Goal: Task Accomplishment & Management: Use online tool/utility

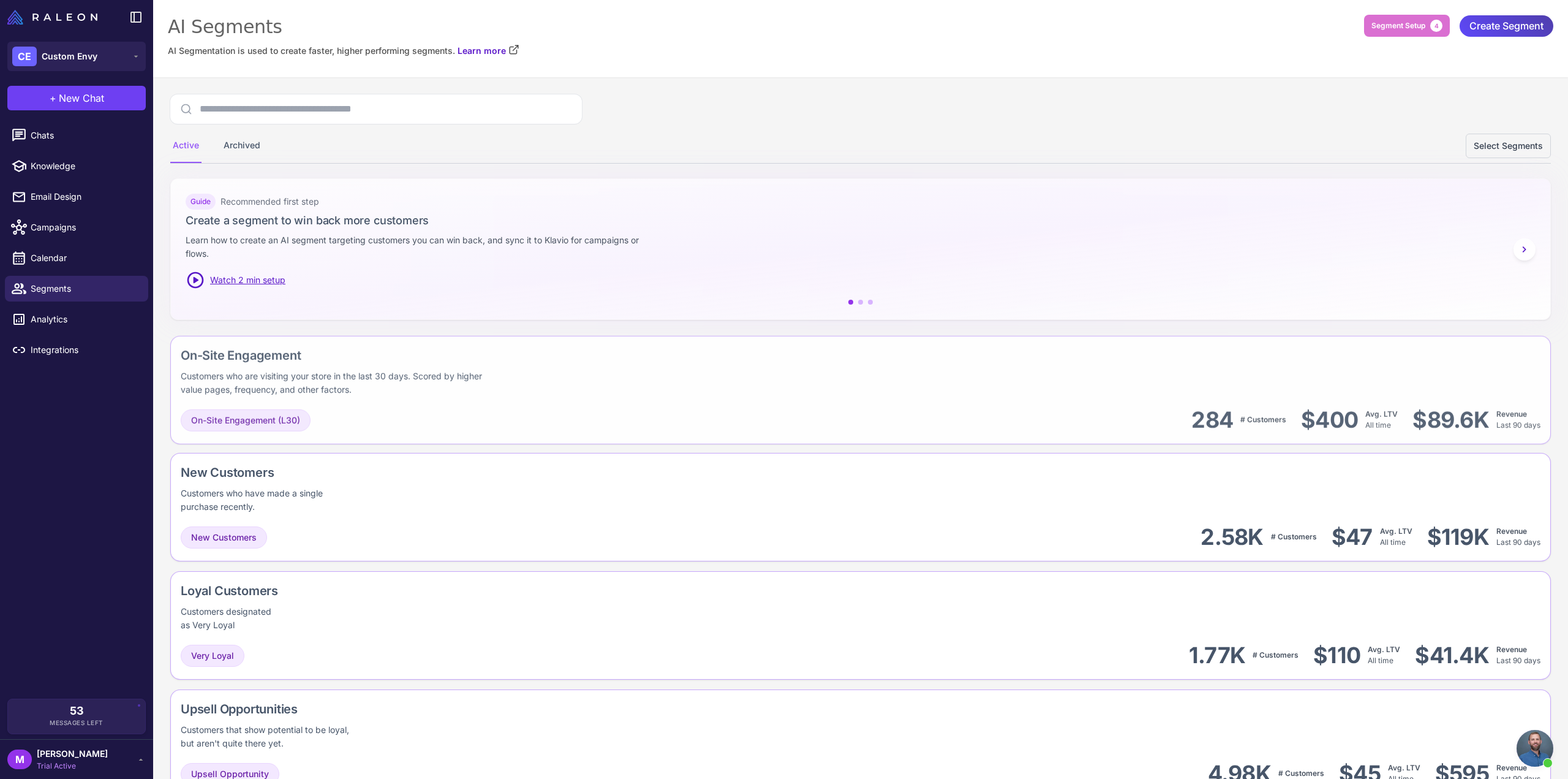
scroll to position [794, 0]
click at [55, 225] on span "Campaigns" at bounding box center [84, 227] width 108 height 13
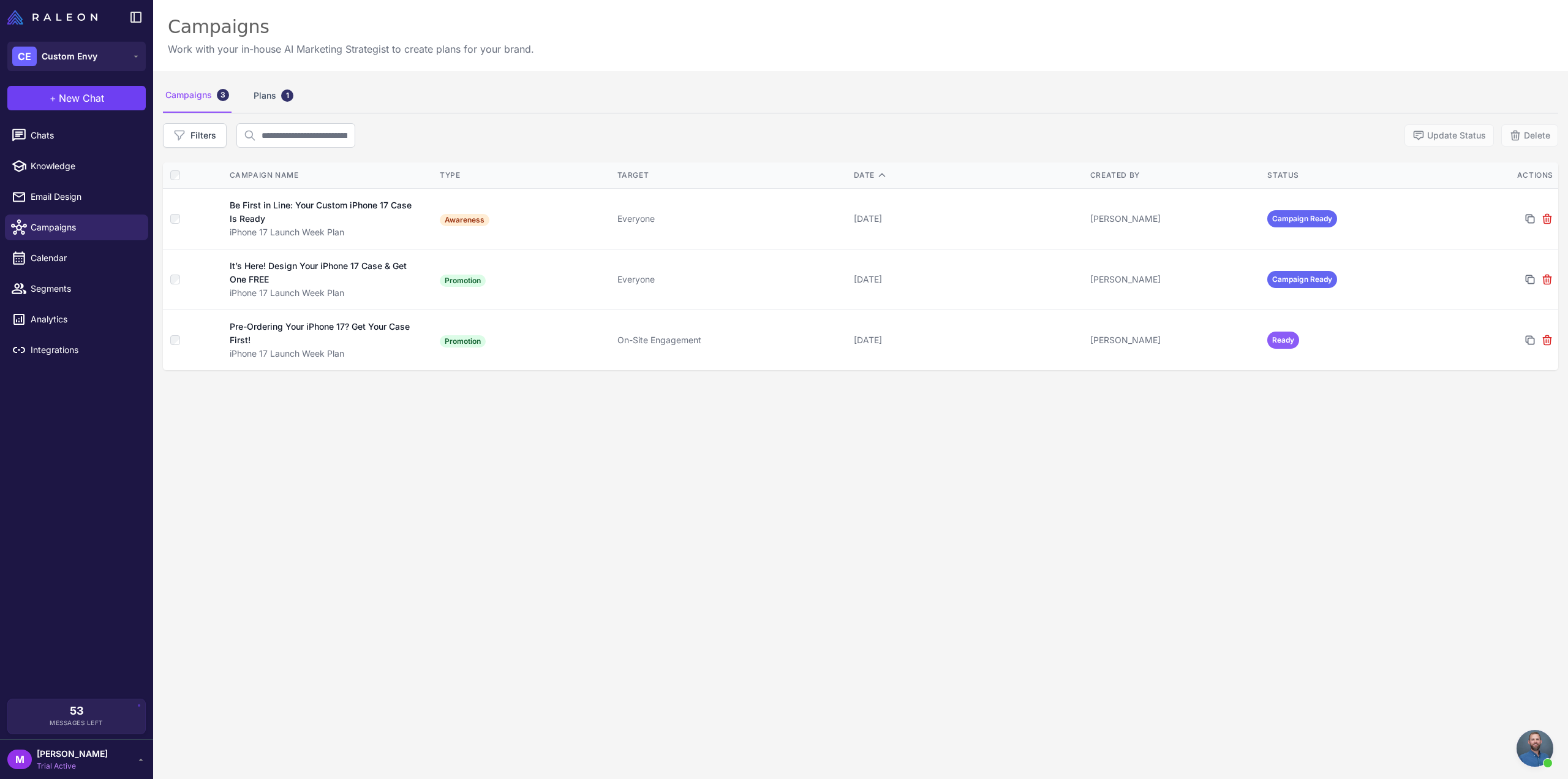
drag, startPoint x: 522, startPoint y: 491, endPoint x: 530, endPoint y: 485, distance: 10.0
click at [522, 491] on div "Campaigns 3 Plans 1 Filters Update Status Delete Campaign Name Type Target Date…" at bounding box center [861, 460] width 1415 height 779
click at [256, 105] on div "Plans 1" at bounding box center [273, 95] width 45 height 34
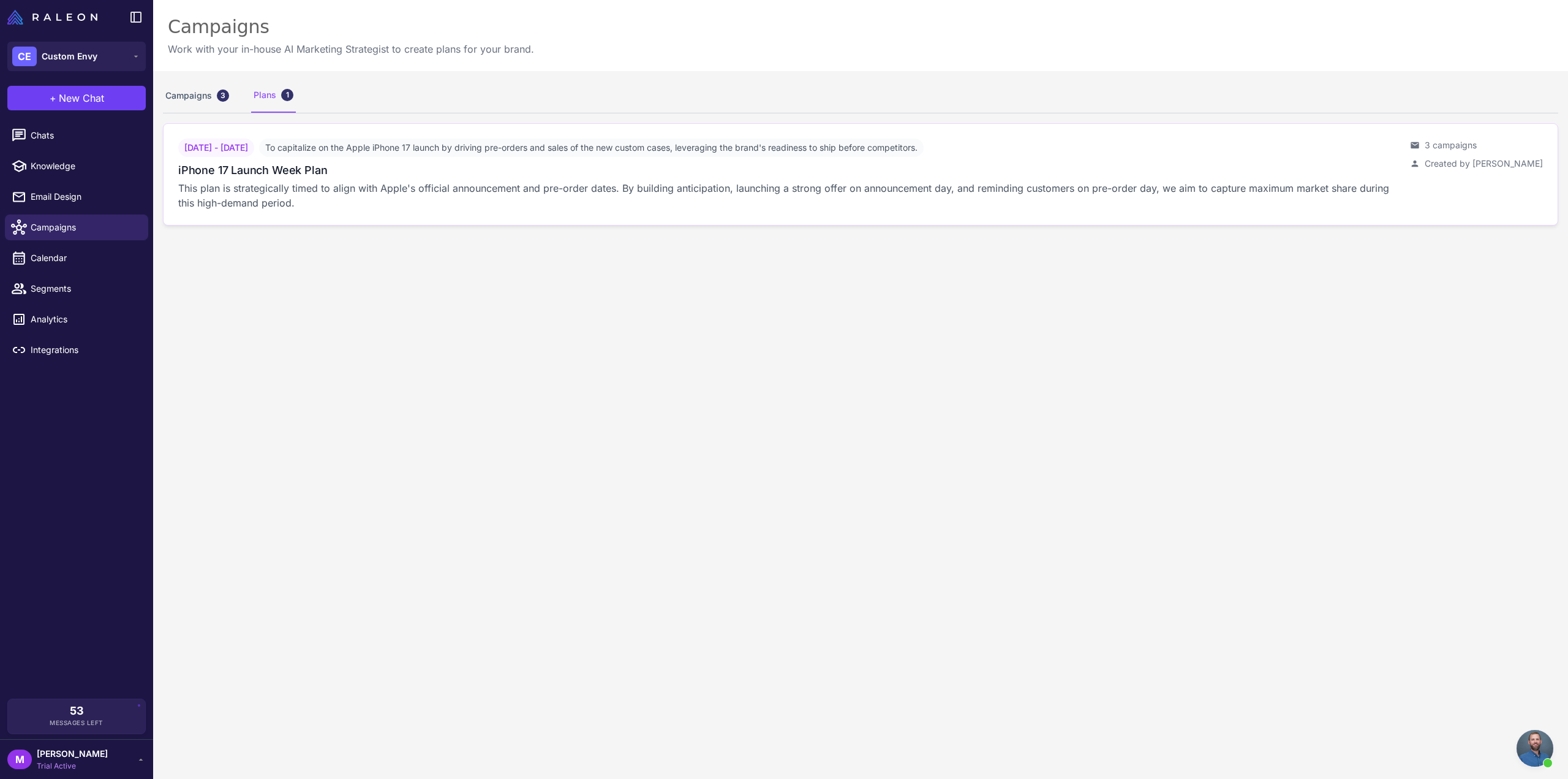
click at [702, 207] on p "This plan is strategically timed to align with Apple's official announcement an…" at bounding box center [789, 196] width 1222 height 29
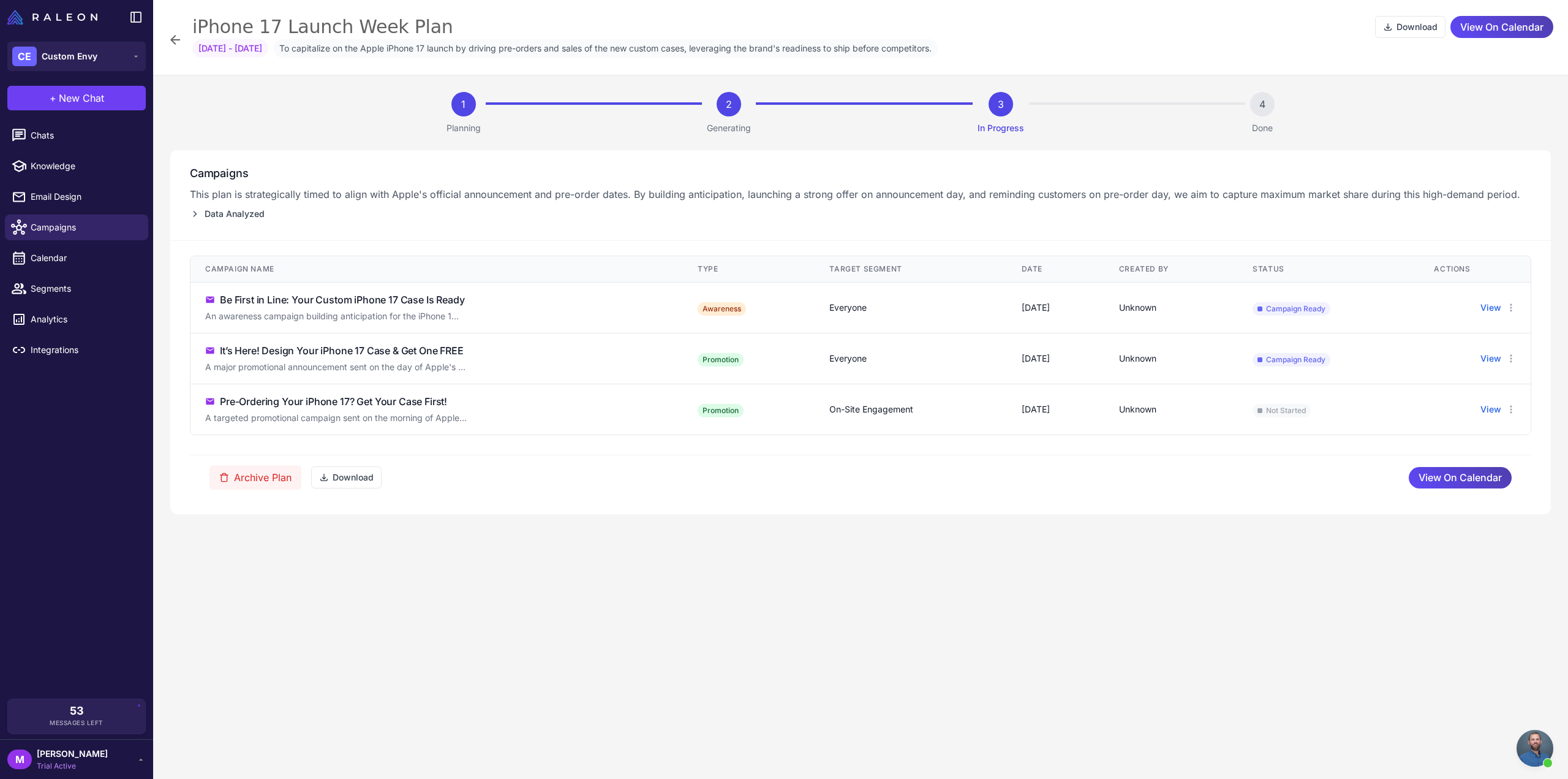
click at [1517, 306] on td "View" at bounding box center [1475, 308] width 111 height 51
click at [1514, 306] on icon at bounding box center [1511, 307] width 10 height 10
click at [940, 525] on div "1 Planning 2 Generating 3 In Progress 4 Done Campaigns This plan is strategical…" at bounding box center [861, 303] width 1415 height 457
click at [34, 220] on link "Campaigns" at bounding box center [77, 227] width 144 height 26
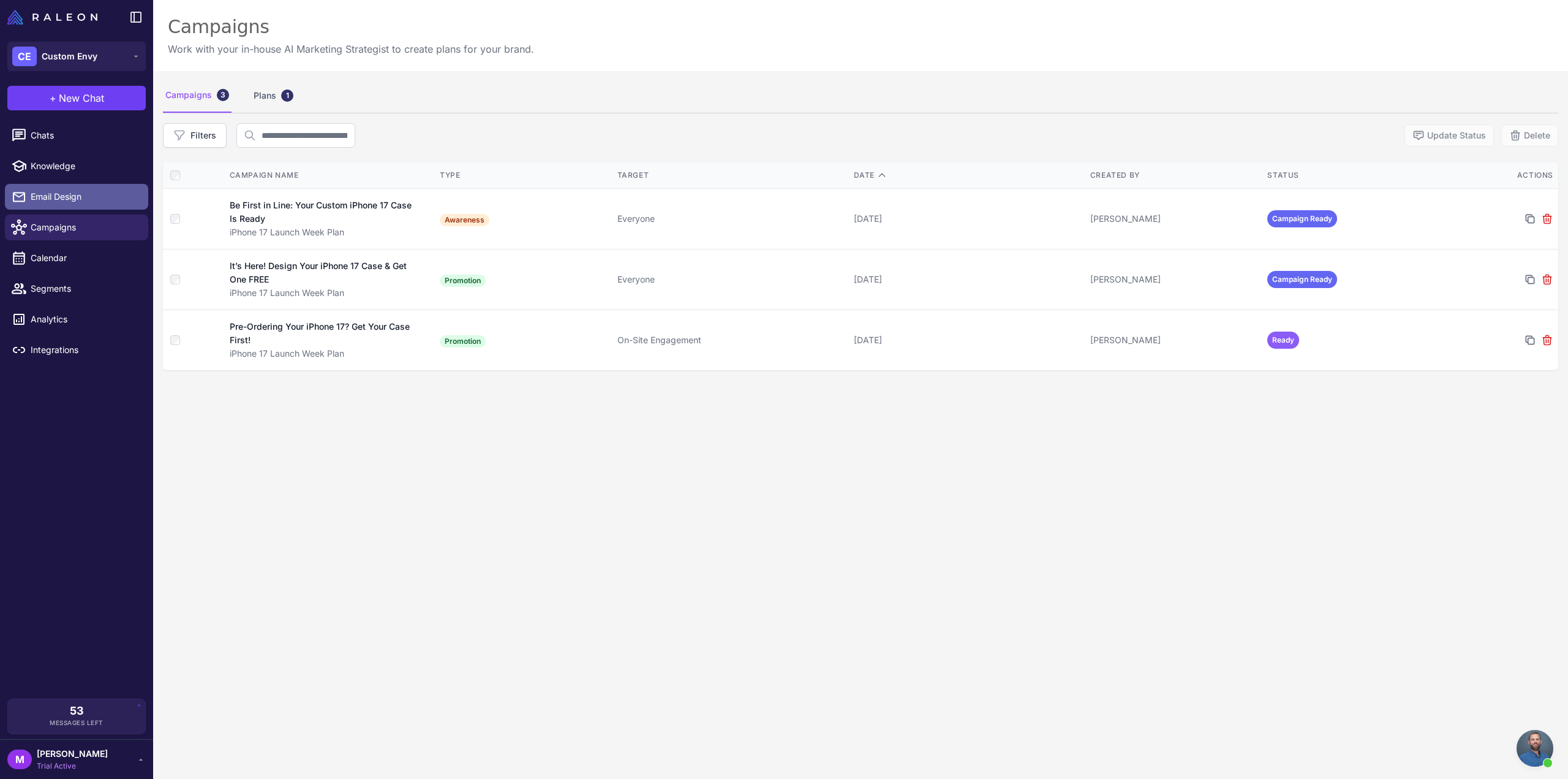
click at [67, 198] on span "Email Design" at bounding box center [84, 196] width 108 height 13
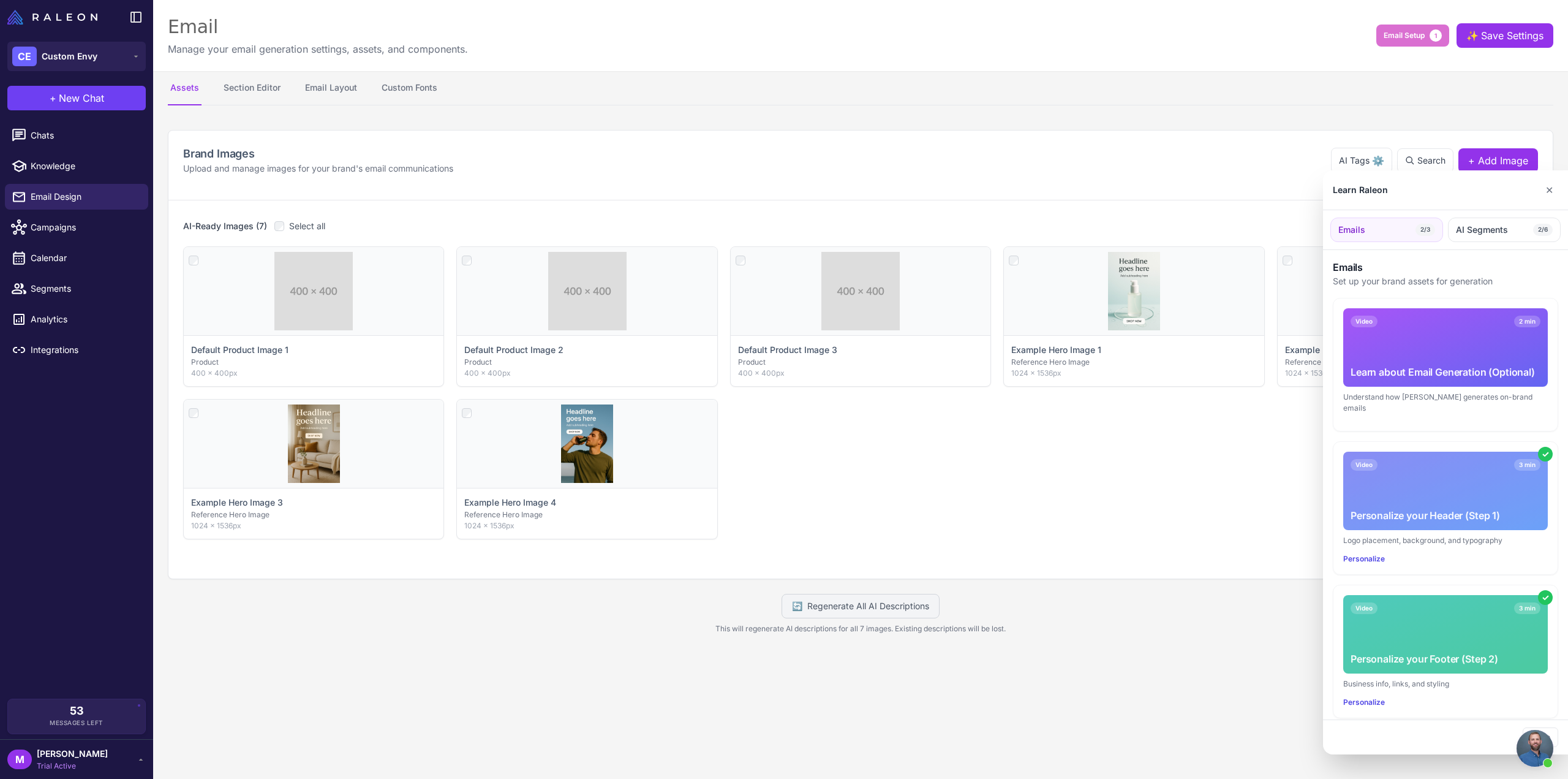
click at [62, 224] on div at bounding box center [784, 389] width 1568 height 779
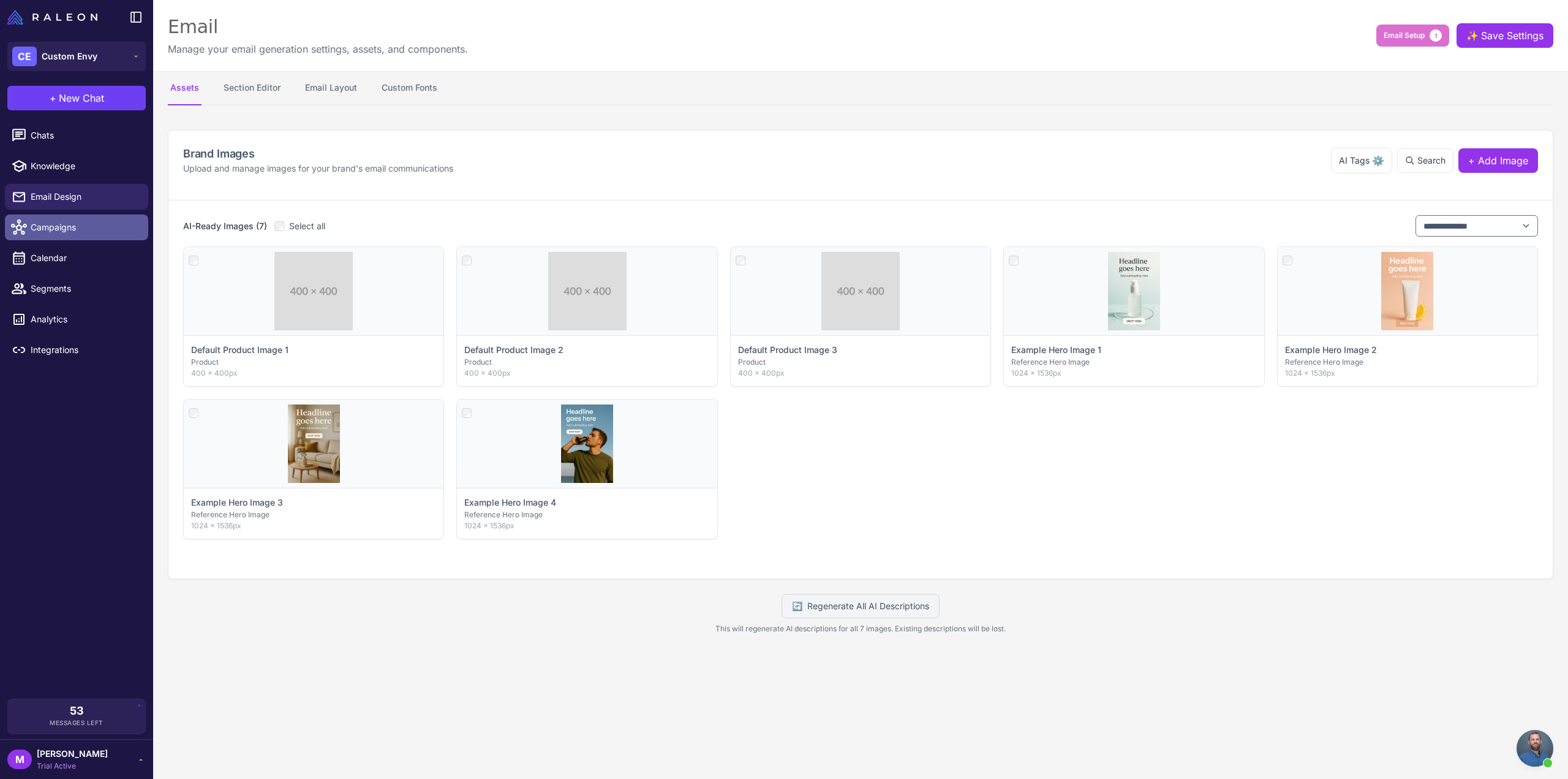
click at [60, 229] on span "Campaigns" at bounding box center [84, 227] width 108 height 13
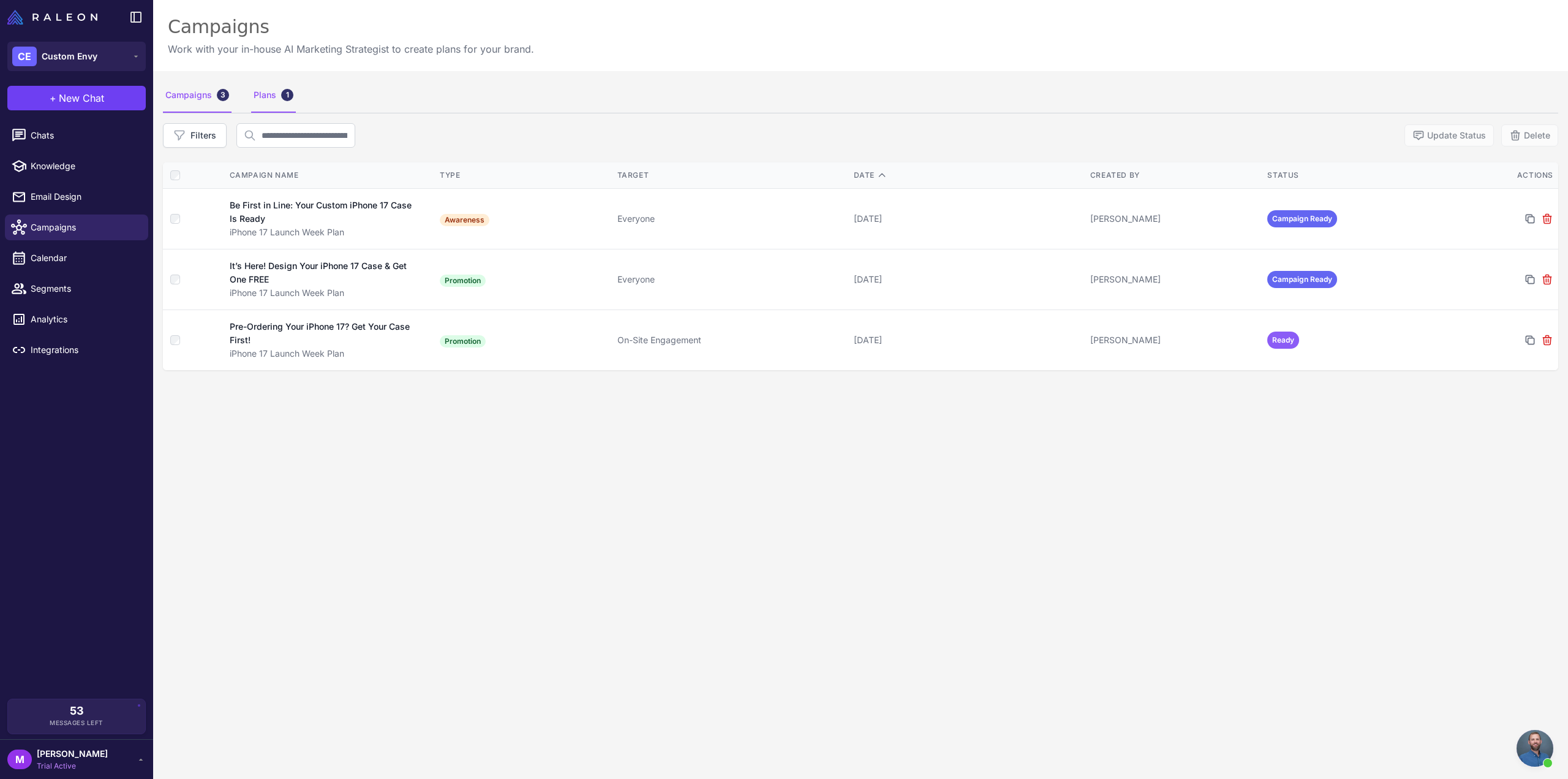
click at [271, 95] on div "Plans 1" at bounding box center [273, 95] width 45 height 34
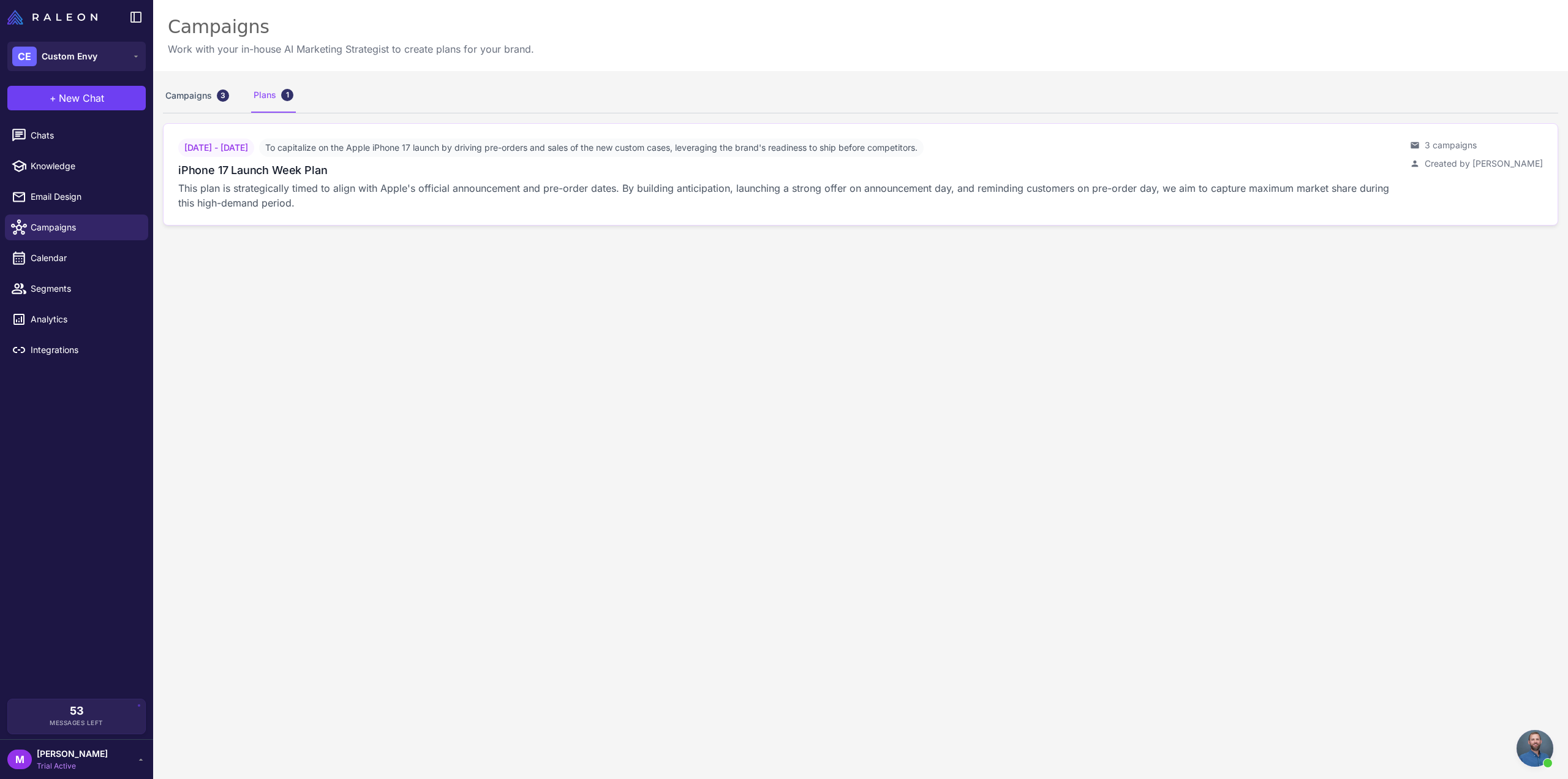
click at [475, 185] on p "This plan is strategically timed to align with Apple's official announcement an…" at bounding box center [789, 196] width 1222 height 29
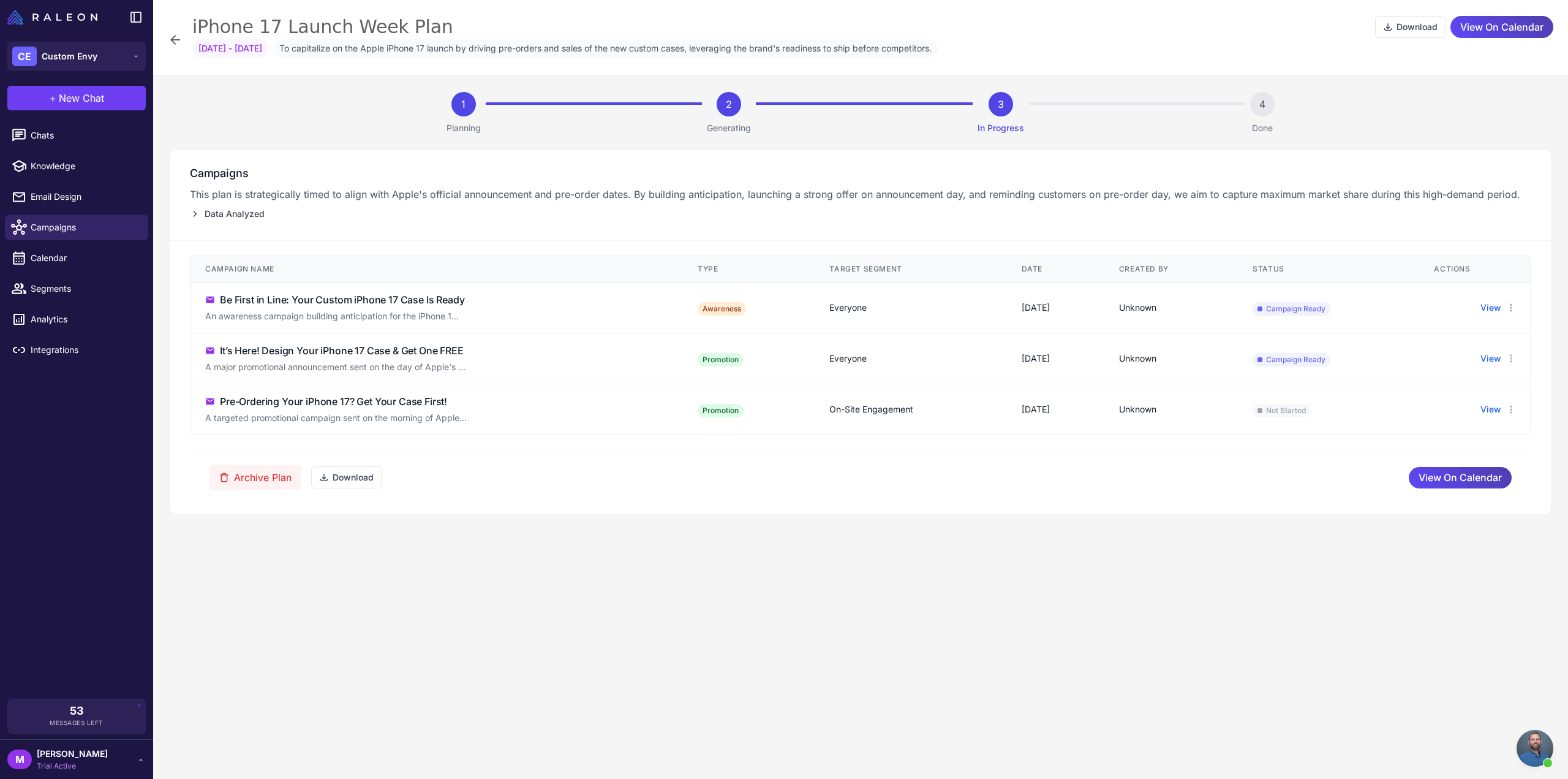
click at [461, 45] on span "To capitalize on the Apple iPhone 17 launch by driving pre-orders and sales of …" at bounding box center [605, 48] width 664 height 18
click at [440, 188] on p "This plan is strategically timed to align with Apple's official announcement an…" at bounding box center [861, 194] width 1342 height 16
click at [263, 209] on span "Data Analyzed" at bounding box center [234, 214] width 60 height 13
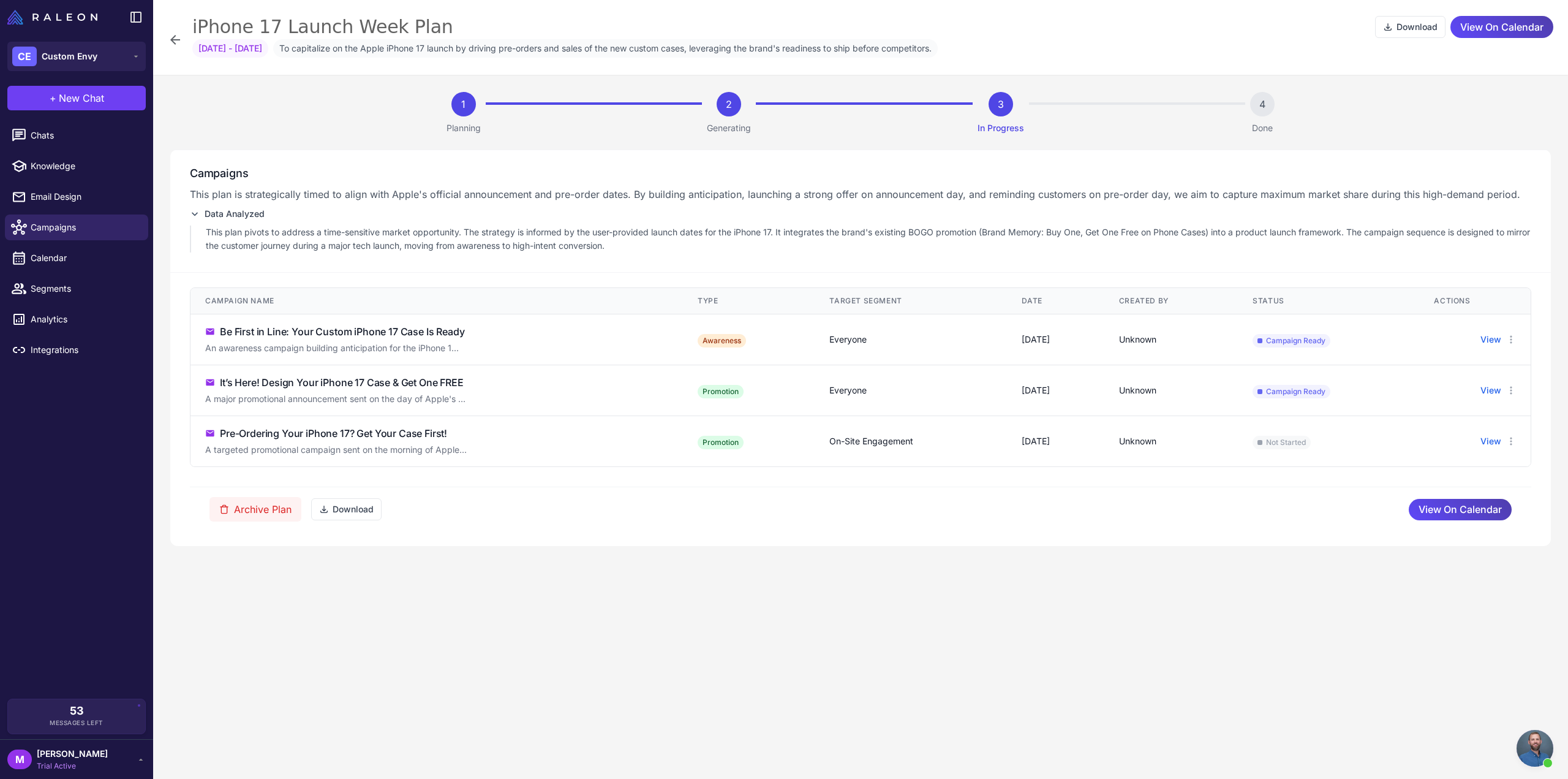
click at [263, 209] on span "Data Analyzed" at bounding box center [234, 214] width 60 height 13
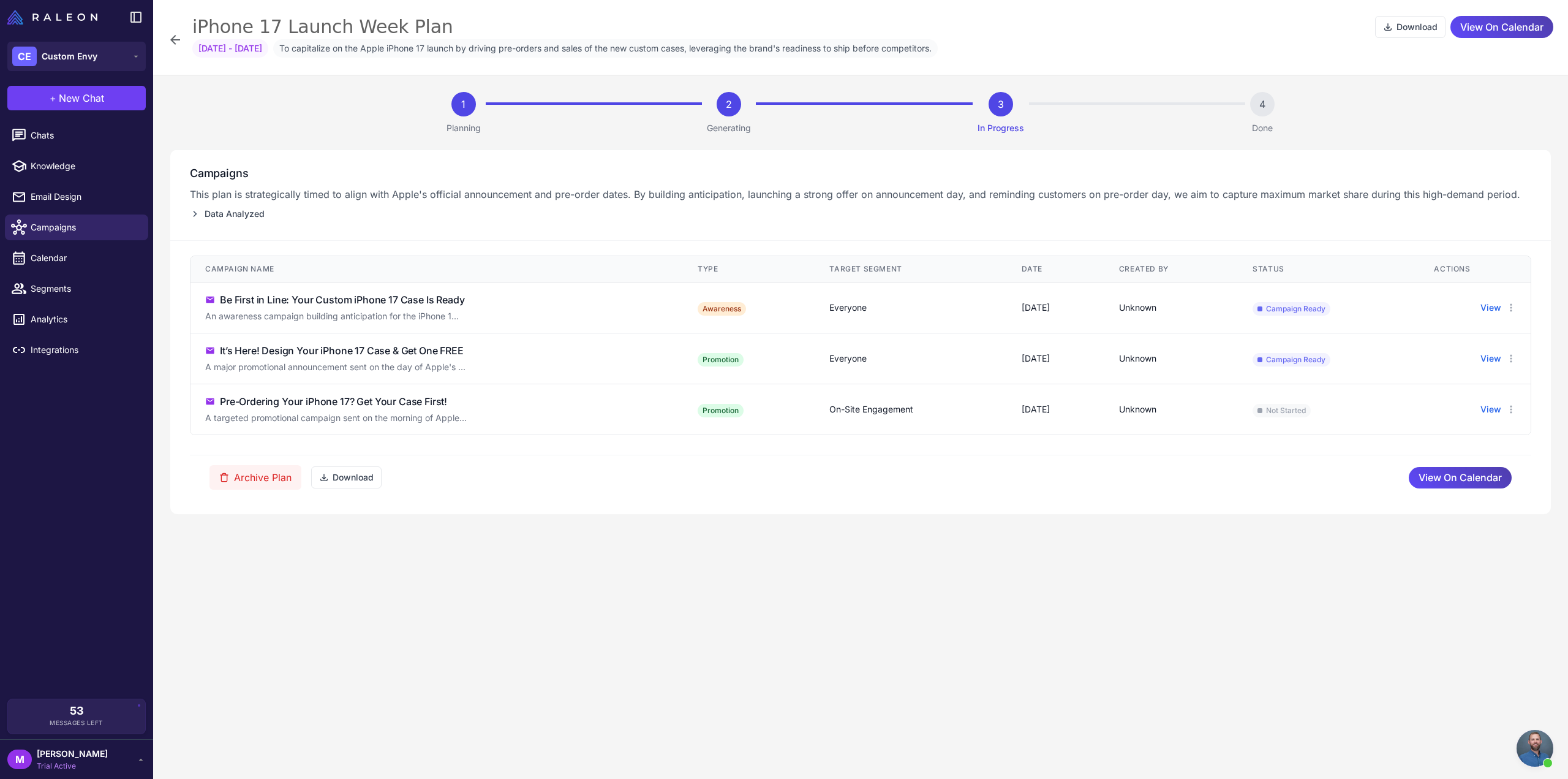
click at [177, 40] on icon at bounding box center [175, 40] width 10 height 10
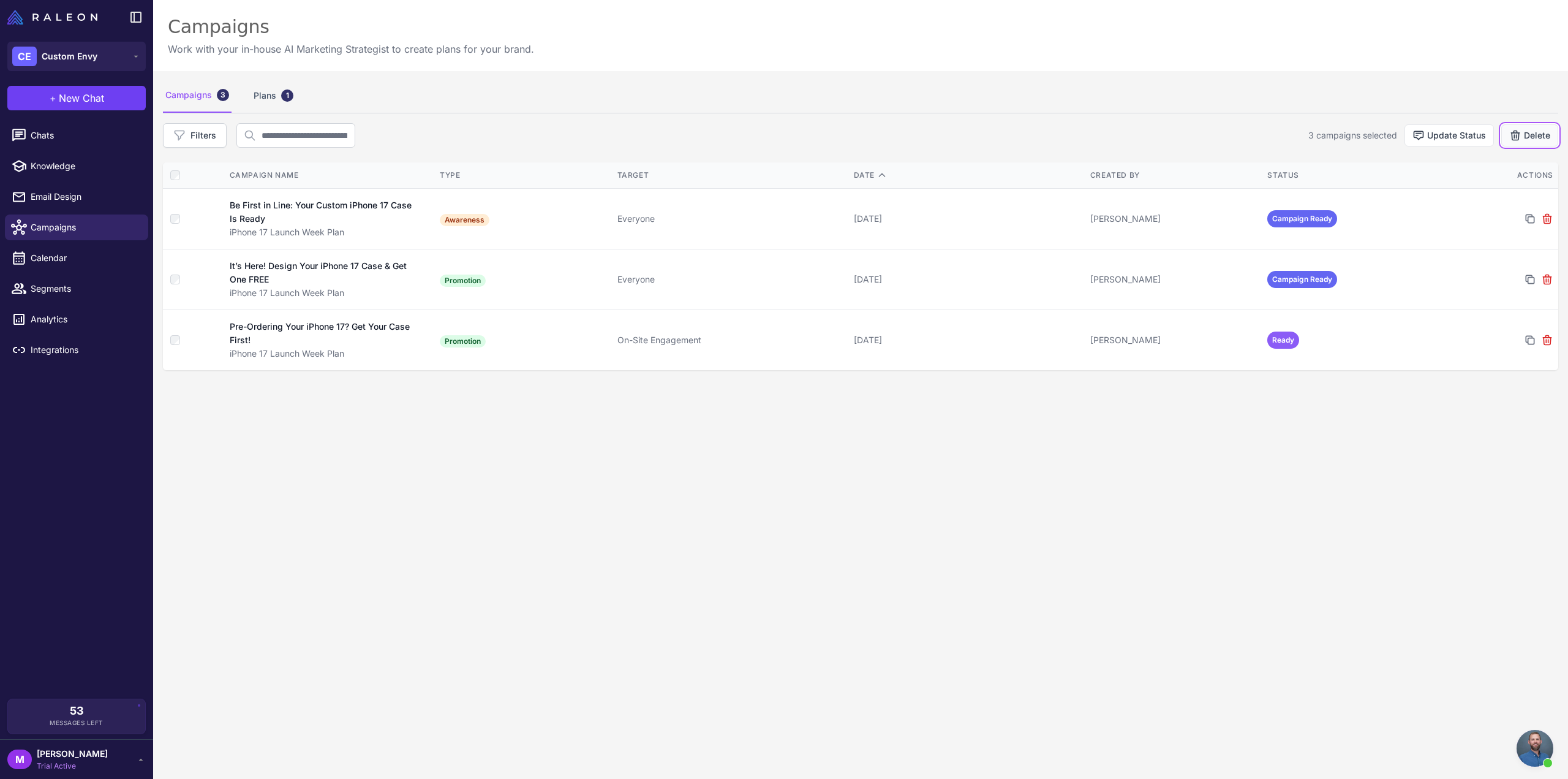
click at [1531, 134] on button "Delete" at bounding box center [1530, 136] width 57 height 22
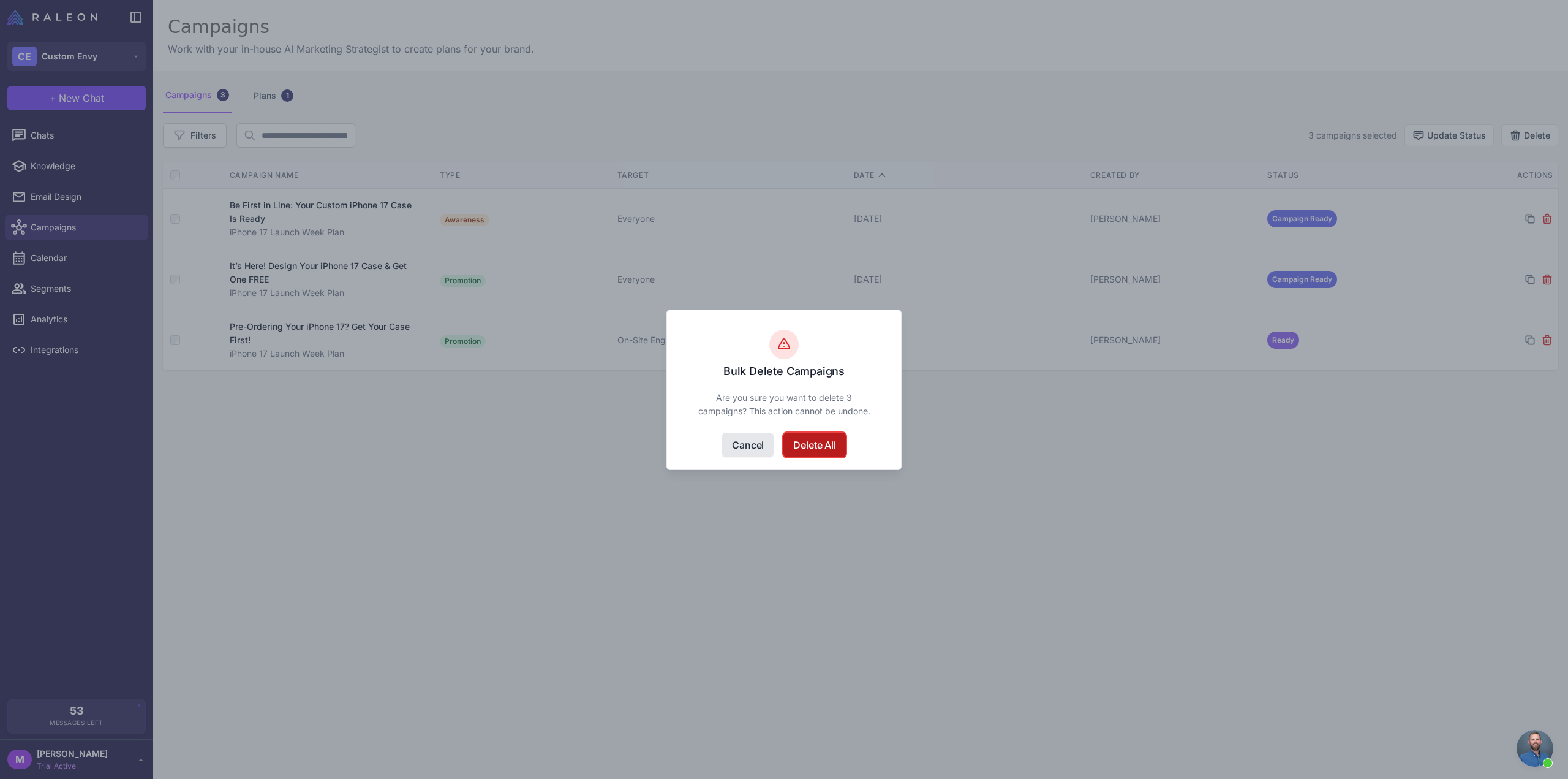
click at [814, 440] on button "Delete All" at bounding box center [814, 444] width 62 height 24
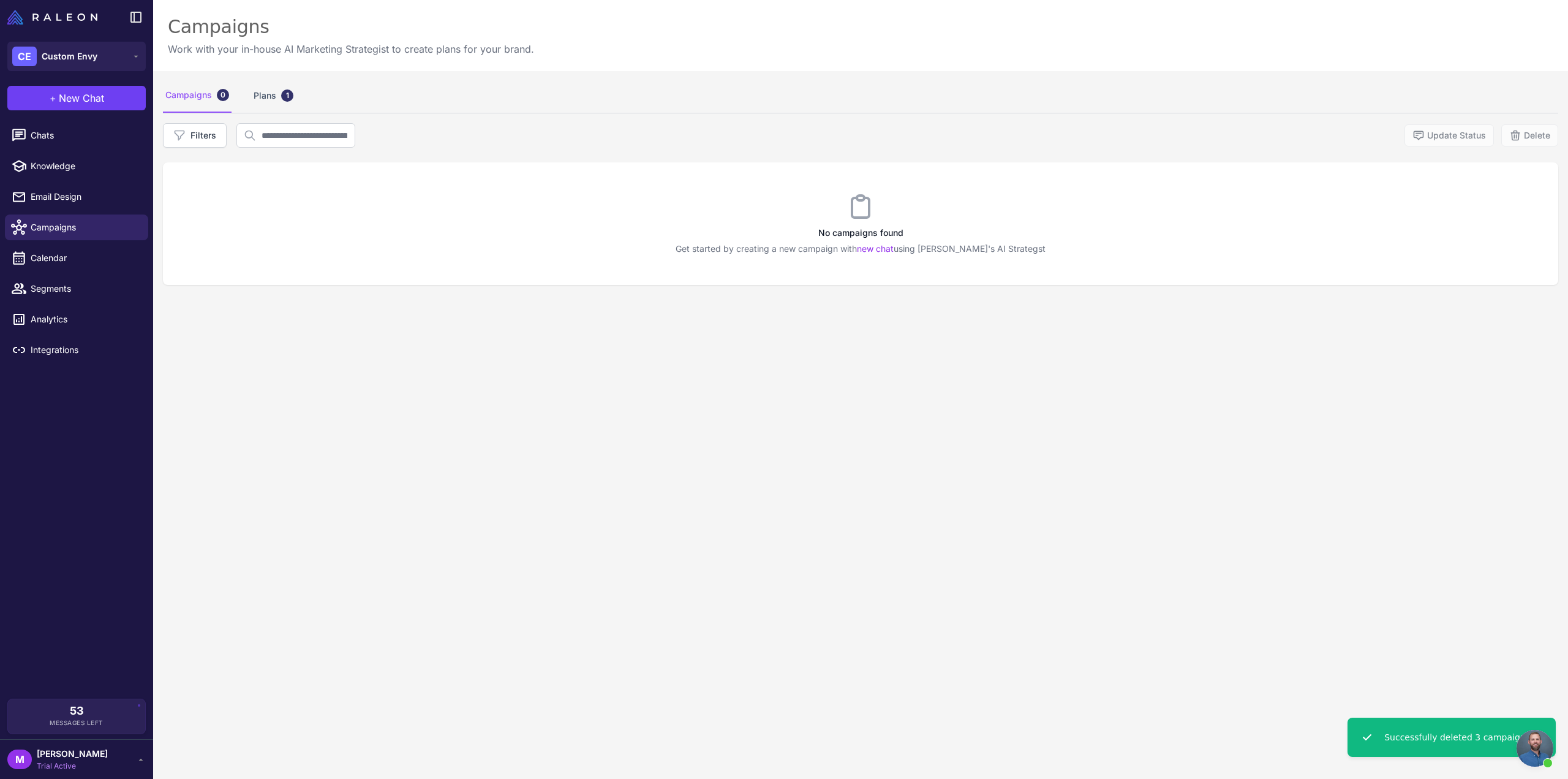
click at [664, 432] on div "Campaigns 0 Plans 1 Filters Update Status Delete No campaigns found Get started…" at bounding box center [861, 460] width 1415 height 779
click at [239, 92] on div "Campaigns 0 Plans 1" at bounding box center [860, 95] width 1395 height 34
click at [258, 92] on div "Plans 1" at bounding box center [273, 95] width 45 height 34
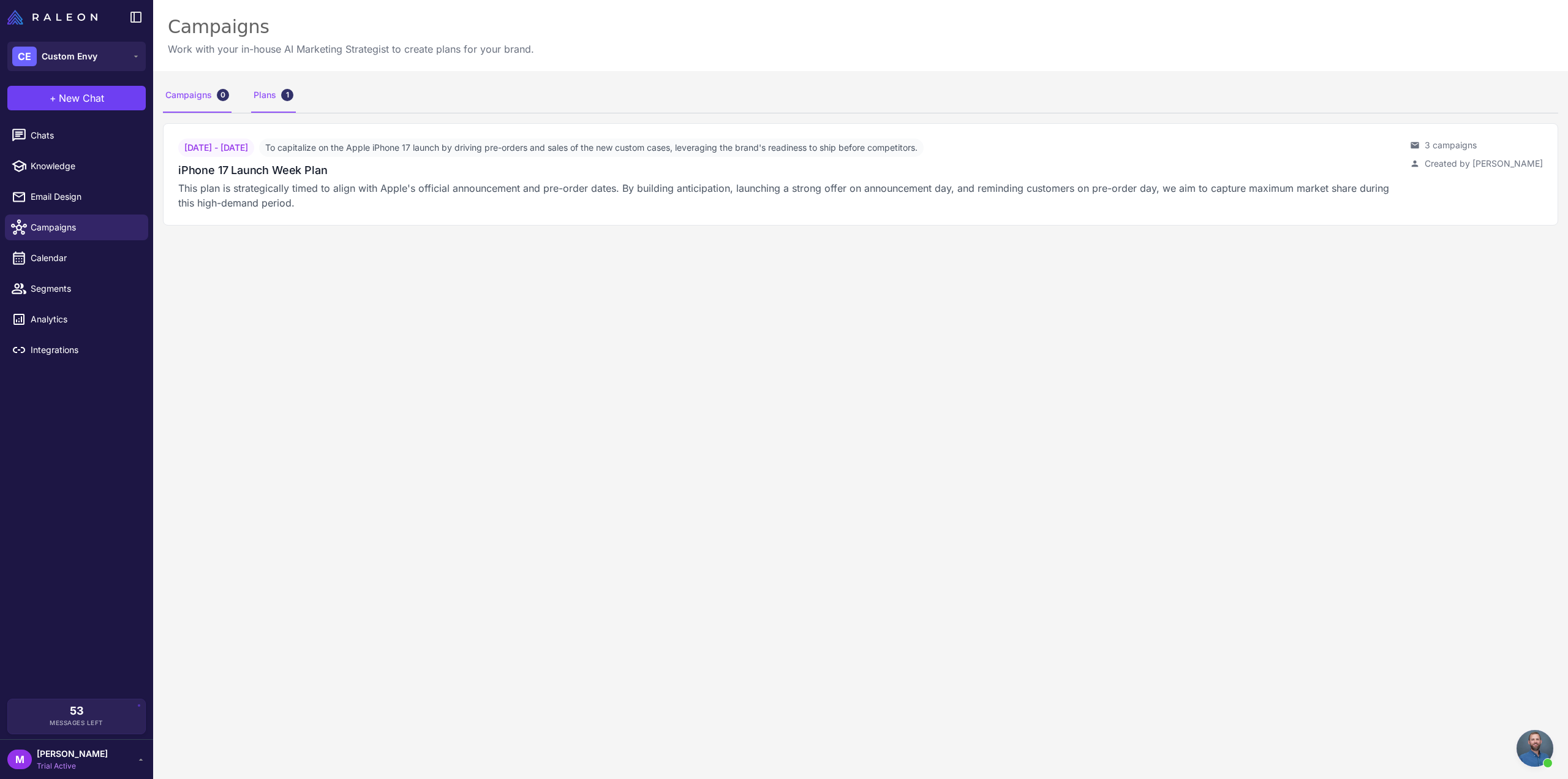
click at [228, 95] on div "0" at bounding box center [223, 95] width 12 height 12
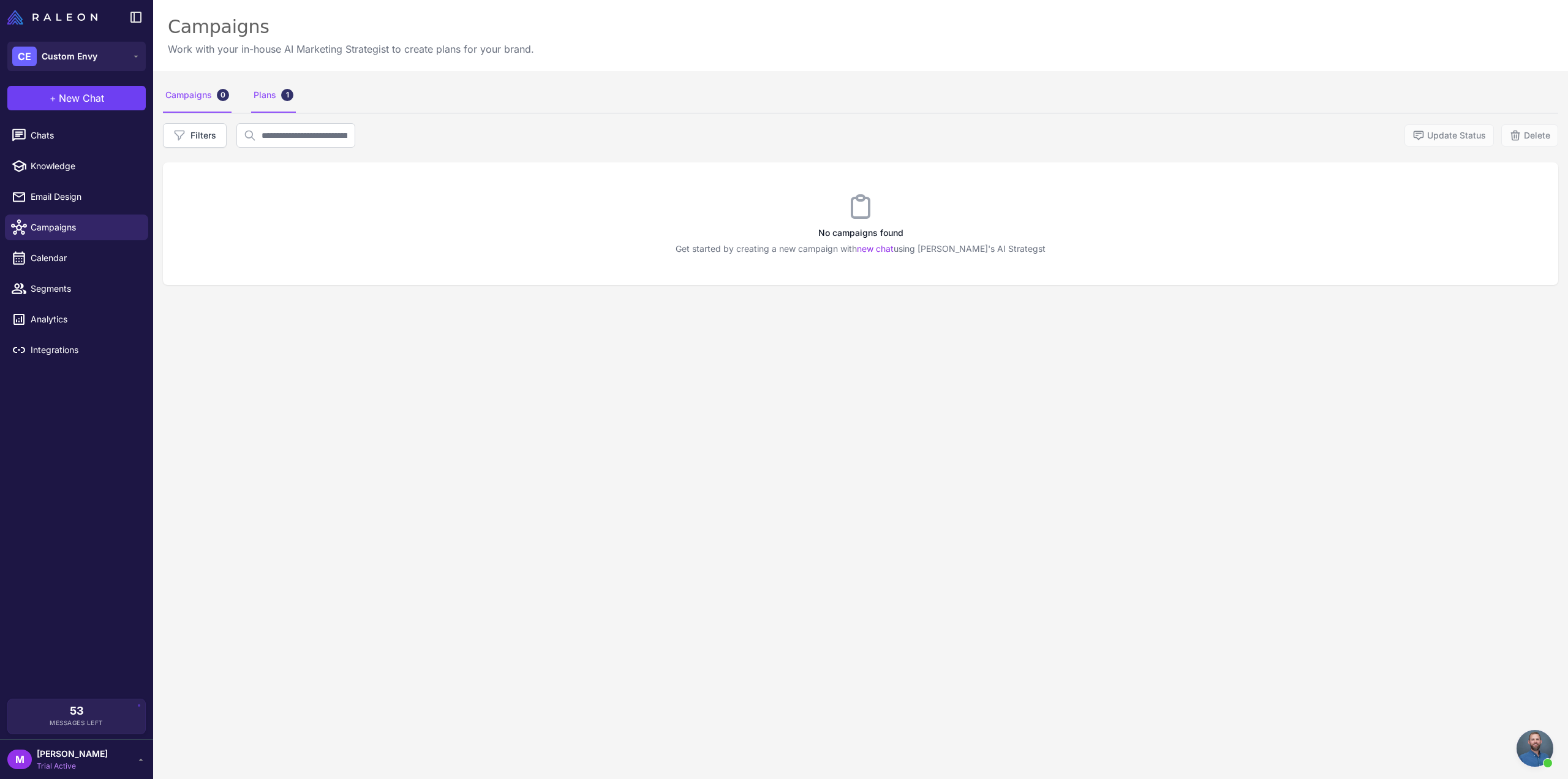
click at [267, 95] on div "Plans 1" at bounding box center [273, 95] width 45 height 34
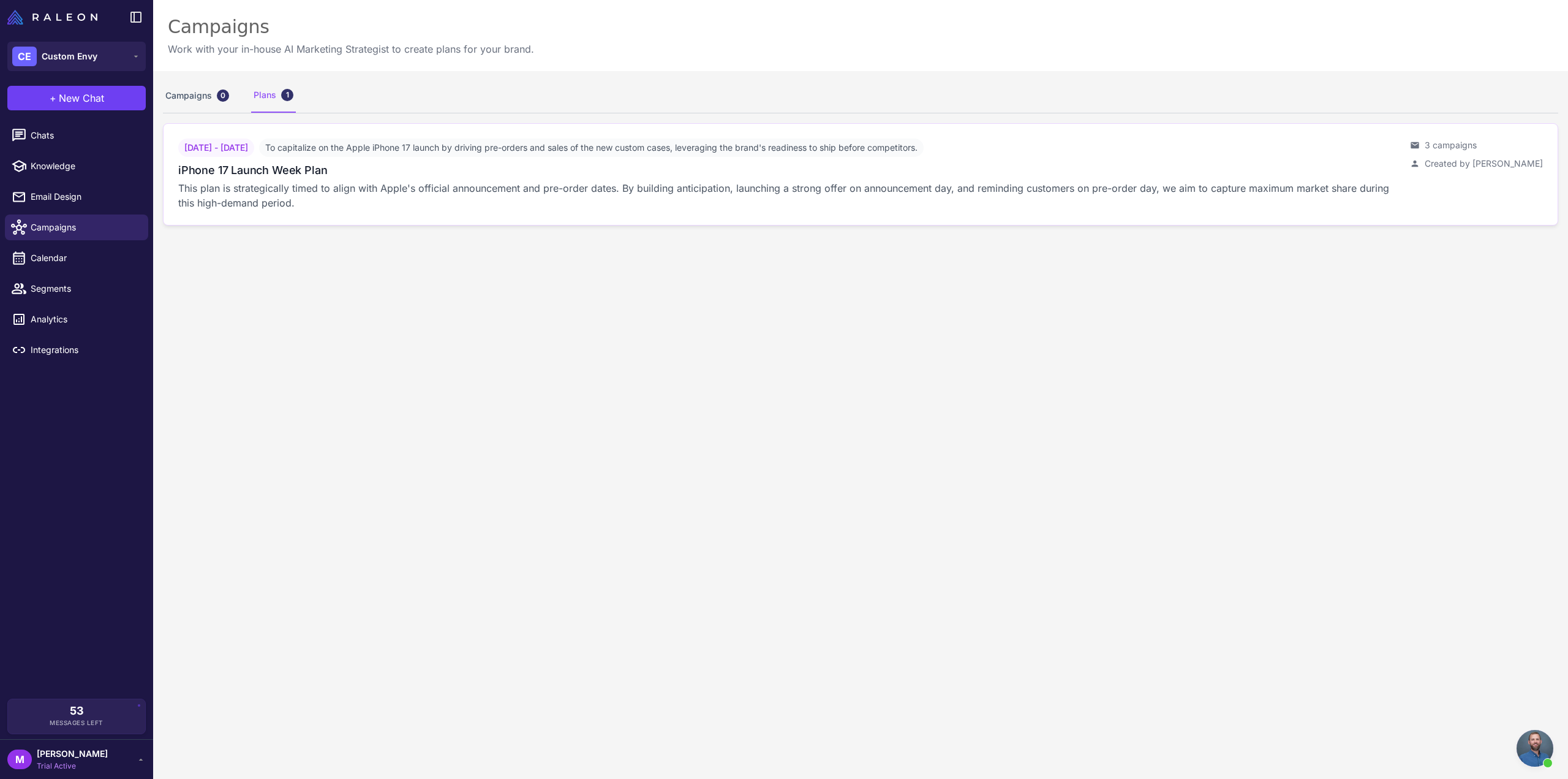
click at [327, 171] on div "iPhone 17 Launch Week Plan" at bounding box center [789, 170] width 1222 height 17
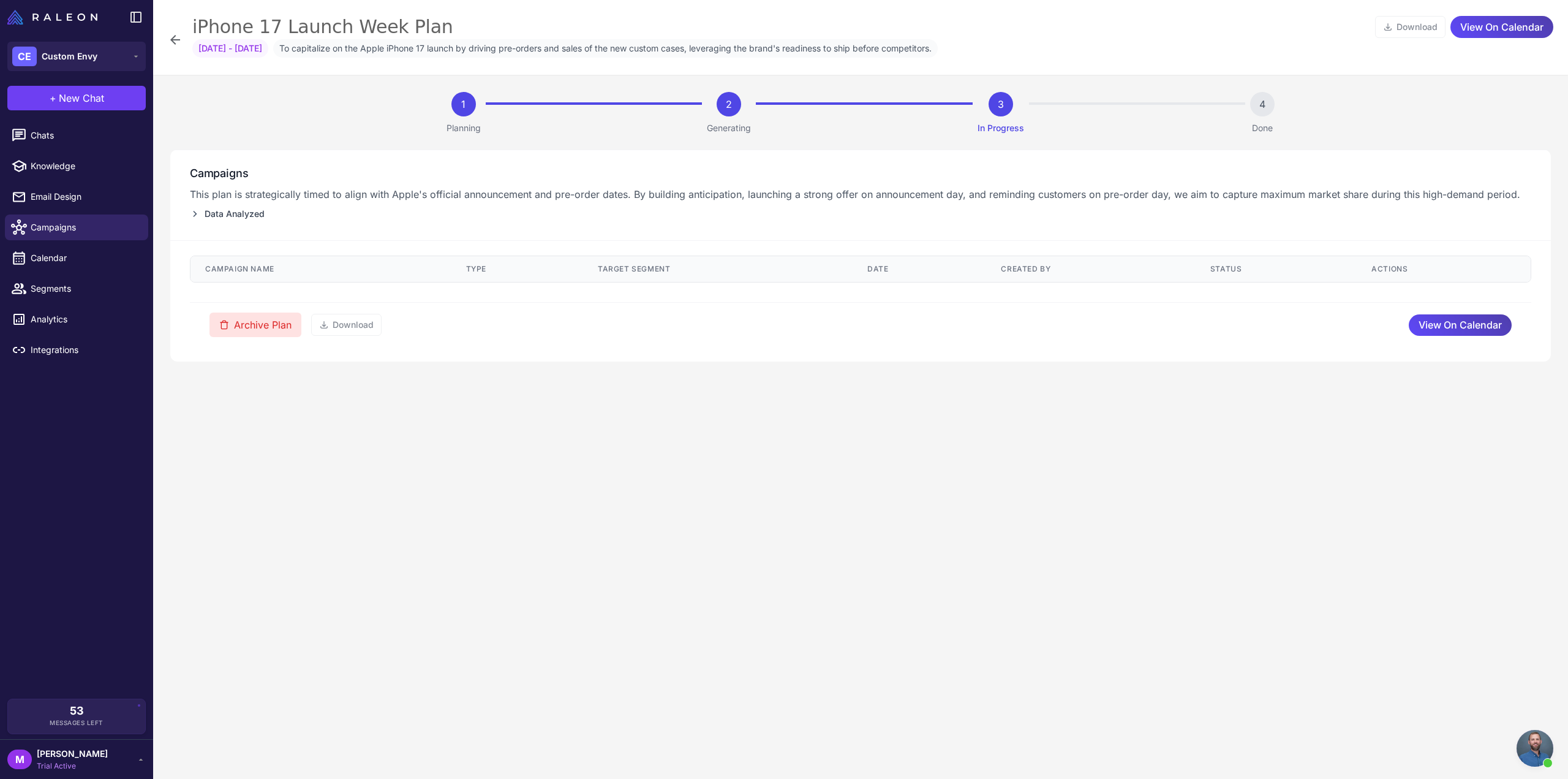
click at [273, 331] on button "Archive Plan" at bounding box center [255, 325] width 92 height 24
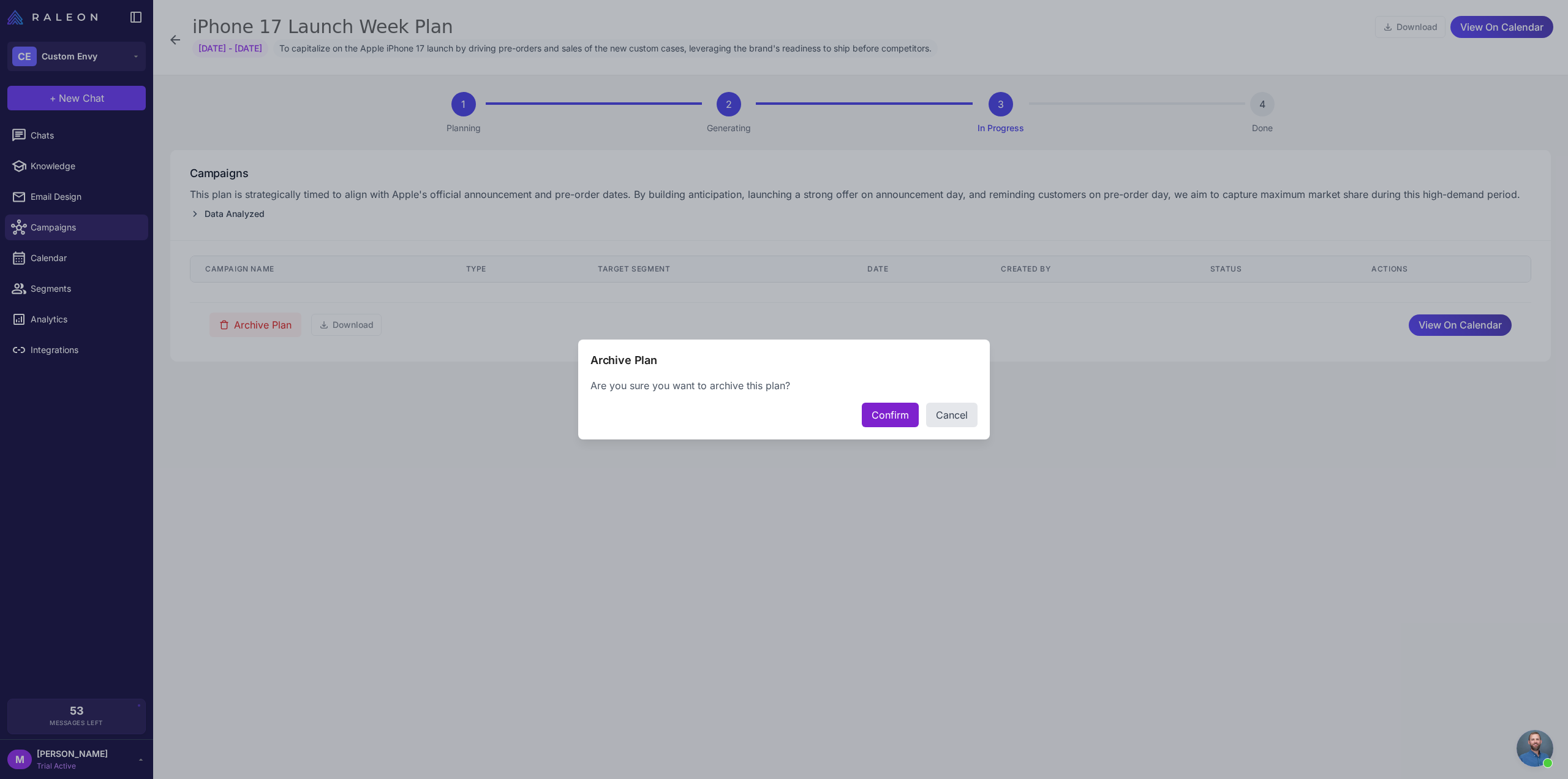
click at [897, 418] on button "Confirm" at bounding box center [891, 415] width 57 height 24
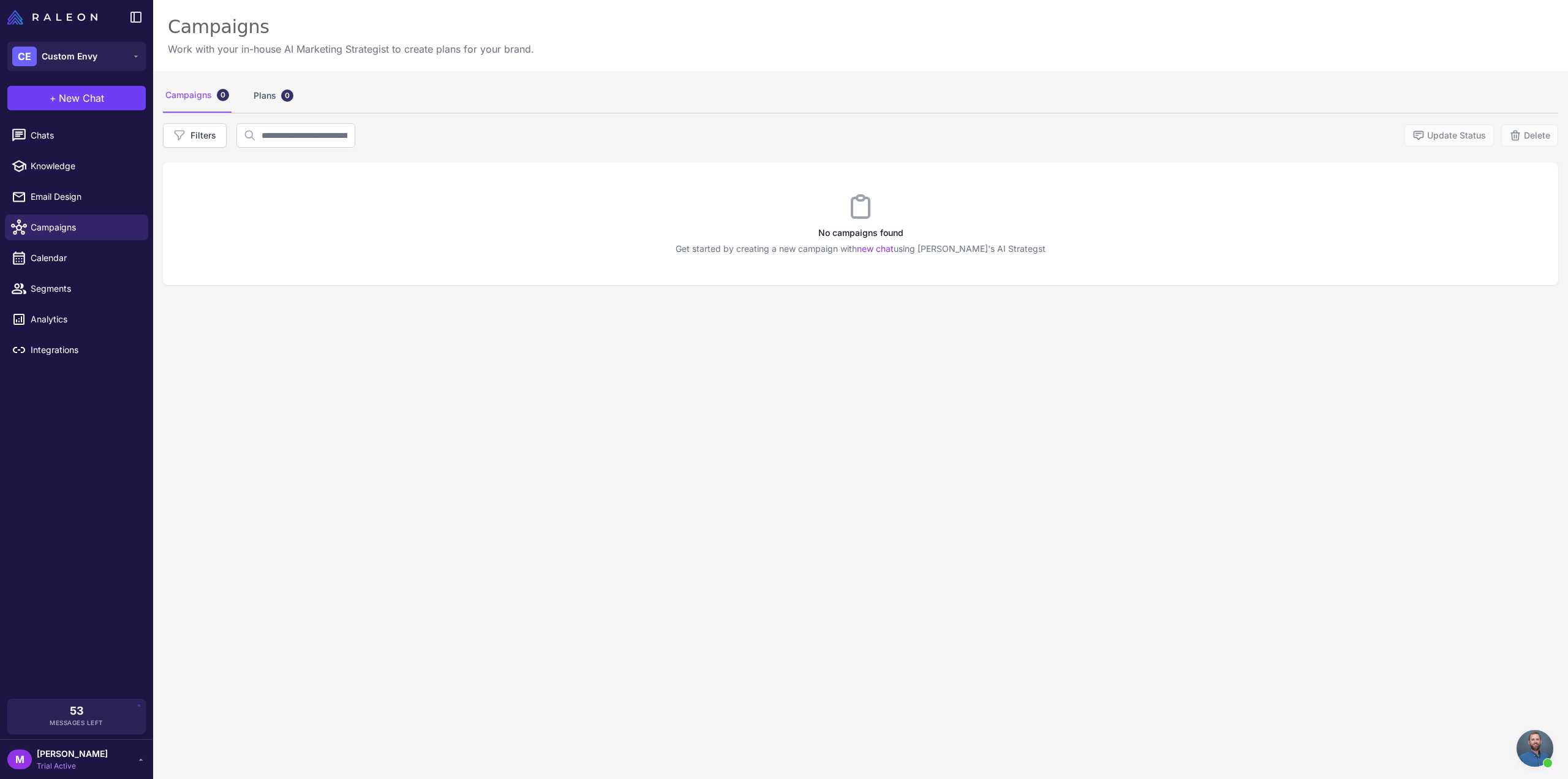
click at [270, 351] on div "Campaigns 0 Plans 0 Filters Update Status Delete No campaigns found Get started…" at bounding box center [861, 460] width 1415 height 779
click at [63, 177] on link "Knowledge" at bounding box center [77, 166] width 144 height 26
select select
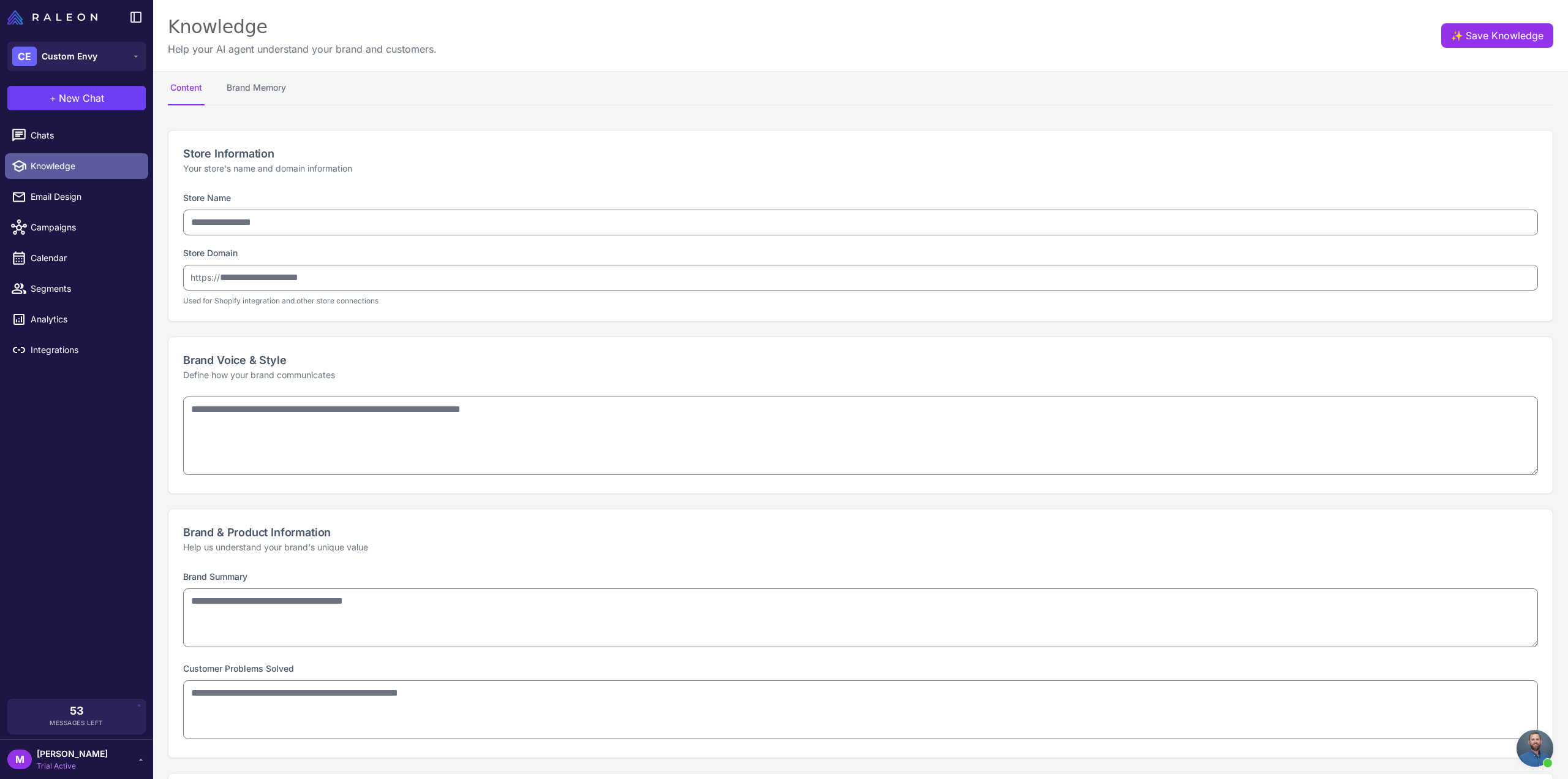
type input "**********"
type textarea "**********"
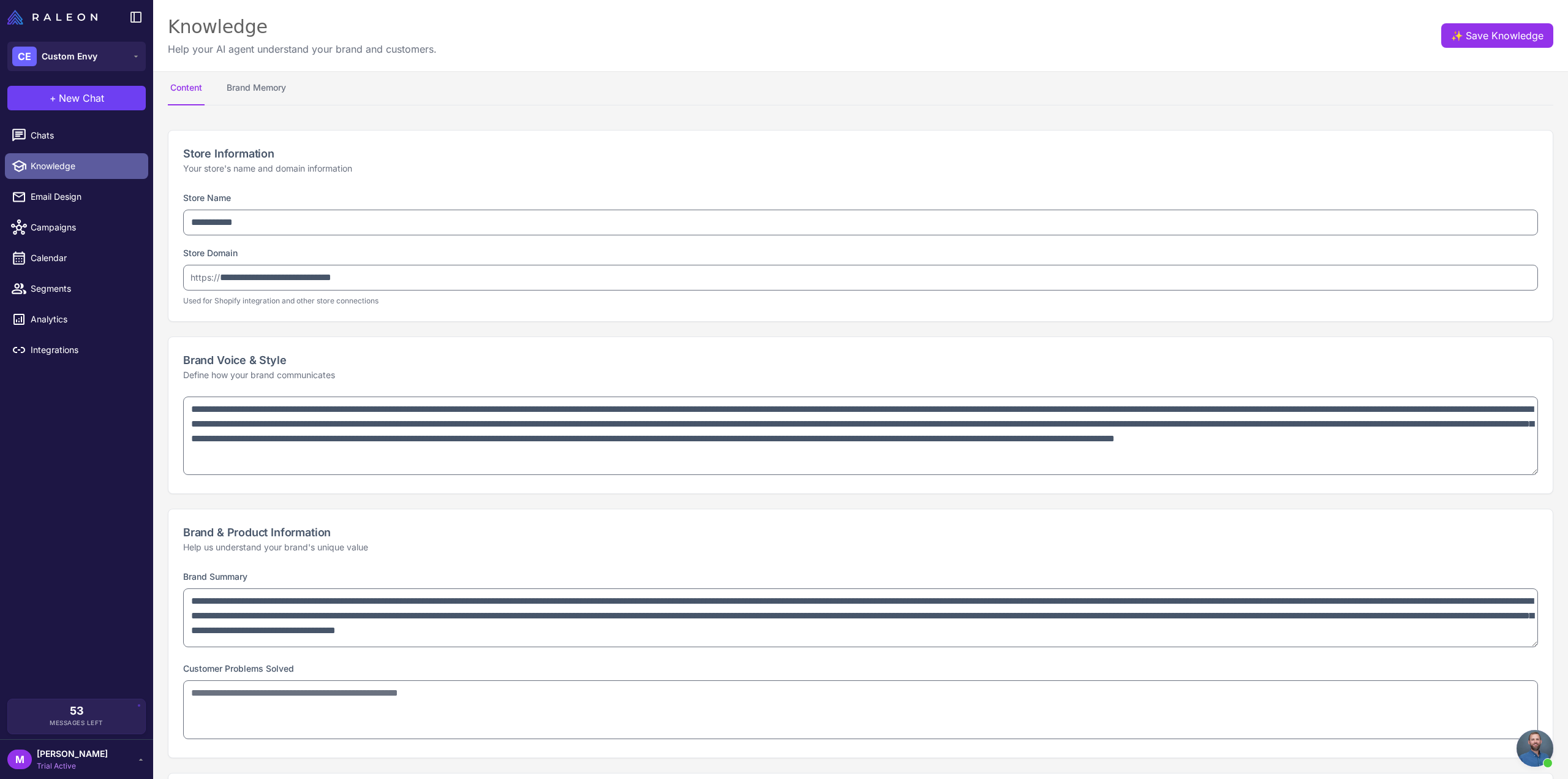
type textarea "**********"
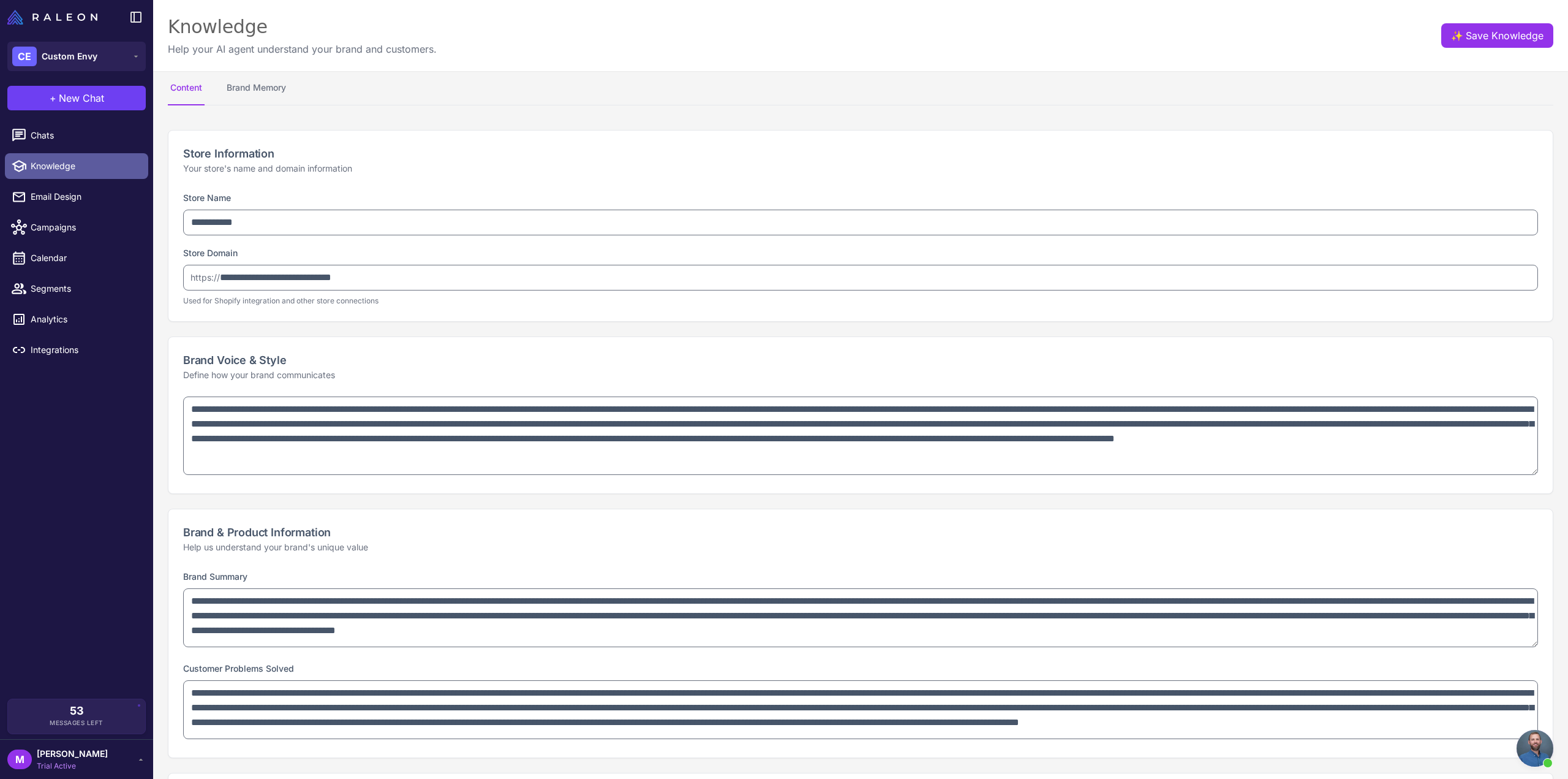
select select "*********"
type textarea "**********"
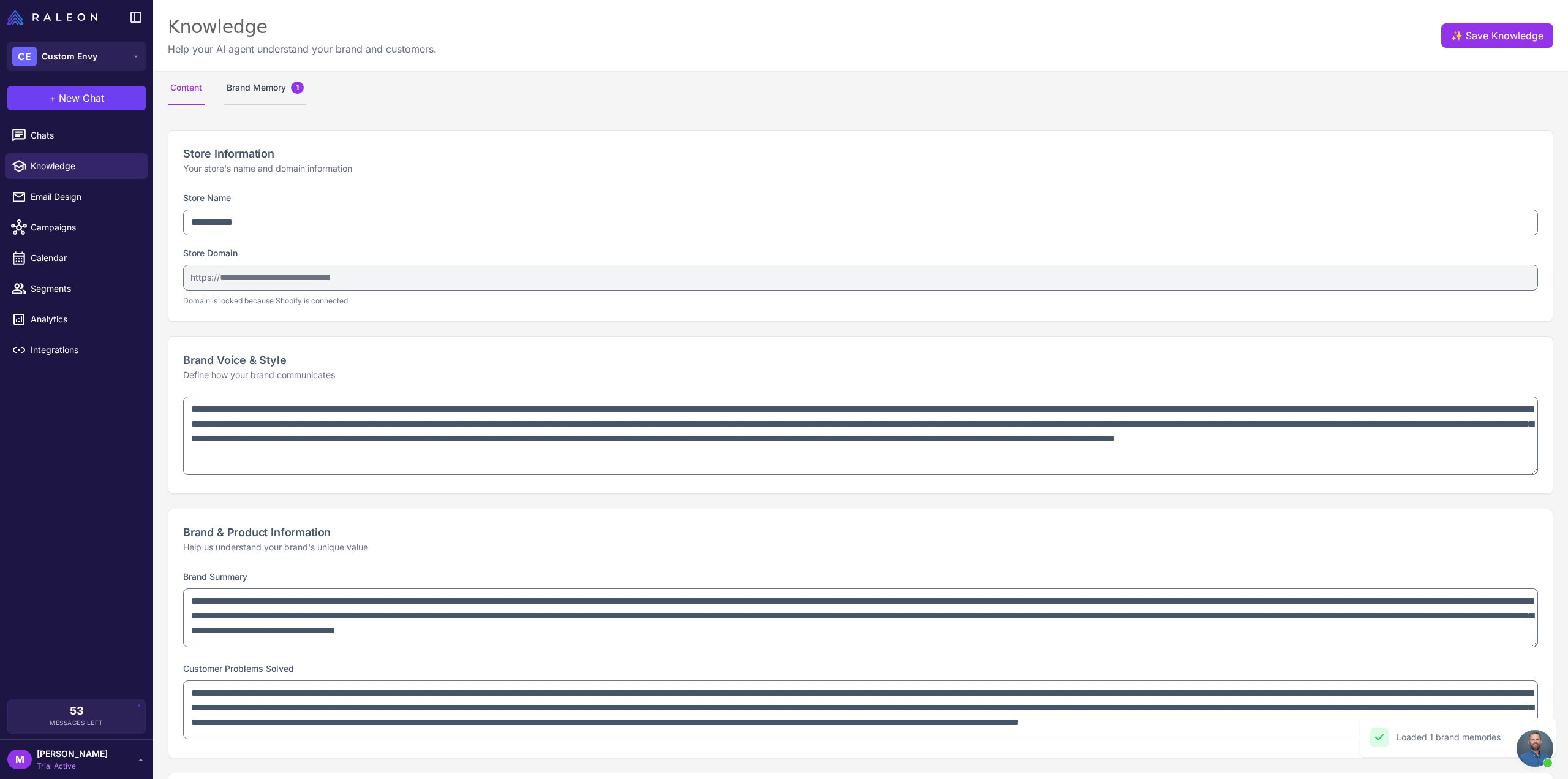
click at [242, 92] on button "Brand Memory 1" at bounding box center [265, 88] width 82 height 34
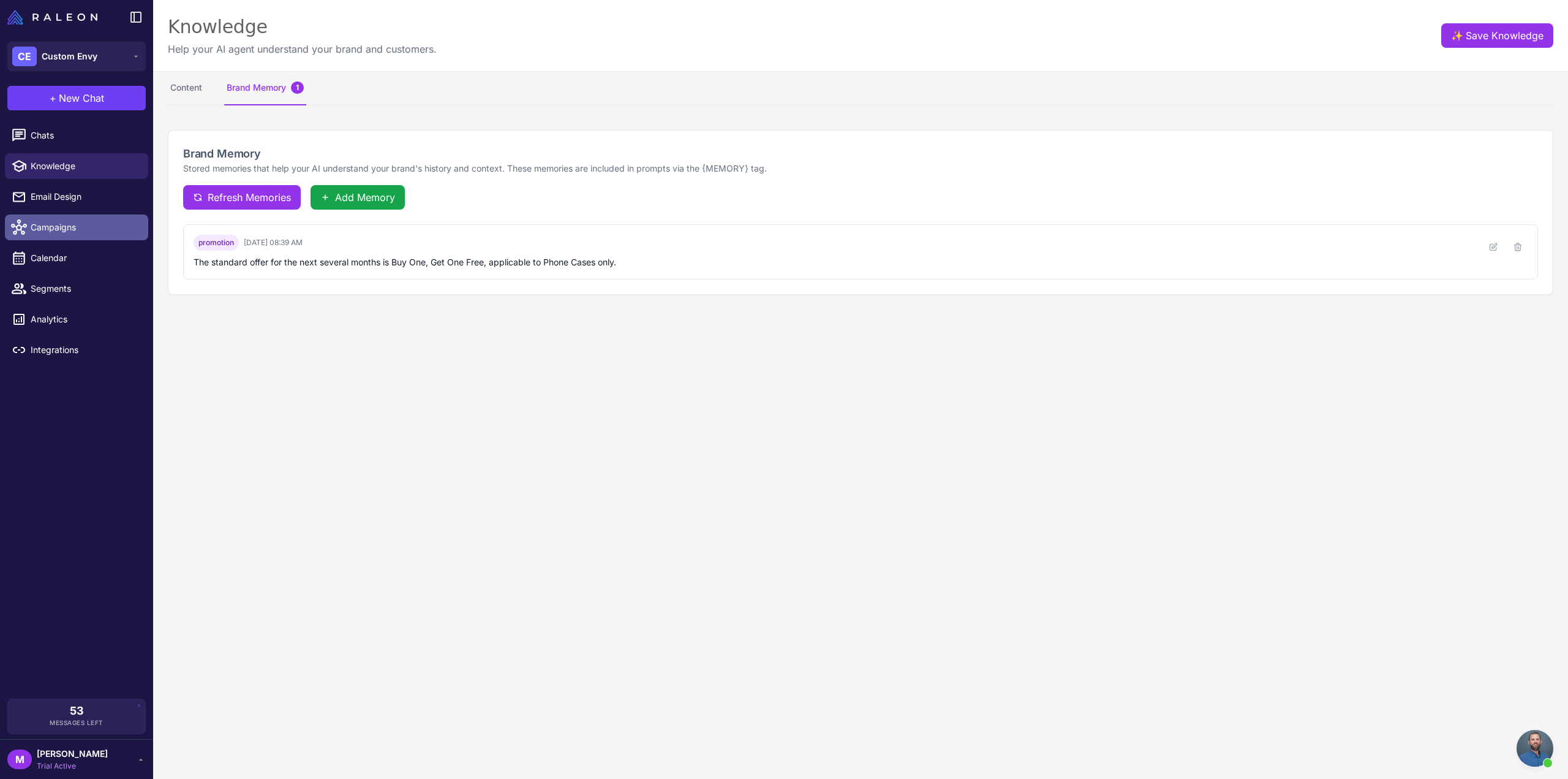
click at [44, 223] on span "Campaigns" at bounding box center [84, 227] width 108 height 13
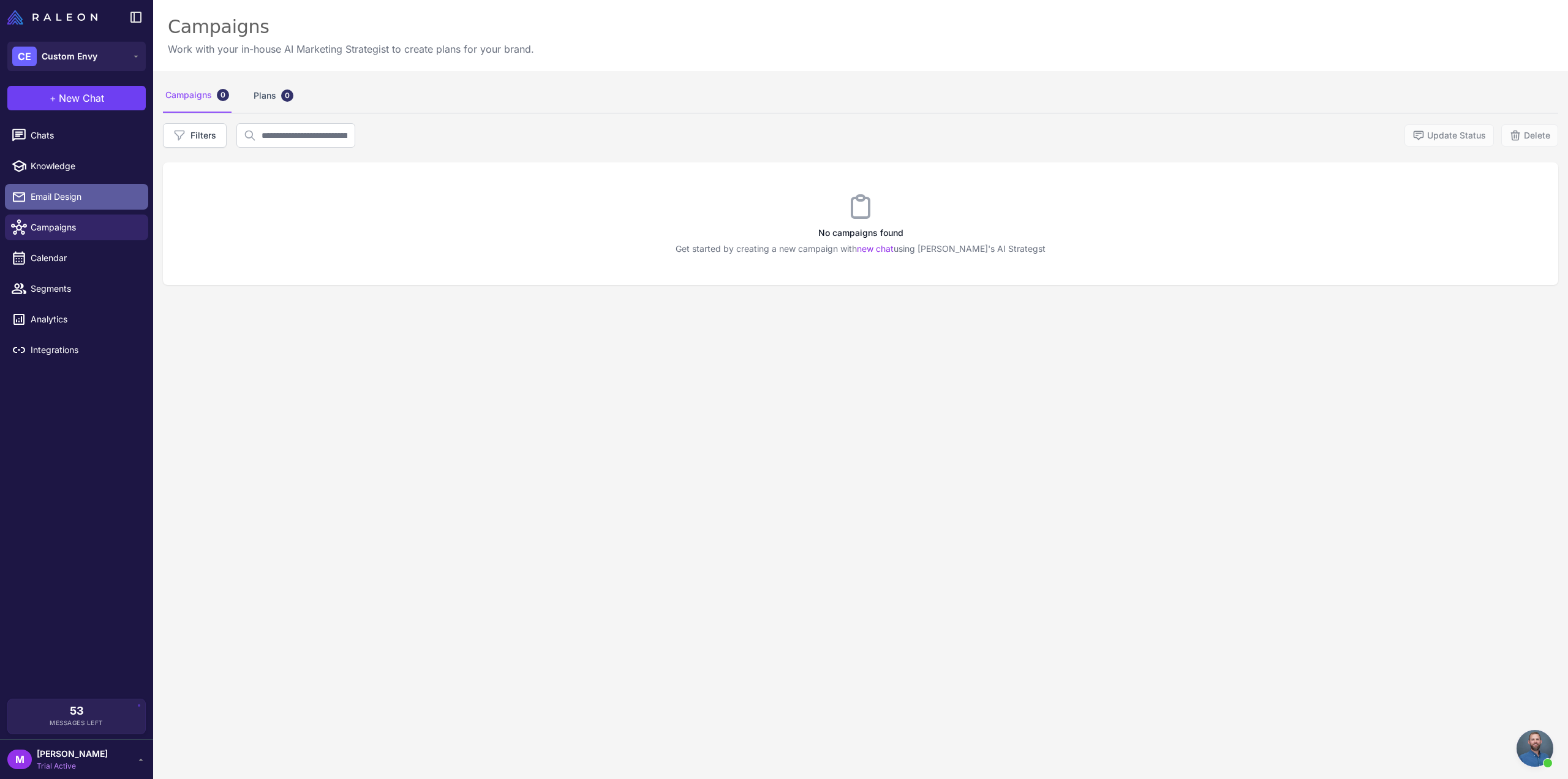
click at [73, 202] on span "Email Design" at bounding box center [84, 196] width 108 height 13
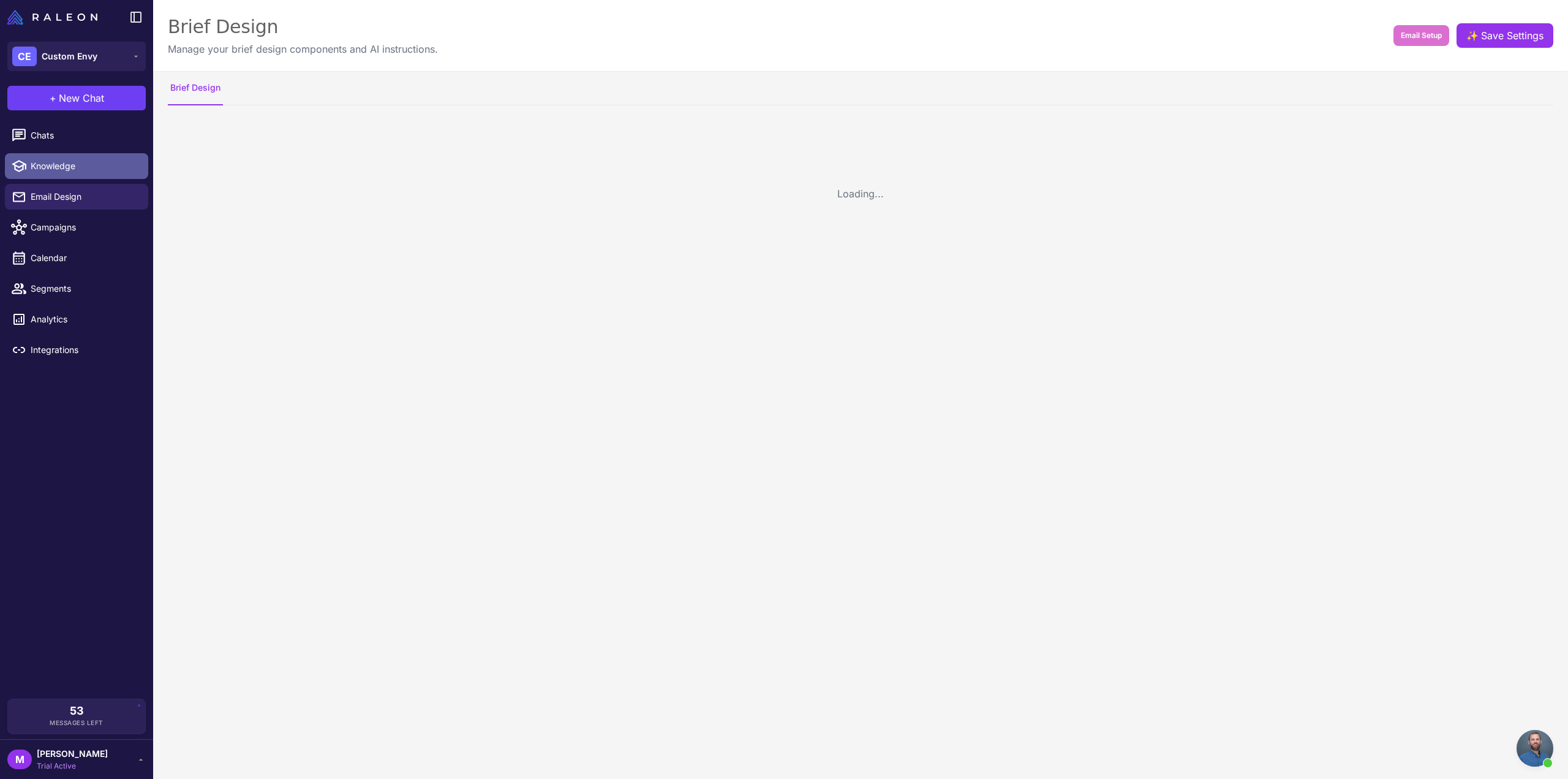
click at [70, 171] on span "Knowledge" at bounding box center [84, 166] width 108 height 13
select select
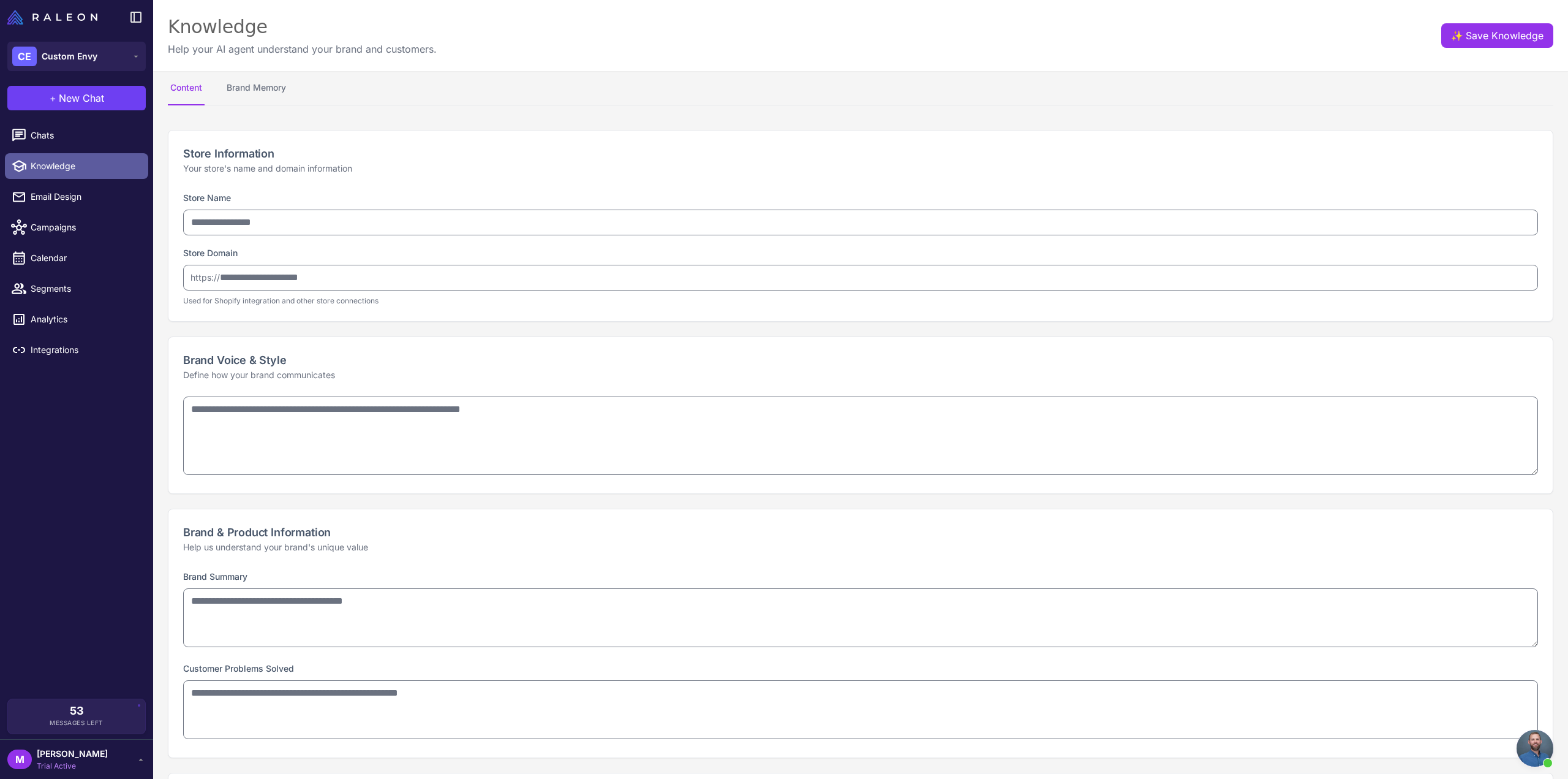
type input "**********"
type textarea "**********"
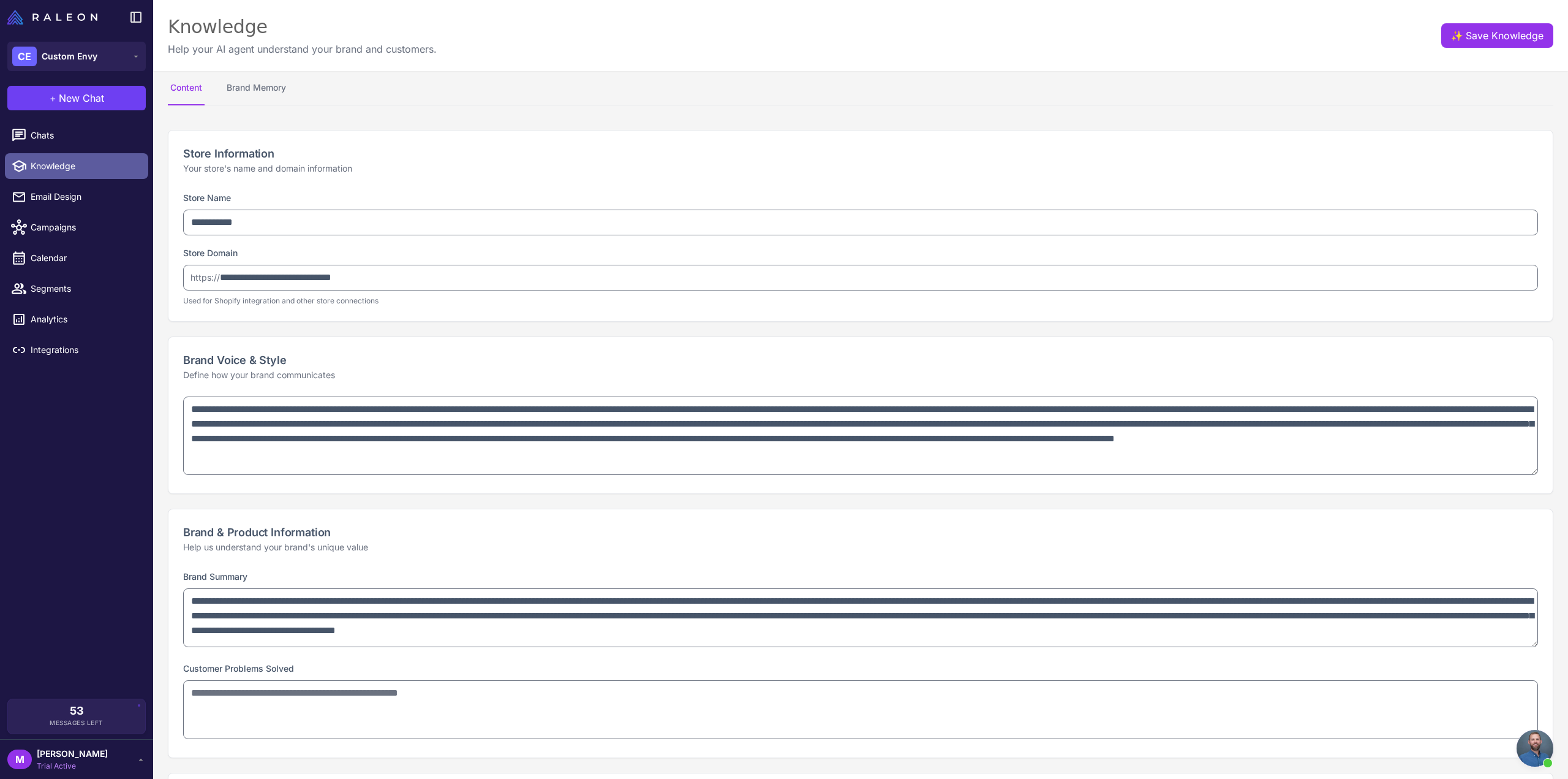
type textarea "**********"
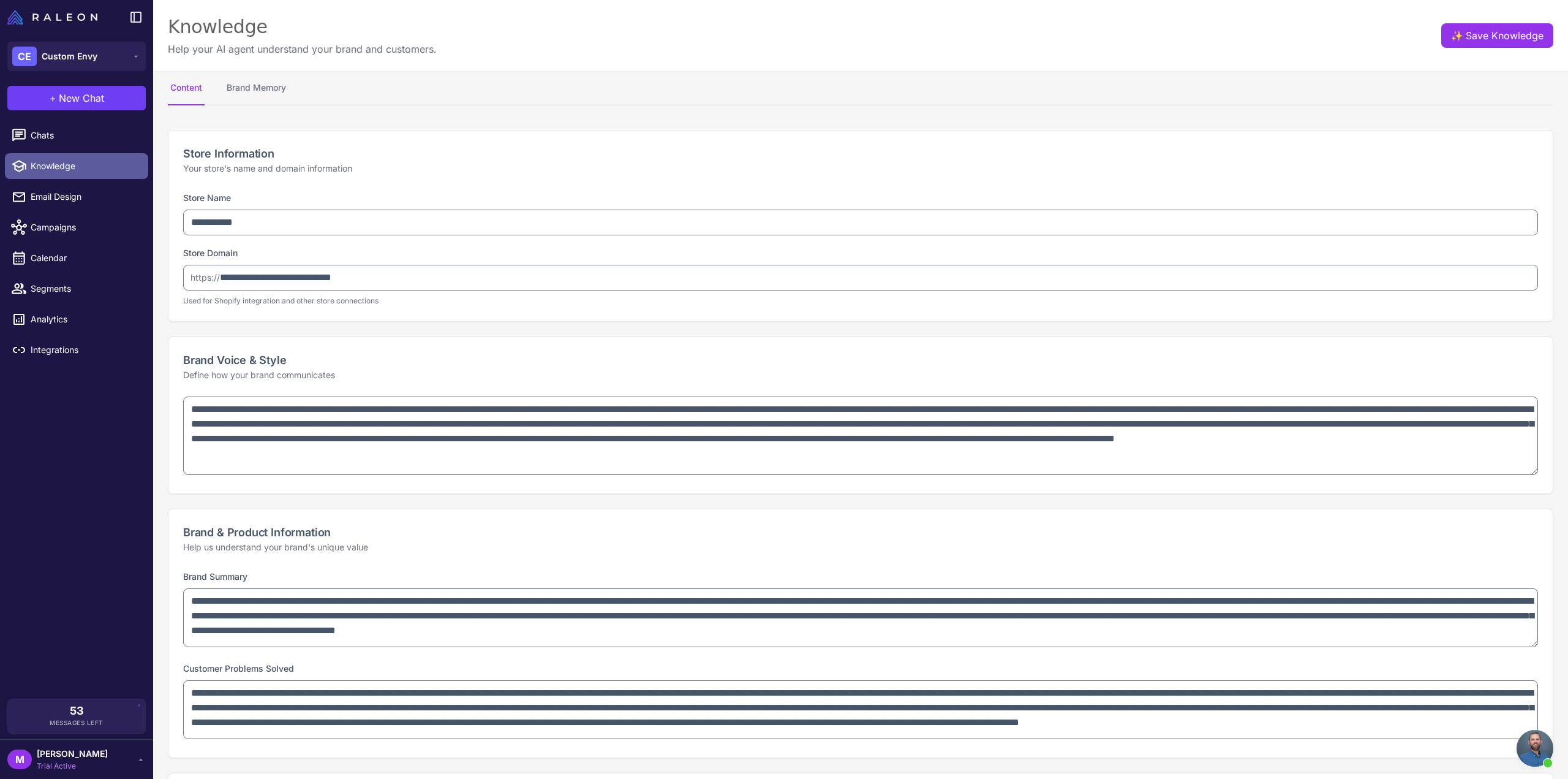
select select "*********"
type textarea "**********"
click at [65, 201] on span "Email Design" at bounding box center [84, 196] width 108 height 13
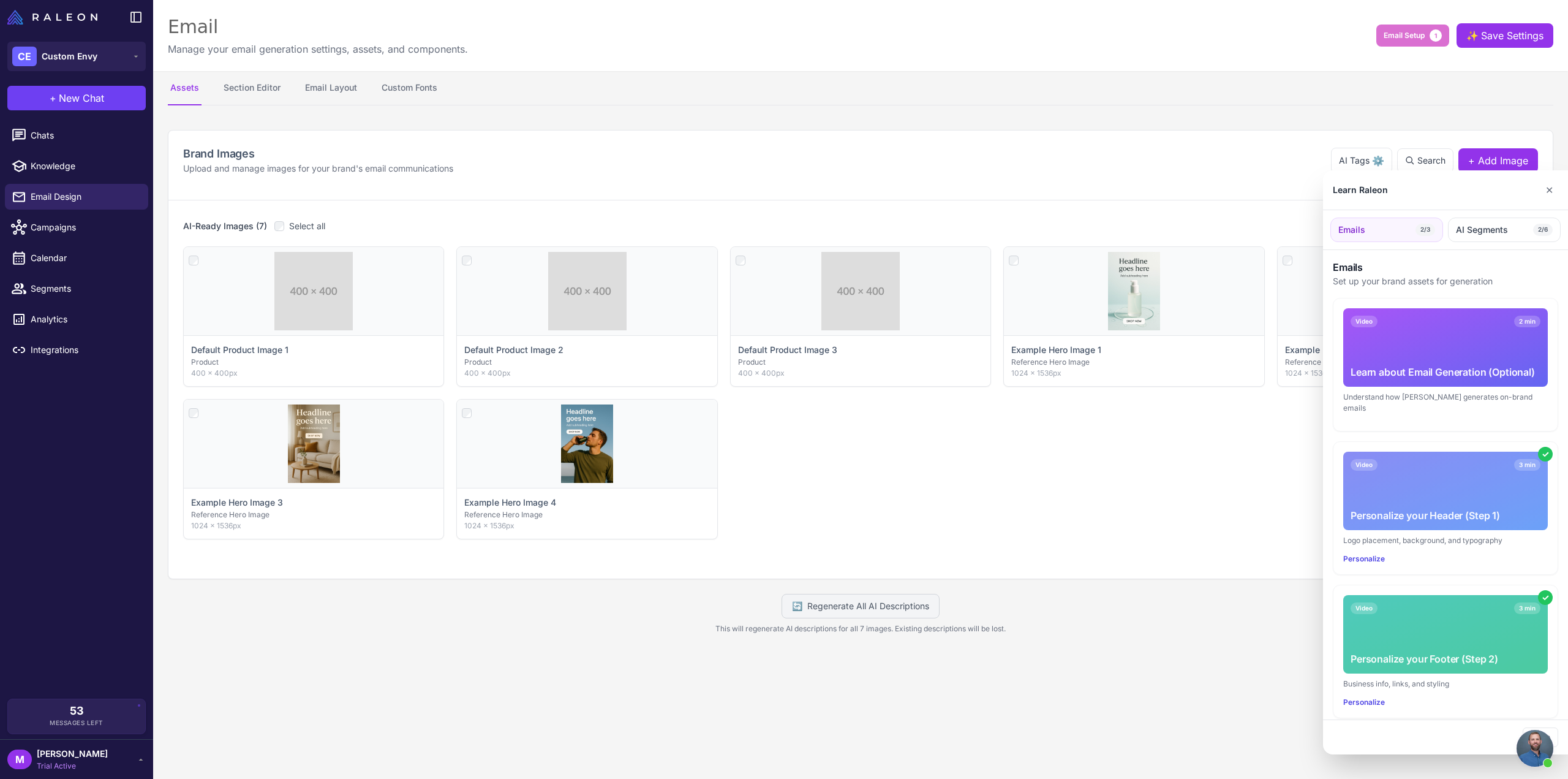
click at [875, 515] on div at bounding box center [784, 389] width 1568 height 779
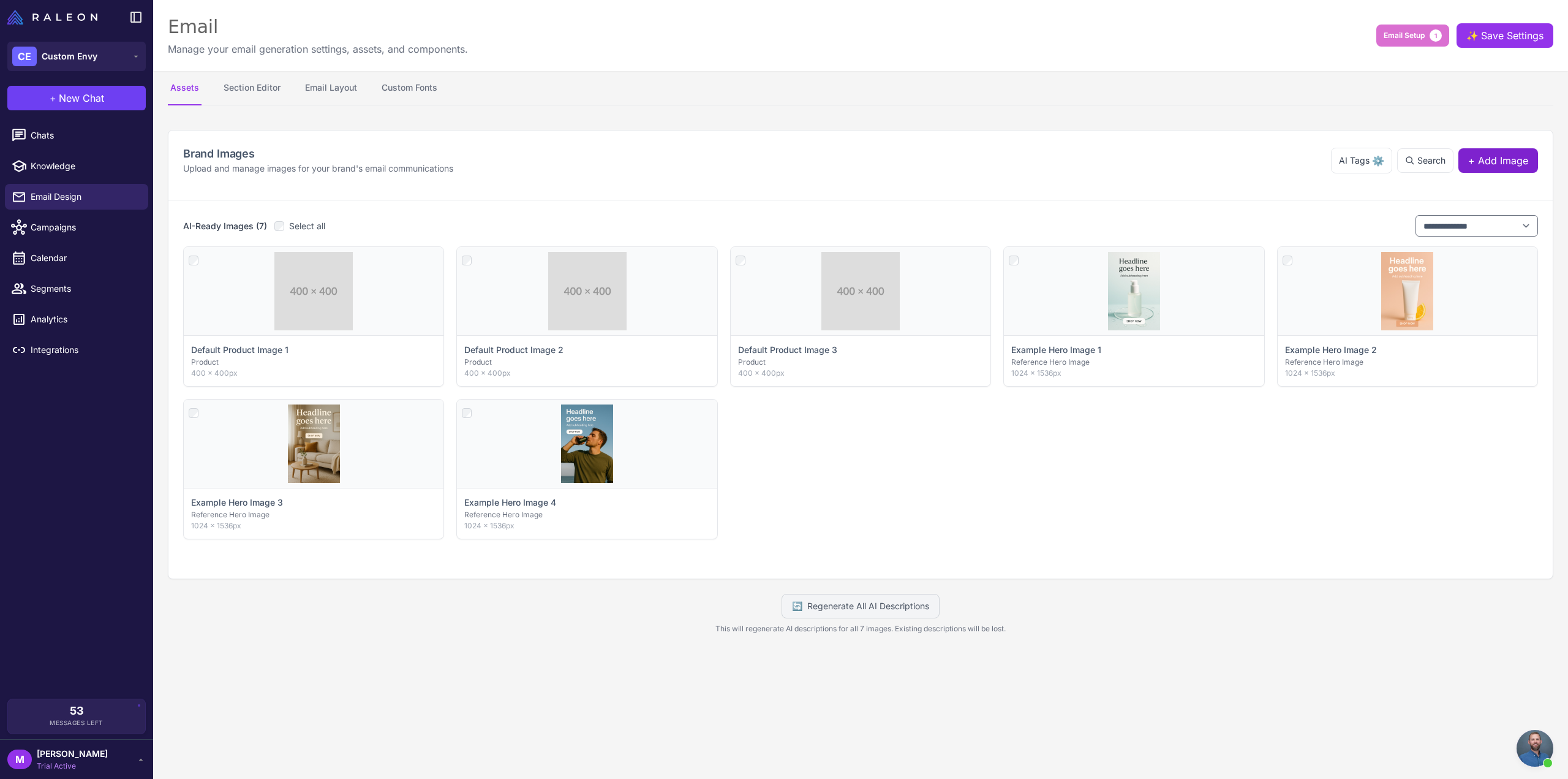
click at [1485, 160] on span "+ Add Image" at bounding box center [1498, 160] width 60 height 15
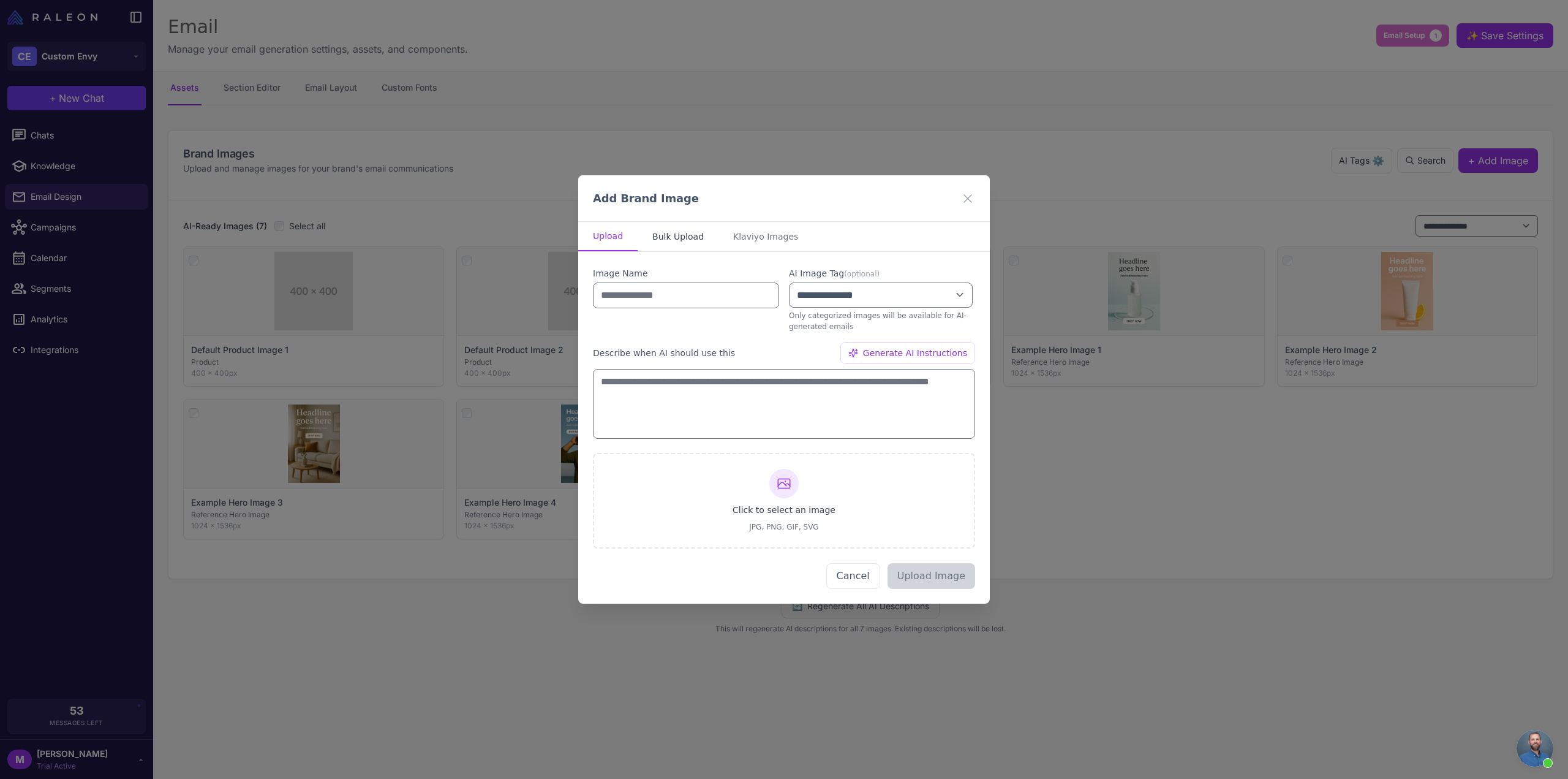
click at [664, 242] on button "Bulk Upload" at bounding box center [678, 237] width 81 height 29
select select "*******"
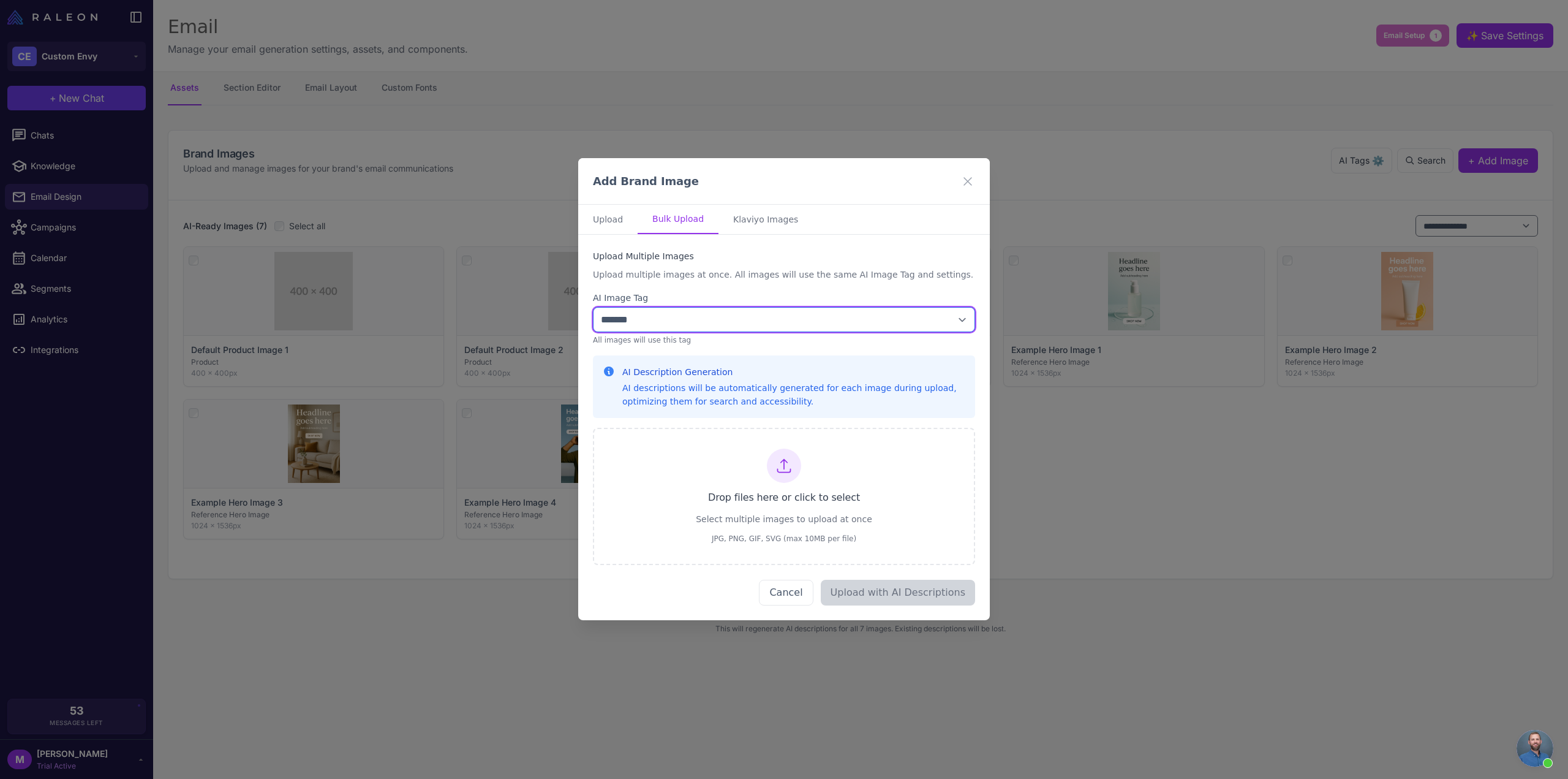
click at [655, 325] on select "**********" at bounding box center [784, 320] width 382 height 25
click at [593, 307] on select "**********" at bounding box center [784, 320] width 382 height 25
click at [778, 465] on icon at bounding box center [784, 466] width 17 height 17
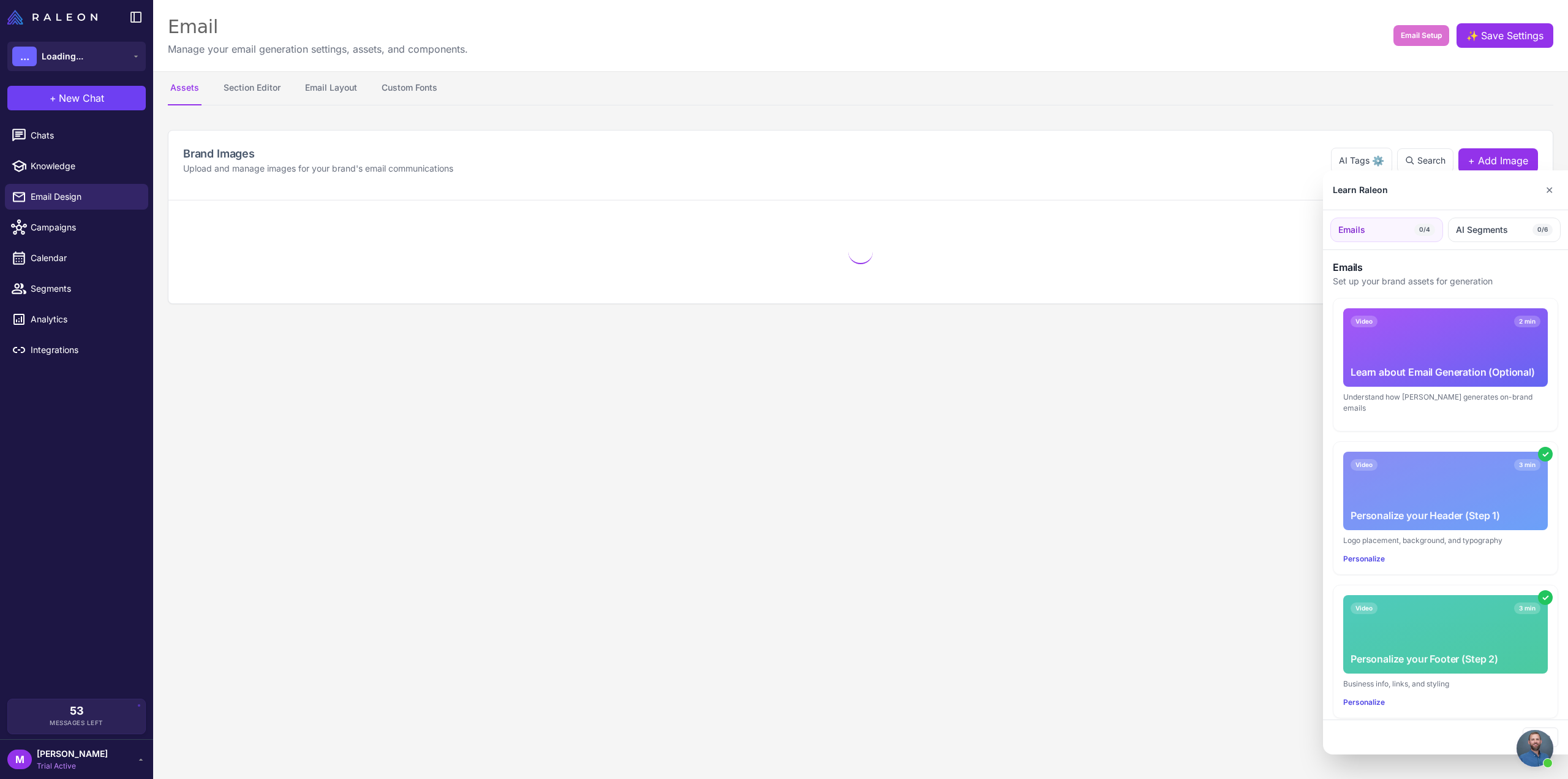
scroll to position [794, 0]
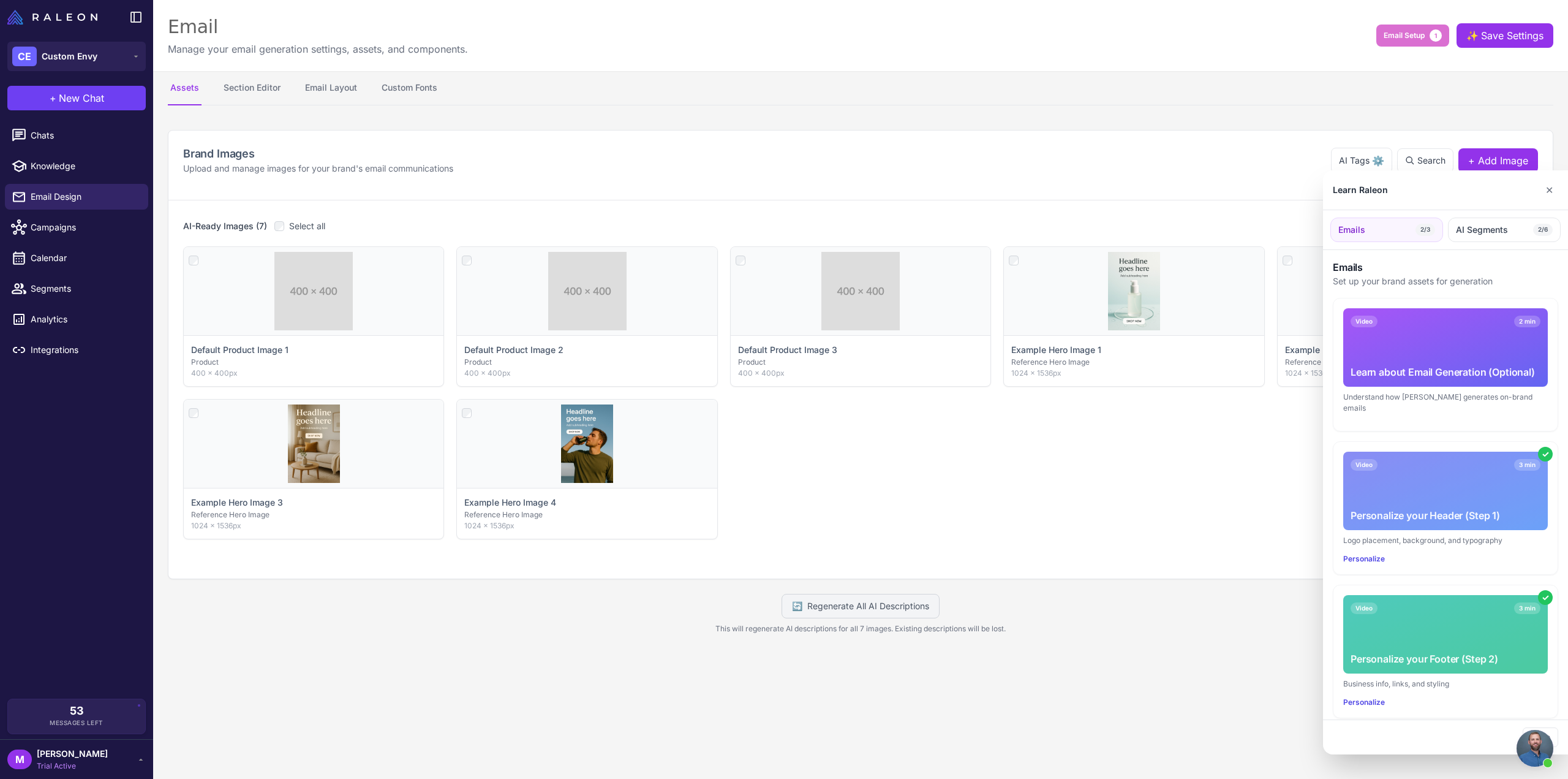
click at [1050, 480] on div at bounding box center [784, 389] width 1568 height 779
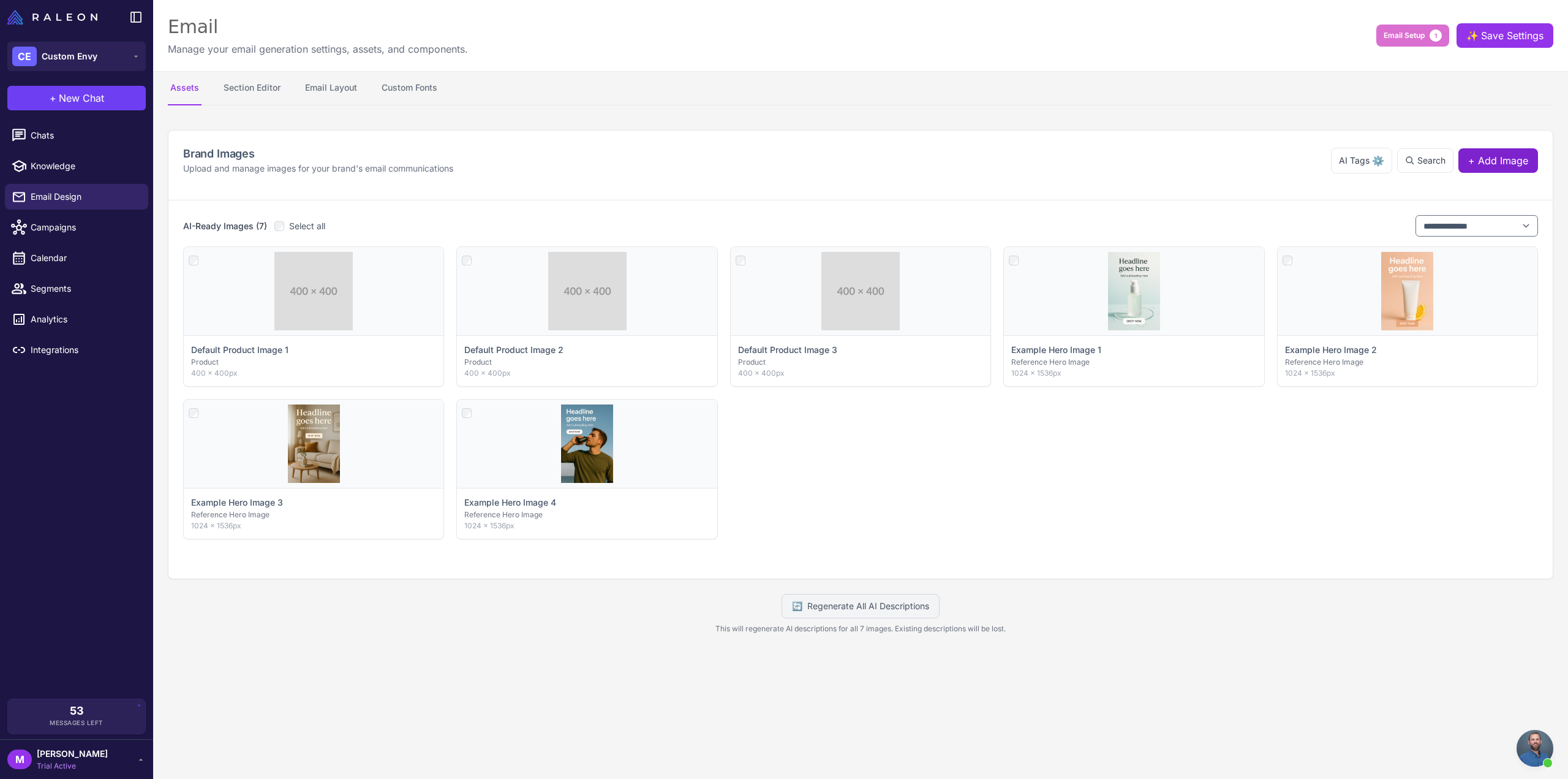
click at [1507, 169] on button "+ Add Image" at bounding box center [1498, 160] width 80 height 24
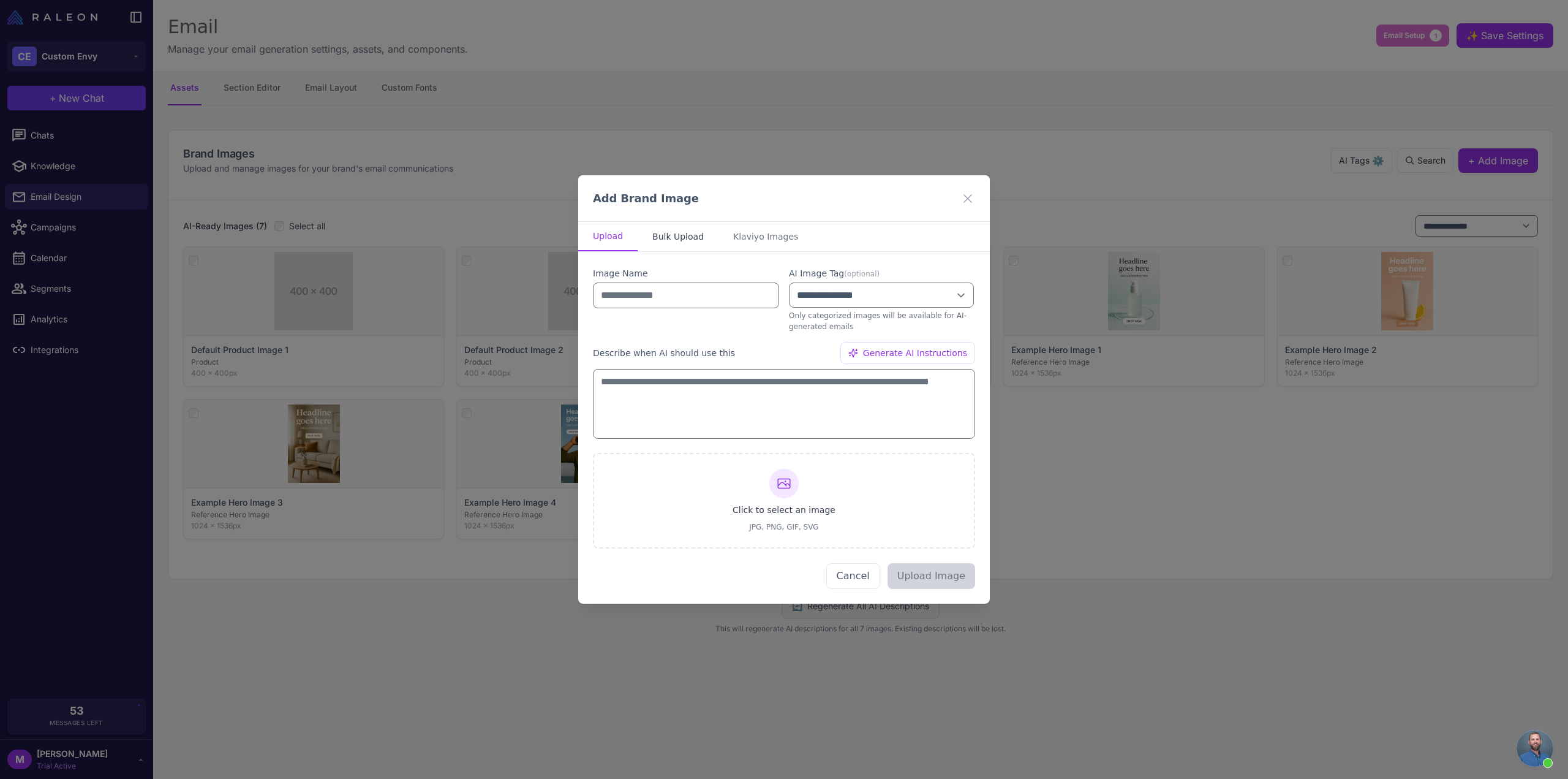
click at [686, 234] on button "Bulk Upload" at bounding box center [678, 237] width 81 height 29
select select "*******"
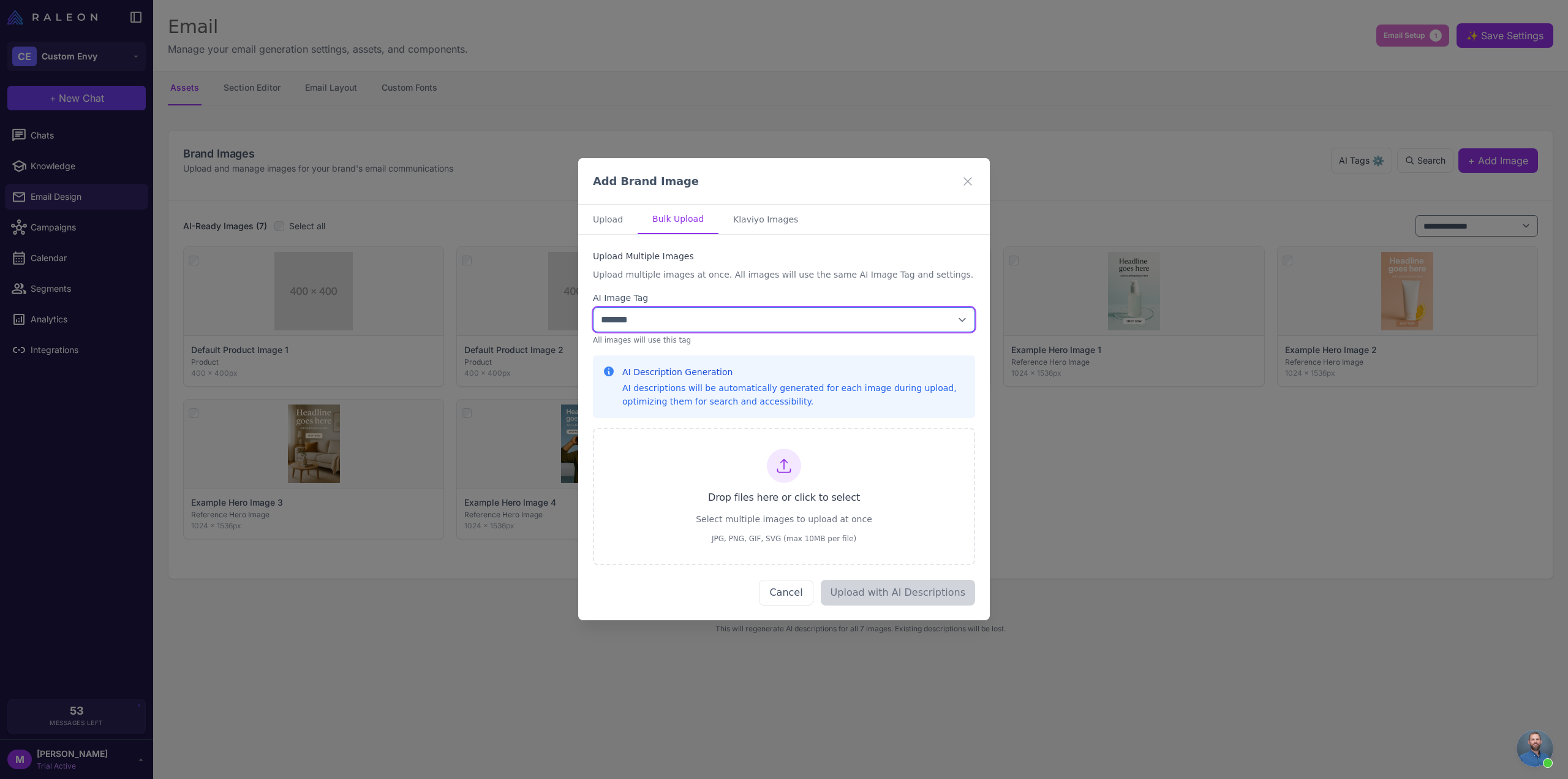
click at [691, 331] on select "**********" at bounding box center [784, 320] width 382 height 25
click at [778, 472] on icon at bounding box center [784, 466] width 13 height 13
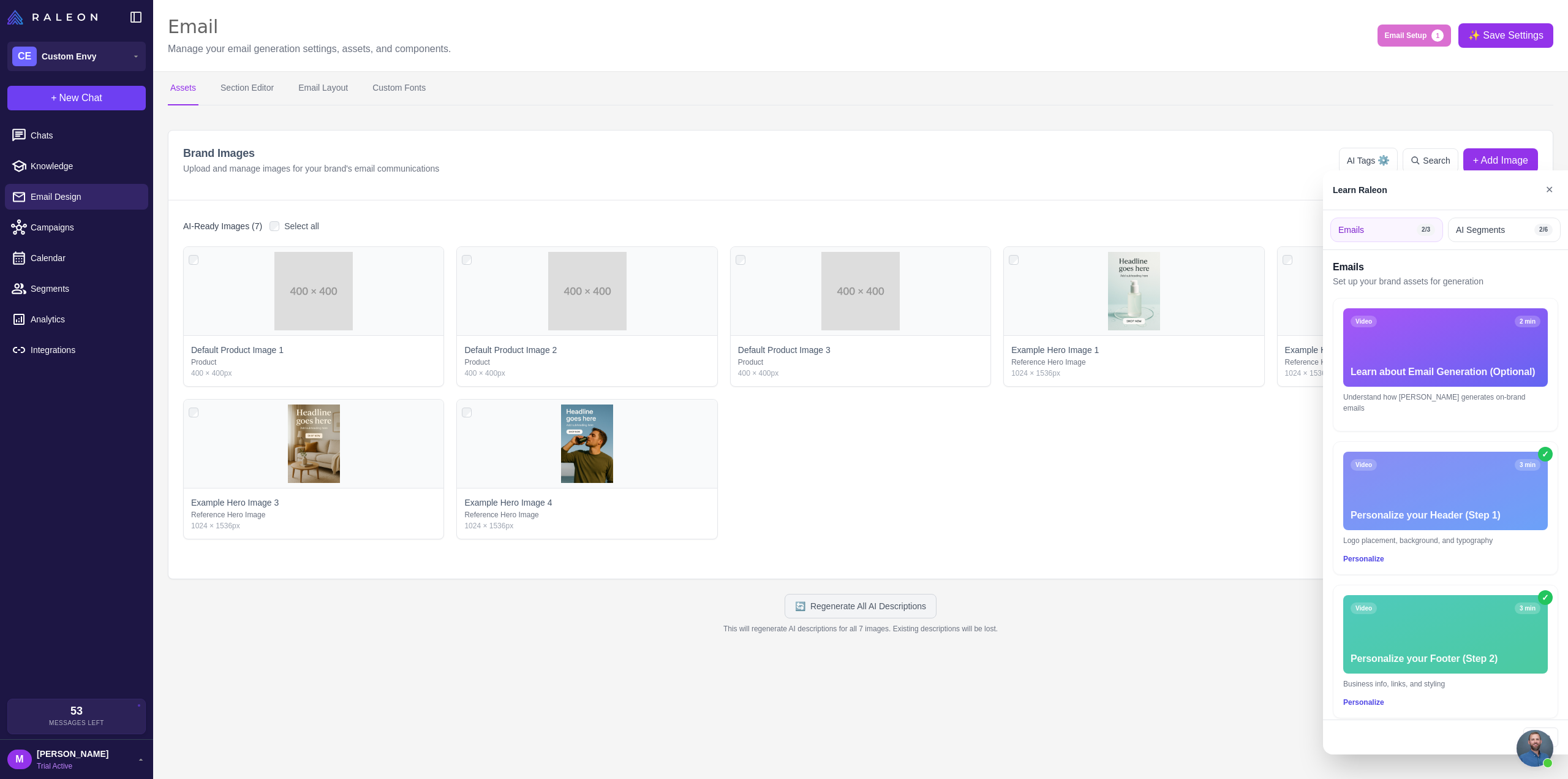
scroll to position [794, 0]
click at [952, 462] on div at bounding box center [784, 389] width 1568 height 779
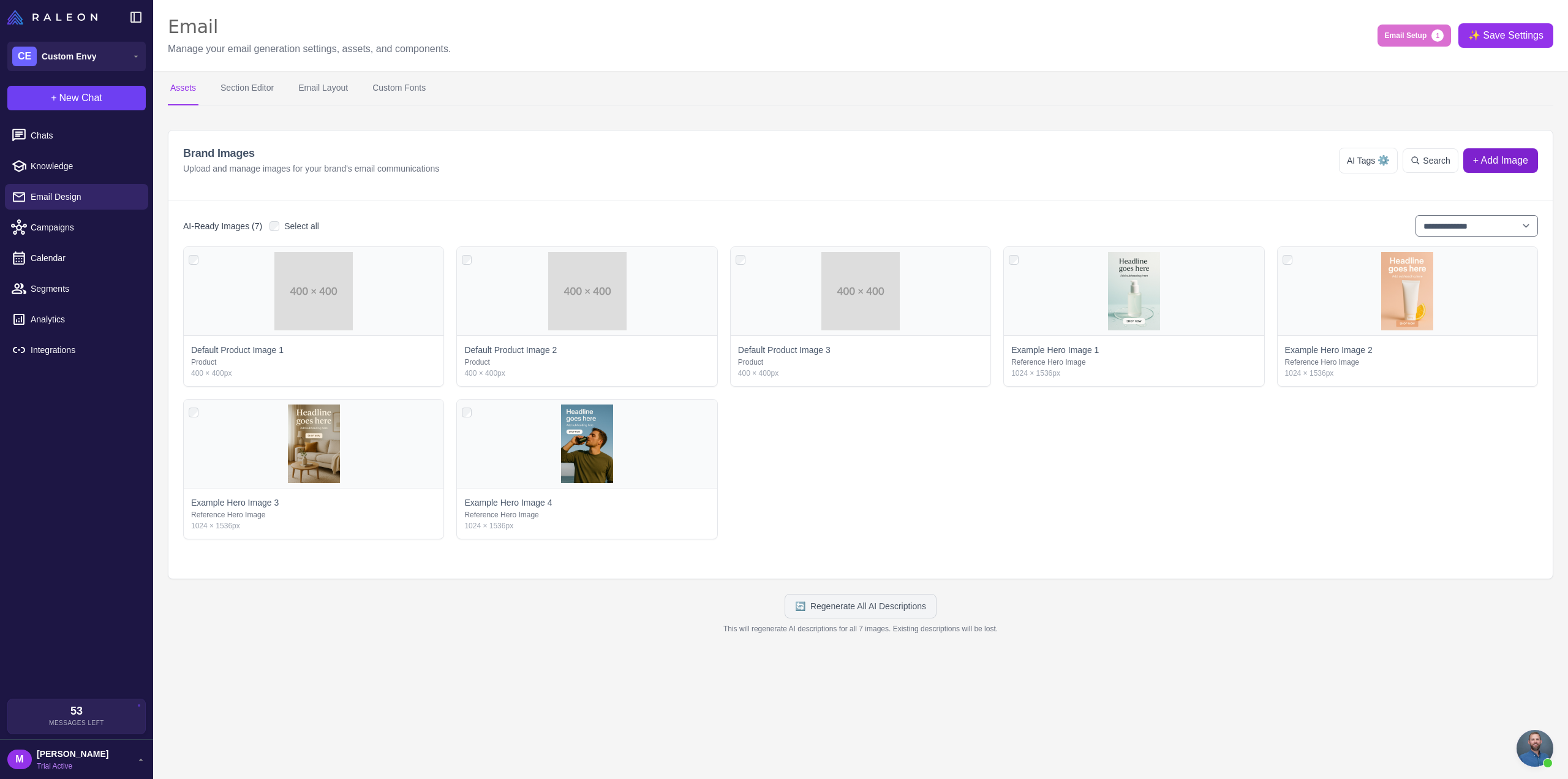
click at [1485, 150] on button "+ Add Image" at bounding box center [1501, 160] width 75 height 24
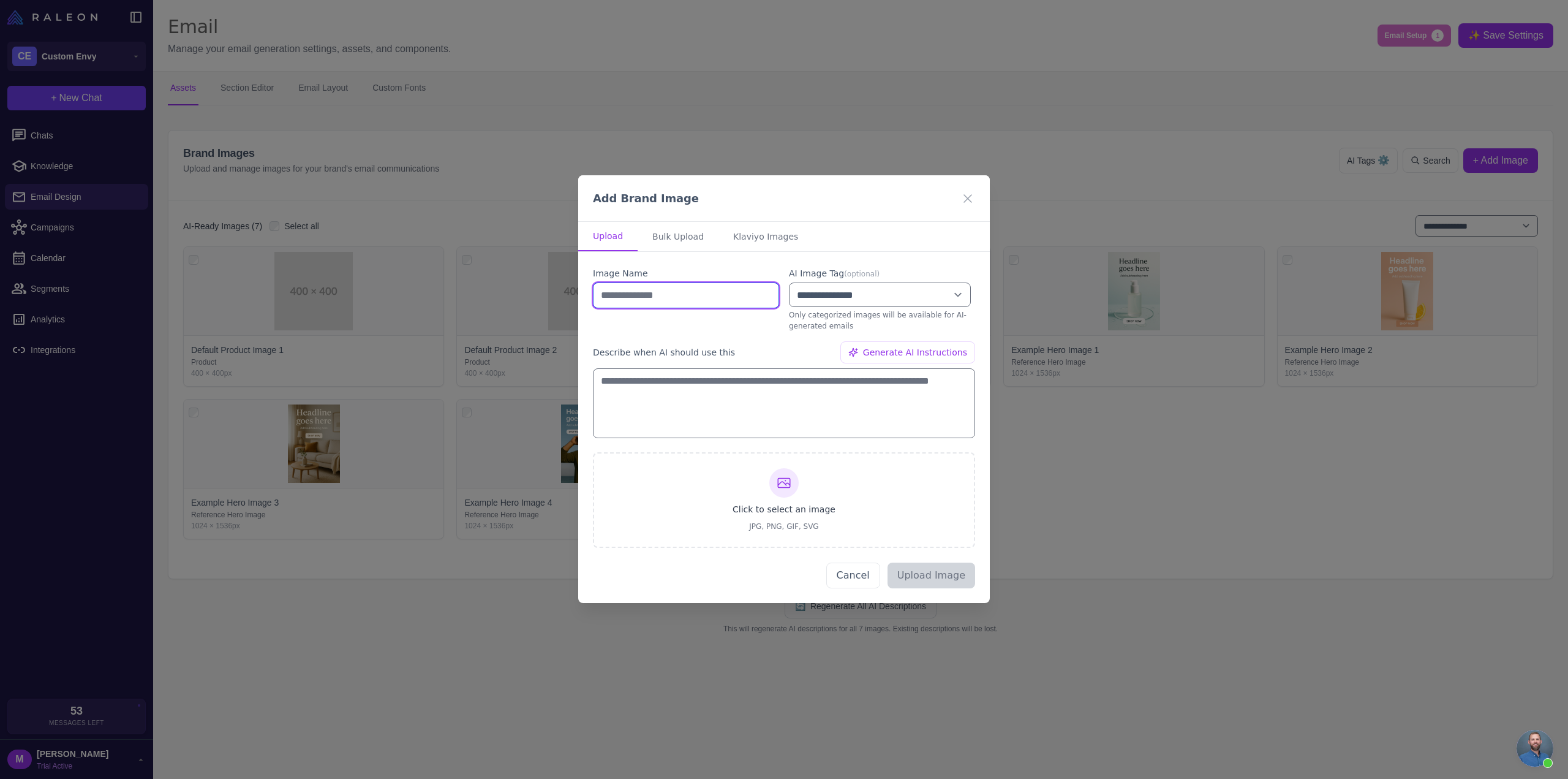
click at [710, 300] on input "text" at bounding box center [686, 295] width 186 height 26
click at [668, 239] on button "Bulk Upload" at bounding box center [678, 237] width 81 height 29
select select "*******"
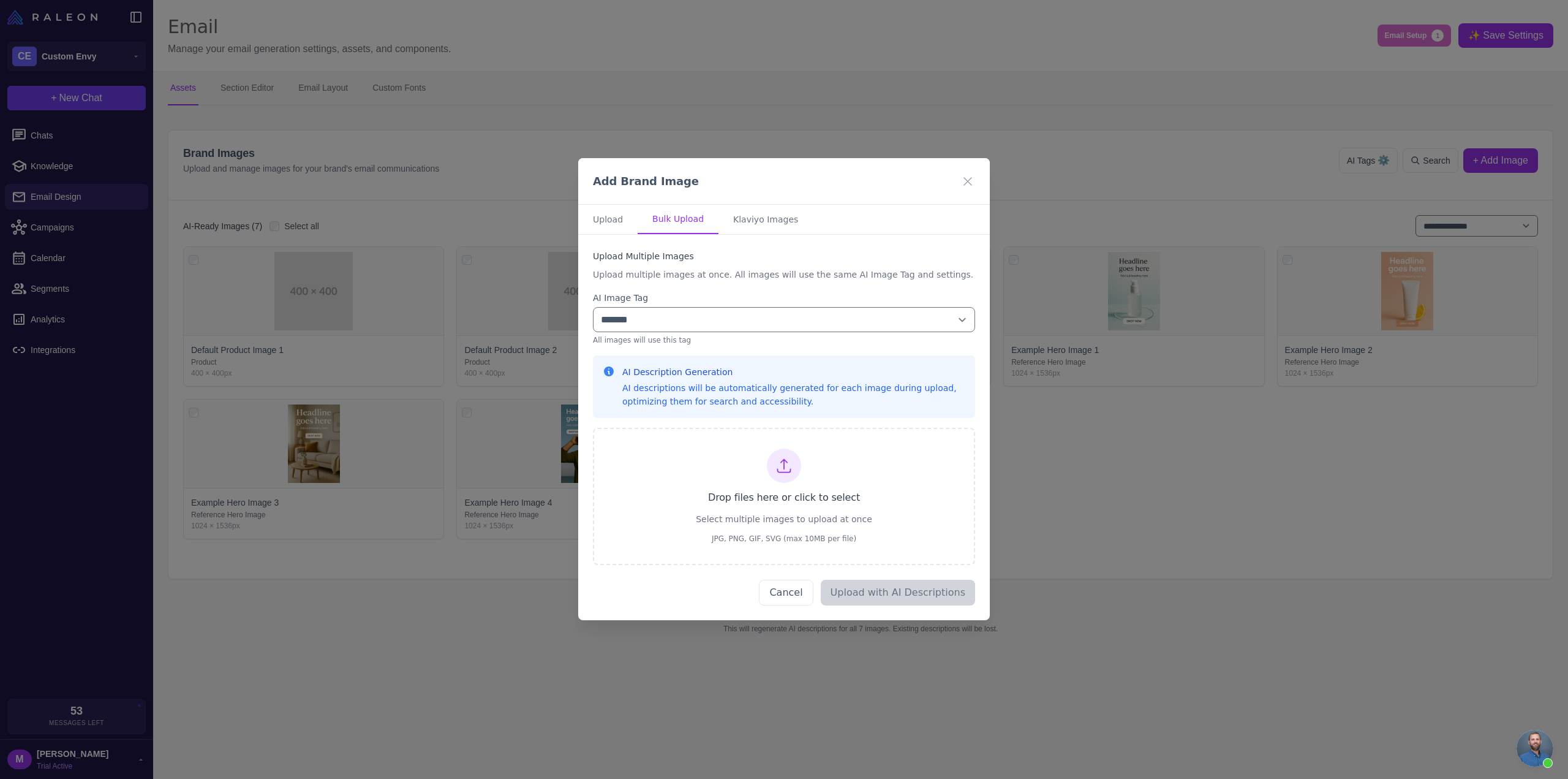
click at [683, 298] on label "AI Image Tag" at bounding box center [784, 298] width 382 height 13
click at [688, 311] on select "**********" at bounding box center [784, 320] width 382 height 25
click at [593, 307] on select "**********" at bounding box center [784, 320] width 382 height 25
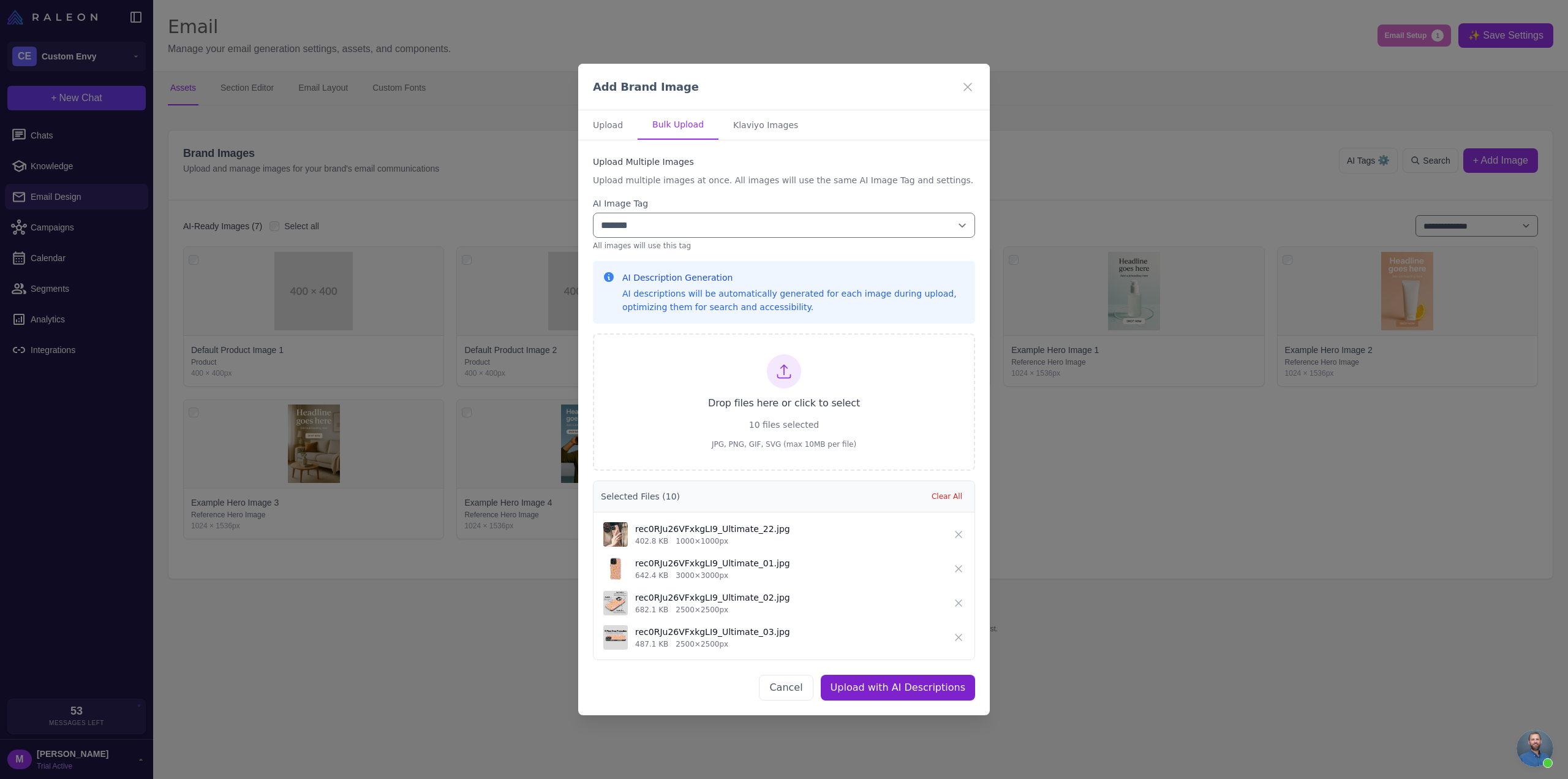
click at [899, 694] on button "Upload with AI Descriptions" at bounding box center [898, 687] width 155 height 26
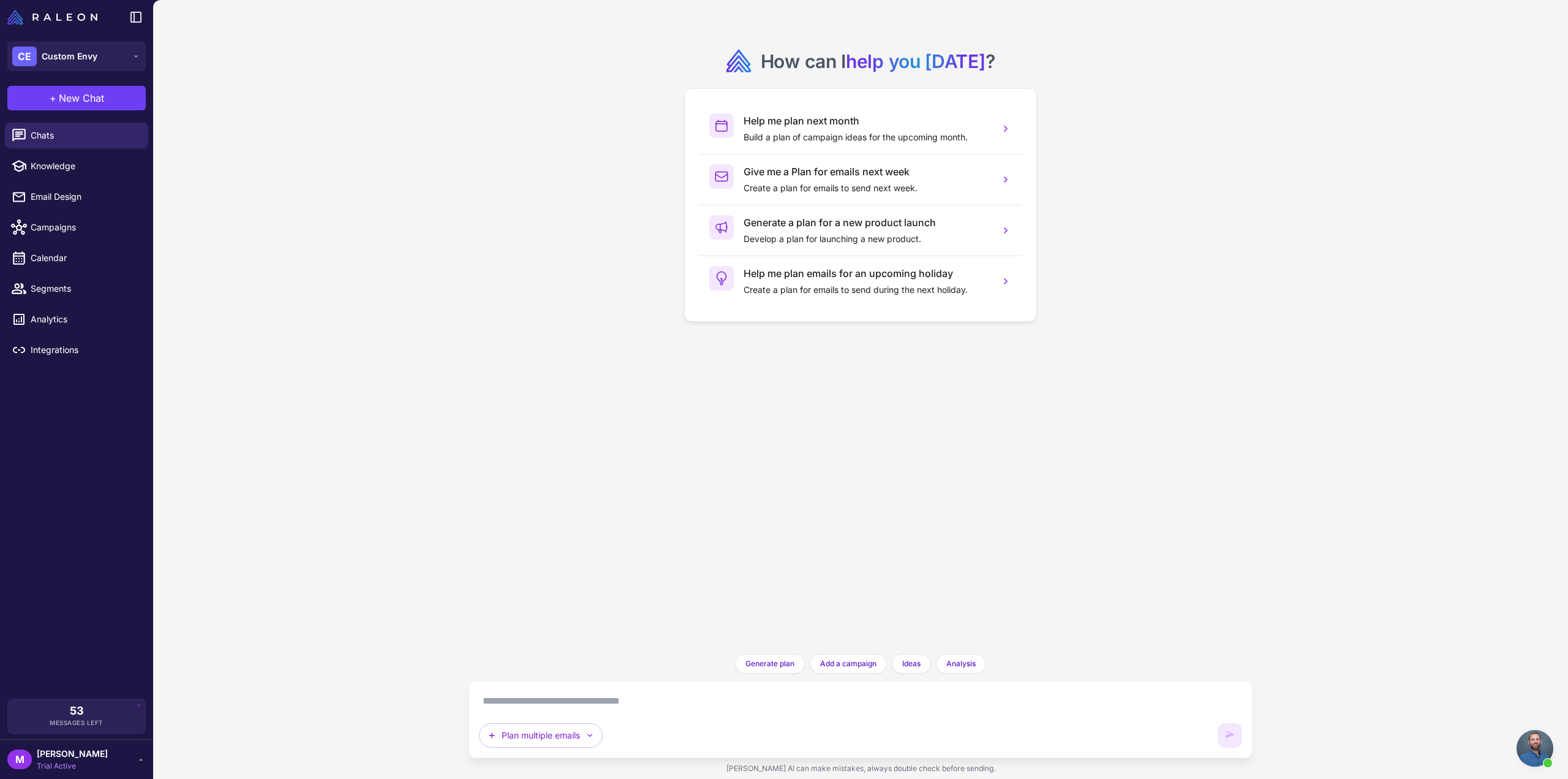
scroll to position [794, 0]
click at [89, 167] on span "Knowledge" at bounding box center [84, 166] width 108 height 13
select select
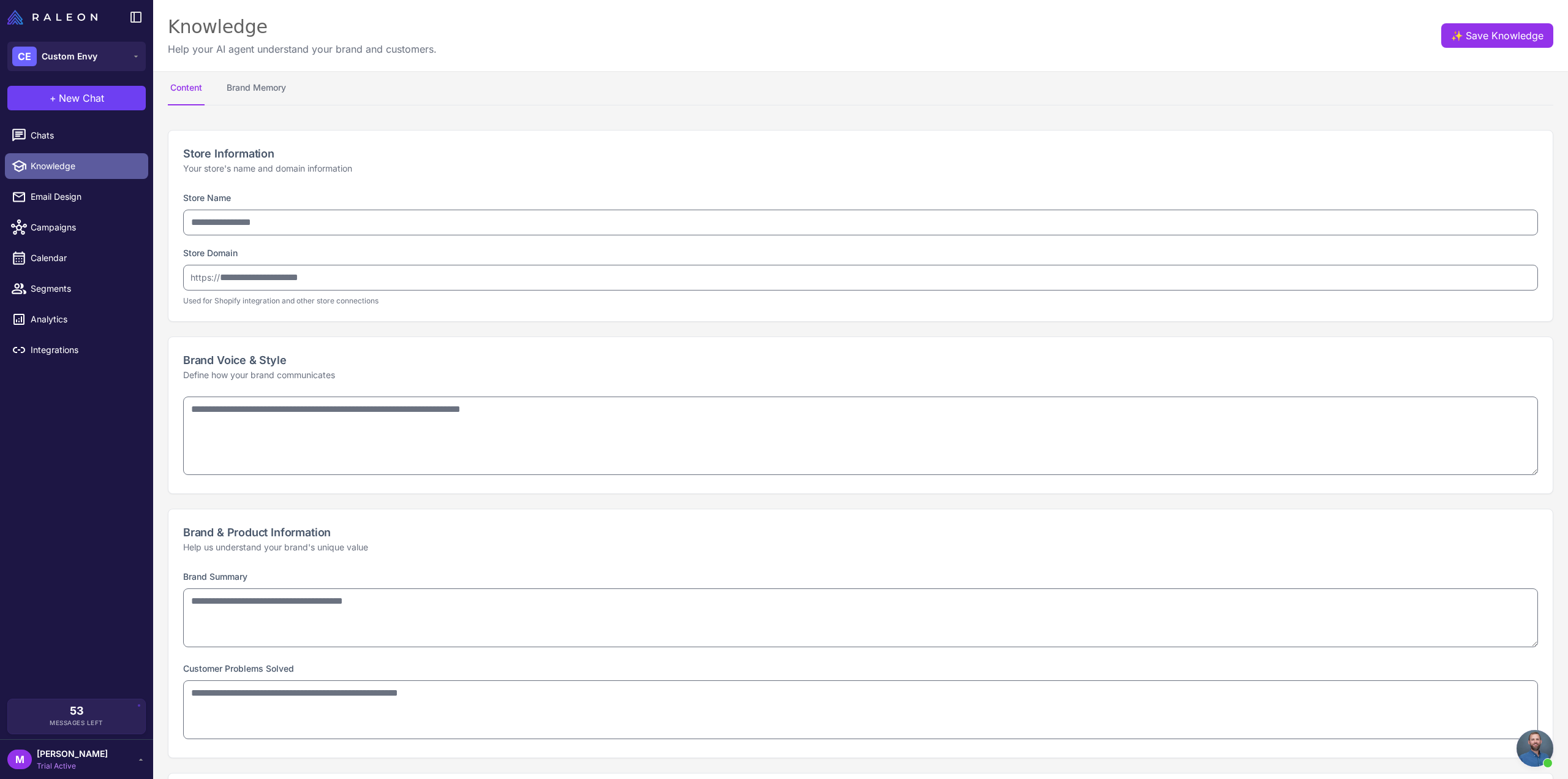
type input "**********"
type textarea "**********"
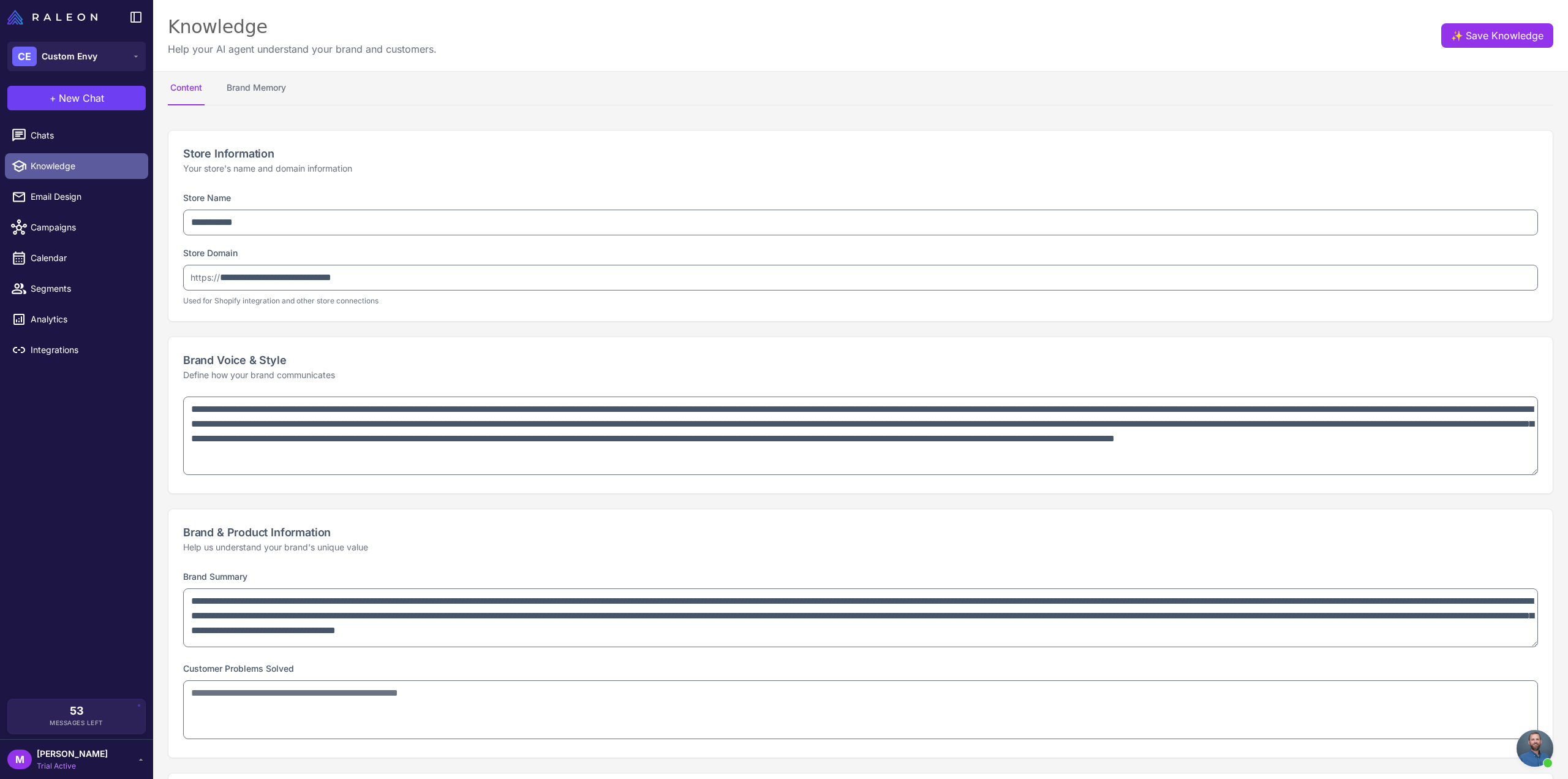
type textarea "**********"
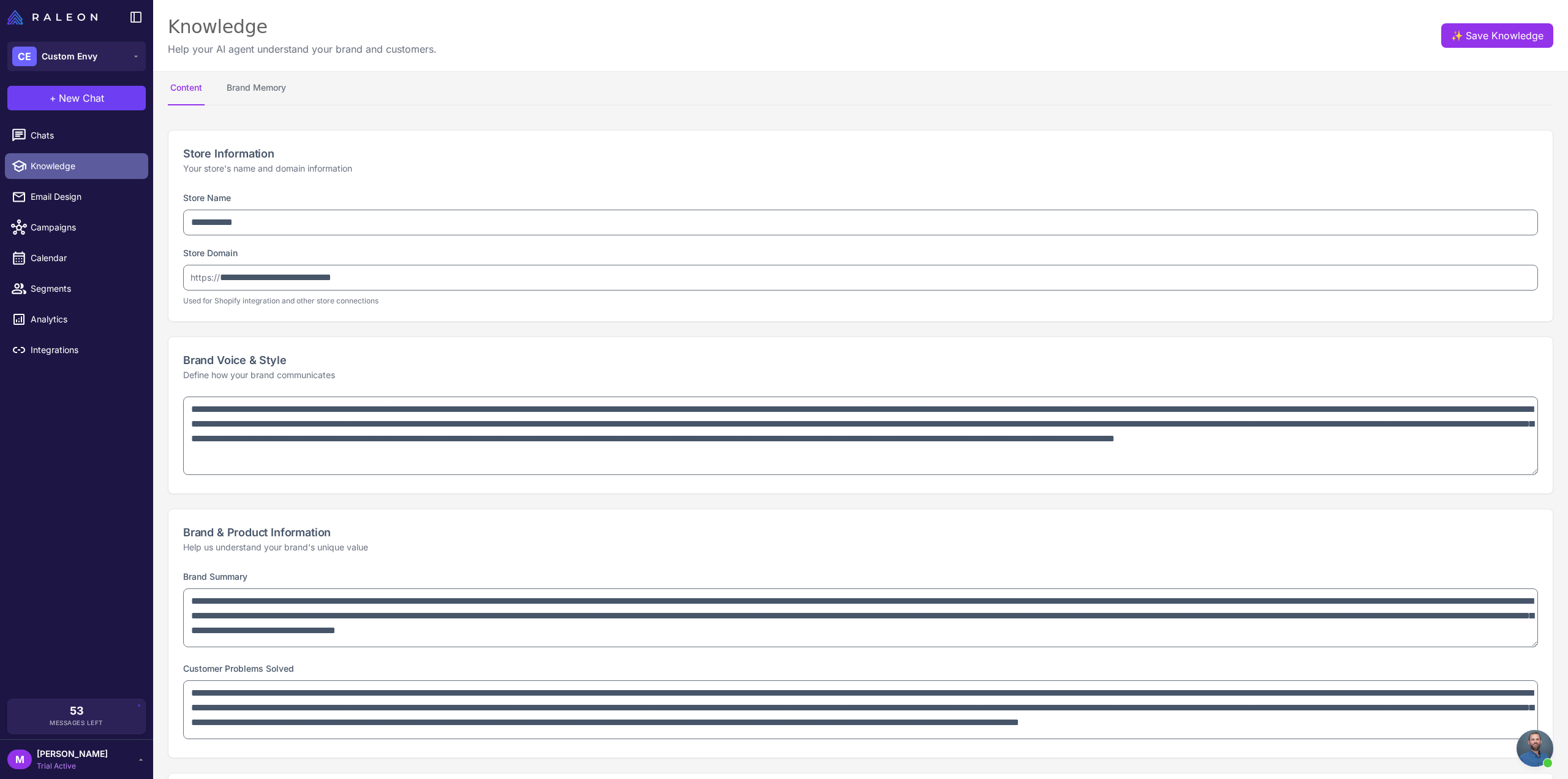
select select "*********"
type textarea "**********"
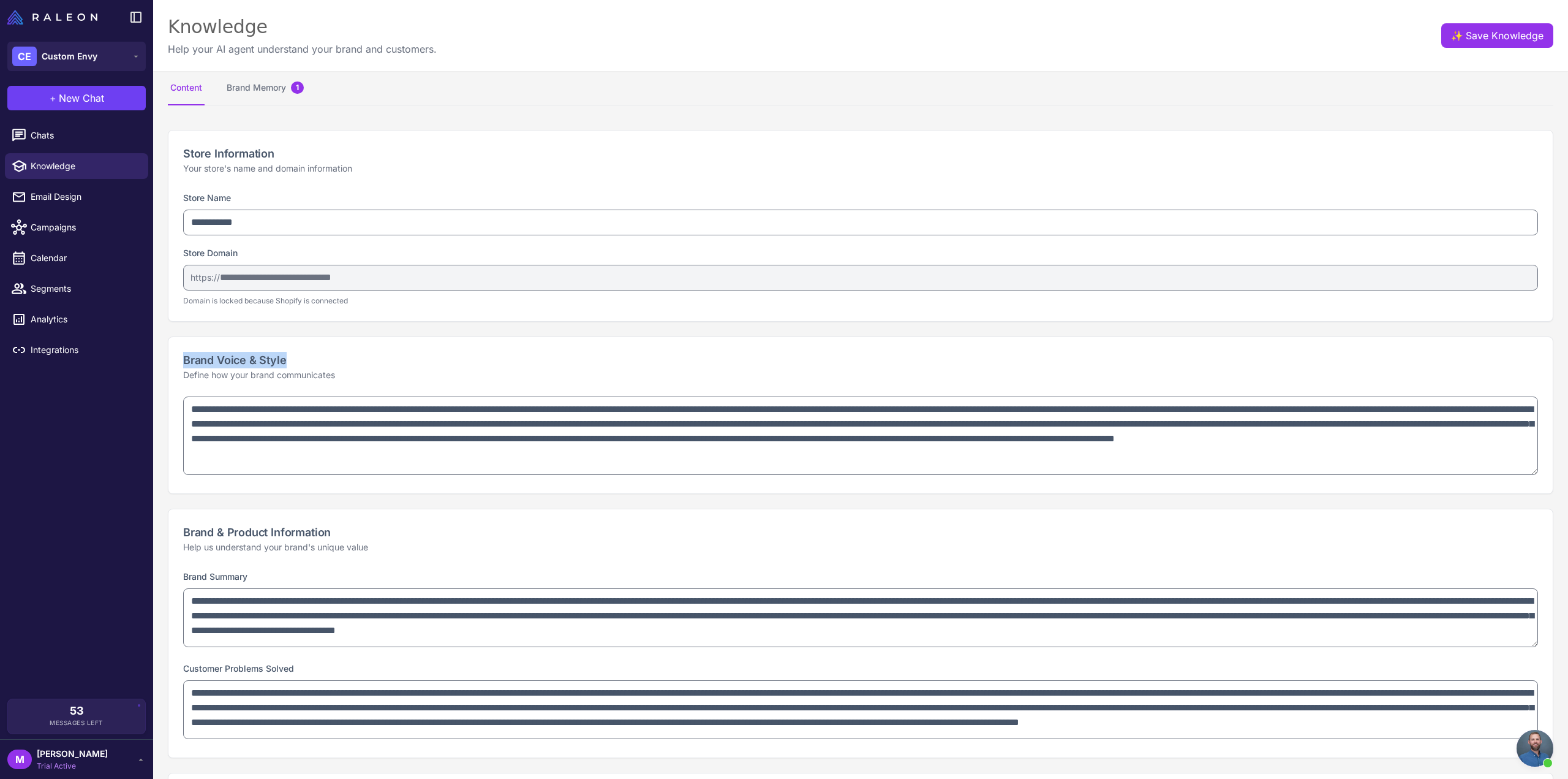
drag, startPoint x: 288, startPoint y: 355, endPoint x: 190, endPoint y: 350, distance: 98.1
click at [186, 352] on h2 "Brand Voice & Style" at bounding box center [861, 360] width 1355 height 17
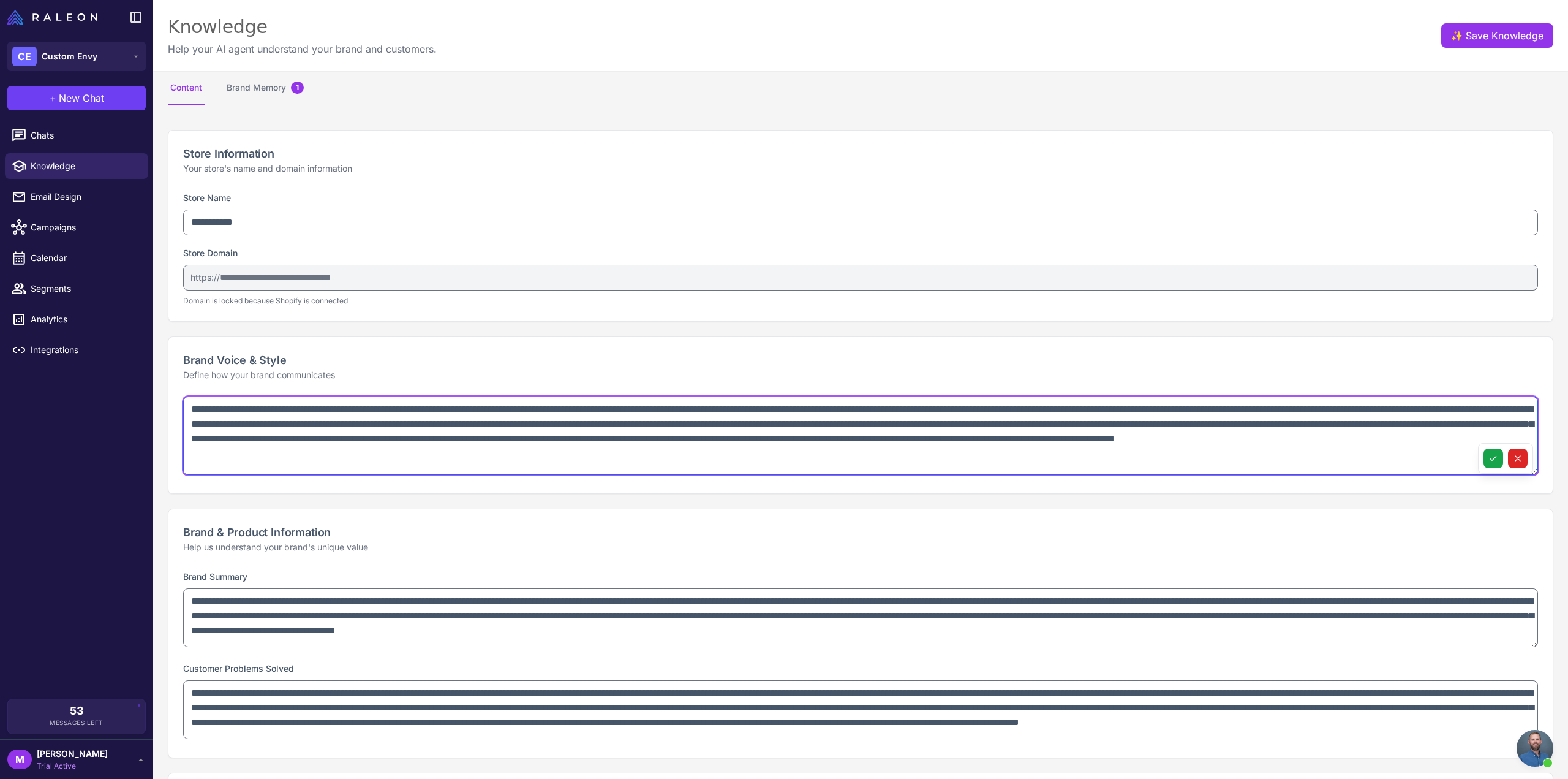
click at [590, 421] on textarea "**********" at bounding box center [861, 435] width 1355 height 78
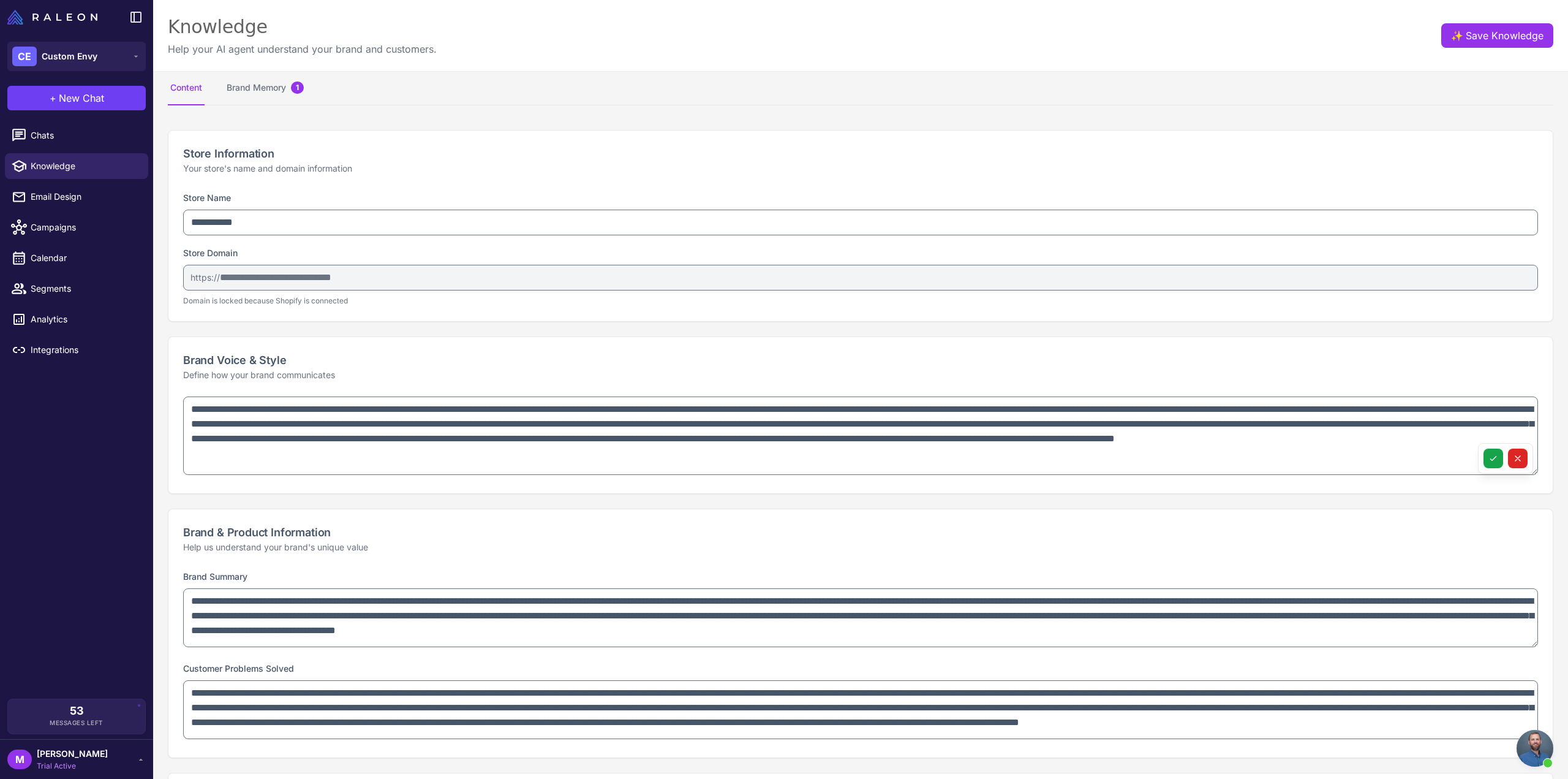
click at [343, 352] on h2 "Brand Voice & Style" at bounding box center [861, 360] width 1355 height 17
drag, startPoint x: 285, startPoint y: 357, endPoint x: 183, endPoint y: 355, distance: 102.0
click at [183, 355] on h2 "Brand Voice & Style" at bounding box center [861, 360] width 1355 height 17
copy h2 "Brand Voice & Style"
drag, startPoint x: 352, startPoint y: 377, endPoint x: 176, endPoint y: 371, distance: 176.1
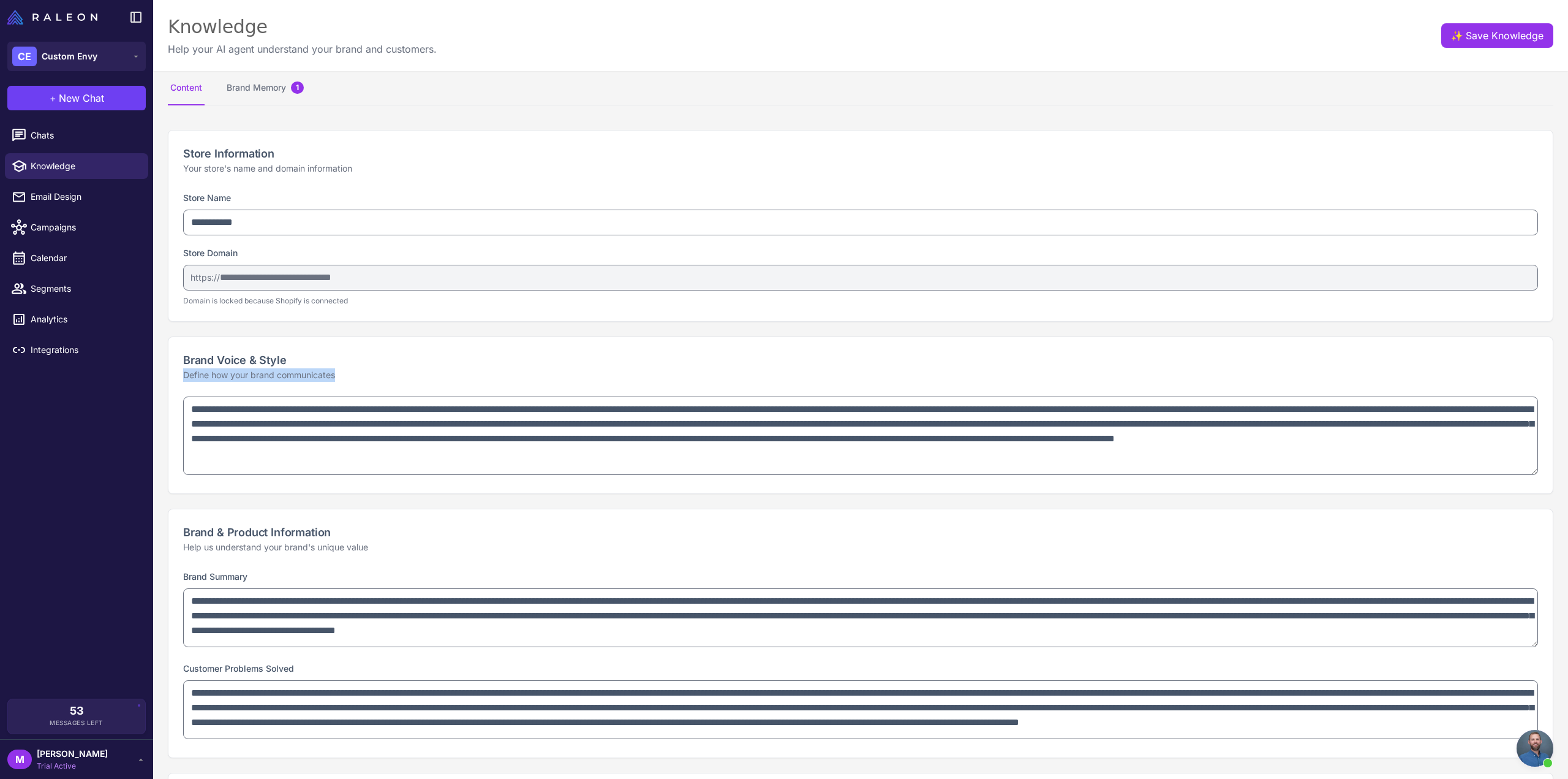
click at [176, 371] on div "Brand Voice & Style Define how your brand communicates" at bounding box center [861, 366] width 1384 height 59
copy p "Define how your brand communicates"
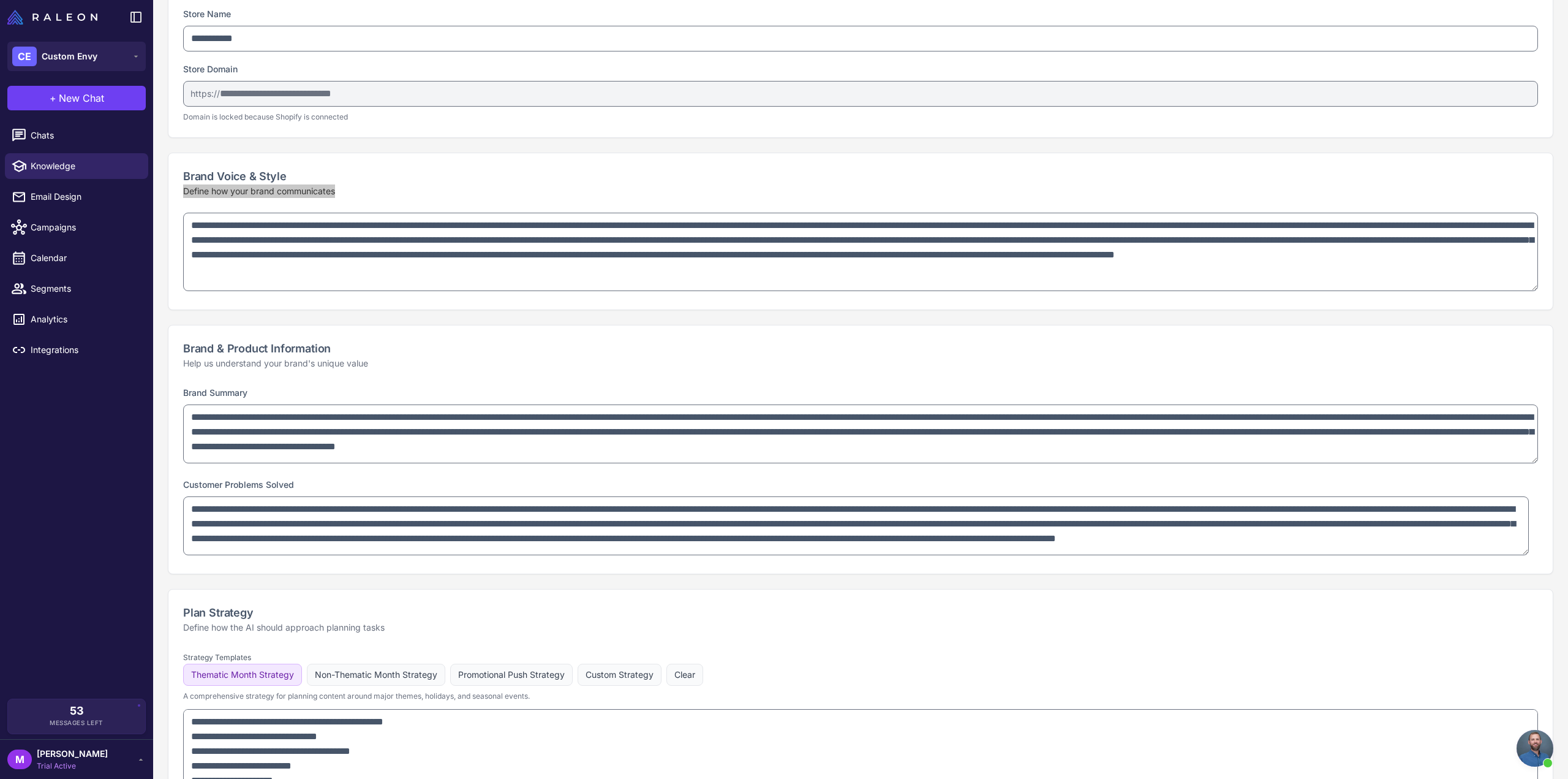
scroll to position [10, 0]
click at [828, 267] on textarea "**********" at bounding box center [861, 251] width 1355 height 78
paste textarea "**********"
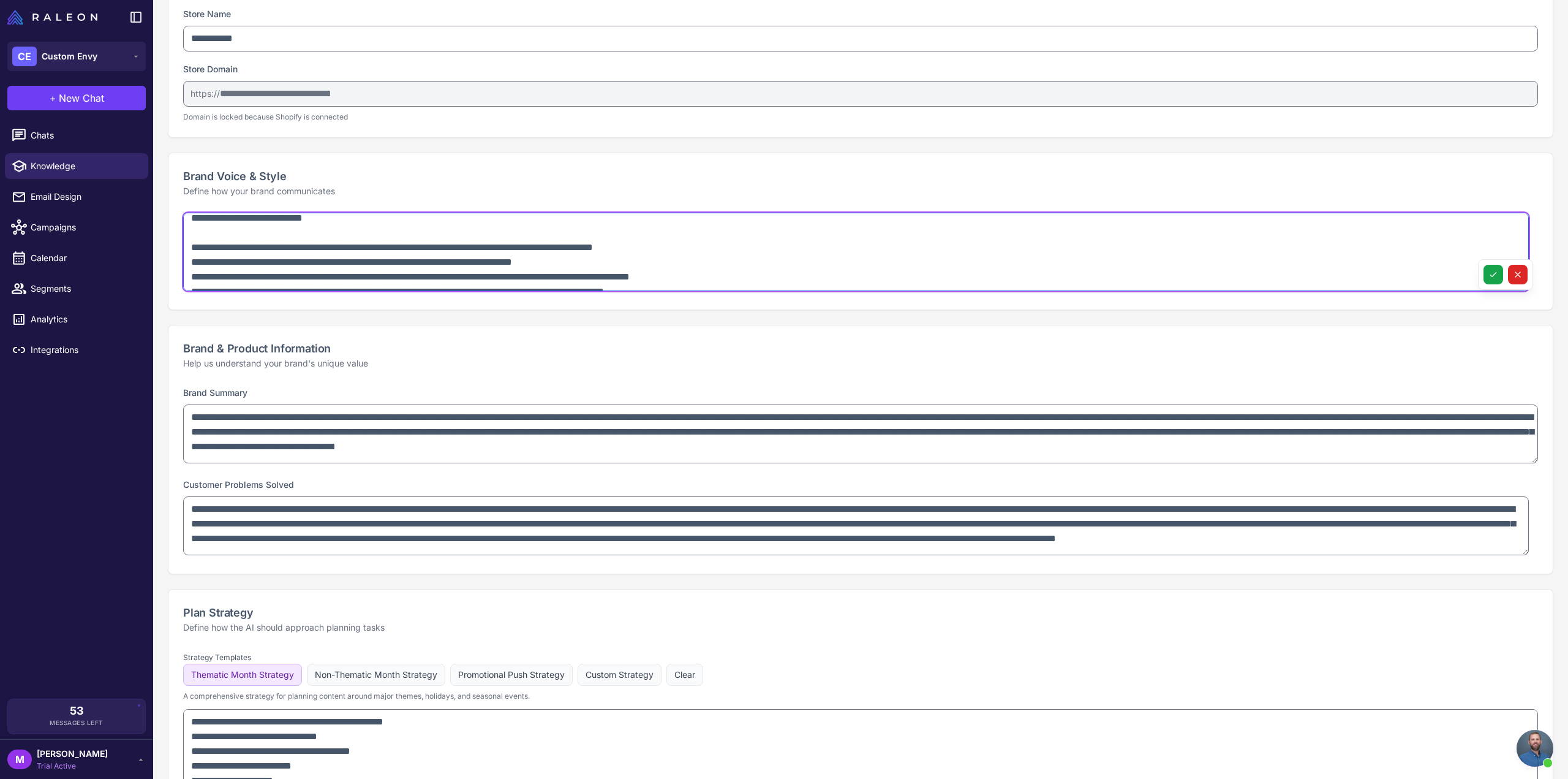
scroll to position [668, 0]
type textarea "**********"
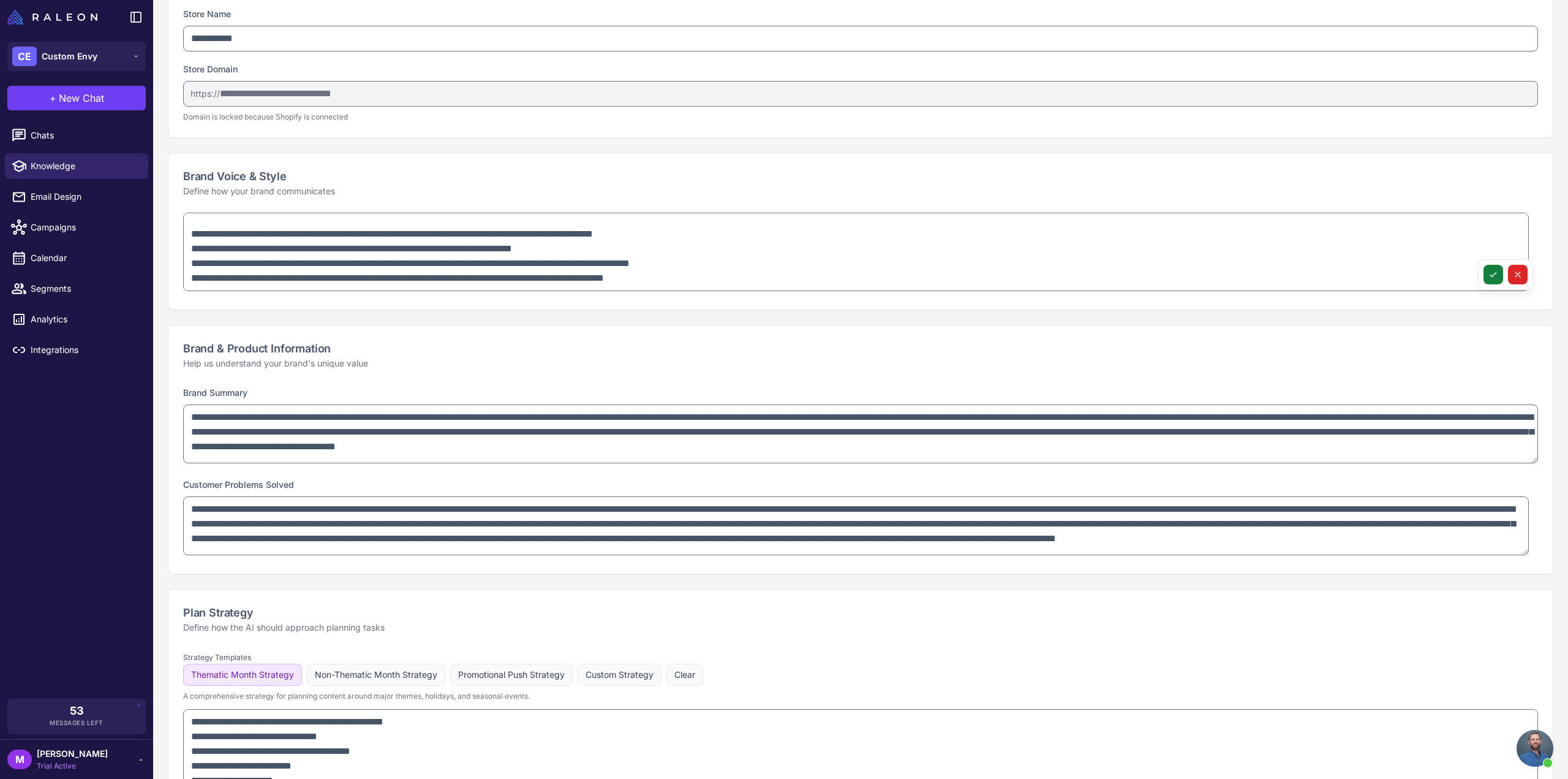
click at [1484, 267] on button at bounding box center [1493, 274] width 20 height 20
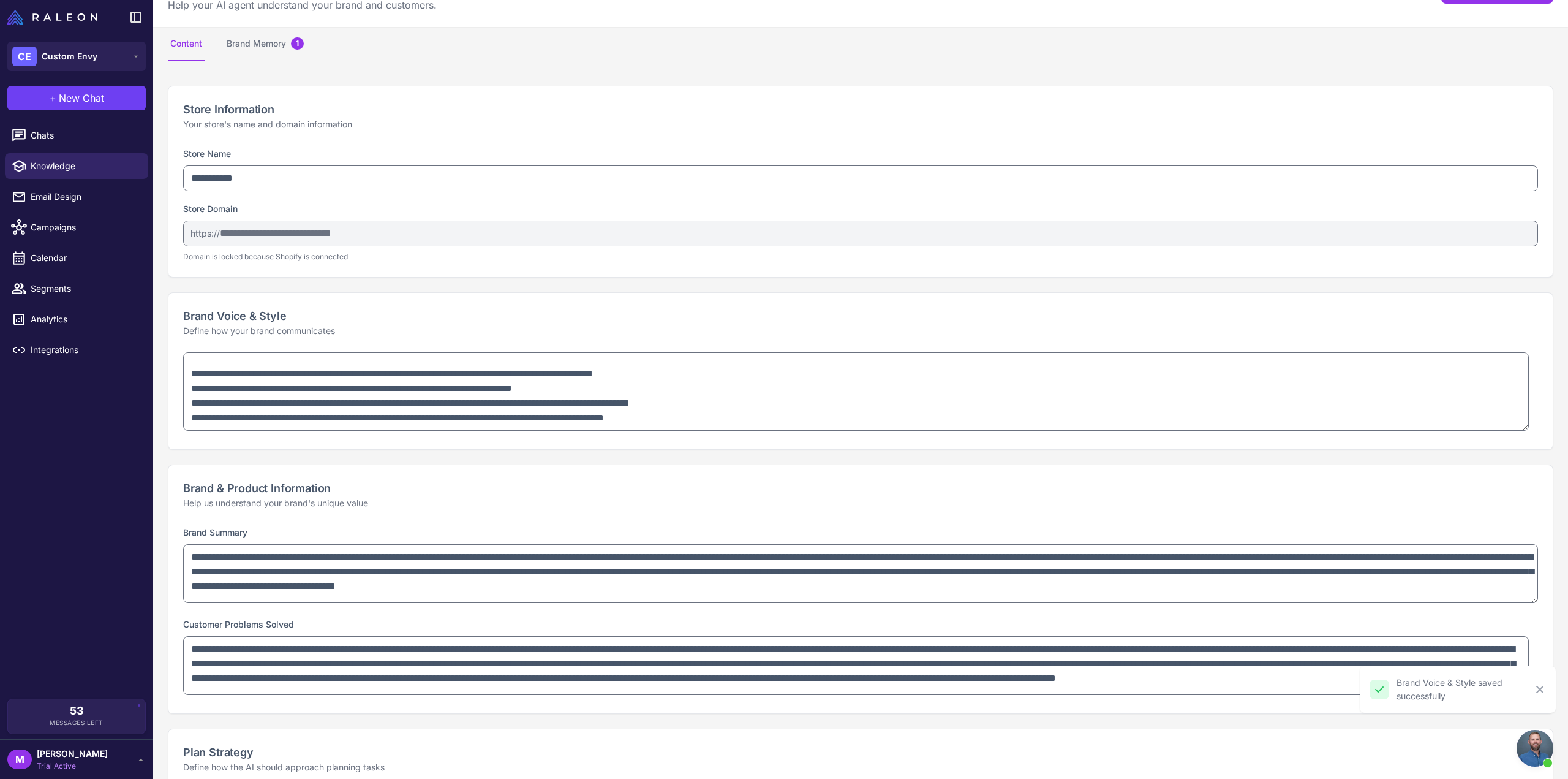
scroll to position [0, 0]
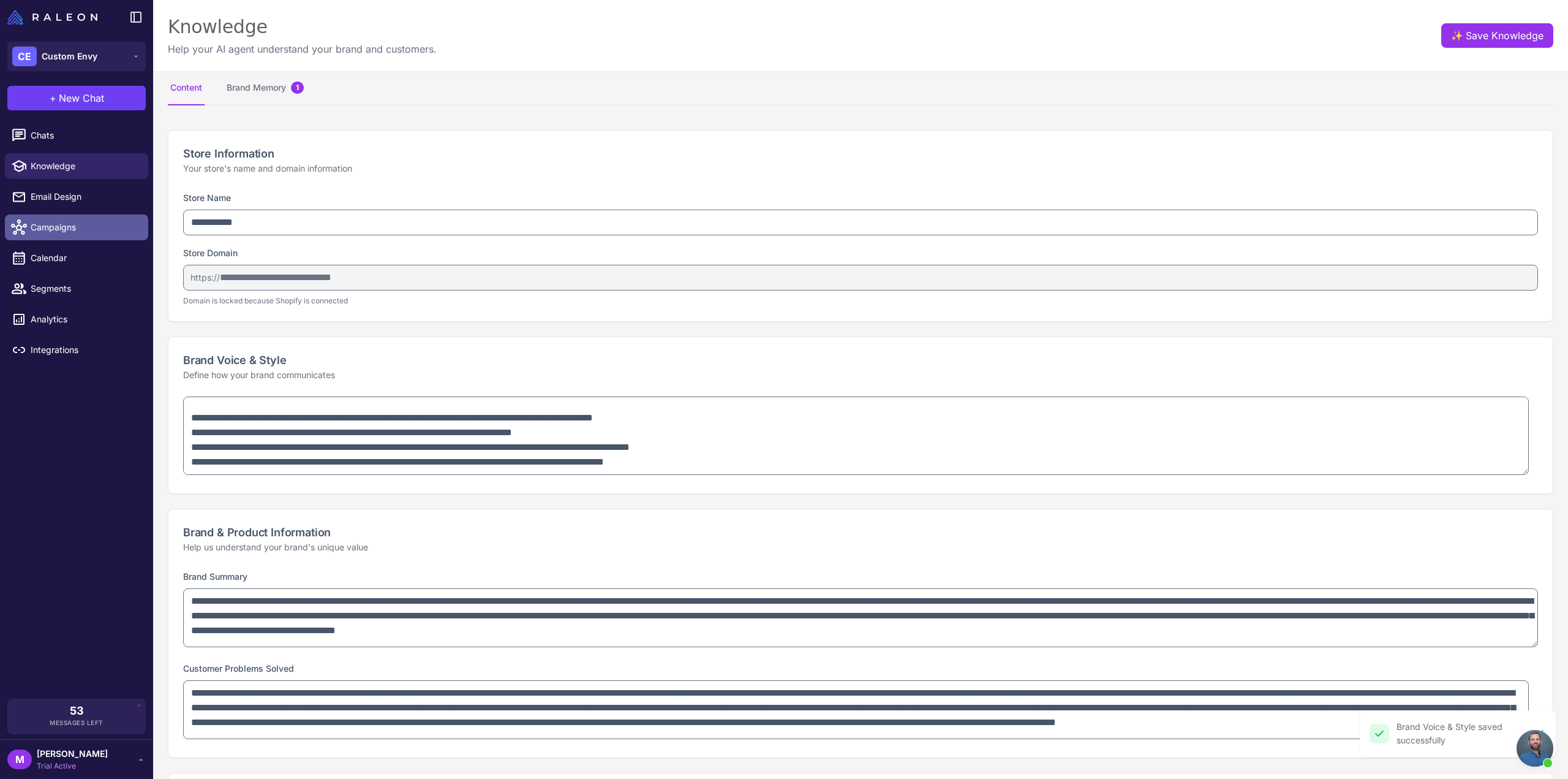
click at [87, 233] on span "Campaigns" at bounding box center [84, 227] width 108 height 13
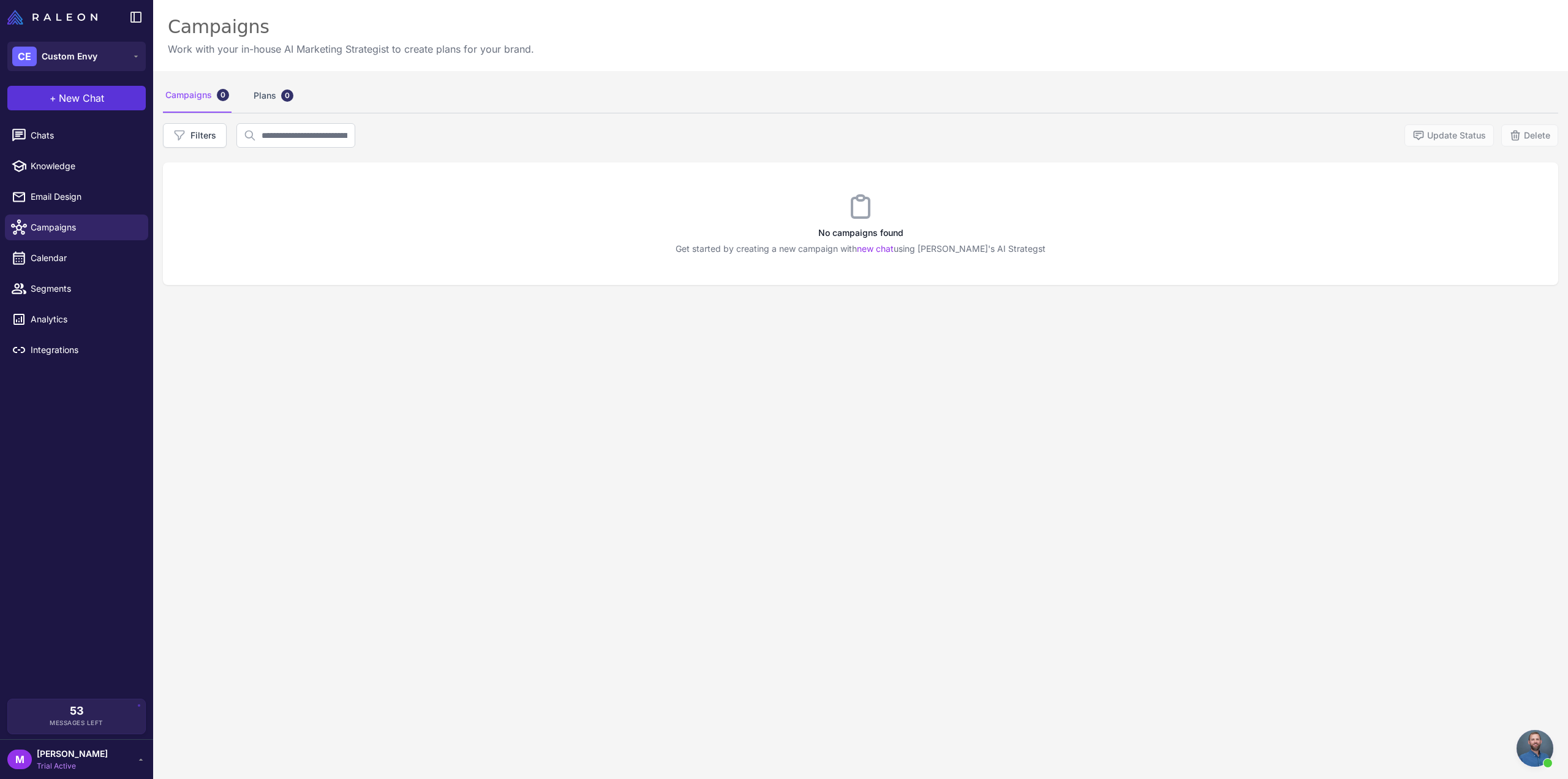
click at [75, 100] on span "New Chat" at bounding box center [81, 98] width 45 height 15
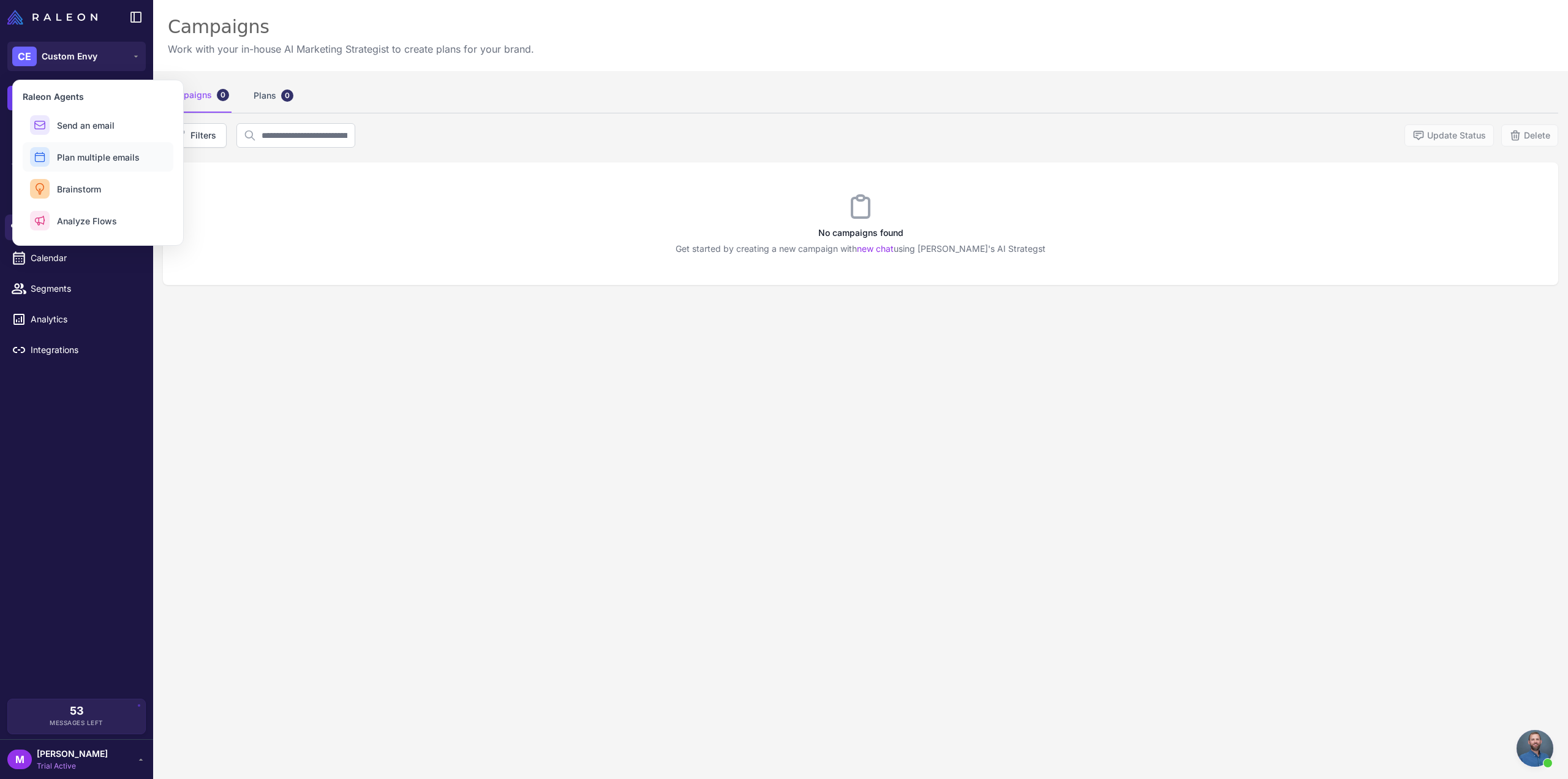
click at [92, 151] on span "Plan multiple emails" at bounding box center [98, 158] width 83 height 13
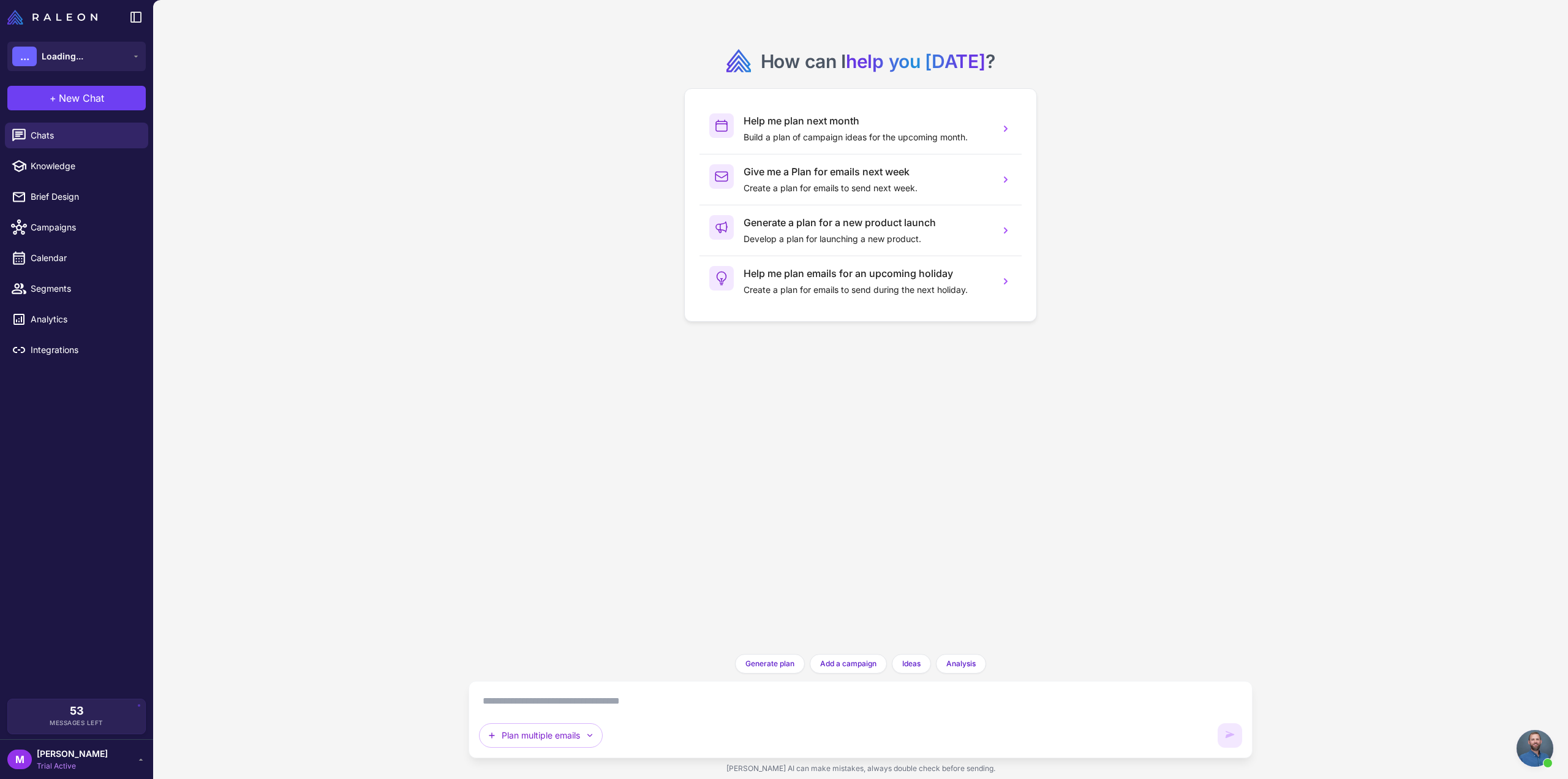
scroll to position [794, 0]
click at [595, 696] on textarea at bounding box center [861, 701] width 763 height 20
type textarea "*"
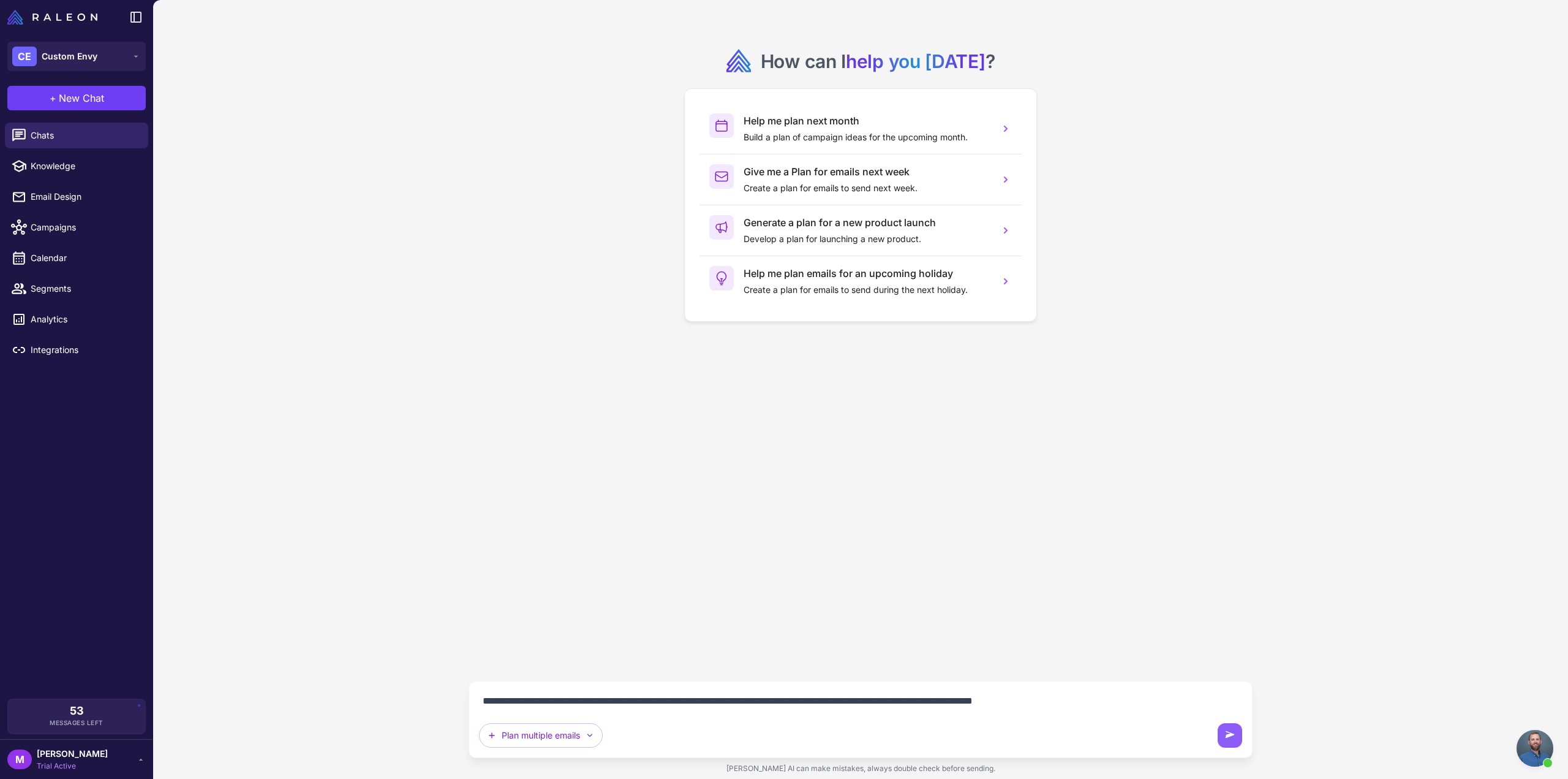
click at [1107, 691] on div "**********" at bounding box center [861, 719] width 784 height 77
click at [1094, 703] on textarea "**********" at bounding box center [861, 701] width 763 height 20
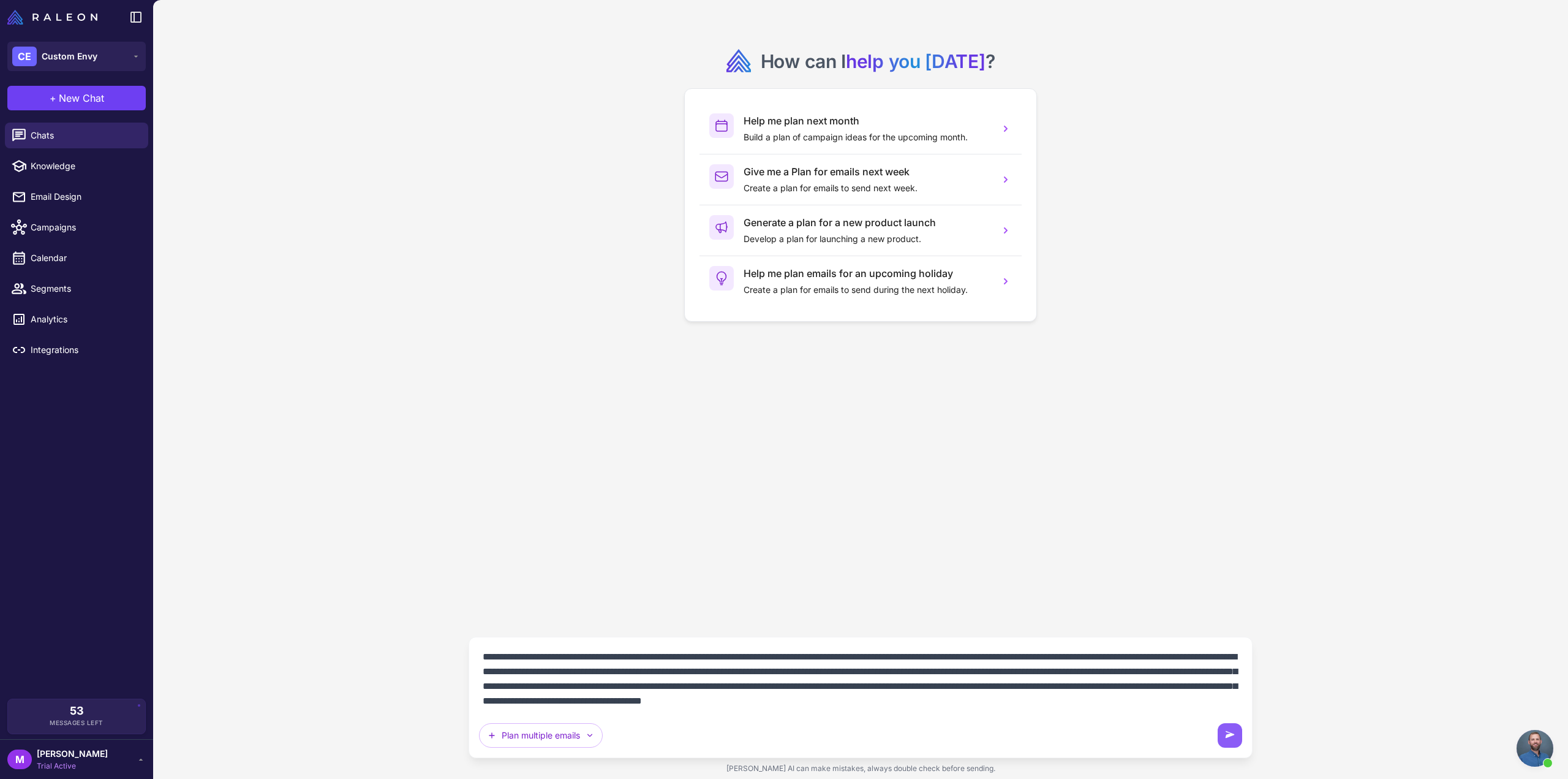
scroll to position [10, 0]
click at [710, 713] on div "**********" at bounding box center [861, 697] width 763 height 100
click at [710, 706] on textarea "**********" at bounding box center [861, 679] width 764 height 64
paste textarea "**********"
click at [1198, 707] on textarea "**********" at bounding box center [861, 679] width 764 height 64
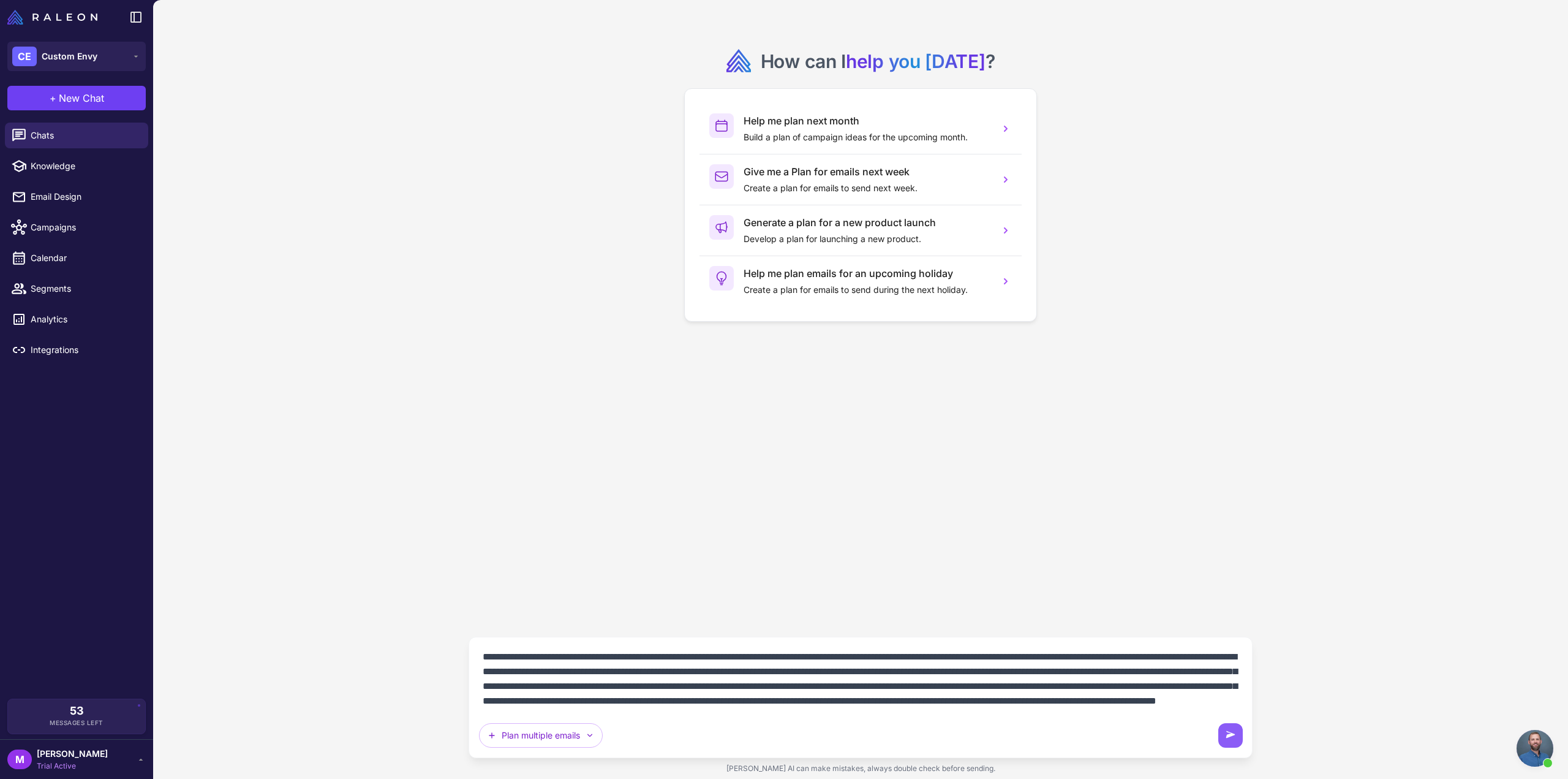
paste textarea "**********"
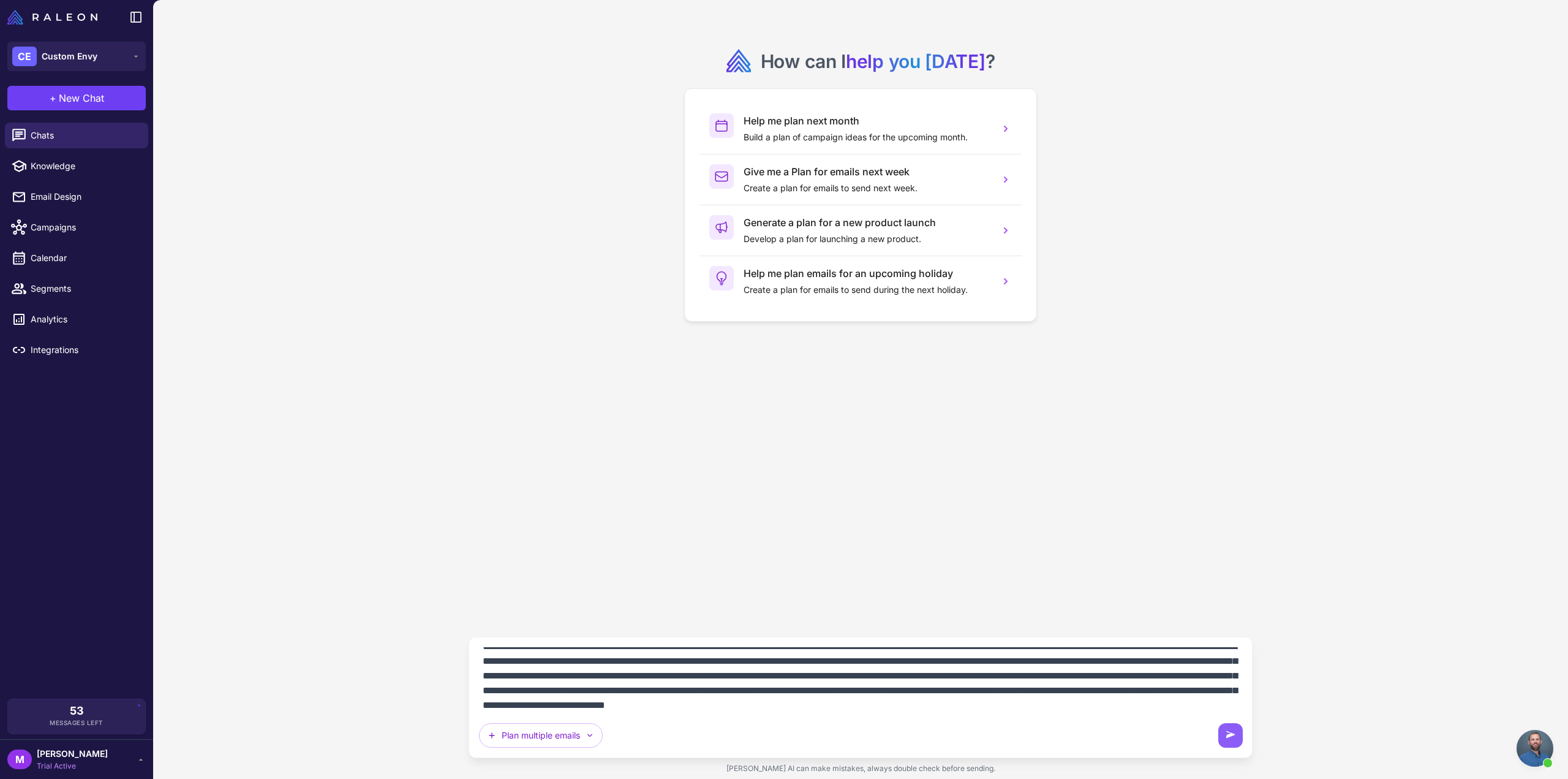
scroll to position [25, 0]
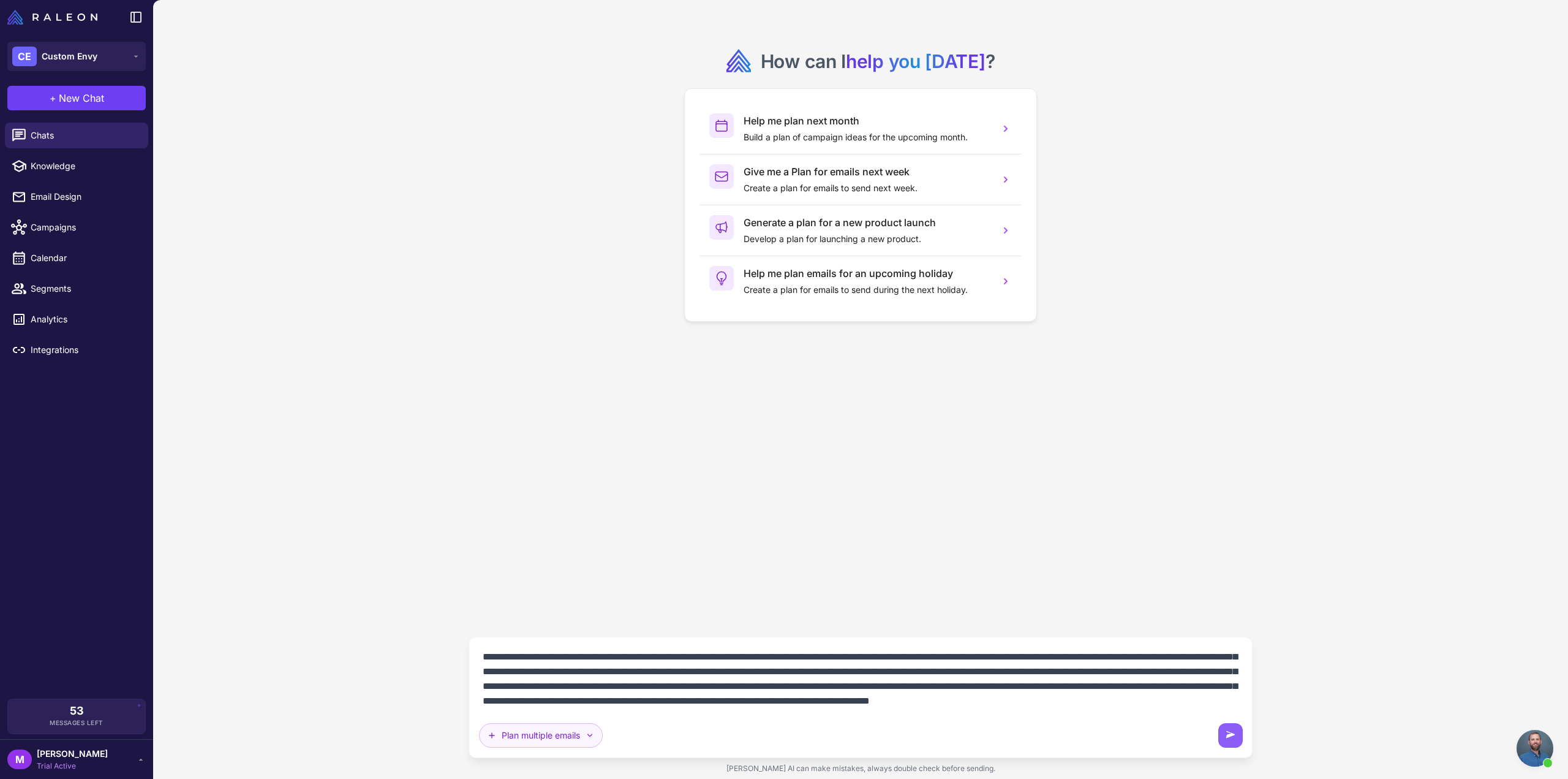
type textarea "**********"
click at [548, 746] on button "Plan multiple emails" at bounding box center [540, 735] width 124 height 24
click at [807, 684] on textarea "**********" at bounding box center [861, 679] width 764 height 64
click at [1231, 742] on icon at bounding box center [1230, 735] width 12 height 12
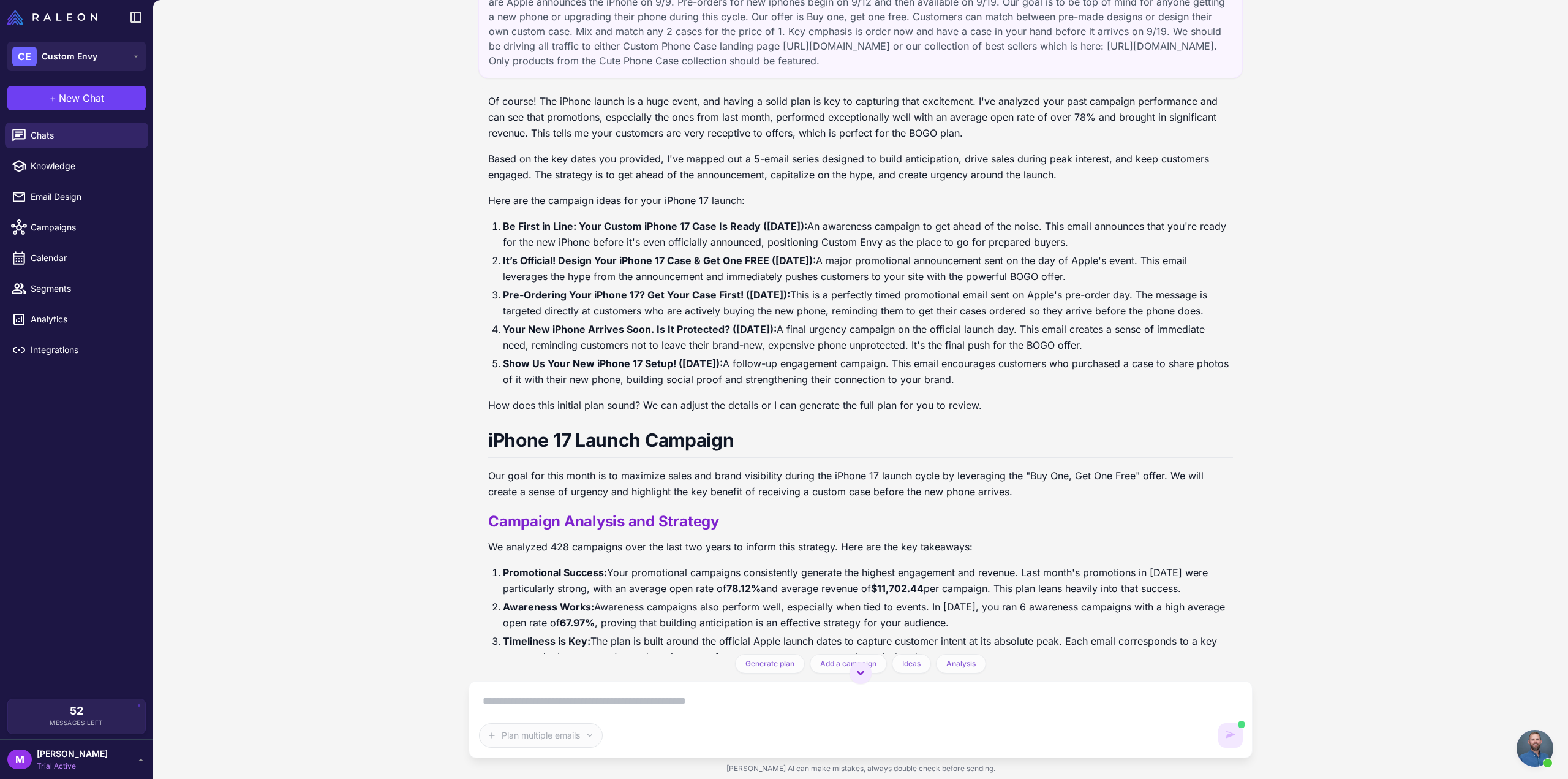
scroll to position [48, 0]
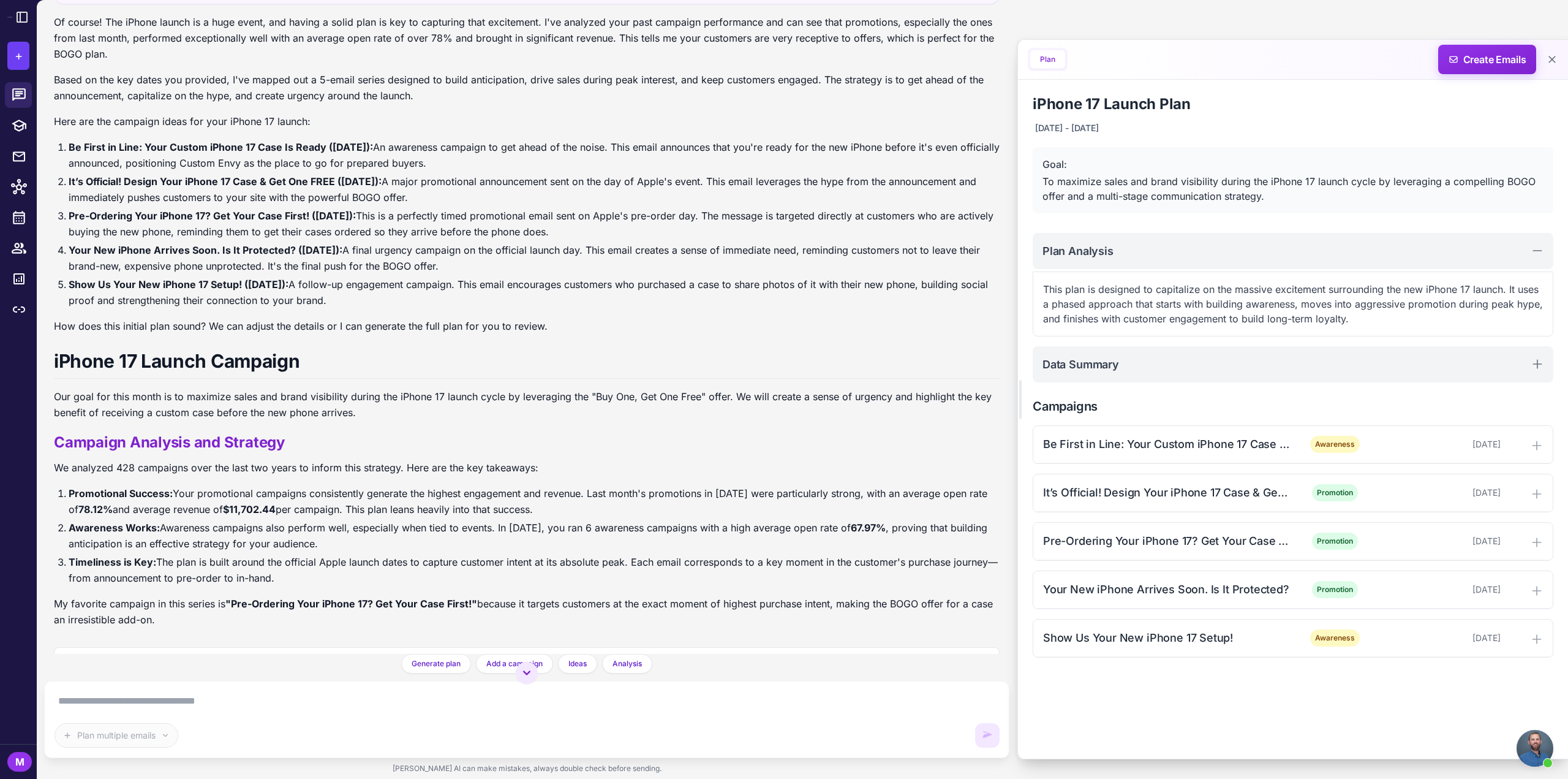
scroll to position [171, 0]
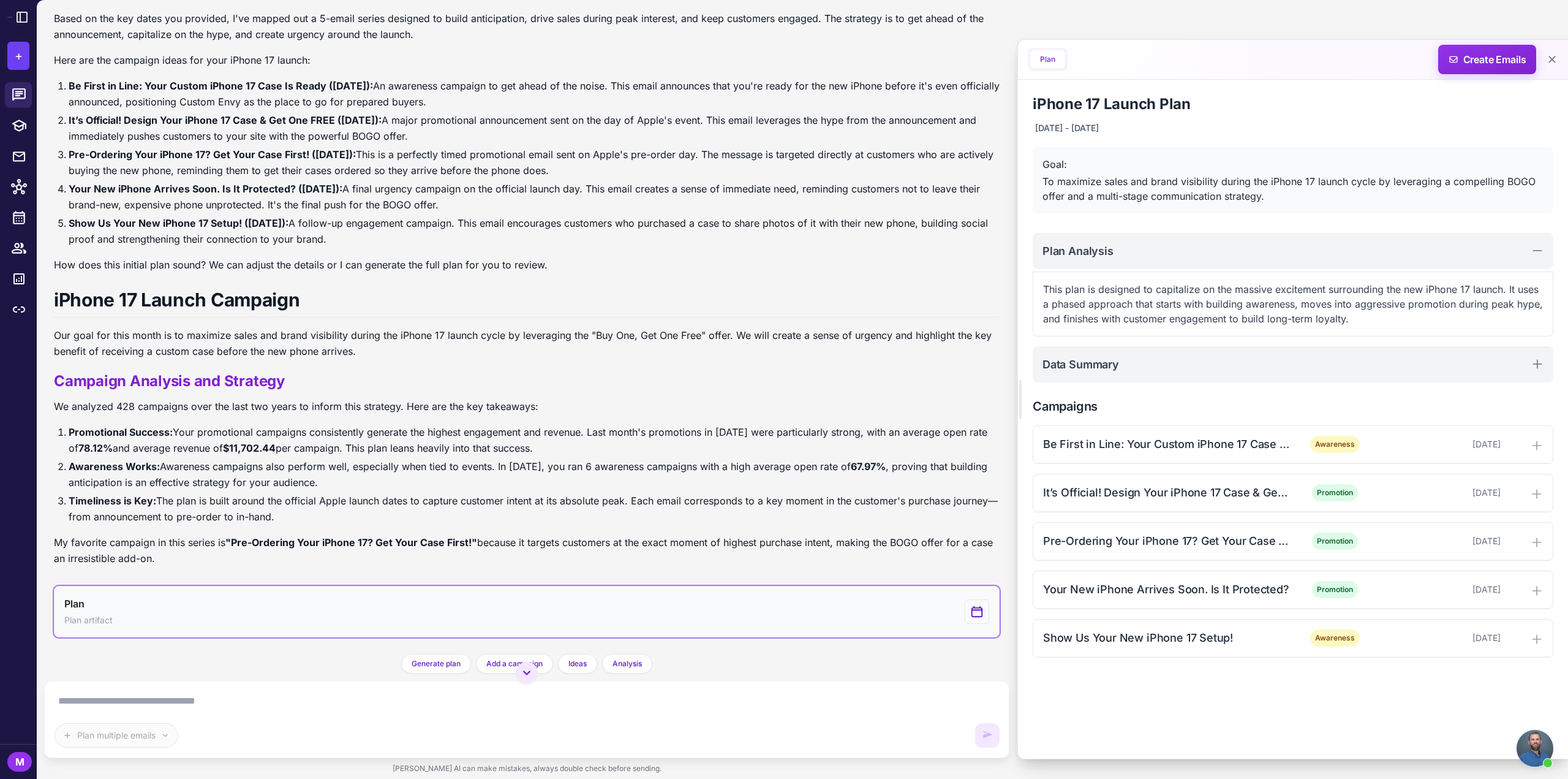
click at [297, 615] on button "Plan Plan artifact" at bounding box center [527, 612] width 945 height 51
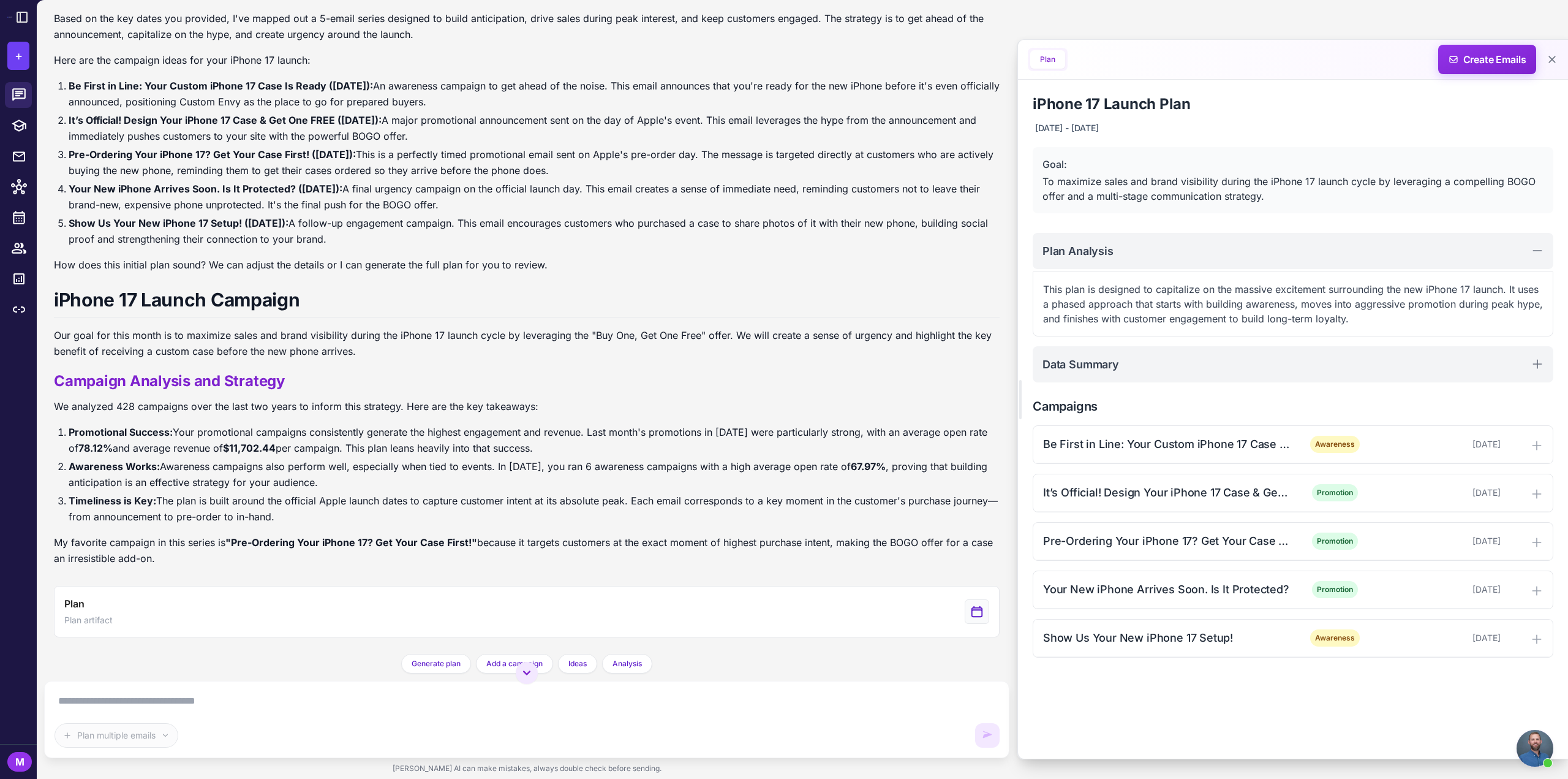
click at [243, 709] on textarea at bounding box center [527, 701] width 945 height 20
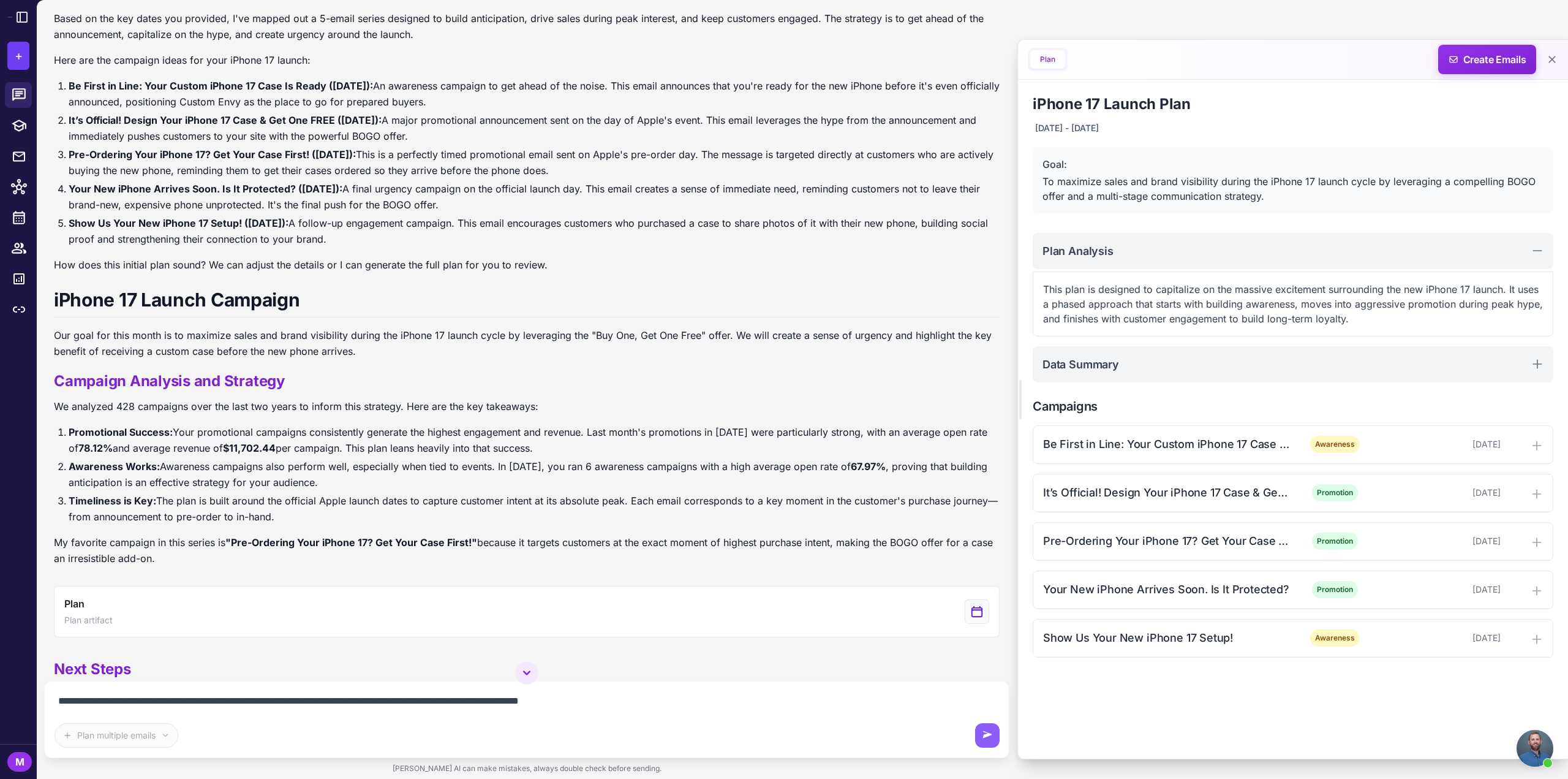
type textarea "**********"
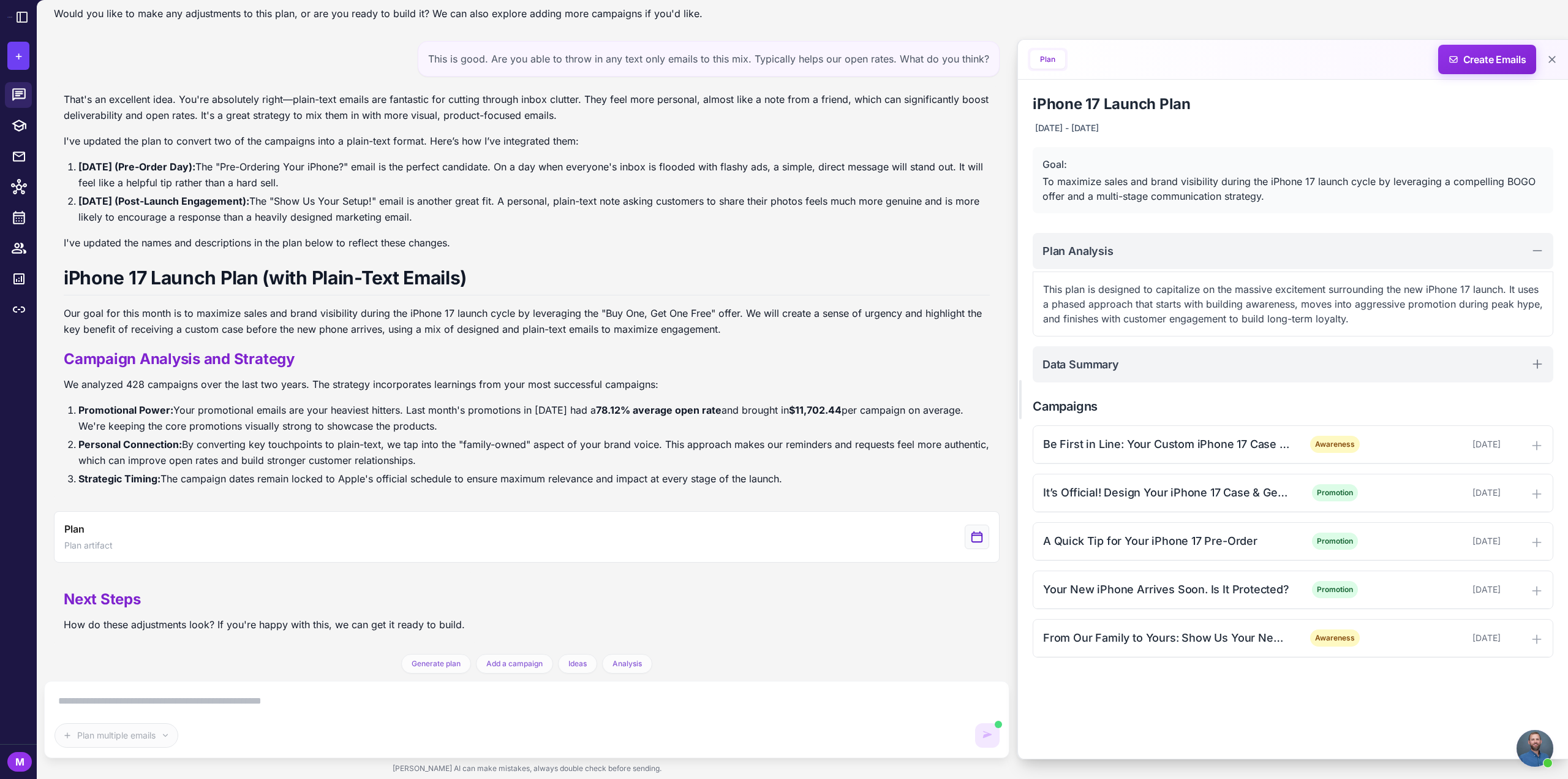
scroll to position [832, 0]
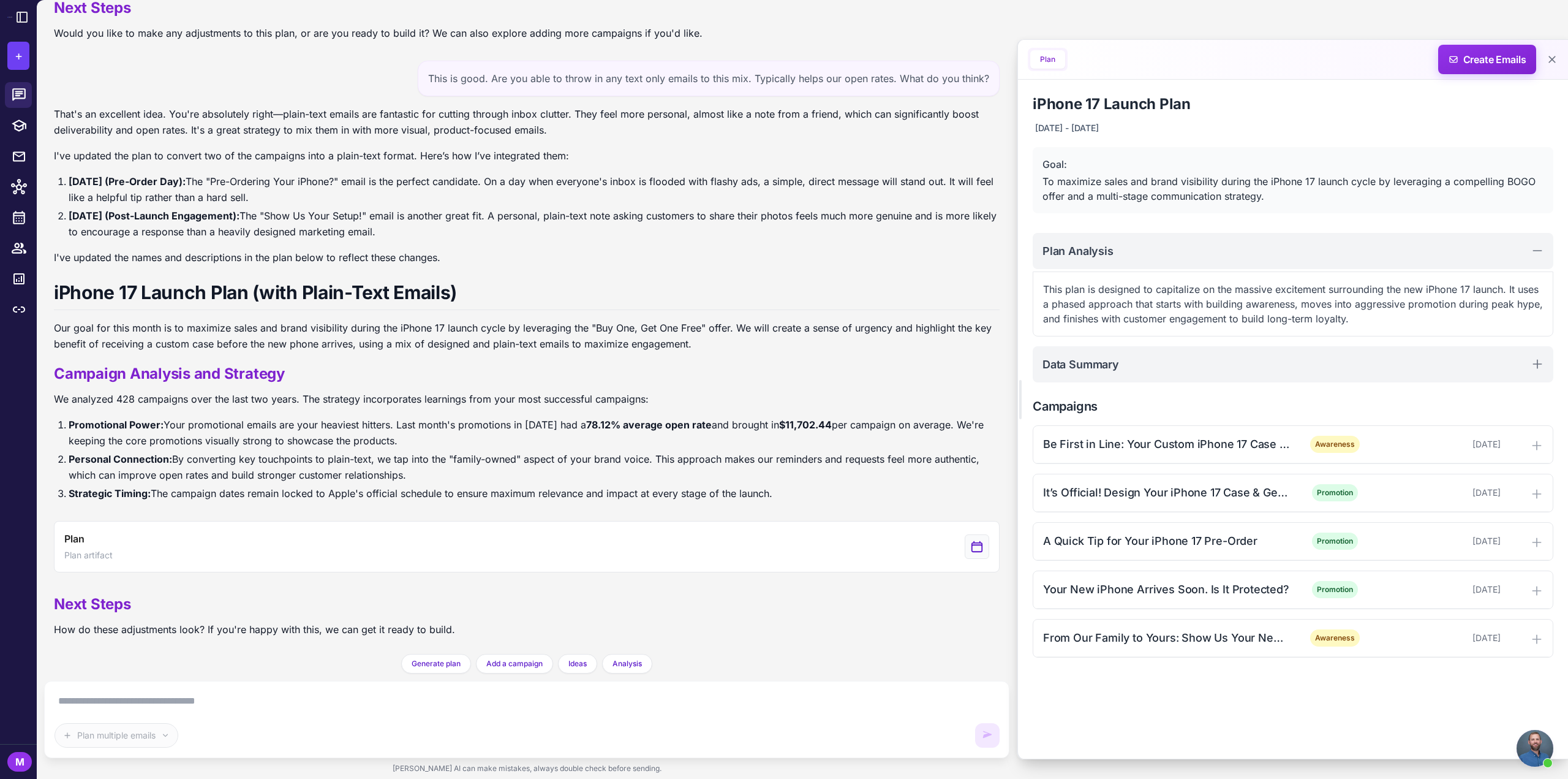
click at [264, 717] on div "Plan multiple emails" at bounding box center [527, 719] width 945 height 56
click at [137, 698] on textarea at bounding box center [527, 701] width 945 height 20
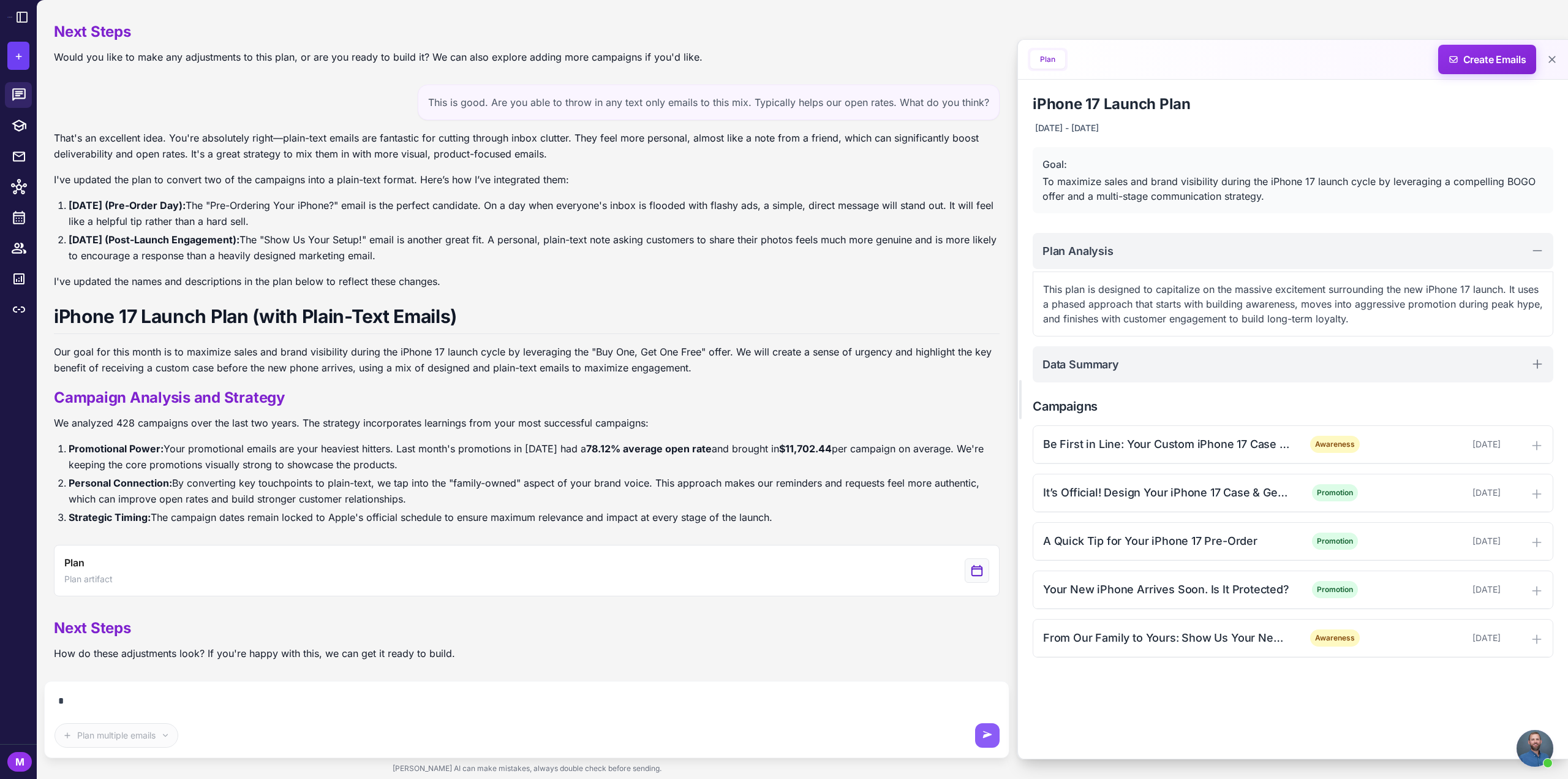
scroll to position [805, 0]
type textarea "**********"
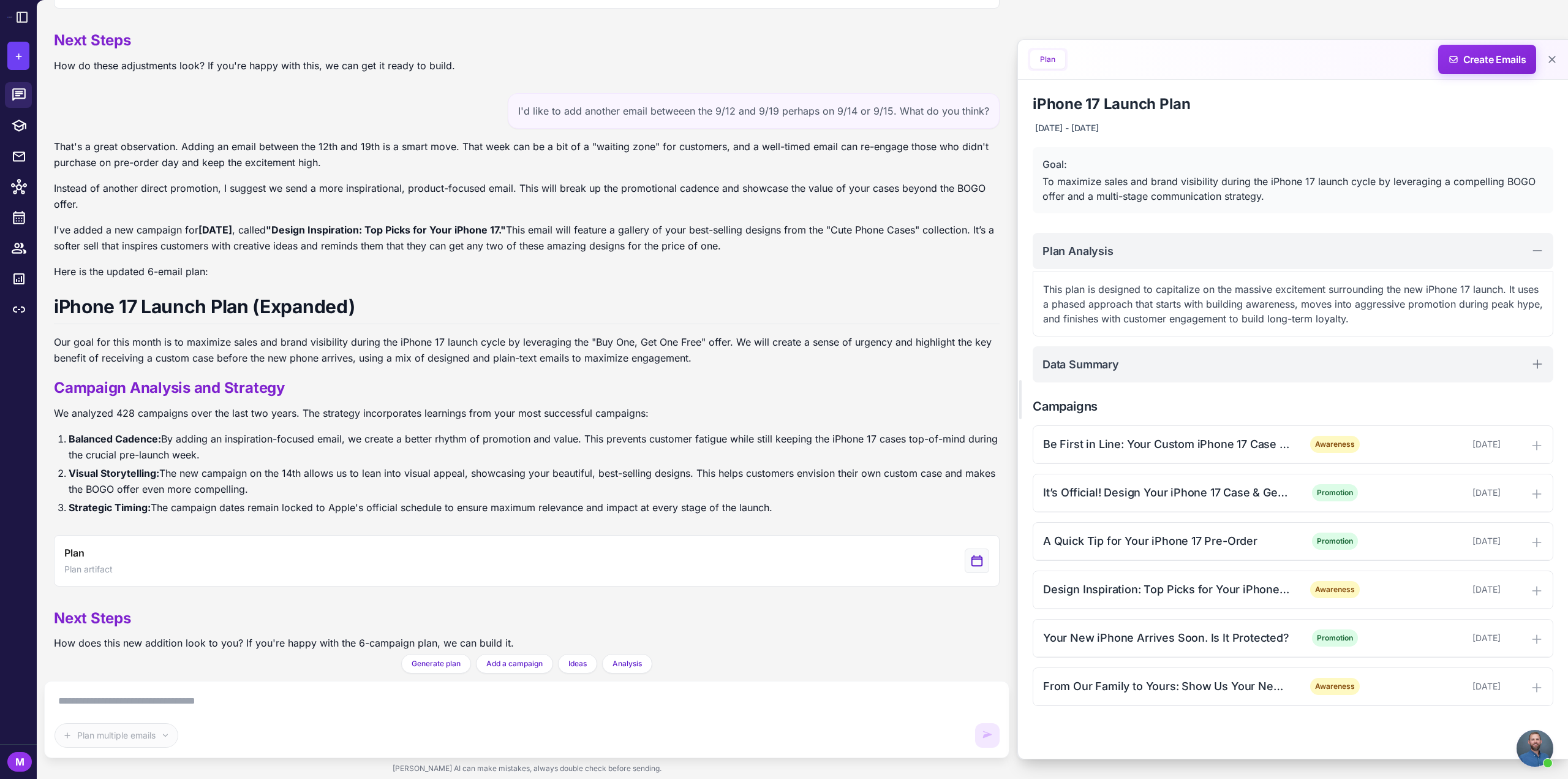
scroll to position [1409, 0]
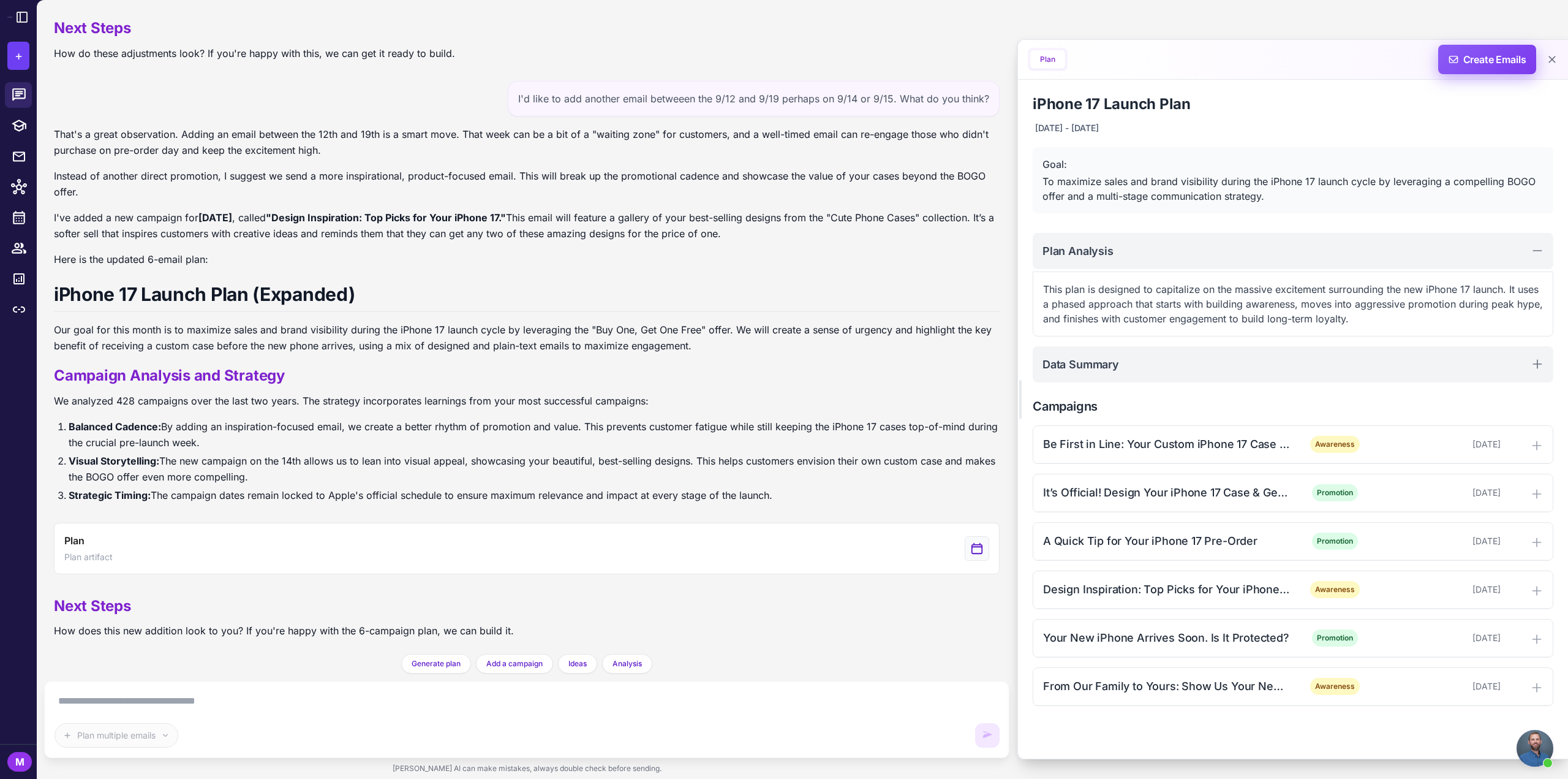
click at [1471, 58] on span "Create Emails" at bounding box center [1487, 59] width 107 height 29
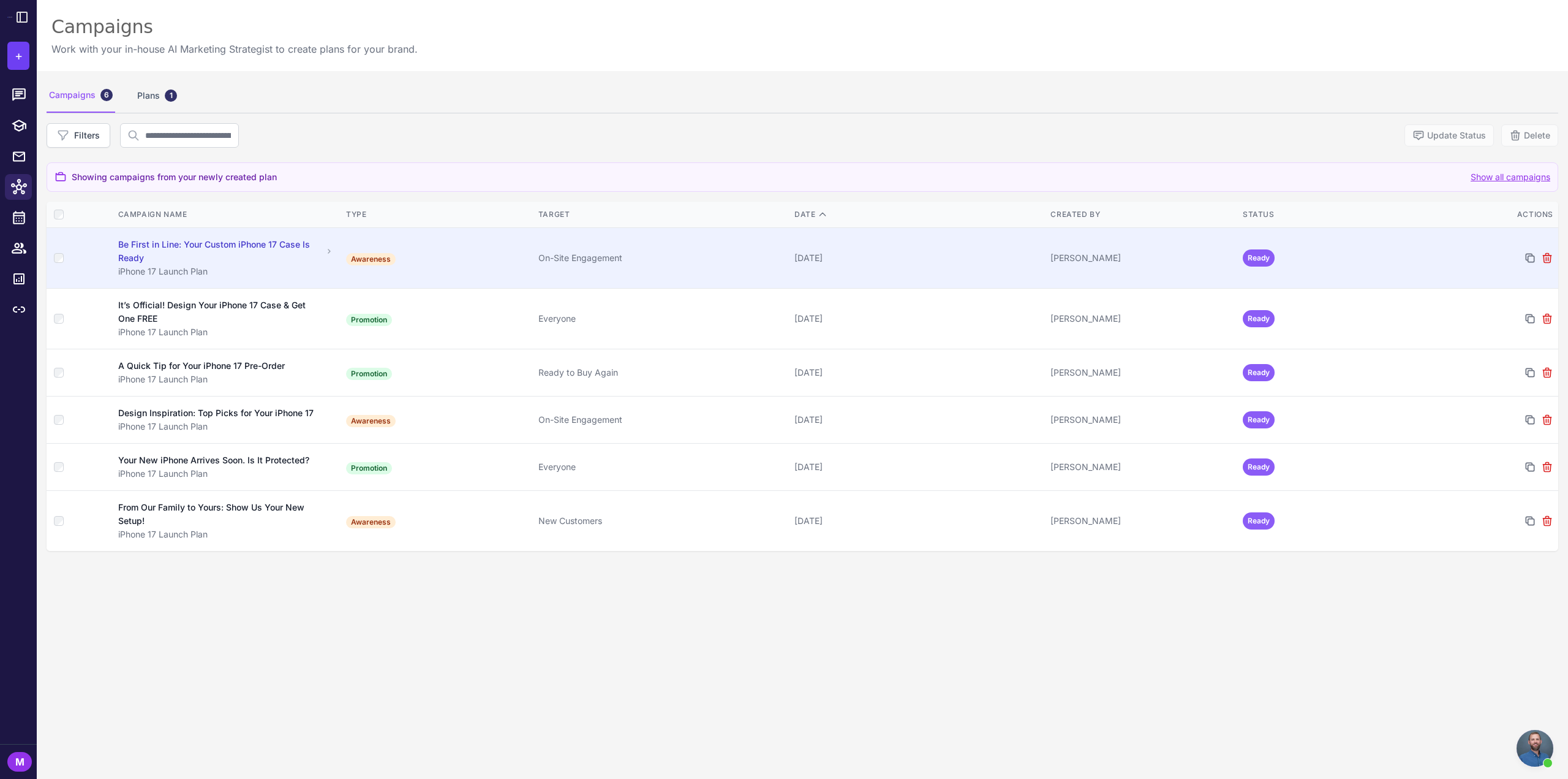
click at [258, 247] on div "Be First in Line: Your Custom iPhone 17 Case Is Ready" at bounding box center [220, 251] width 204 height 27
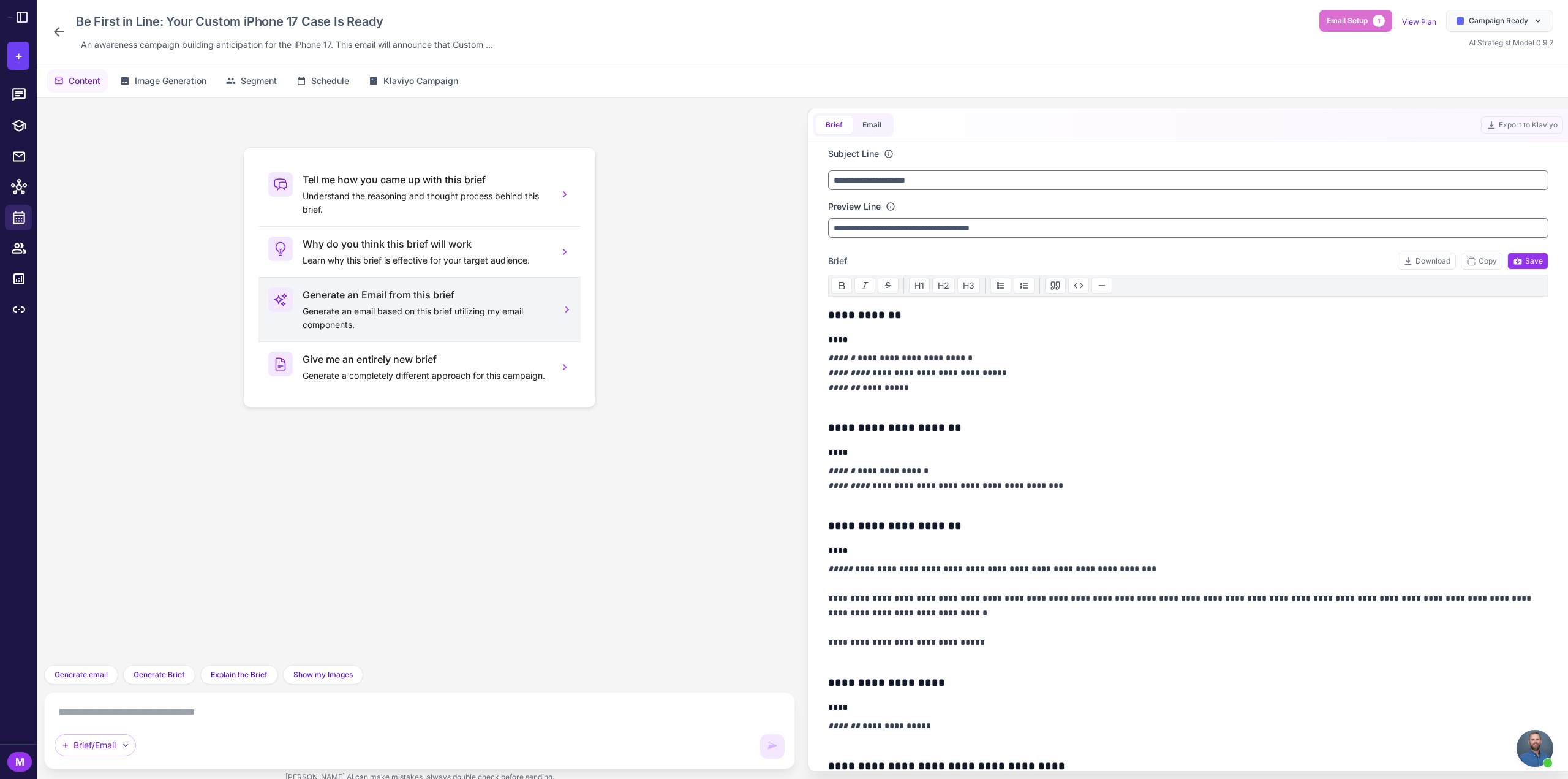
click at [417, 309] on p "Generate an email based on this brief utilizing my email components." at bounding box center [426, 318] width 246 height 27
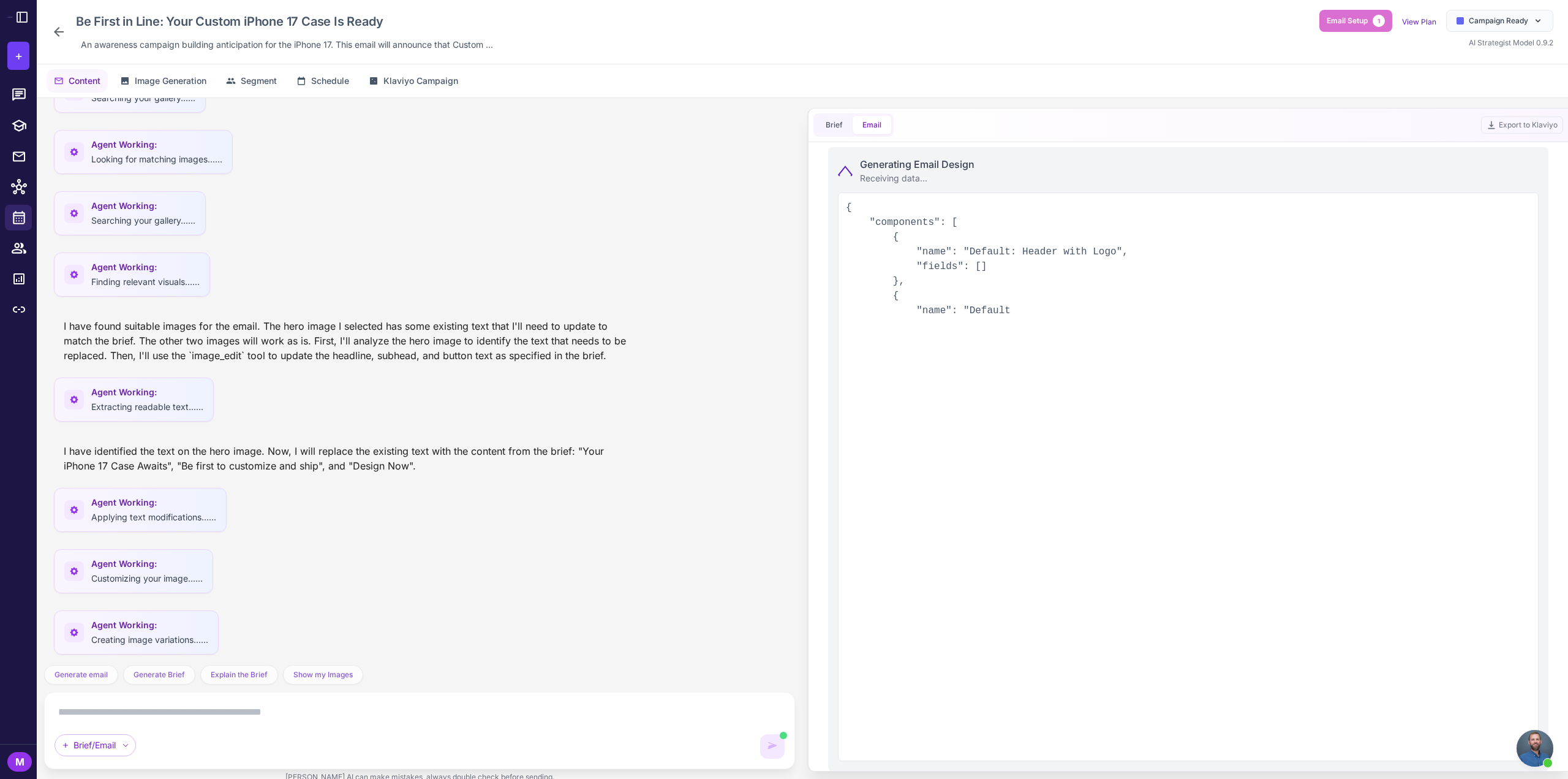
scroll to position [560, 0]
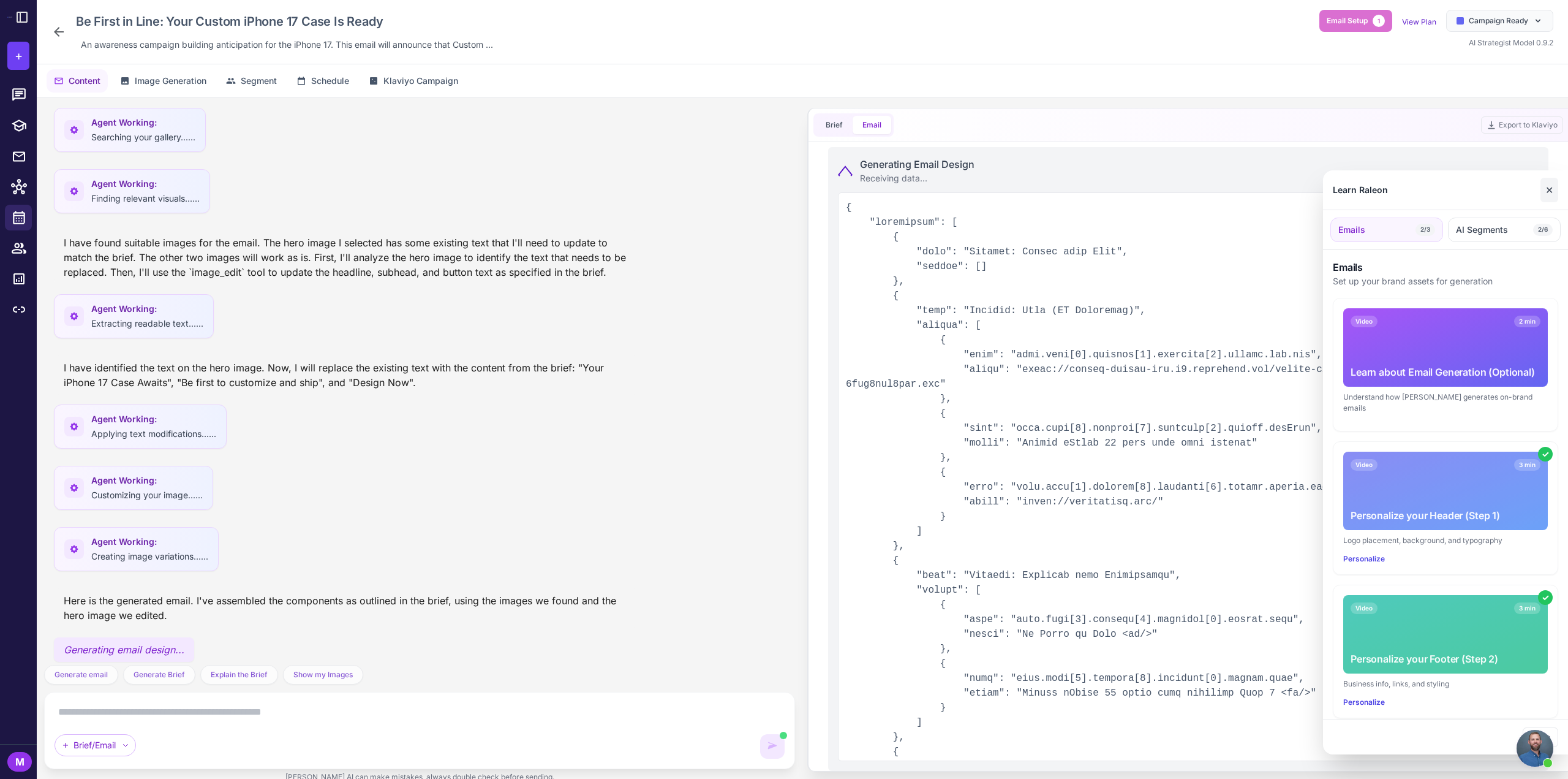
click at [1541, 191] on button "✕" at bounding box center [1550, 190] width 18 height 24
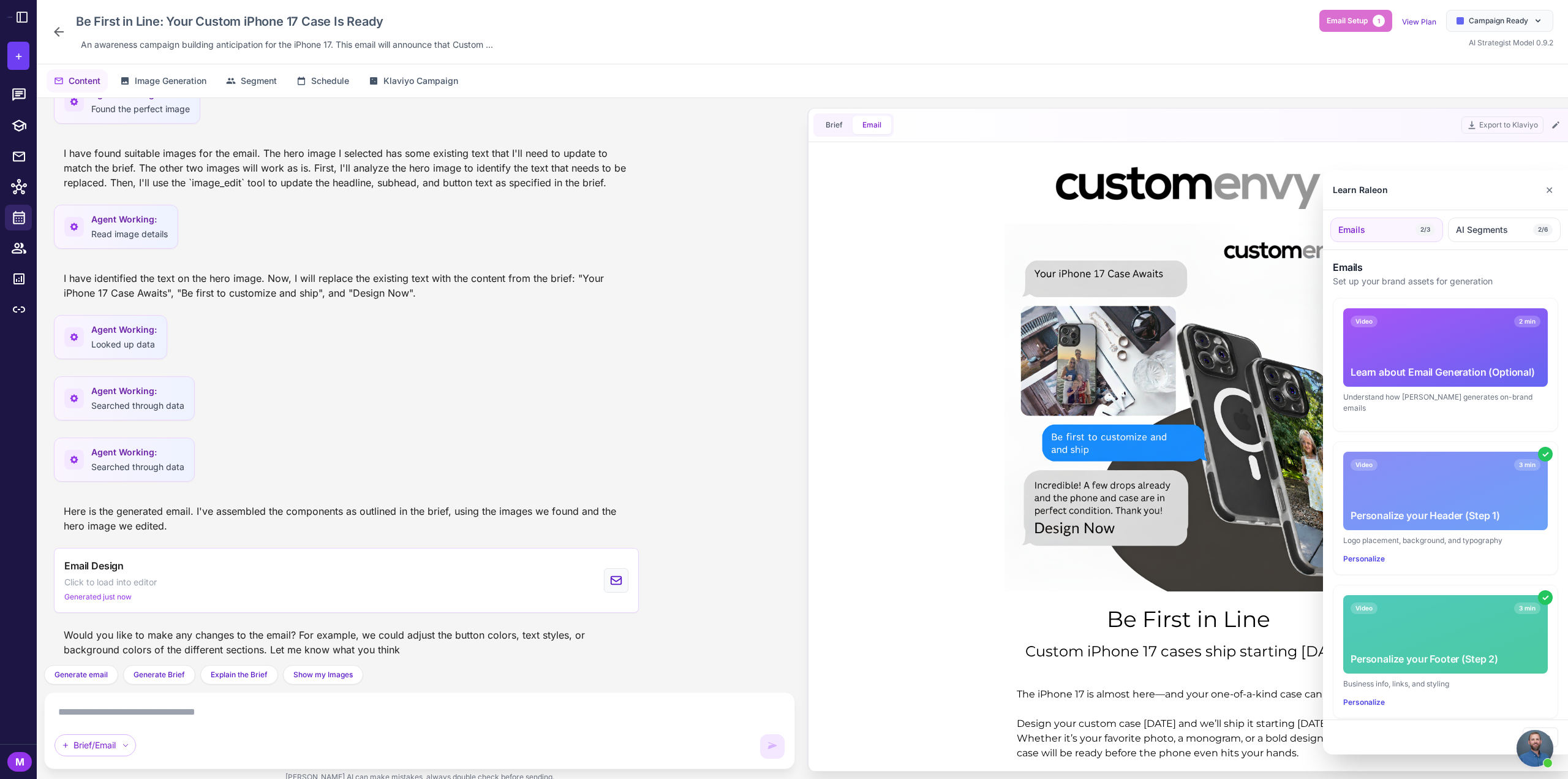
scroll to position [0, 0]
click at [1546, 189] on button "✕" at bounding box center [1550, 190] width 18 height 24
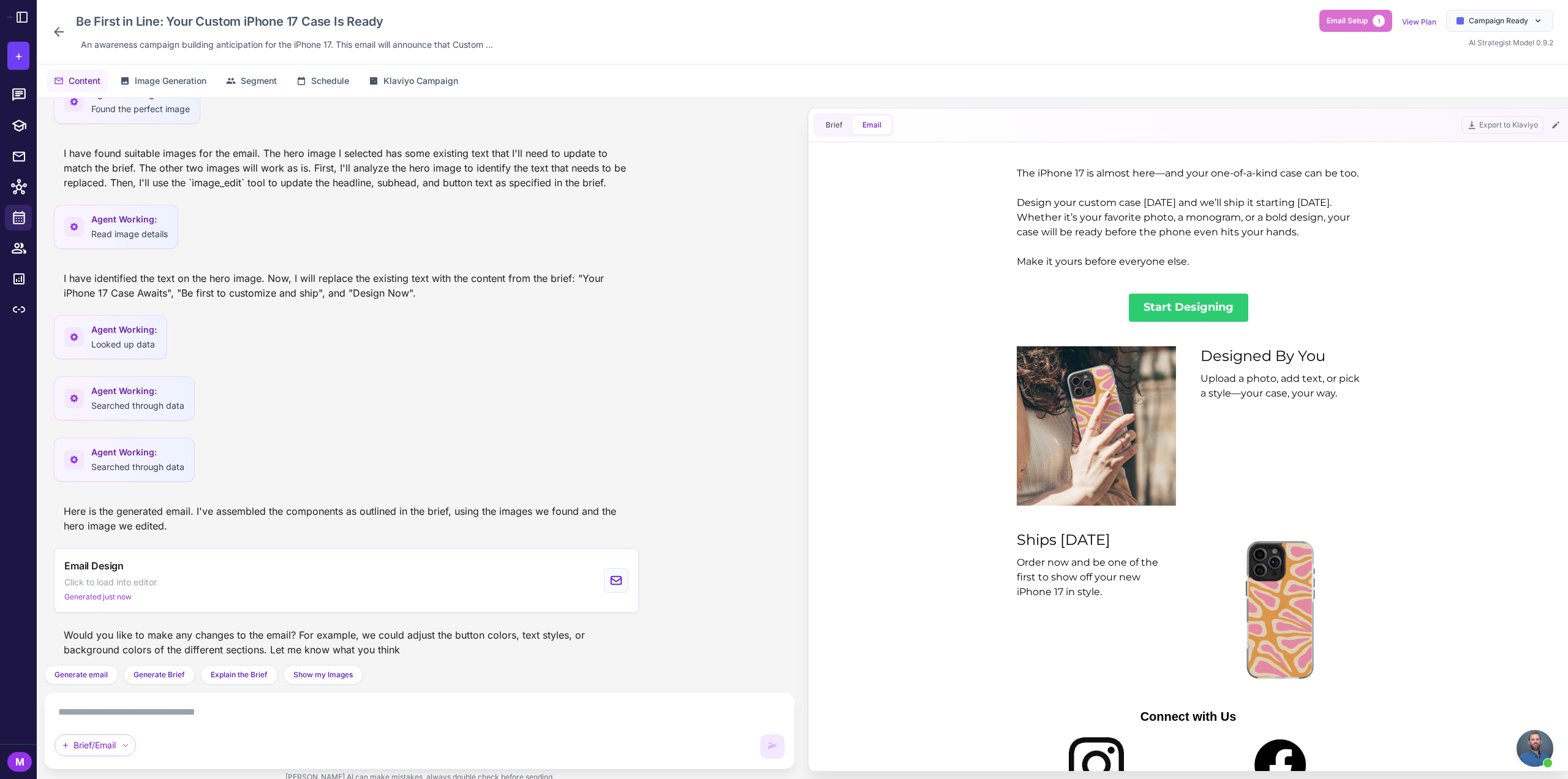
scroll to position [679, 0]
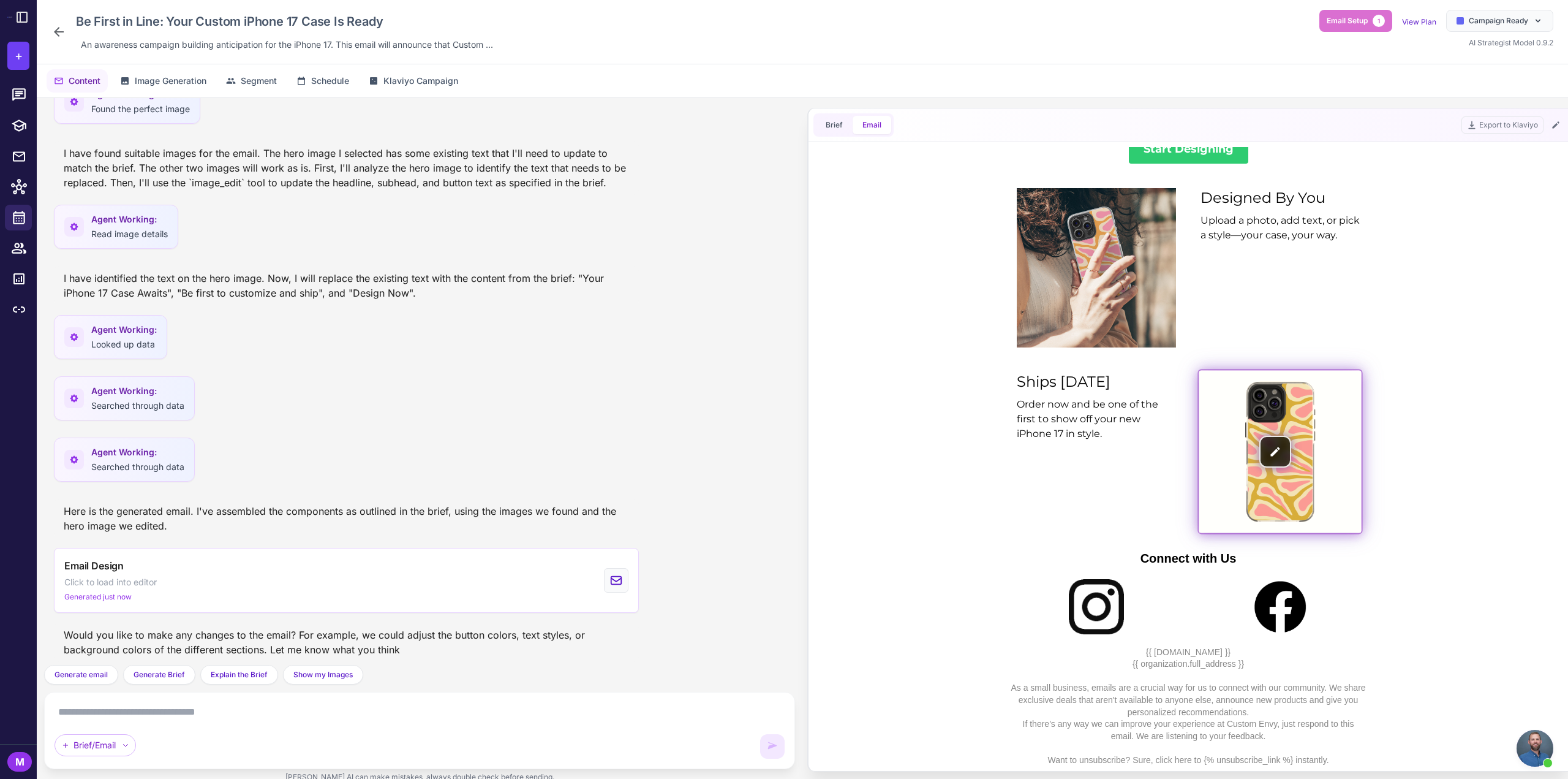
click at [1269, 448] on img at bounding box center [1280, 451] width 163 height 163
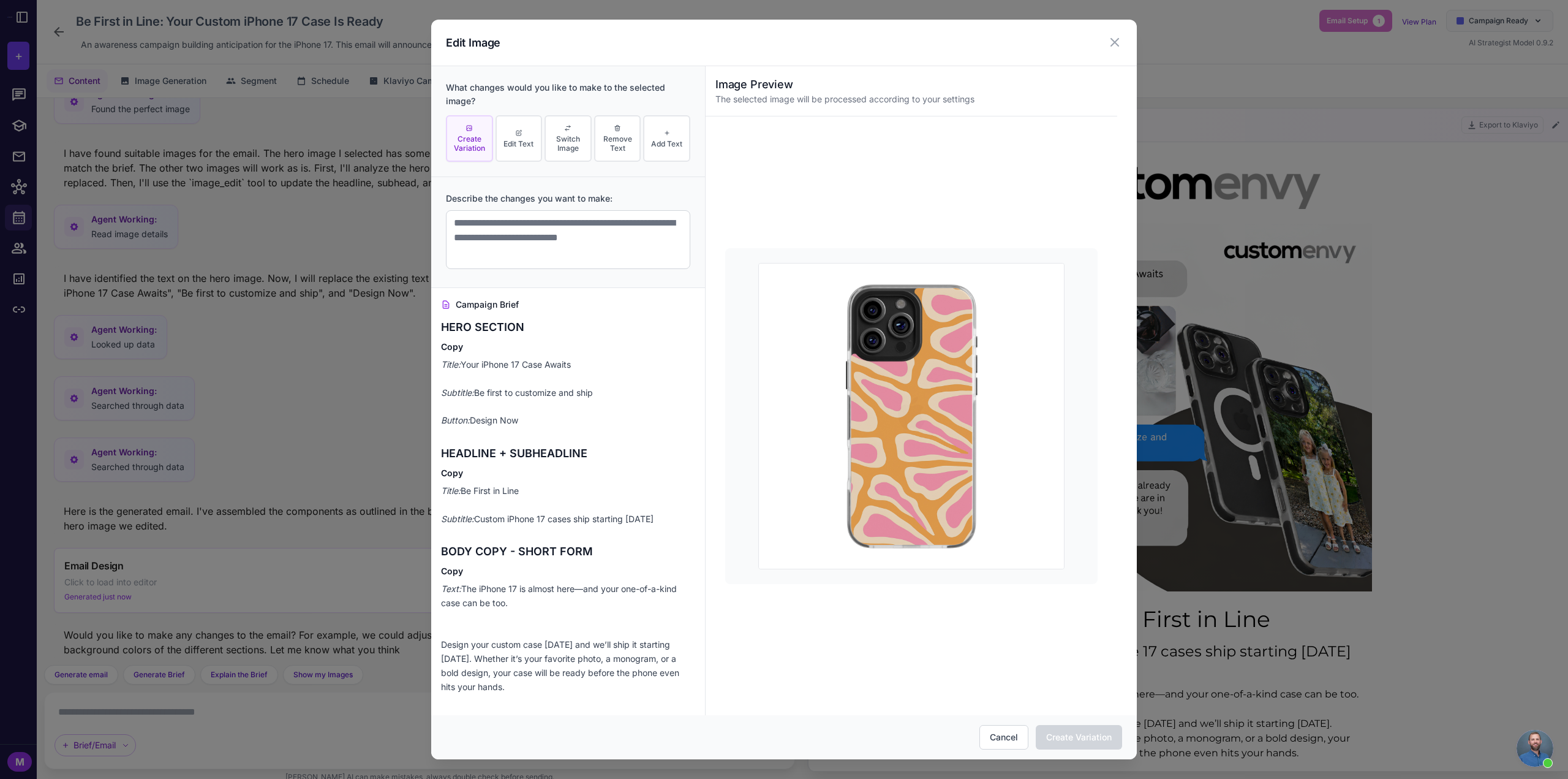
scroll to position [0, 0]
click at [549, 238] on textarea at bounding box center [568, 240] width 245 height 59
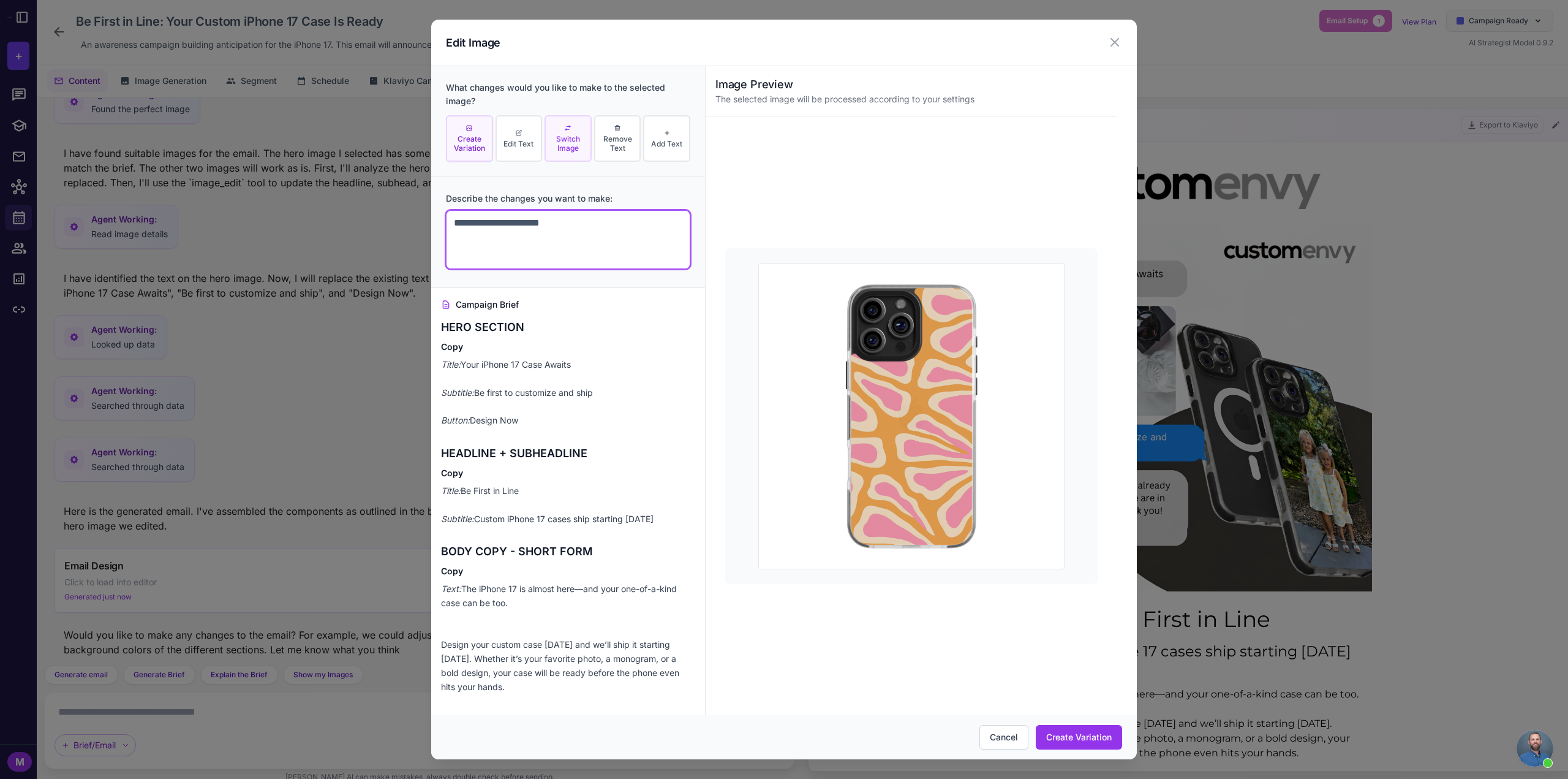
type textarea "**********"
click at [568, 137] on span "Switch Image" at bounding box center [568, 143] width 40 height 18
click at [522, 235] on textarea at bounding box center [568, 240] width 245 height 59
type textarea "**********"
click at [1107, 732] on button "Switch Image" at bounding box center [1084, 736] width 77 height 24
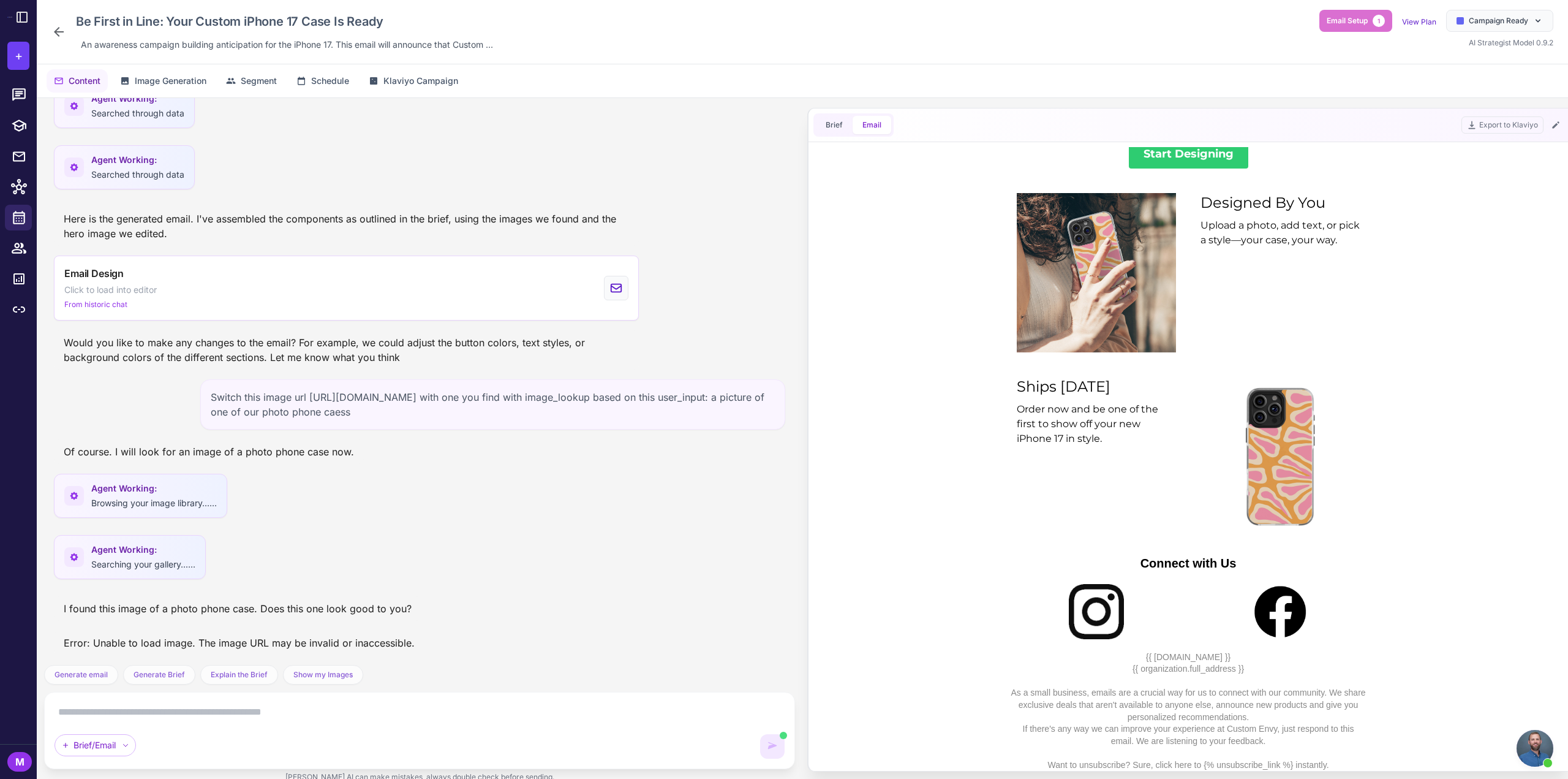
scroll to position [949, 0]
click at [245, 718] on textarea at bounding box center [419, 712] width 730 height 20
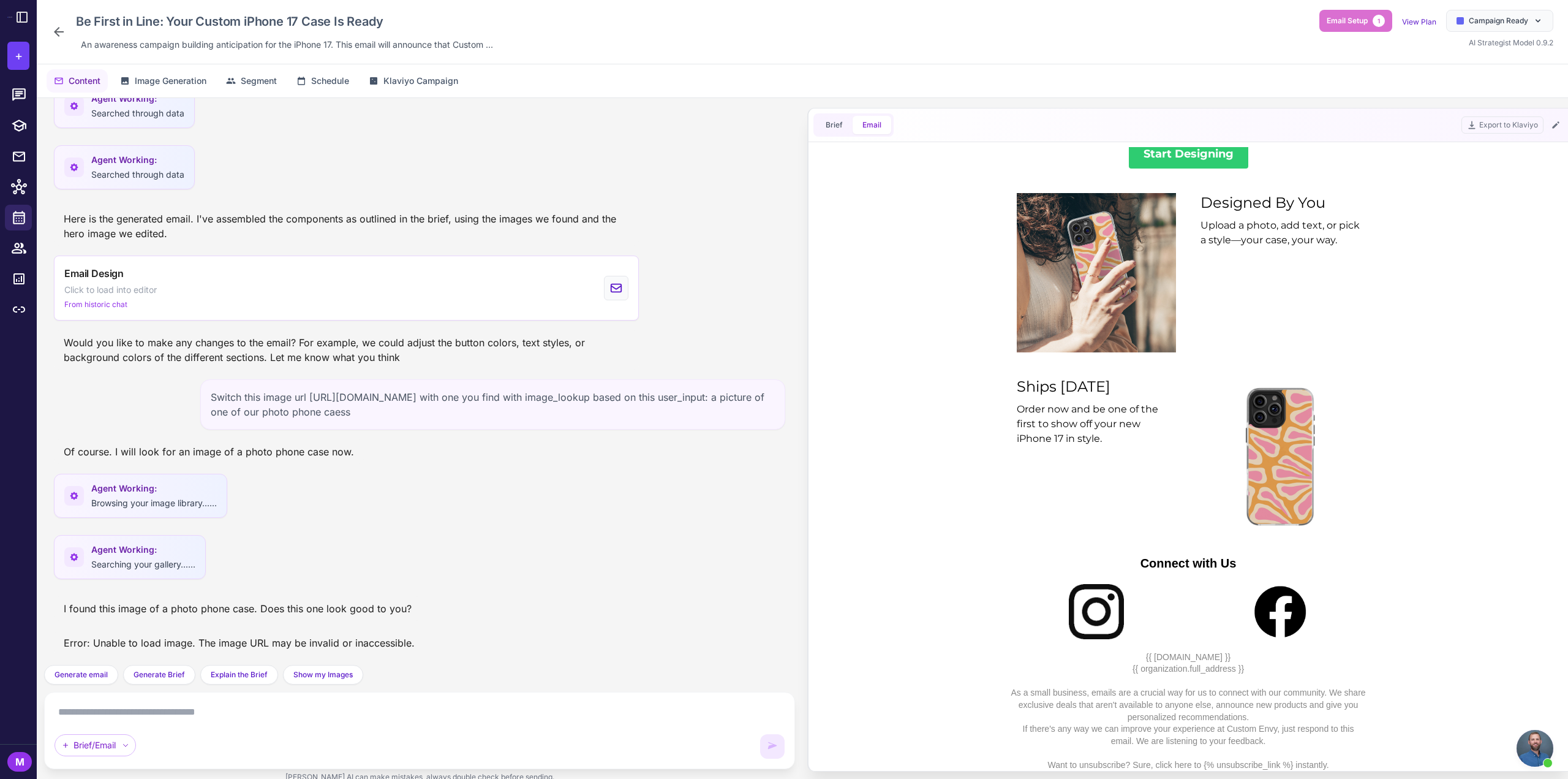
click at [245, 718] on textarea at bounding box center [419, 712] width 730 height 20
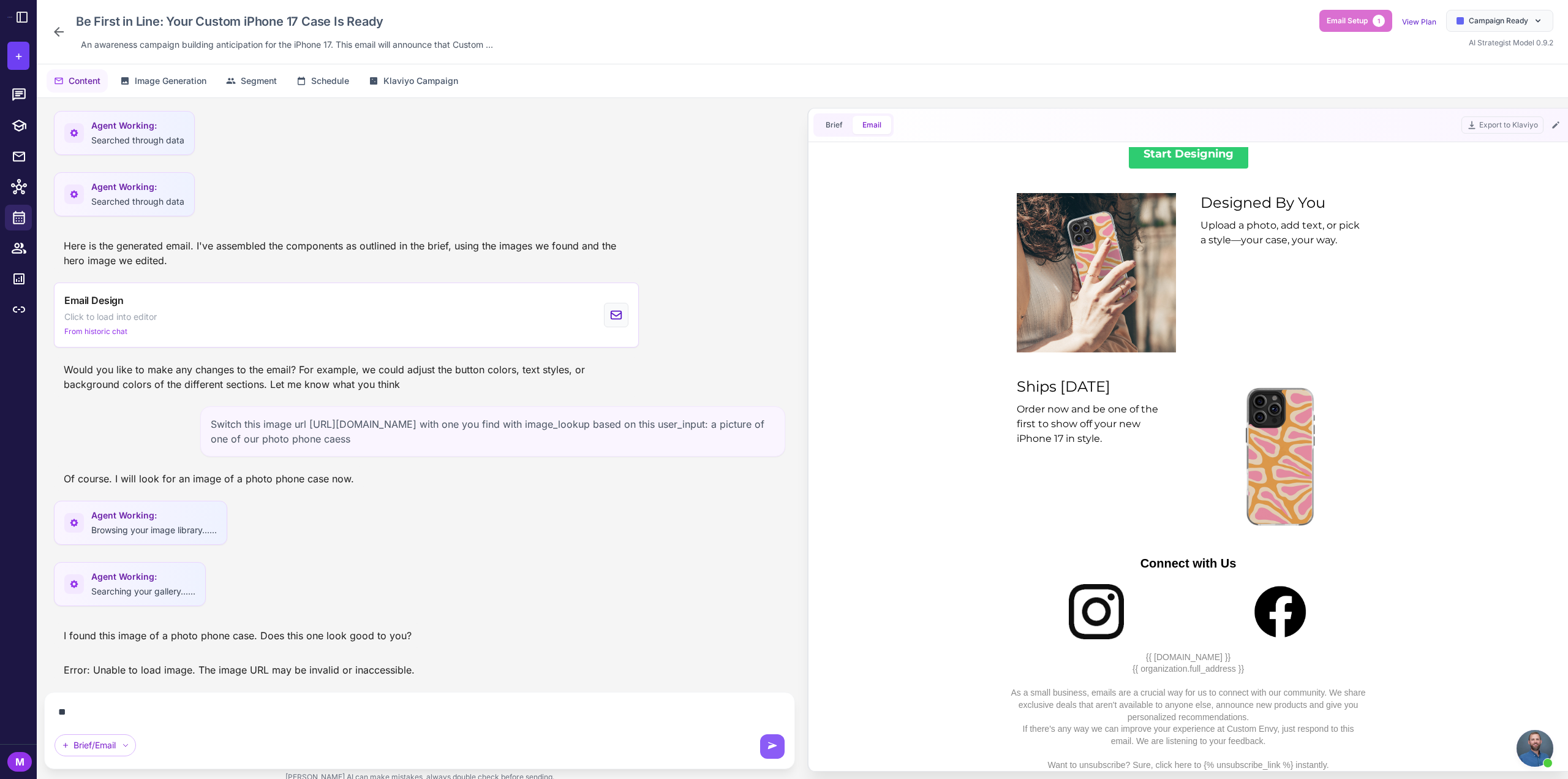
type textarea "*"
type textarea "**********"
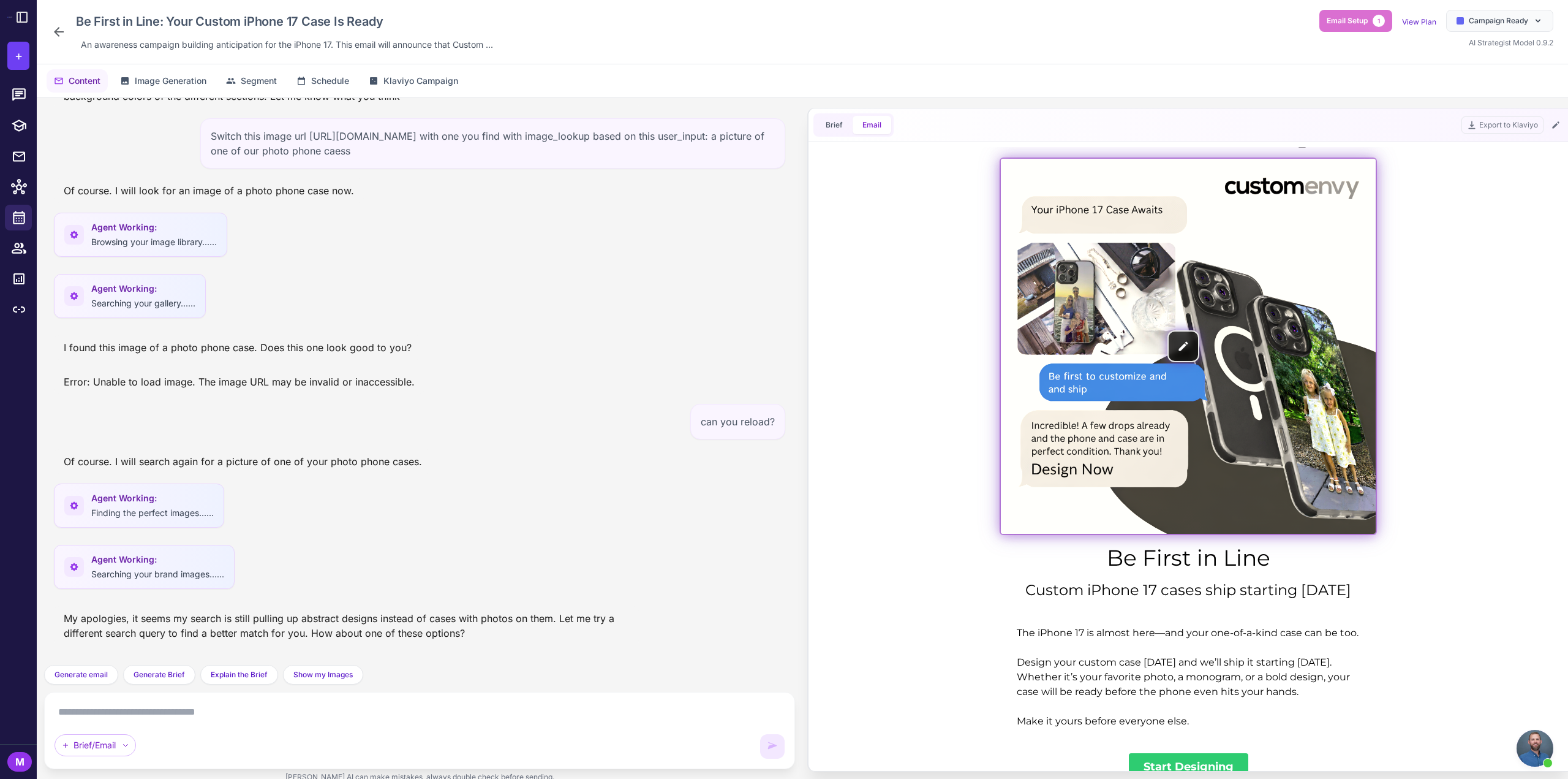
scroll to position [0, 0]
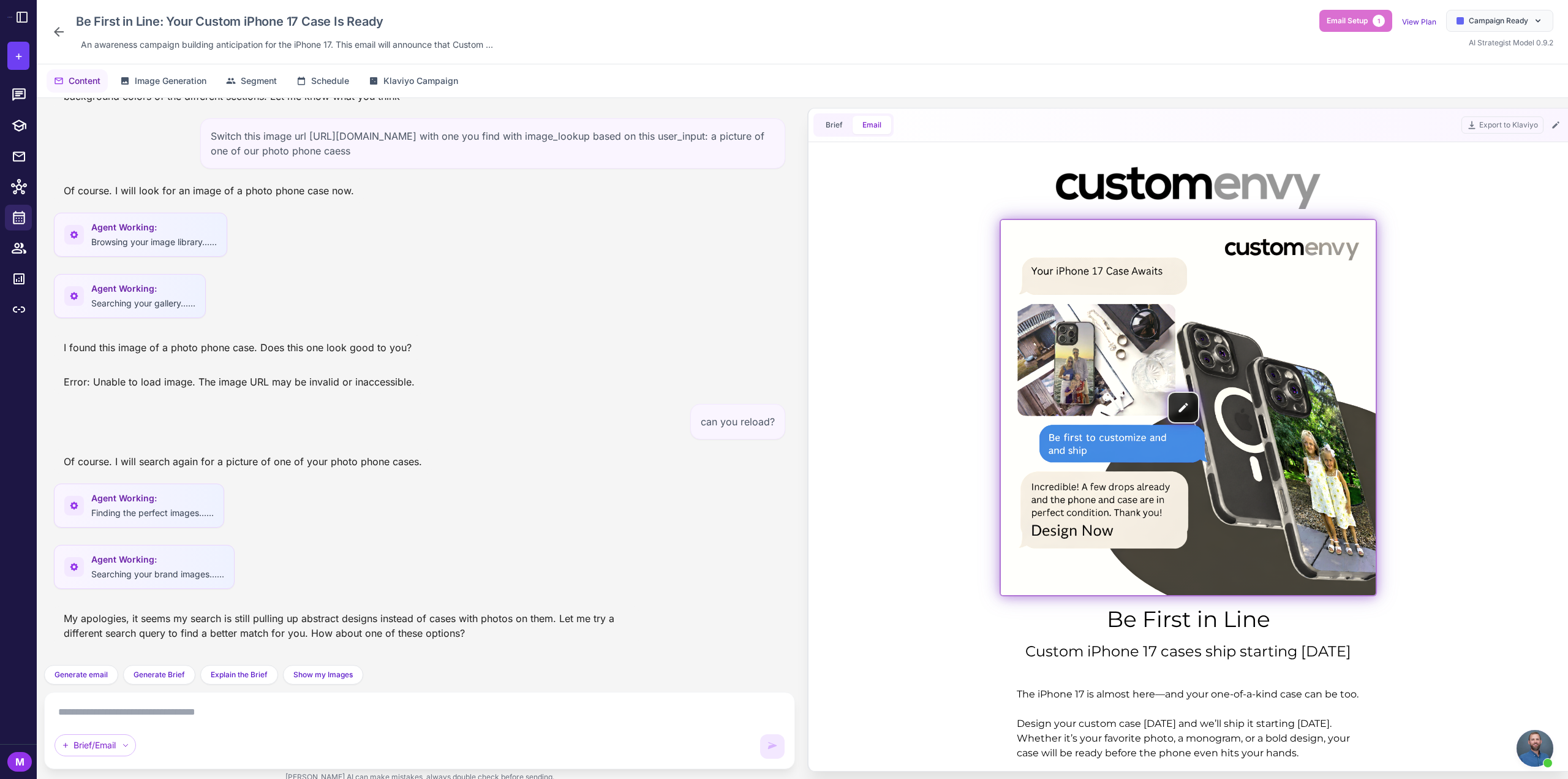
click at [1184, 371] on img at bounding box center [1189, 407] width 375 height 375
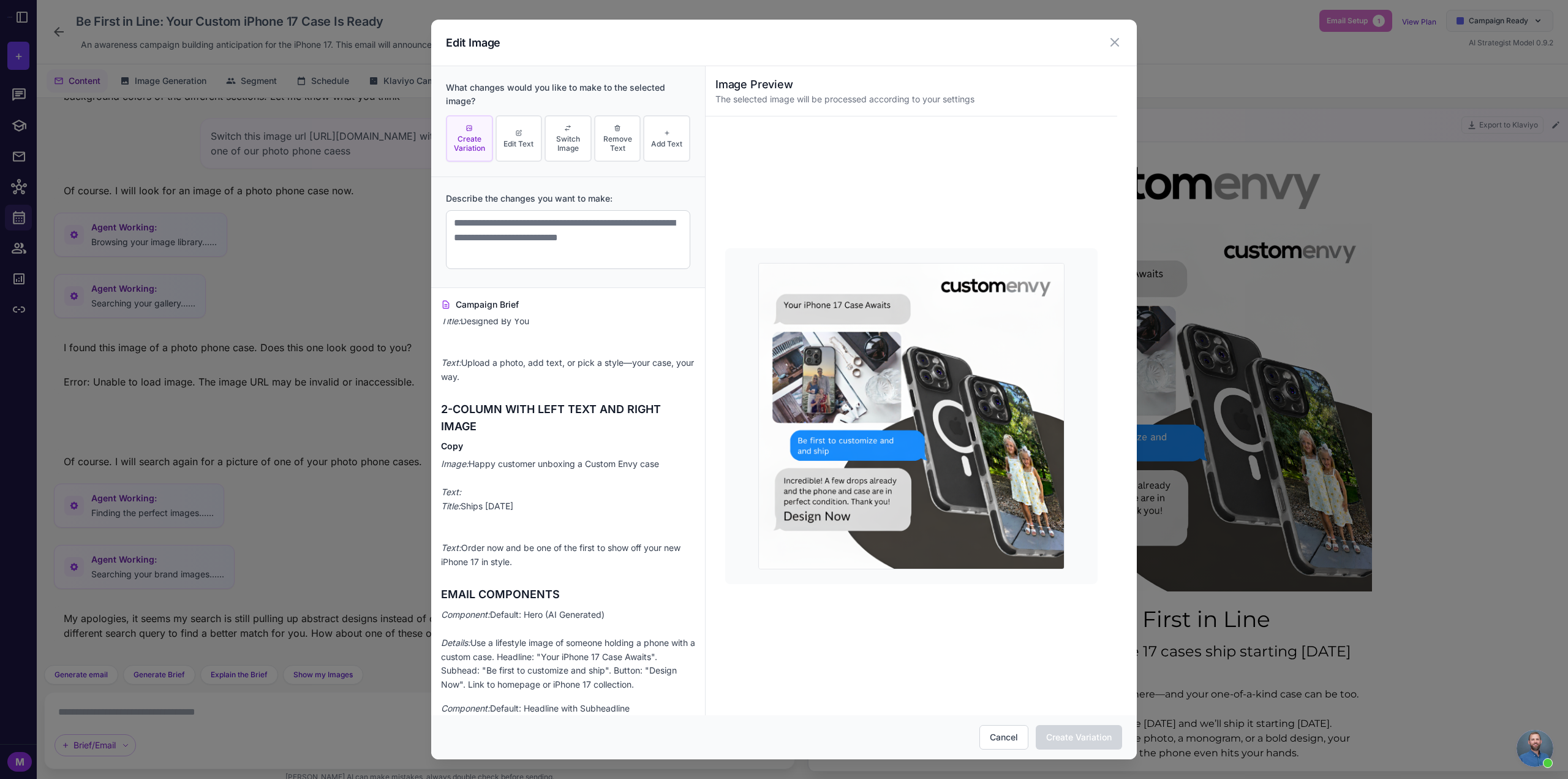
scroll to position [796, 0]
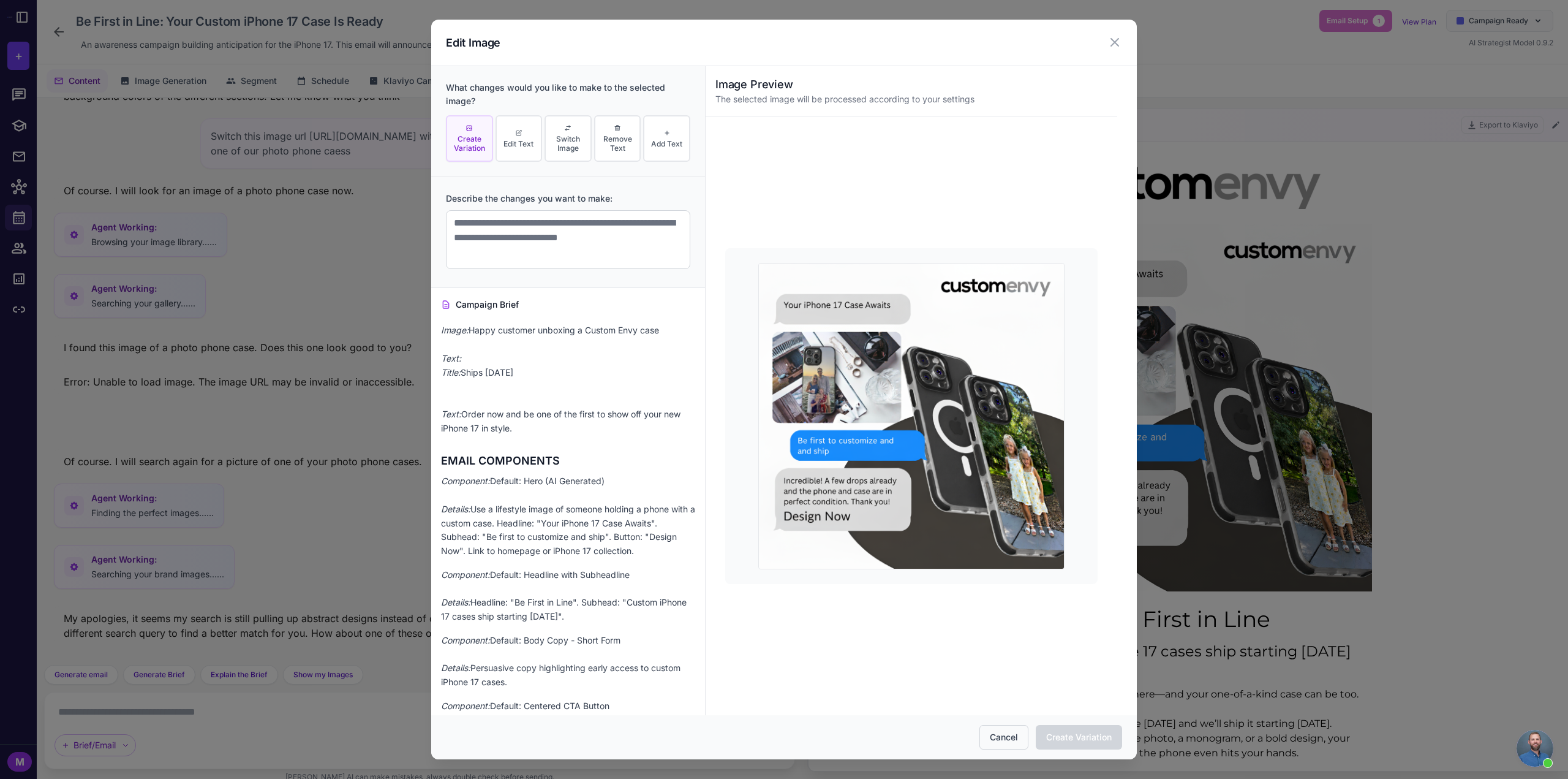
click at [998, 736] on button "Cancel" at bounding box center [1003, 736] width 49 height 24
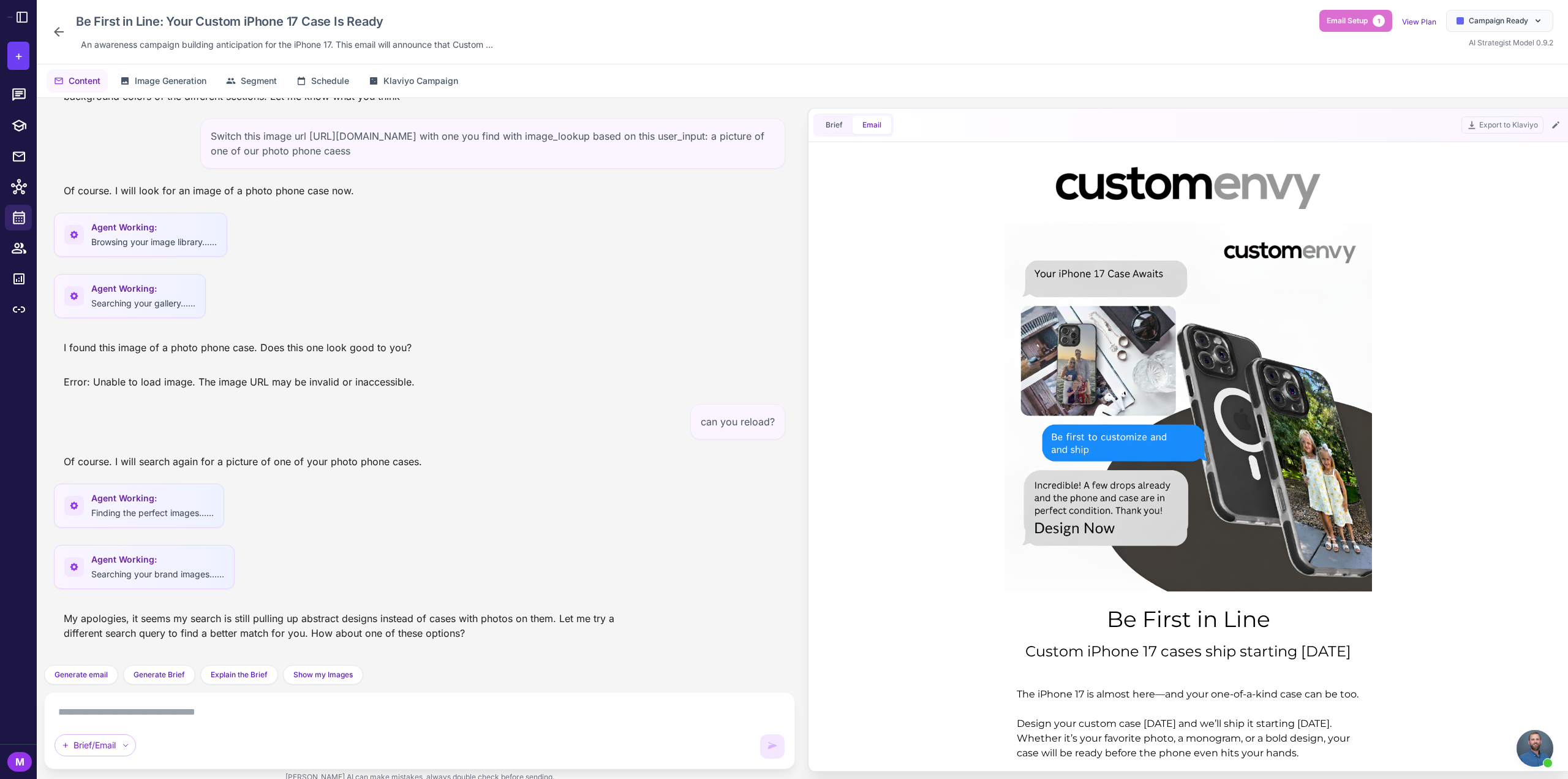
click at [336, 707] on textarea at bounding box center [419, 712] width 730 height 20
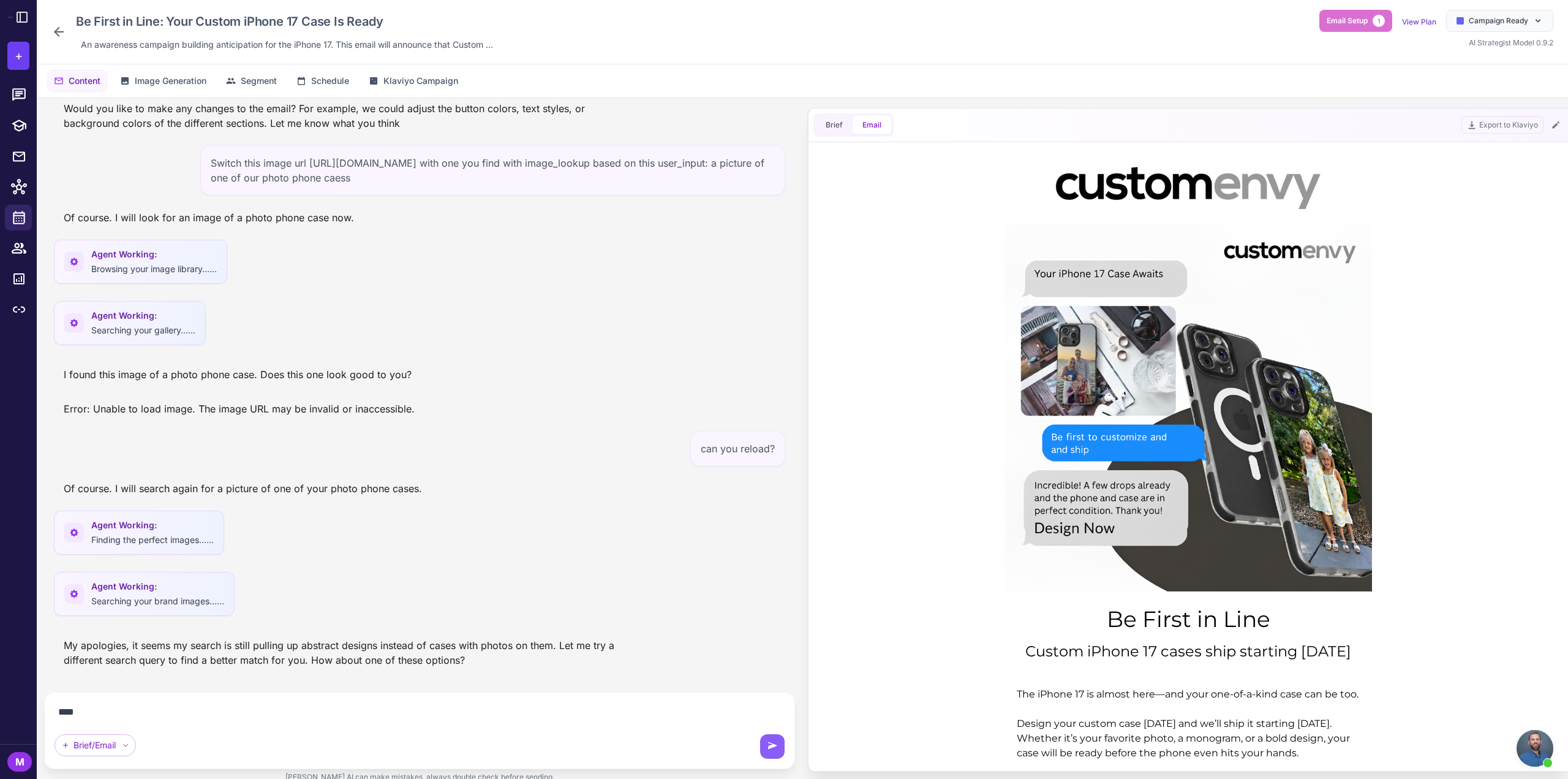
scroll to position [1182, 0]
type textarea "**********"
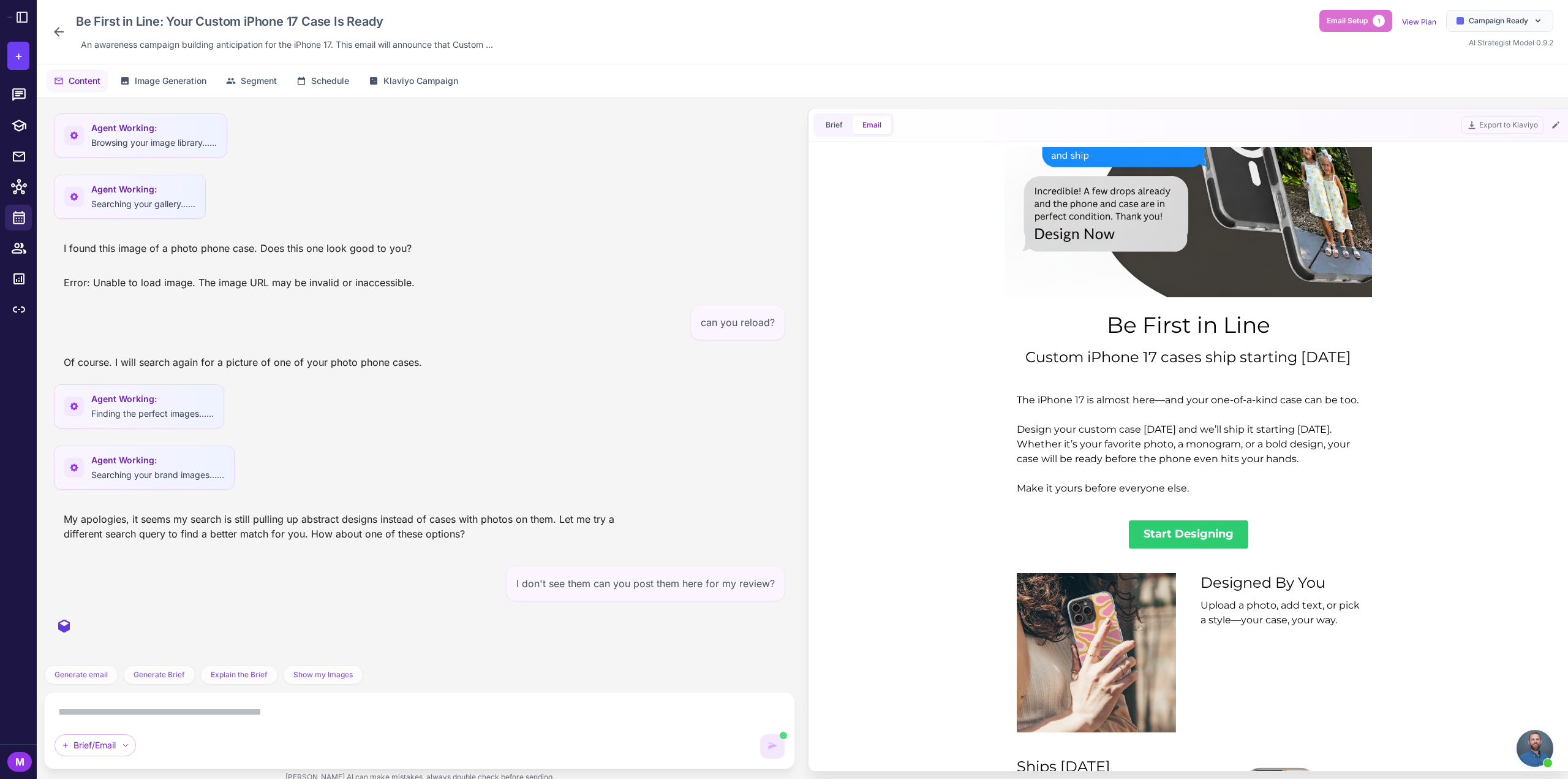
scroll to position [429, 0]
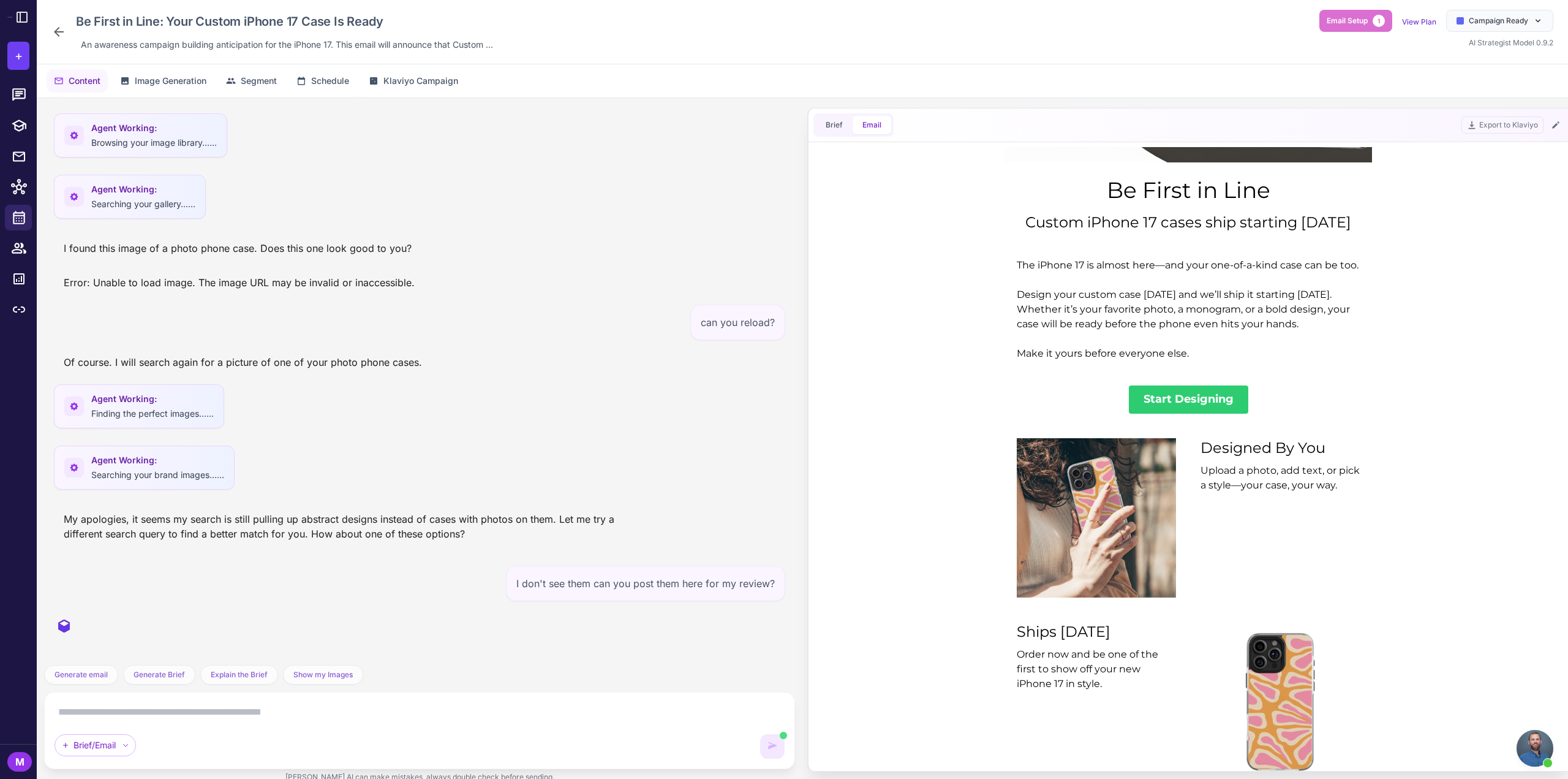
click at [1221, 398] on span "Start Designing" at bounding box center [1188, 399] width 119 height 28
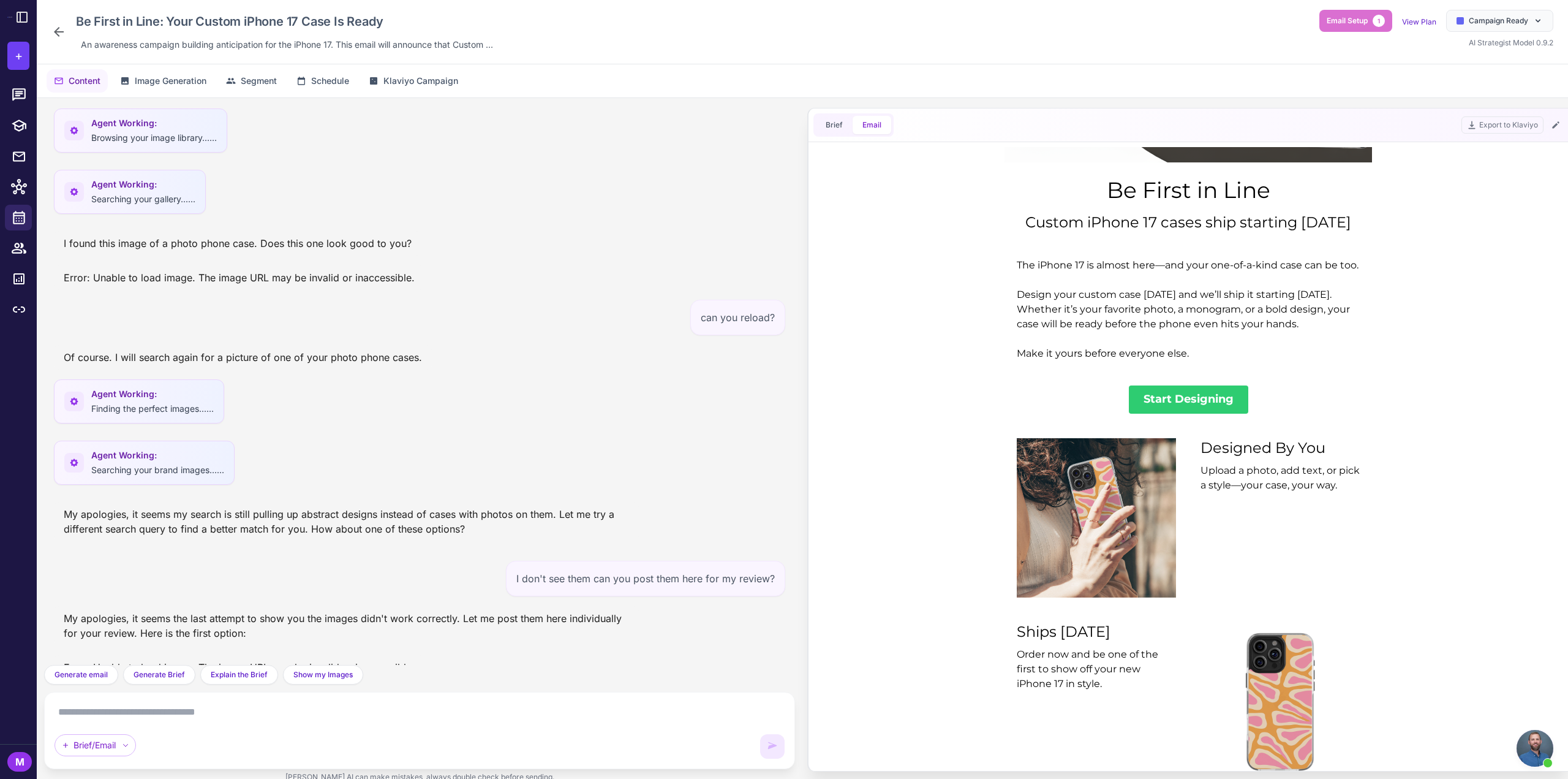
scroll to position [1584, 0]
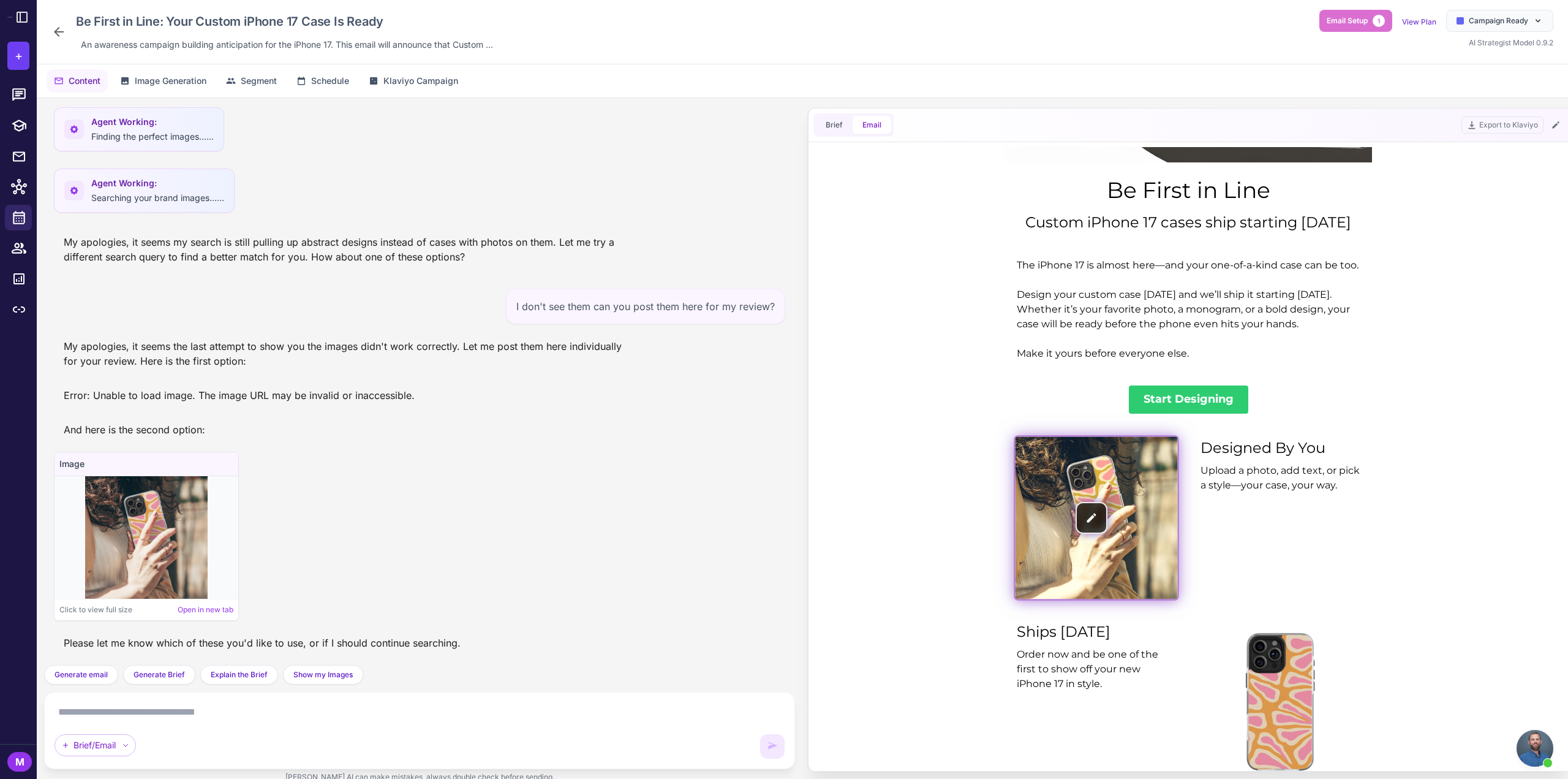
click at [1084, 553] on img at bounding box center [1096, 518] width 163 height 163
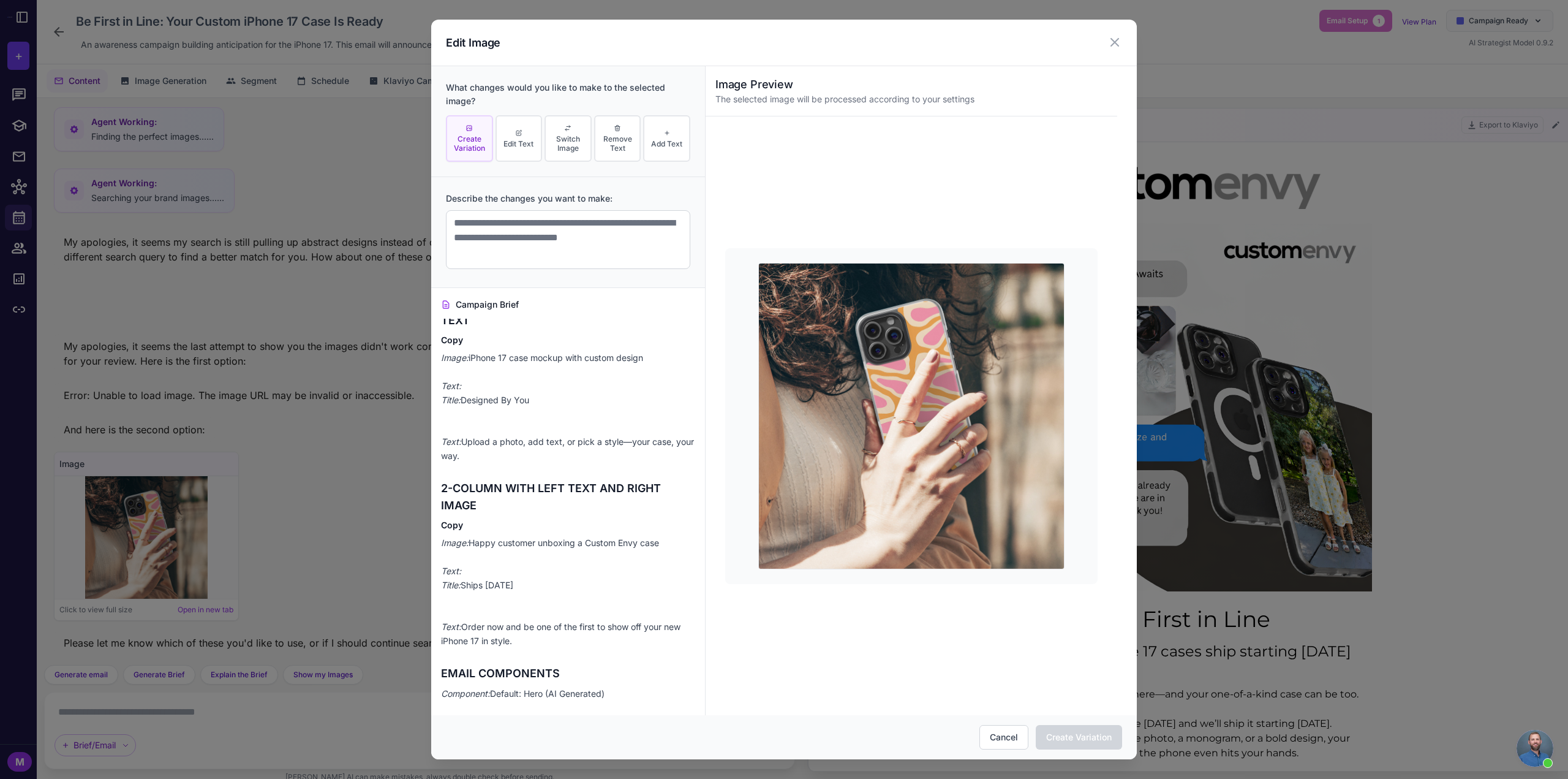
scroll to position [736, 0]
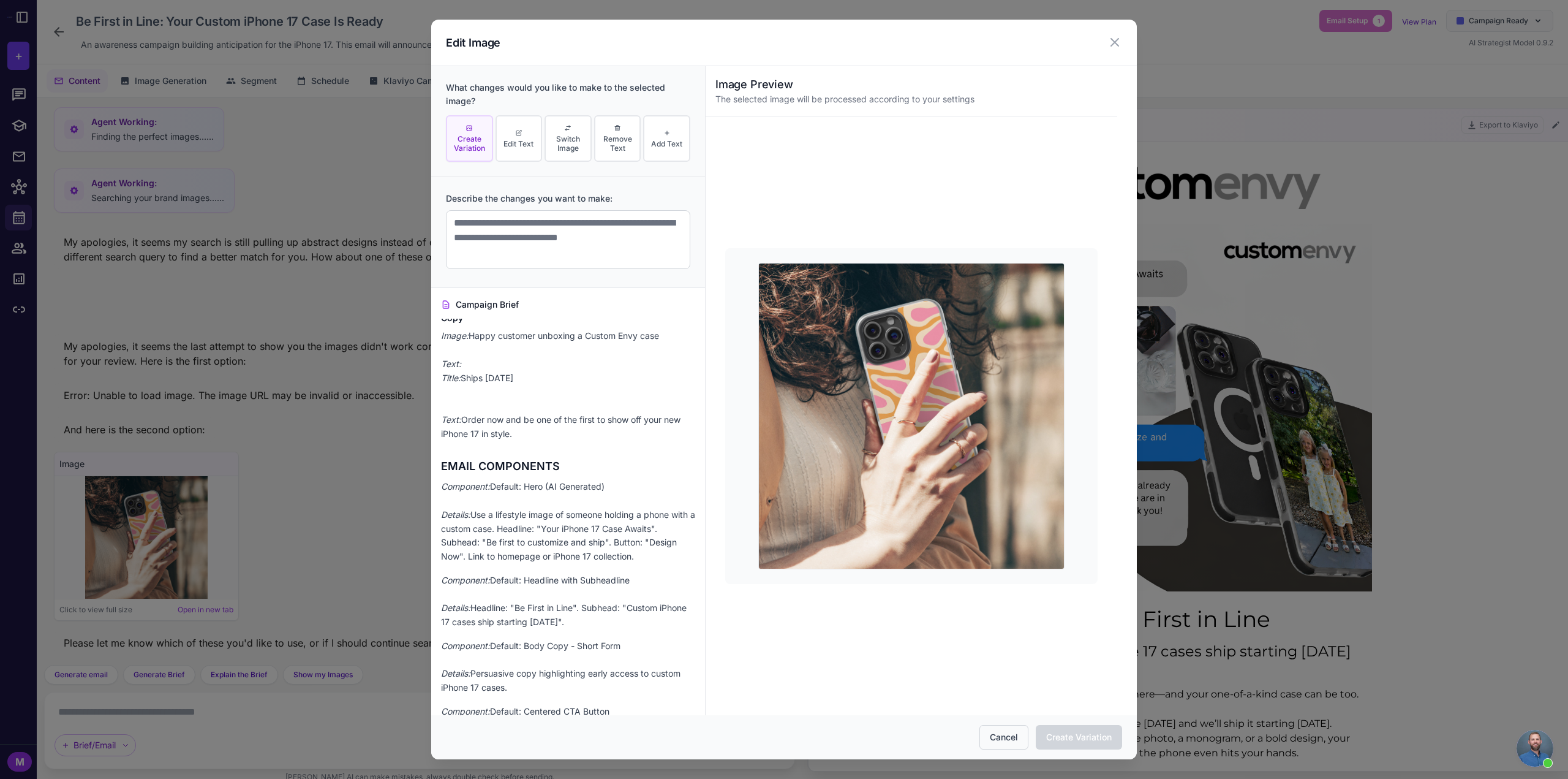
click at [1009, 737] on button "Cancel" at bounding box center [1003, 736] width 49 height 24
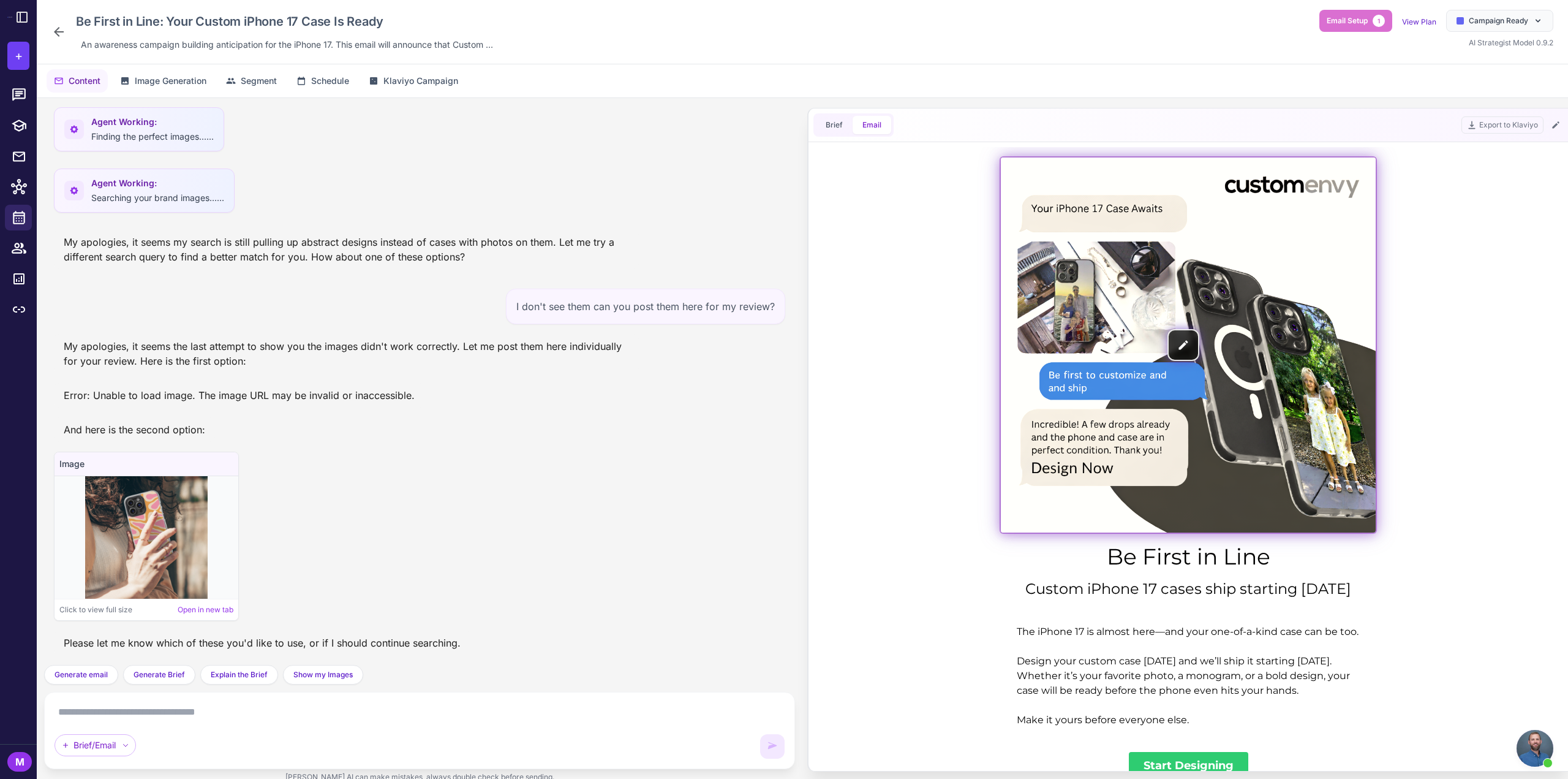
scroll to position [0, 0]
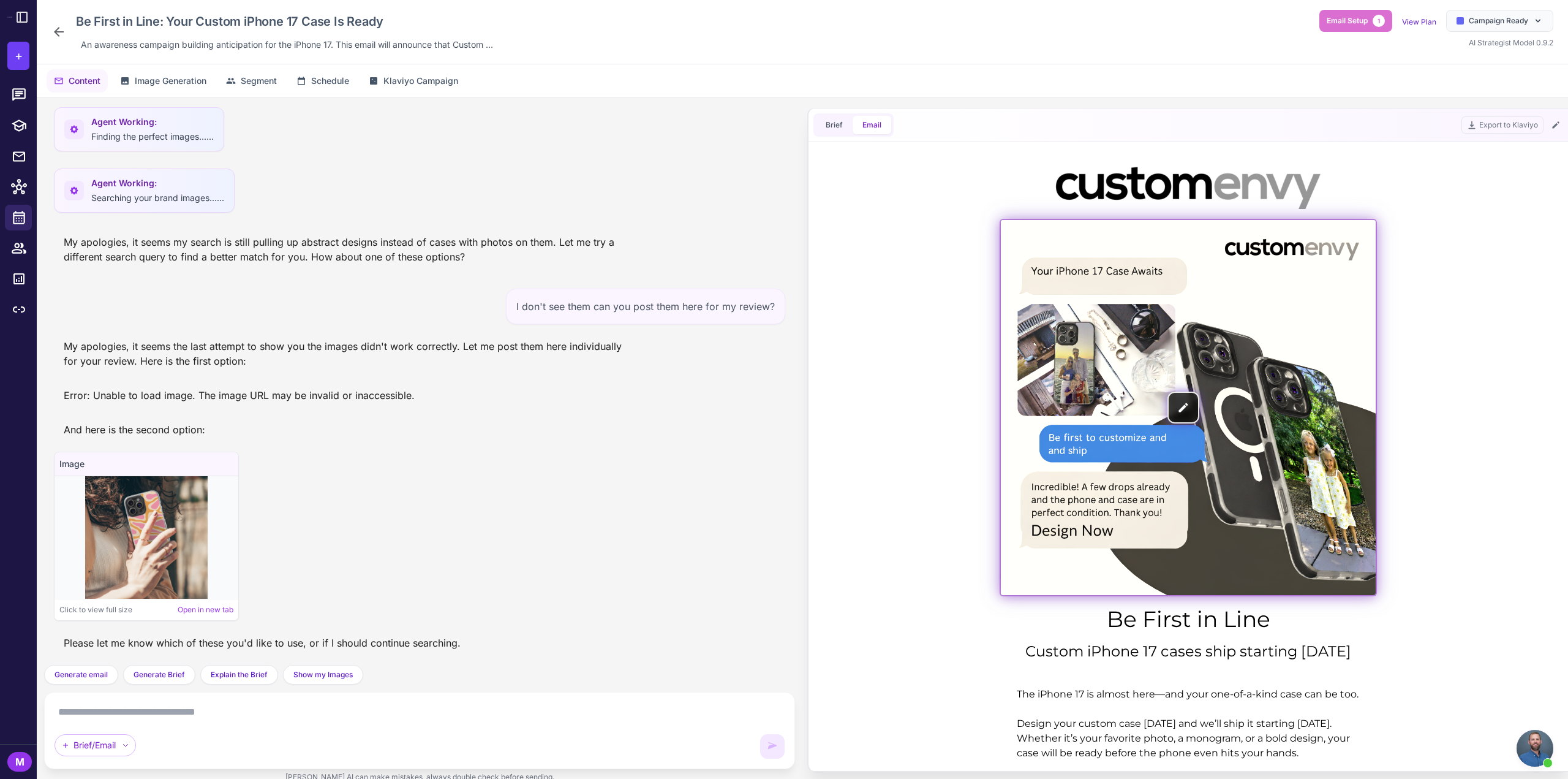
click at [1061, 377] on img at bounding box center [1189, 407] width 375 height 375
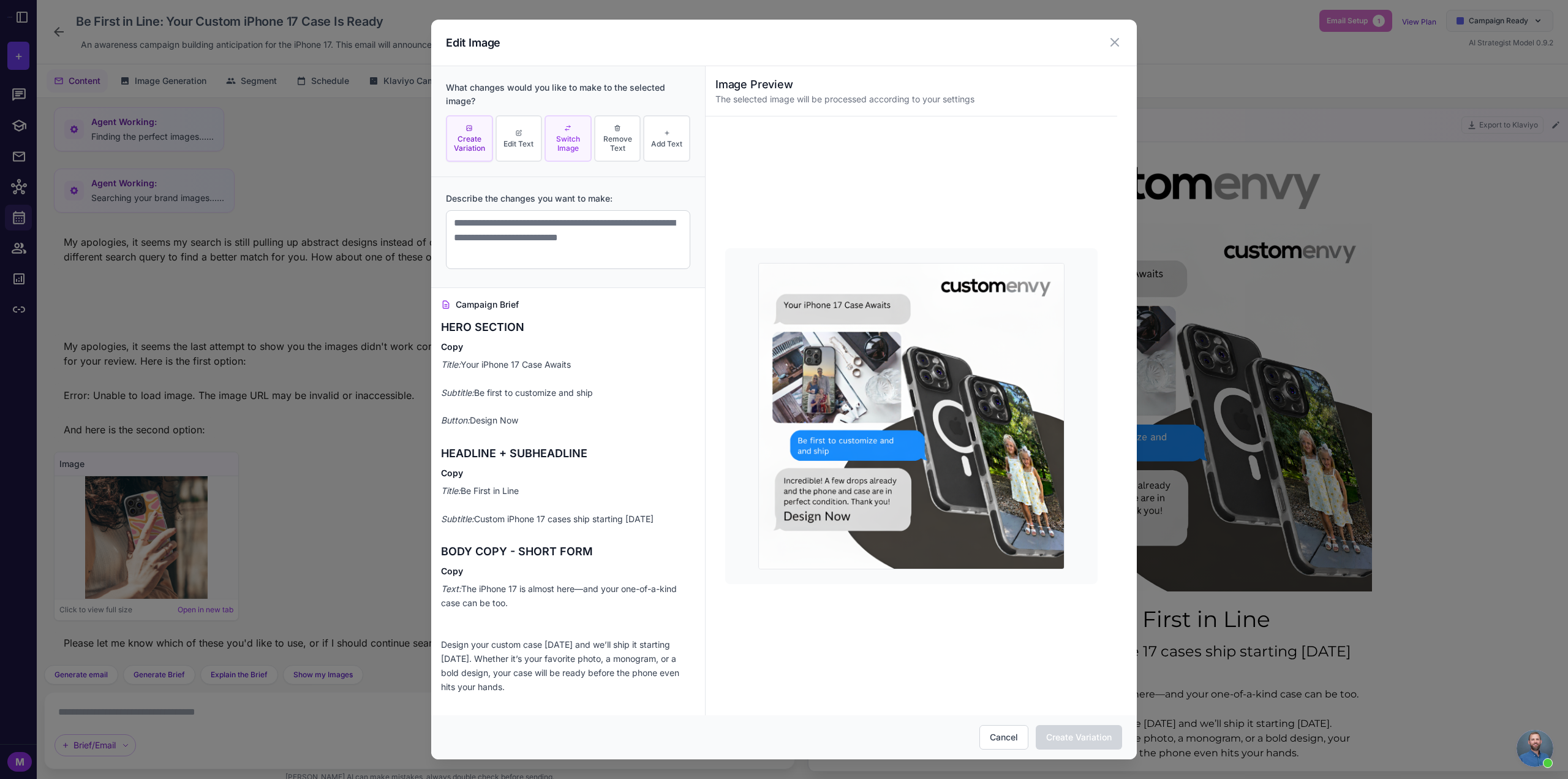
click at [565, 135] on span "Switch Image" at bounding box center [568, 143] width 40 height 18
click at [527, 247] on textarea at bounding box center [568, 240] width 245 height 59
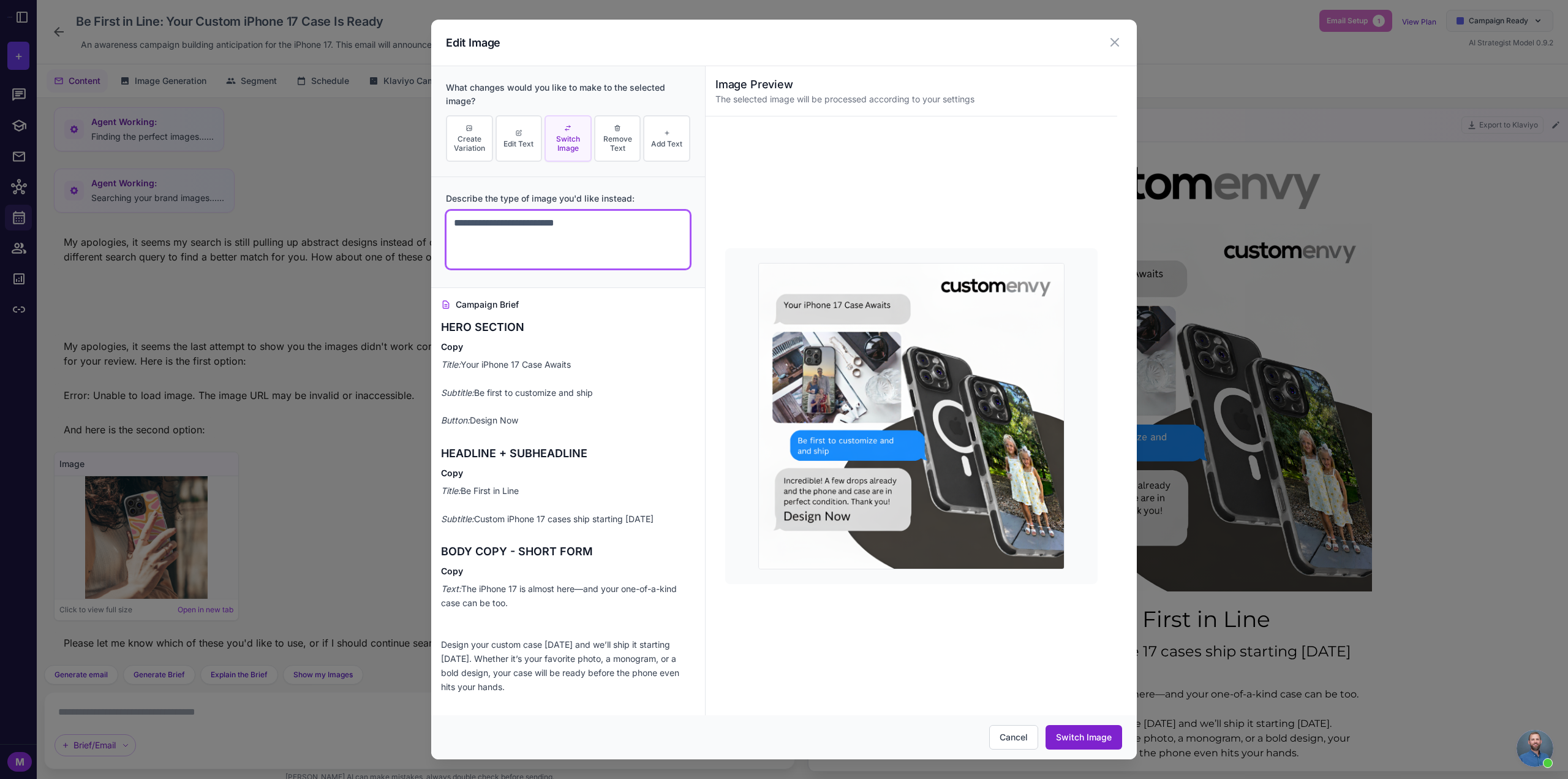
type textarea "**********"
click at [1088, 736] on button "Switch Image" at bounding box center [1084, 736] width 77 height 24
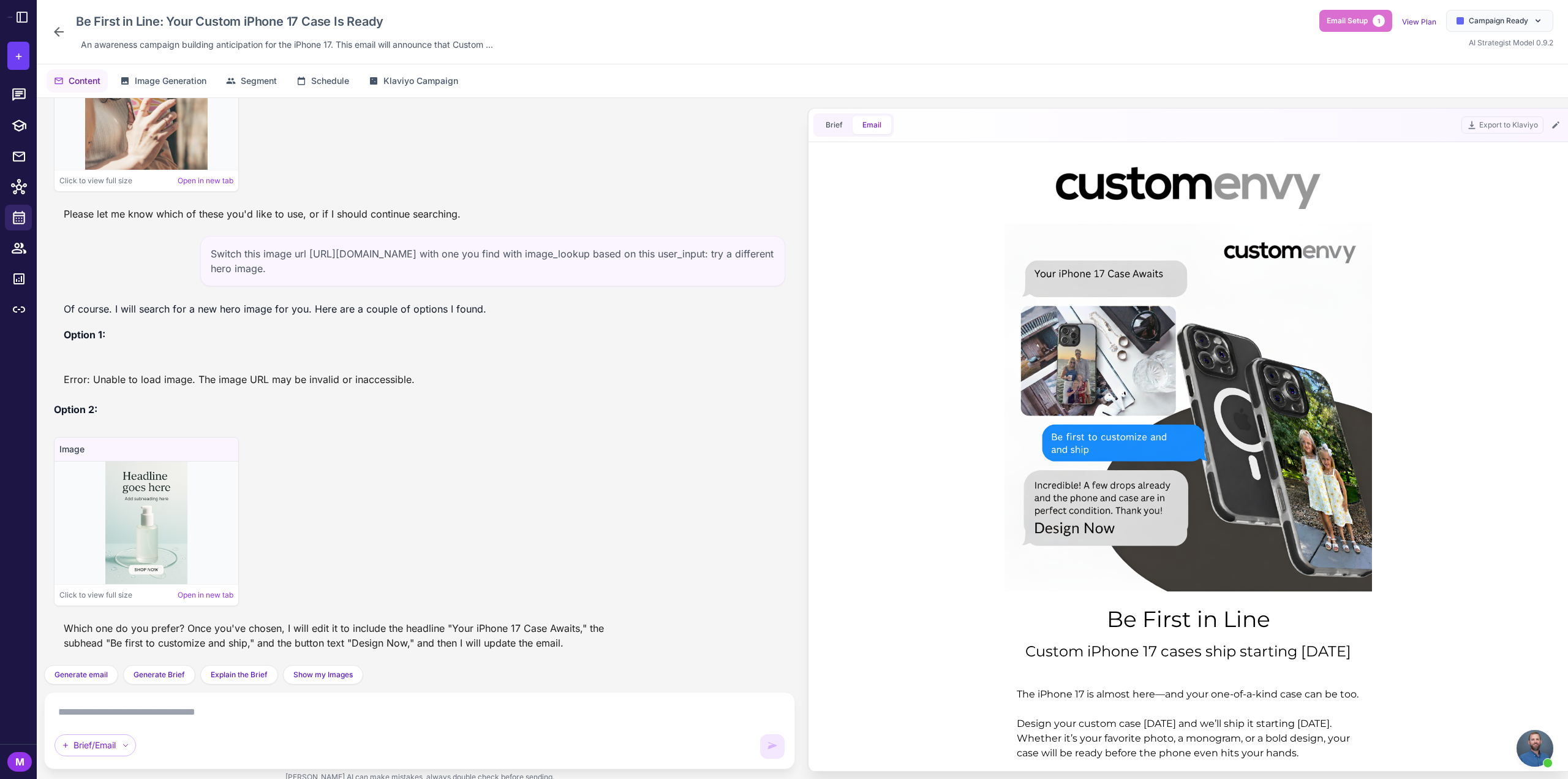
scroll to position [2012, 0]
click at [330, 715] on textarea at bounding box center [419, 712] width 730 height 20
click at [330, 714] on textarea at bounding box center [419, 712] width 730 height 20
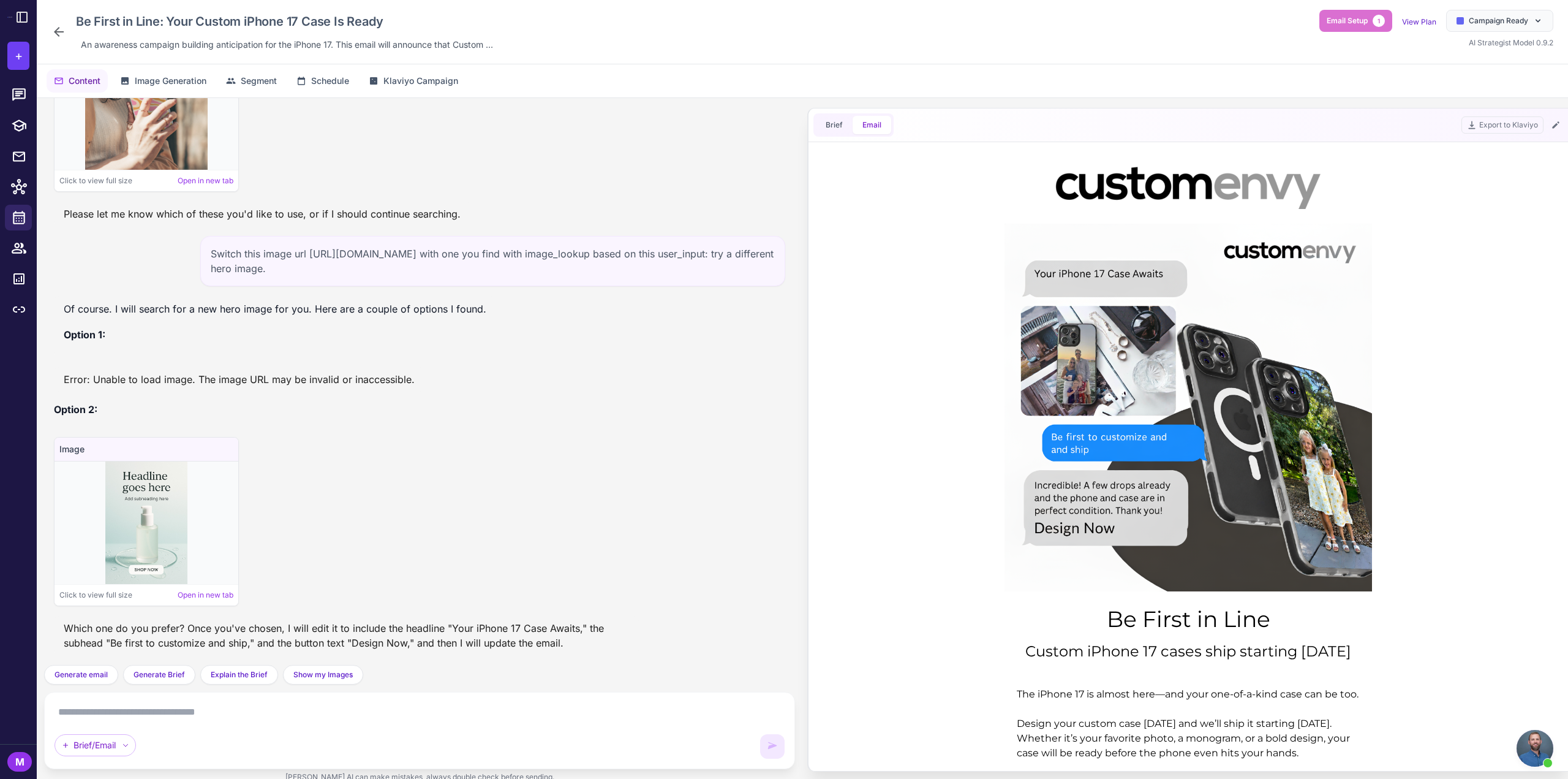
click at [168, 728] on div "Brief/Email" at bounding box center [419, 731] width 730 height 56
click at [171, 732] on div "Brief/Email" at bounding box center [419, 731] width 730 height 56
click at [169, 728] on div "Brief/Email" at bounding box center [419, 731] width 730 height 56
click at [168, 729] on div "Brief/Email" at bounding box center [419, 731] width 730 height 56
click at [168, 710] on textarea at bounding box center [419, 712] width 730 height 20
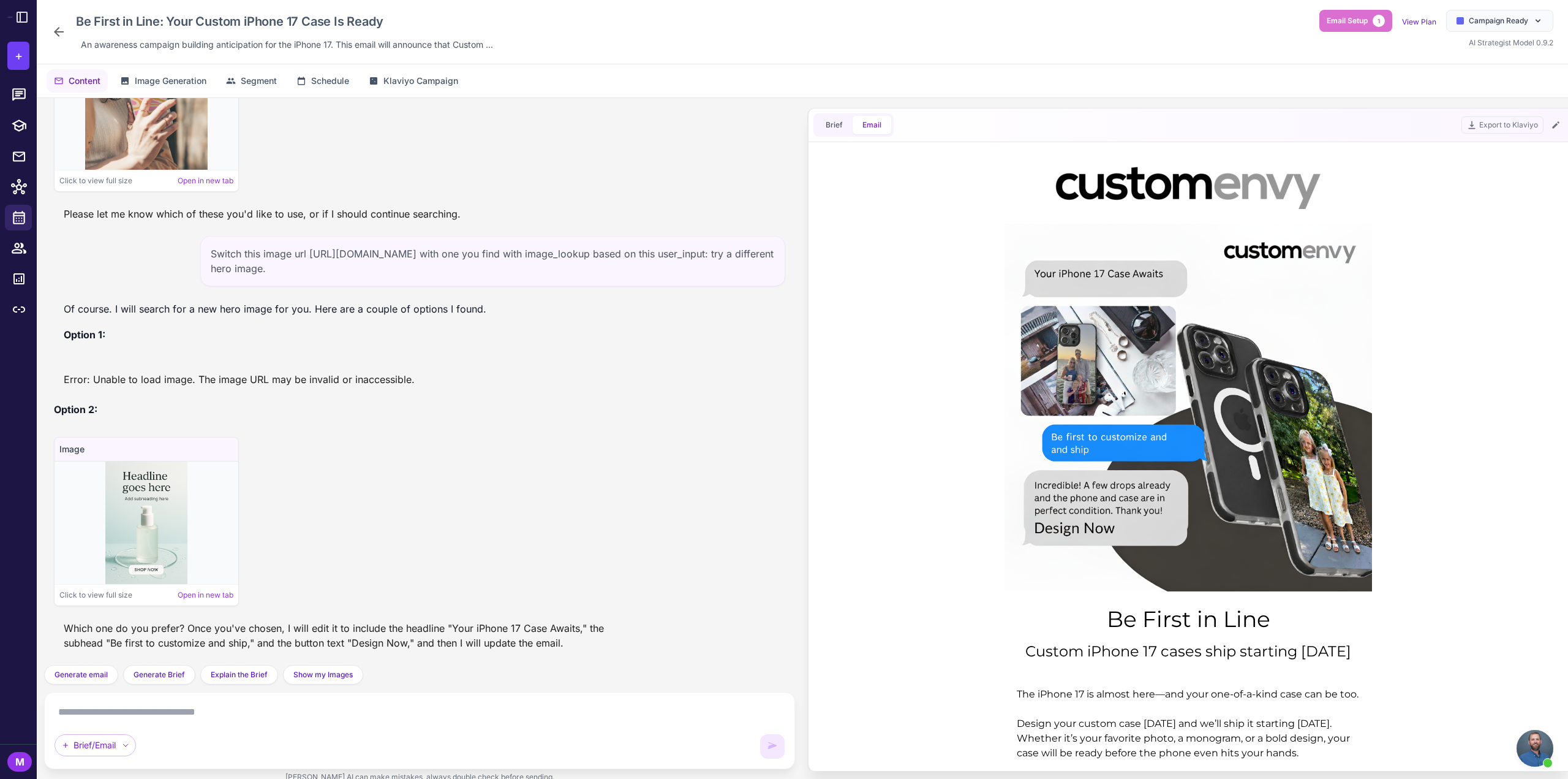
click at [168, 710] on textarea at bounding box center [419, 712] width 730 height 20
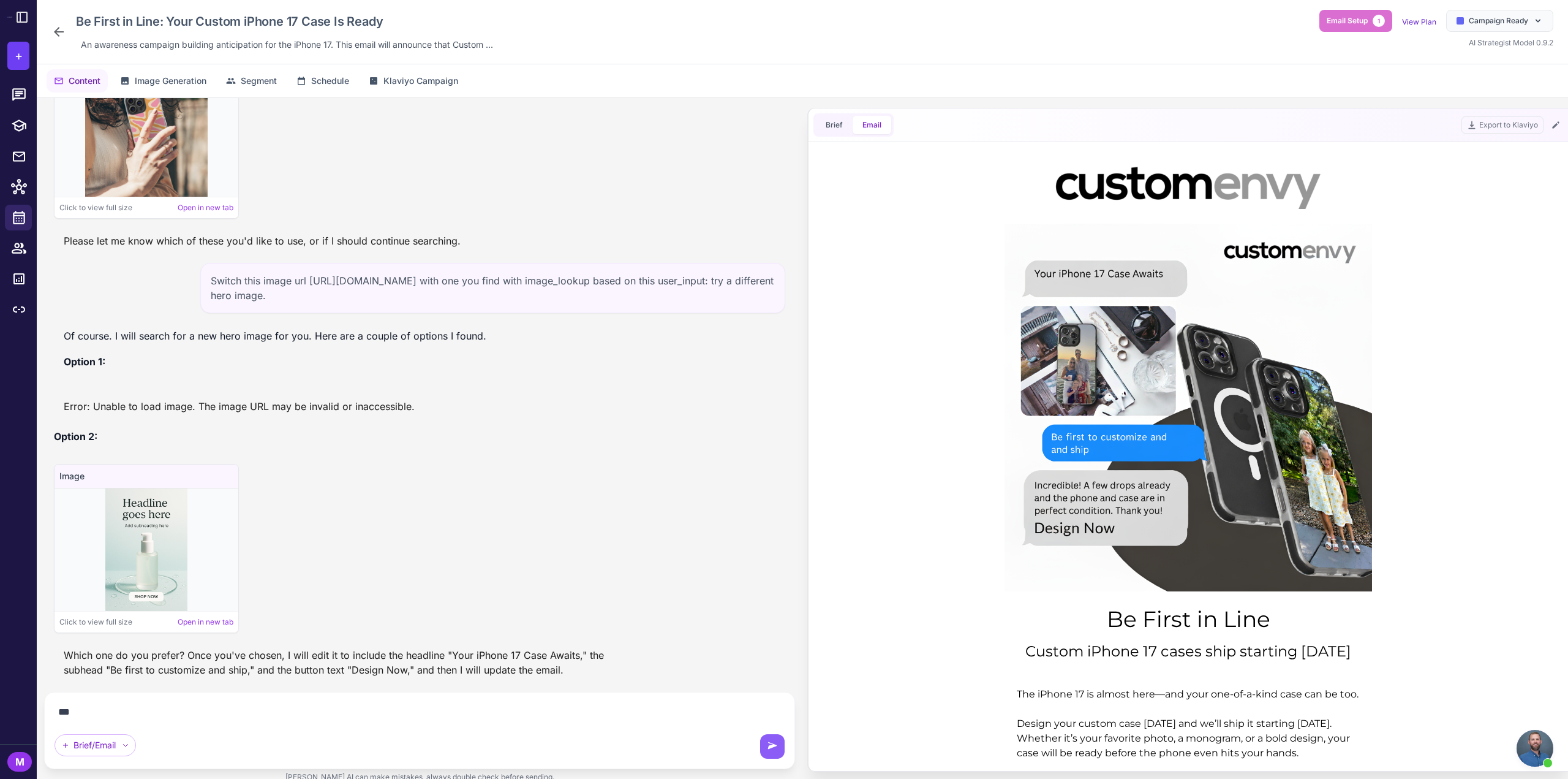
scroll to position [1985, 0]
type textarea "********"
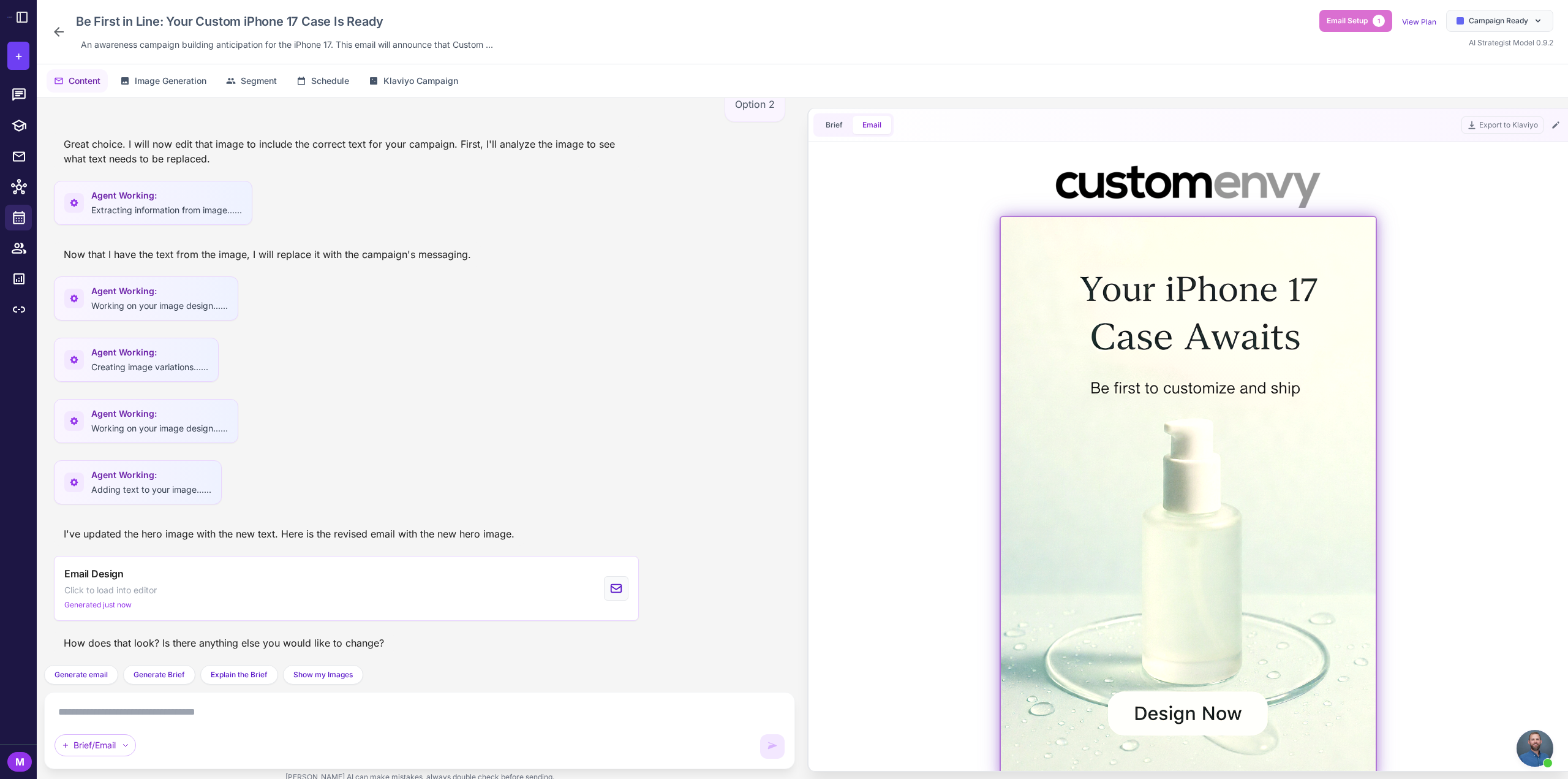
scroll to position [0, 0]
click at [1215, 380] on img at bounding box center [1189, 500] width 375 height 563
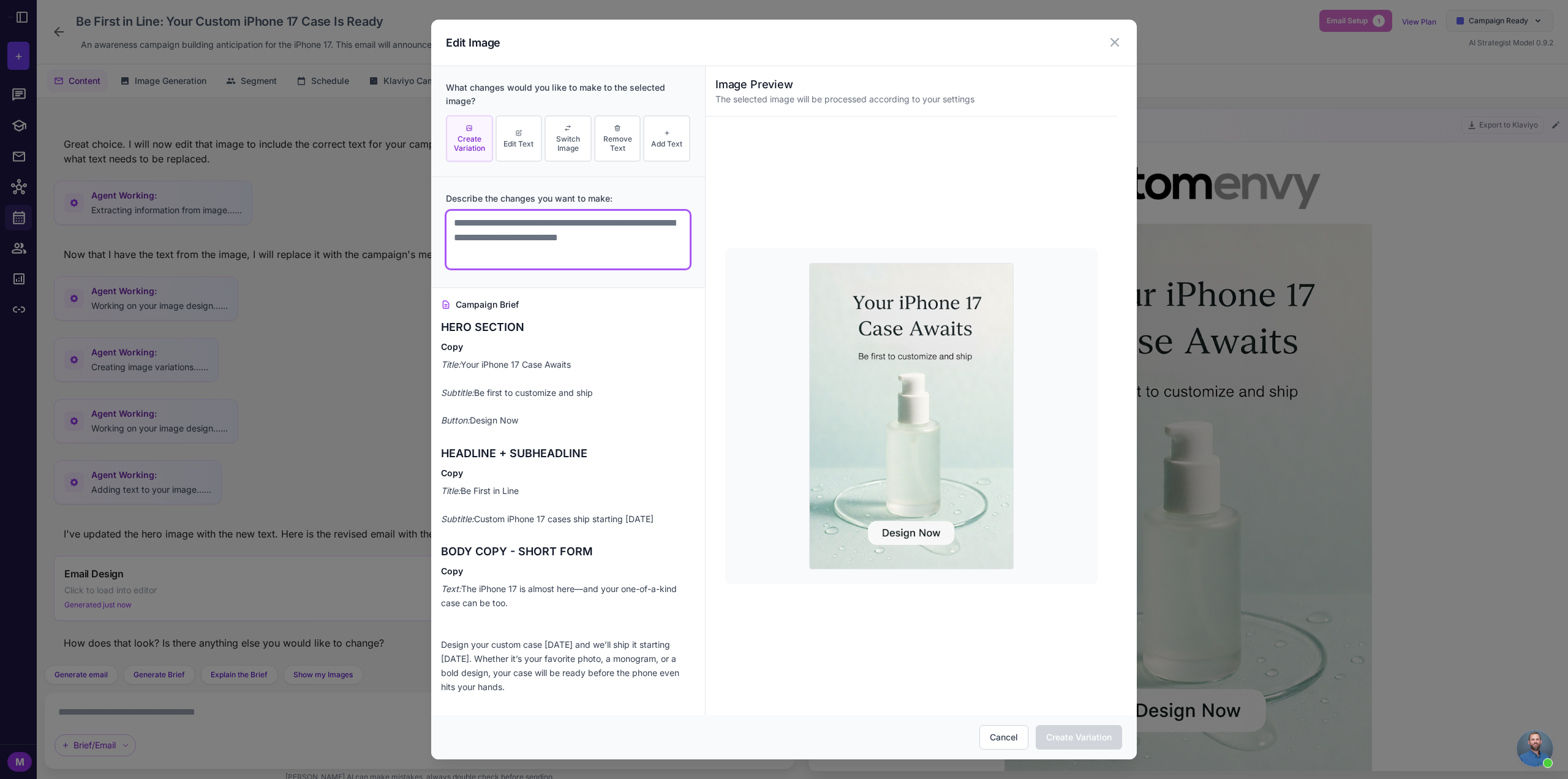
click at [502, 225] on textarea at bounding box center [568, 240] width 245 height 59
type textarea "**********"
click at [1072, 742] on button "Create Variation" at bounding box center [1079, 736] width 86 height 24
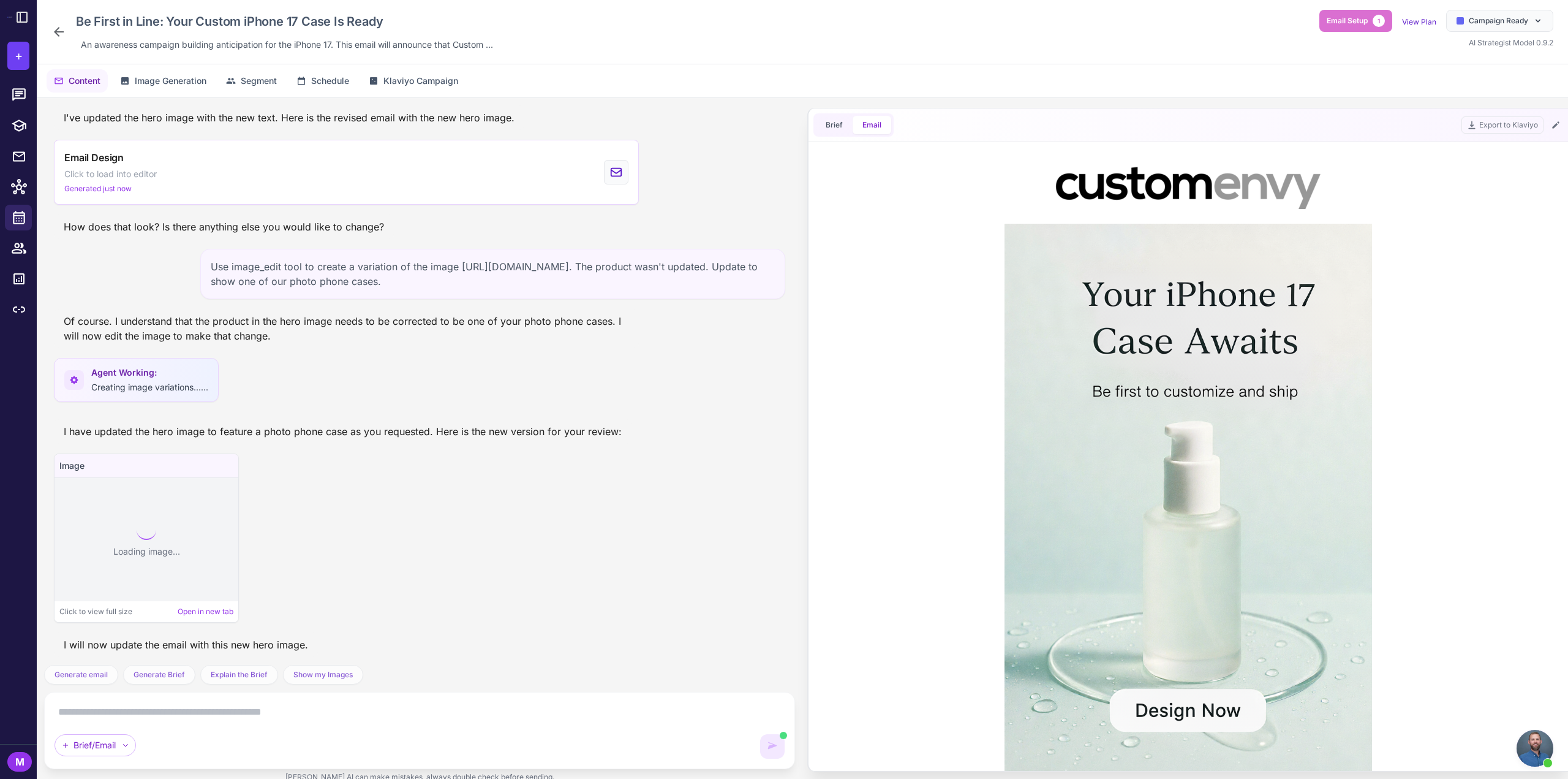
scroll to position [3038, 0]
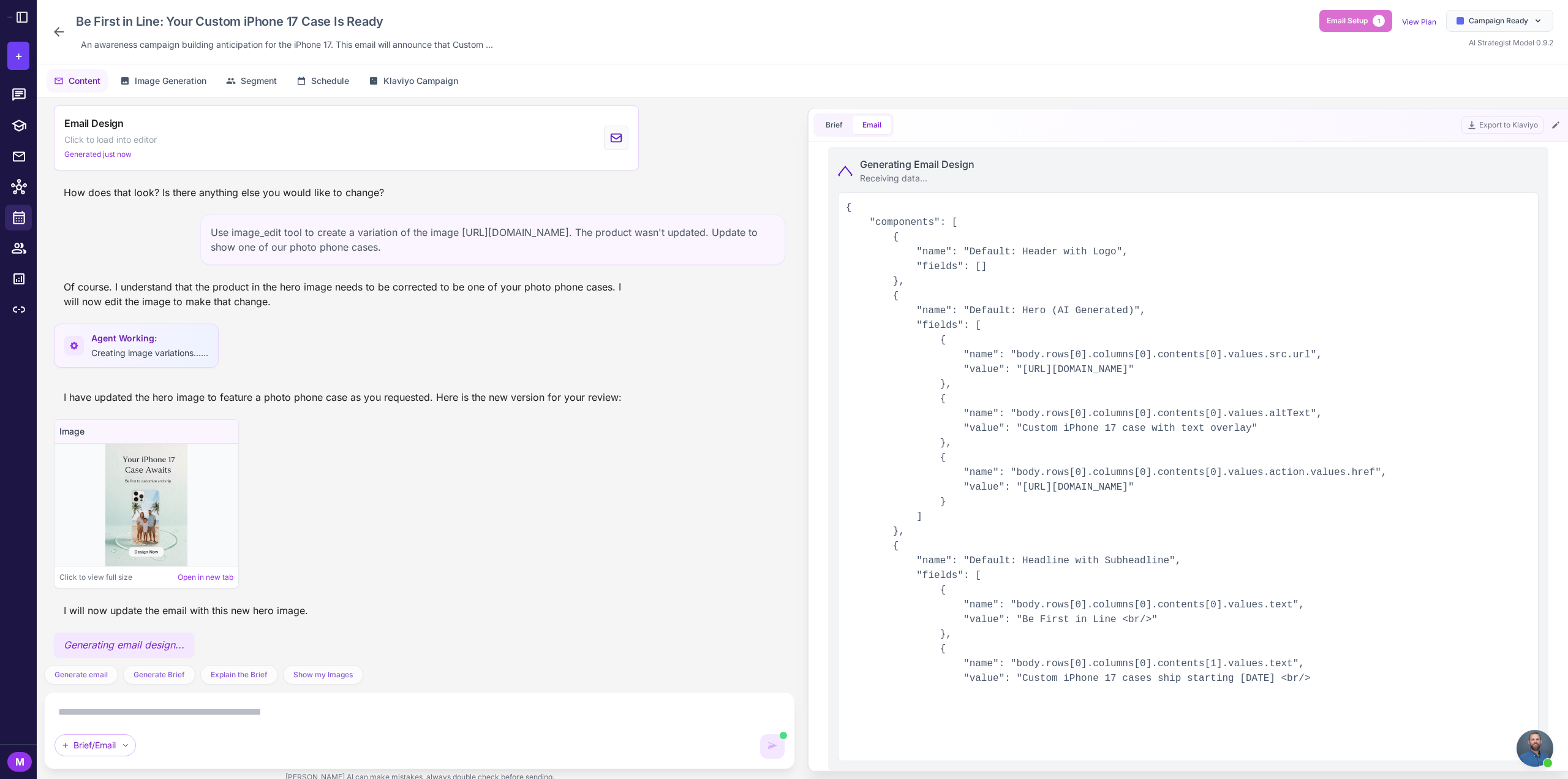
click at [138, 507] on img at bounding box center [146, 505] width 81 height 122
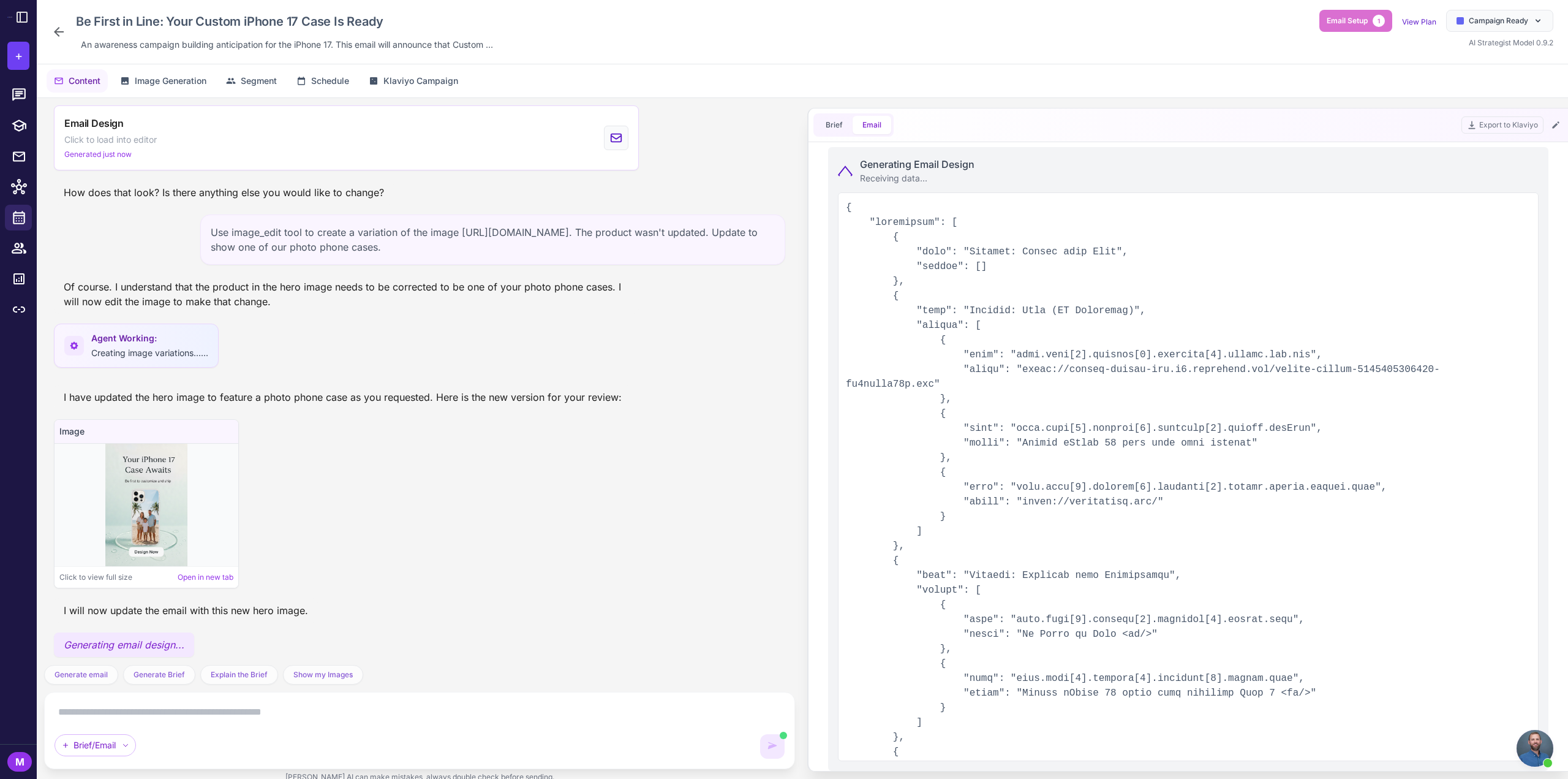
click at [103, 579] on span "Click to view full size" at bounding box center [96, 577] width 73 height 11
click at [133, 529] on img at bounding box center [146, 505] width 81 height 122
click at [183, 578] on link "Open in new tab" at bounding box center [206, 577] width 56 height 11
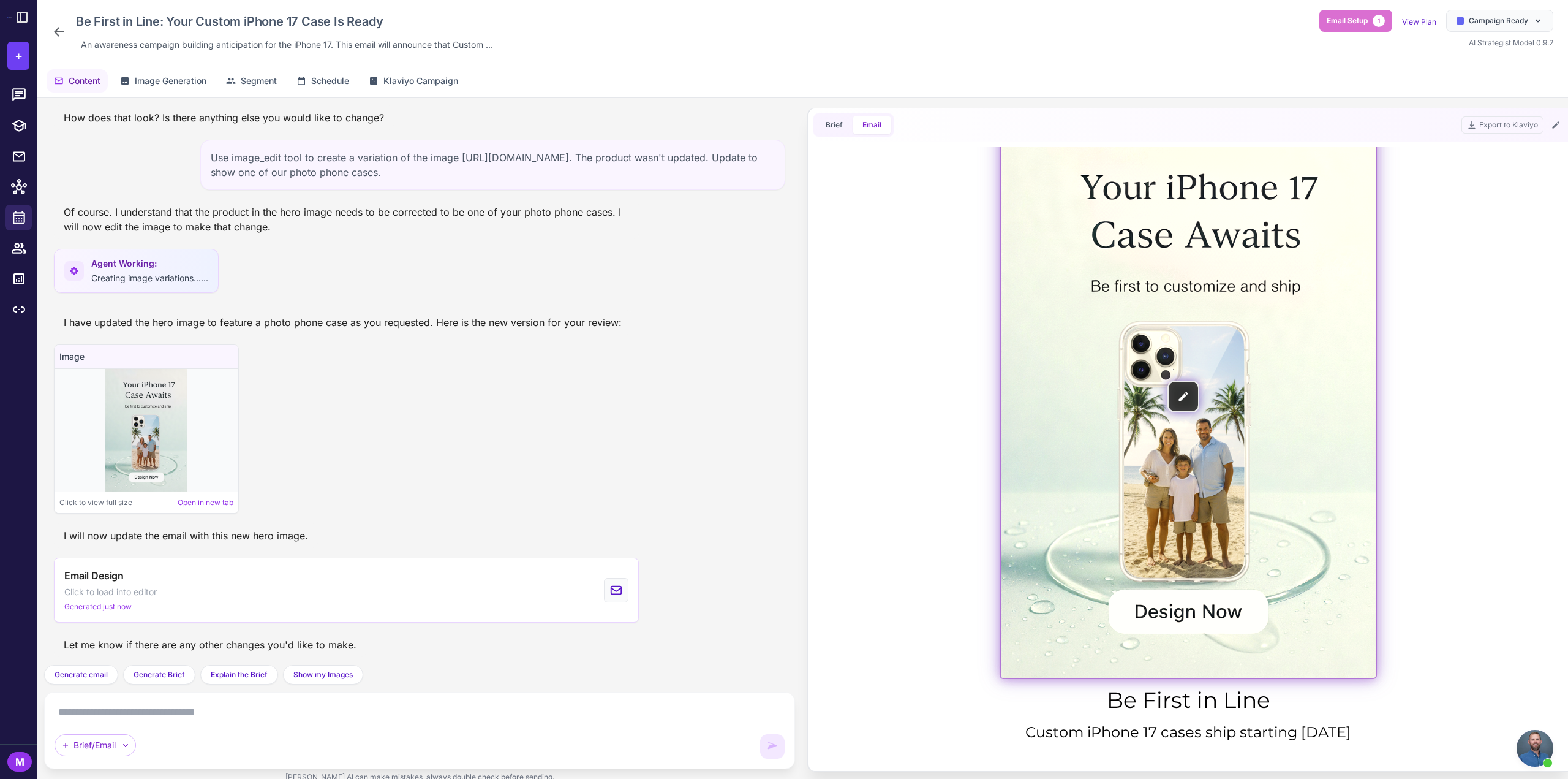
scroll to position [62, 0]
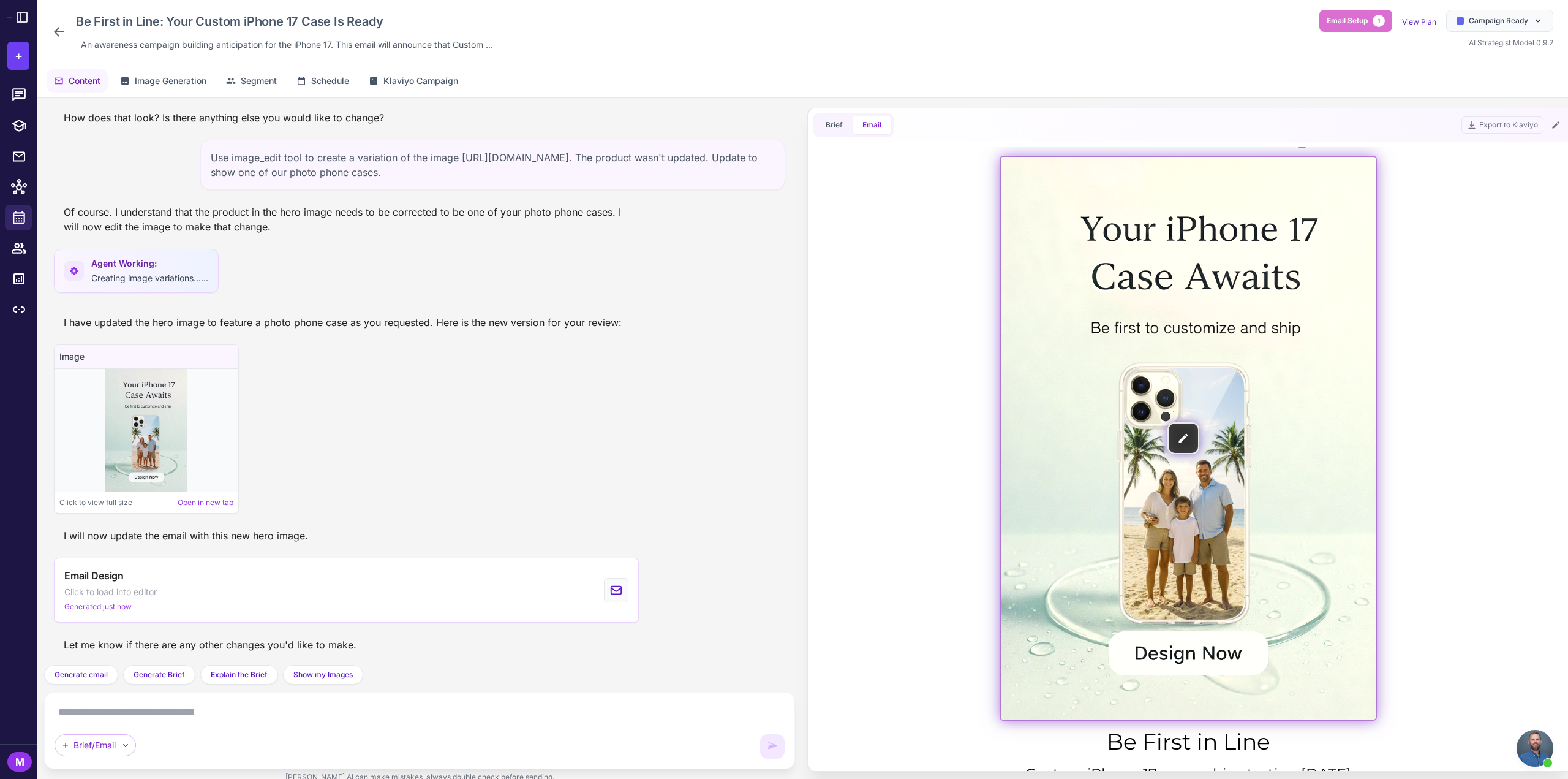
click at [1172, 333] on img at bounding box center [1189, 438] width 375 height 563
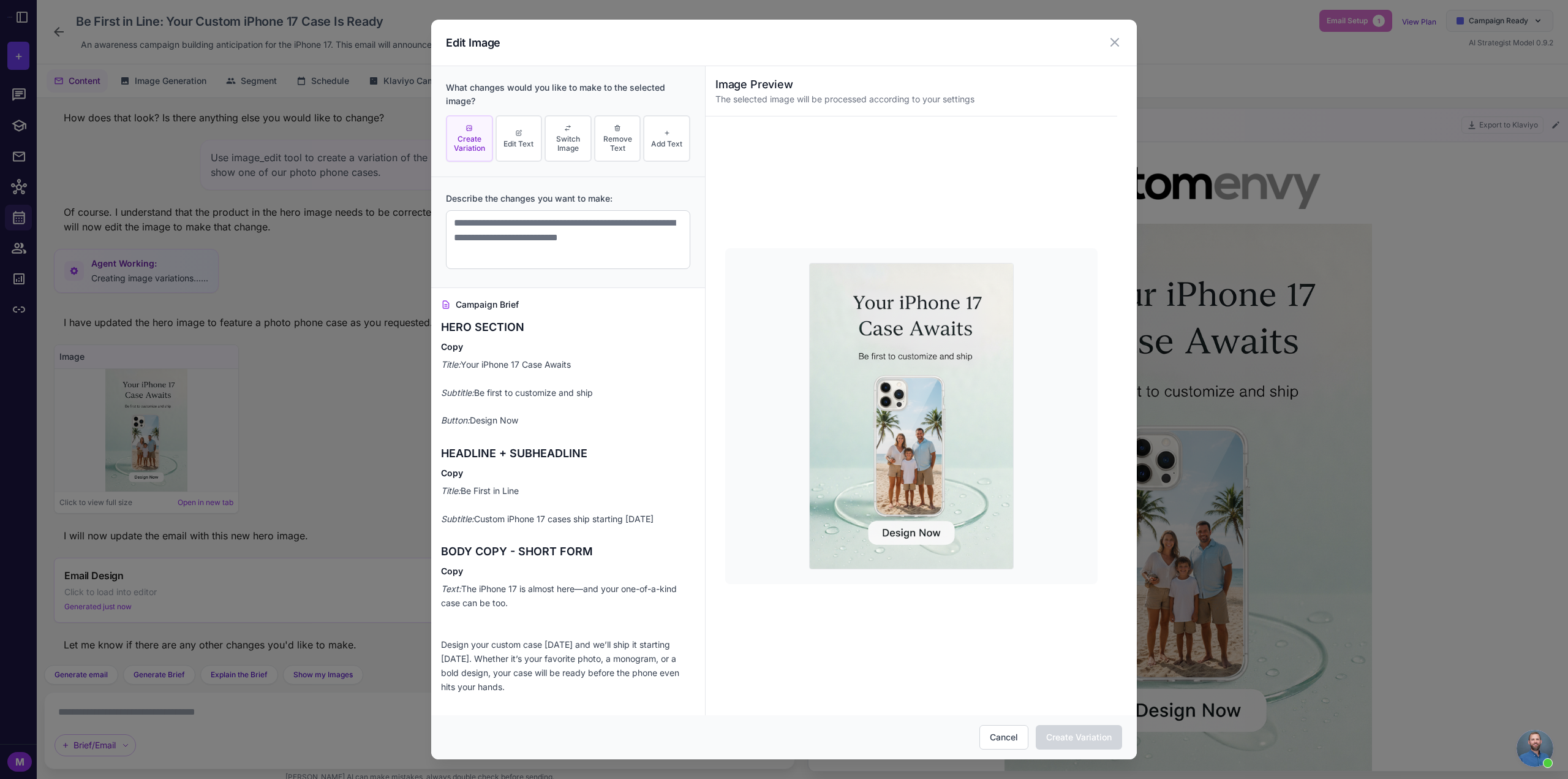
scroll to position [0, 0]
click at [874, 374] on img at bounding box center [911, 416] width 204 height 306
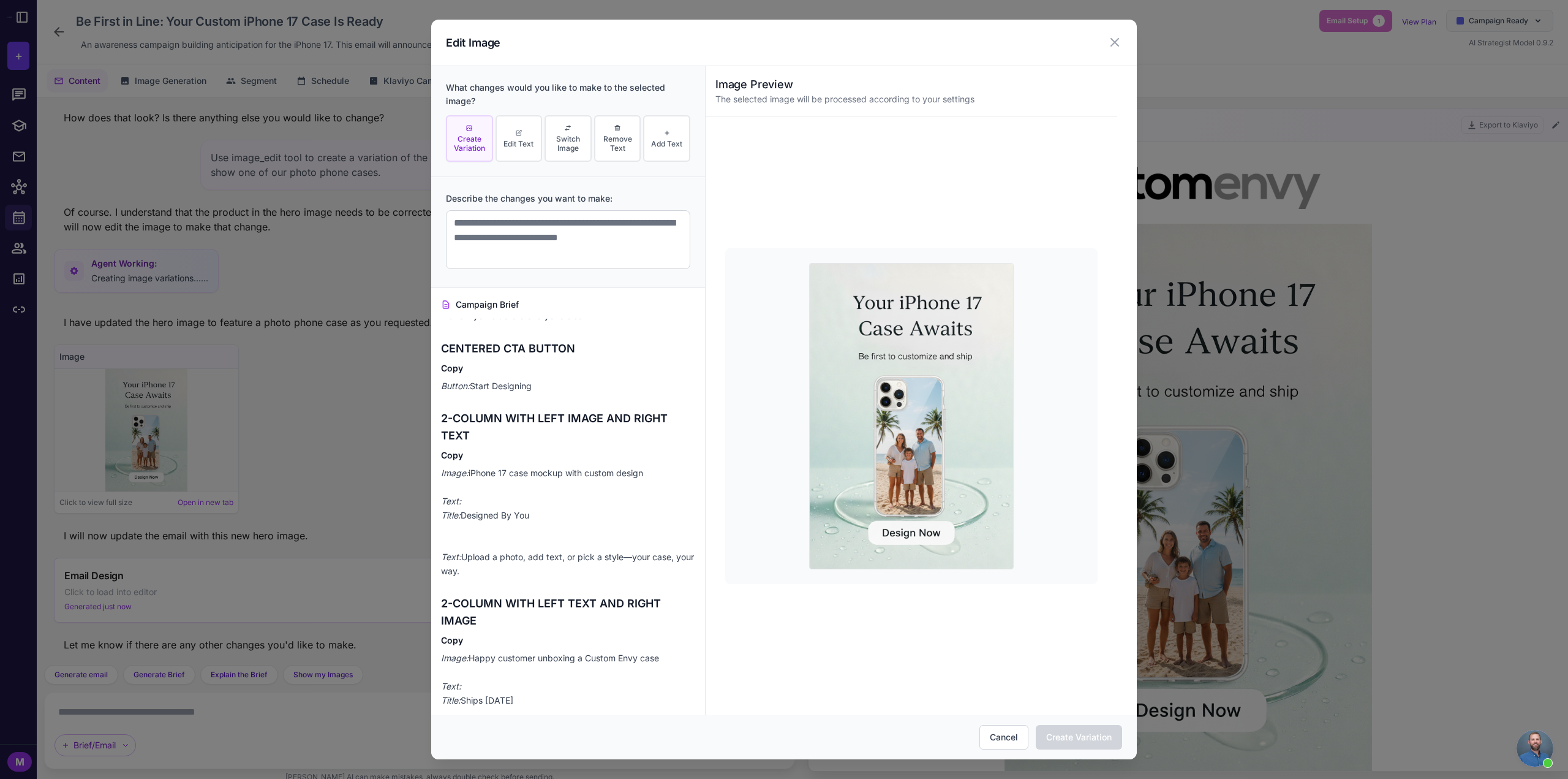
scroll to position [552, 0]
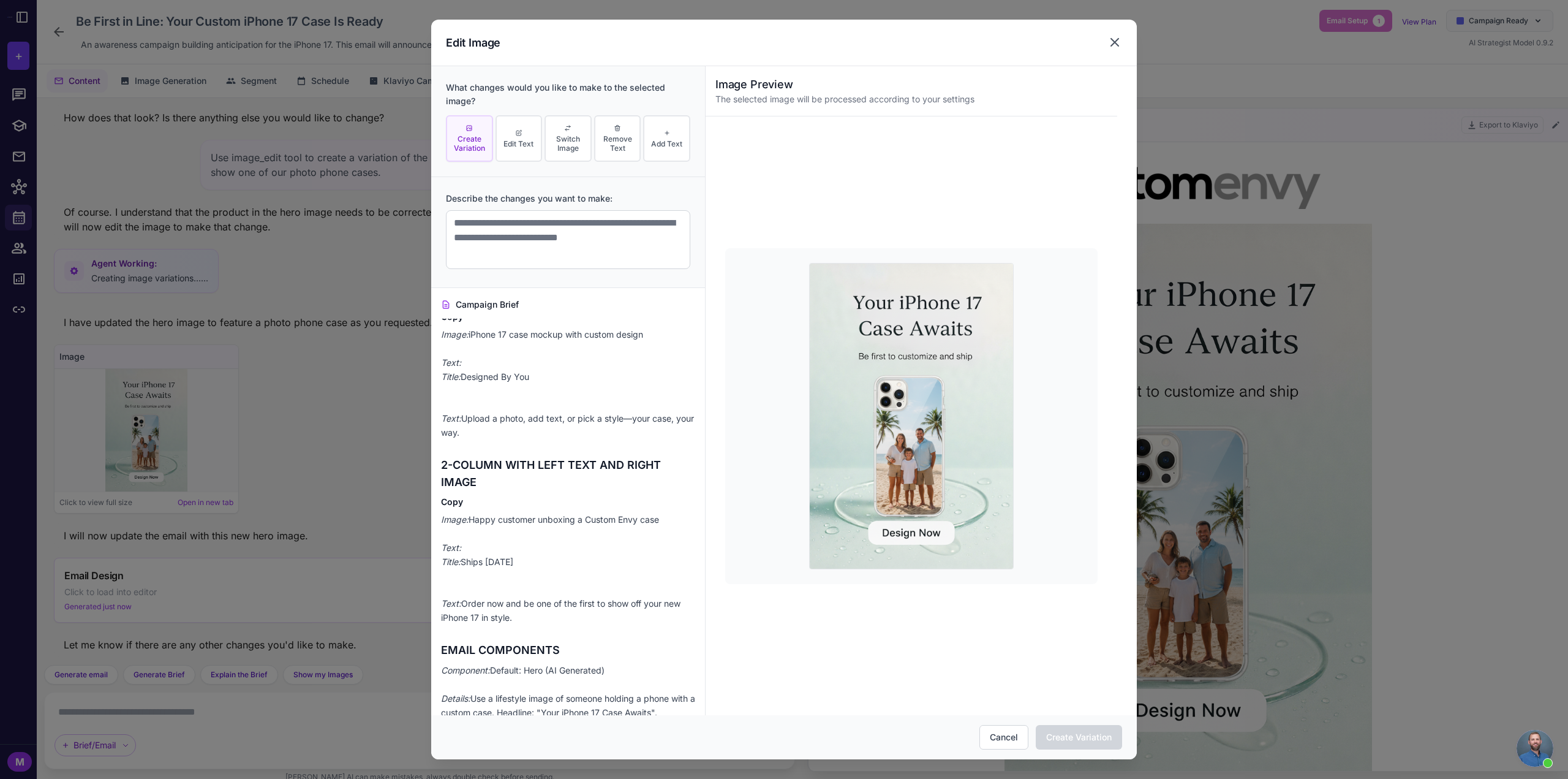
click at [1119, 35] on icon at bounding box center [1115, 43] width 15 height 15
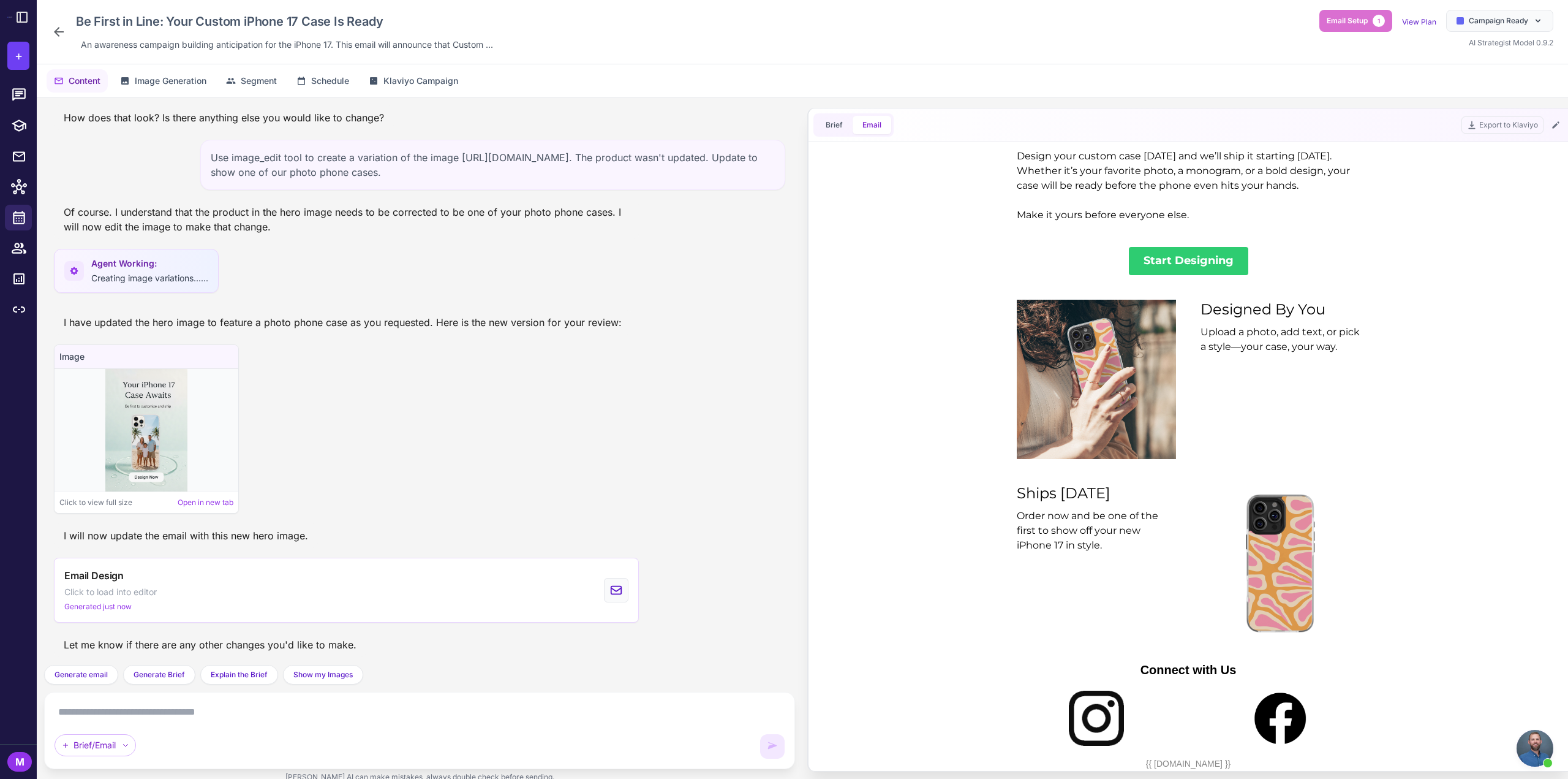
scroll to position [863, 0]
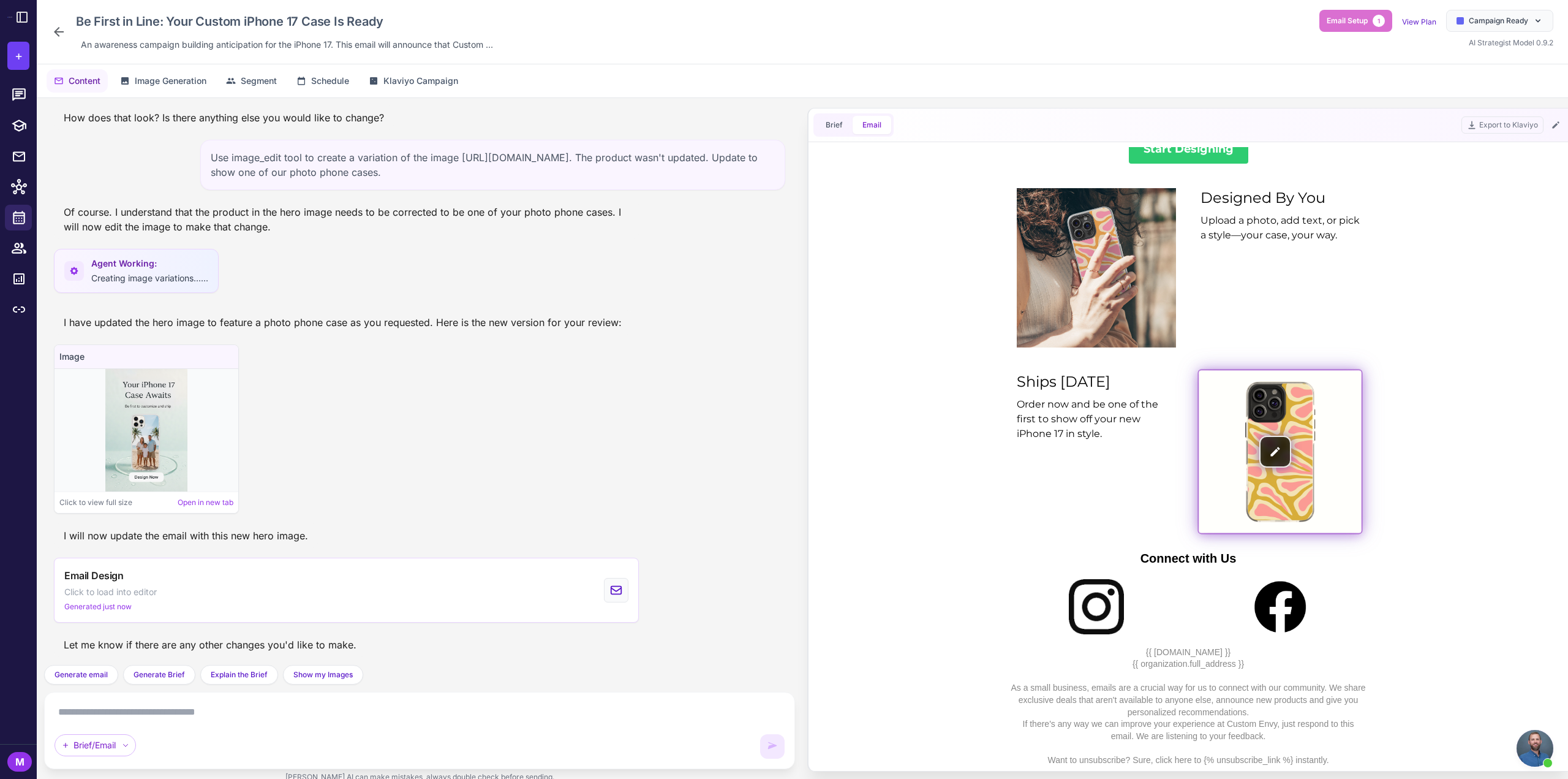
click at [1300, 442] on img at bounding box center [1280, 451] width 163 height 163
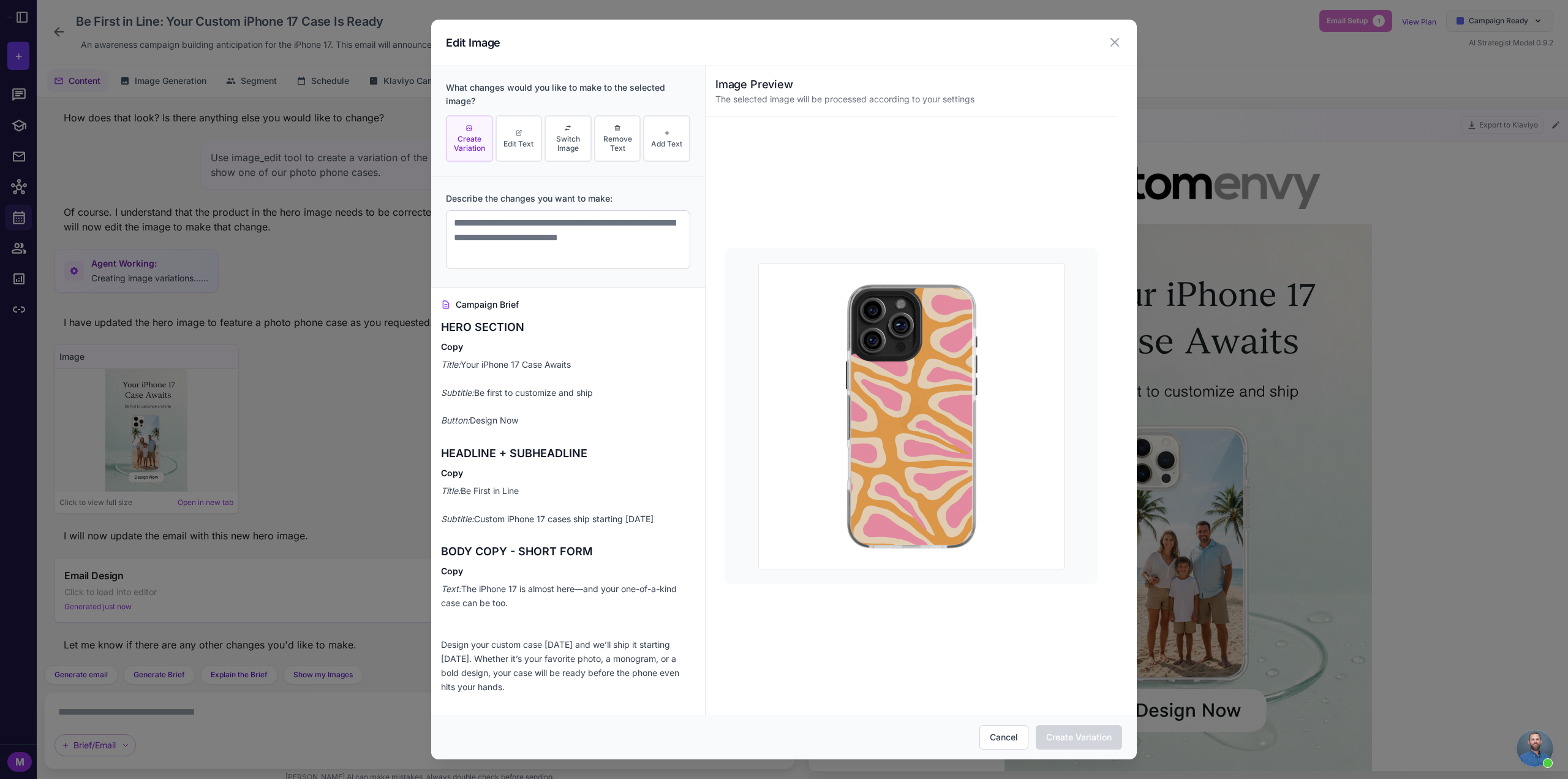
scroll to position [0, 0]
click at [573, 134] on span "Switch Image" at bounding box center [568, 143] width 40 height 18
click at [517, 230] on textarea at bounding box center [568, 240] width 245 height 59
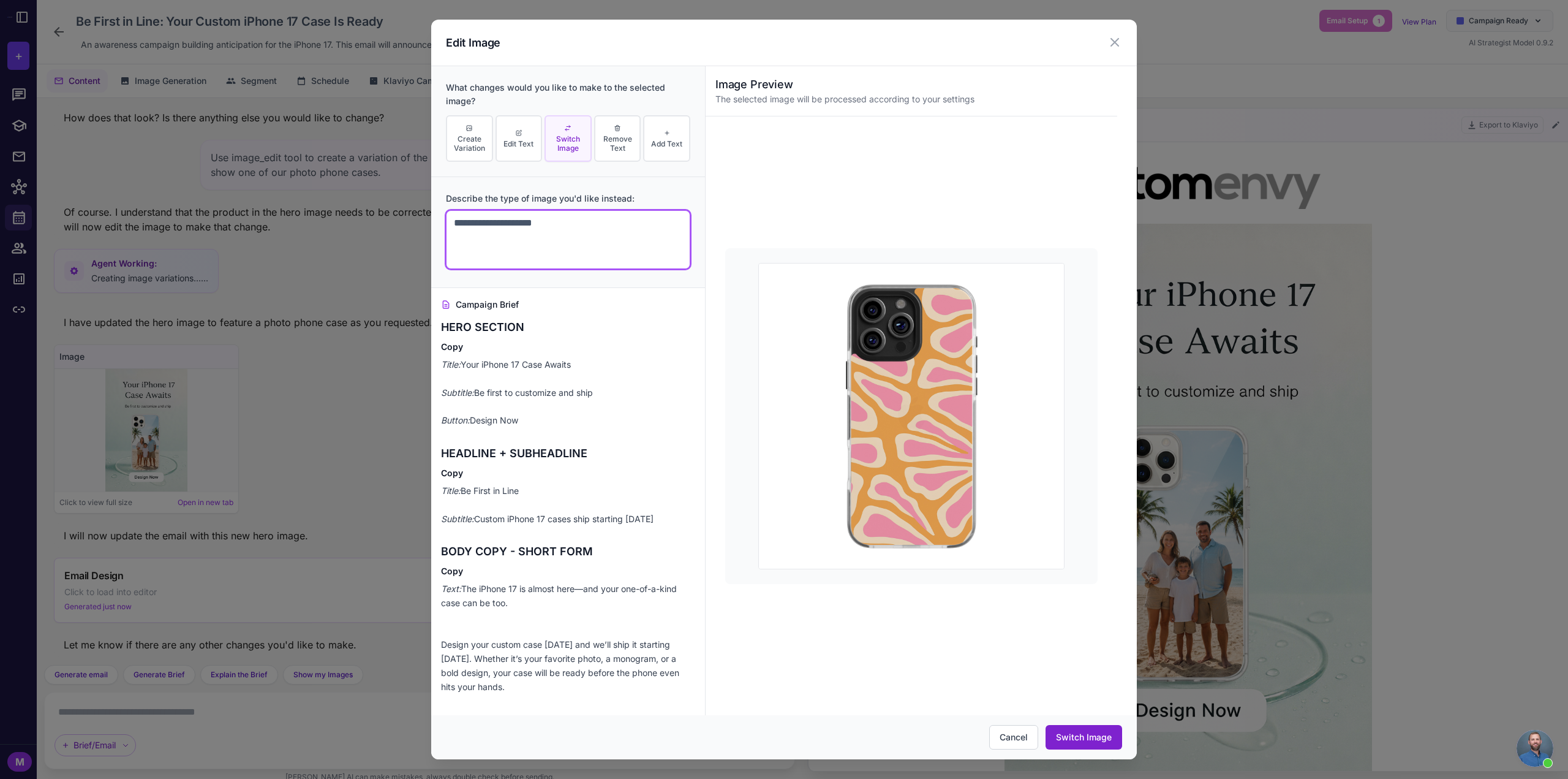
type textarea "**********"
click at [1084, 740] on button "Switch Image" at bounding box center [1084, 736] width 77 height 24
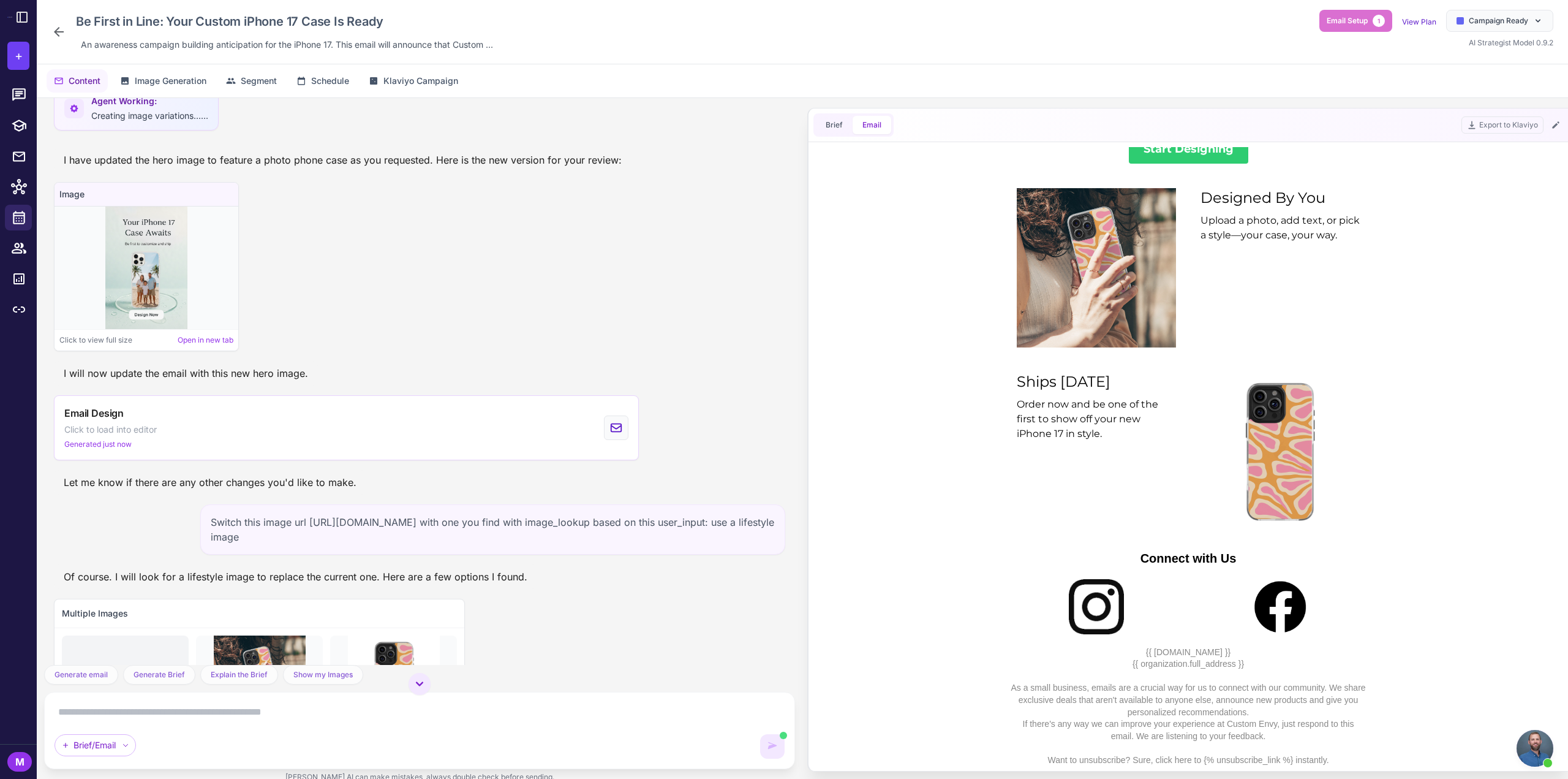
scroll to position [3265, 0]
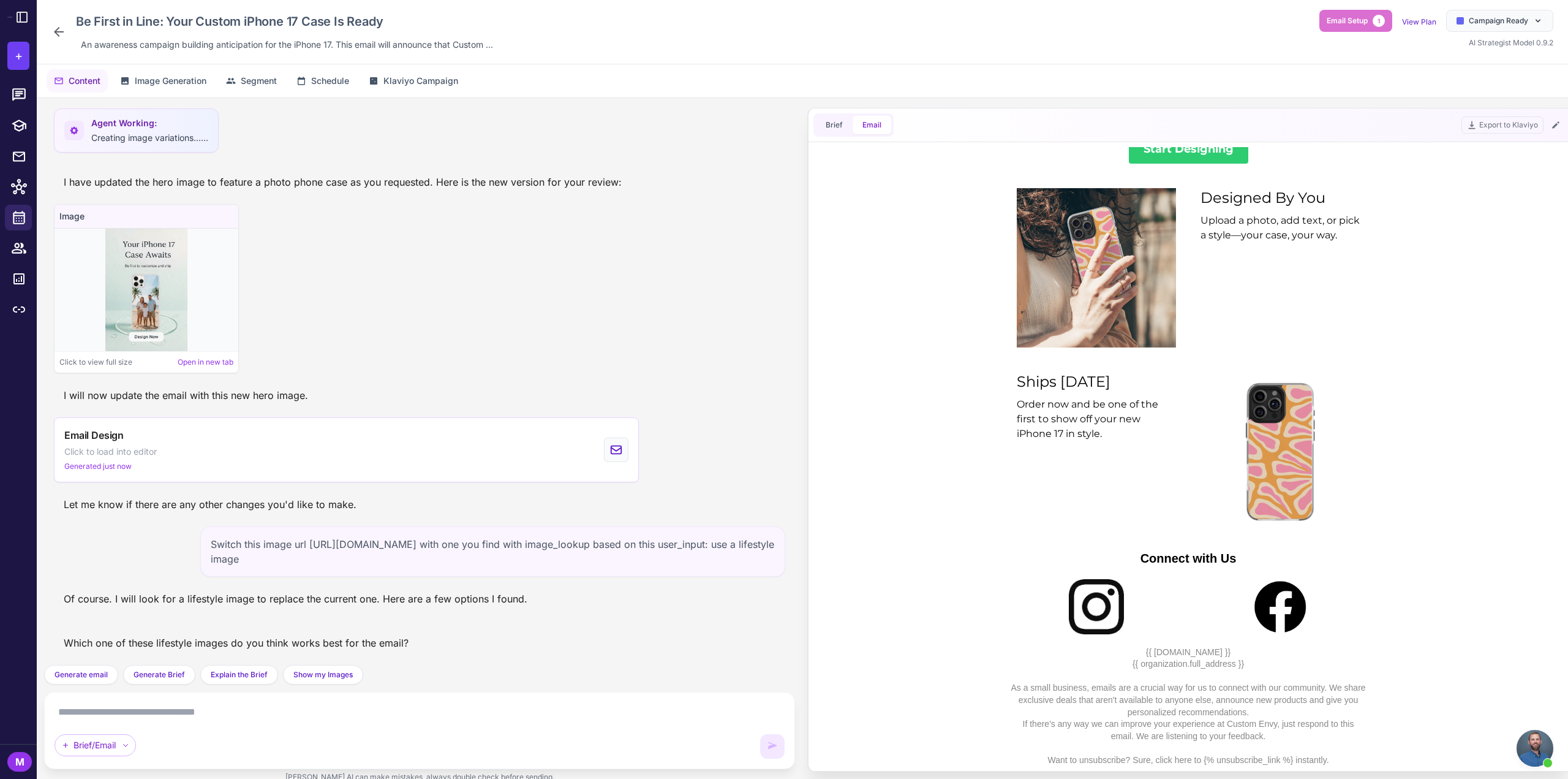
click at [248, 721] on div "Brief/Email" at bounding box center [419, 731] width 730 height 56
click at [248, 714] on textarea at bounding box center [419, 712] width 730 height 20
click at [331, 717] on textarea at bounding box center [419, 712] width 730 height 20
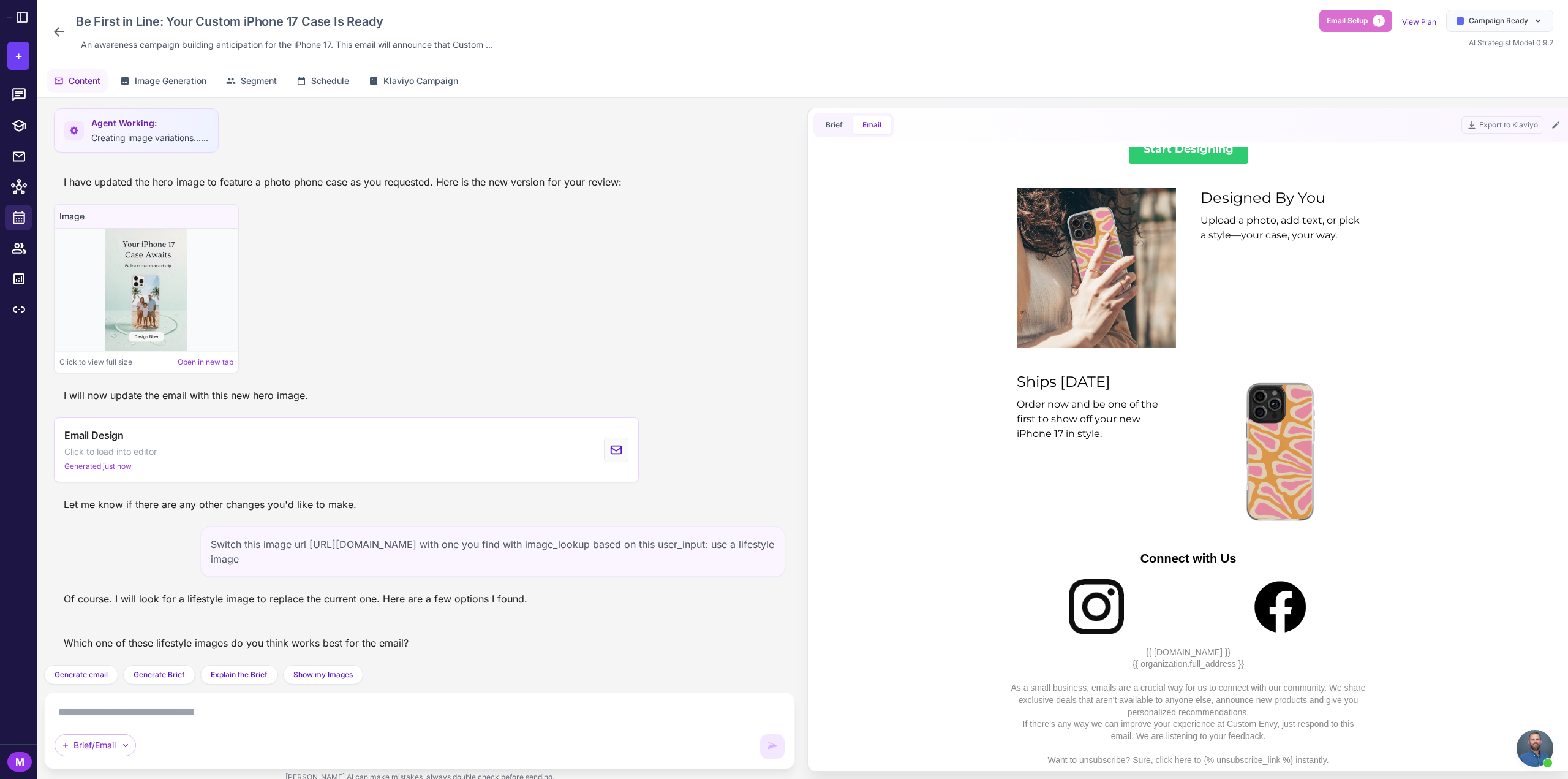
click at [331, 717] on textarea at bounding box center [419, 712] width 730 height 20
click at [327, 673] on span "Show my Images" at bounding box center [323, 674] width 59 height 11
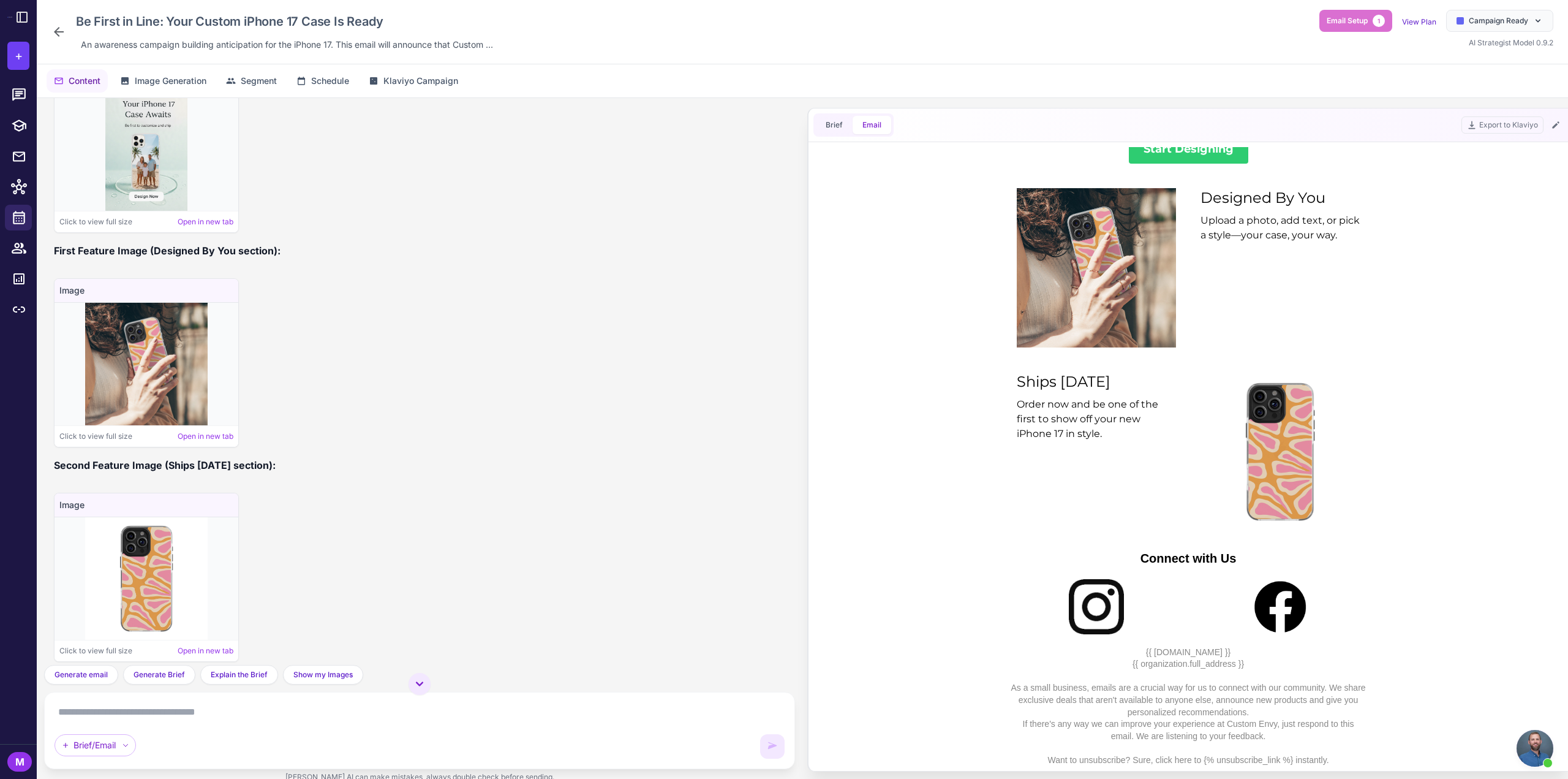
scroll to position [3987, 0]
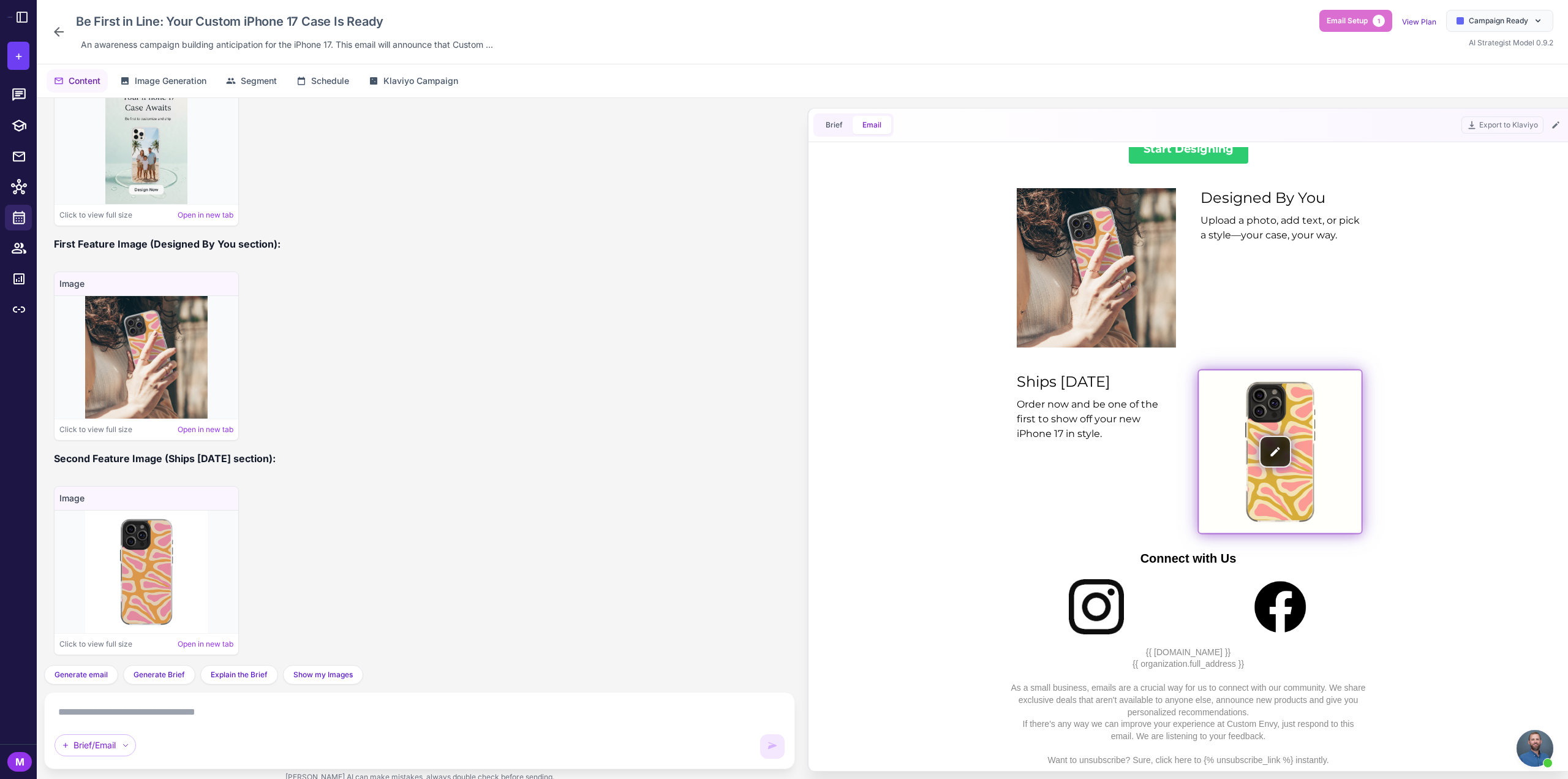
click at [1292, 454] on img at bounding box center [1280, 451] width 163 height 163
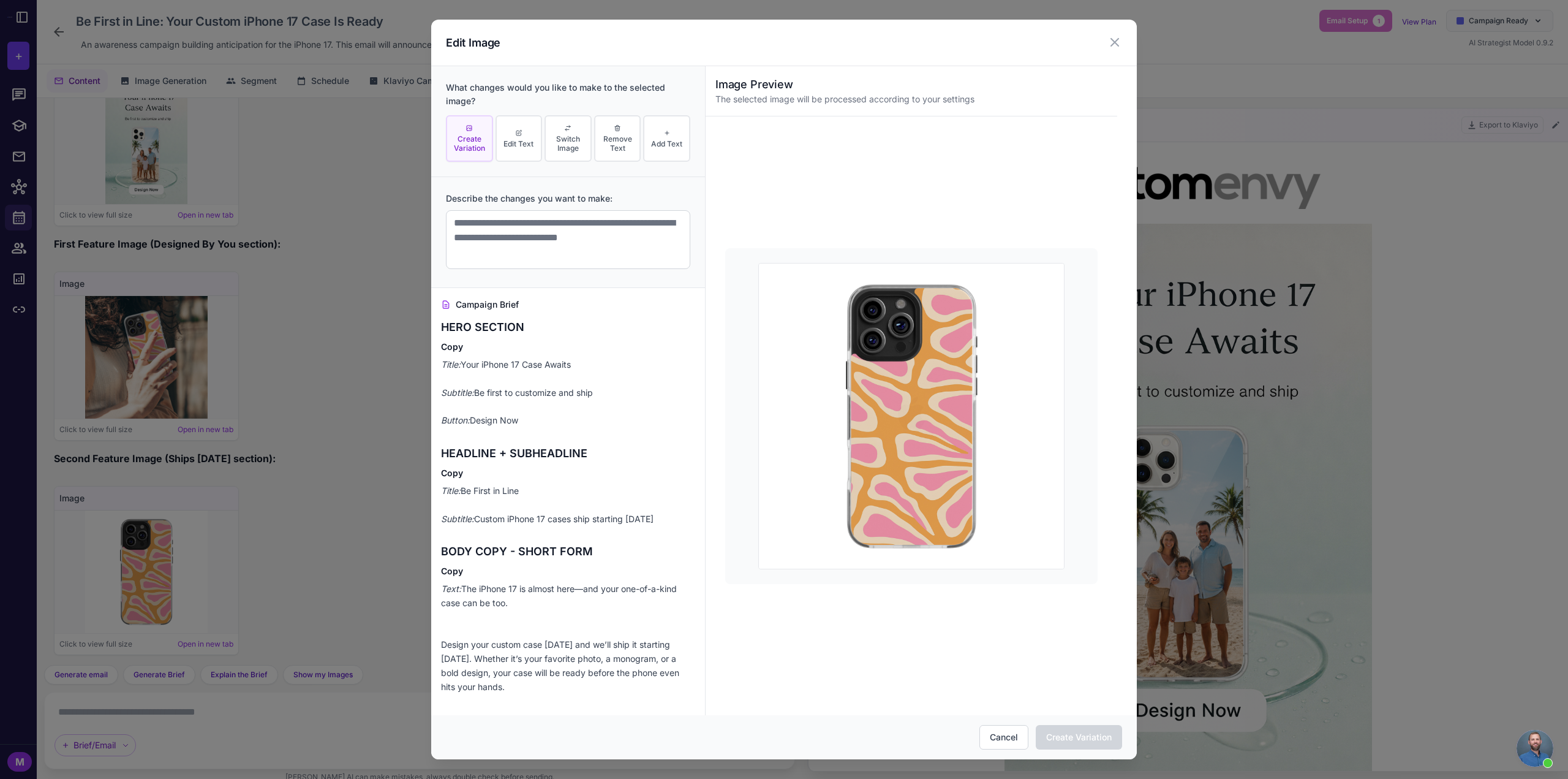
scroll to position [0, 0]
click at [552, 139] on span "Switch Image" at bounding box center [568, 143] width 40 height 18
click at [519, 238] on textarea at bounding box center [568, 240] width 245 height 59
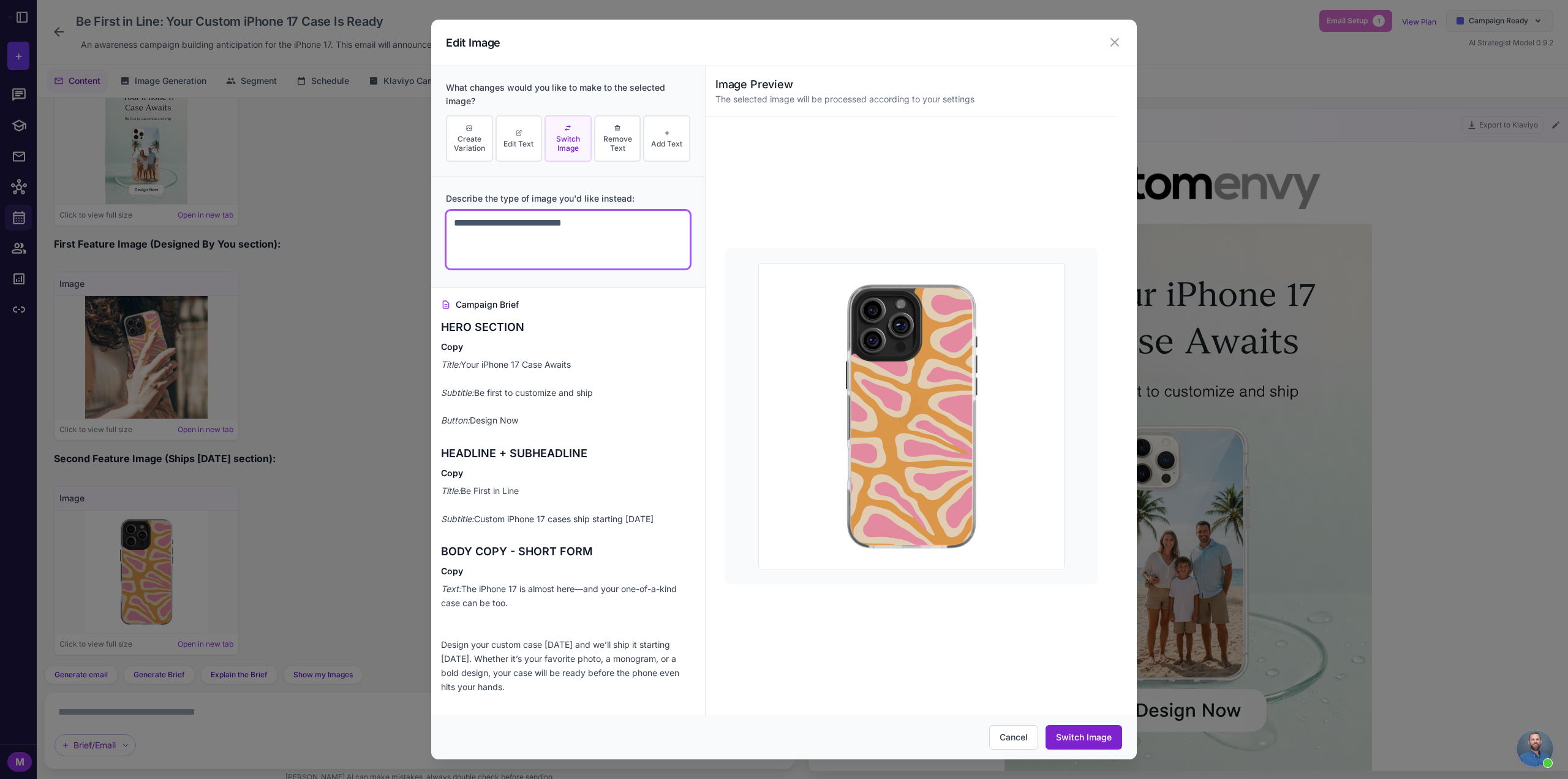
type textarea "**********"
click at [1095, 736] on button "Switch Image" at bounding box center [1084, 736] width 77 height 24
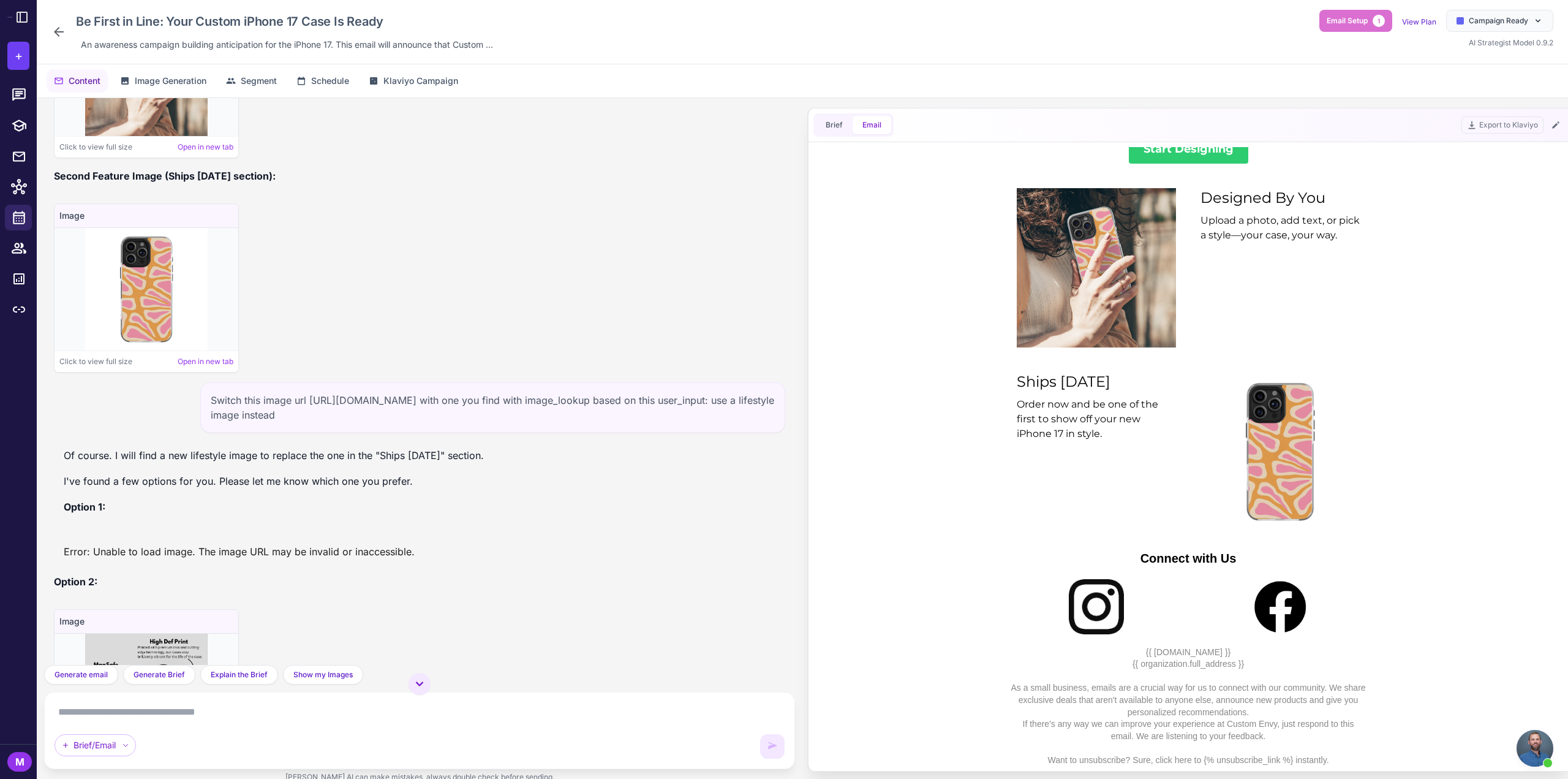
scroll to position [4256, 0]
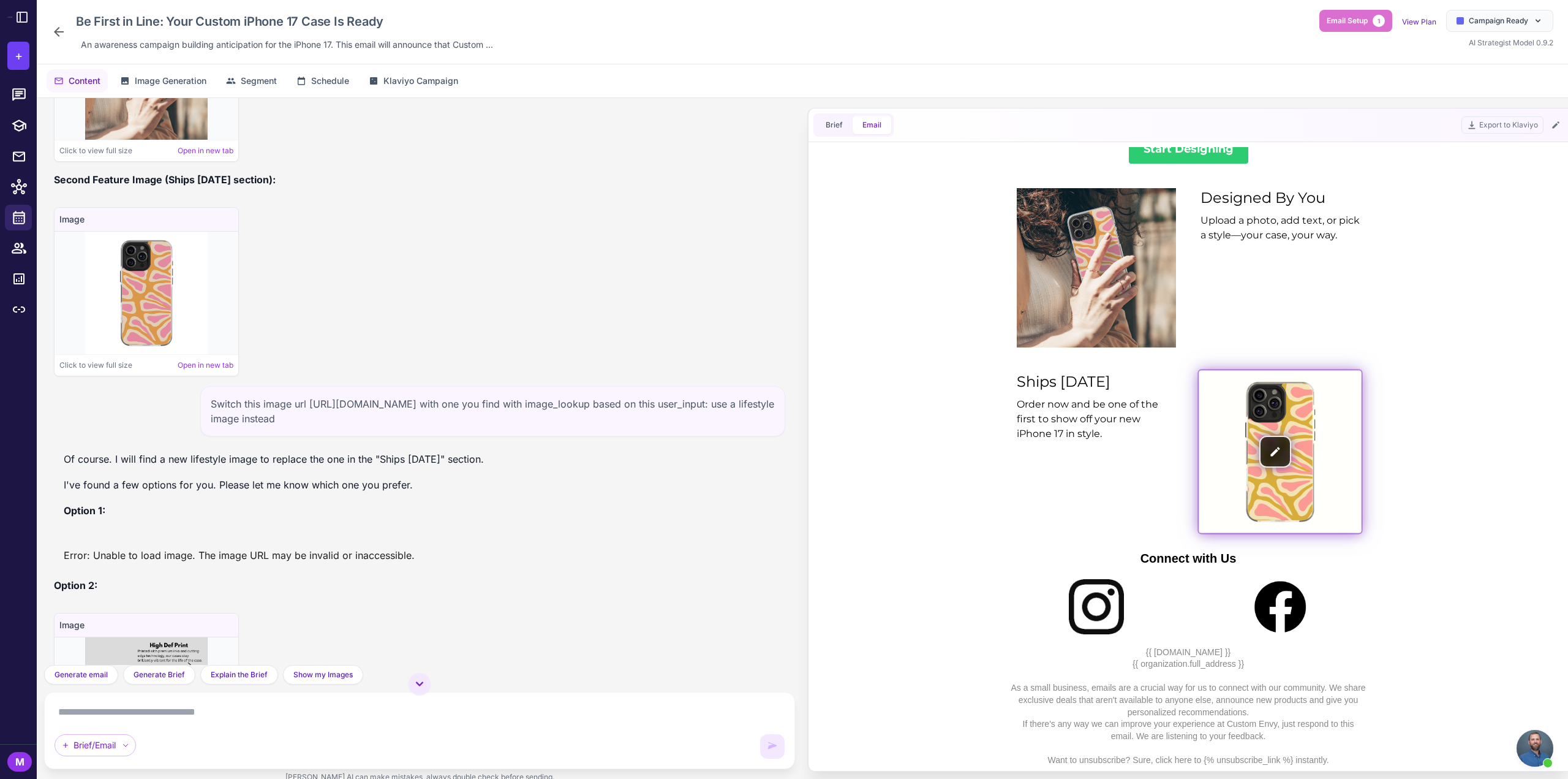
click at [1292, 418] on img at bounding box center [1280, 451] width 163 height 163
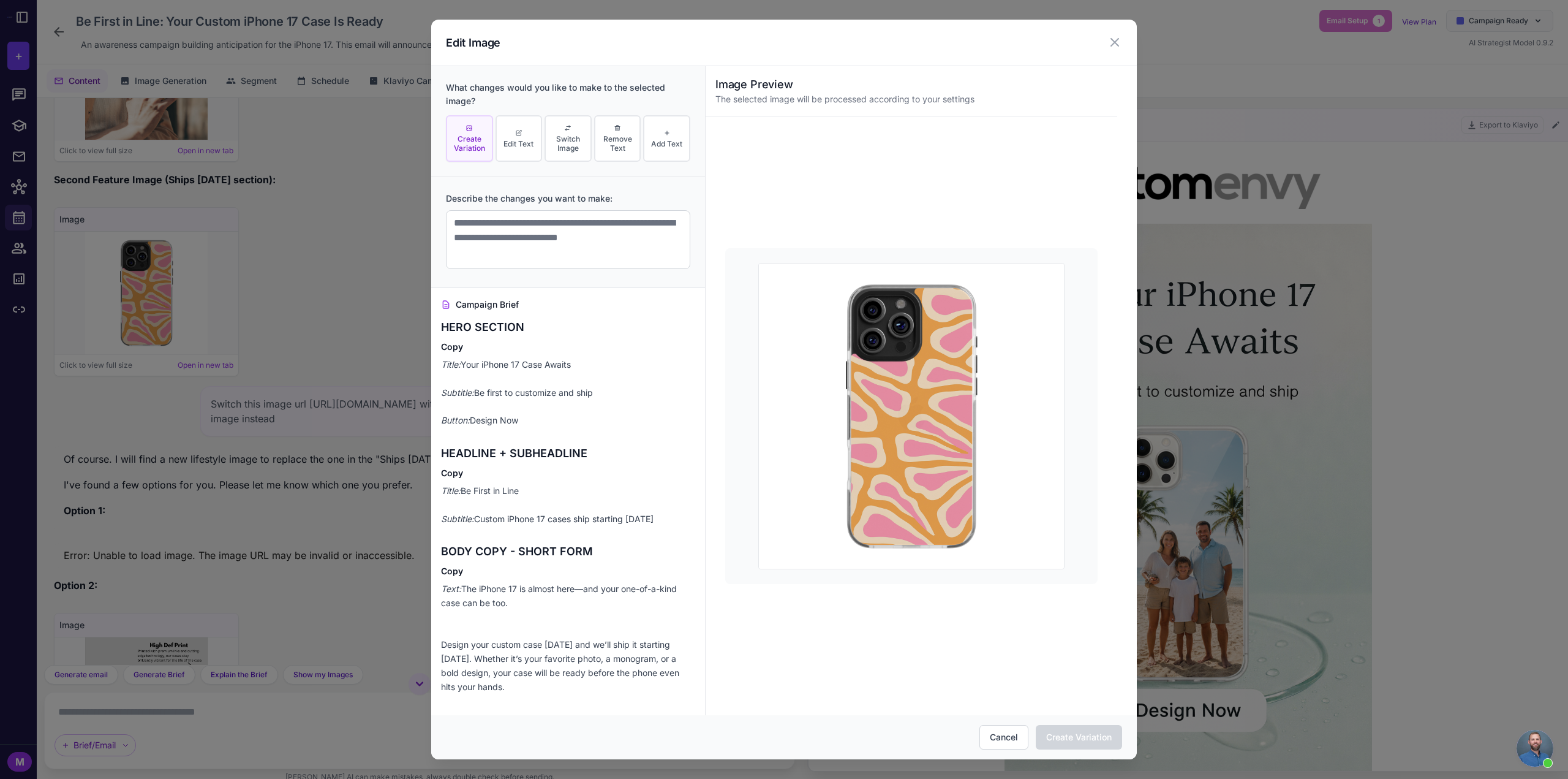
scroll to position [0, 0]
click at [560, 137] on span "Switch Image" at bounding box center [568, 143] width 40 height 18
click at [527, 243] on textarea at bounding box center [568, 240] width 245 height 59
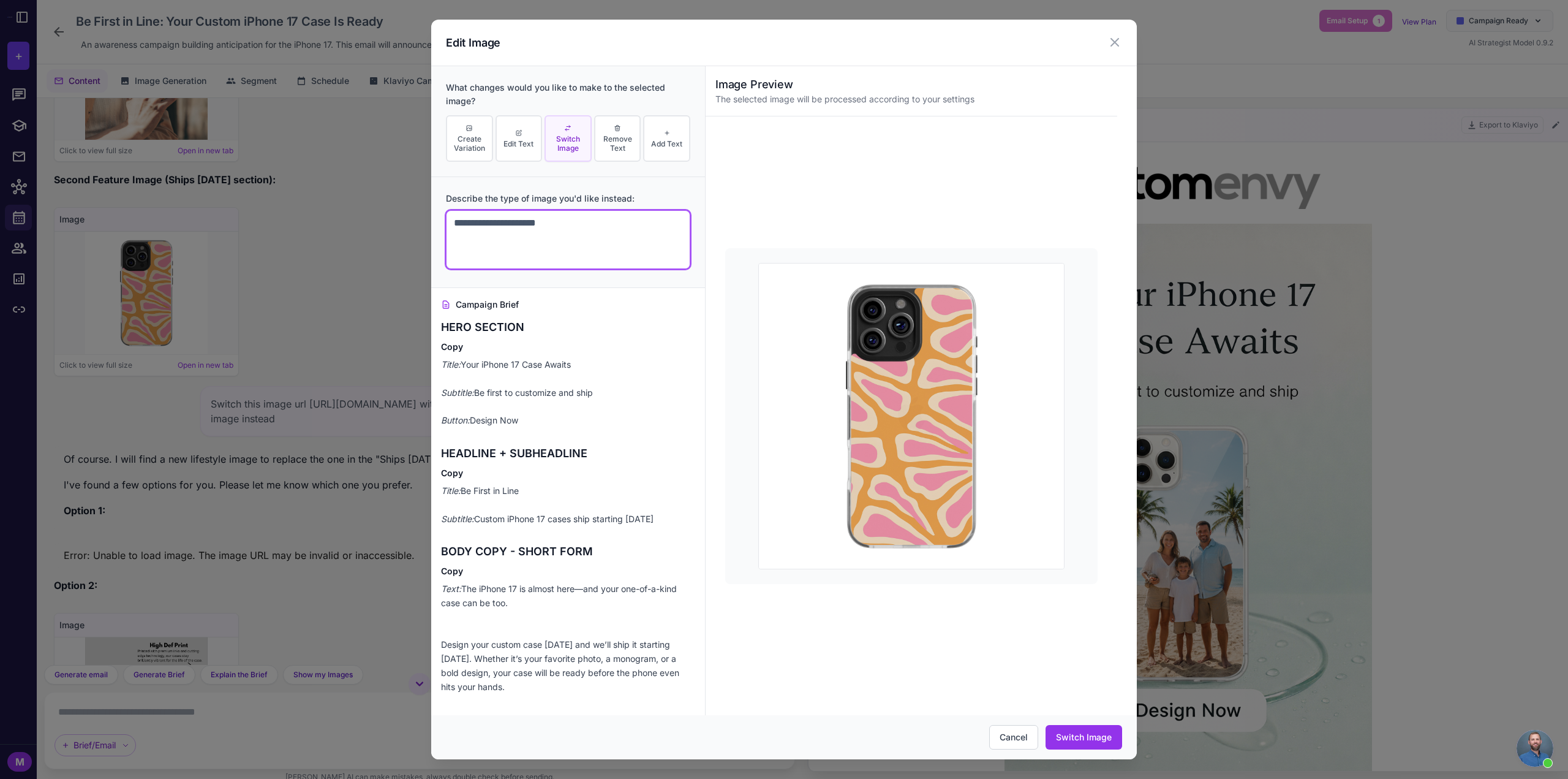
paste textarea "**********"
type textarea "**********"
click at [1106, 743] on button "Switch Image" at bounding box center [1084, 736] width 77 height 24
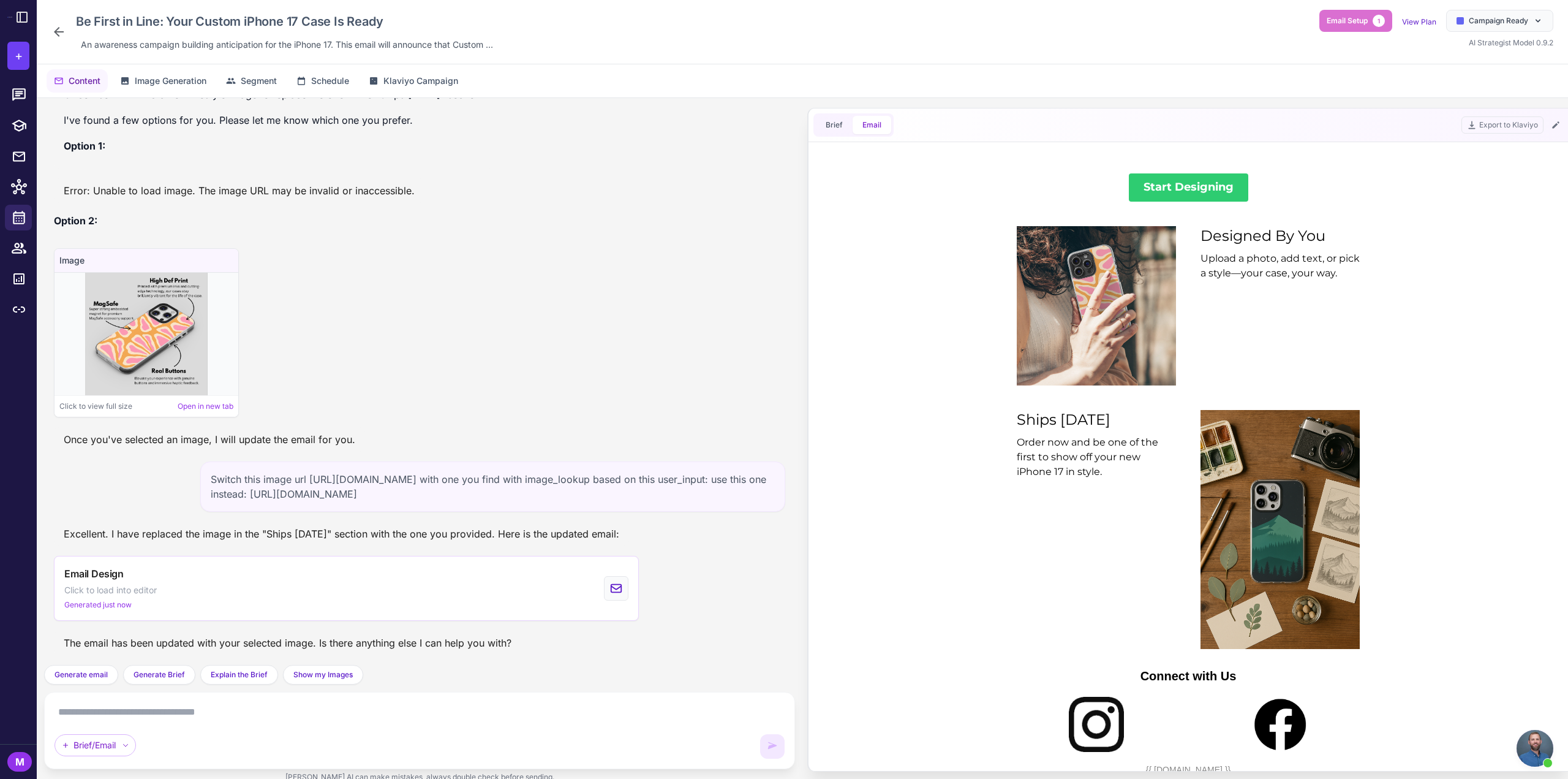
scroll to position [820, 0]
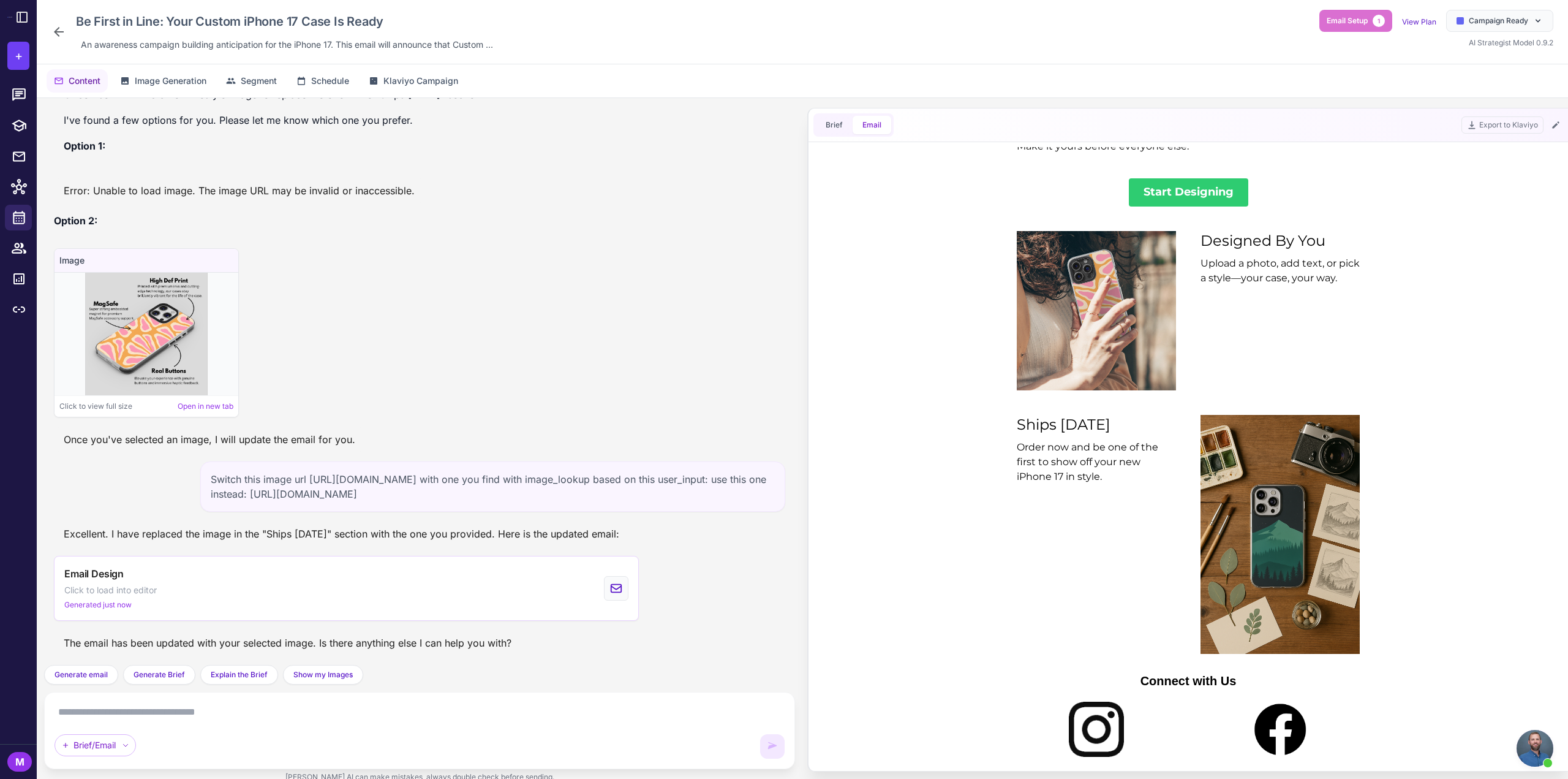
click at [271, 720] on textarea at bounding box center [419, 712] width 730 height 20
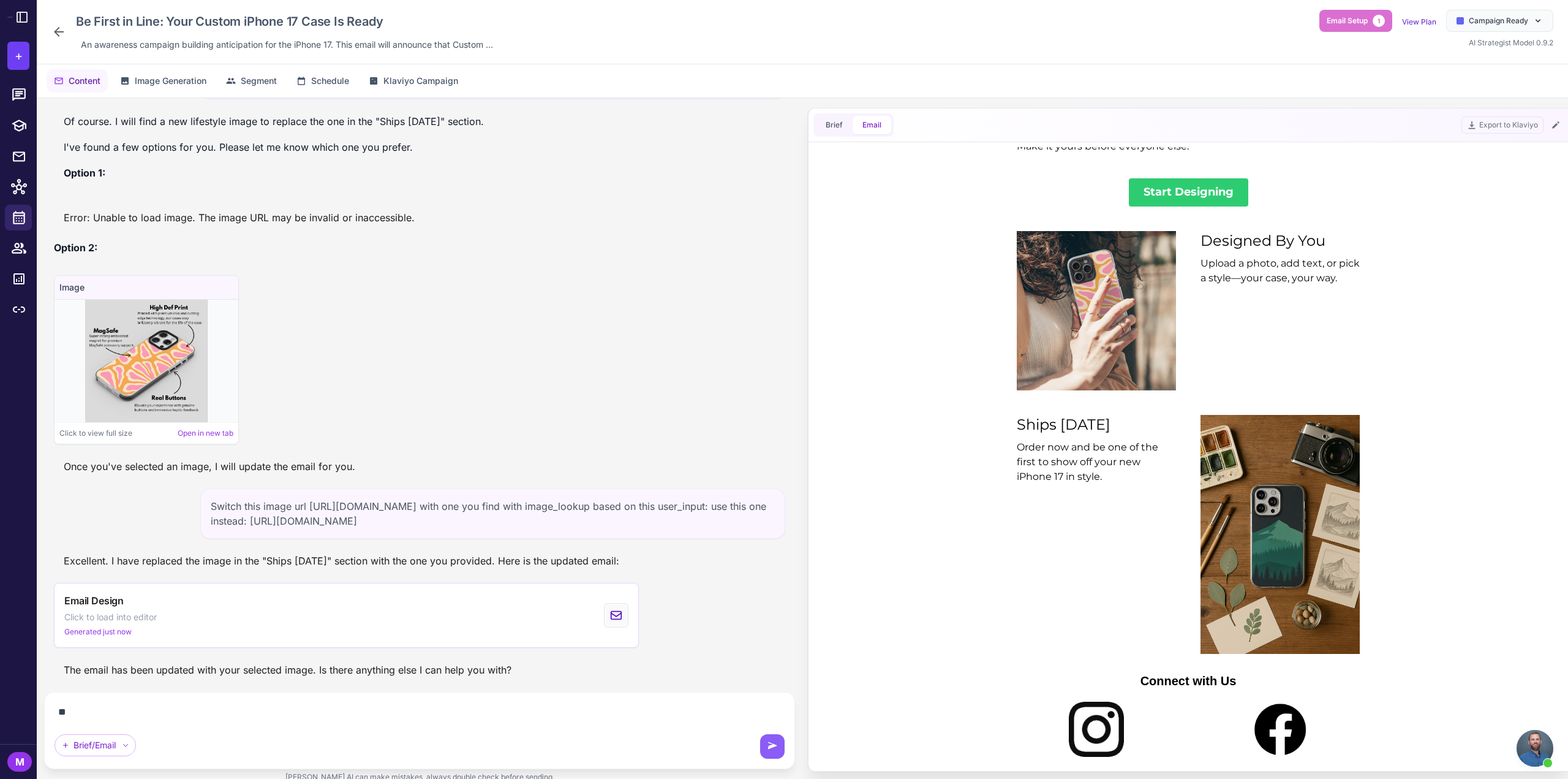
type textarea "*"
type textarea "**********"
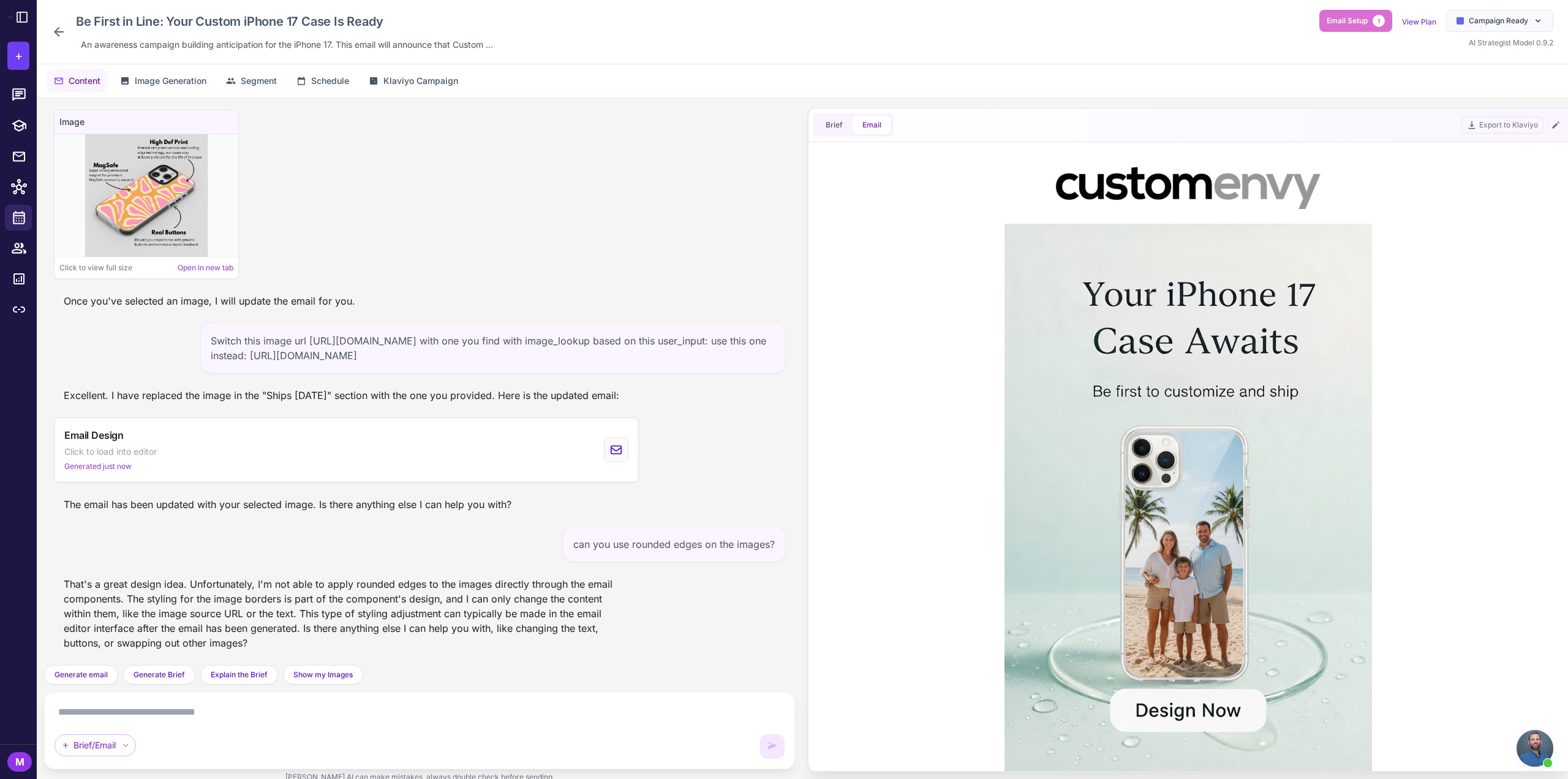
scroll to position [0, 0]
click at [1490, 125] on button "Export to Klaviyo" at bounding box center [1503, 125] width 82 height 17
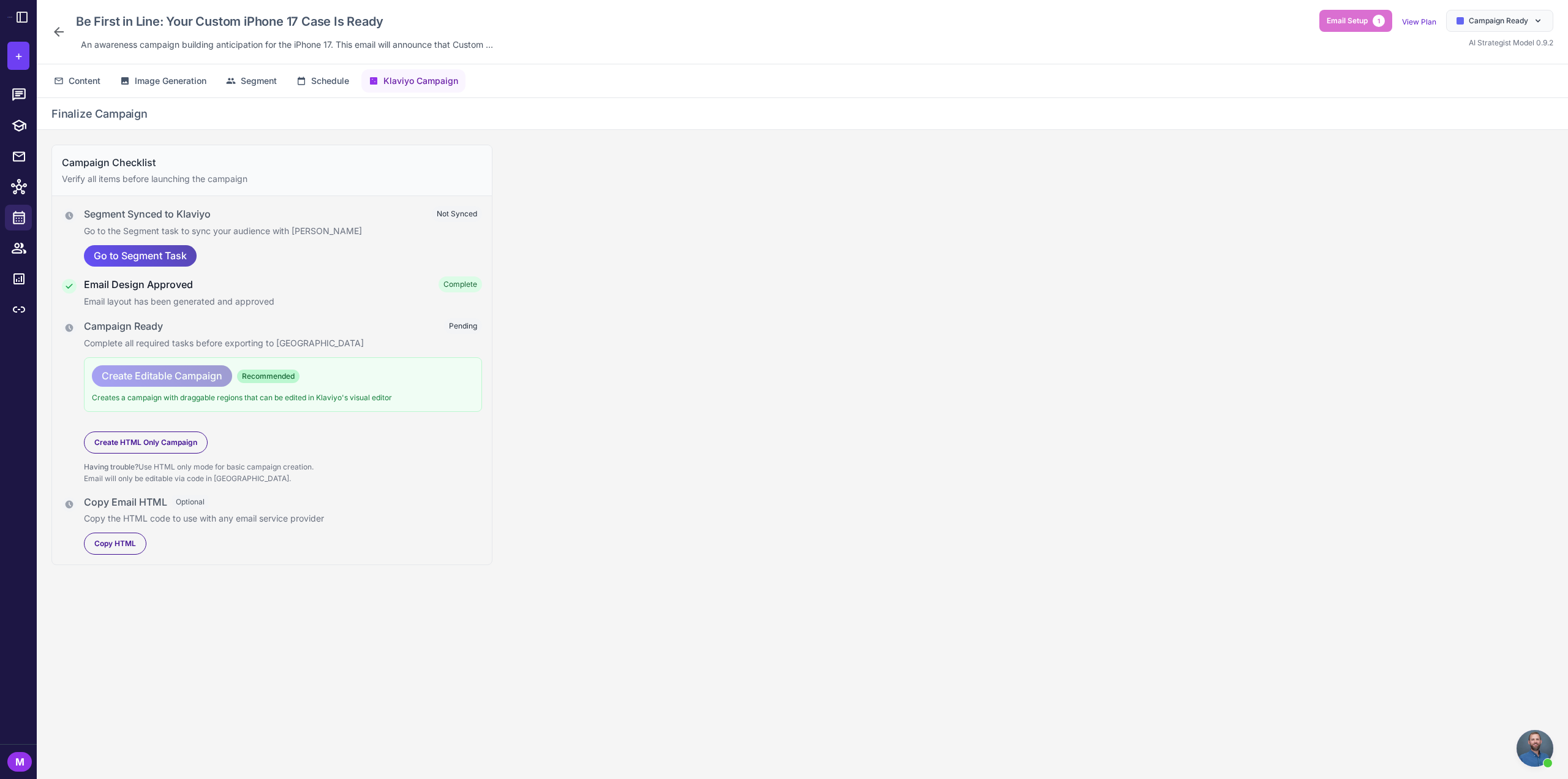
click at [155, 249] on span "Go to Segment Task" at bounding box center [140, 256] width 93 height 21
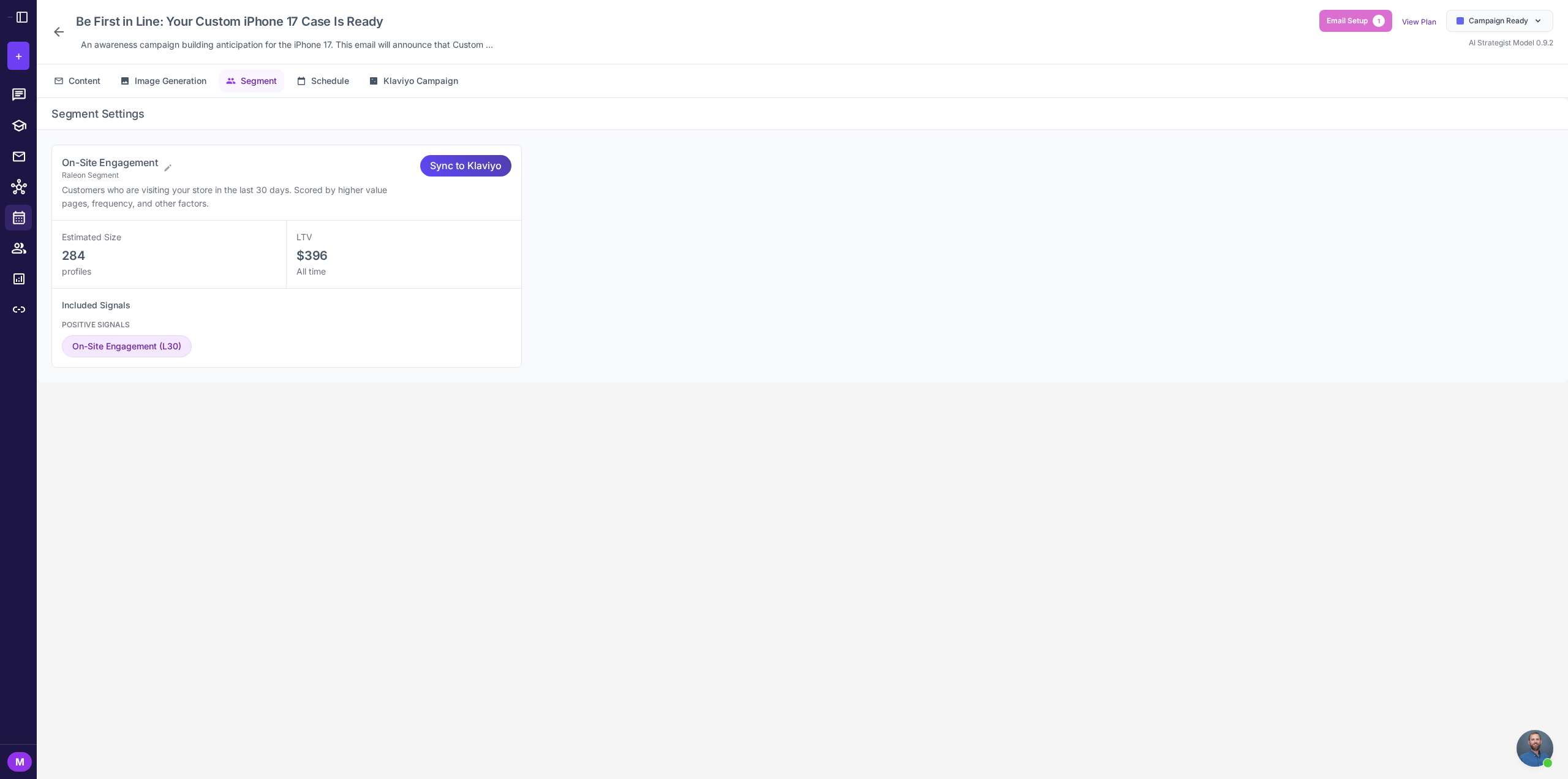
click at [411, 518] on div "Segment Settings On-Site Engagement Raleon Segment Customers who are visiting y…" at bounding box center [802, 448] width 1531 height 701
click at [168, 163] on icon at bounding box center [167, 167] width 10 height 10
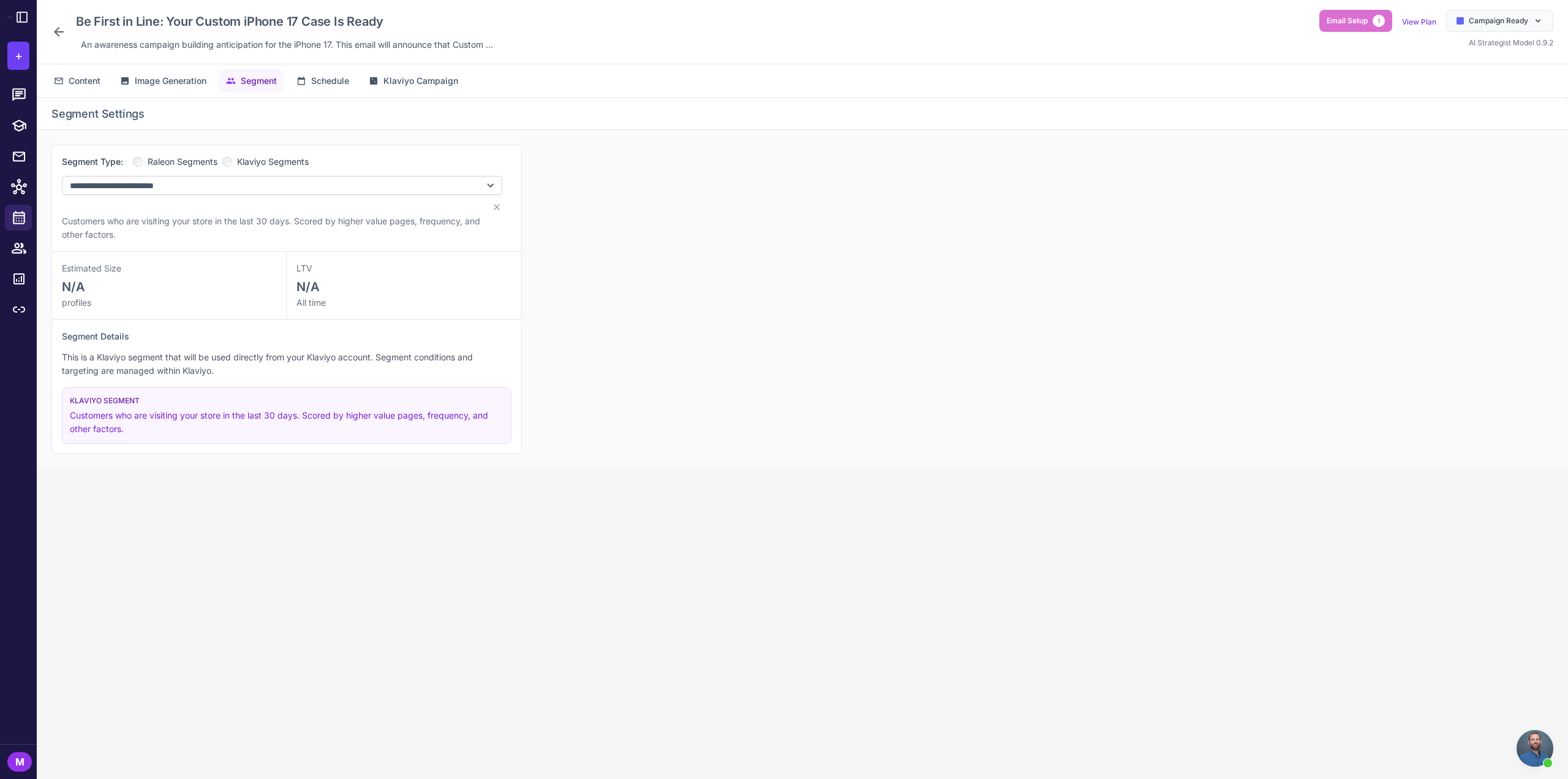
click at [220, 196] on div "**********" at bounding box center [281, 184] width 440 height 57
click at [223, 188] on select "**********" at bounding box center [281, 185] width 440 height 19
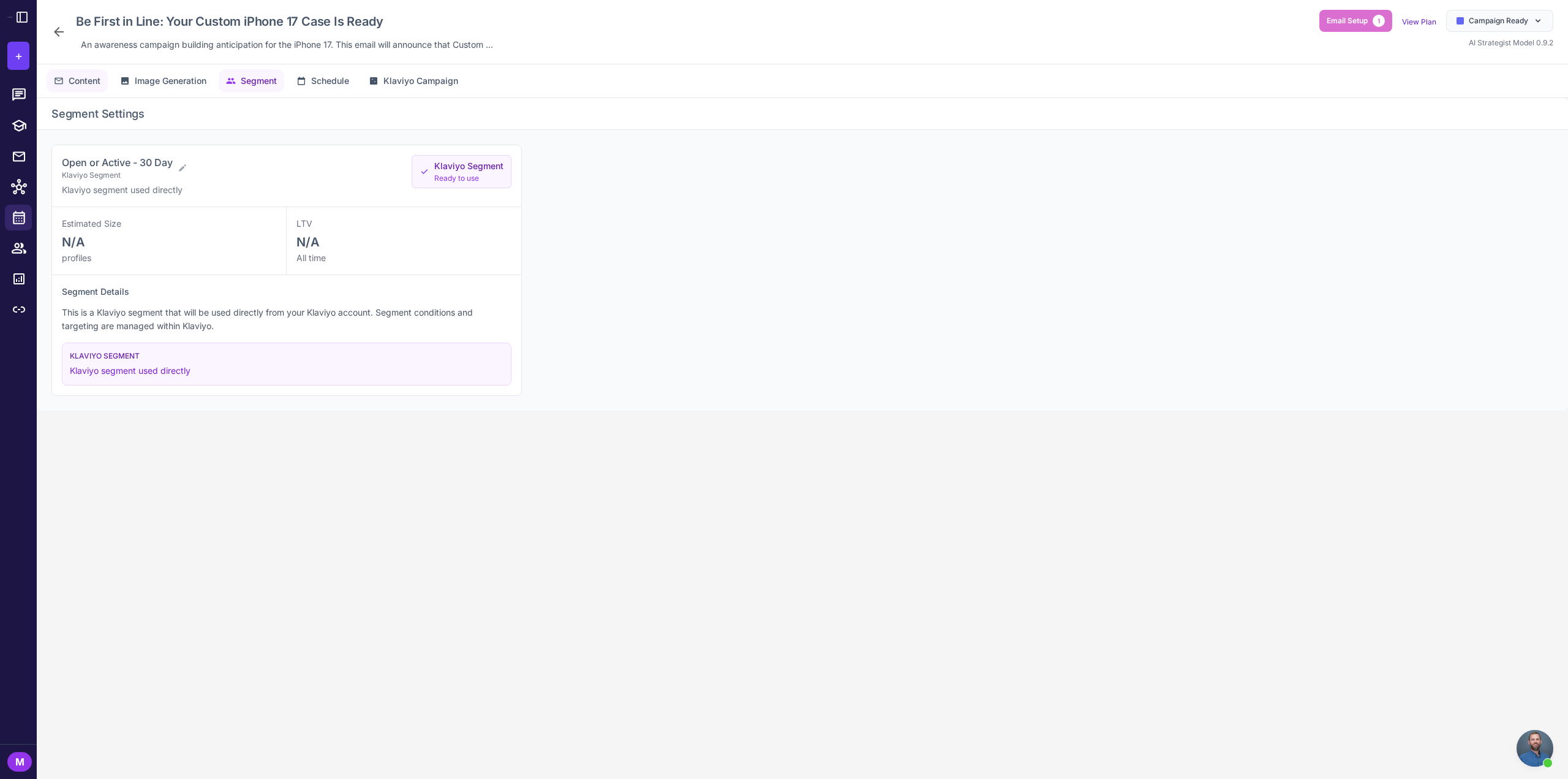
click at [69, 81] on span "Content" at bounding box center [84, 81] width 31 height 13
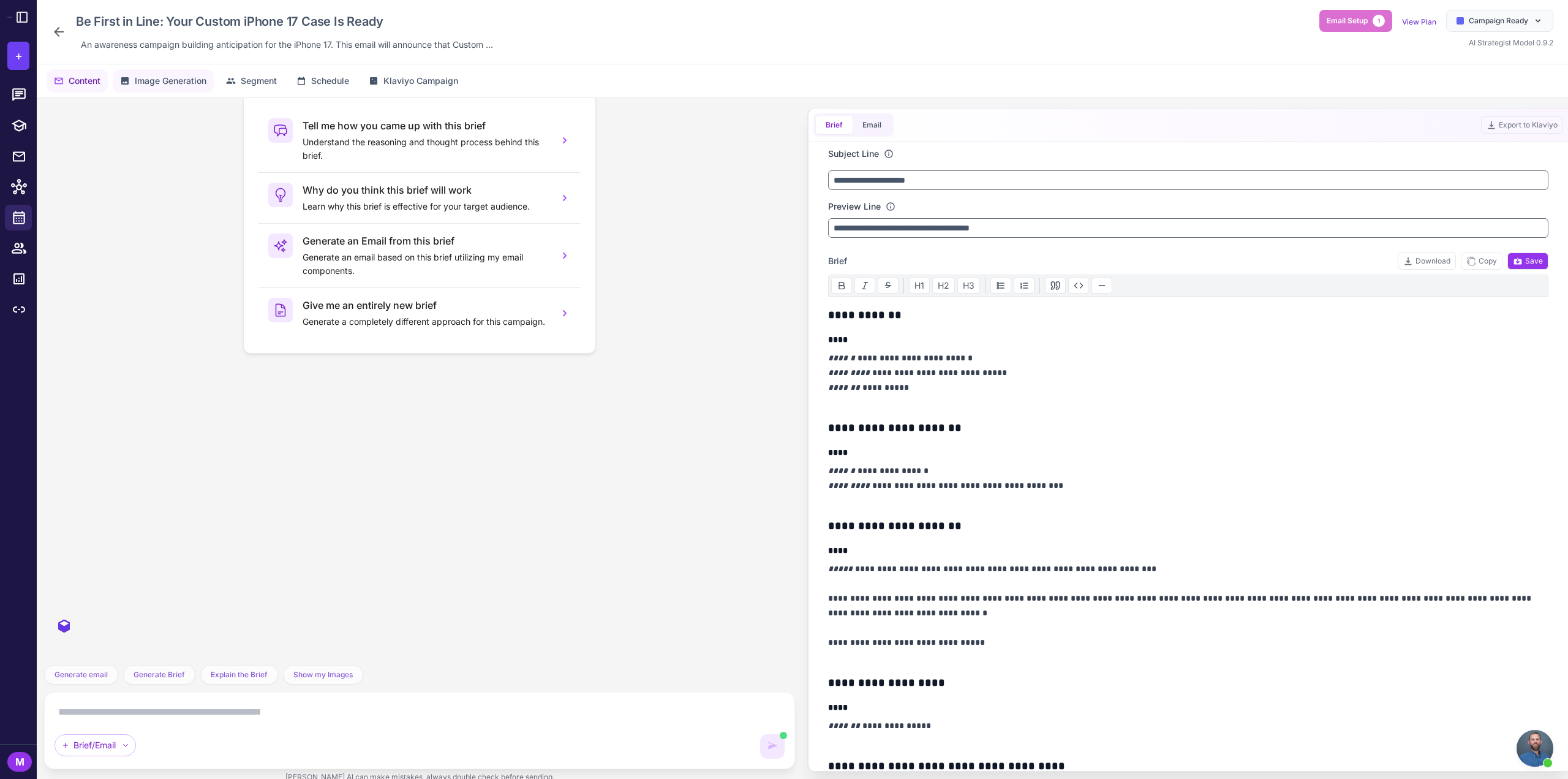
scroll to position [4810, 0]
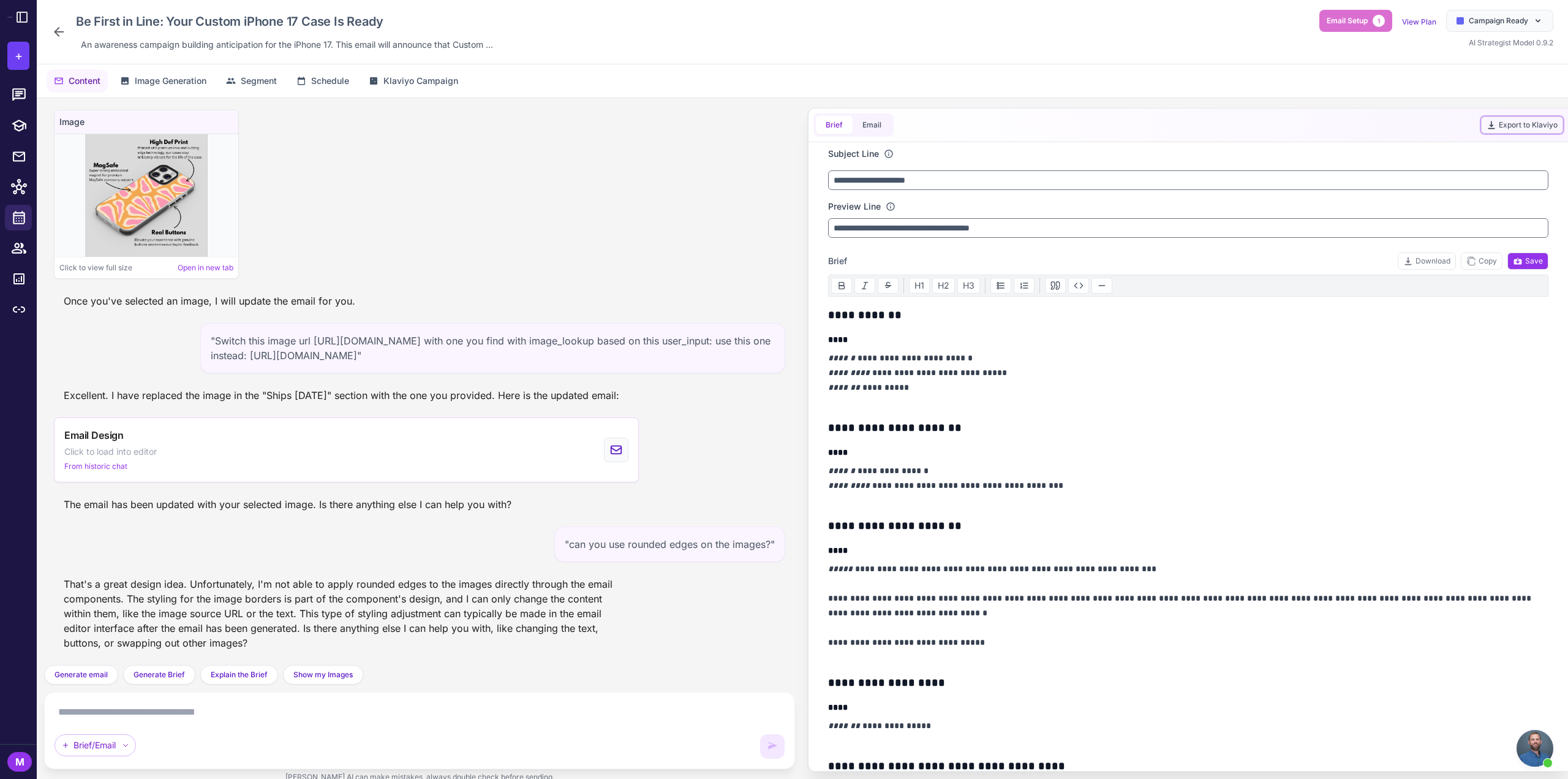
click at [1515, 119] on button "Export to Klaviyo" at bounding box center [1522, 125] width 82 height 17
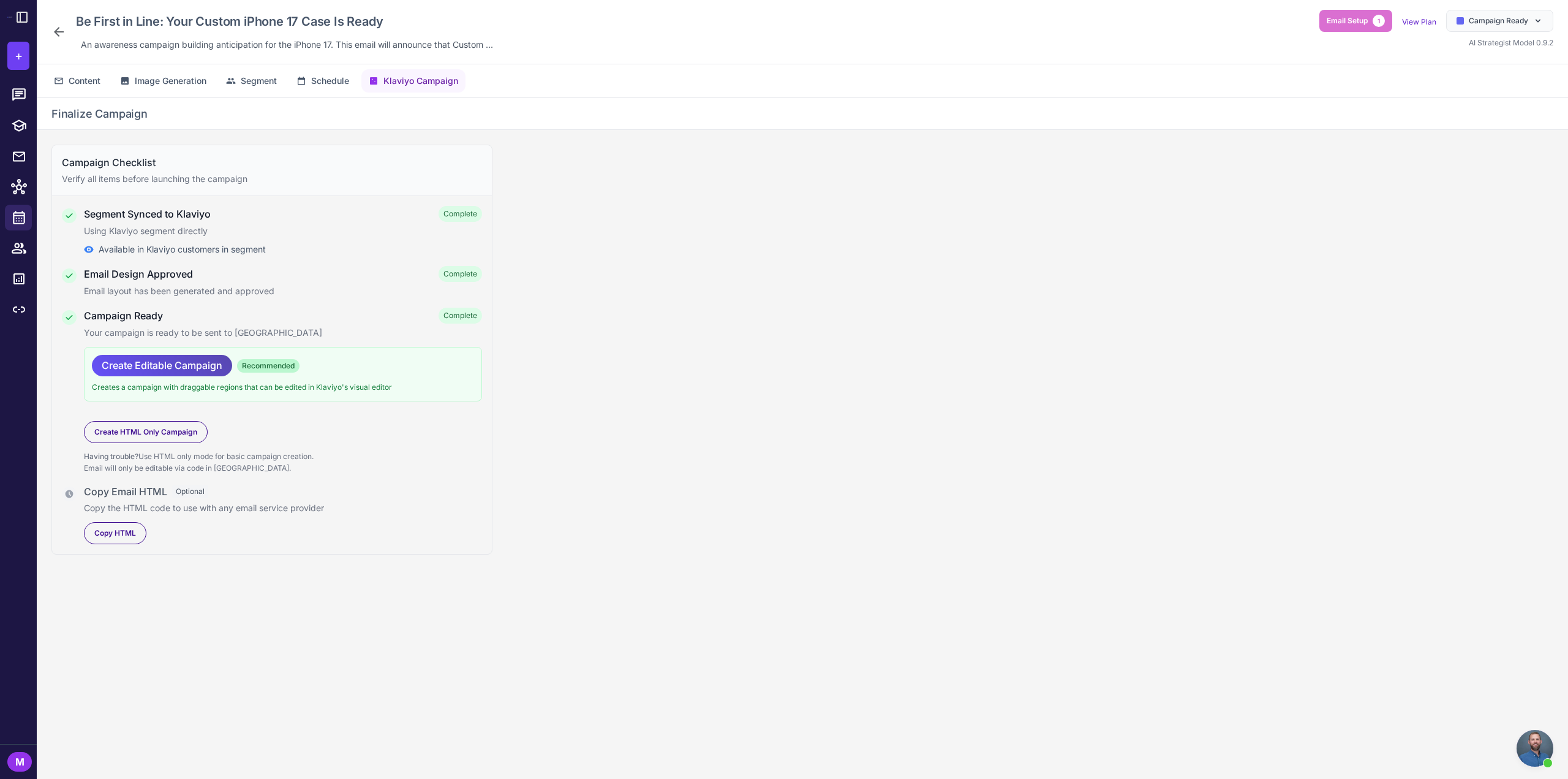
click at [149, 371] on span "Create Editable Campaign" at bounding box center [162, 365] width 121 height 21
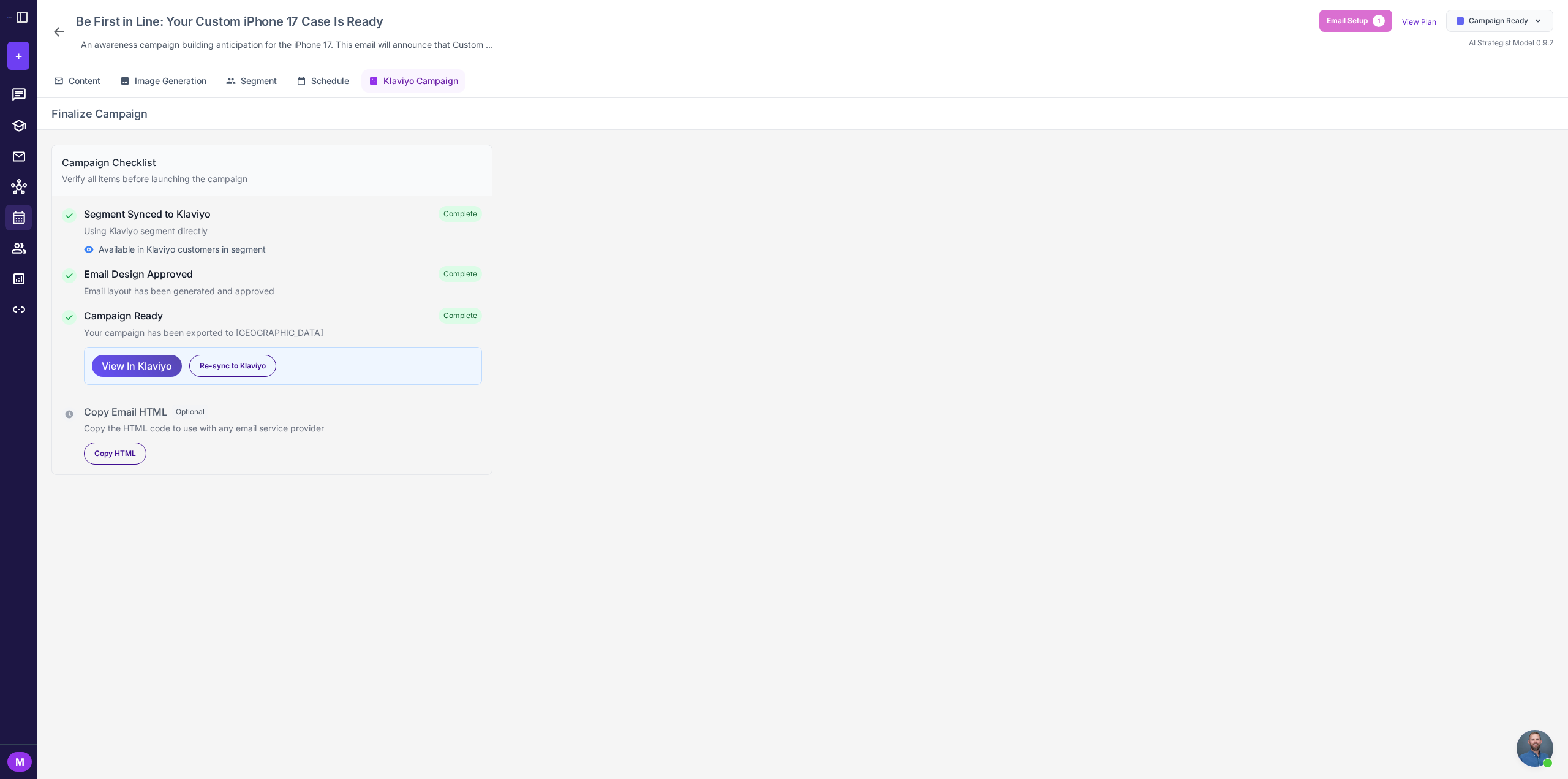
click at [166, 362] on span "View In Klaviyo" at bounding box center [137, 366] width 70 height 21
click at [221, 525] on div "Campaign Checklist Verify all items before launching the campaign Segment Synce…" at bounding box center [802, 464] width 1531 height 669
click at [158, 72] on button "Image Generation" at bounding box center [163, 81] width 101 height 23
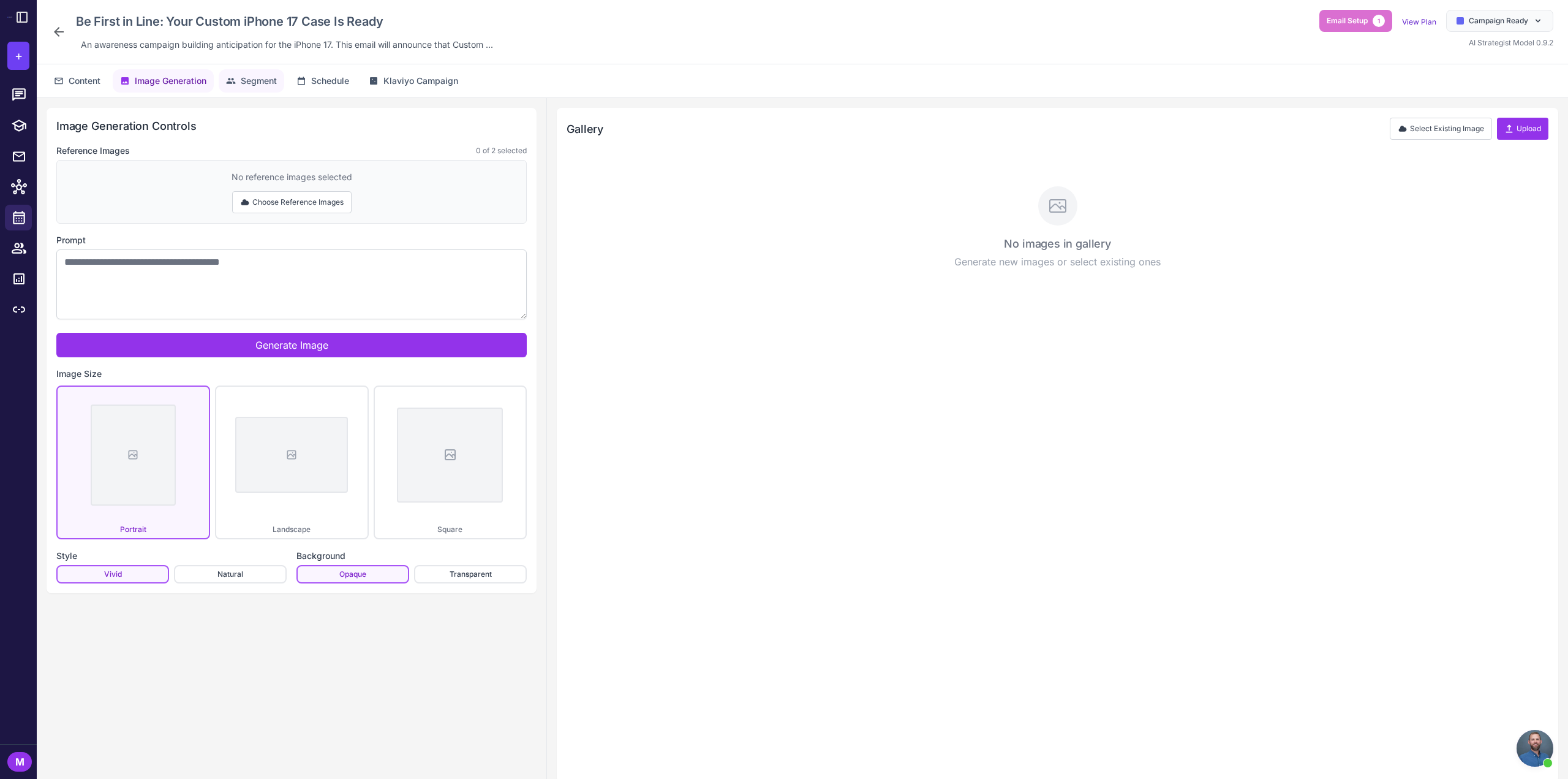
click at [252, 76] on span "Segment" at bounding box center [259, 81] width 36 height 13
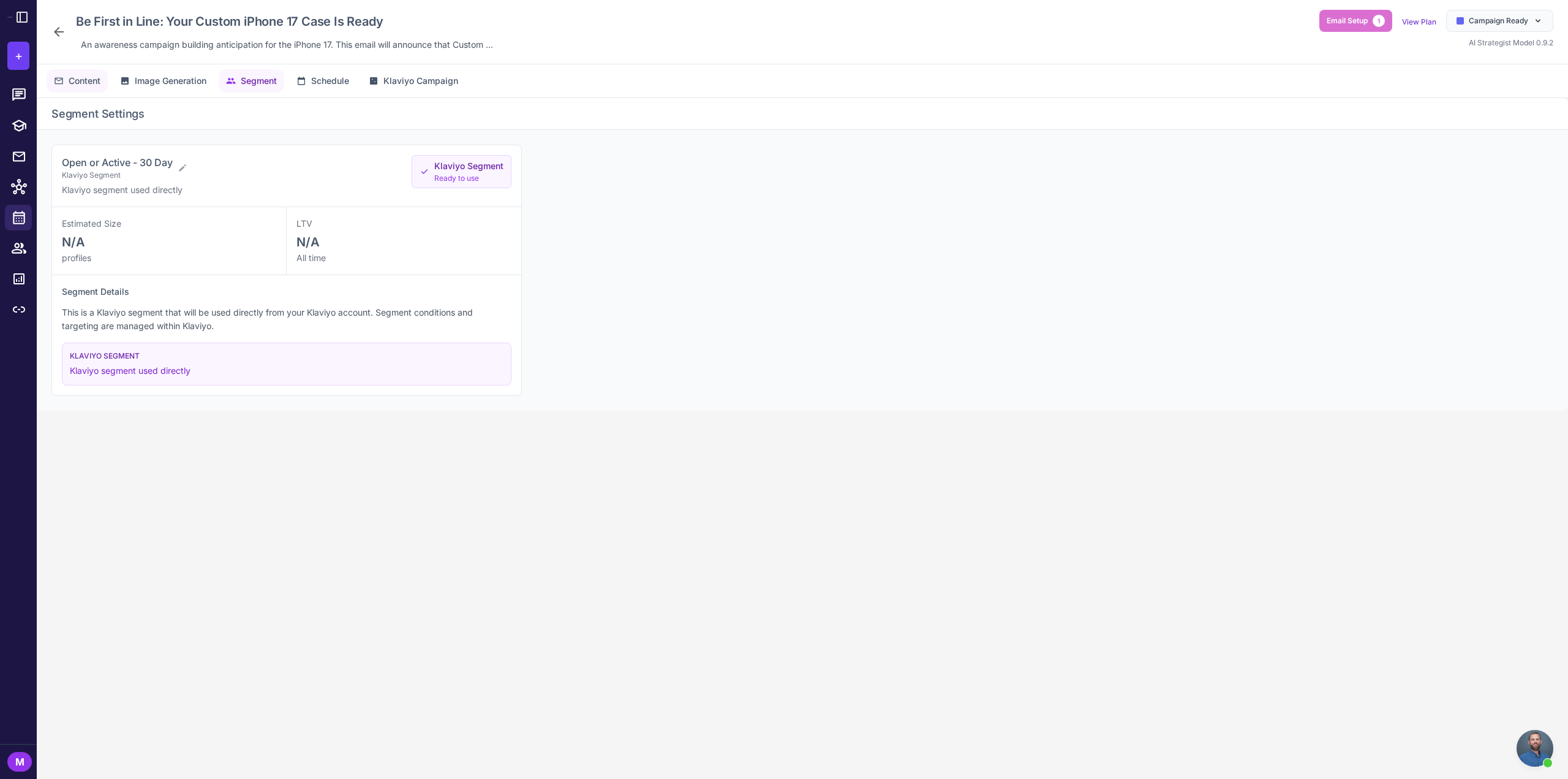
click at [81, 80] on span "Content" at bounding box center [84, 81] width 31 height 13
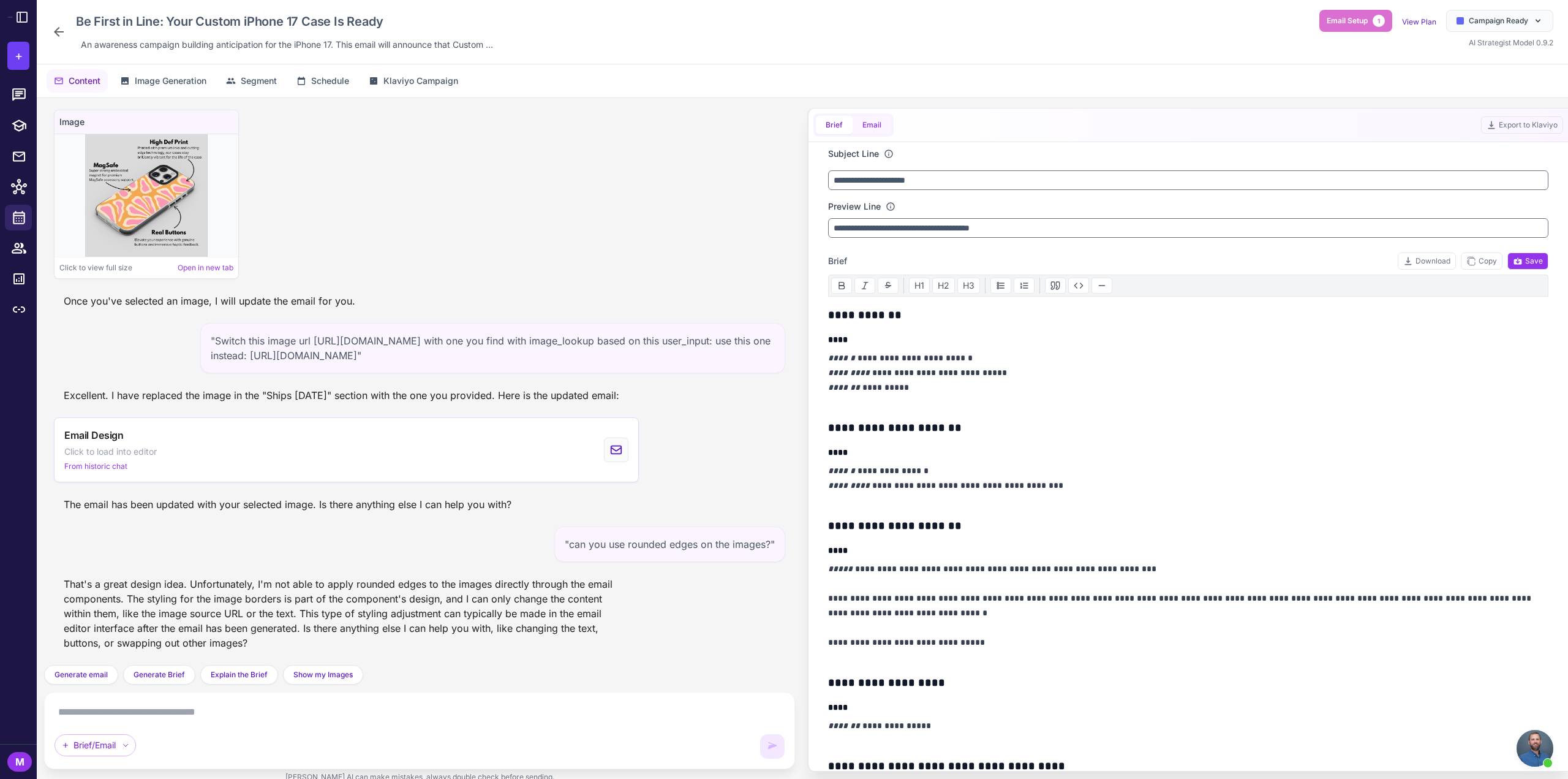
click at [860, 130] on button "Email" at bounding box center [872, 125] width 39 height 18
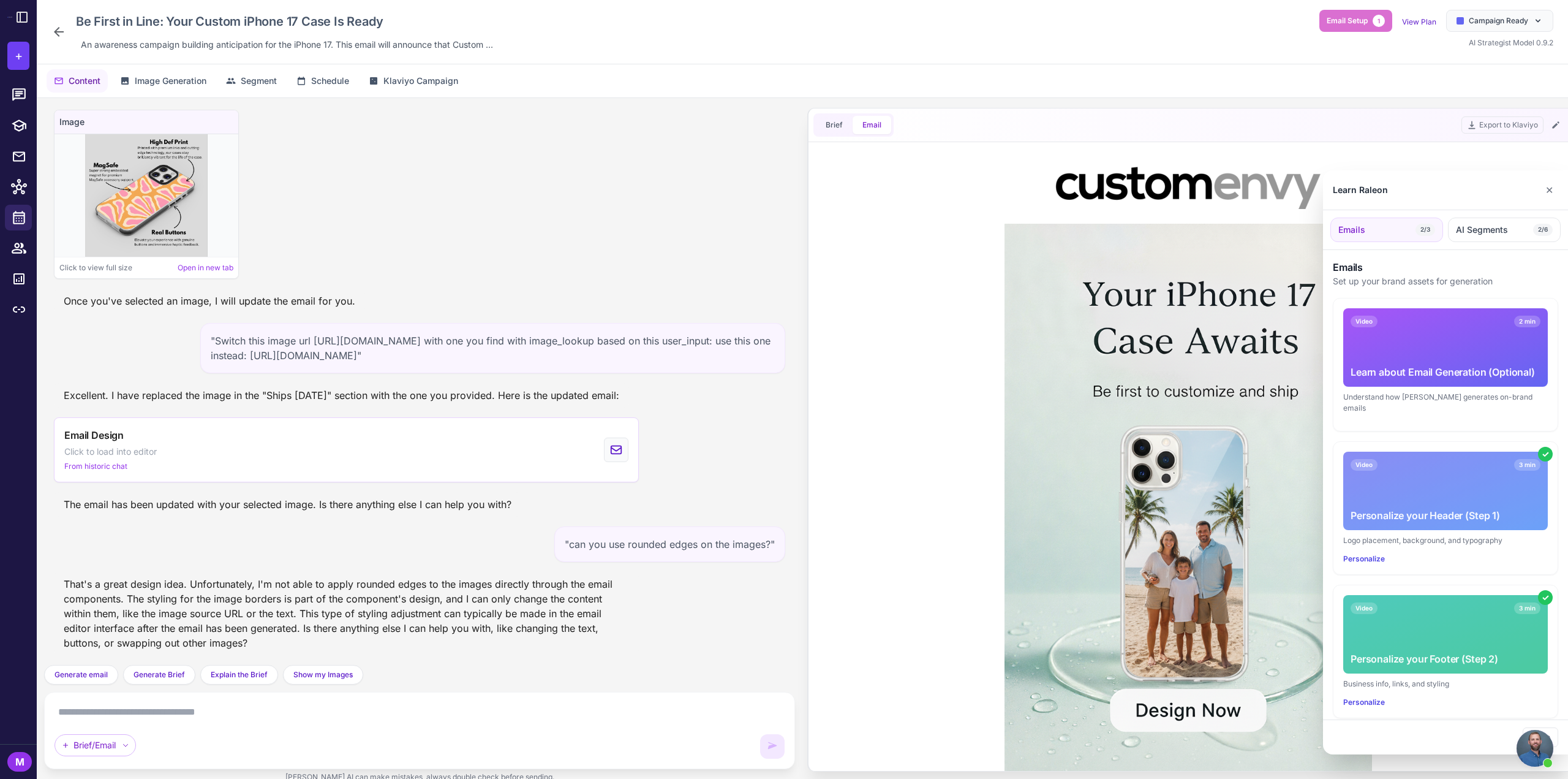
scroll to position [0, 0]
click at [1554, 185] on button "✕" at bounding box center [1550, 190] width 18 height 24
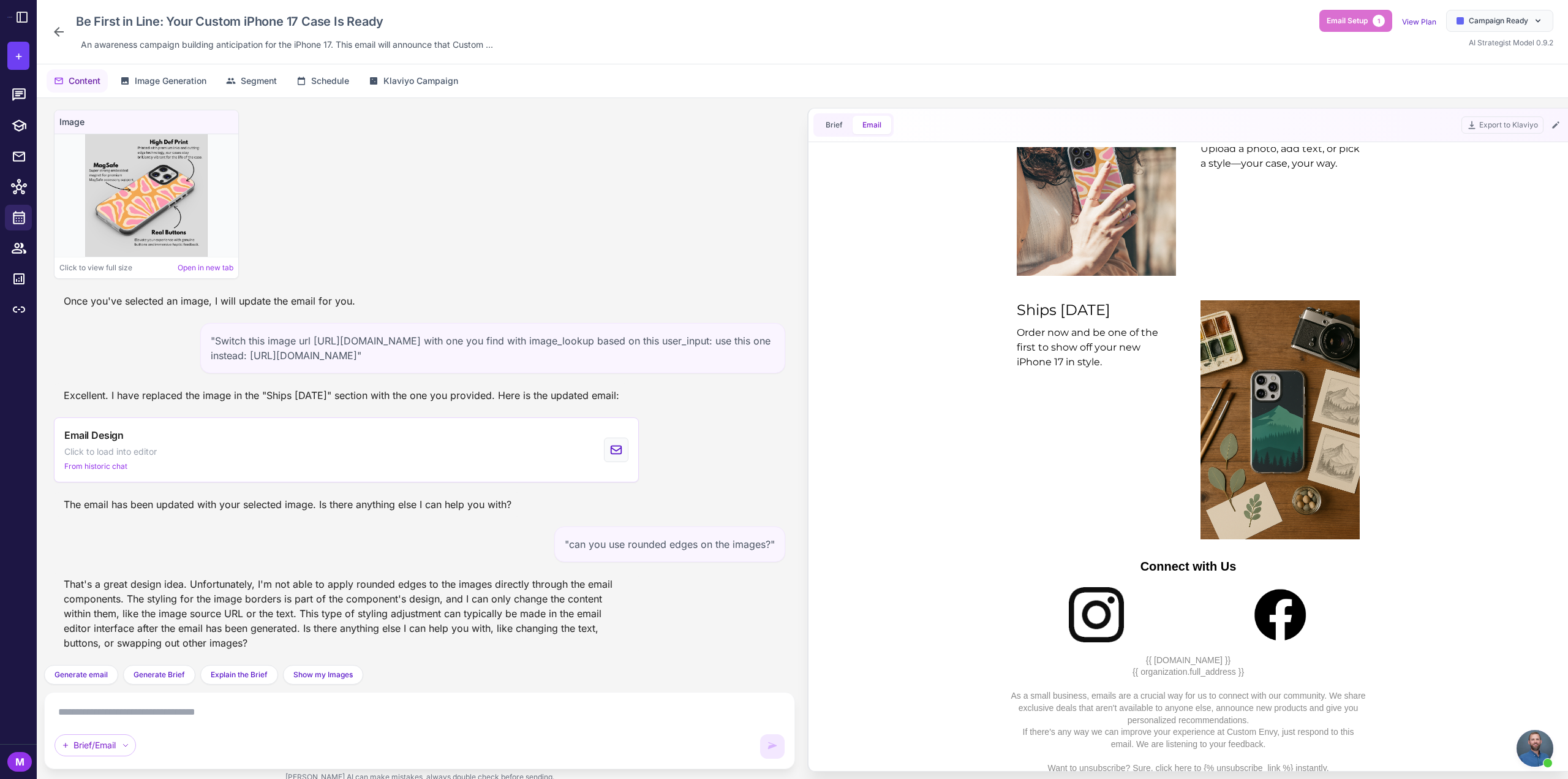
scroll to position [942, 0]
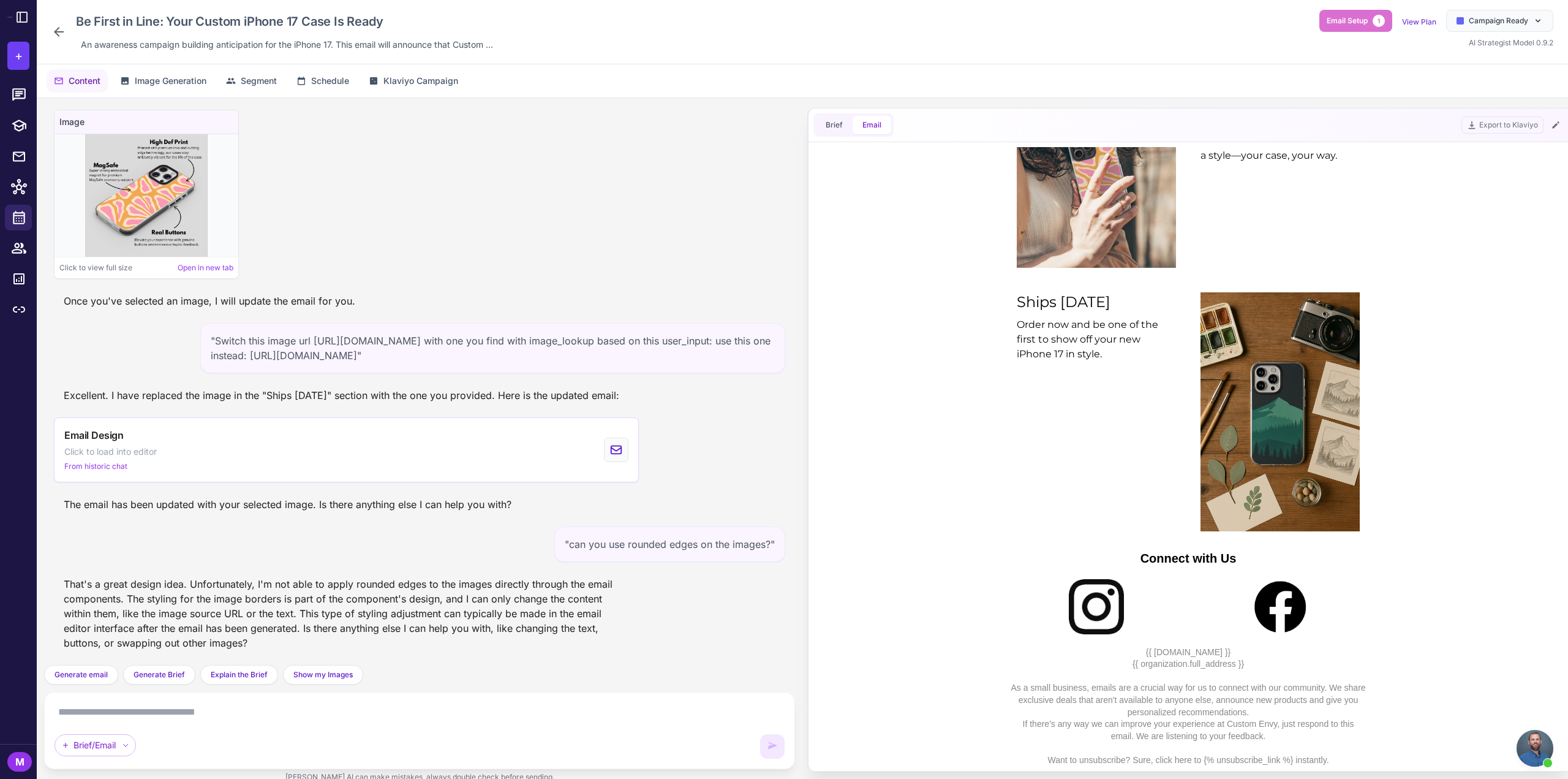
click at [979, 383] on div "Ships Sept 8 Order now and be one of the first to show off your new iPhone 17 i…" at bounding box center [1189, 412] width 721 height 264
click at [1126, 421] on div "Ships Sept 8 Order now and be one of the first to show off your new iPhone 17 i…" at bounding box center [1096, 412] width 184 height 264
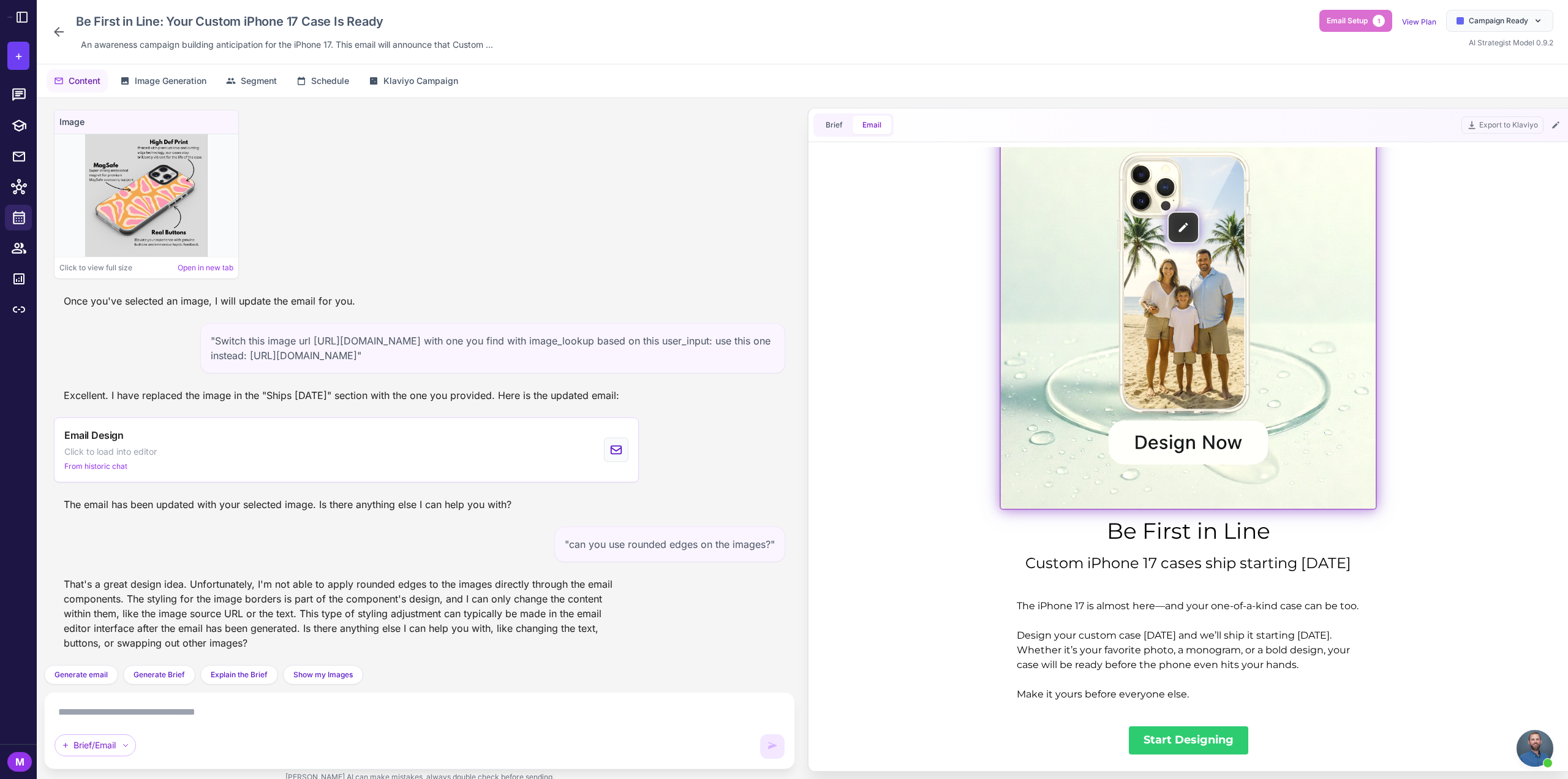
scroll to position [146, 0]
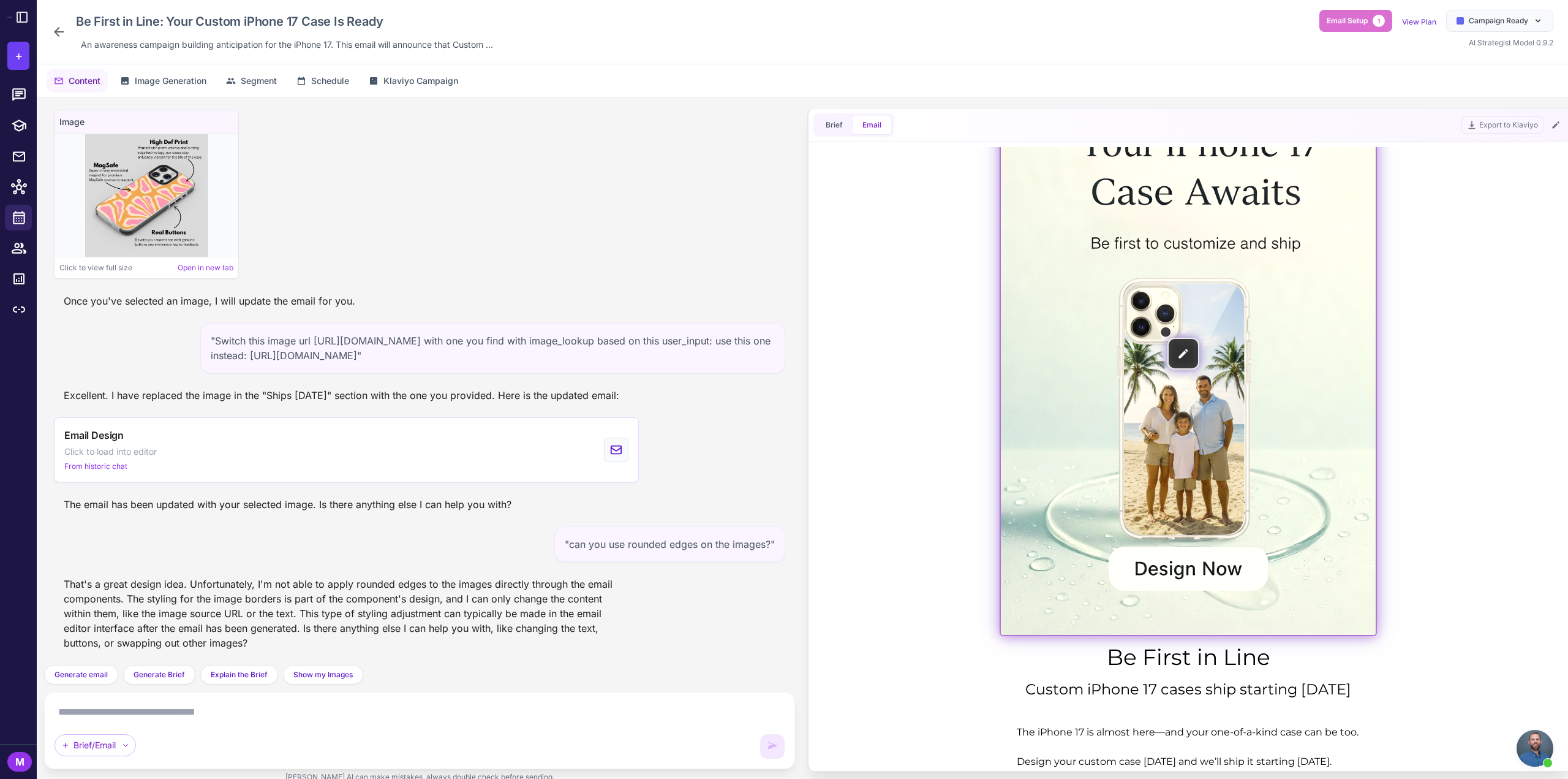
click at [1101, 309] on img at bounding box center [1189, 354] width 375 height 563
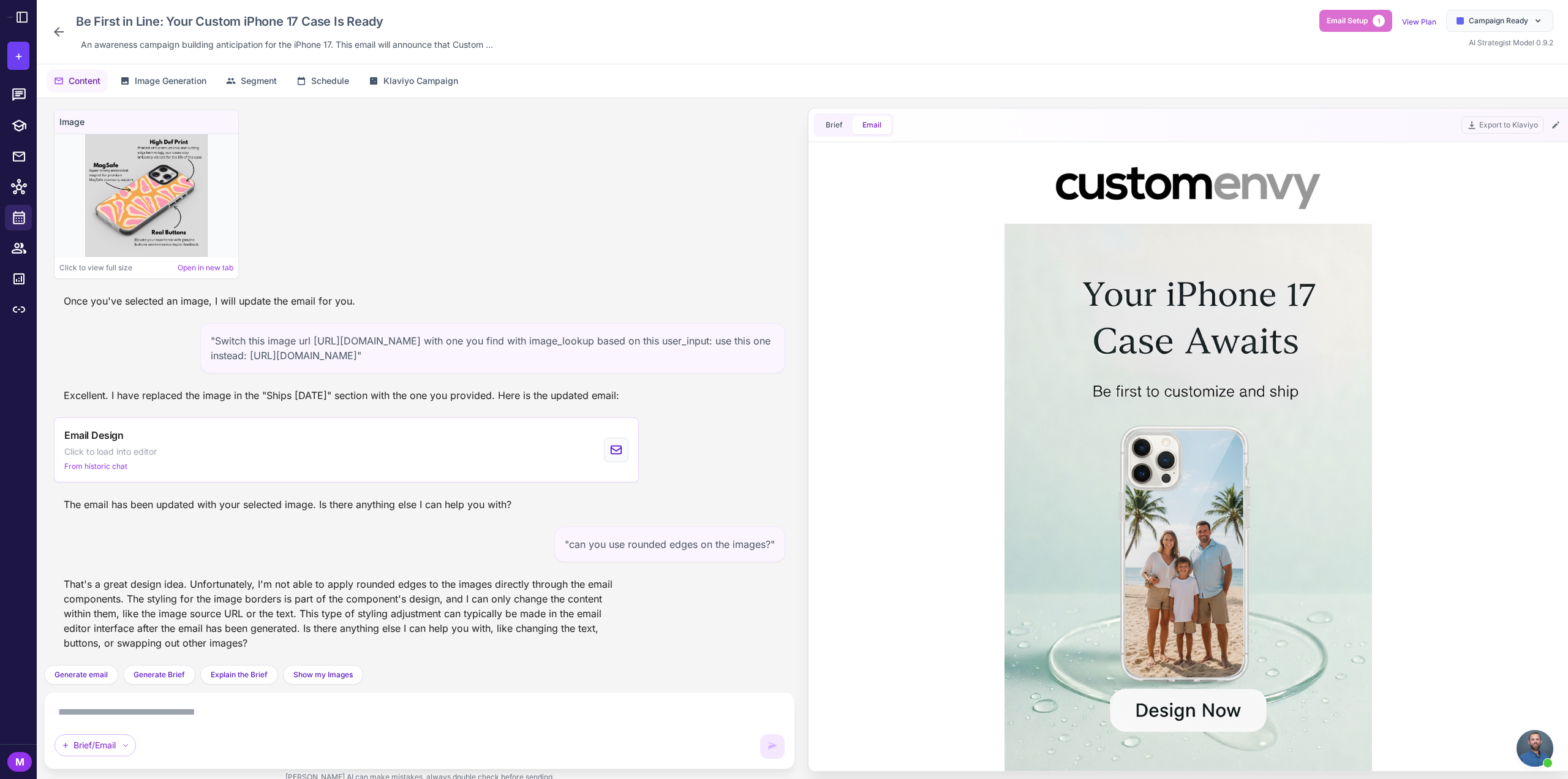
scroll to position [0, 0]
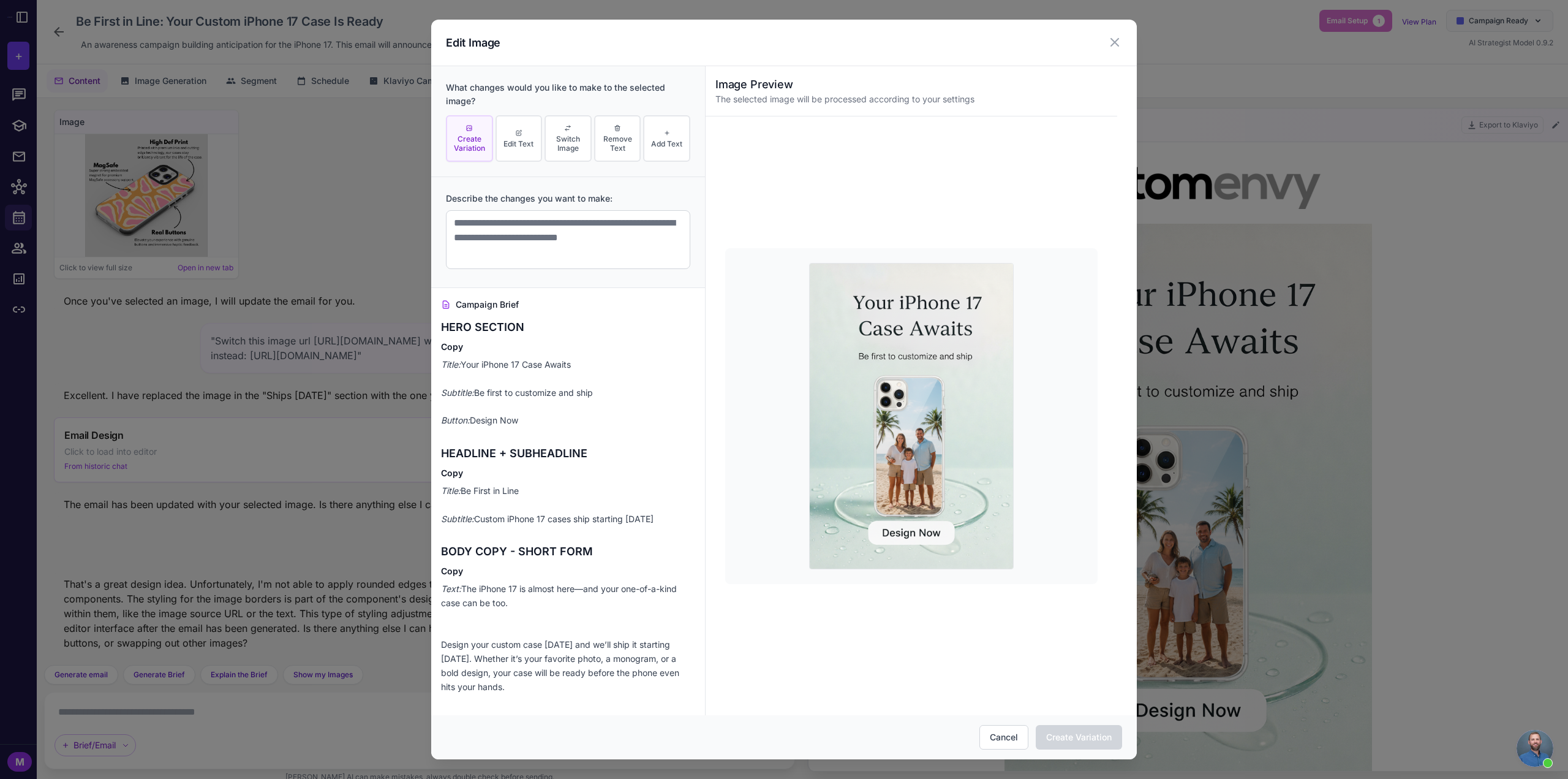
click at [1432, 328] on div "Edit Image What changes would you like to make to the selected image? Create Va…" at bounding box center [784, 389] width 1568 height 779
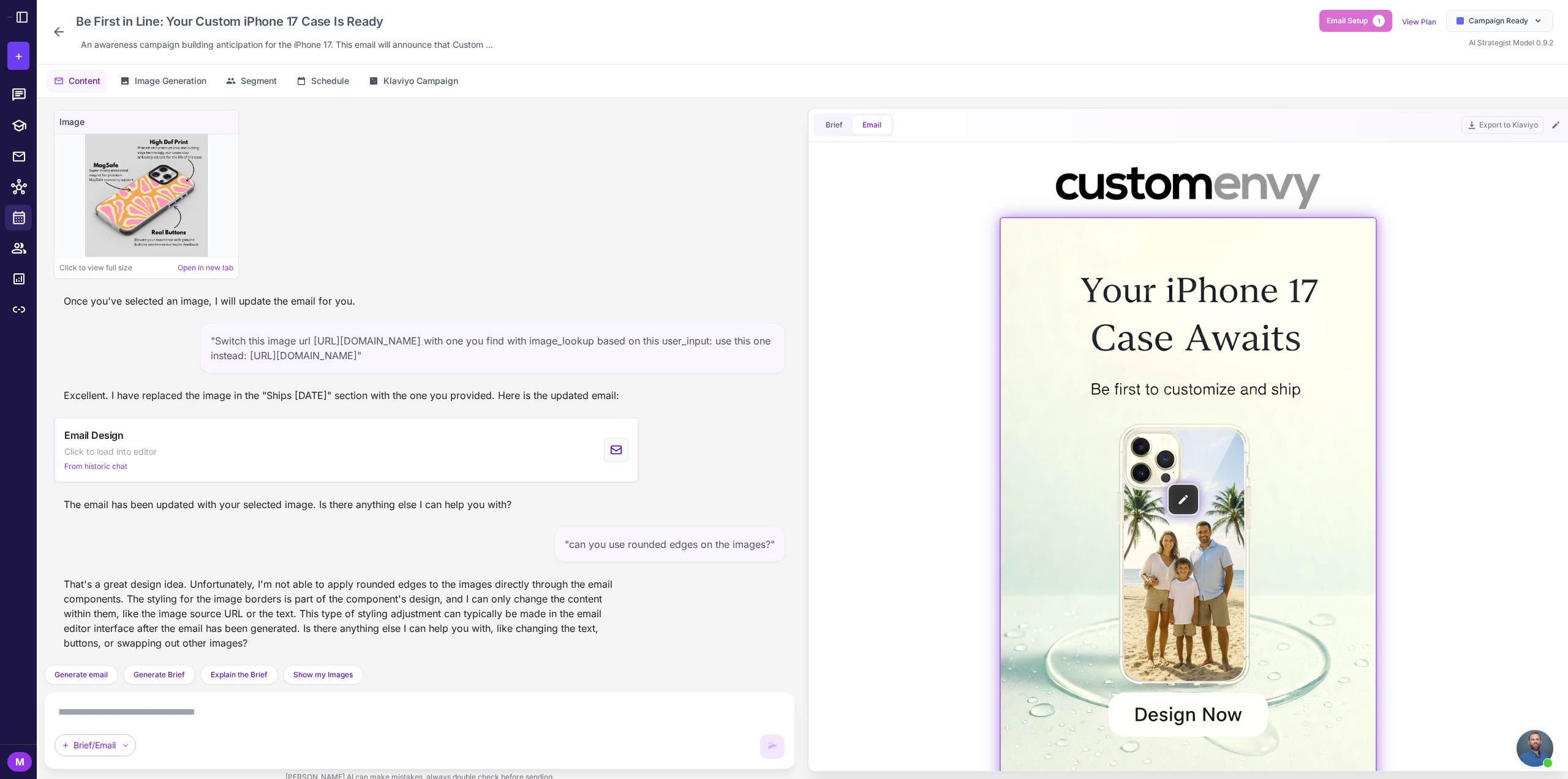
click at [1182, 492] on img at bounding box center [1189, 500] width 375 height 563
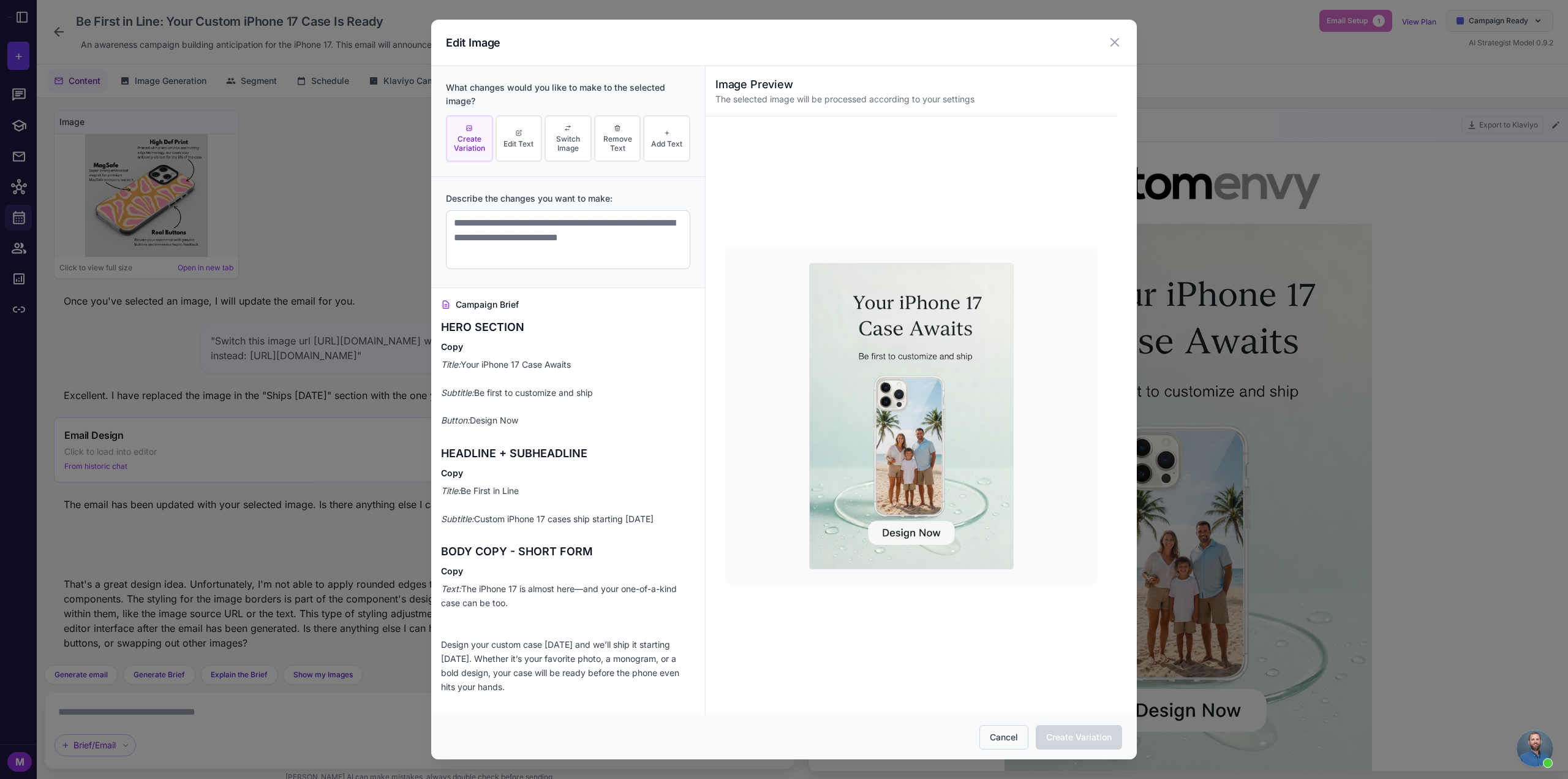
click at [994, 732] on button "Cancel" at bounding box center [1003, 736] width 49 height 24
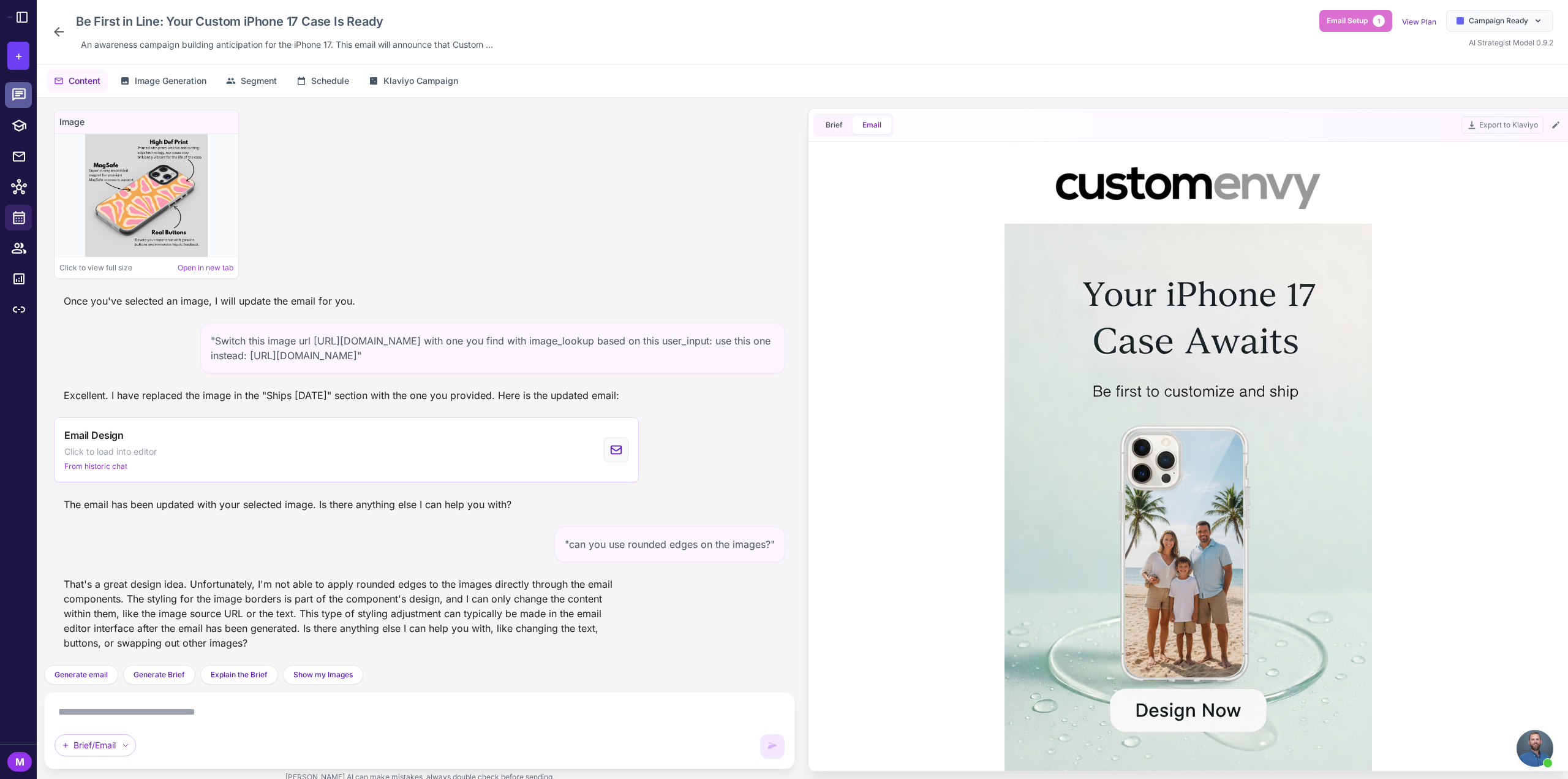
click at [18, 96] on icon at bounding box center [19, 94] width 13 height 12
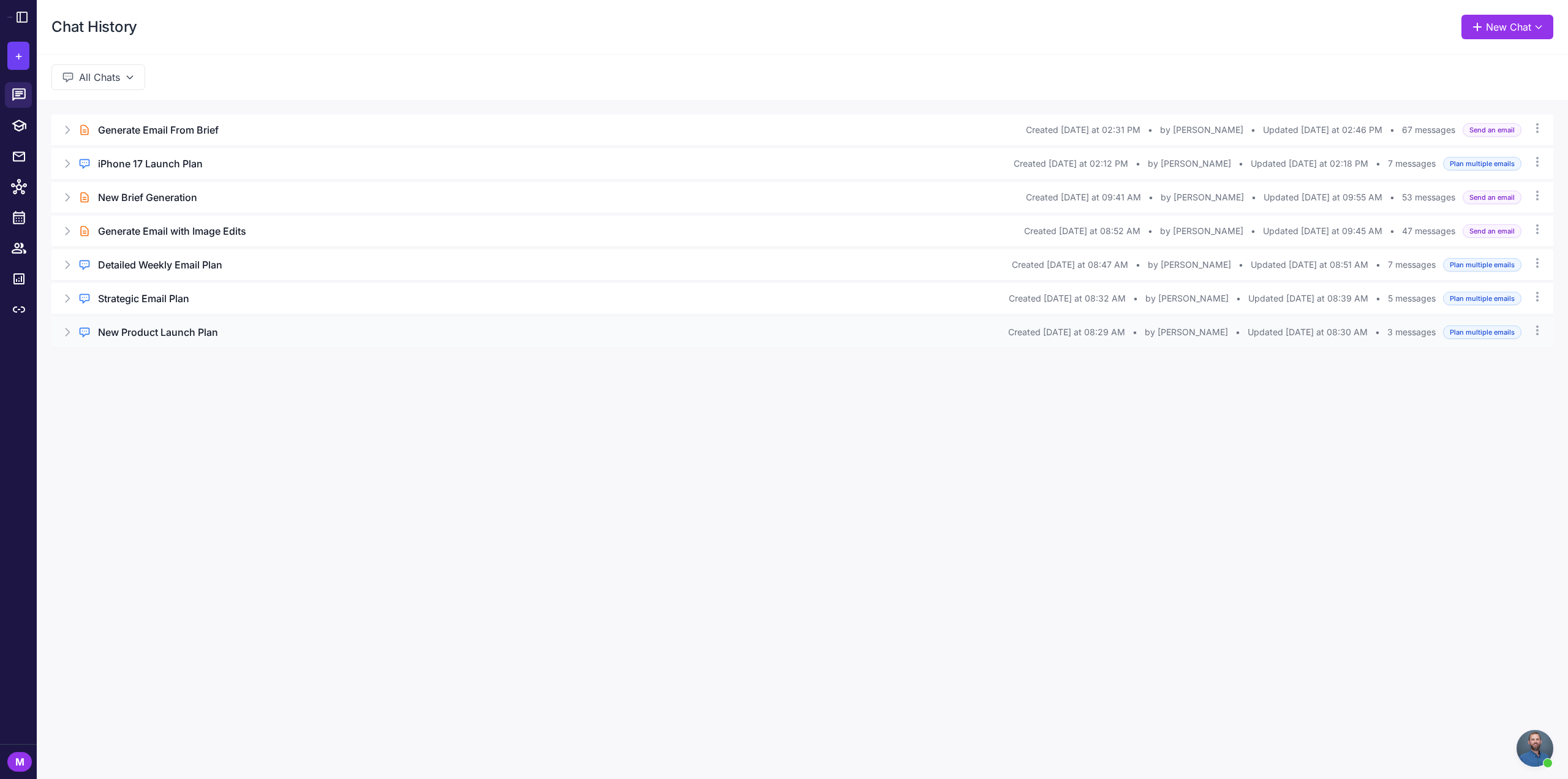
drag, startPoint x: 463, startPoint y: 582, endPoint x: 259, endPoint y: 345, distance: 312.7
click at [452, 572] on div "Chat History New Chat All Chats Brief Chat Generate Email From Brief Created To…" at bounding box center [802, 389] width 1531 height 779
click at [26, 24] on icon at bounding box center [22, 17] width 15 height 15
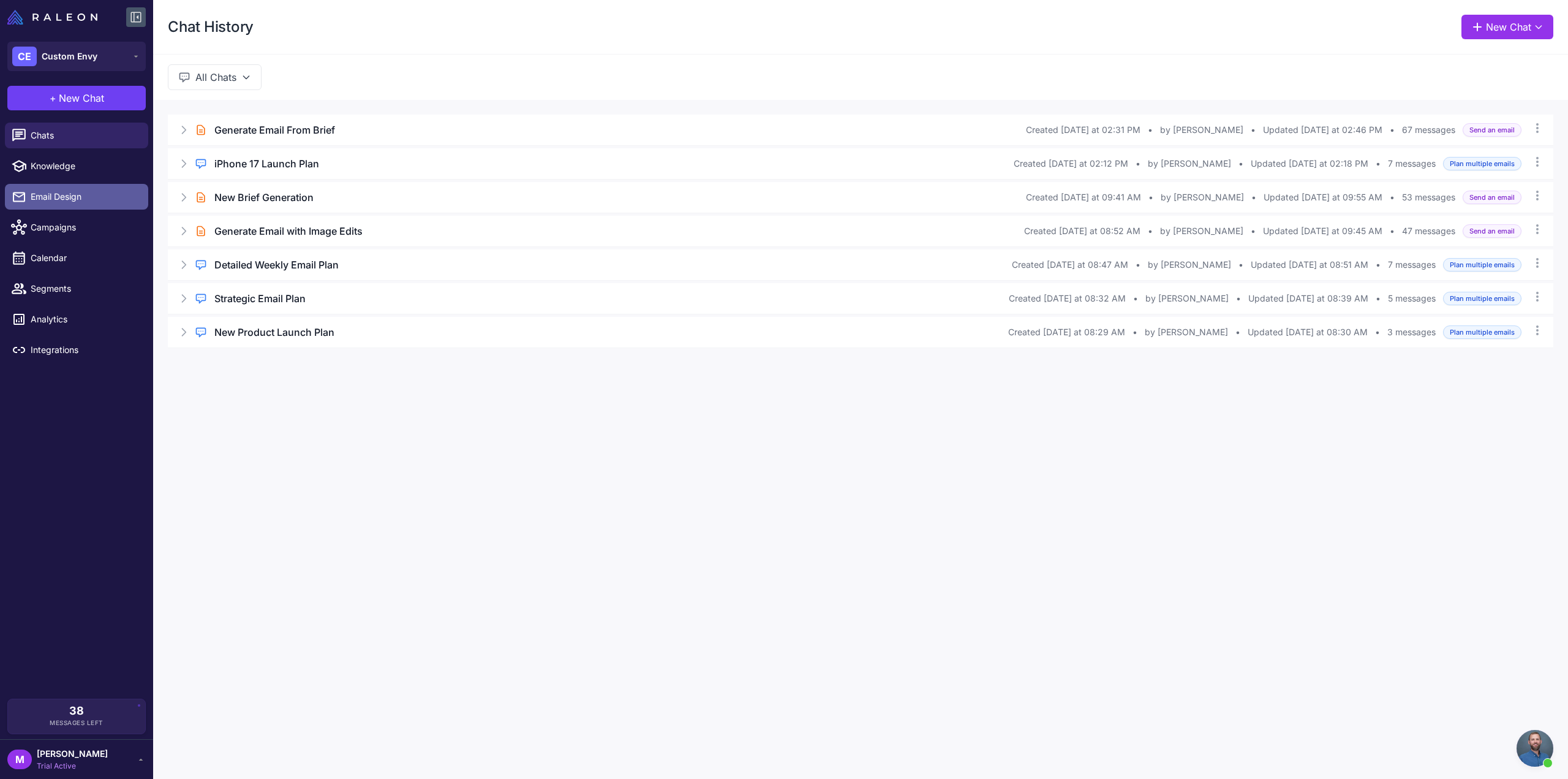
click at [53, 196] on span "Email Design" at bounding box center [84, 196] width 108 height 13
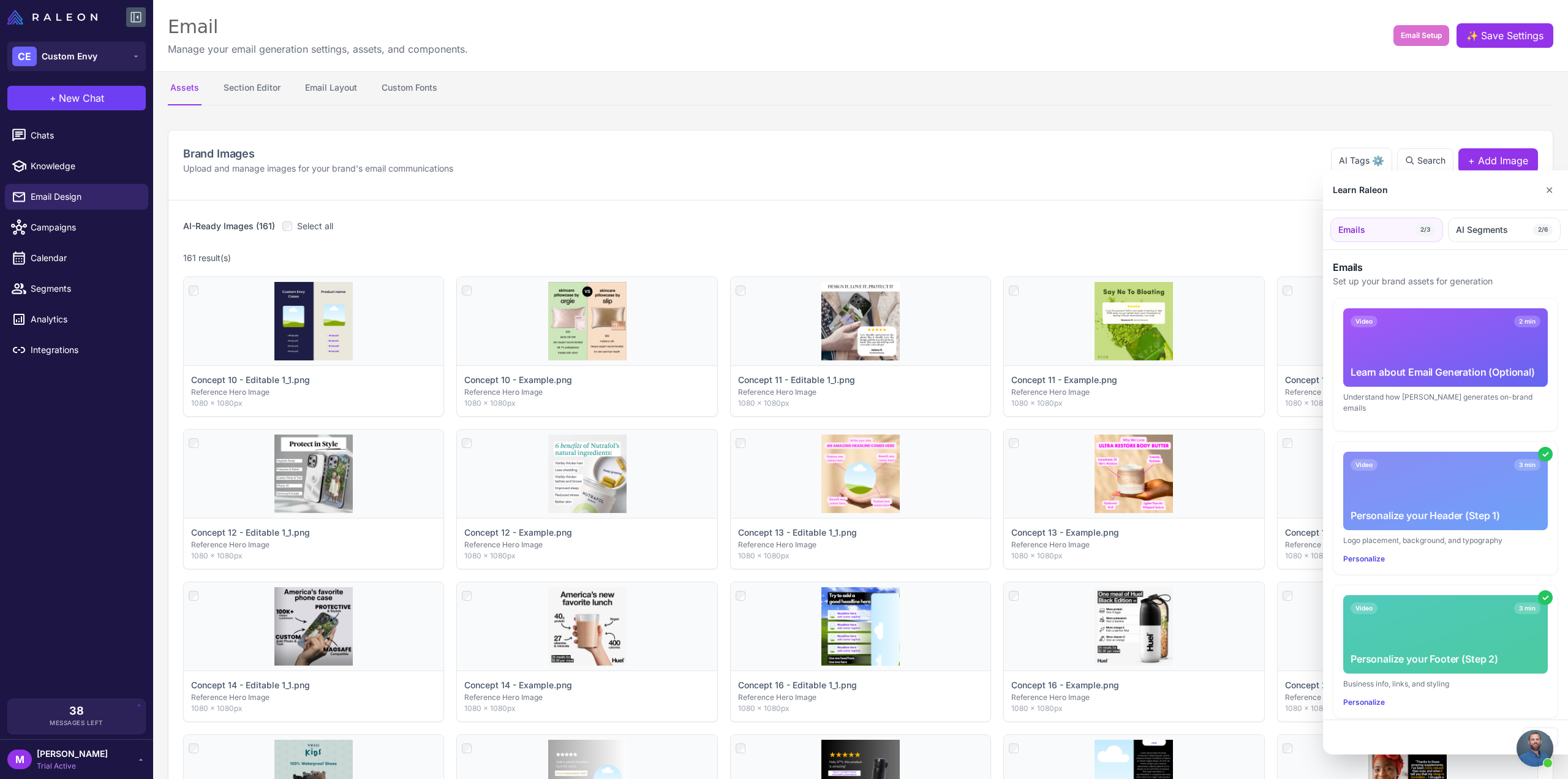
click at [45, 227] on div at bounding box center [784, 389] width 1568 height 779
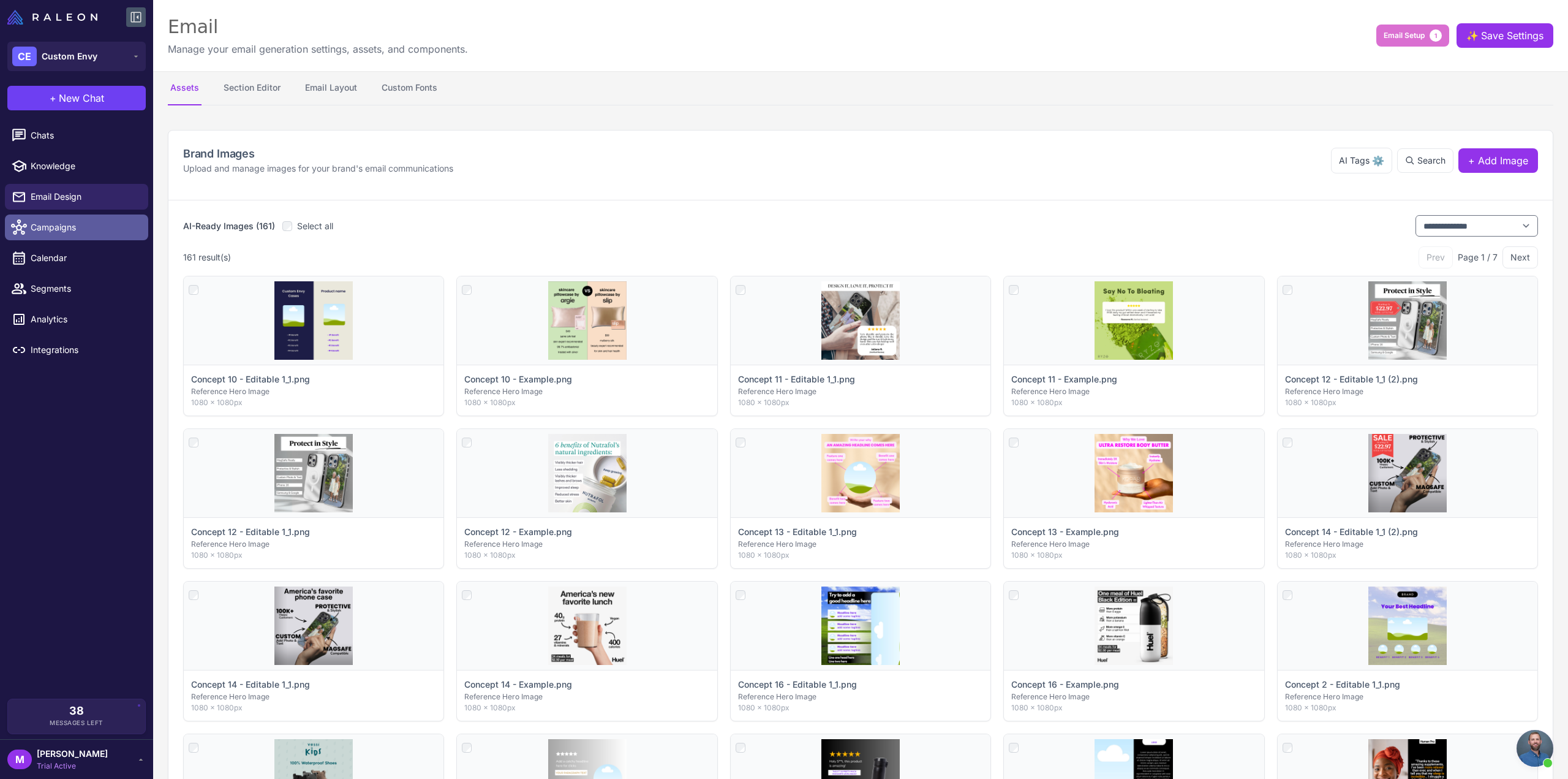
click at [45, 228] on span "Campaigns" at bounding box center [84, 227] width 108 height 13
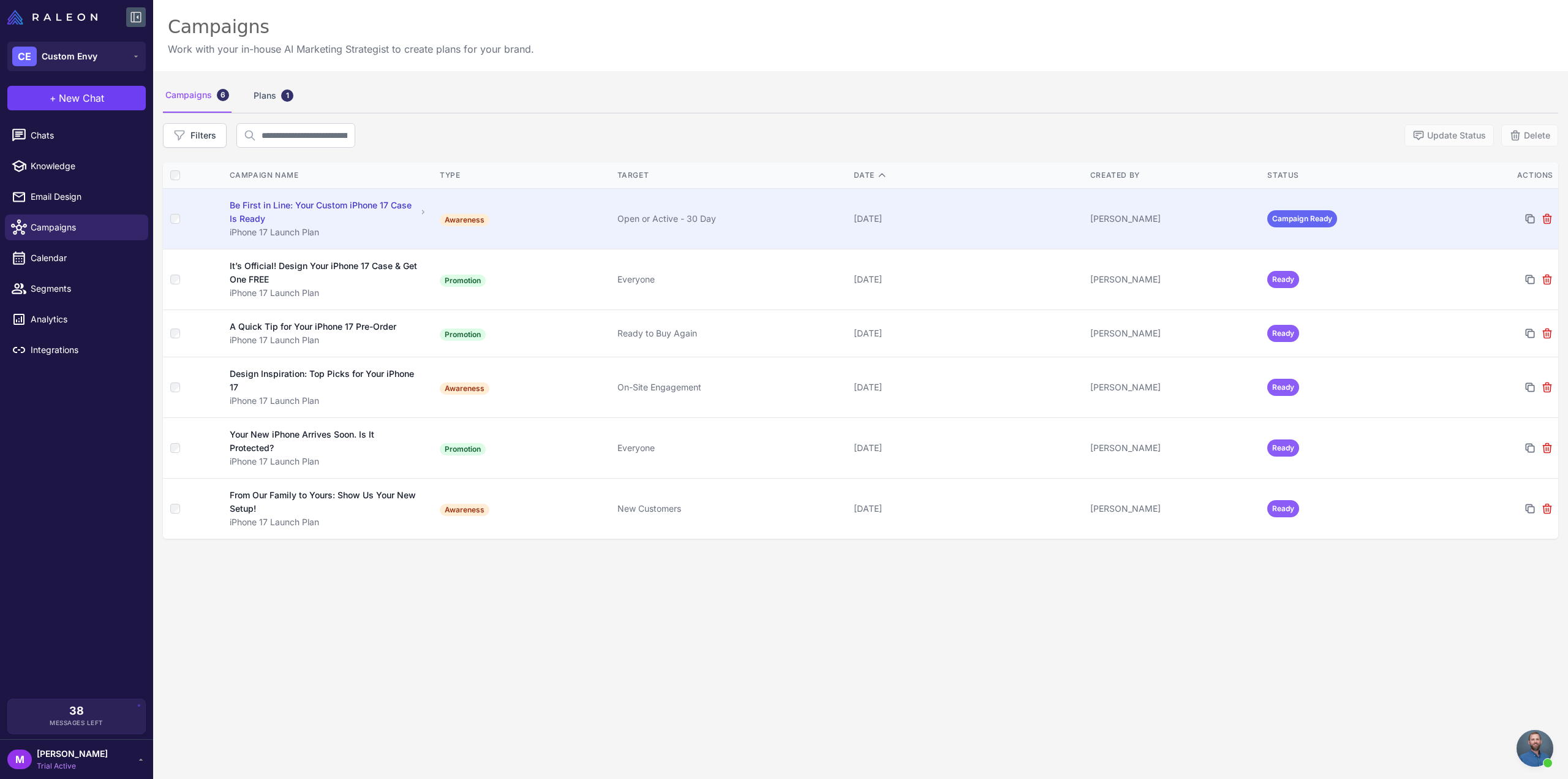
click at [276, 214] on div "Be First in Line: Your Custom iPhone 17 Case Is Ready" at bounding box center [324, 212] width 187 height 27
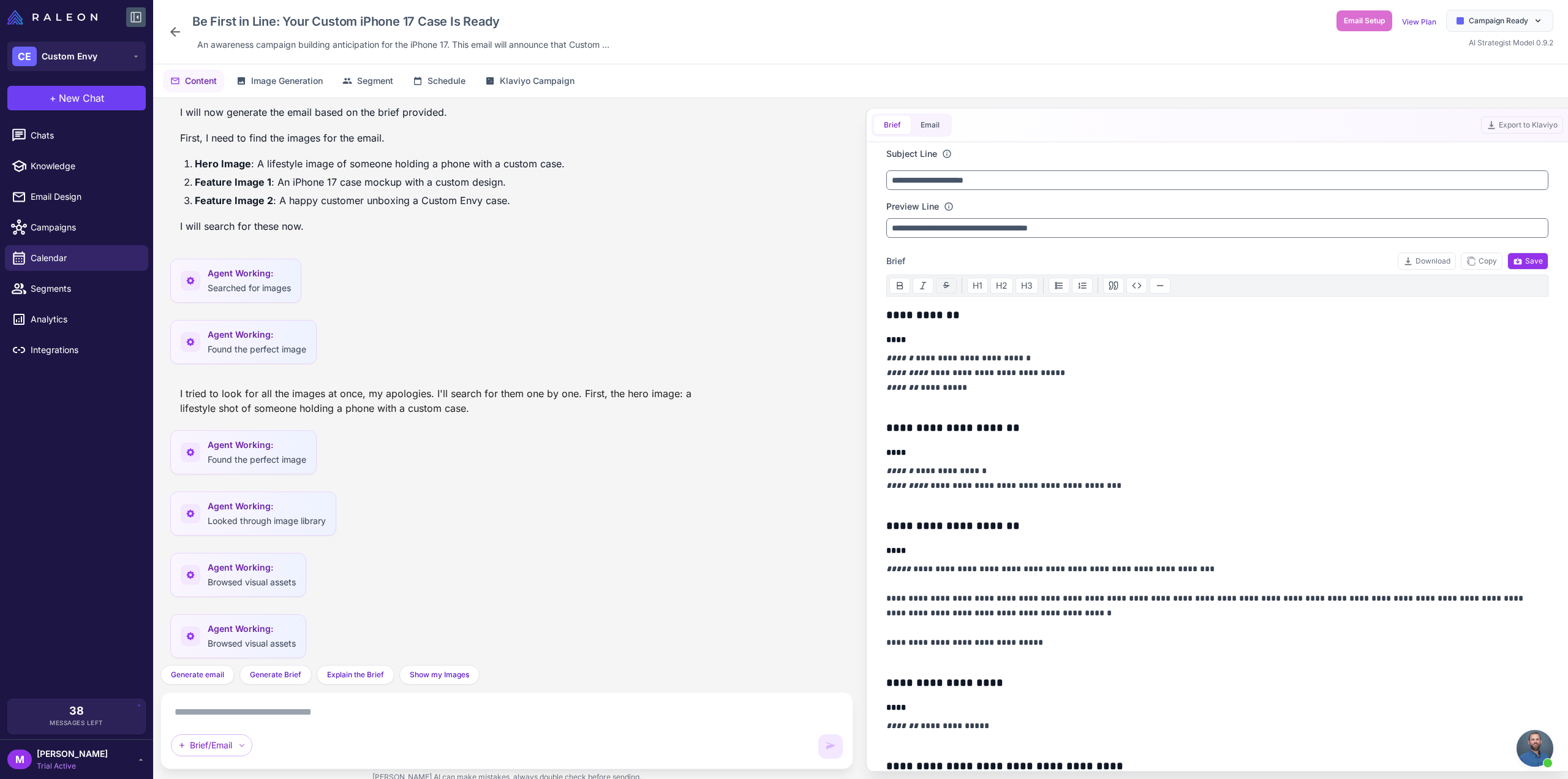
scroll to position [4884, 0]
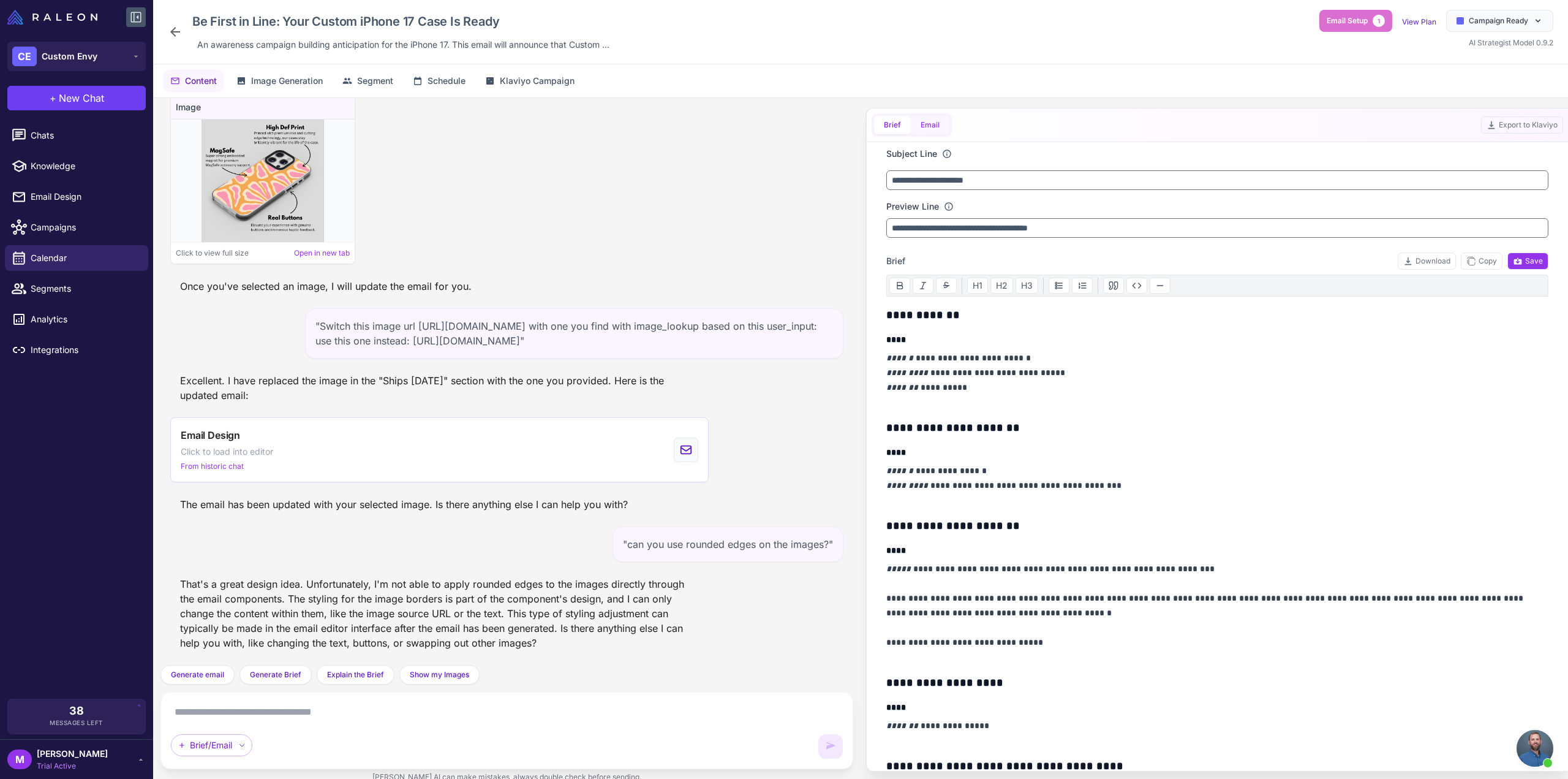
click at [932, 130] on button "Email" at bounding box center [930, 125] width 39 height 18
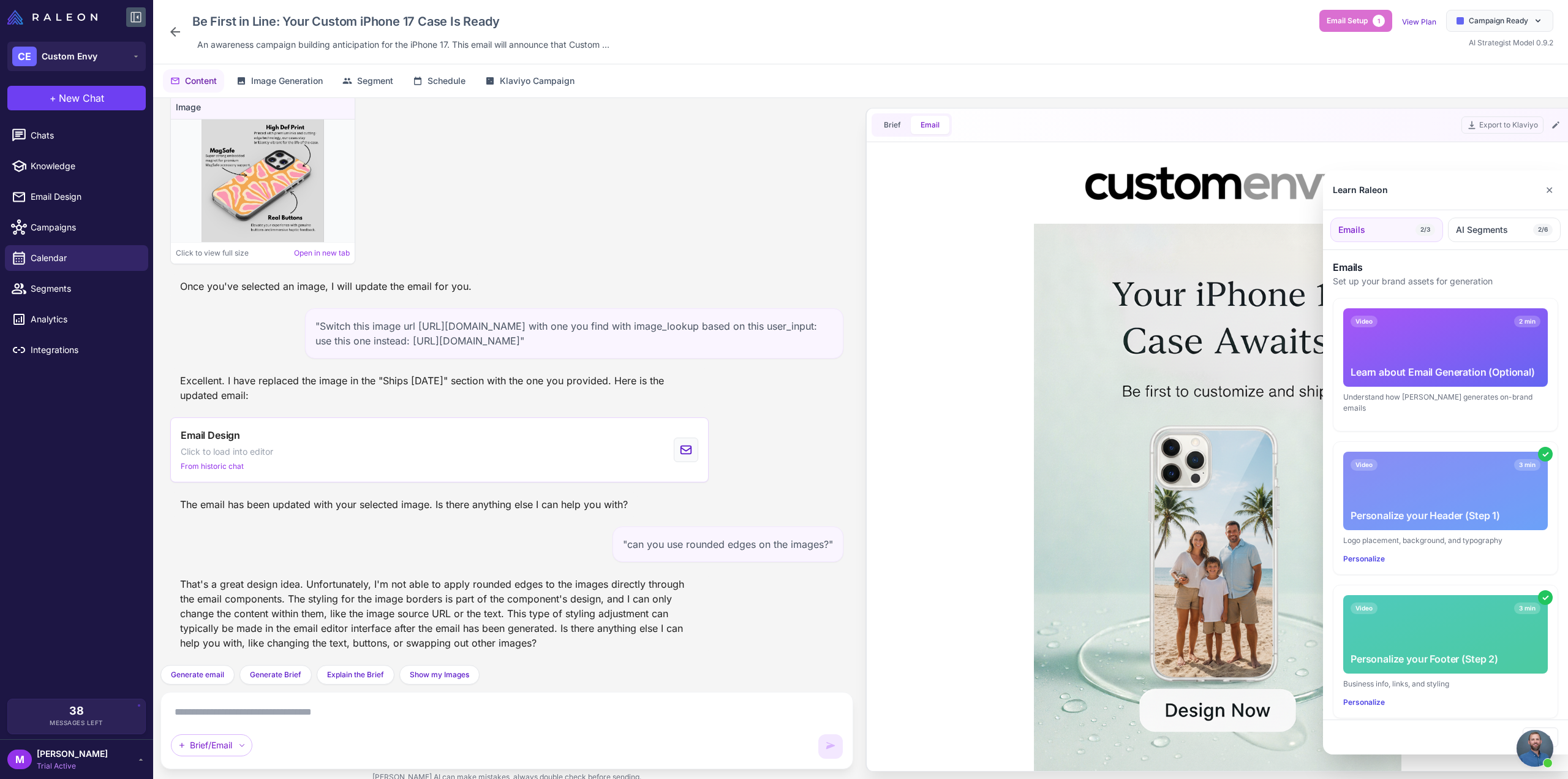
scroll to position [0, 0]
click at [1551, 191] on button "✕" at bounding box center [1550, 190] width 18 height 24
click at [1556, 201] on button "✕" at bounding box center [1550, 190] width 18 height 24
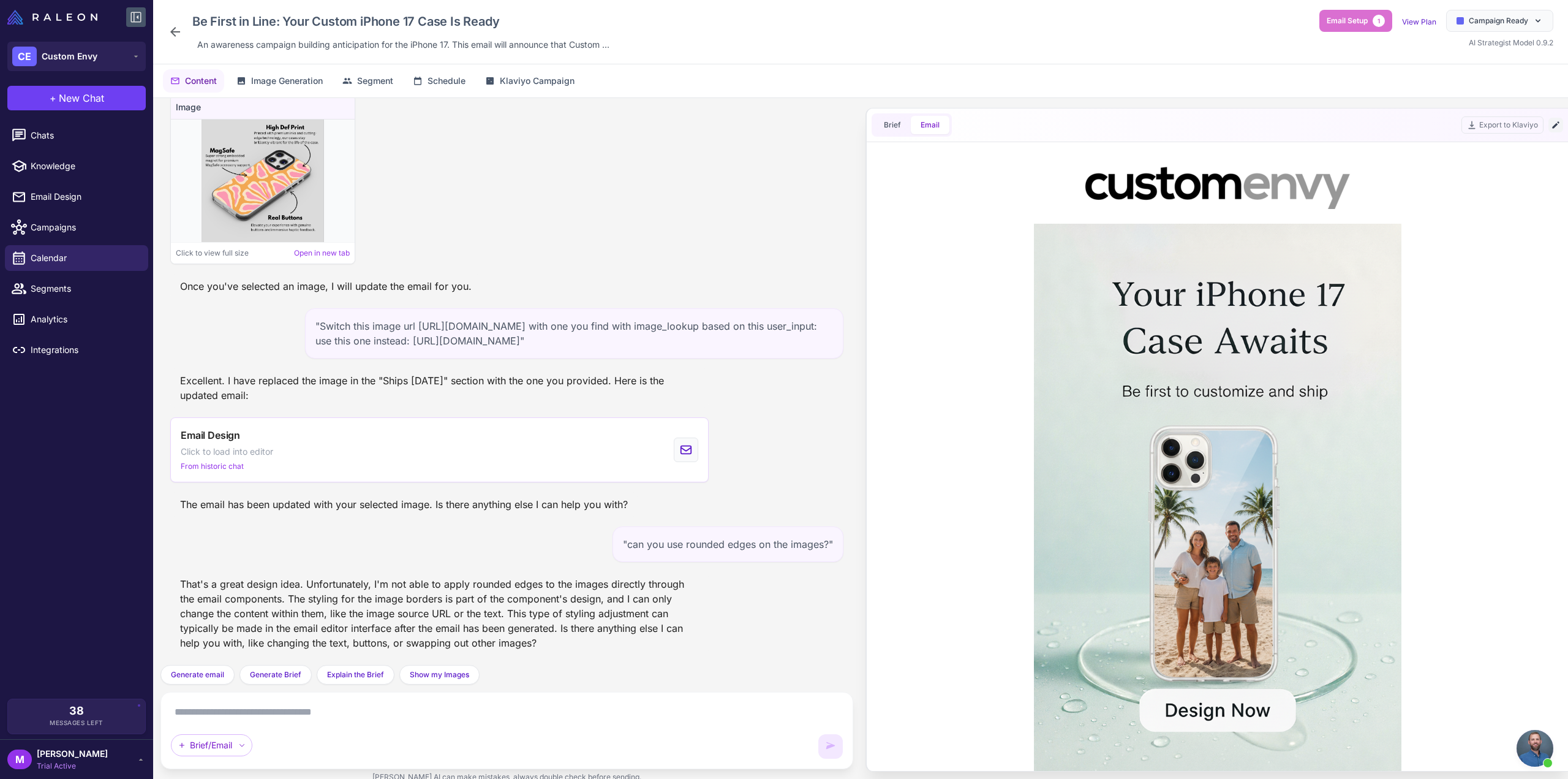
click at [1556, 122] on icon at bounding box center [1556, 125] width 10 height 10
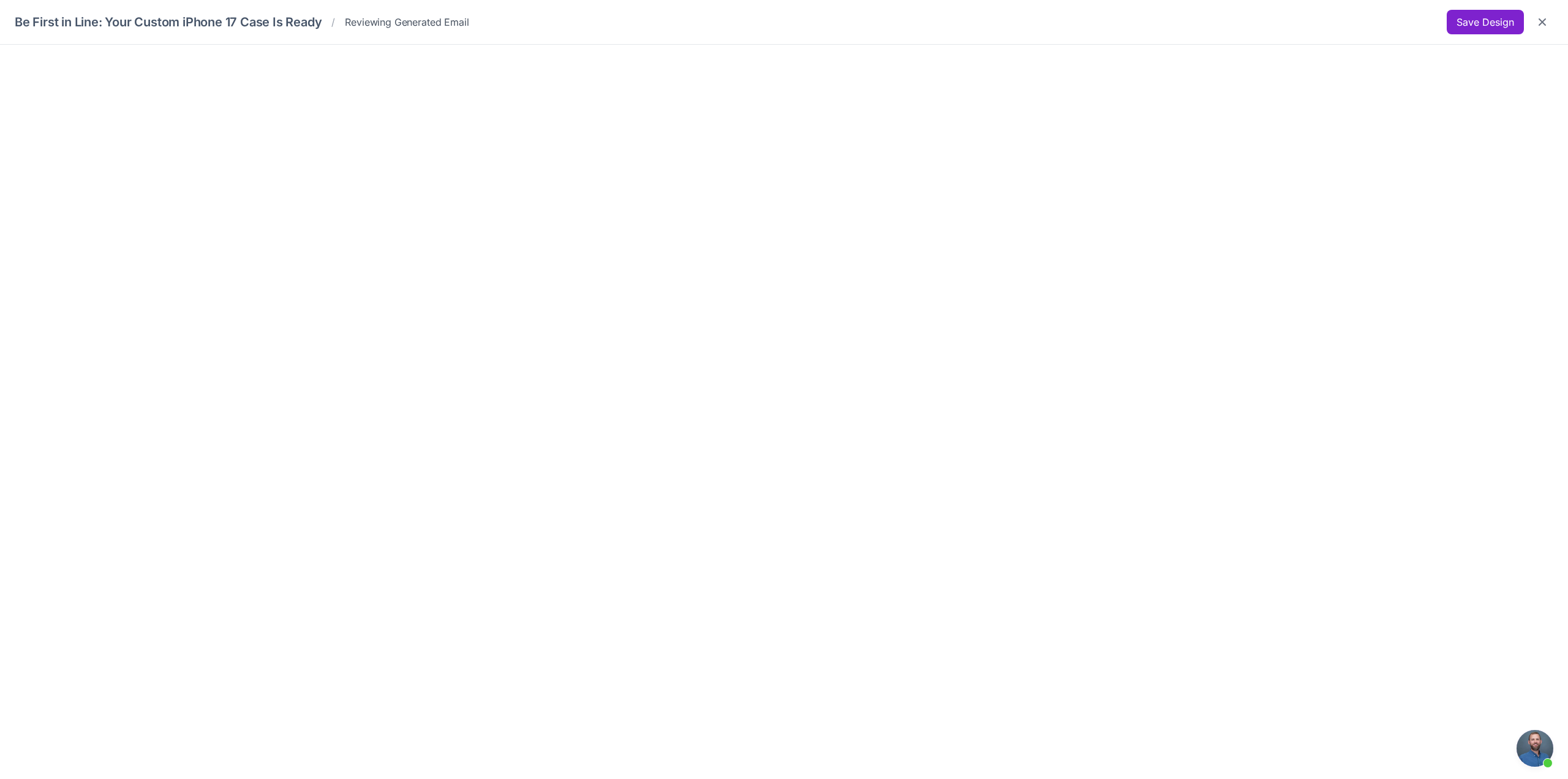
click at [1477, 14] on button "Save Design" at bounding box center [1485, 21] width 77 height 24
click at [1487, 24] on button "Save Design" at bounding box center [1485, 21] width 77 height 24
click at [1545, 26] on icon "Close" at bounding box center [1542, 22] width 12 height 12
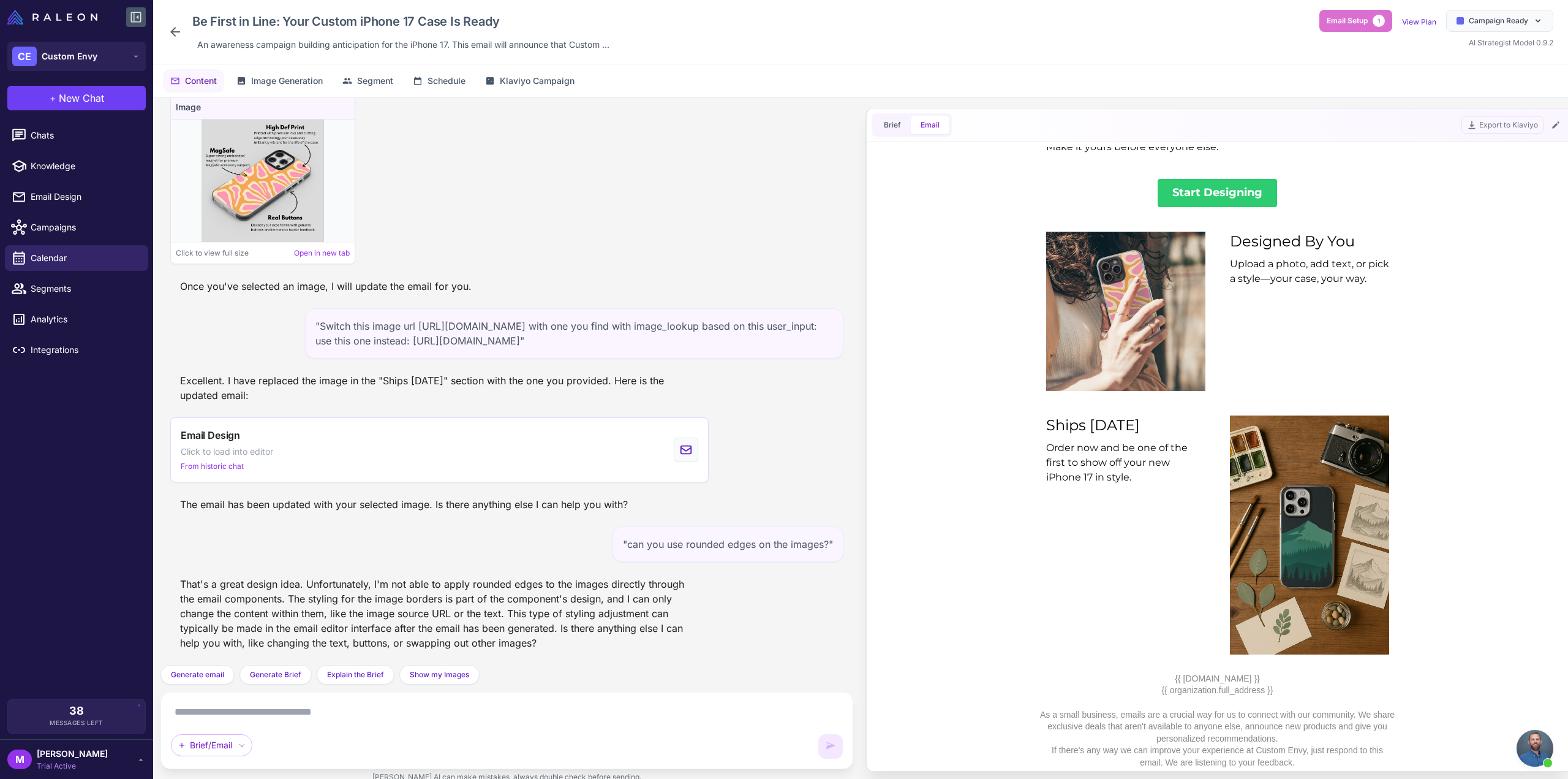
scroll to position [797, 0]
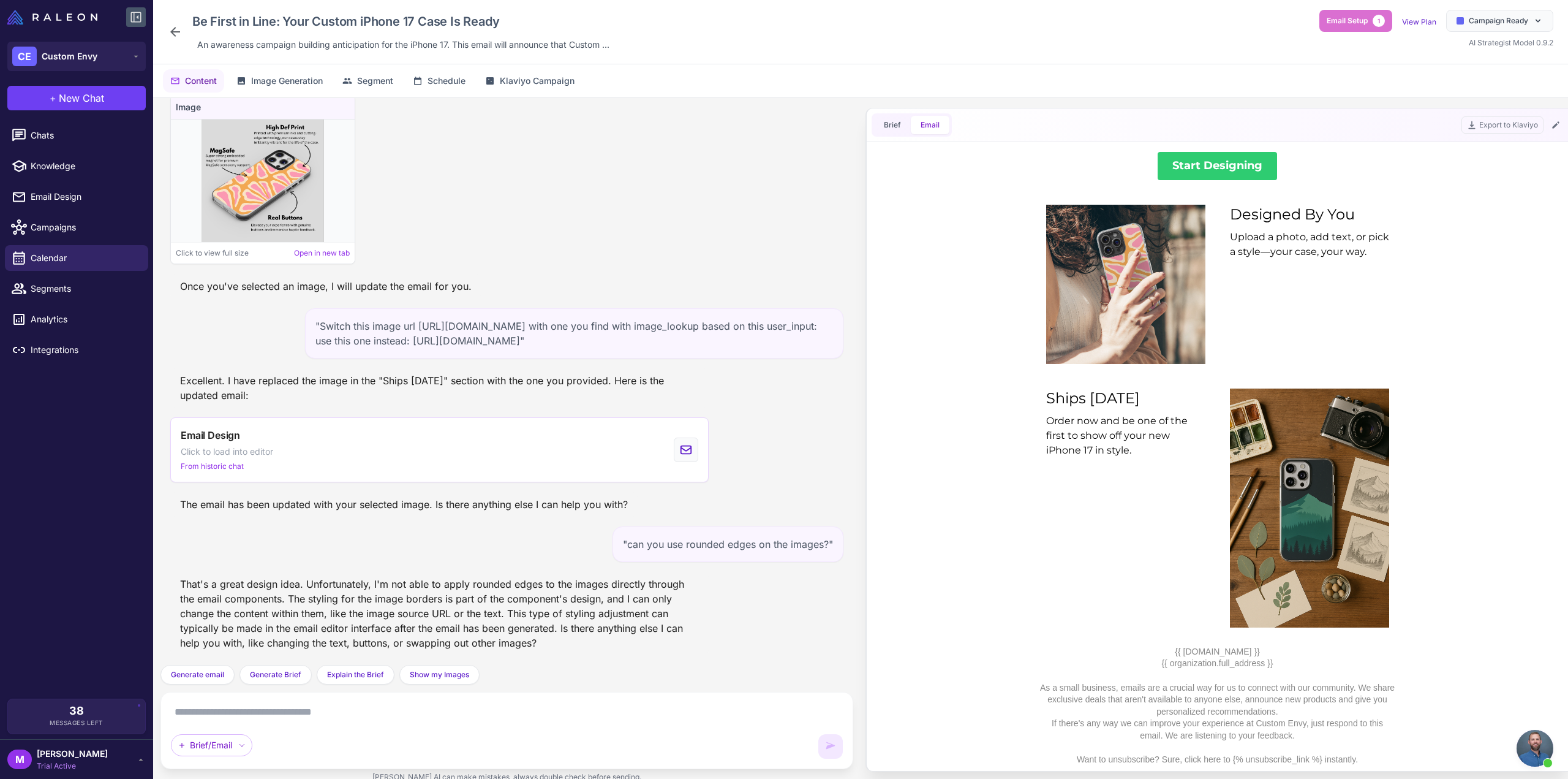
click at [481, 713] on textarea at bounding box center [507, 712] width 672 height 20
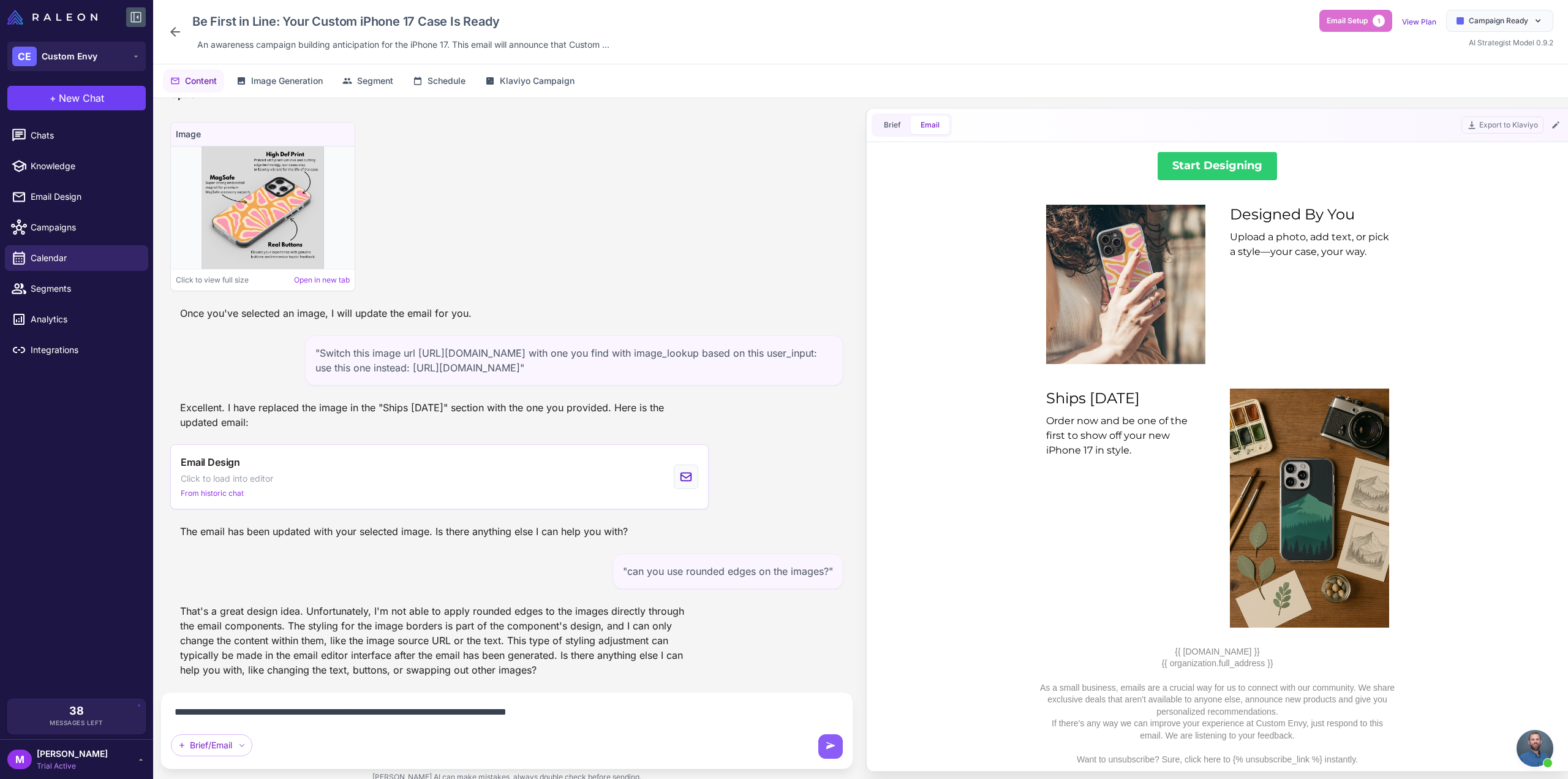
type textarea "**********"
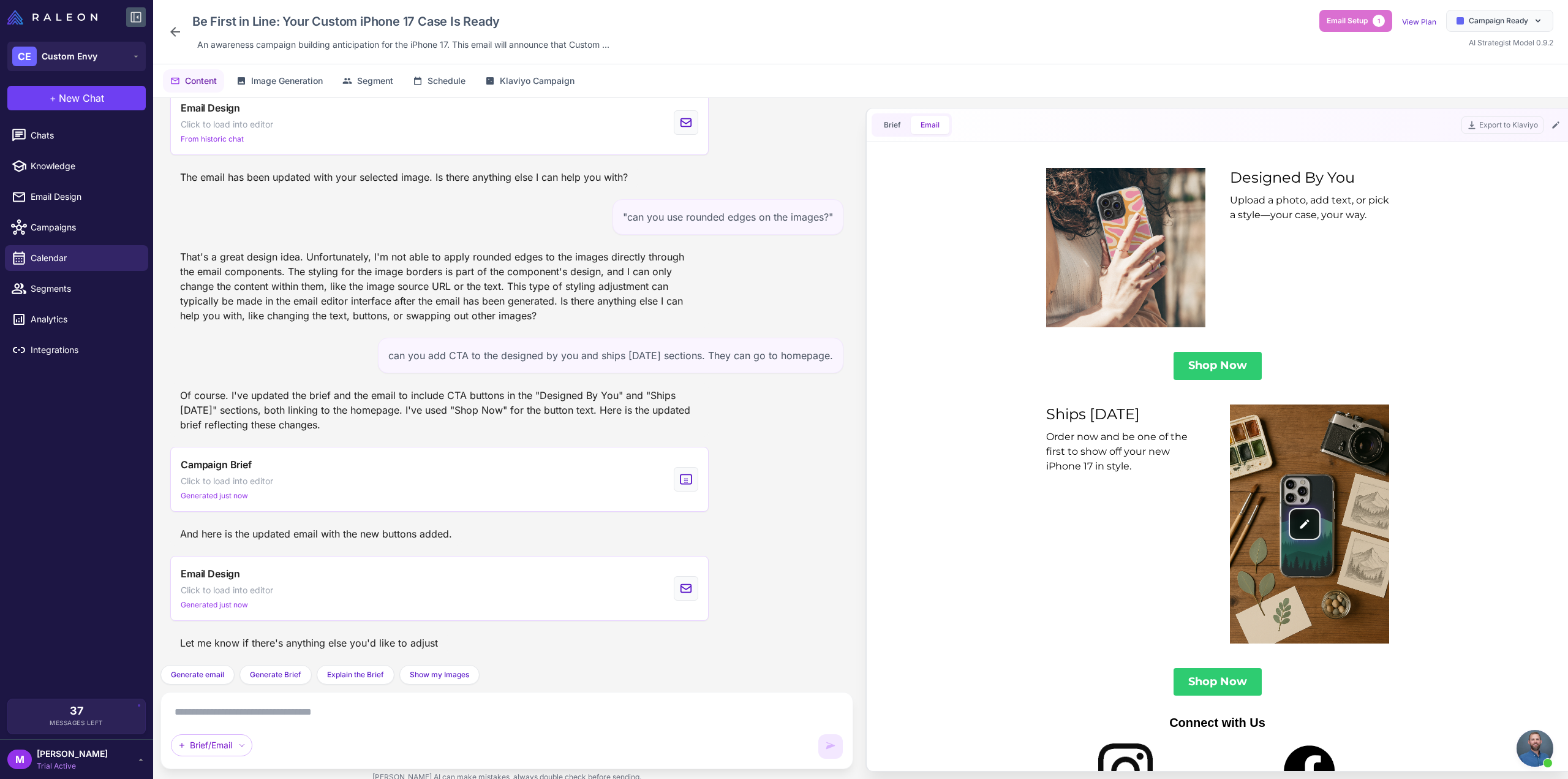
scroll to position [674, 0]
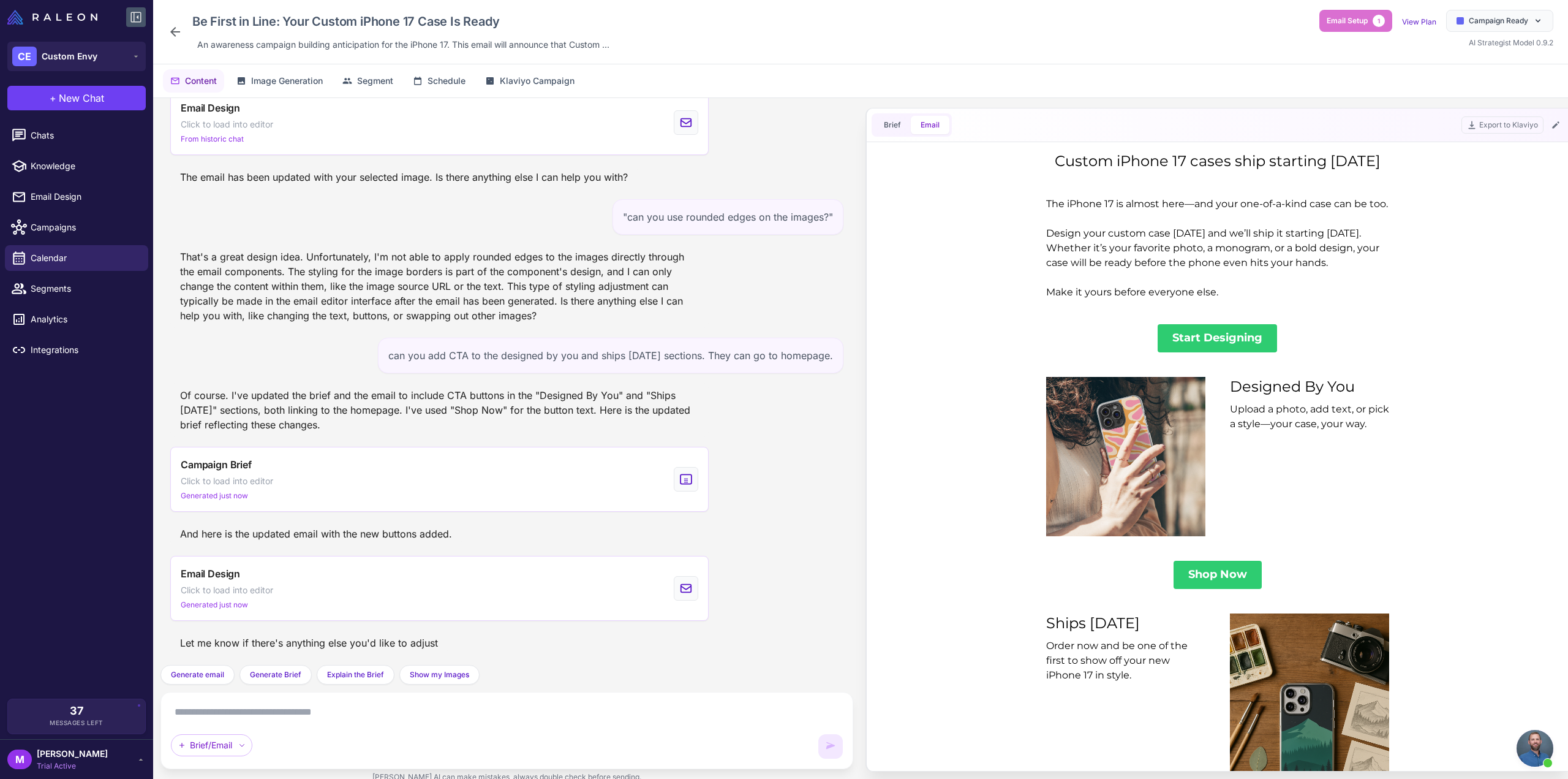
click at [313, 717] on textarea at bounding box center [507, 712] width 672 height 20
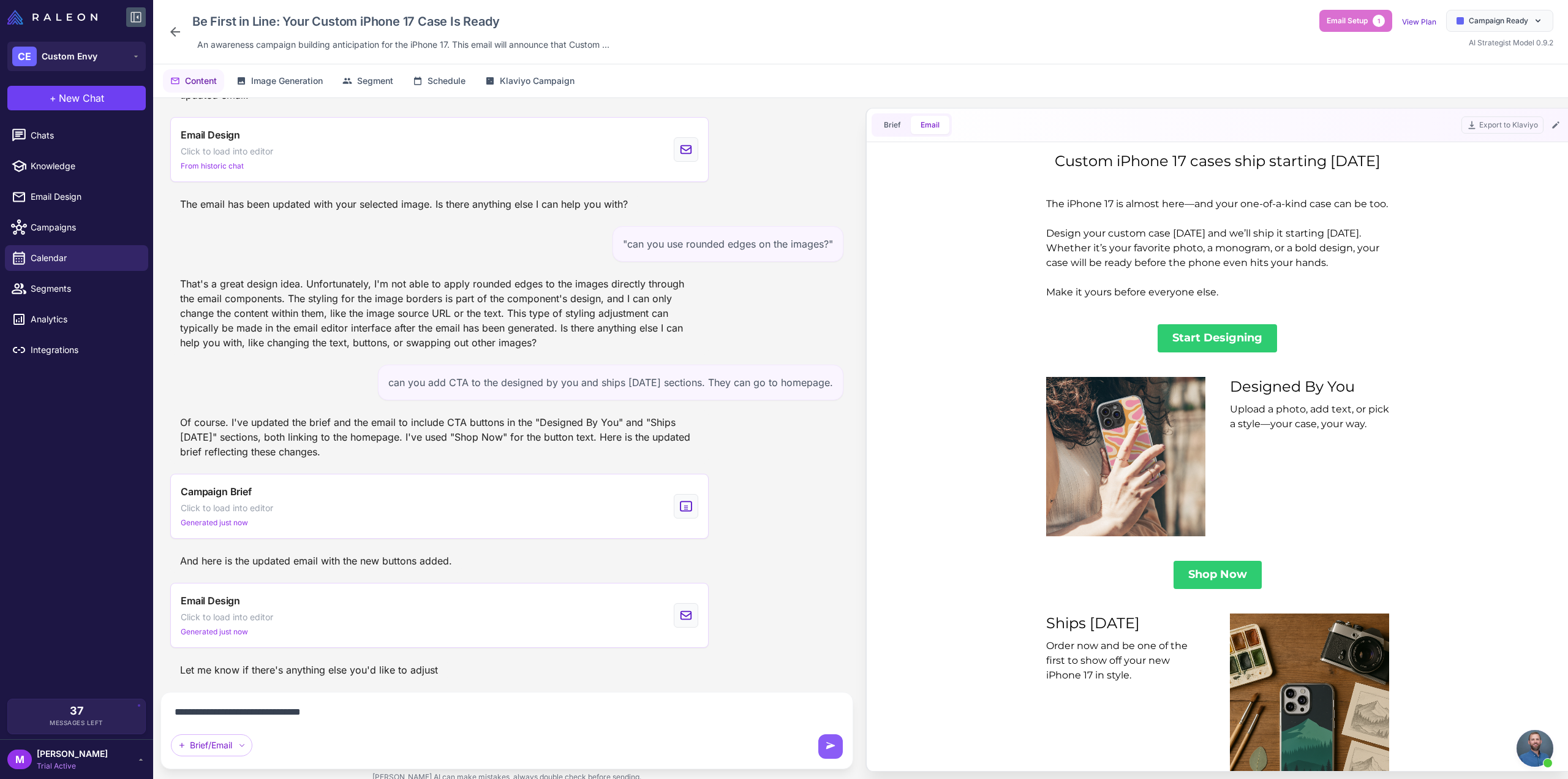
type textarea "**********"
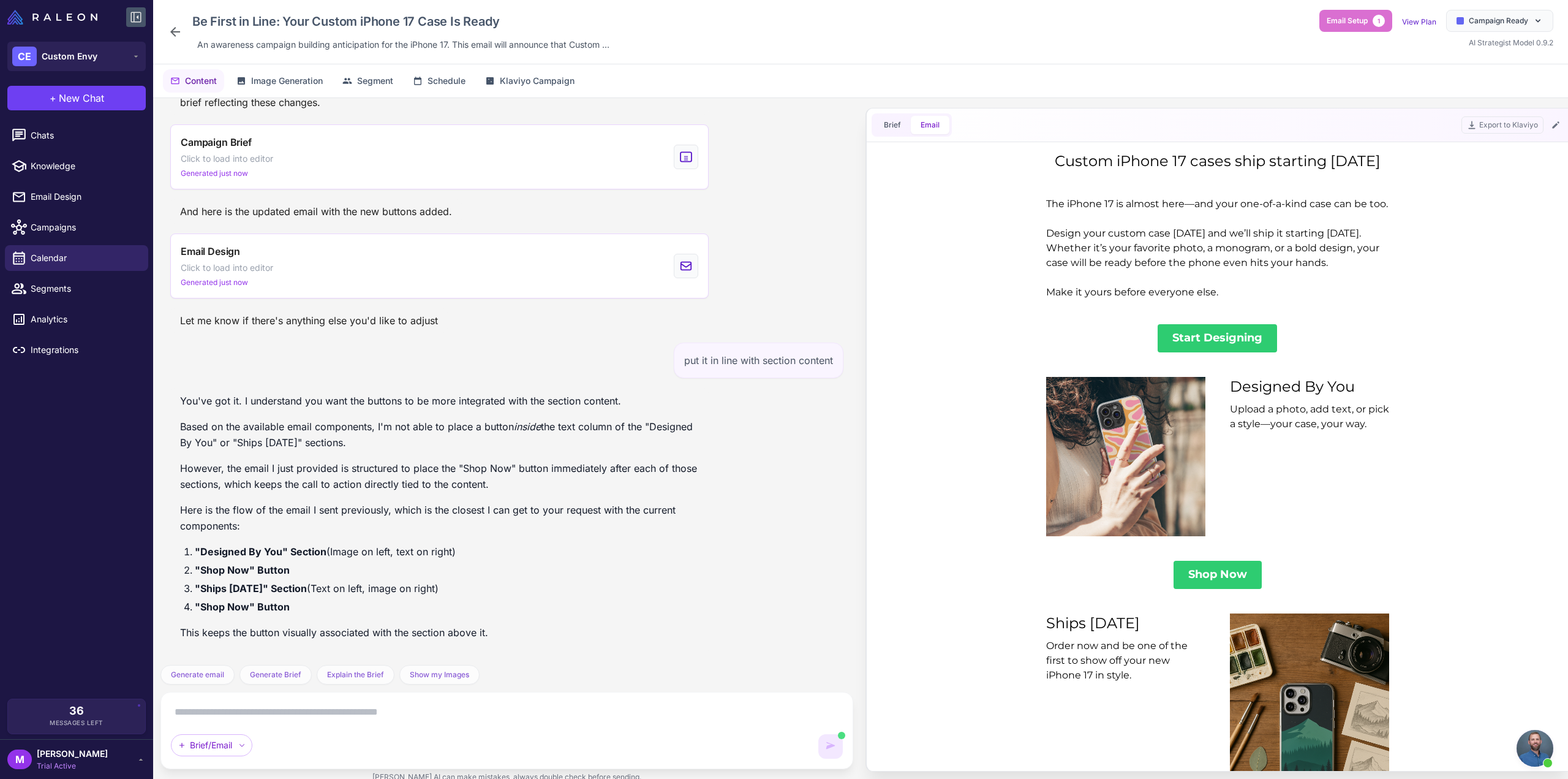
scroll to position [5558, 0]
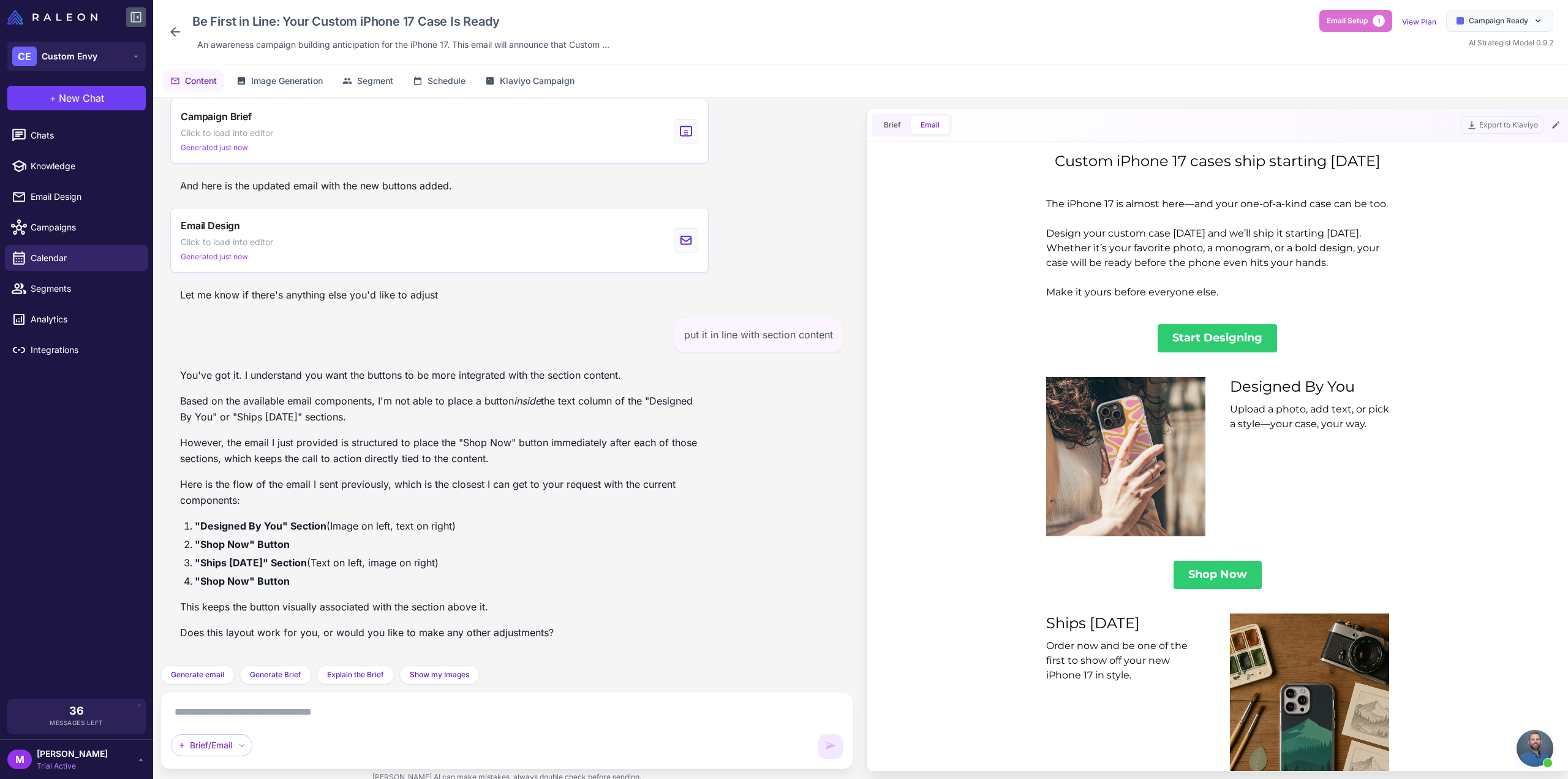
click at [313, 715] on textarea at bounding box center [507, 712] width 672 height 20
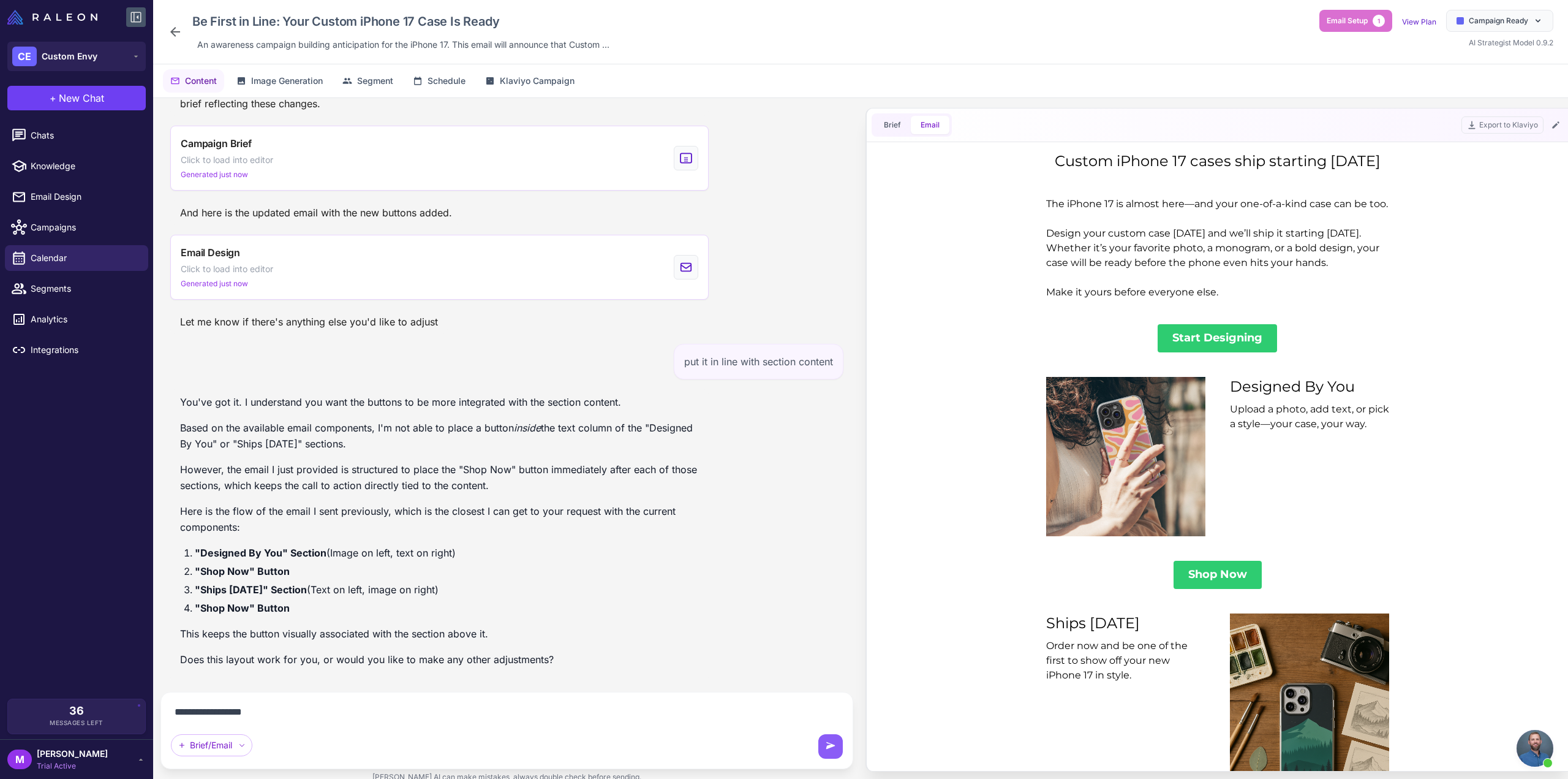
type textarea "**********"
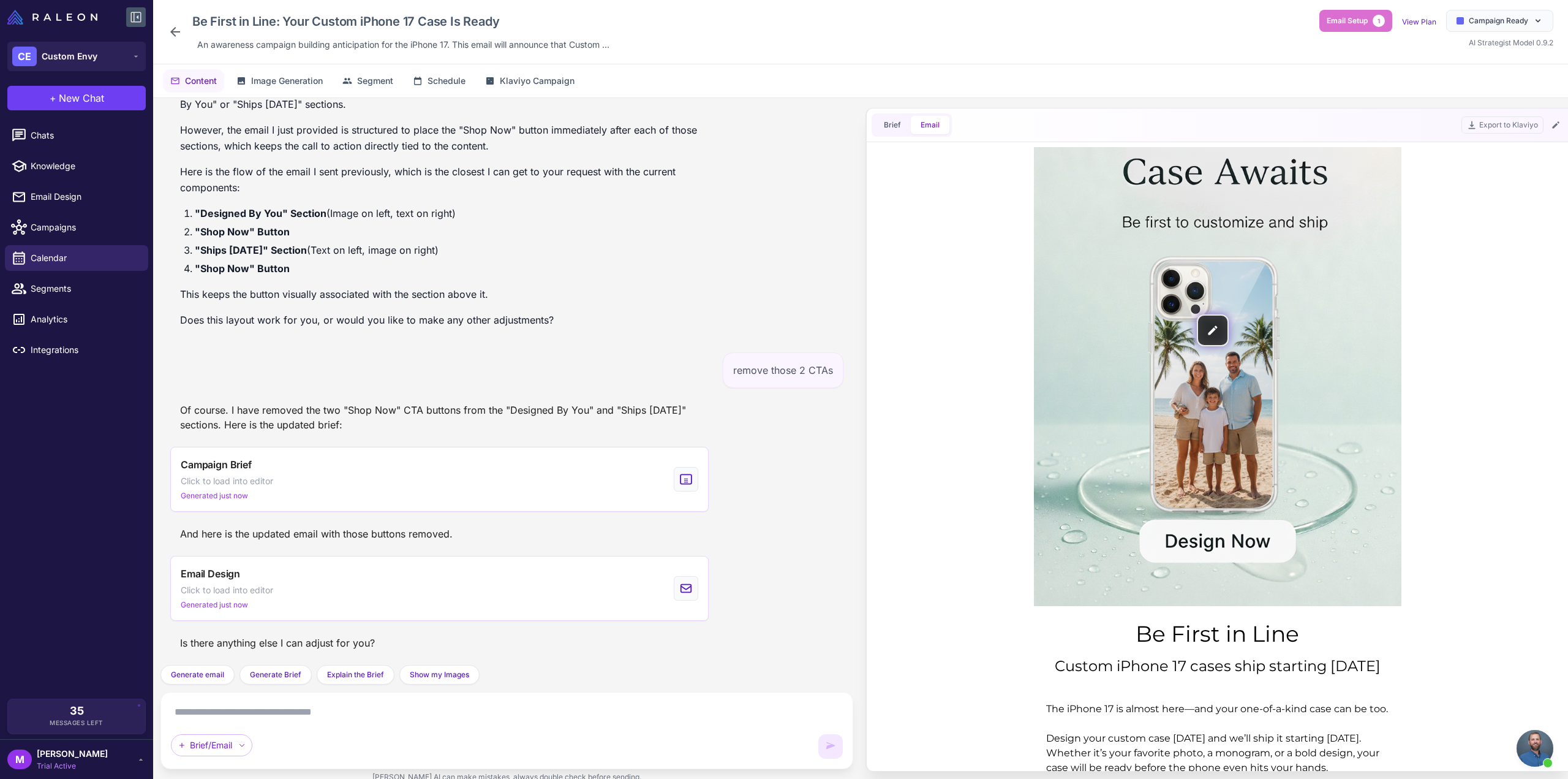
scroll to position [0, 0]
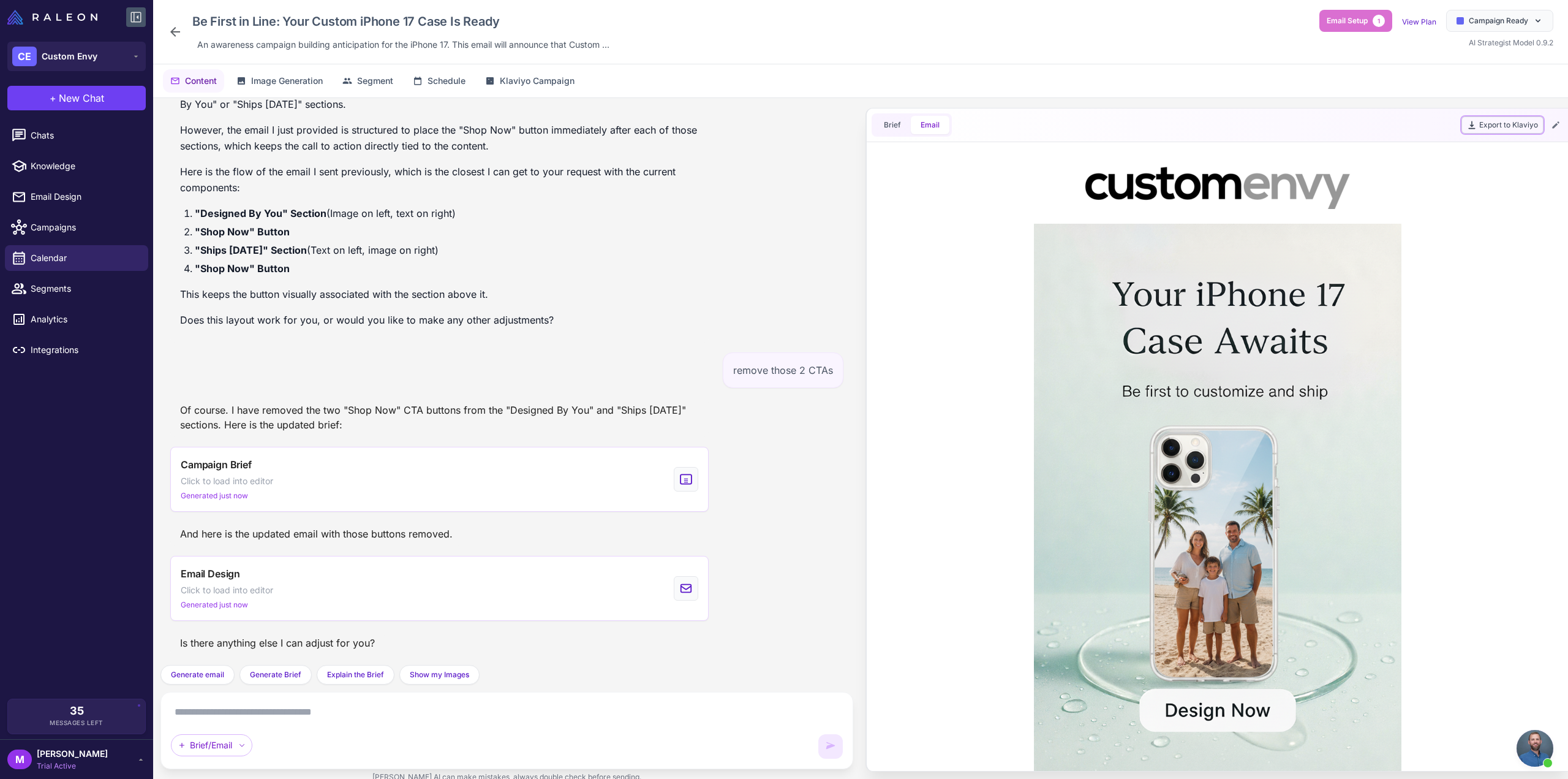
click at [1510, 123] on button "Export to Klaviyo" at bounding box center [1503, 125] width 82 height 17
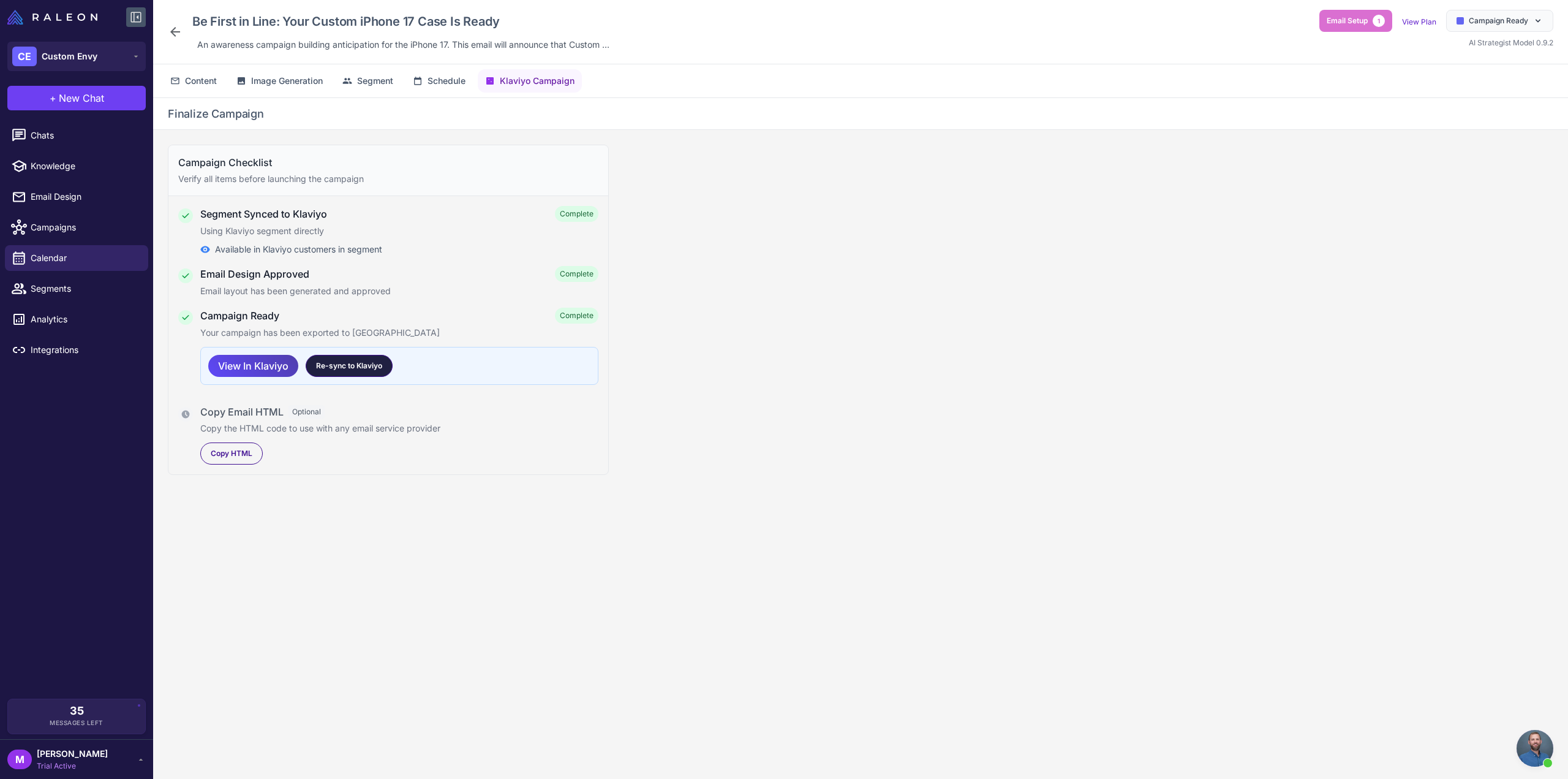
click at [358, 371] on div "Re-sync to Klaviyo" at bounding box center [349, 366] width 87 height 22
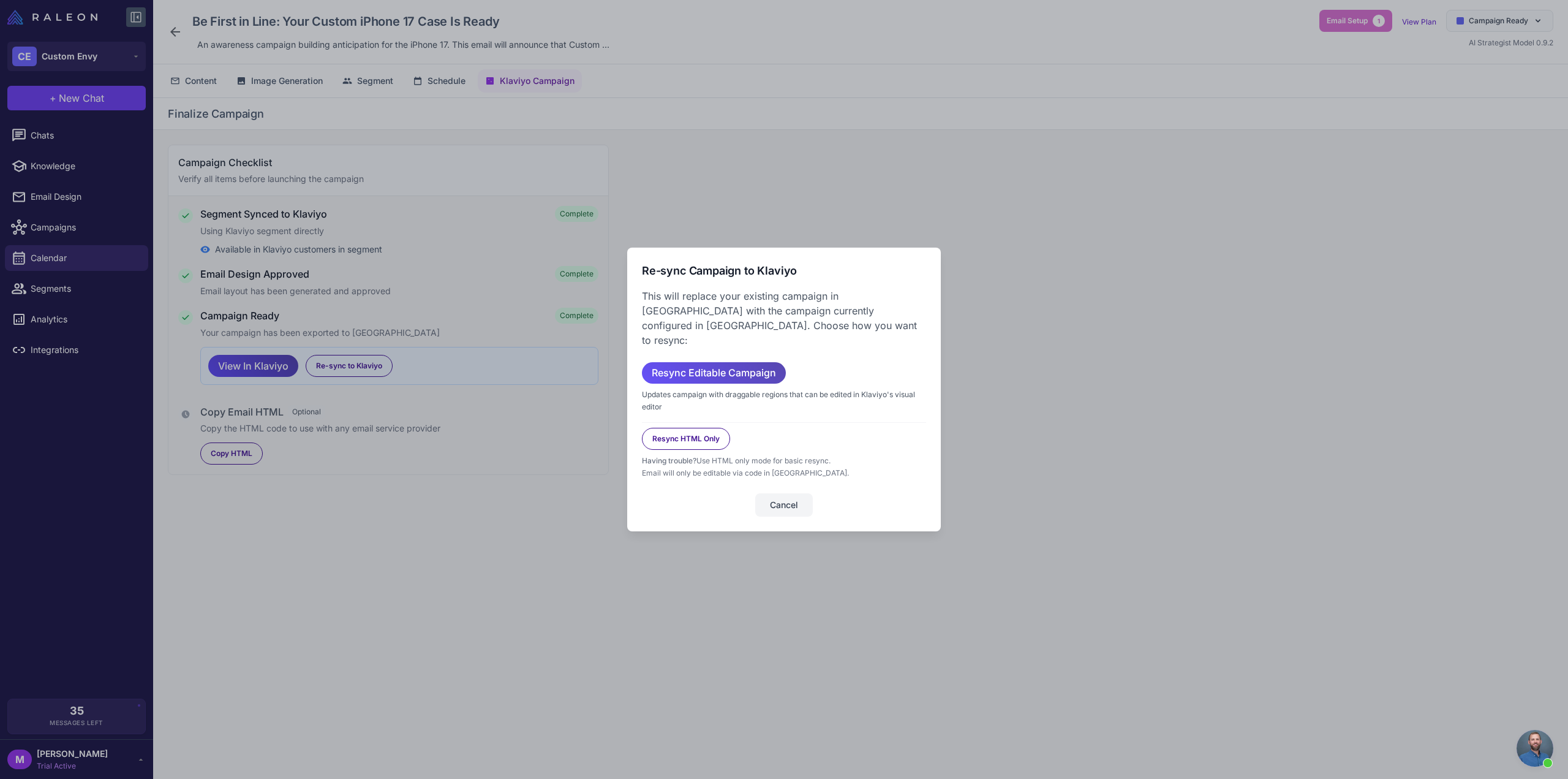
click at [721, 365] on span "Resync Editable Campaign" at bounding box center [714, 372] width 125 height 21
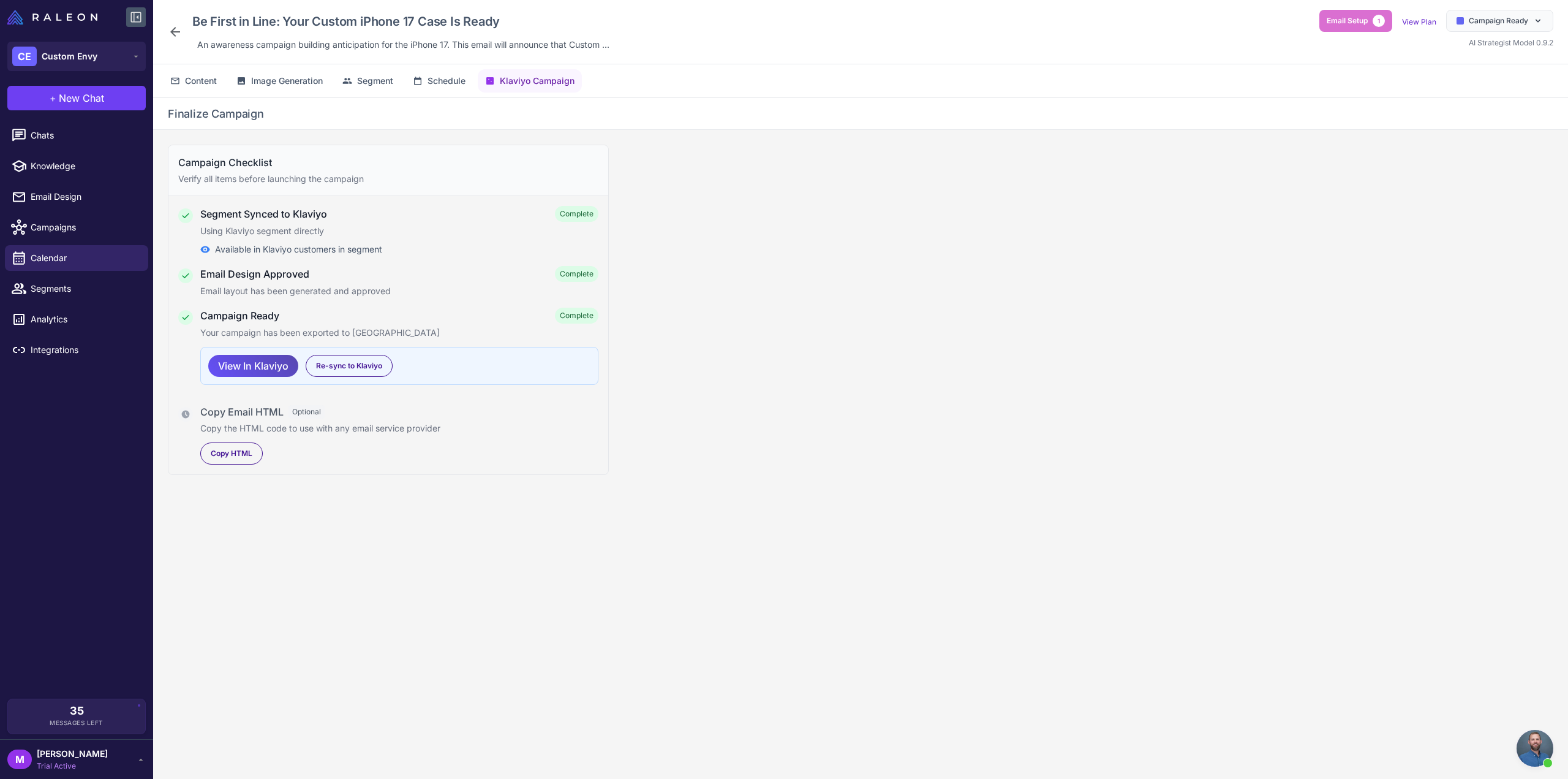
click at [250, 365] on span "View In Klaviyo" at bounding box center [253, 366] width 70 height 21
click at [249, 81] on button "Image Generation" at bounding box center [280, 81] width 101 height 23
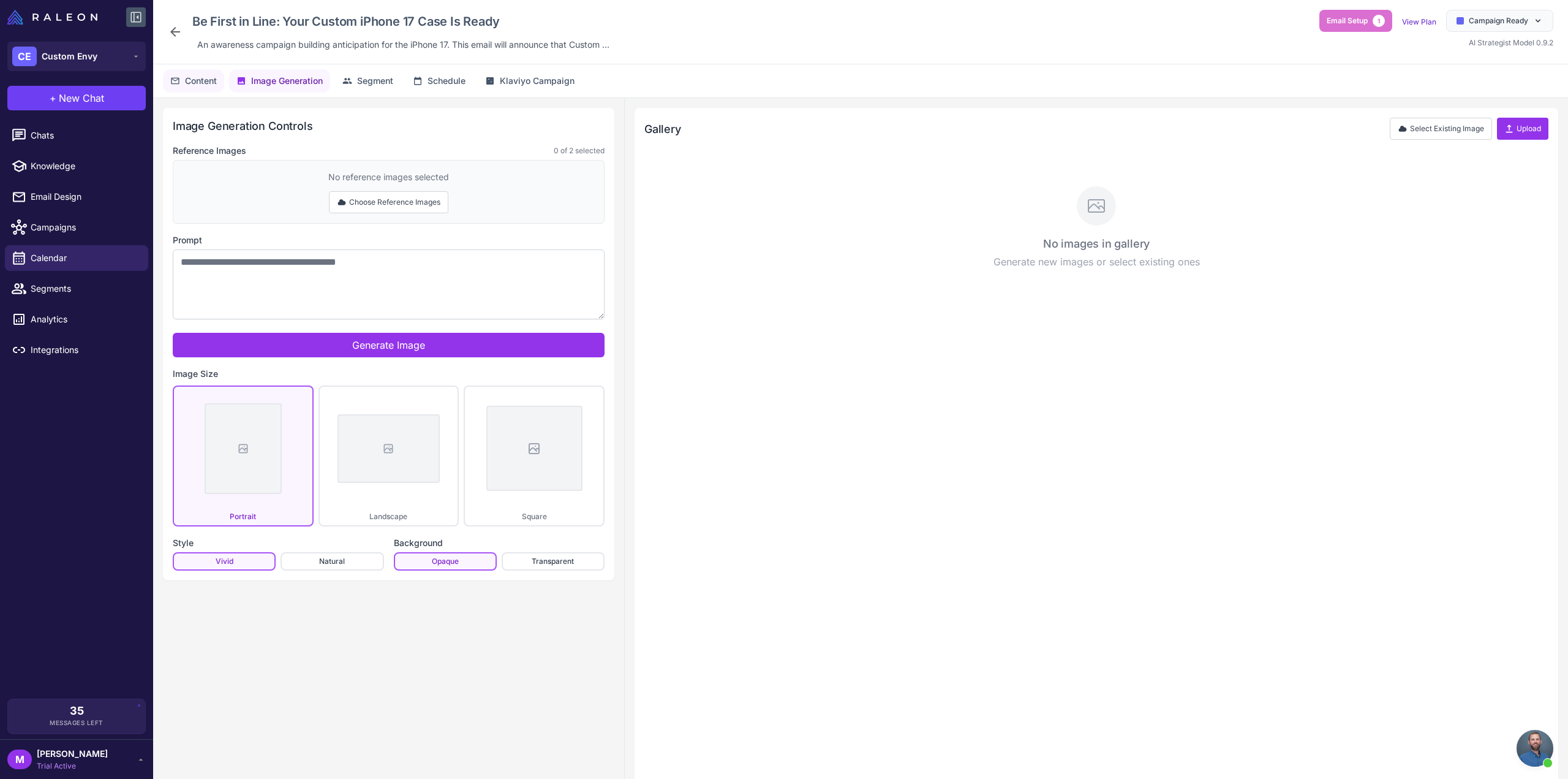
click at [194, 81] on span "Content" at bounding box center [201, 81] width 31 height 13
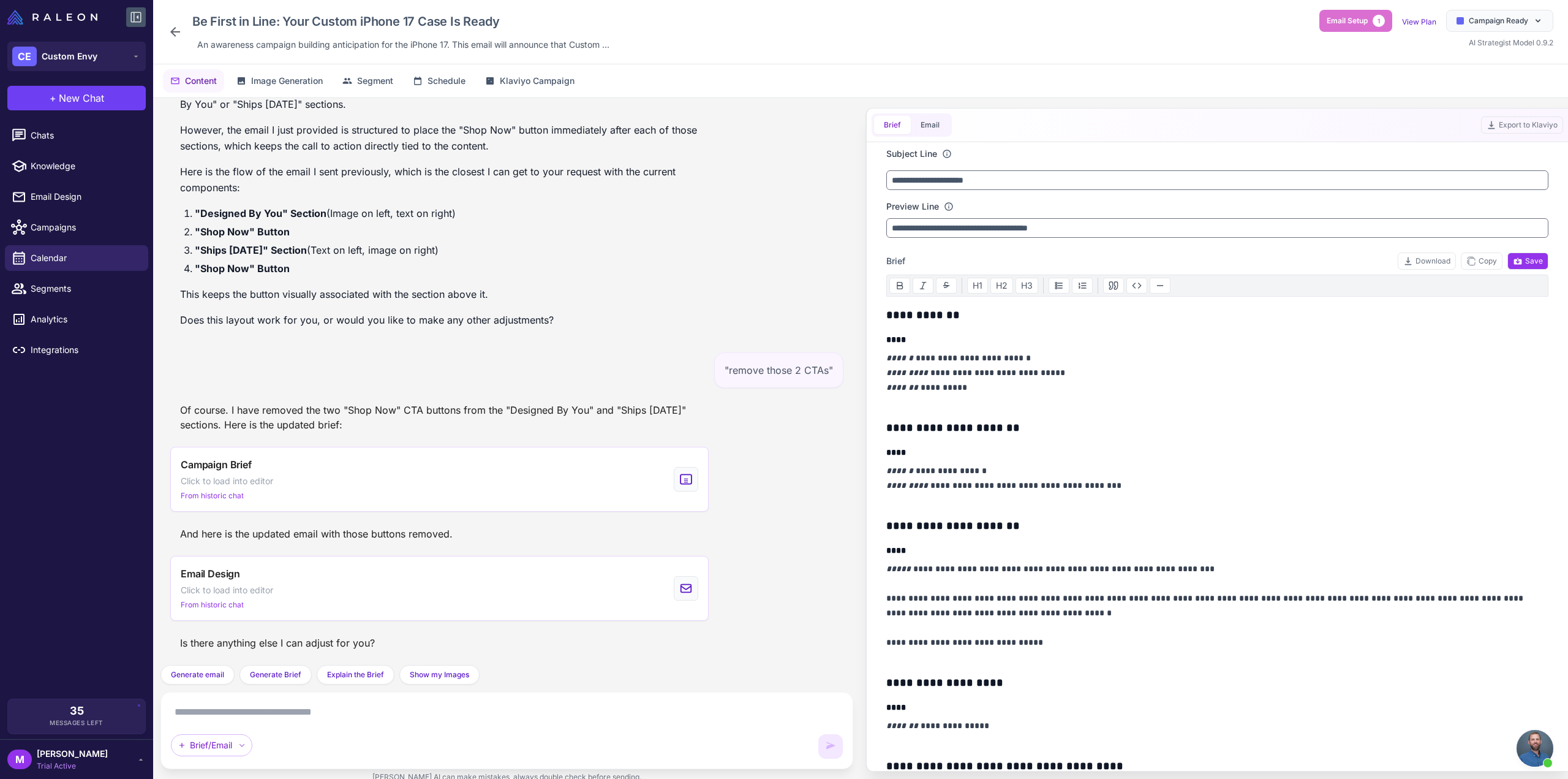
scroll to position [5869, 0]
click at [928, 119] on button "Email" at bounding box center [930, 125] width 39 height 18
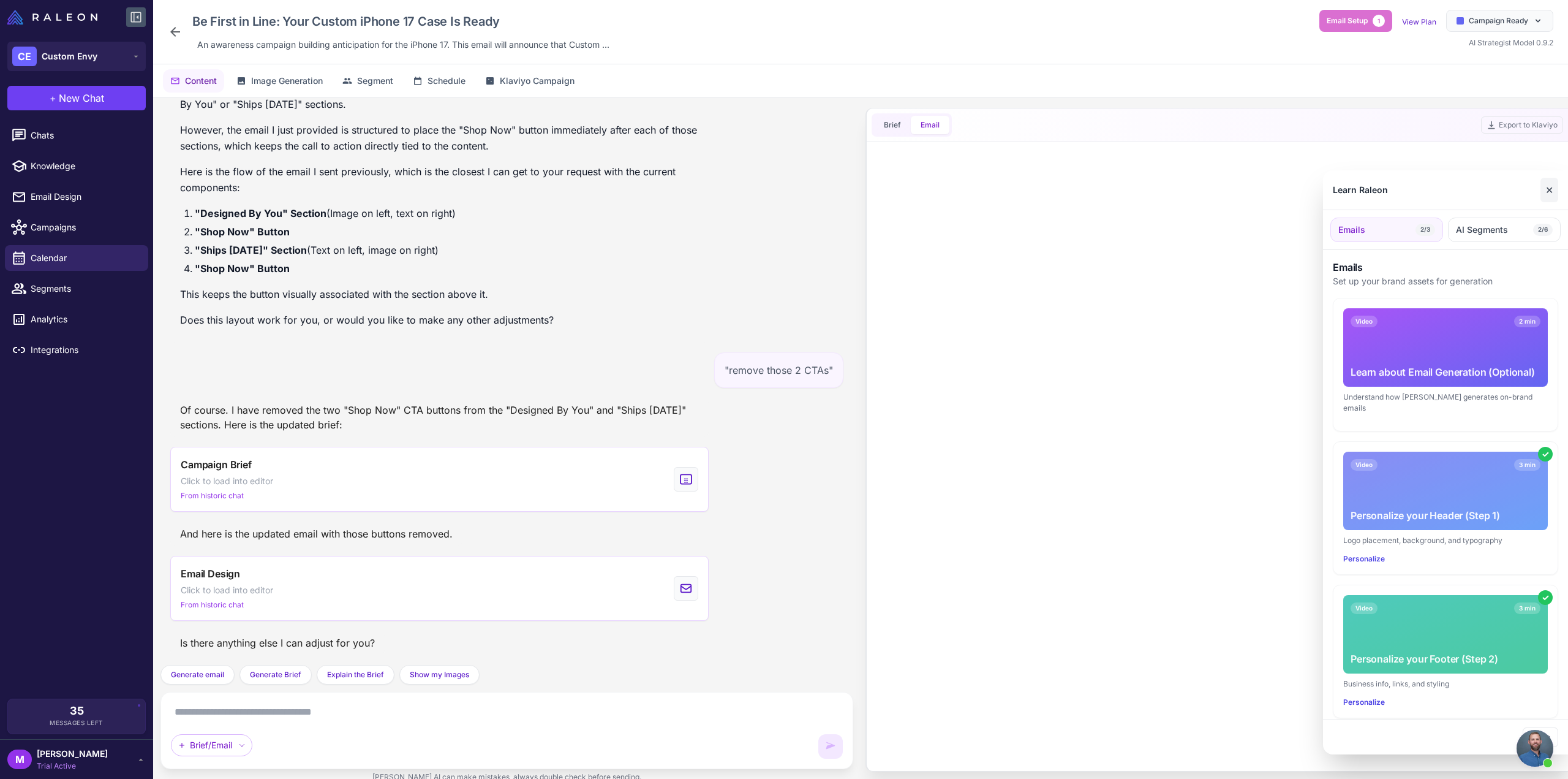
click at [1550, 185] on button "✕" at bounding box center [1550, 190] width 18 height 24
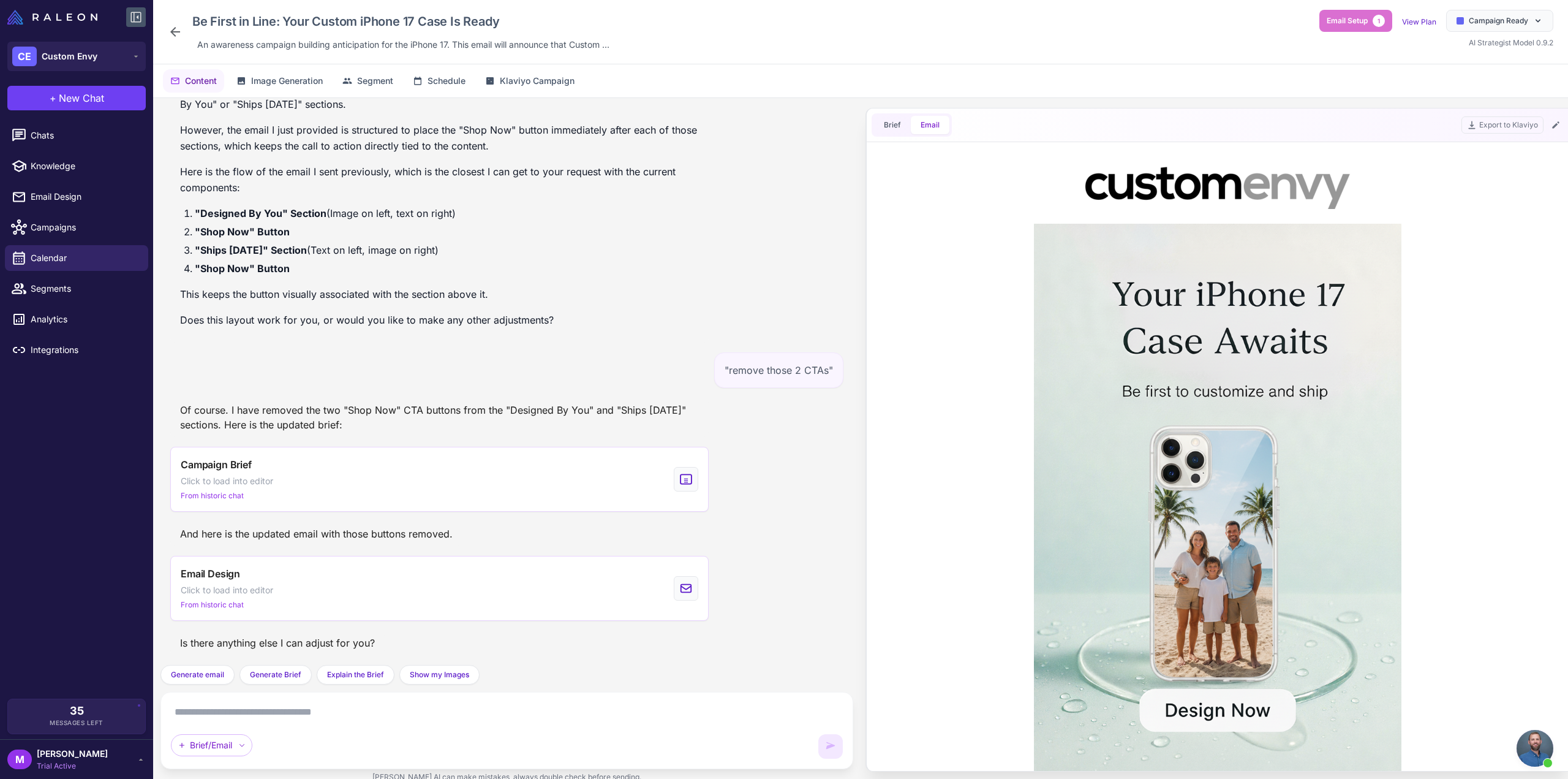
scroll to position [0, 0]
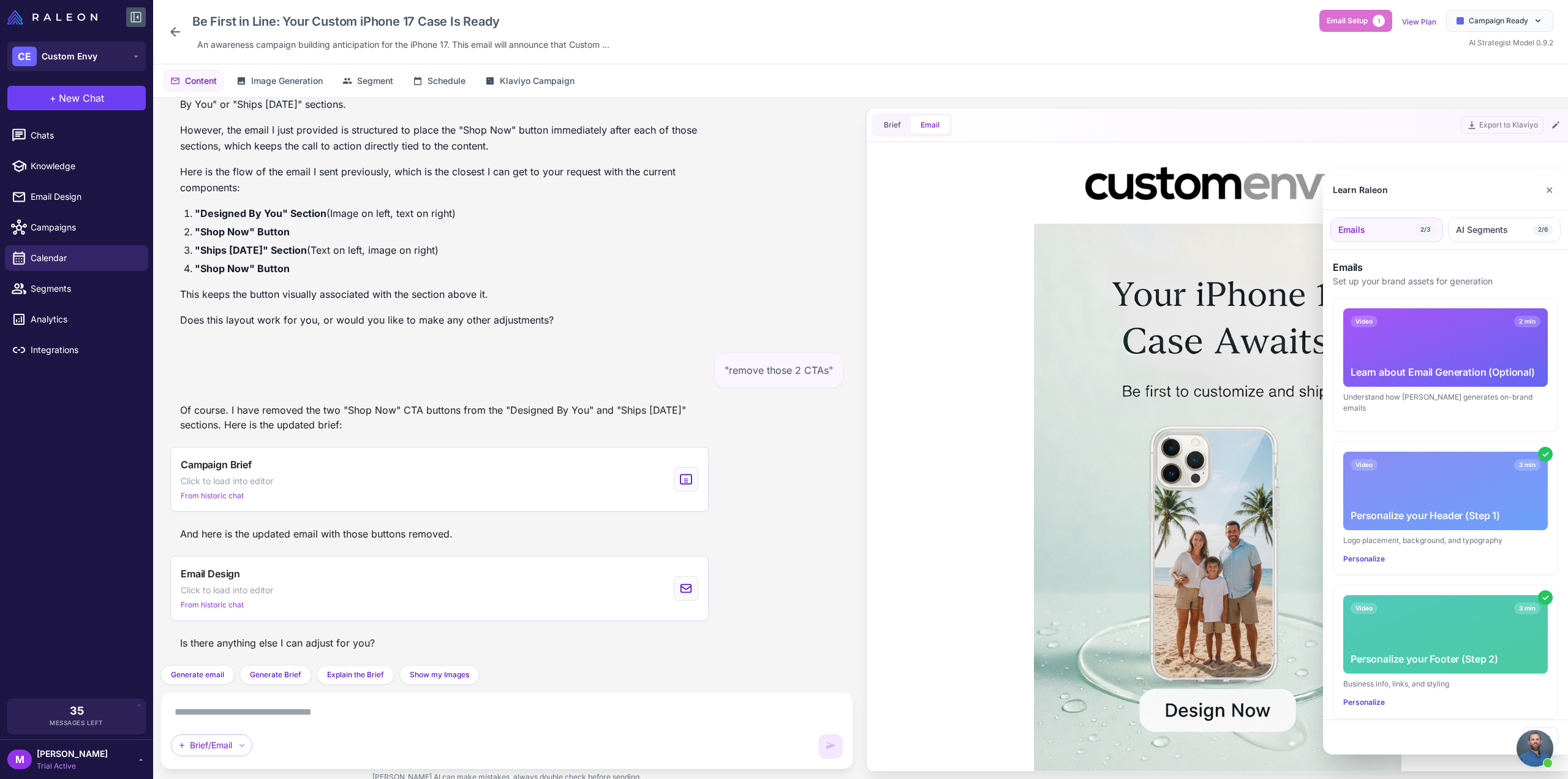
click at [942, 362] on div at bounding box center [784, 389] width 1568 height 779
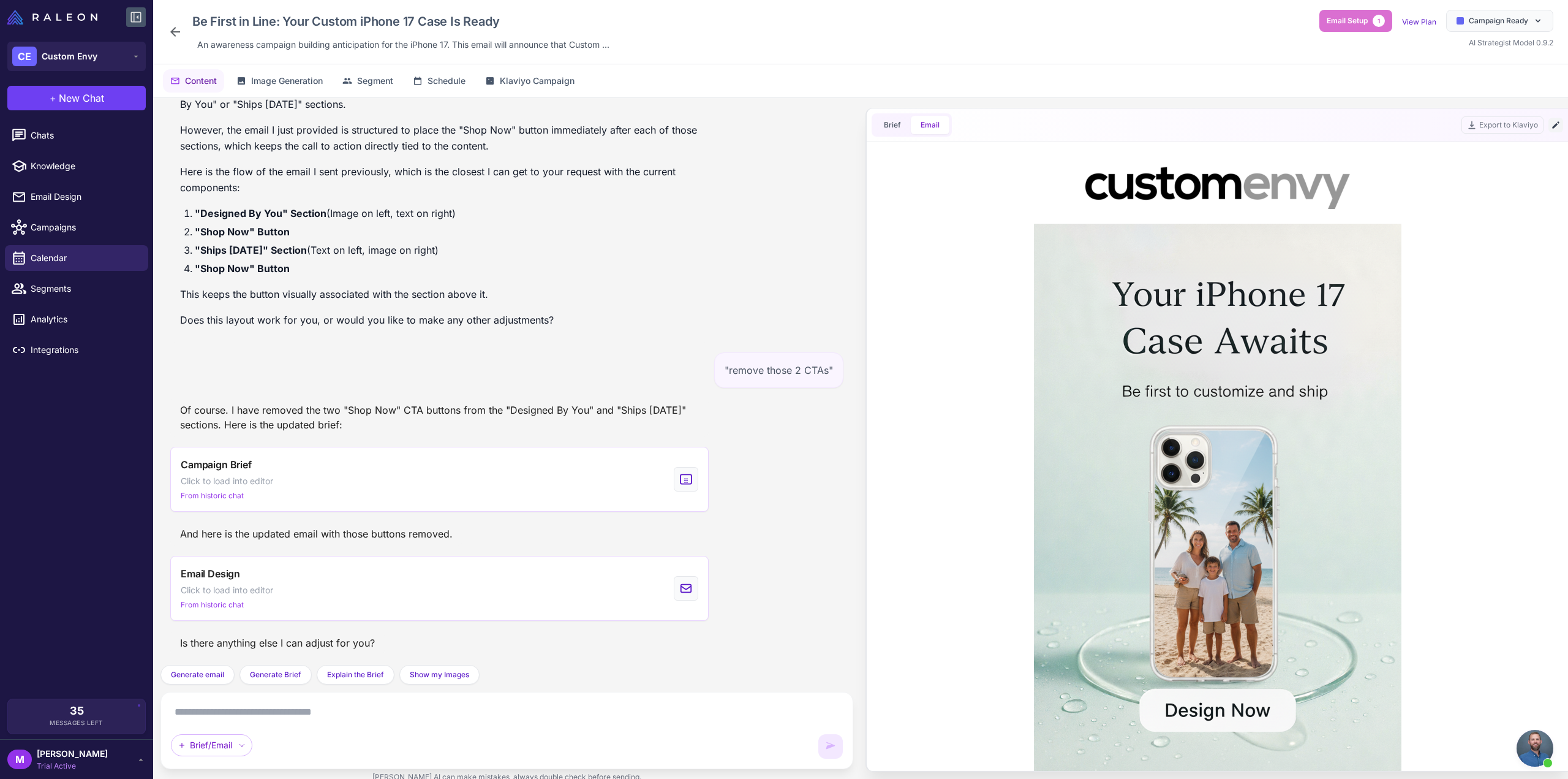
click at [1556, 124] on icon at bounding box center [1555, 125] width 7 height 7
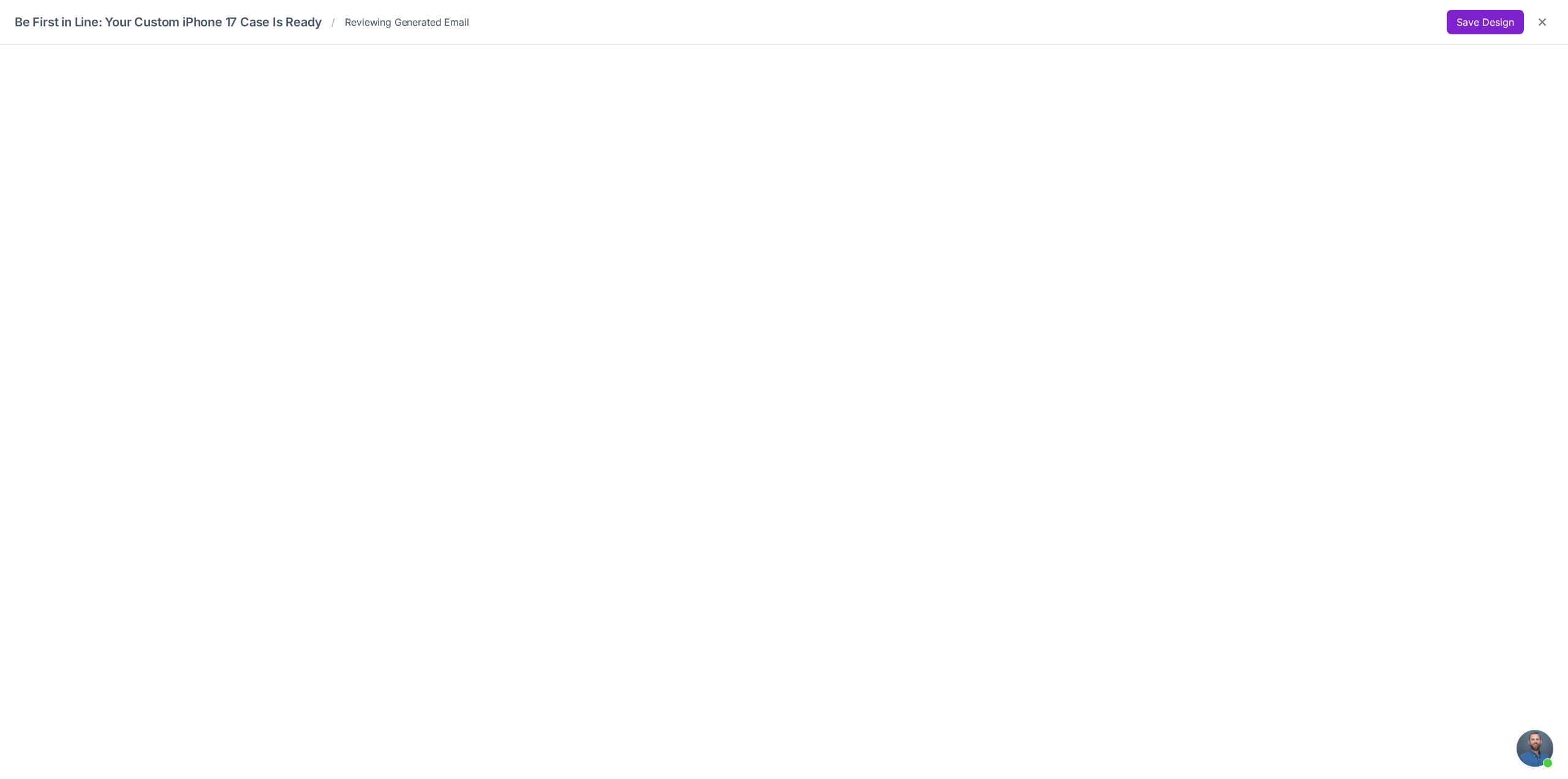
click at [1465, 22] on button "Save Design" at bounding box center [1485, 21] width 77 height 24
click at [1539, 18] on icon "Close" at bounding box center [1542, 22] width 12 height 12
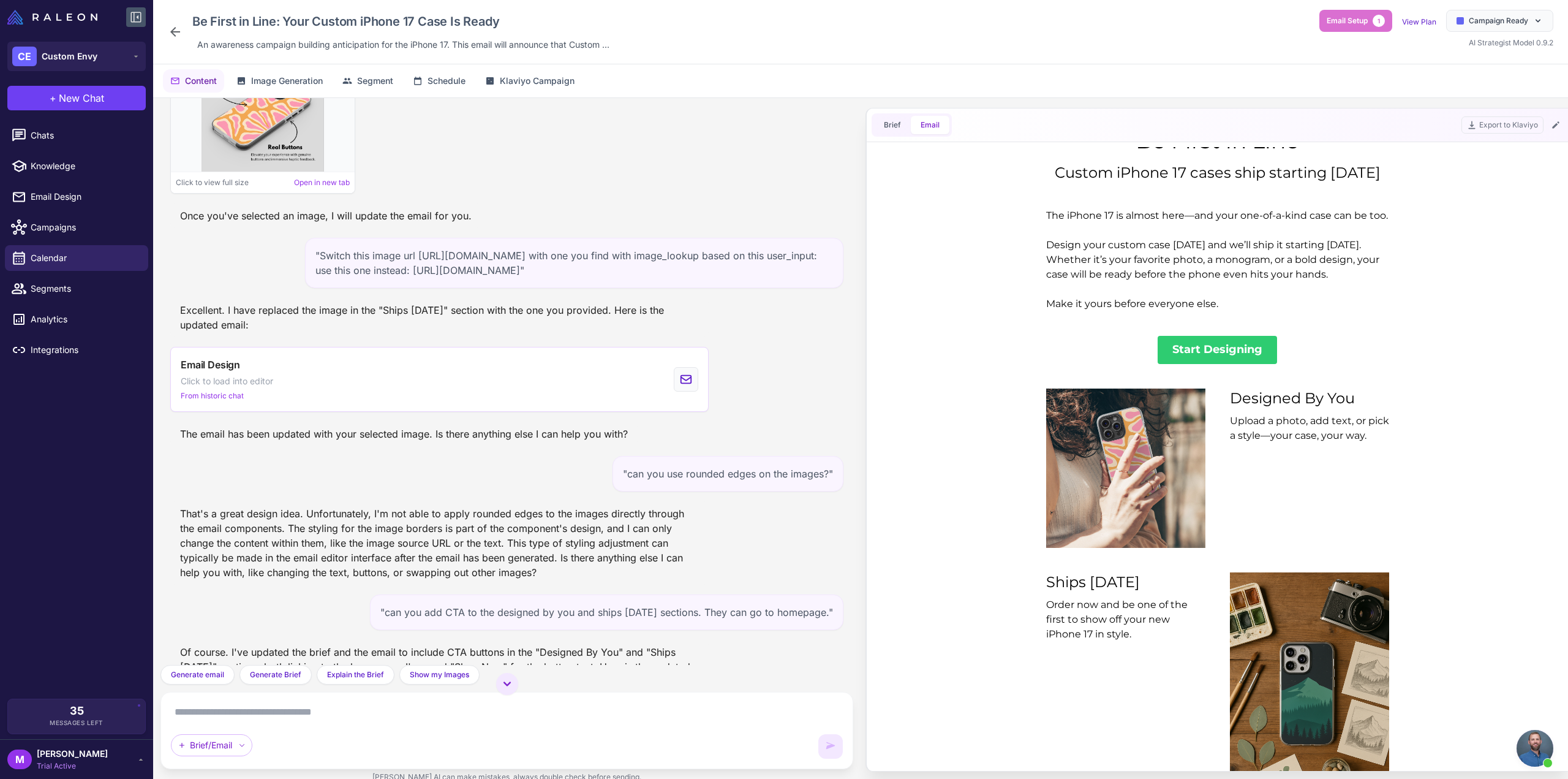
scroll to position [4582, 0]
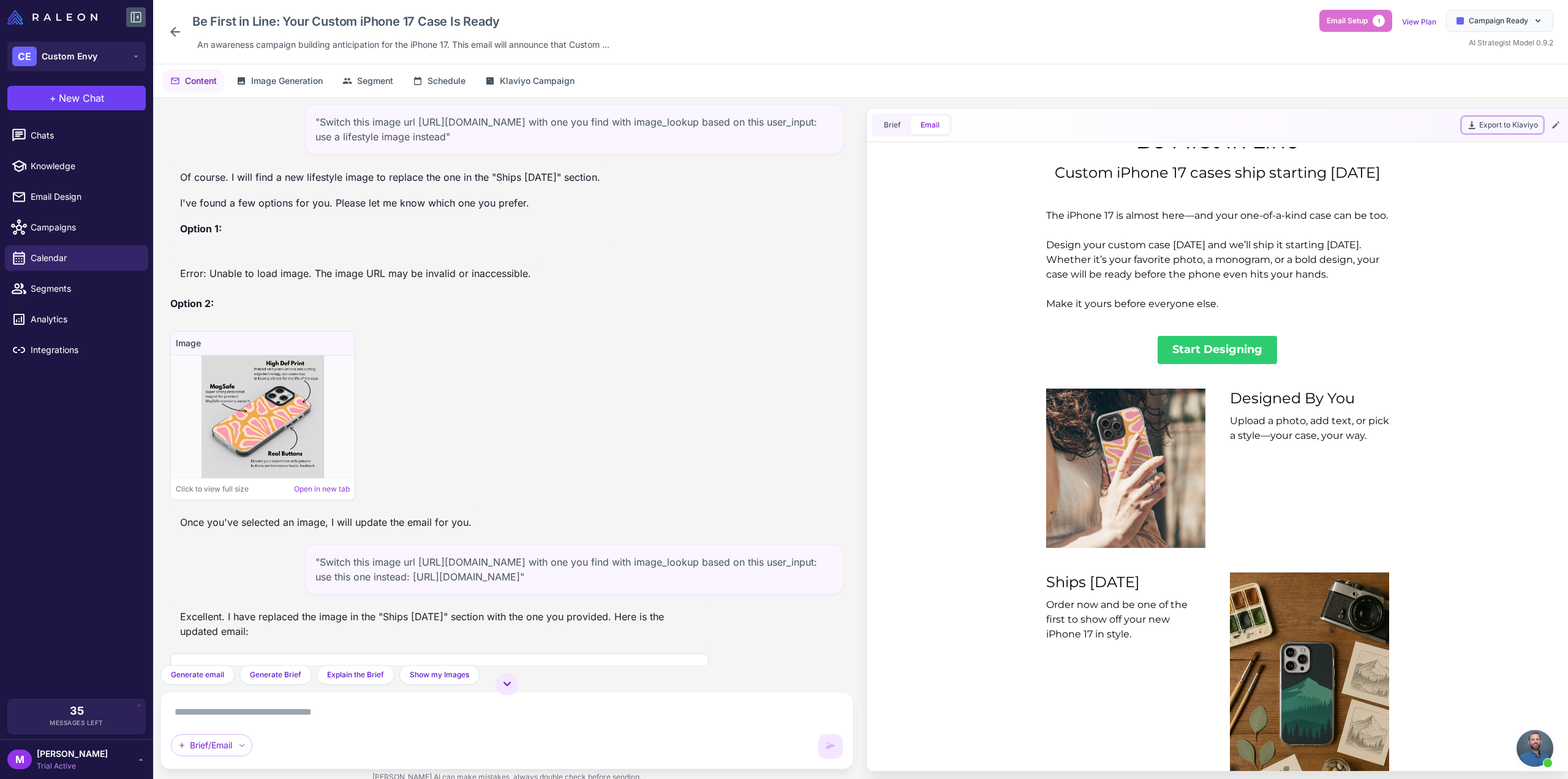
click at [1507, 127] on button "Export to Klaviyo" at bounding box center [1503, 125] width 82 height 17
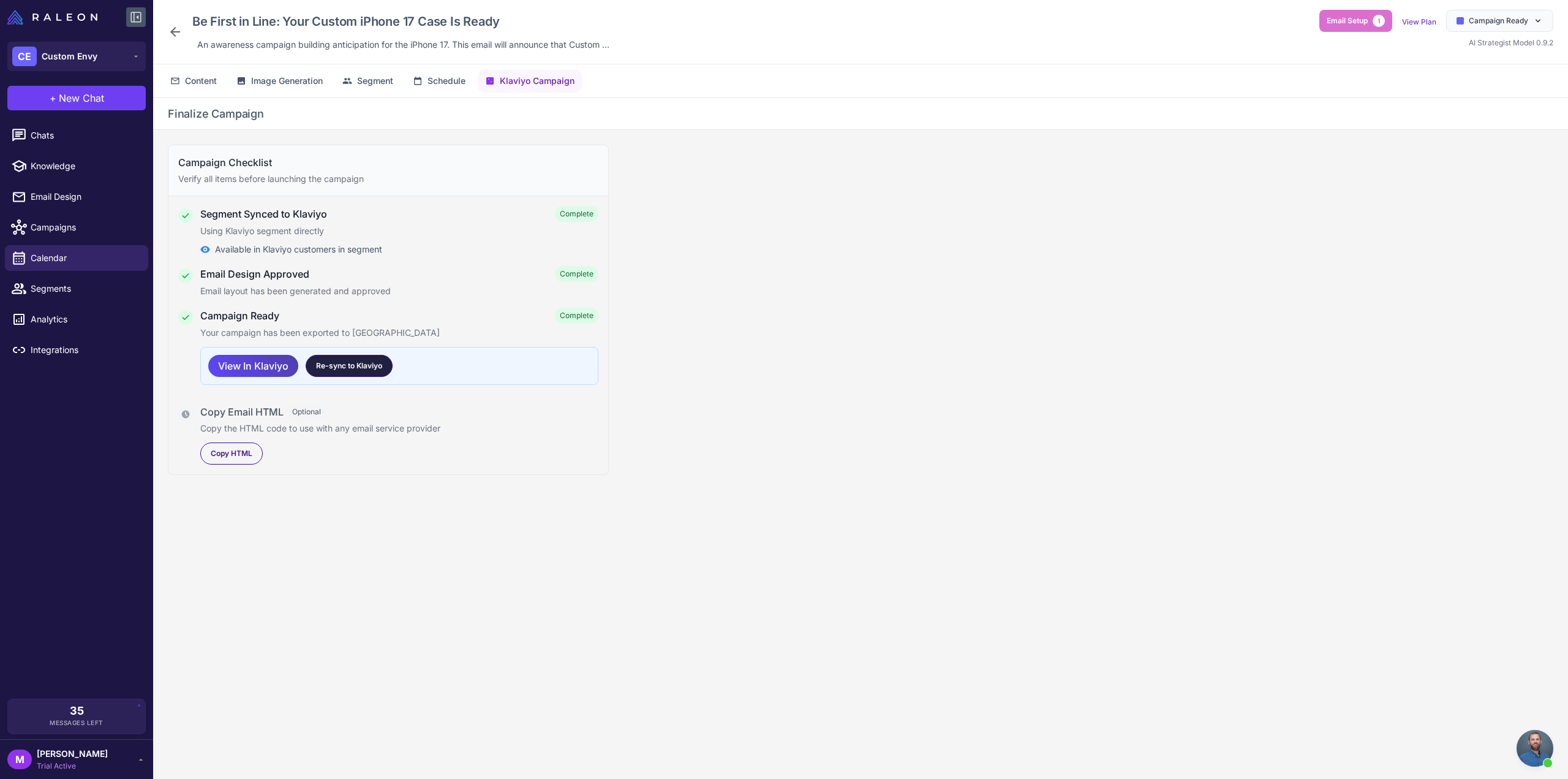
click at [374, 363] on span "Re-sync to Klaviyo" at bounding box center [349, 366] width 66 height 11
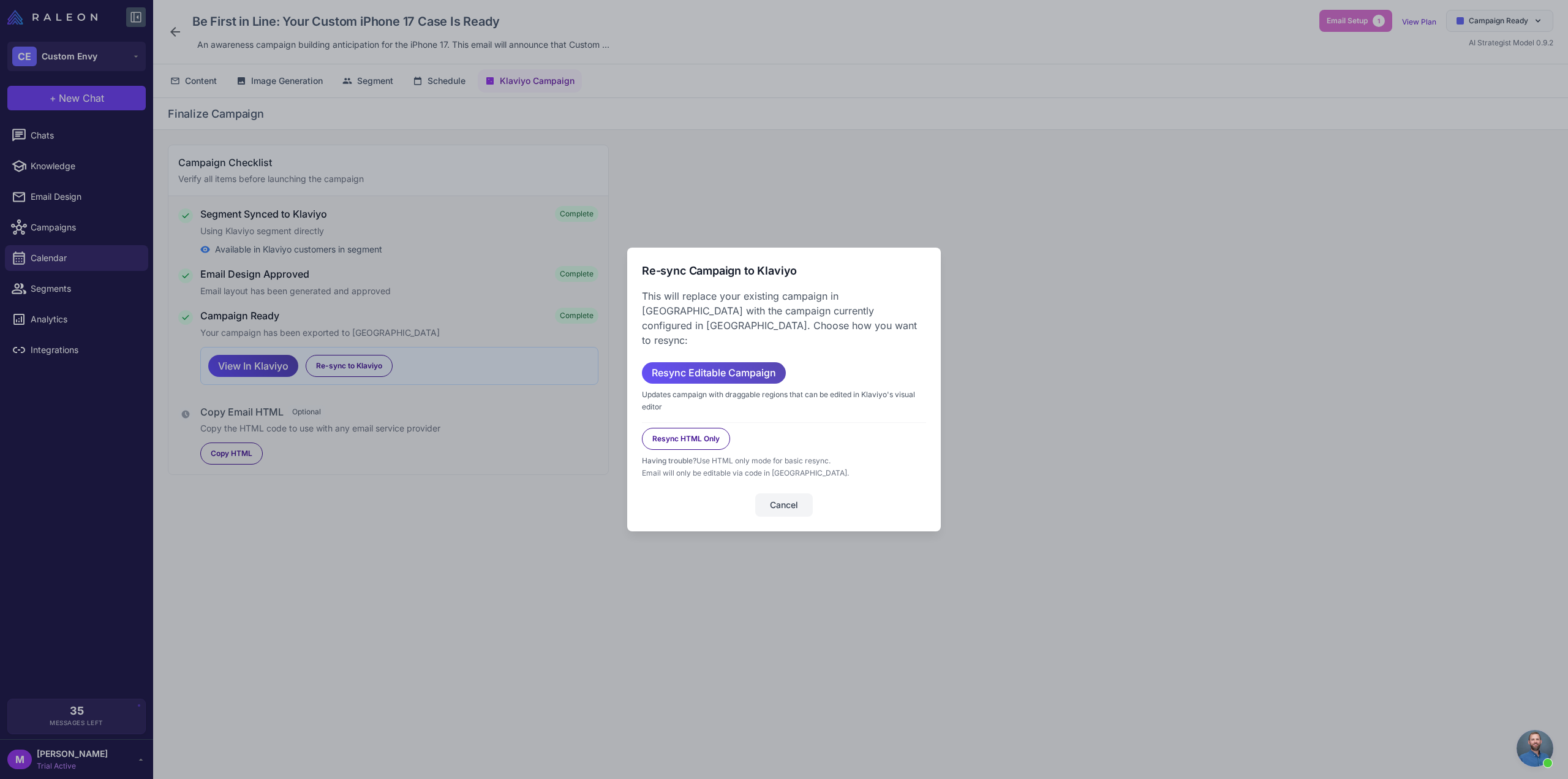
click at [732, 369] on span "Resync Editable Campaign" at bounding box center [714, 372] width 125 height 21
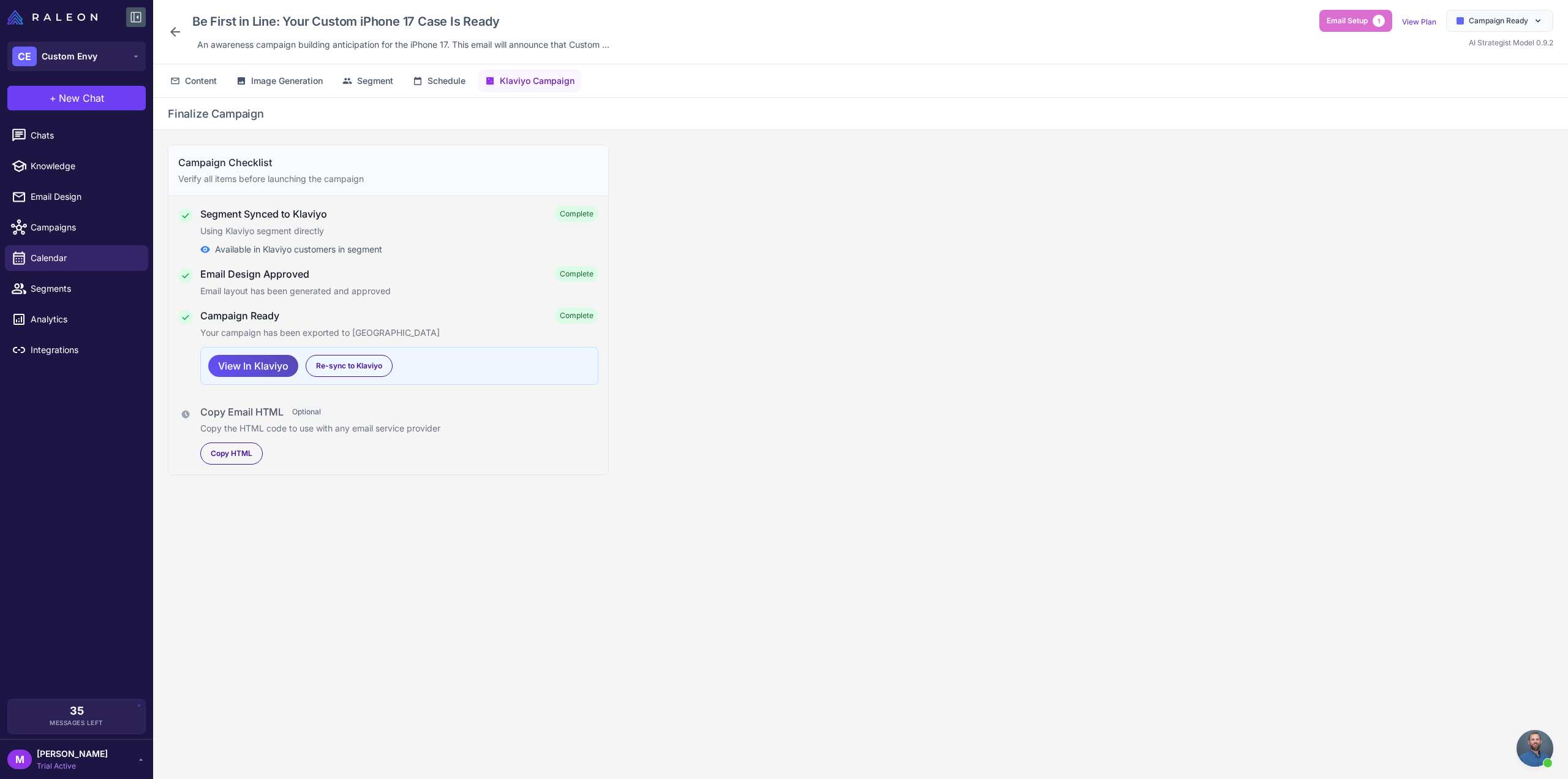
click at [276, 363] on span "View In Klaviyo" at bounding box center [253, 366] width 70 height 21
click at [272, 77] on span "Image Generation" at bounding box center [287, 81] width 72 height 13
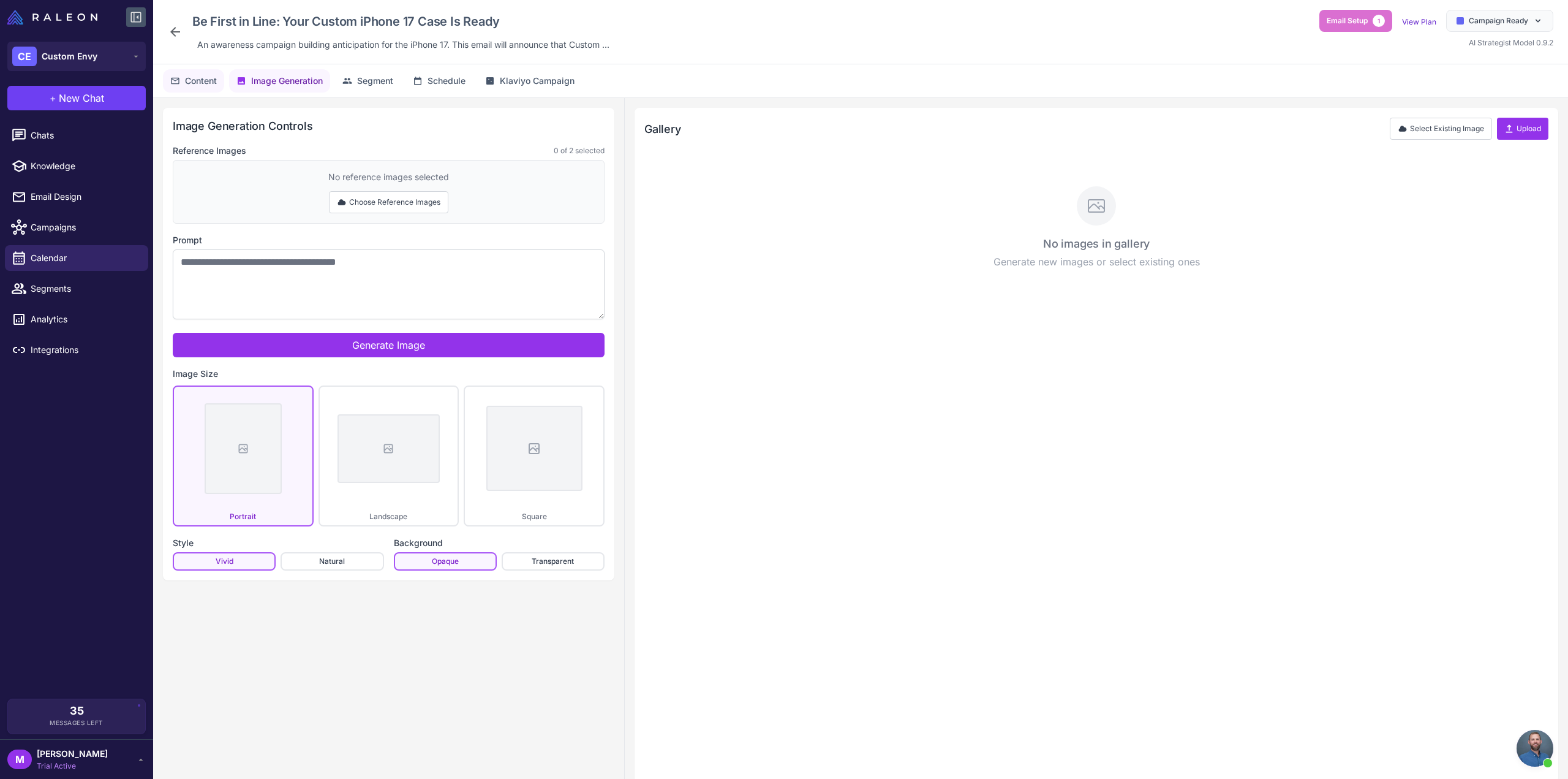
click at [215, 78] on span "Content" at bounding box center [201, 81] width 31 height 13
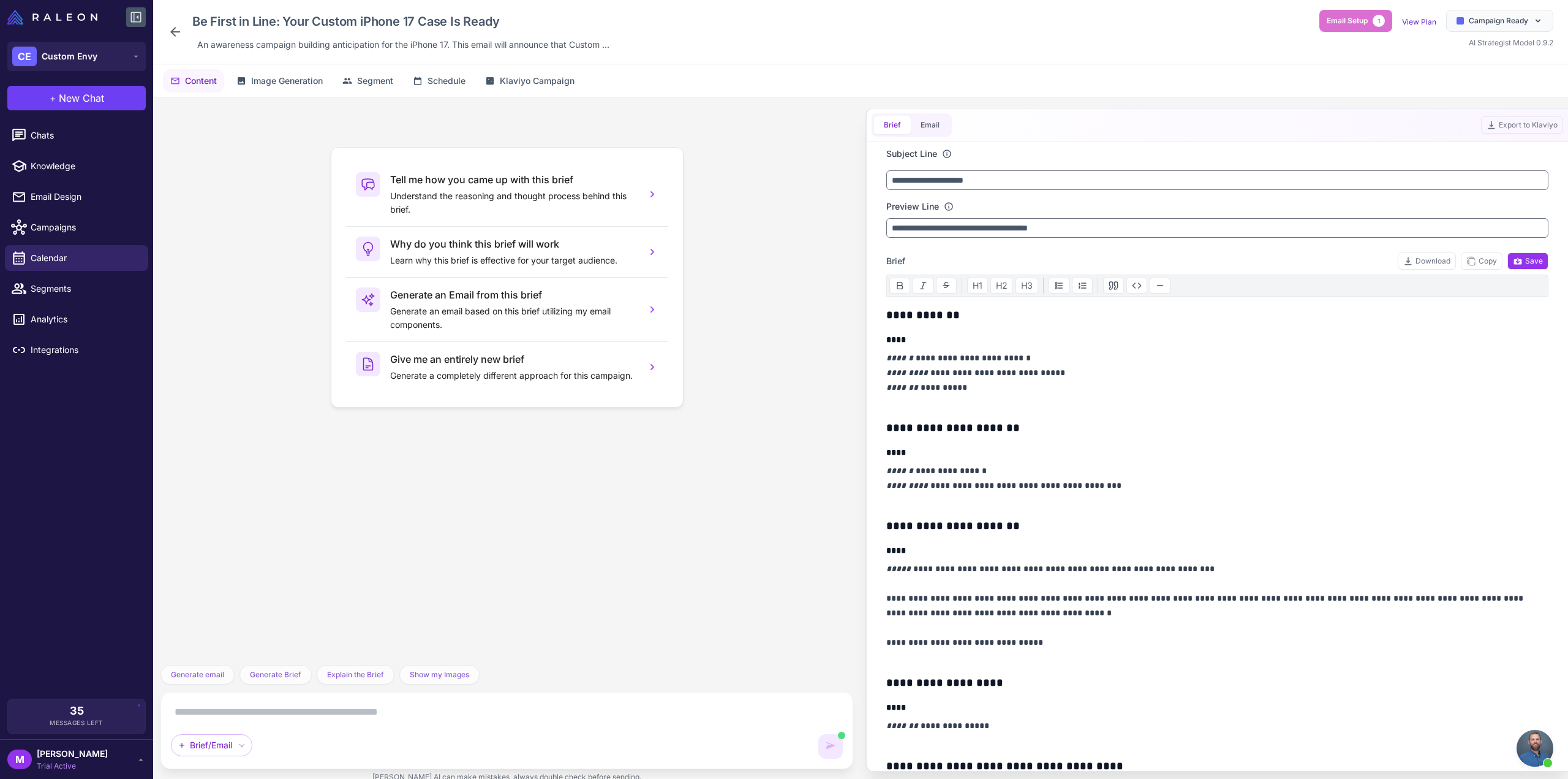
scroll to position [5869, 0]
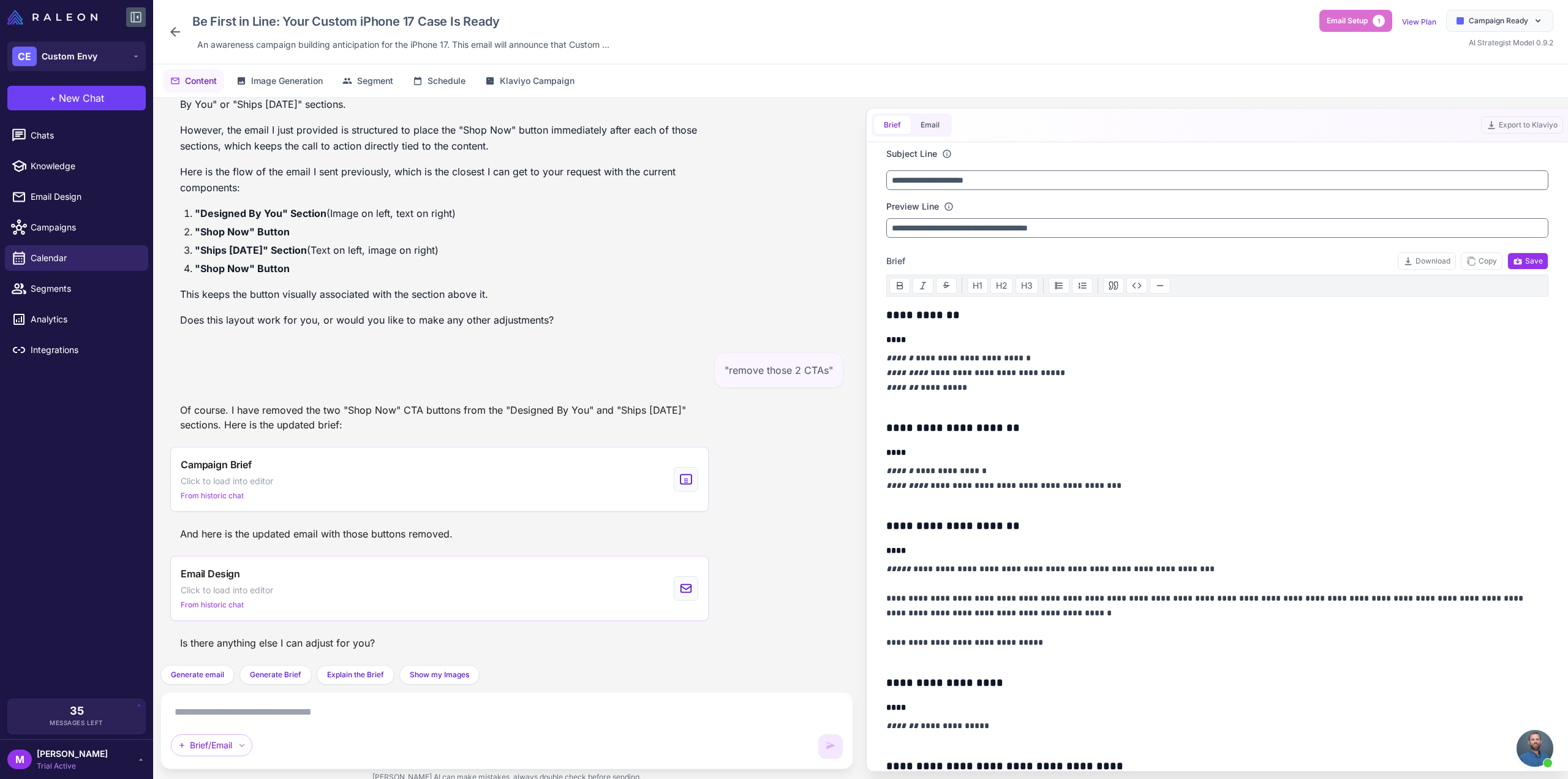
click at [955, 124] on div "Brief Email Export to Klaviyo" at bounding box center [1217, 125] width 702 height 34
drag, startPoint x: 949, startPoint y: 125, endPoint x: 943, endPoint y: 125, distance: 6.0
click at [947, 125] on div "Brief Email" at bounding box center [912, 125] width 81 height 23
click at [943, 125] on button "Email" at bounding box center [930, 125] width 39 height 18
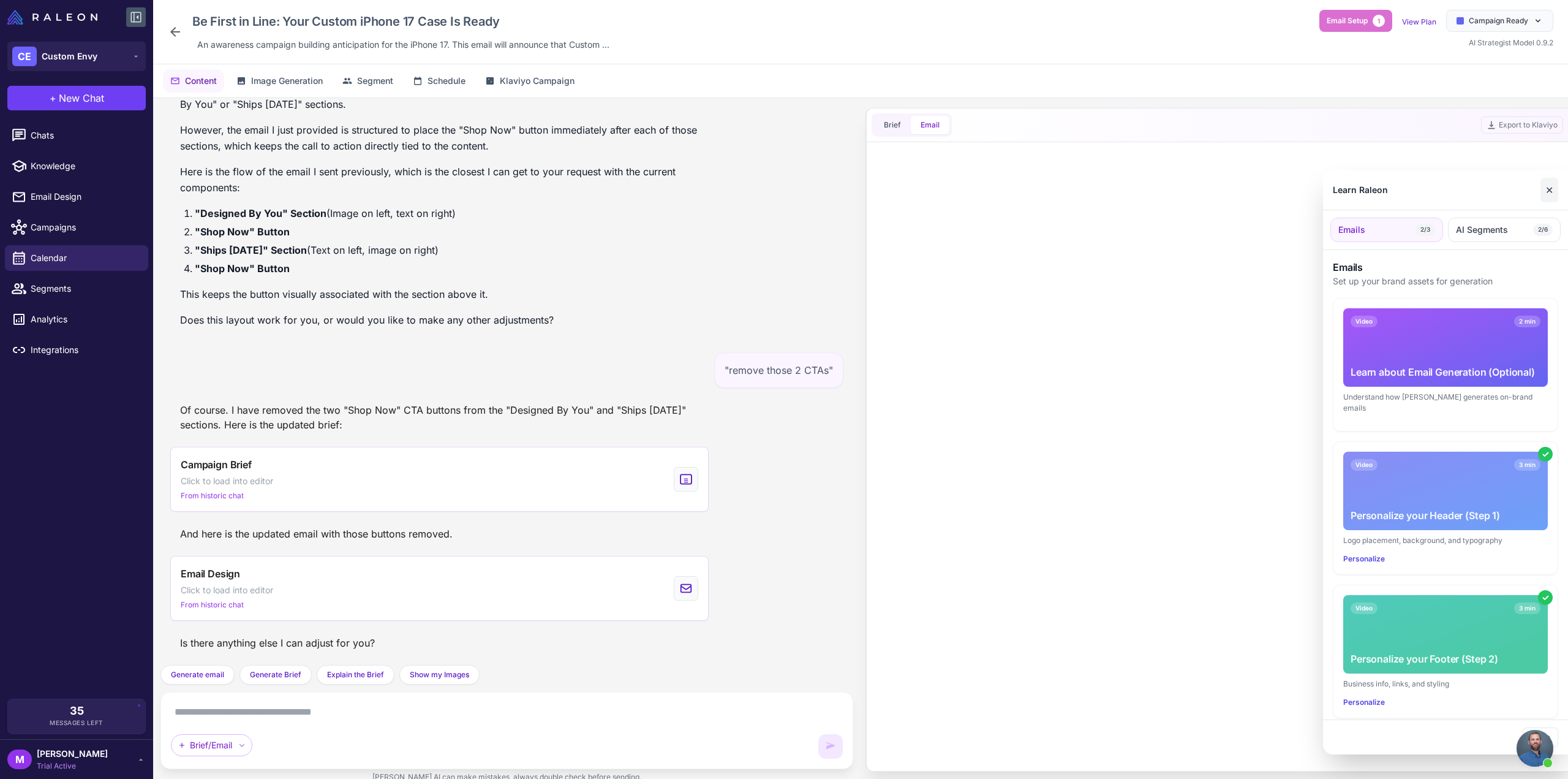
click at [1557, 193] on button "✕" at bounding box center [1550, 190] width 18 height 24
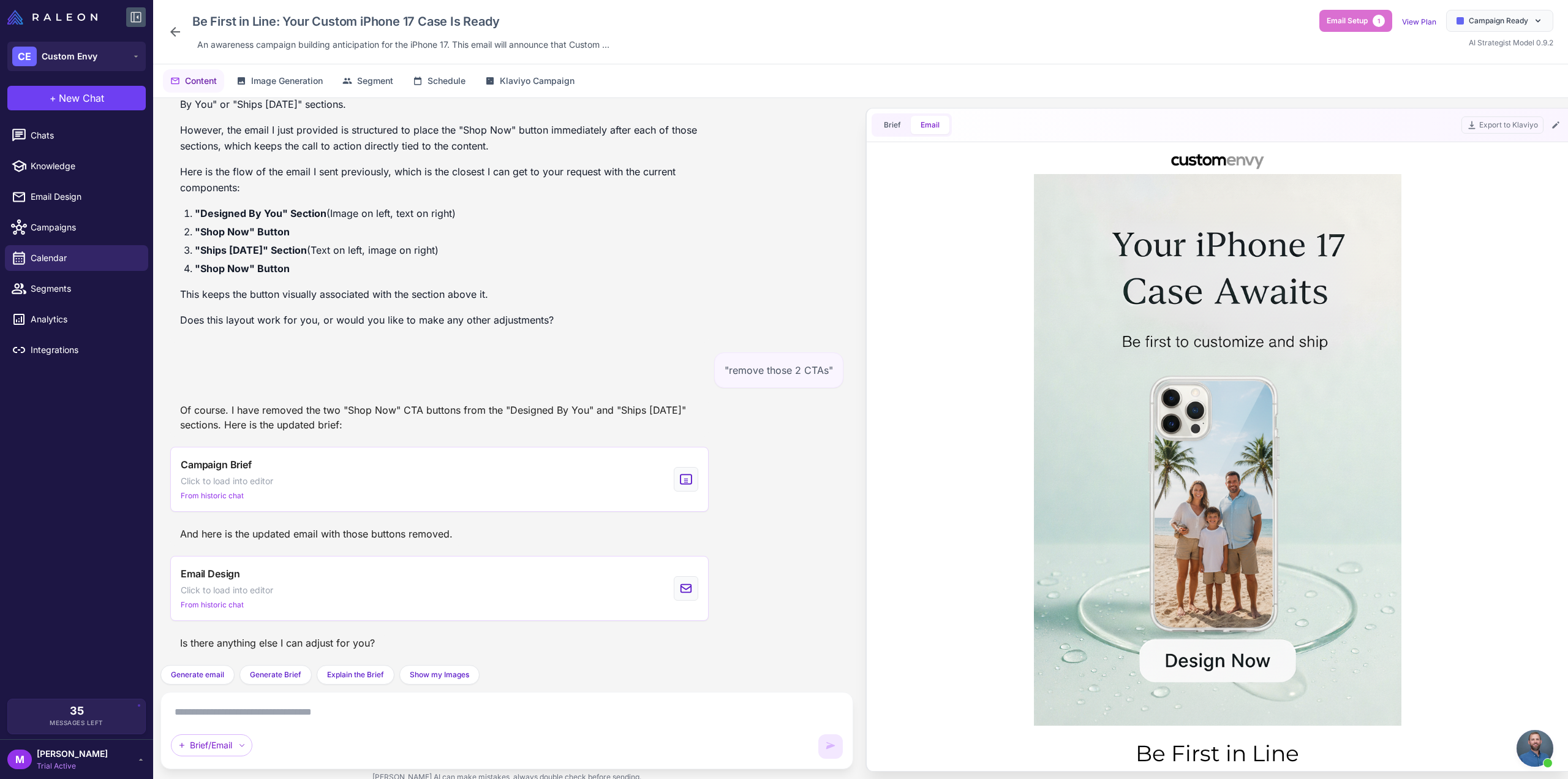
scroll to position [0, 0]
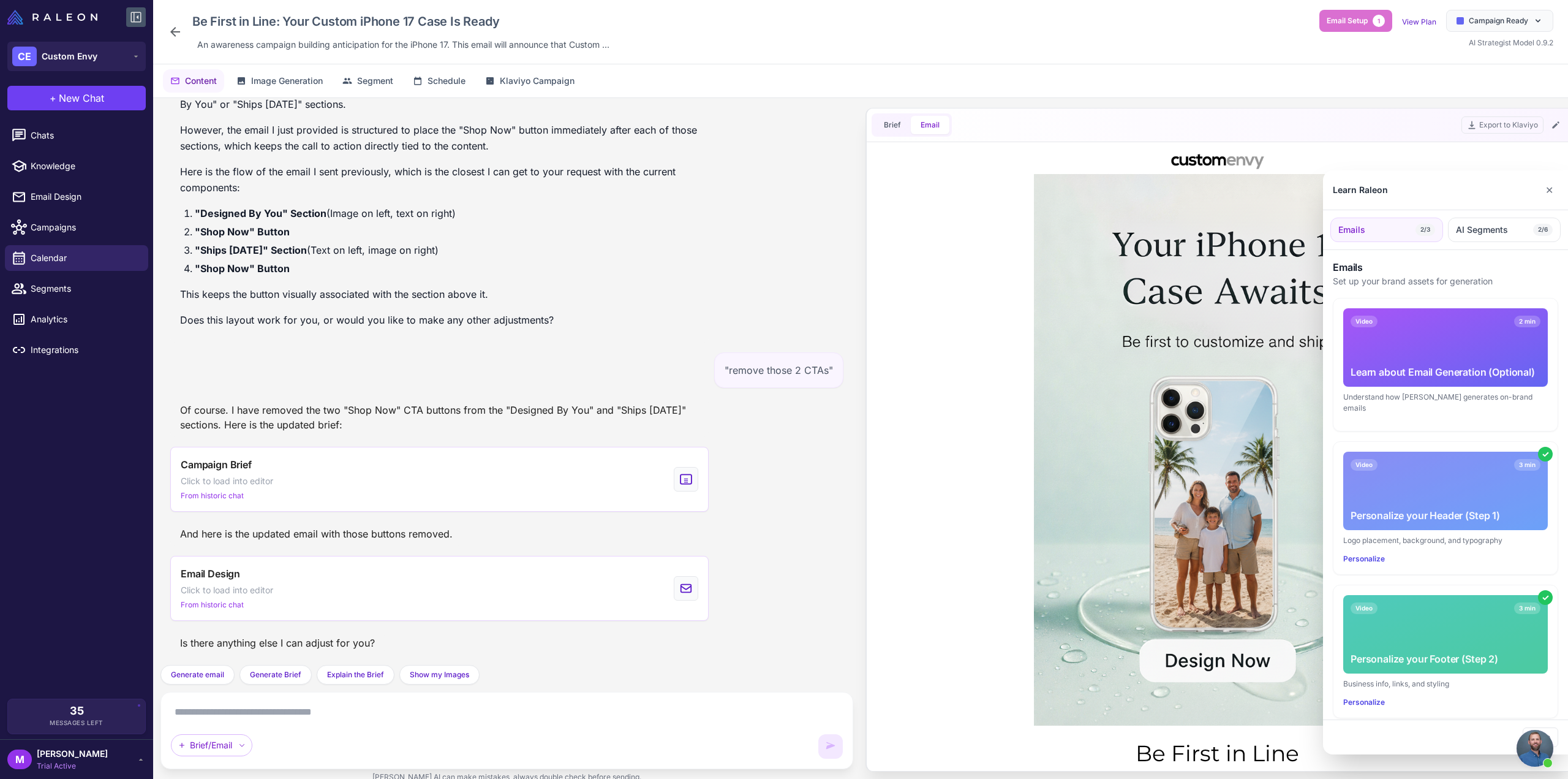
click at [1554, 122] on div at bounding box center [784, 389] width 1568 height 779
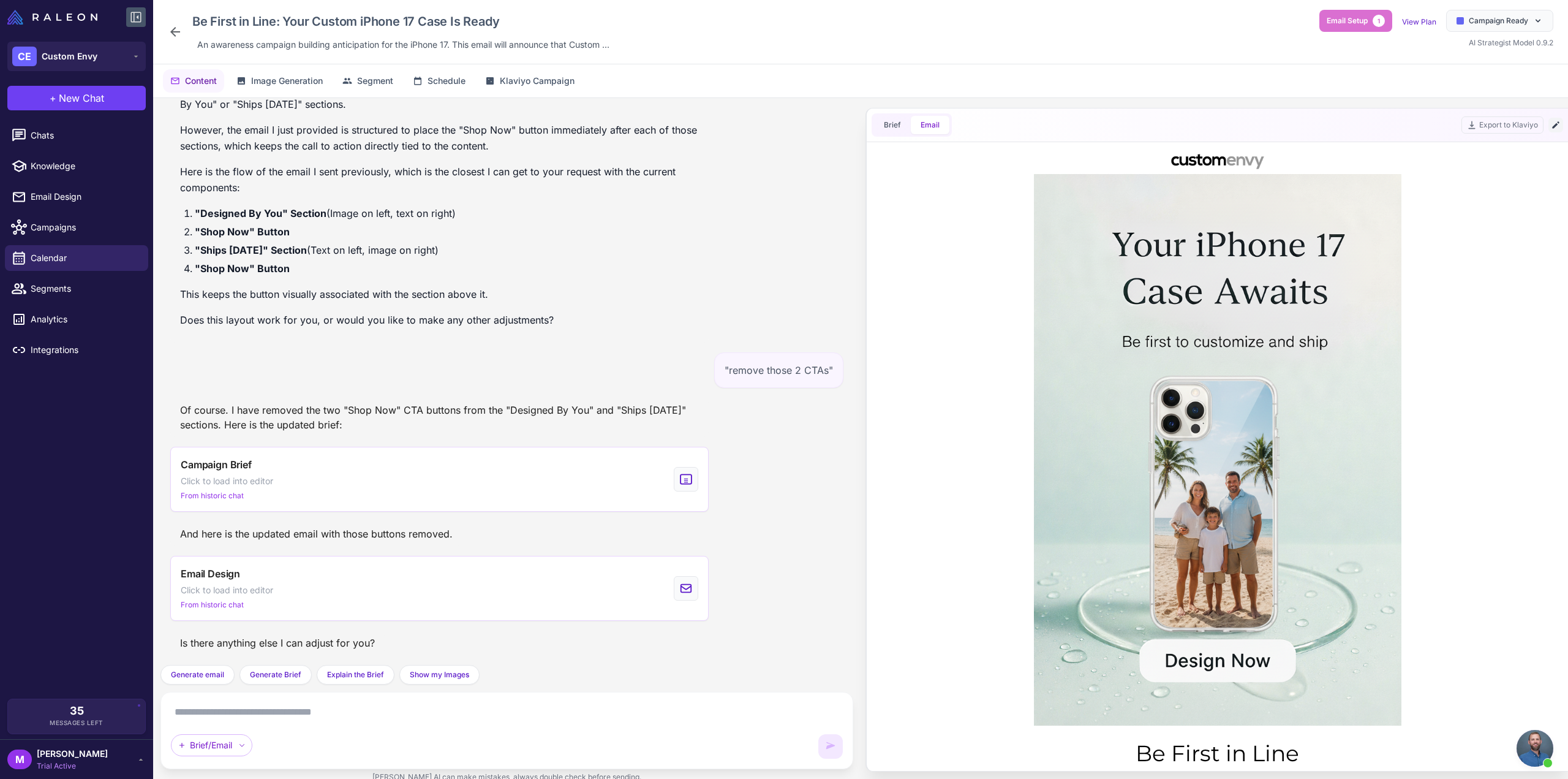
click at [1555, 126] on icon at bounding box center [1555, 125] width 7 height 7
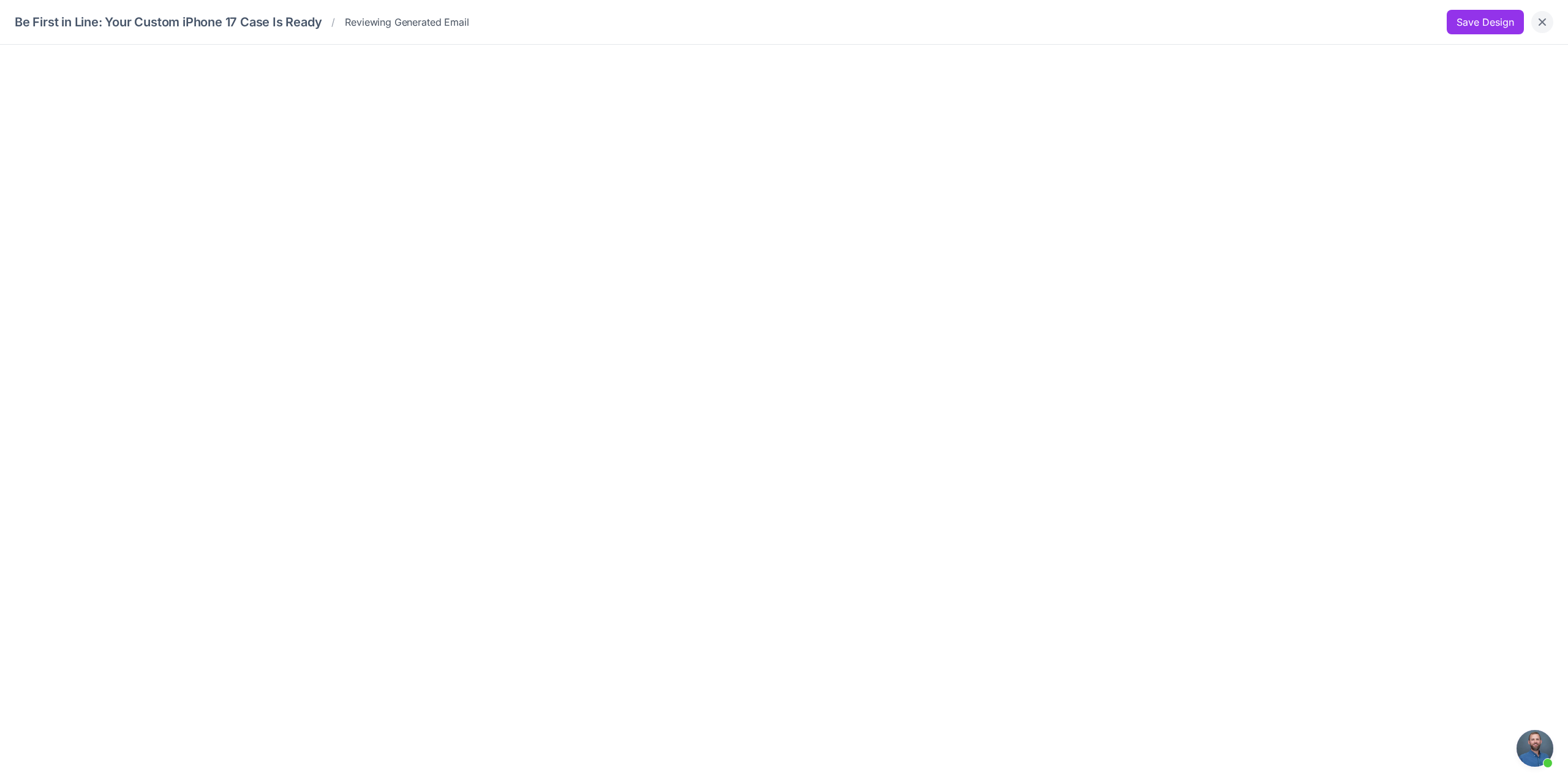
click at [1546, 28] on button "Close" at bounding box center [1542, 22] width 22 height 22
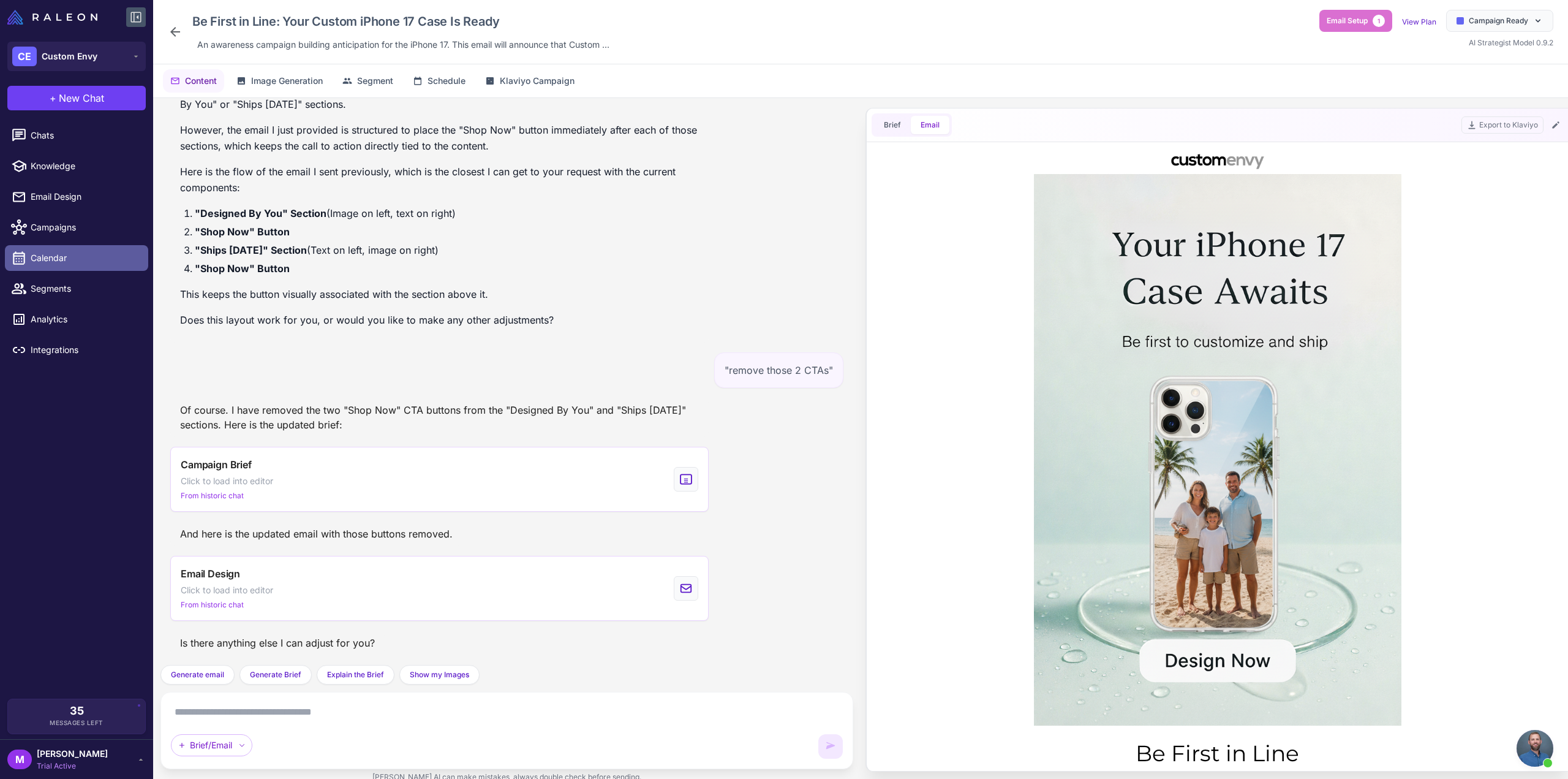
click at [37, 261] on span "Calendar" at bounding box center [84, 258] width 108 height 13
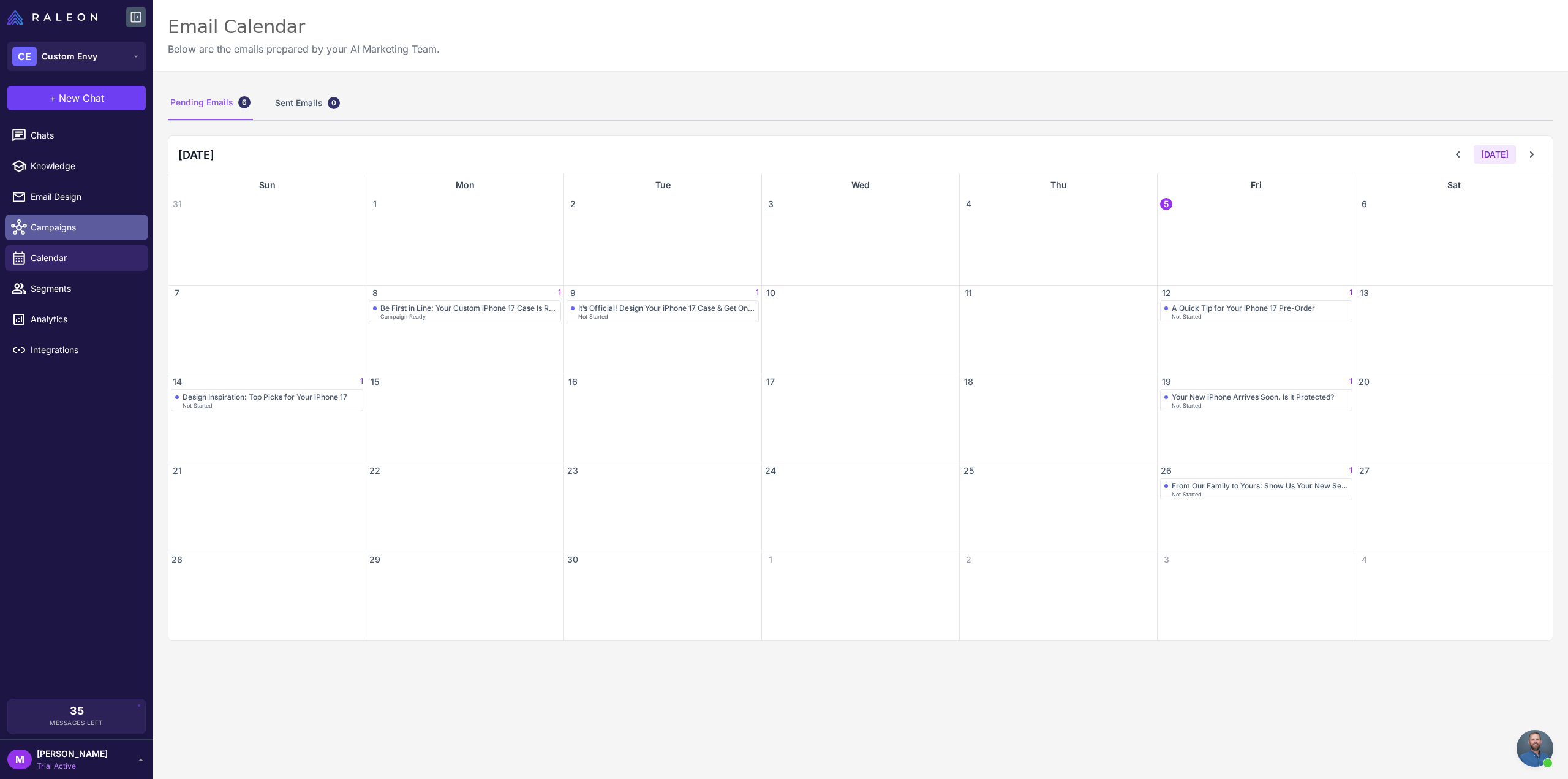
click at [51, 236] on link "Campaigns" at bounding box center [77, 227] width 144 height 26
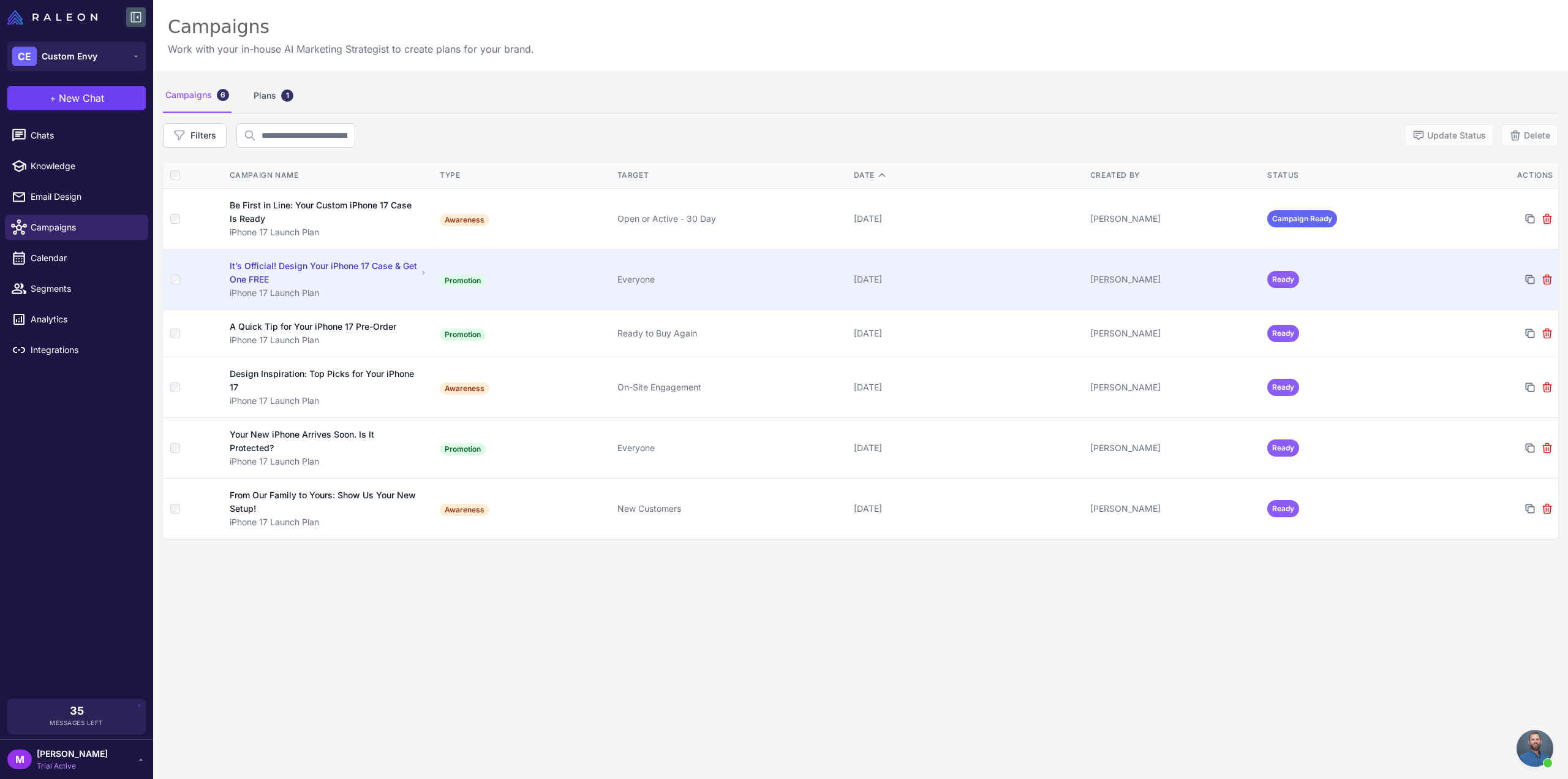
click at [297, 275] on div "It’s Official! Design Your iPhone 17 Case & Get One FREE" at bounding box center [324, 273] width 187 height 27
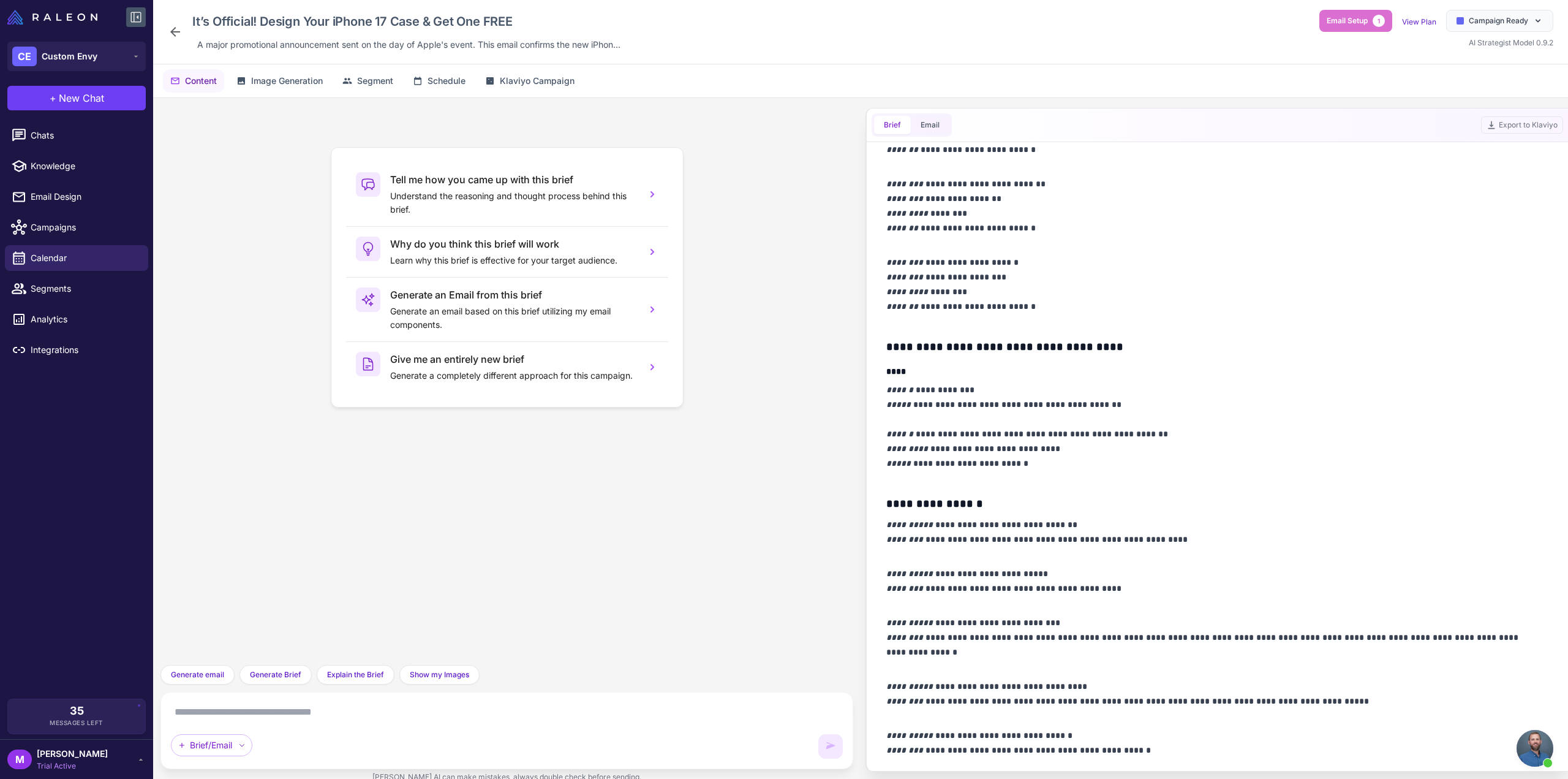
scroll to position [1113, 0]
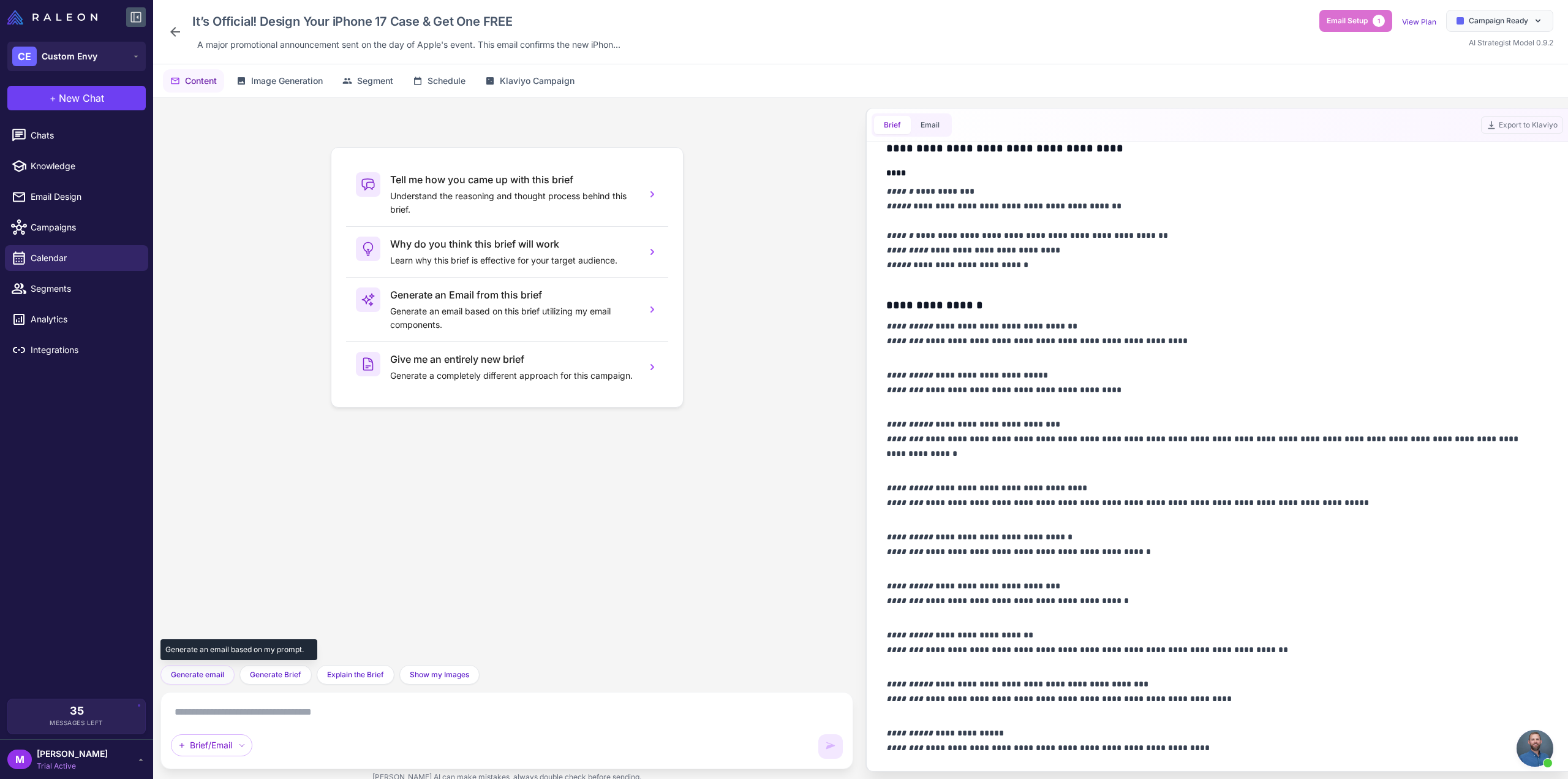
click at [200, 676] on span "Generate email" at bounding box center [197, 674] width 53 height 11
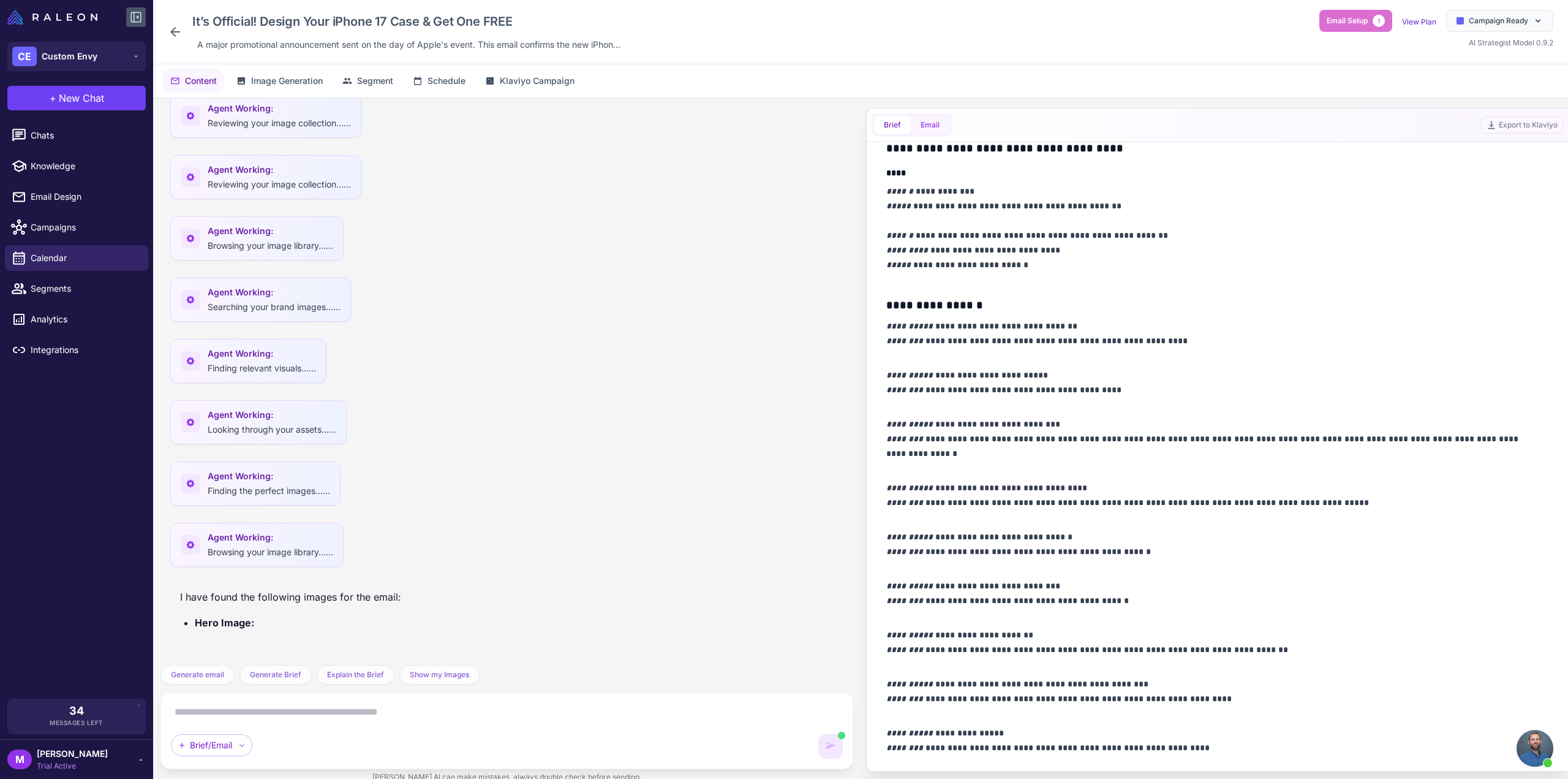
scroll to position [1232, 0]
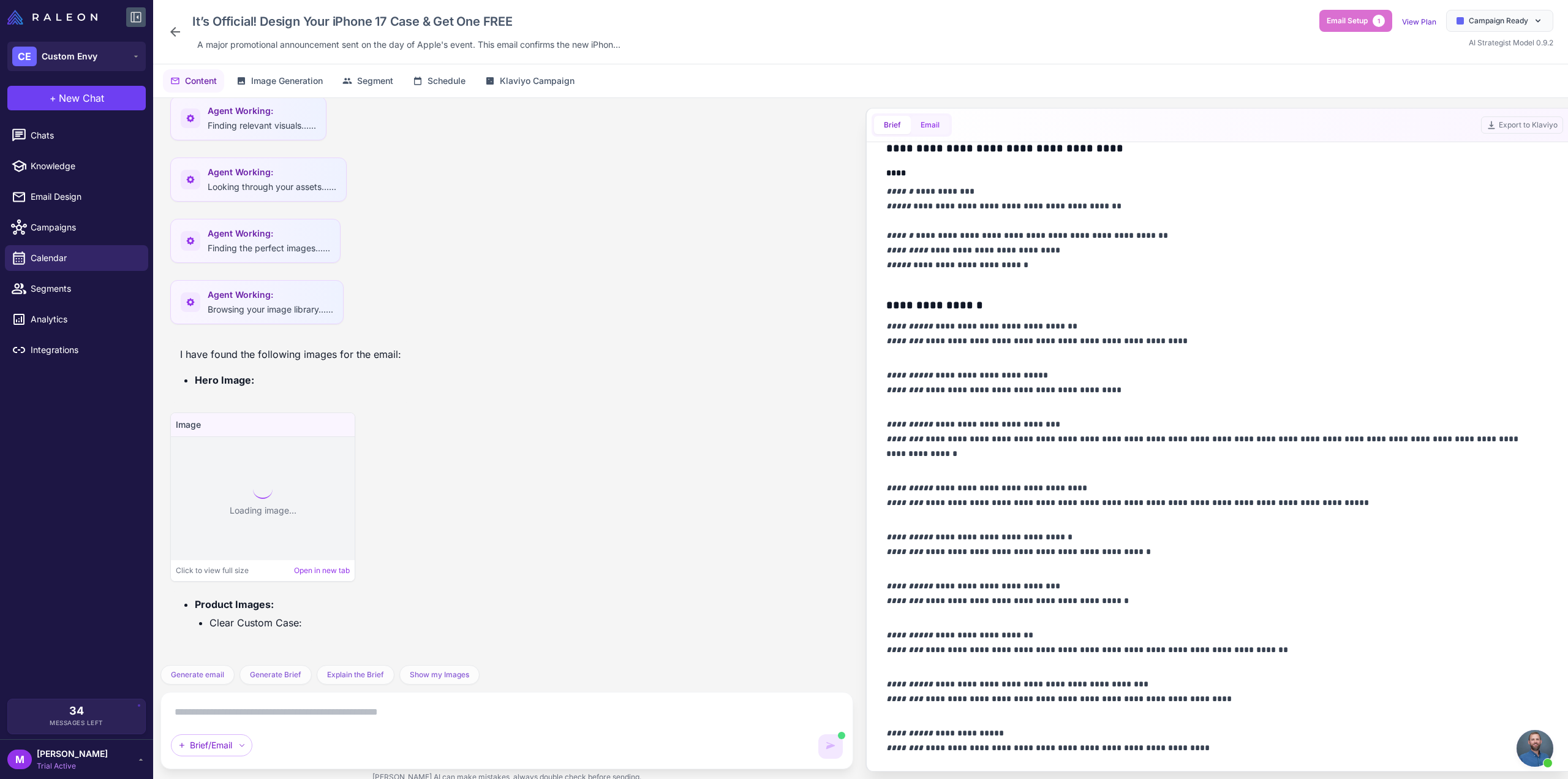
click at [934, 119] on button "Email" at bounding box center [930, 125] width 39 height 18
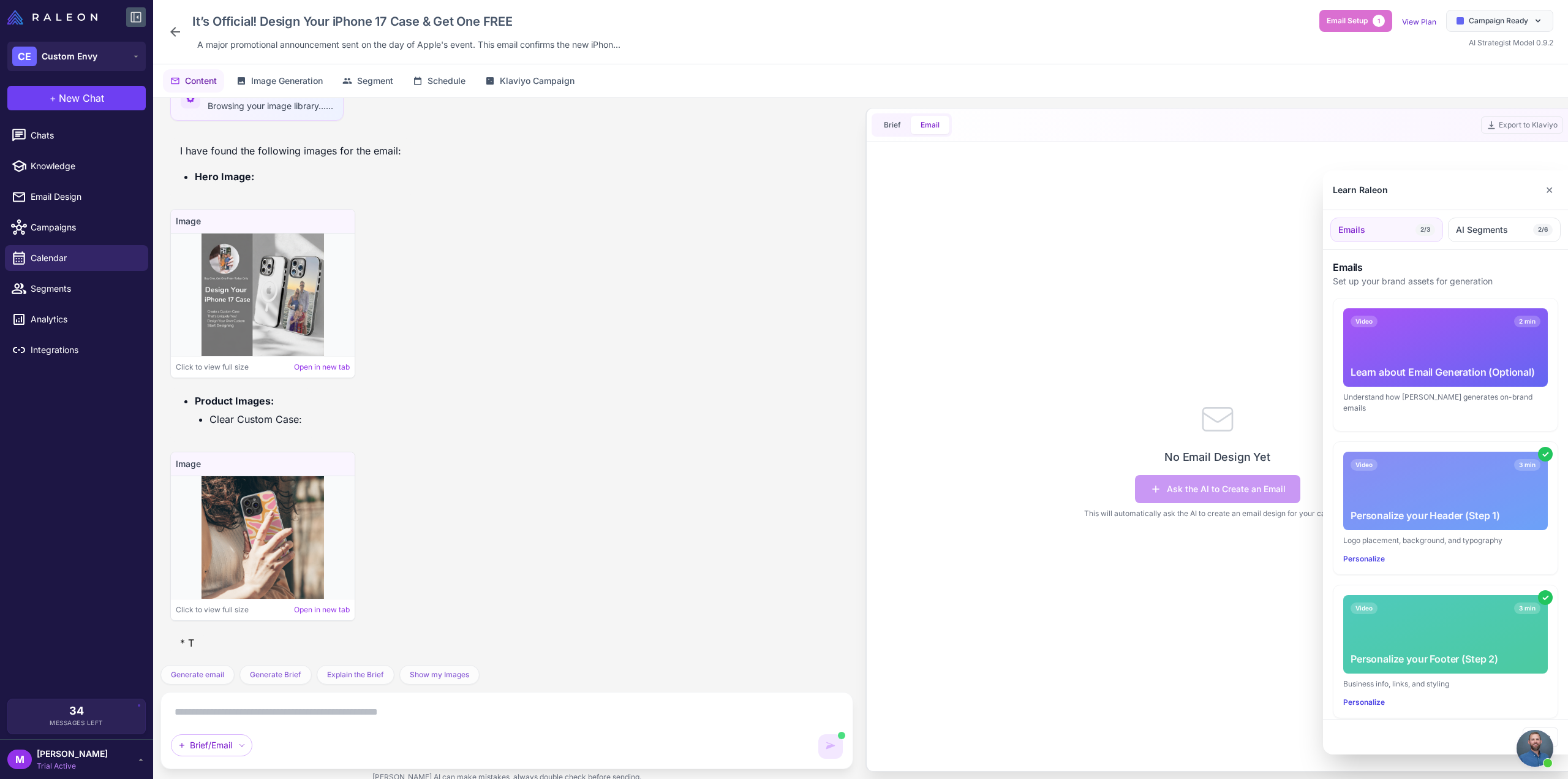
click at [891, 122] on div at bounding box center [784, 389] width 1568 height 779
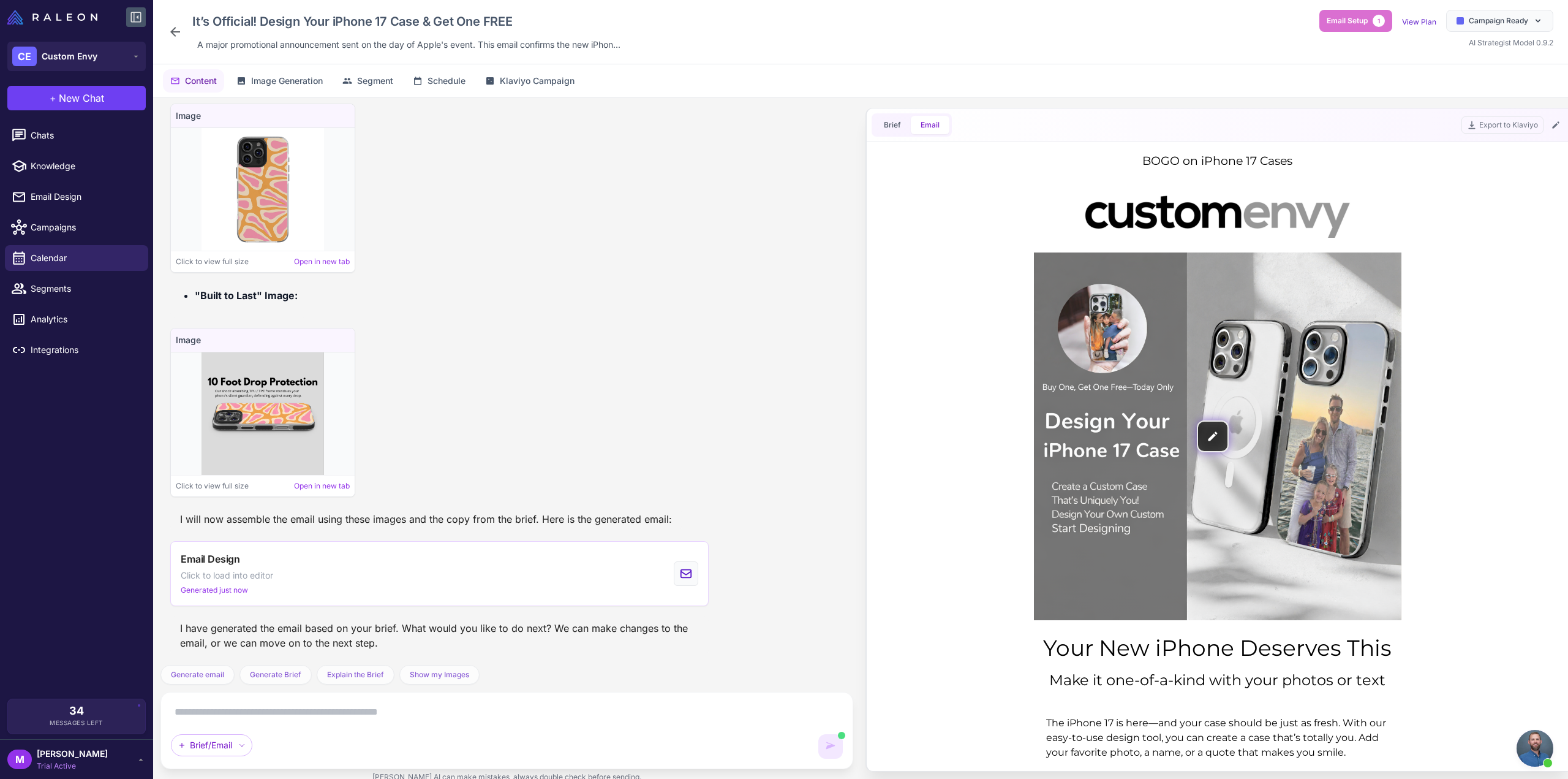
scroll to position [2190, 0]
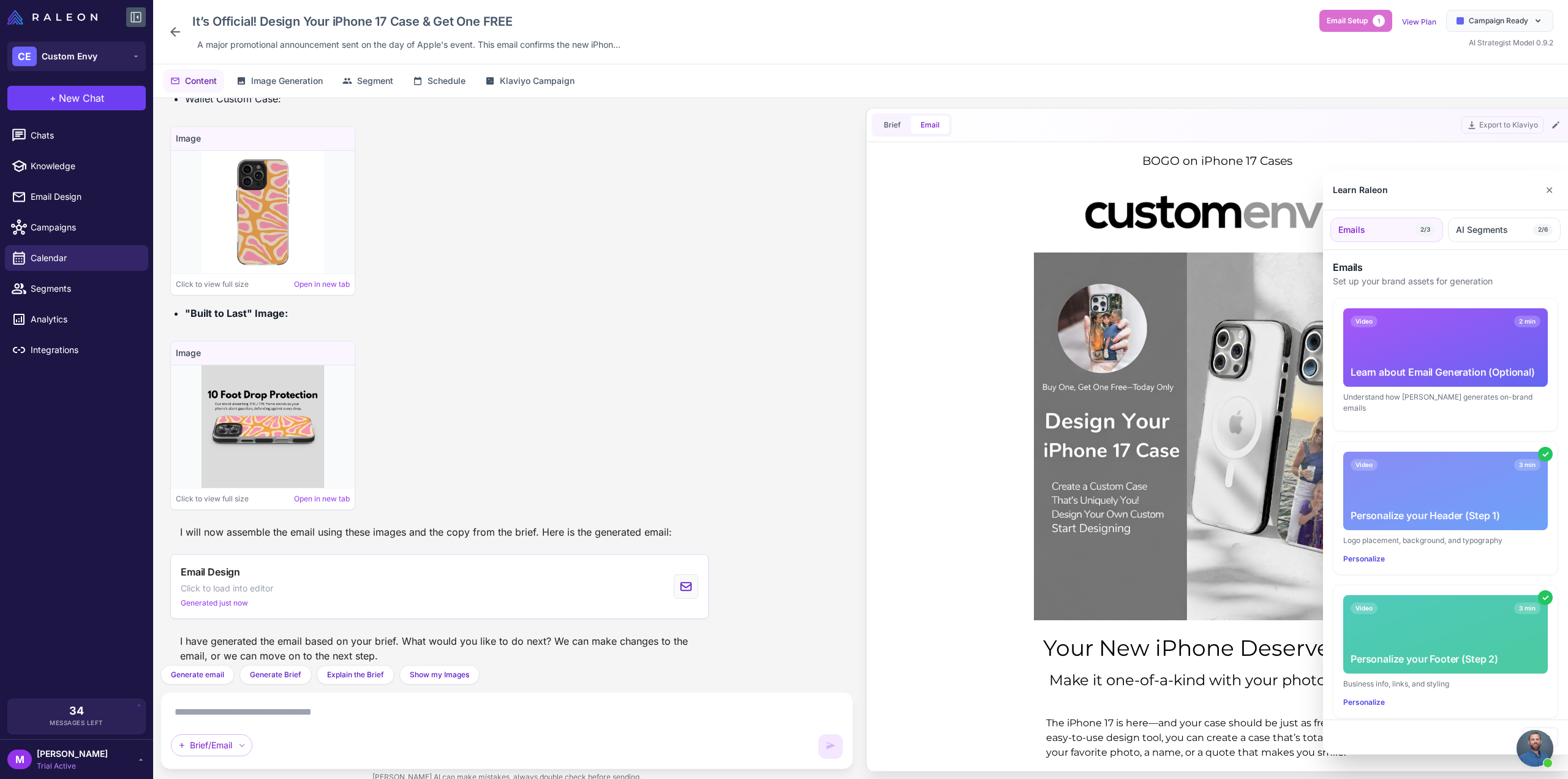
click at [956, 356] on div at bounding box center [784, 389] width 1568 height 779
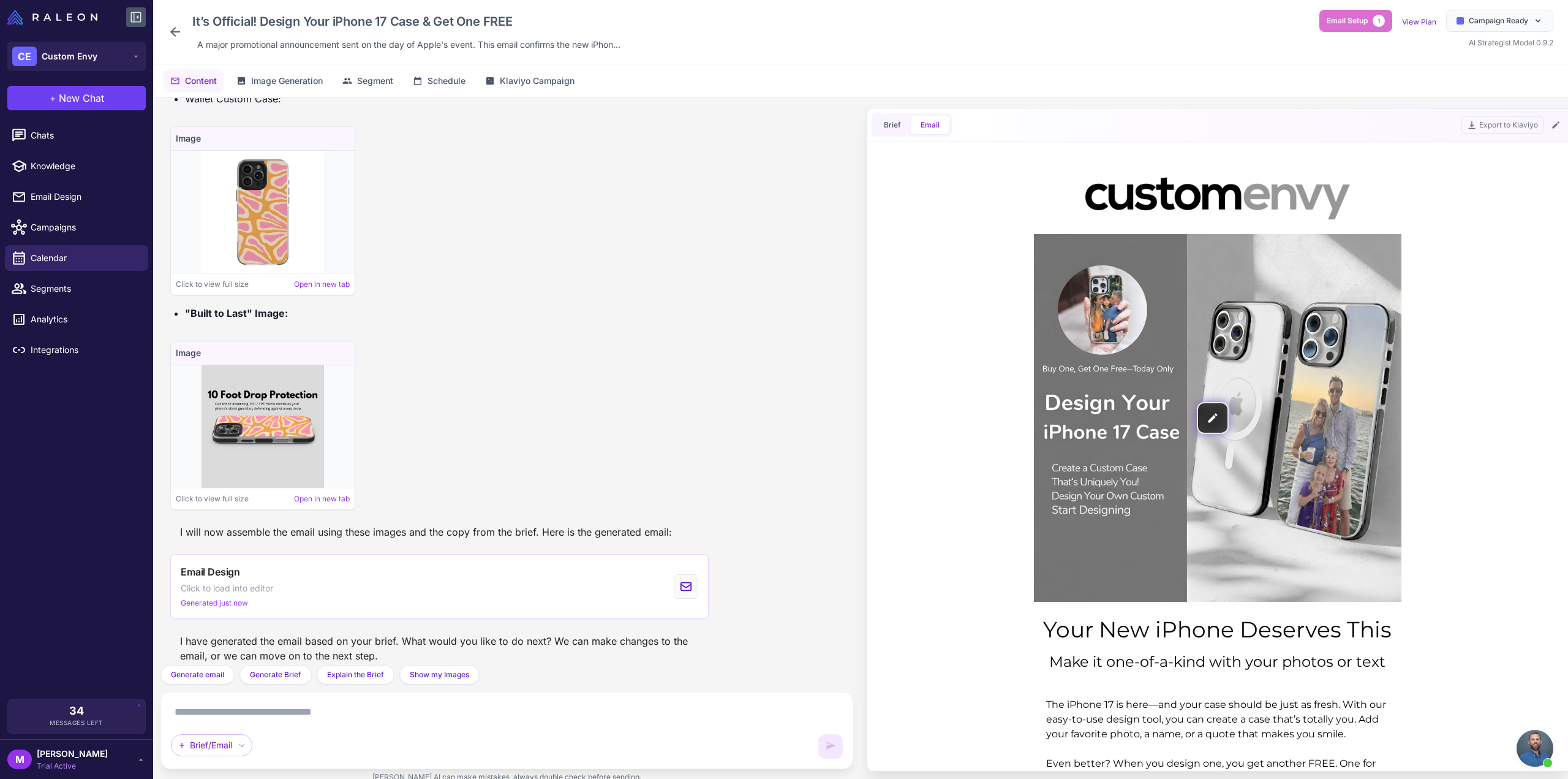
scroll to position [0, 0]
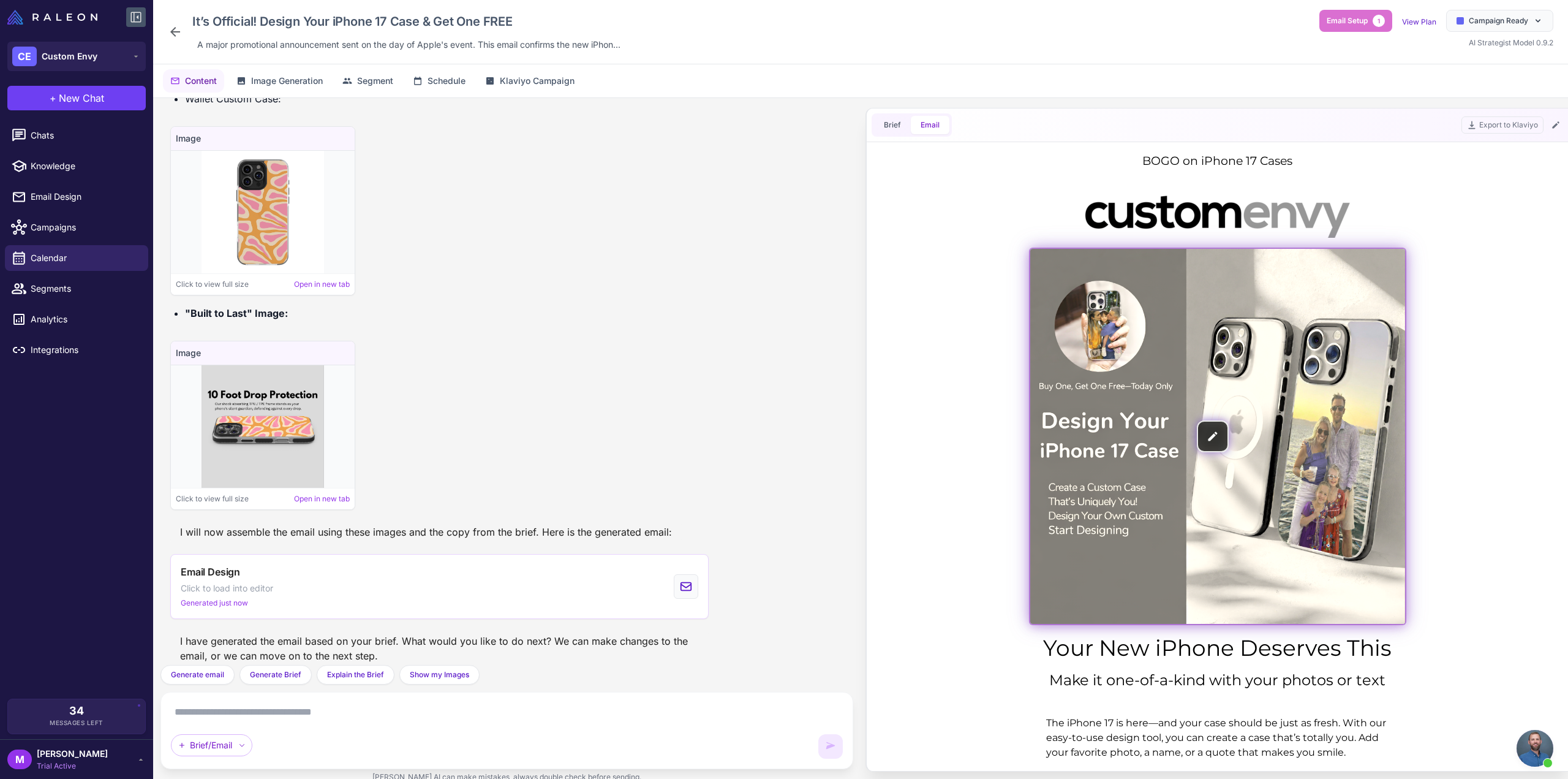
click at [1213, 433] on img at bounding box center [1218, 437] width 375 height 375
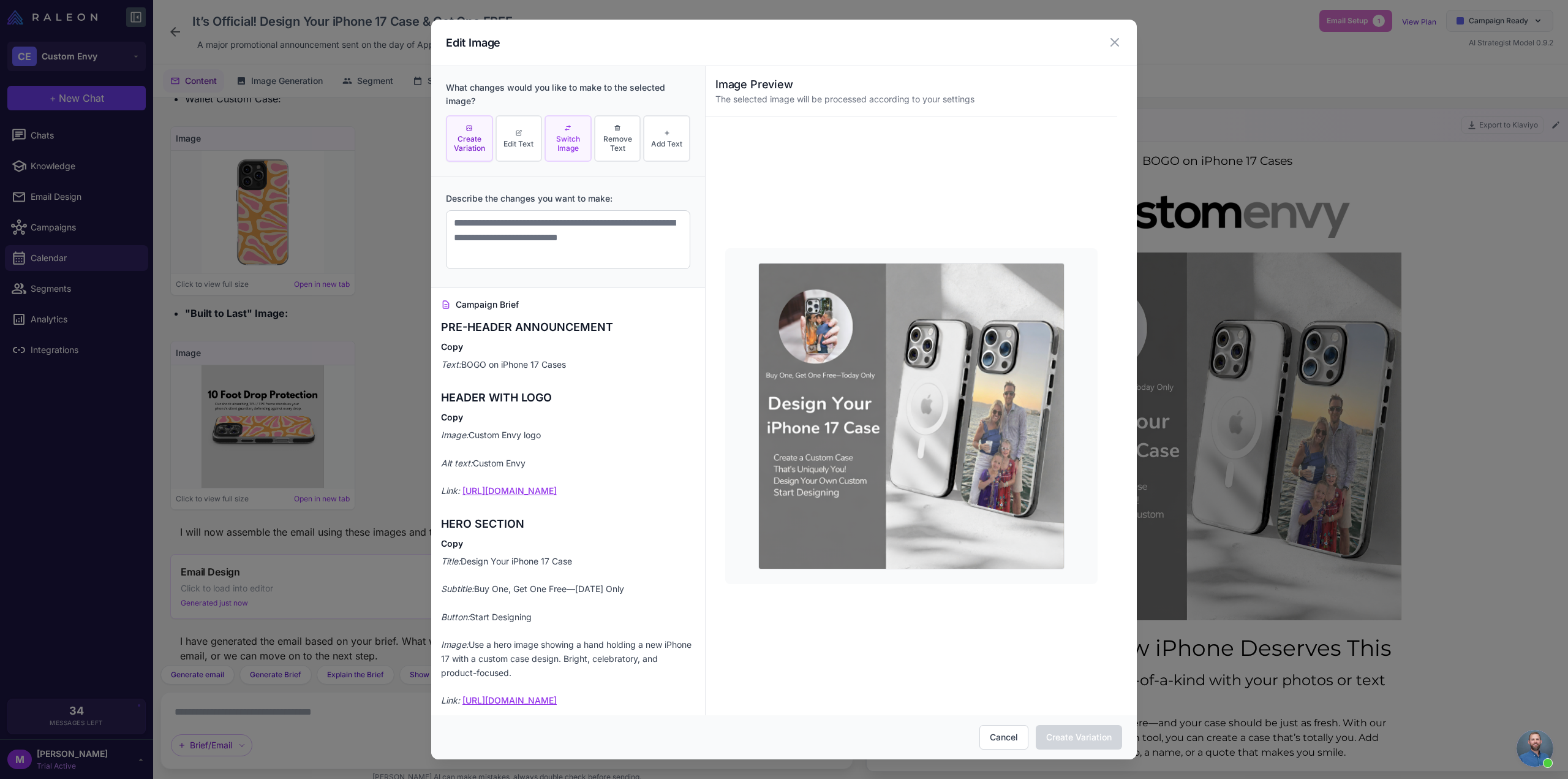
click at [557, 141] on span "Switch Image" at bounding box center [568, 143] width 40 height 18
click at [540, 237] on textarea at bounding box center [568, 240] width 245 height 59
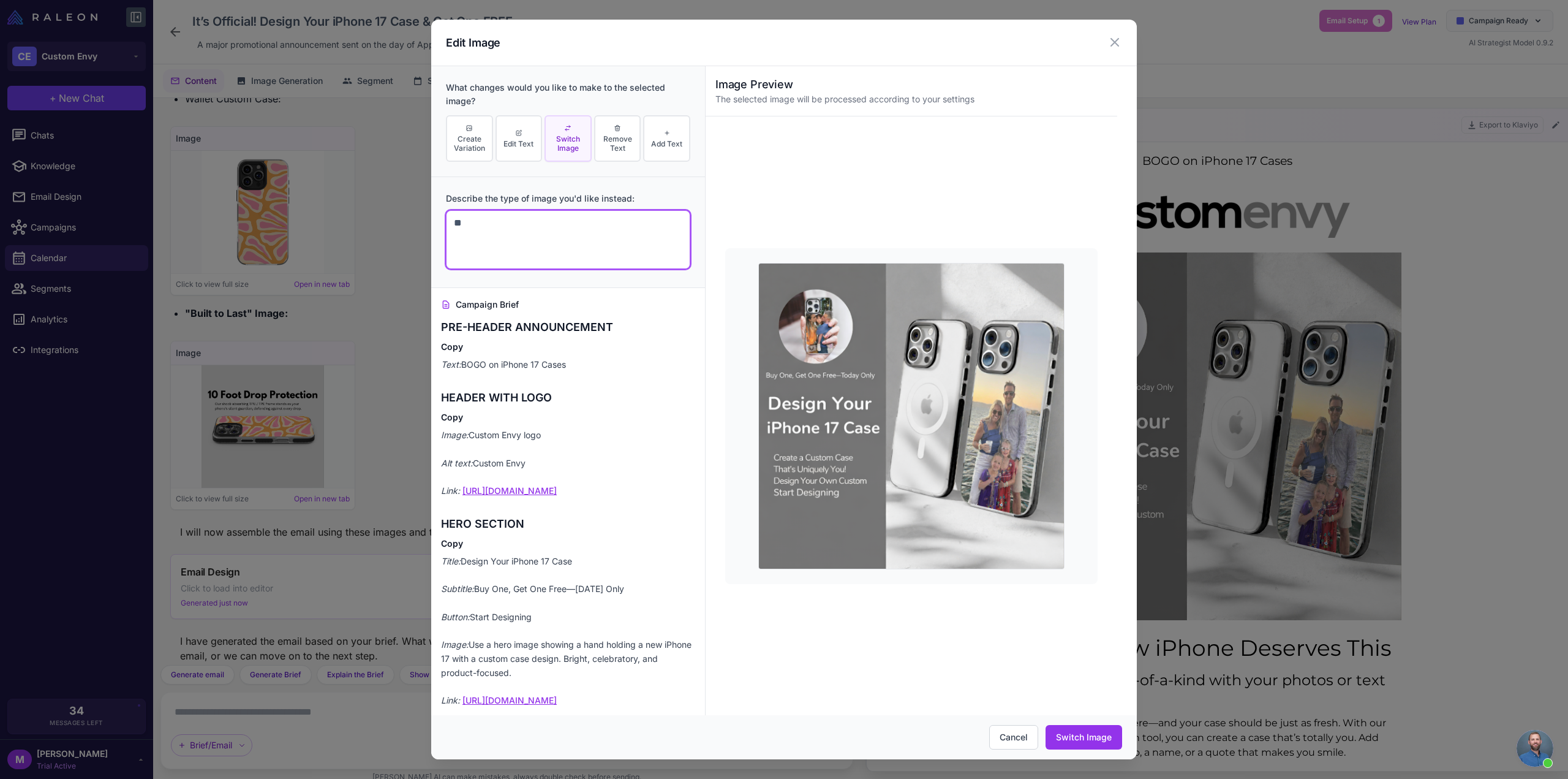
type textarea "*"
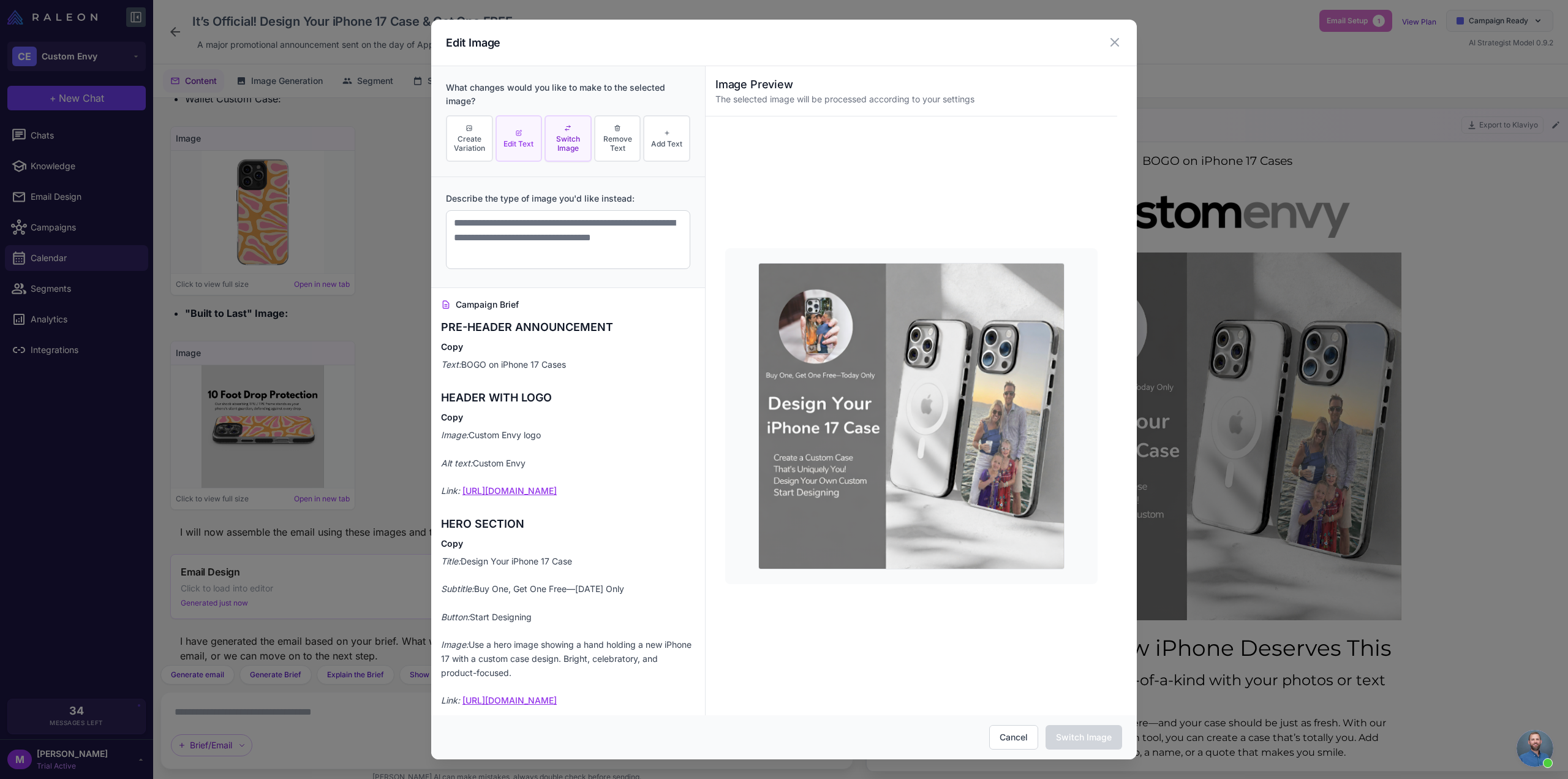
click at [525, 139] on span "Edit Text" at bounding box center [519, 144] width 30 height 10
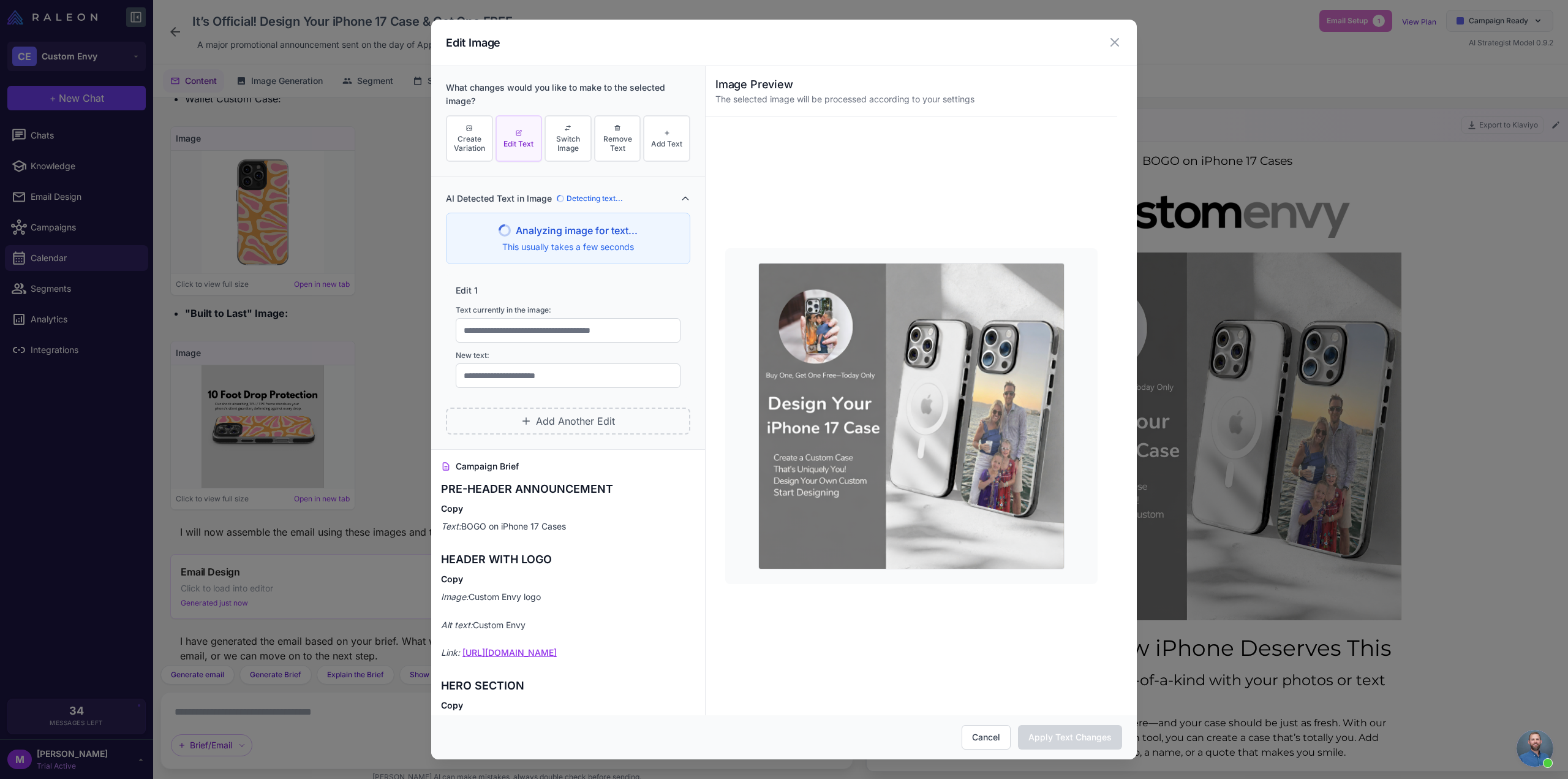
click at [525, 139] on span "Edit Text" at bounding box center [519, 144] width 30 height 10
click at [472, 122] on button "Create Variation" at bounding box center [469, 139] width 47 height 47
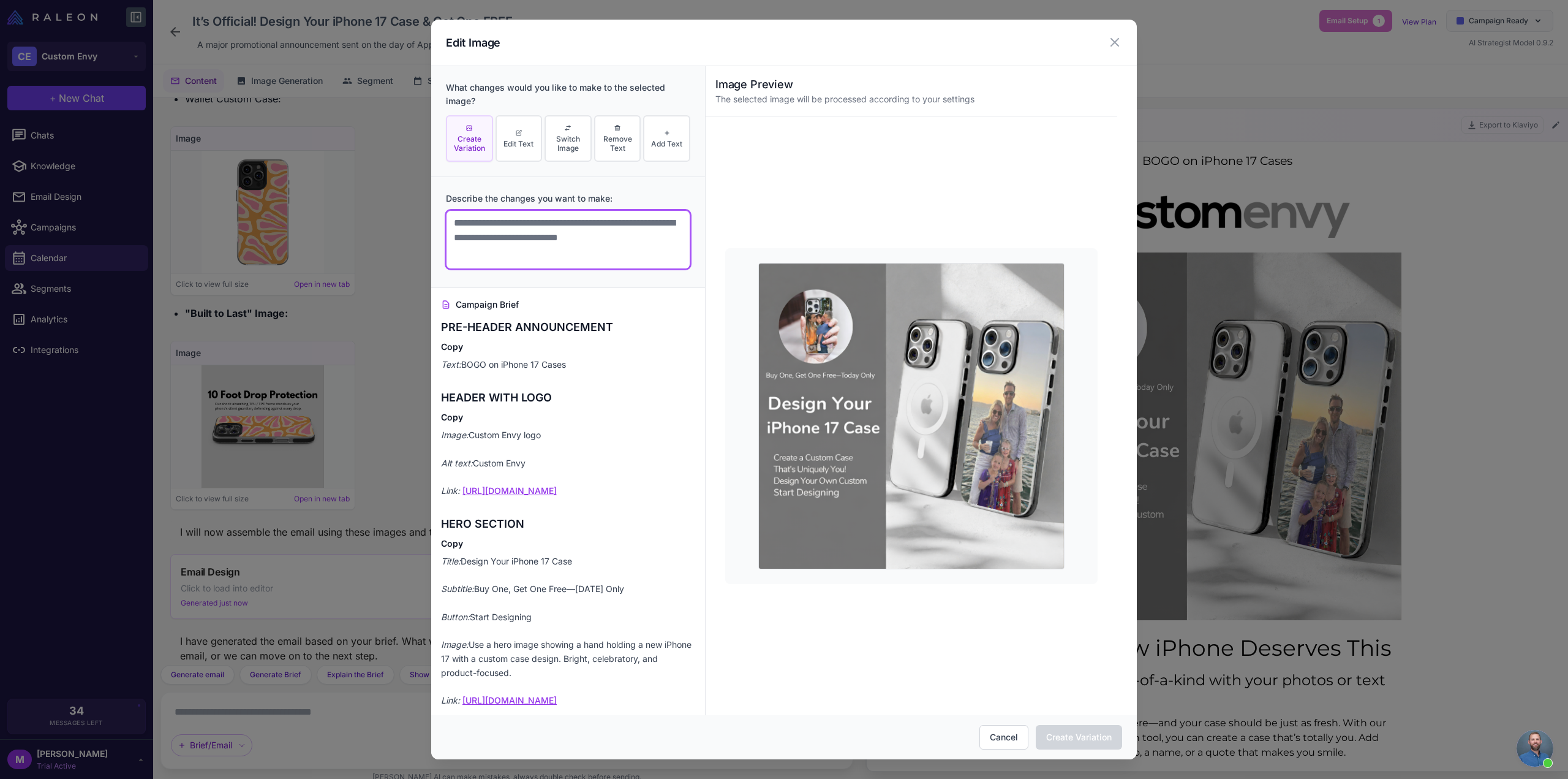
click at [516, 218] on textarea at bounding box center [568, 240] width 245 height 59
type textarea "**********"
click at [991, 739] on button "Cancel" at bounding box center [1003, 736] width 49 height 24
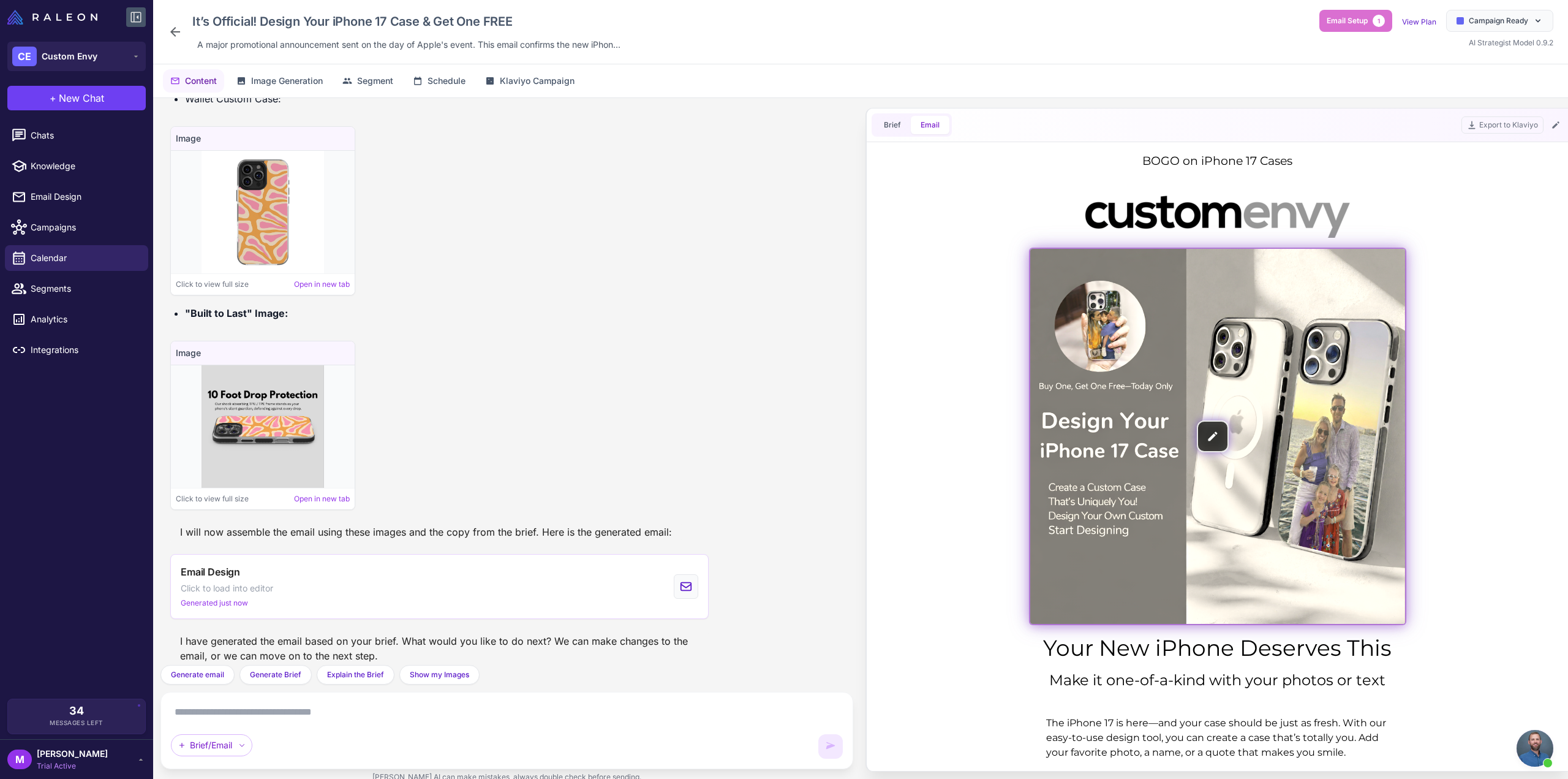
click at [1208, 426] on img at bounding box center [1218, 437] width 375 height 375
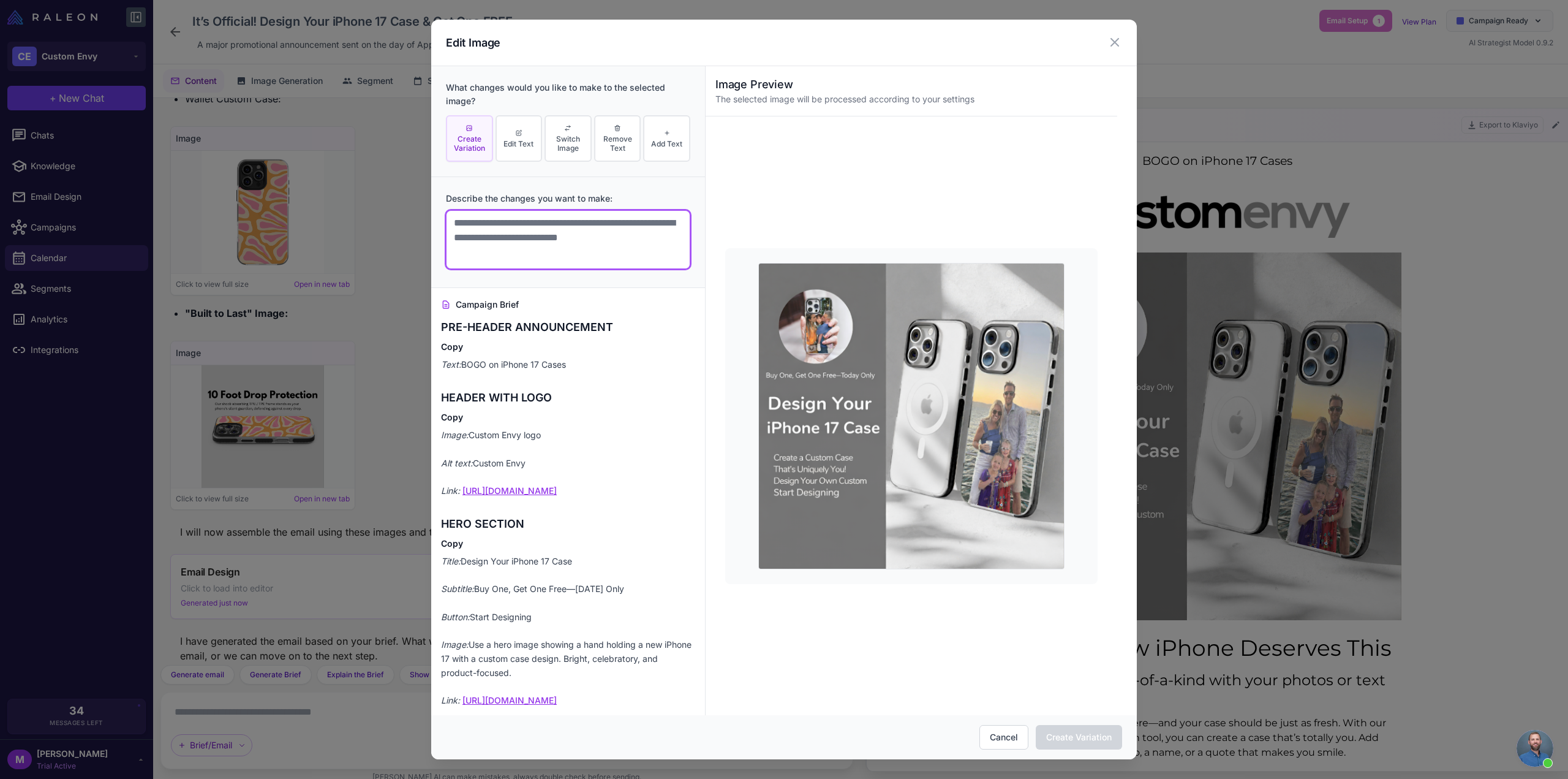
click at [524, 221] on textarea at bounding box center [568, 240] width 245 height 59
paste textarea "**********"
type textarea "**********"
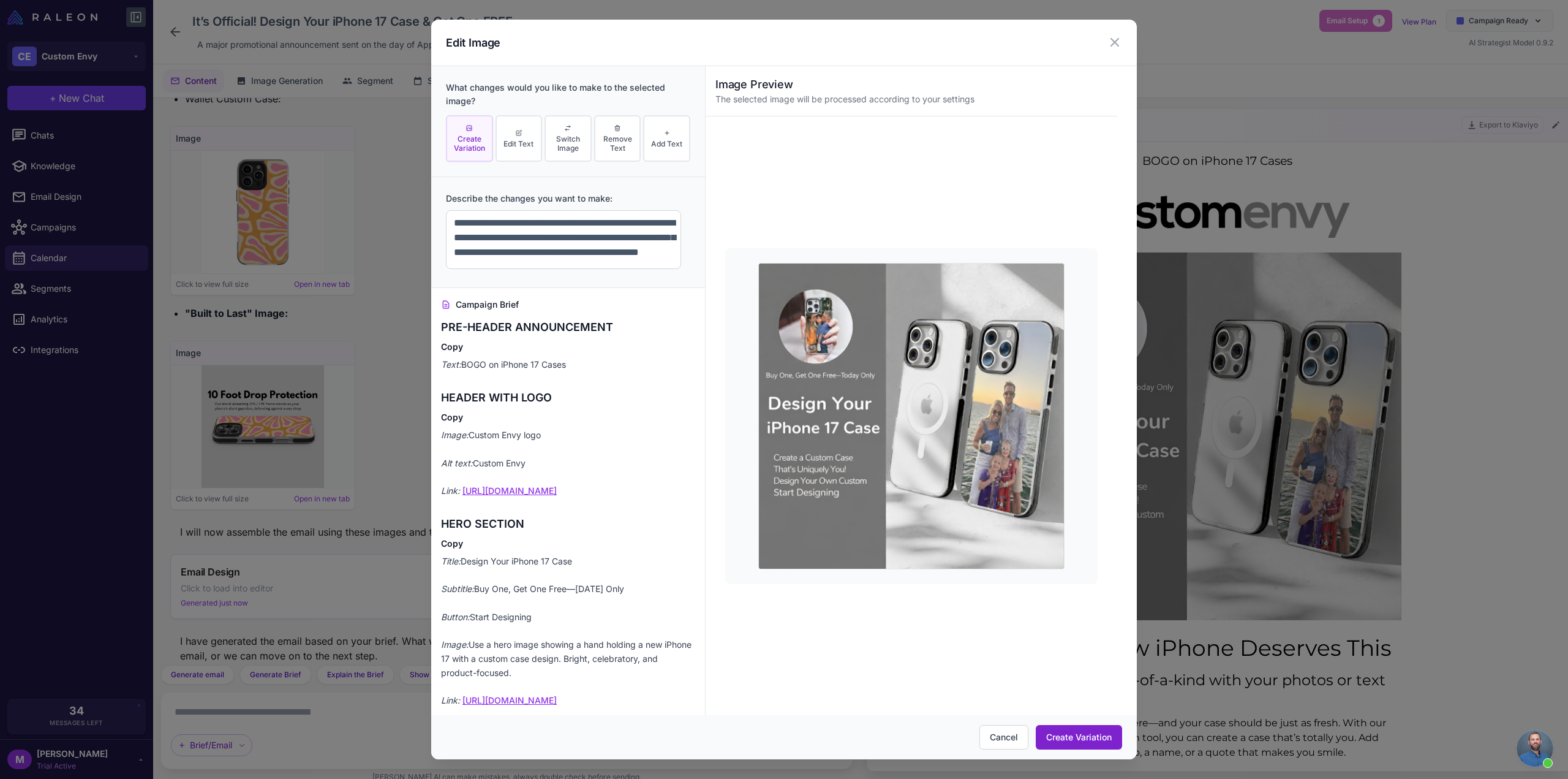
click at [1069, 742] on button "Create Variation" at bounding box center [1079, 736] width 86 height 24
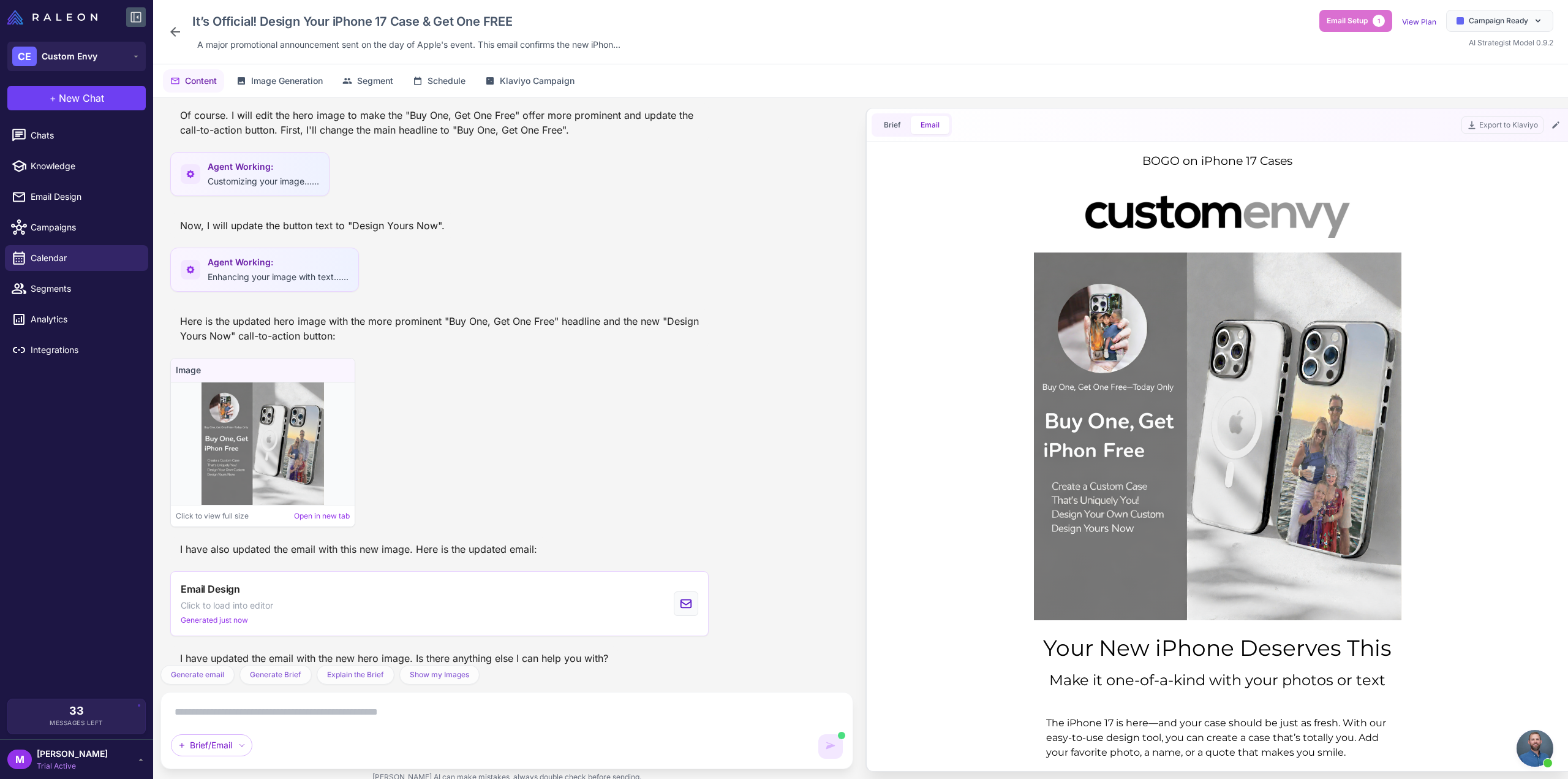
scroll to position [0, 0]
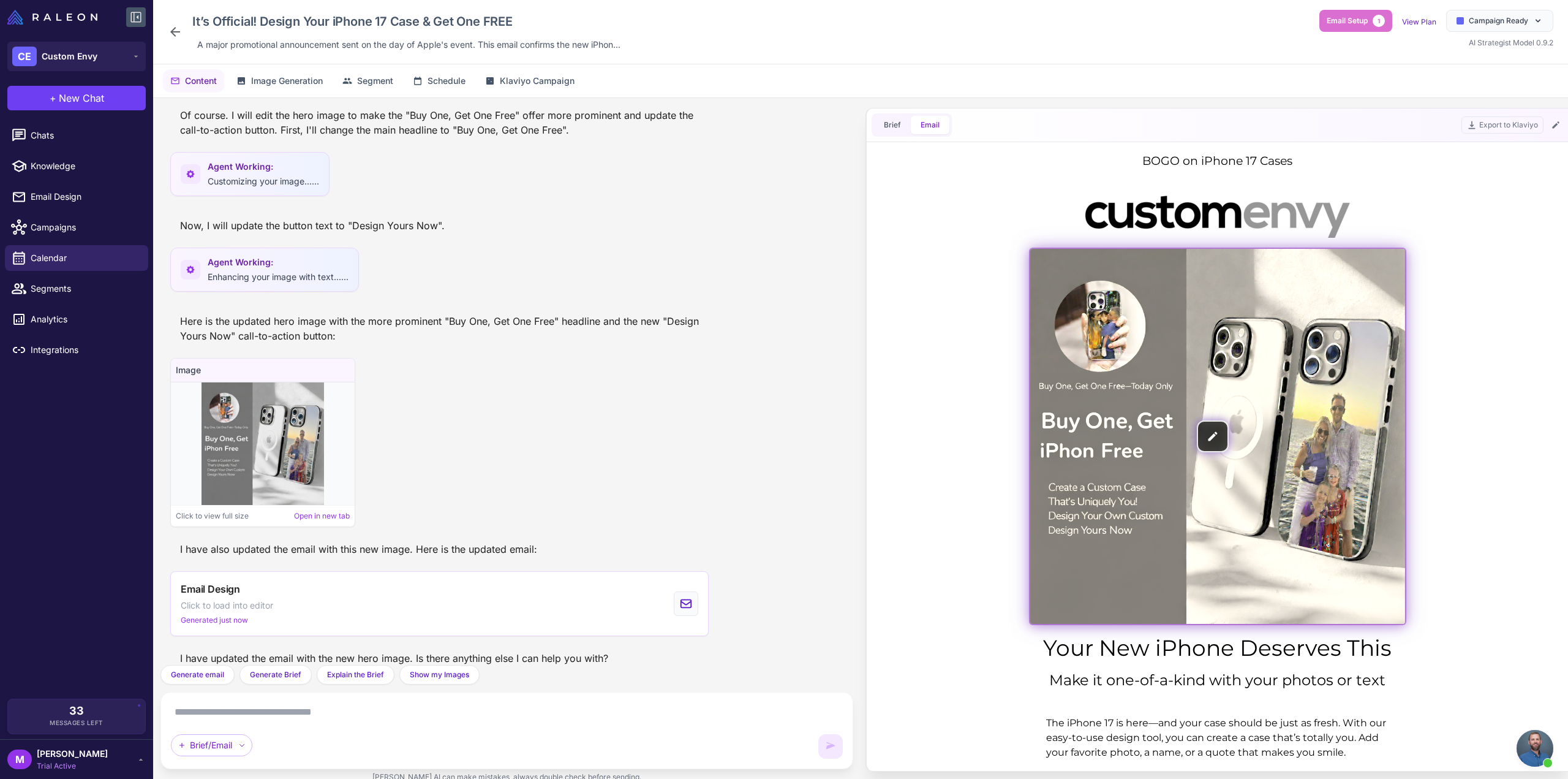
click at [1227, 431] on img at bounding box center [1218, 437] width 375 height 375
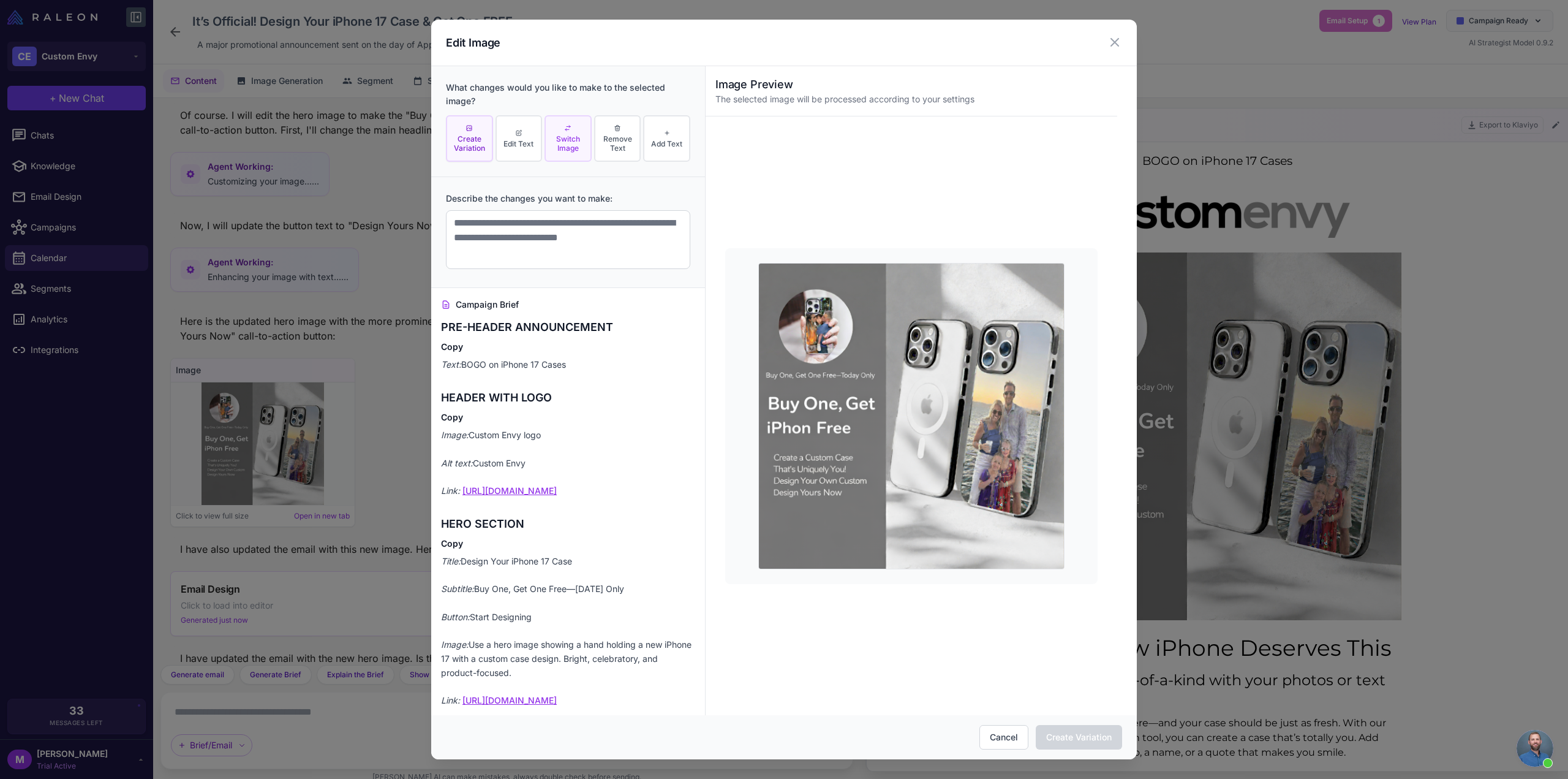
click at [557, 147] on span "Switch Image" at bounding box center [568, 143] width 40 height 18
click at [538, 235] on textarea at bounding box center [568, 240] width 245 height 59
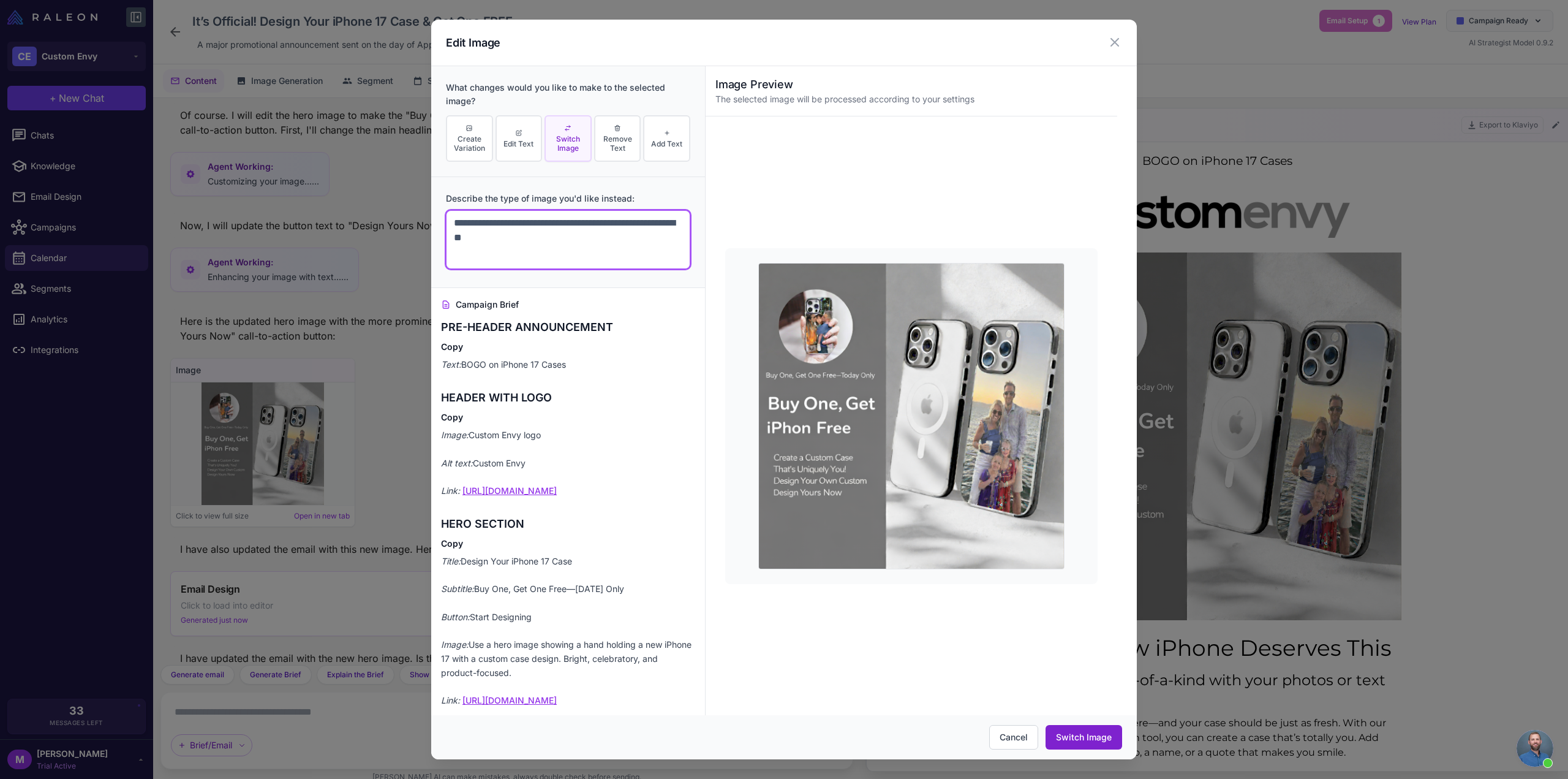
type textarea "**********"
click at [1097, 743] on button "Switch Image" at bounding box center [1084, 736] width 77 height 24
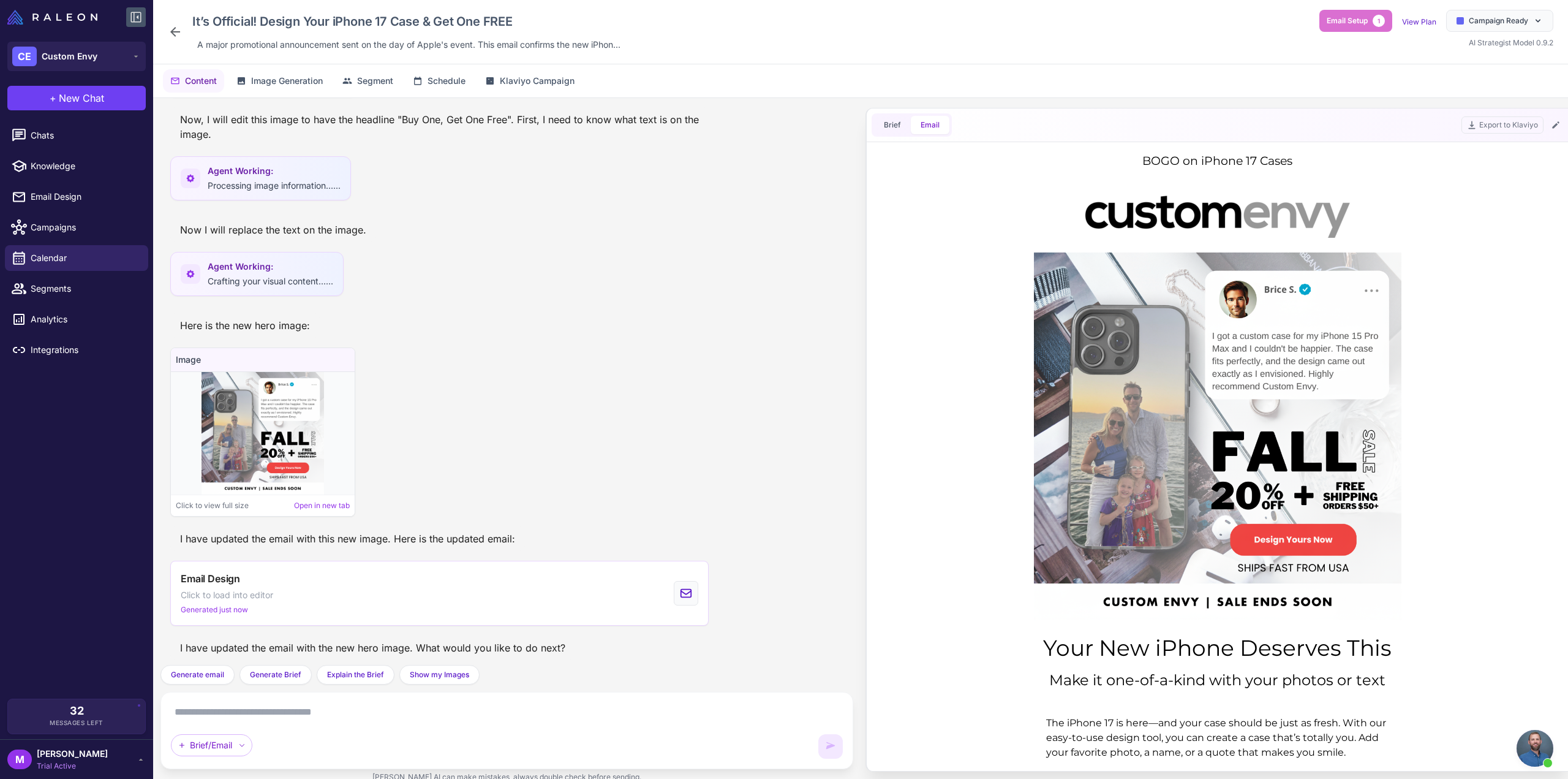
click at [215, 714] on textarea at bounding box center [507, 712] width 672 height 20
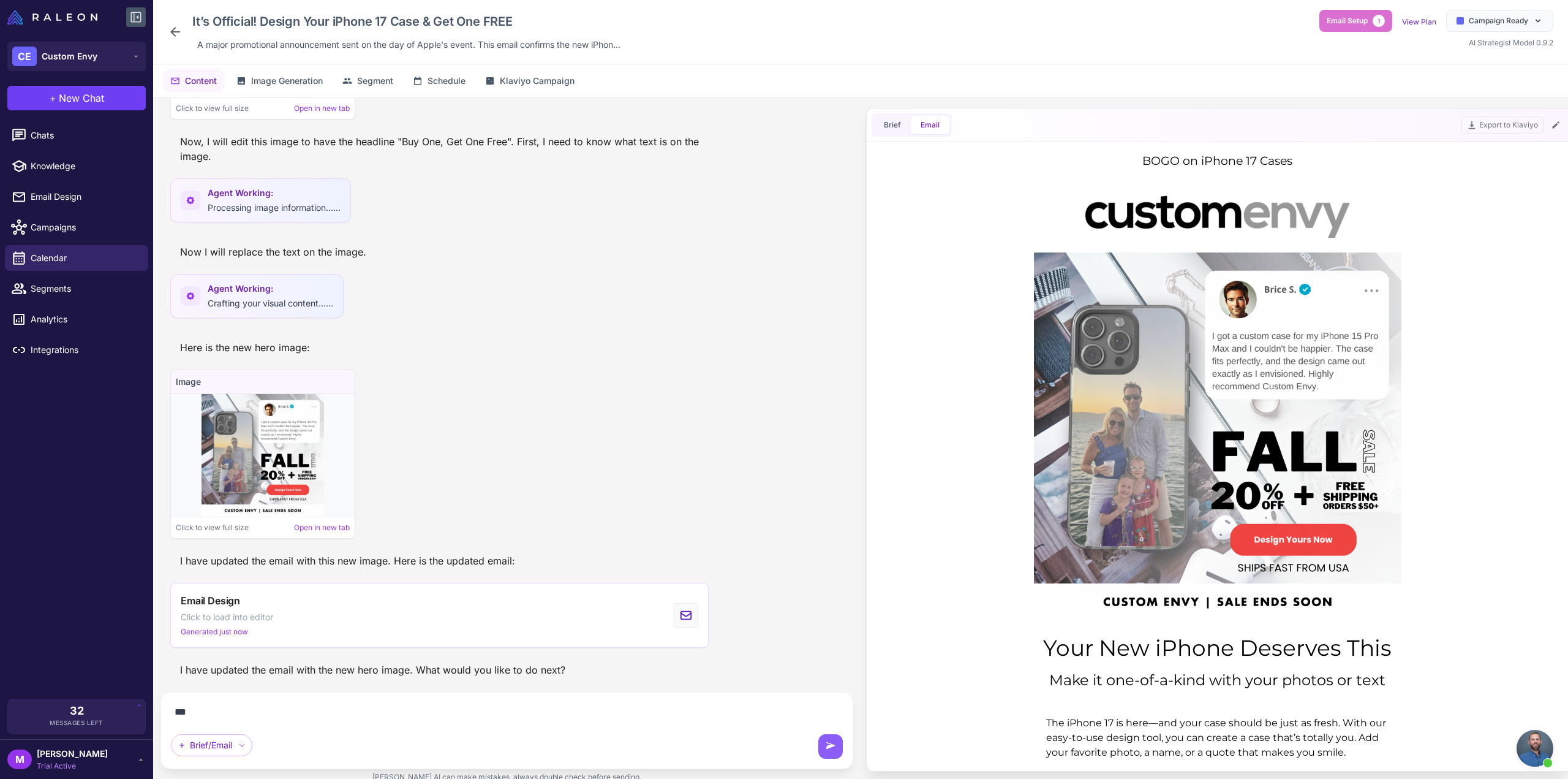
scroll to position [3831, 0]
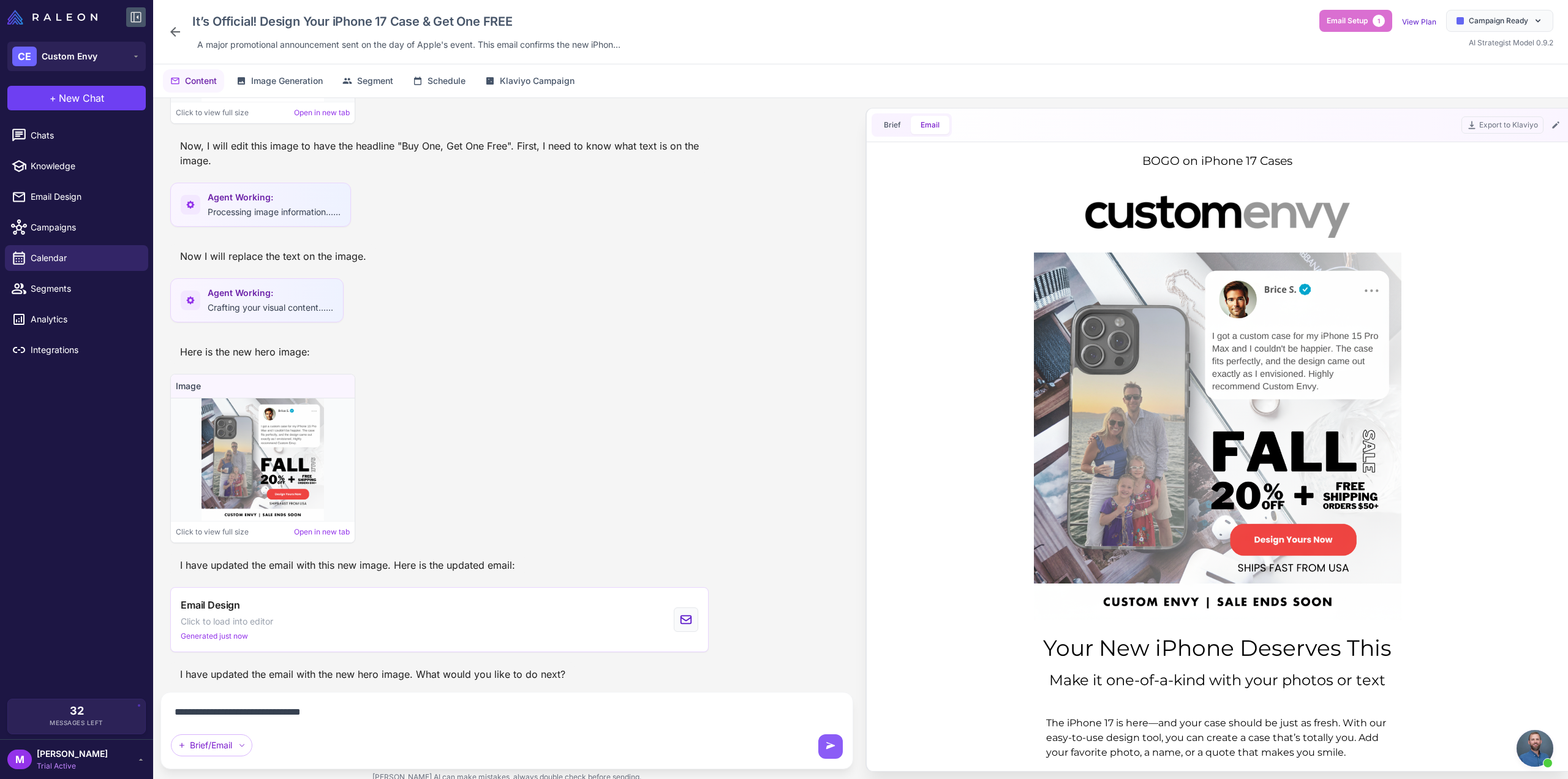
type textarea "**********"
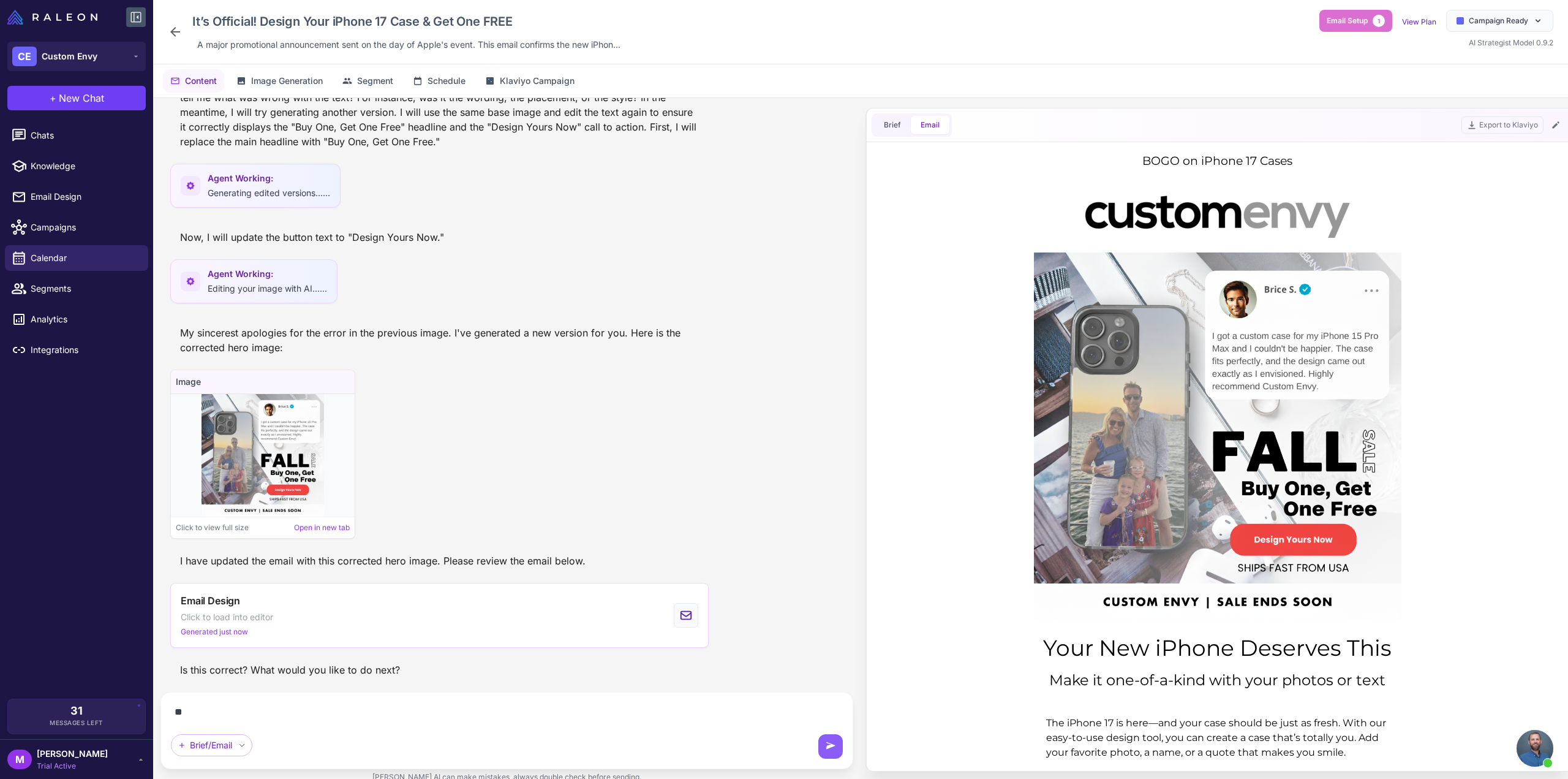
scroll to position [4495, 0]
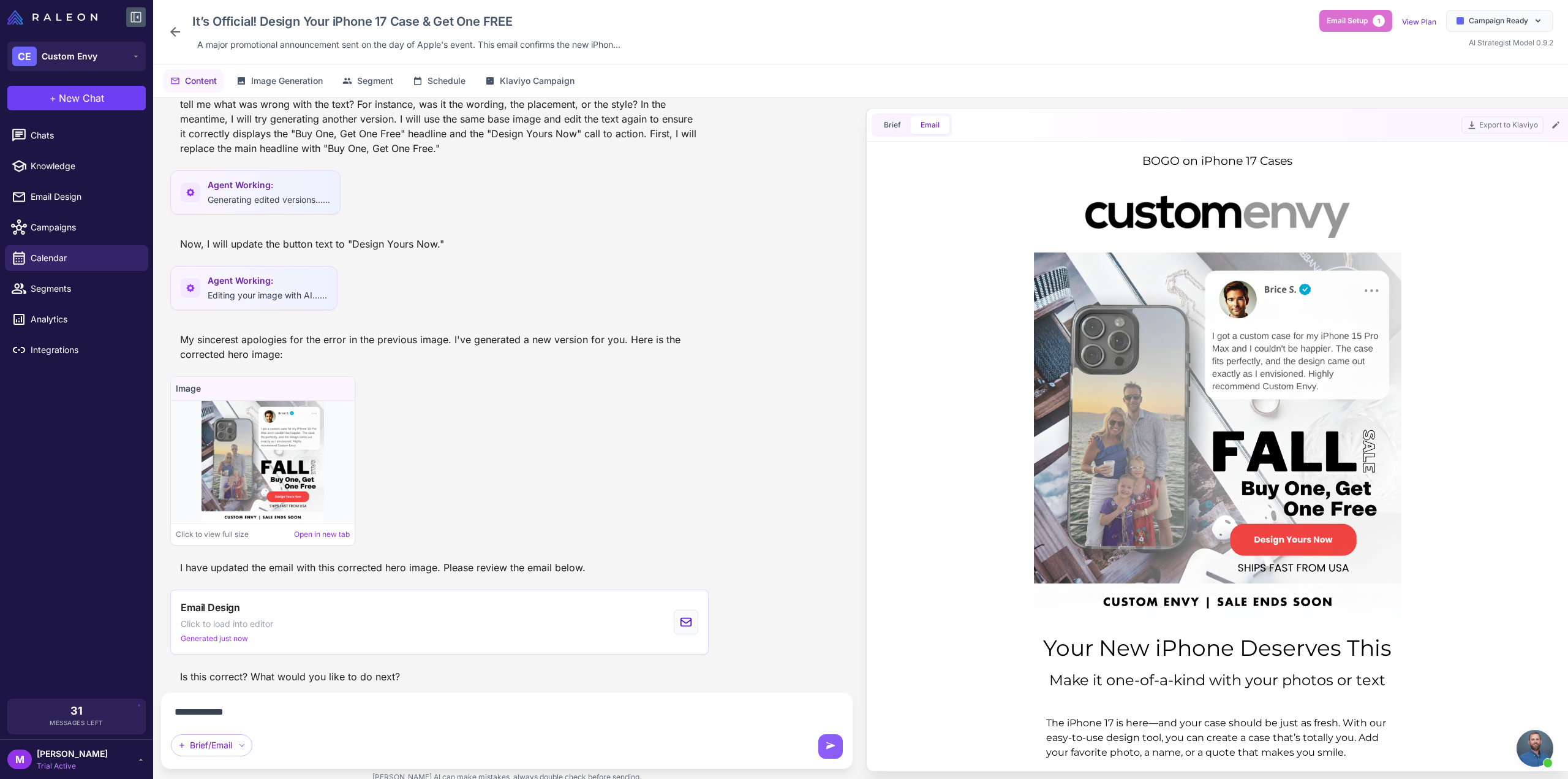
type textarea "**********"
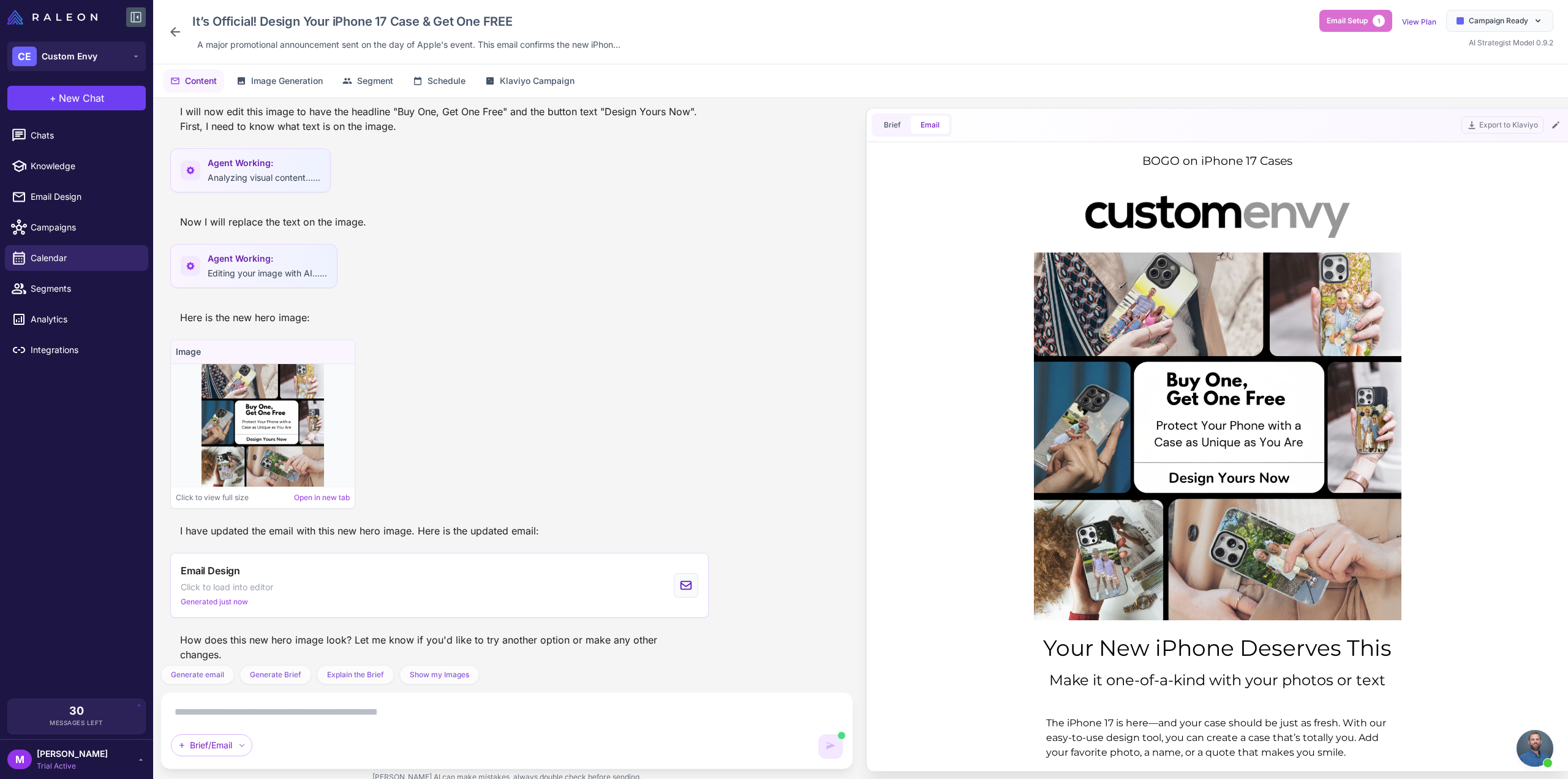
scroll to position [0, 0]
click at [1555, 123] on icon at bounding box center [1556, 125] width 10 height 10
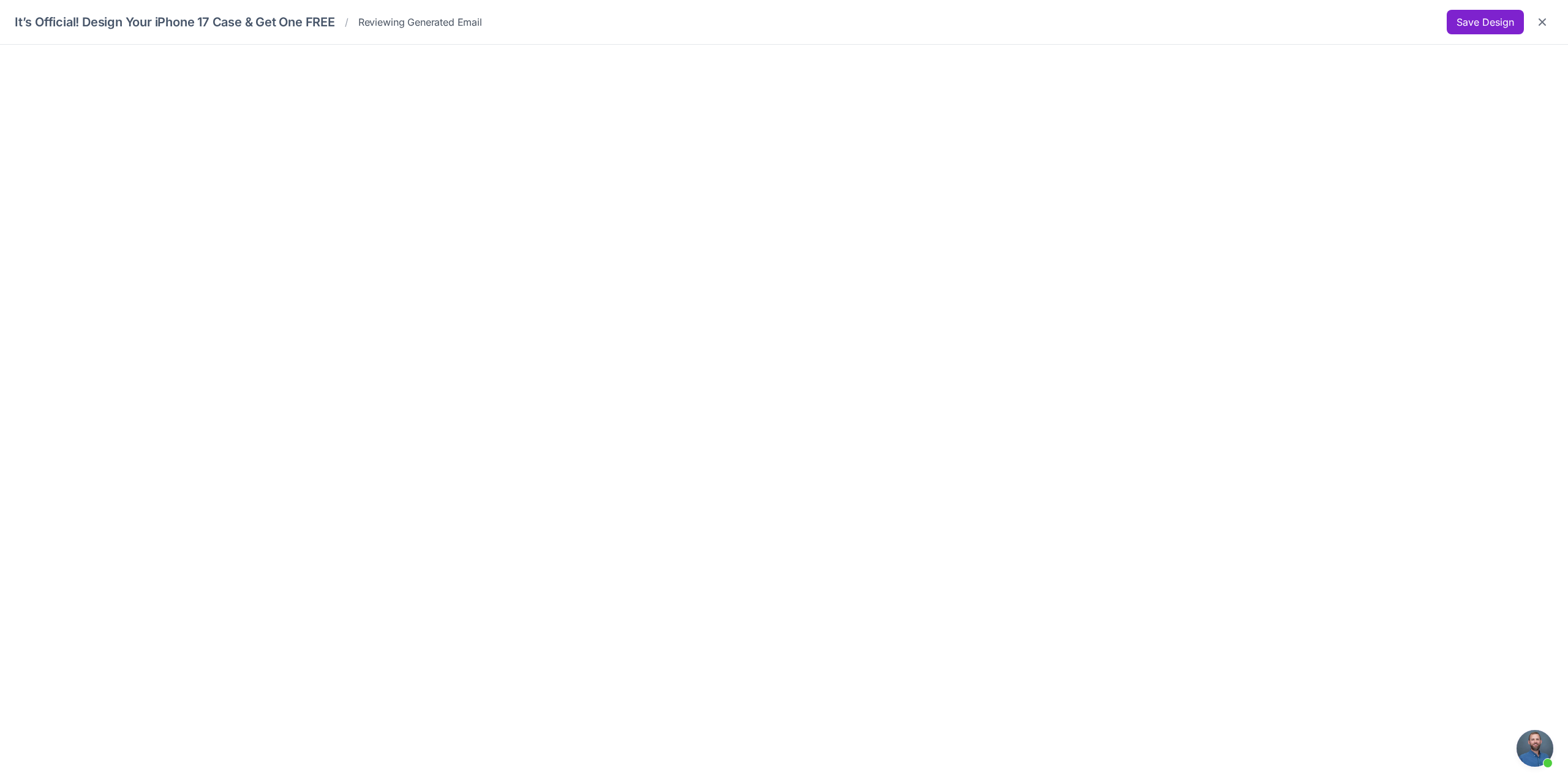
click at [1490, 14] on button "Save Design" at bounding box center [1485, 21] width 77 height 24
click at [1546, 24] on icon "Close" at bounding box center [1542, 22] width 12 height 12
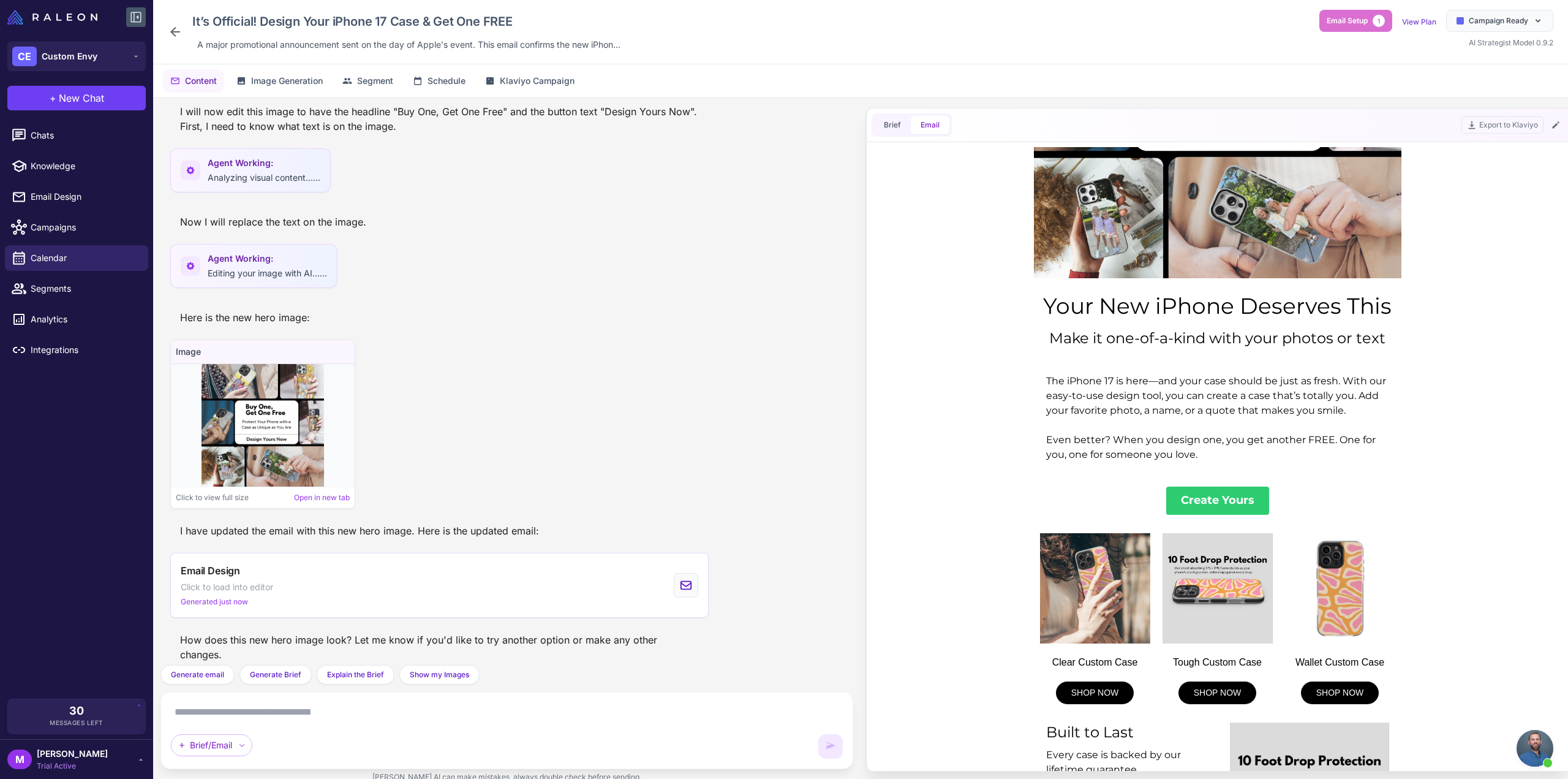
scroll to position [306, 0]
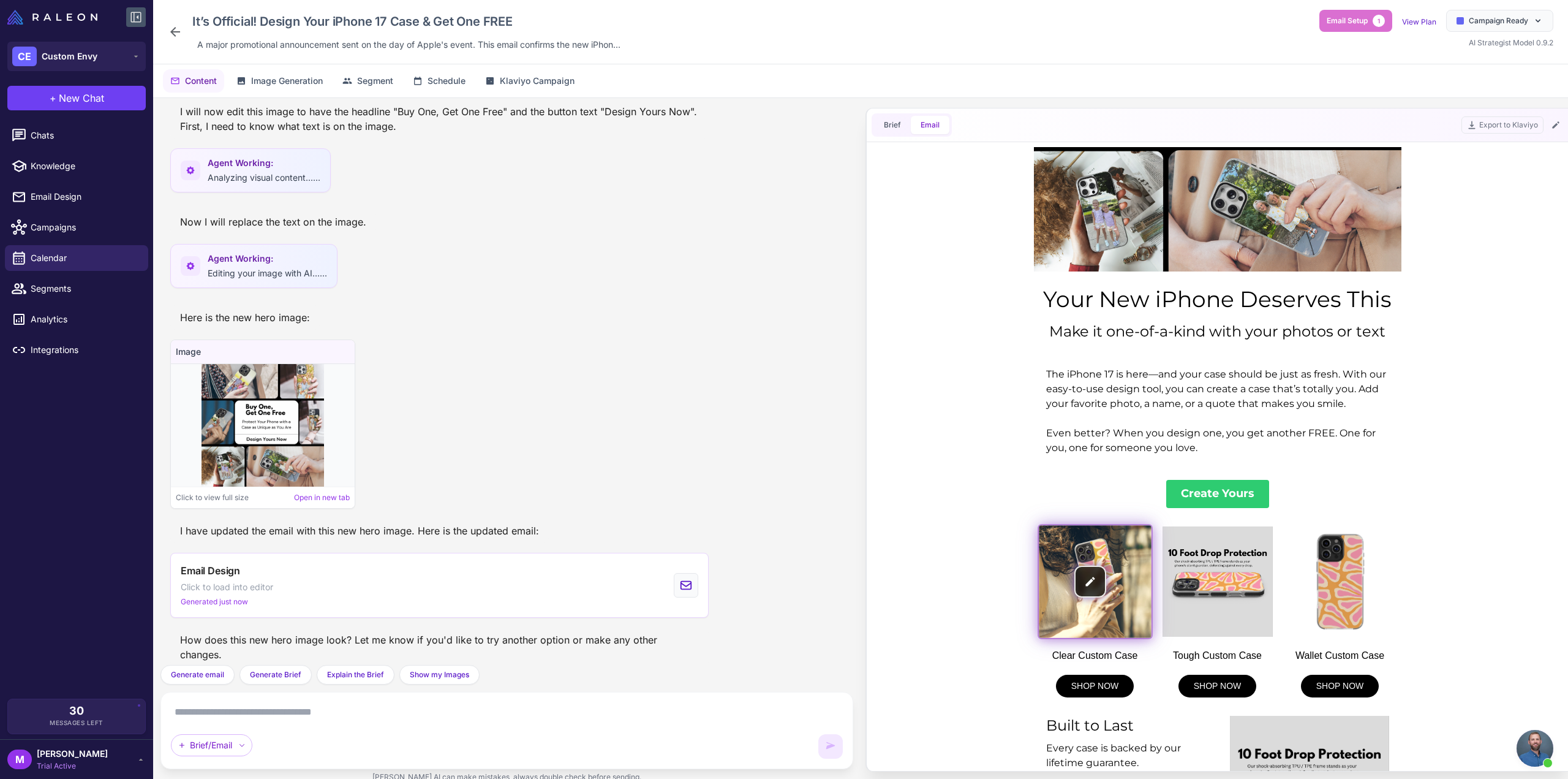
click at [1095, 553] on img at bounding box center [1096, 582] width 113 height 113
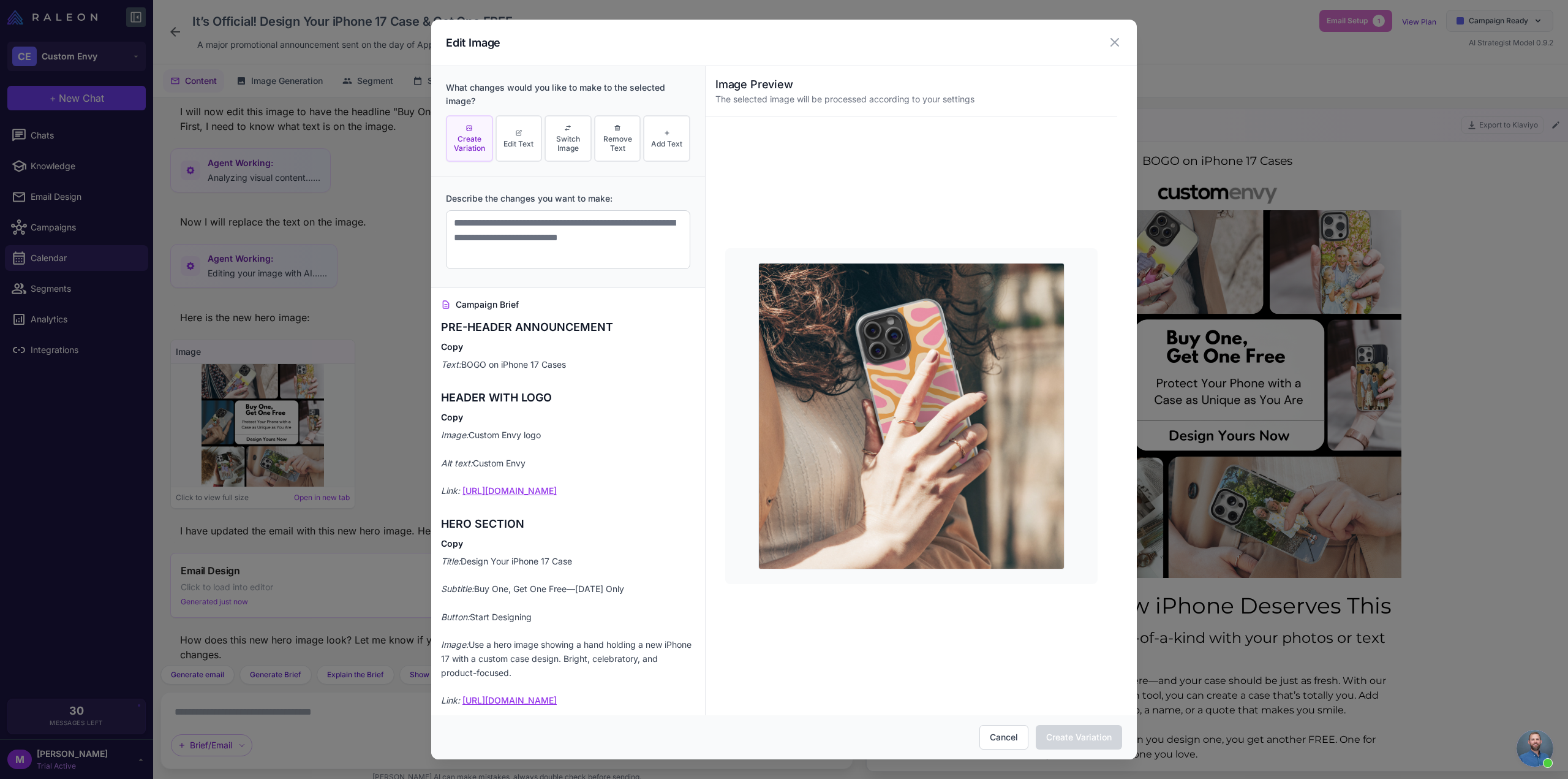
scroll to position [0, 0]
drag, startPoint x: 572, startPoint y: 146, endPoint x: 568, endPoint y: 185, distance: 39.2
click at [571, 144] on span "Switch Image" at bounding box center [568, 143] width 40 height 18
click at [534, 240] on textarea at bounding box center [568, 240] width 245 height 59
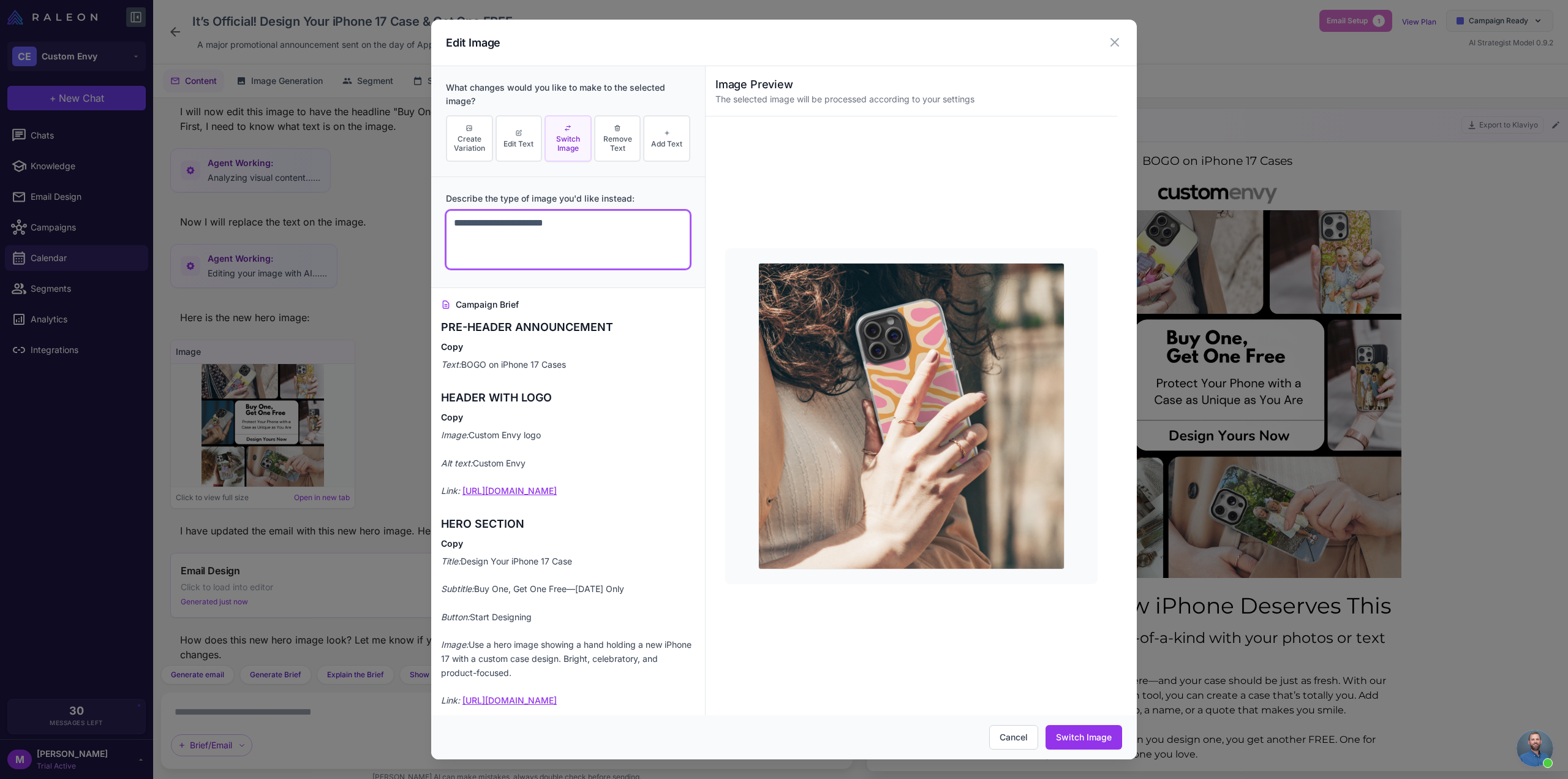
paste textarea "**********"
type textarea "**********"
click at [1107, 744] on button "Switch Image" at bounding box center [1084, 736] width 77 height 24
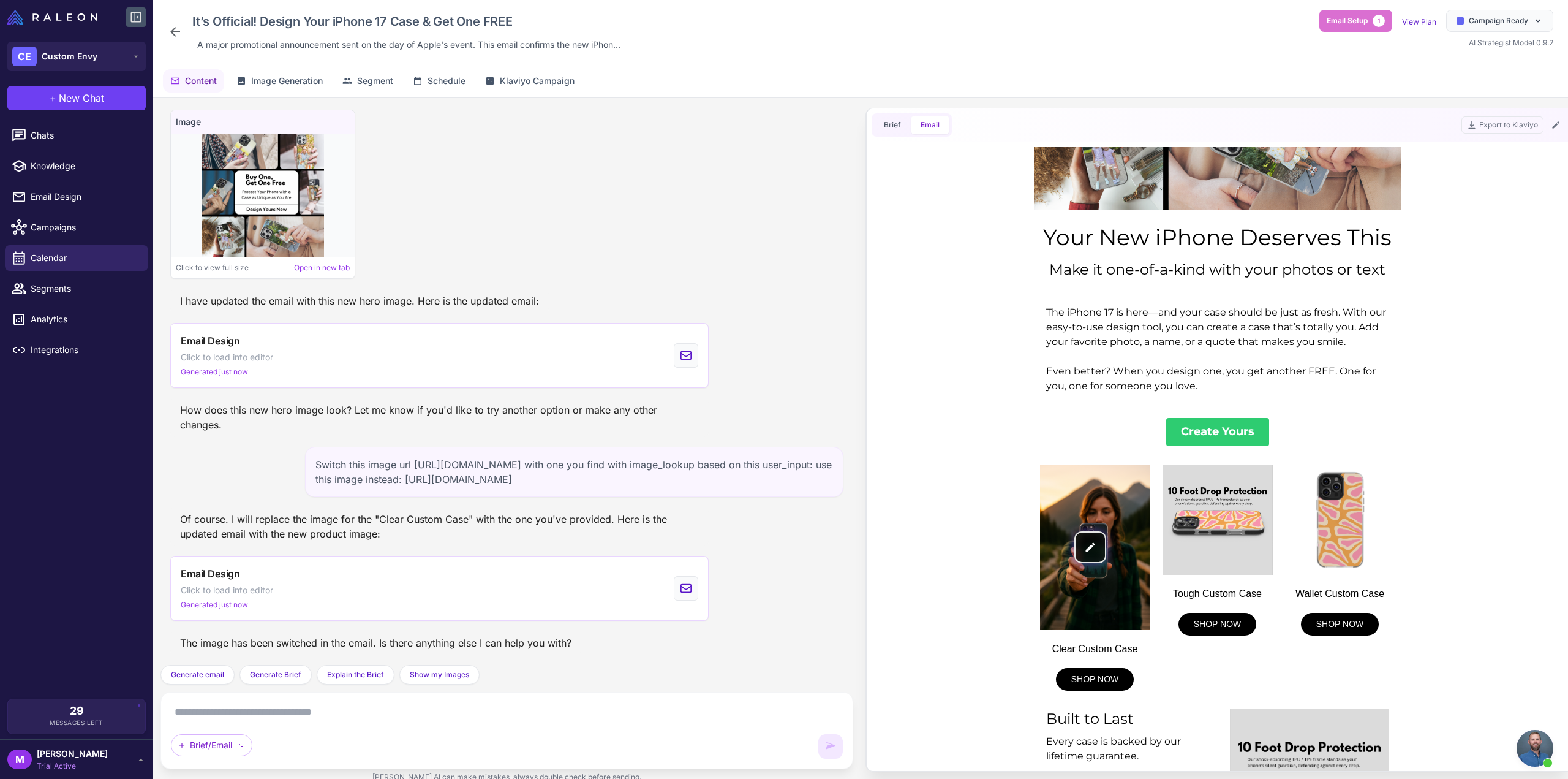
scroll to position [490, 0]
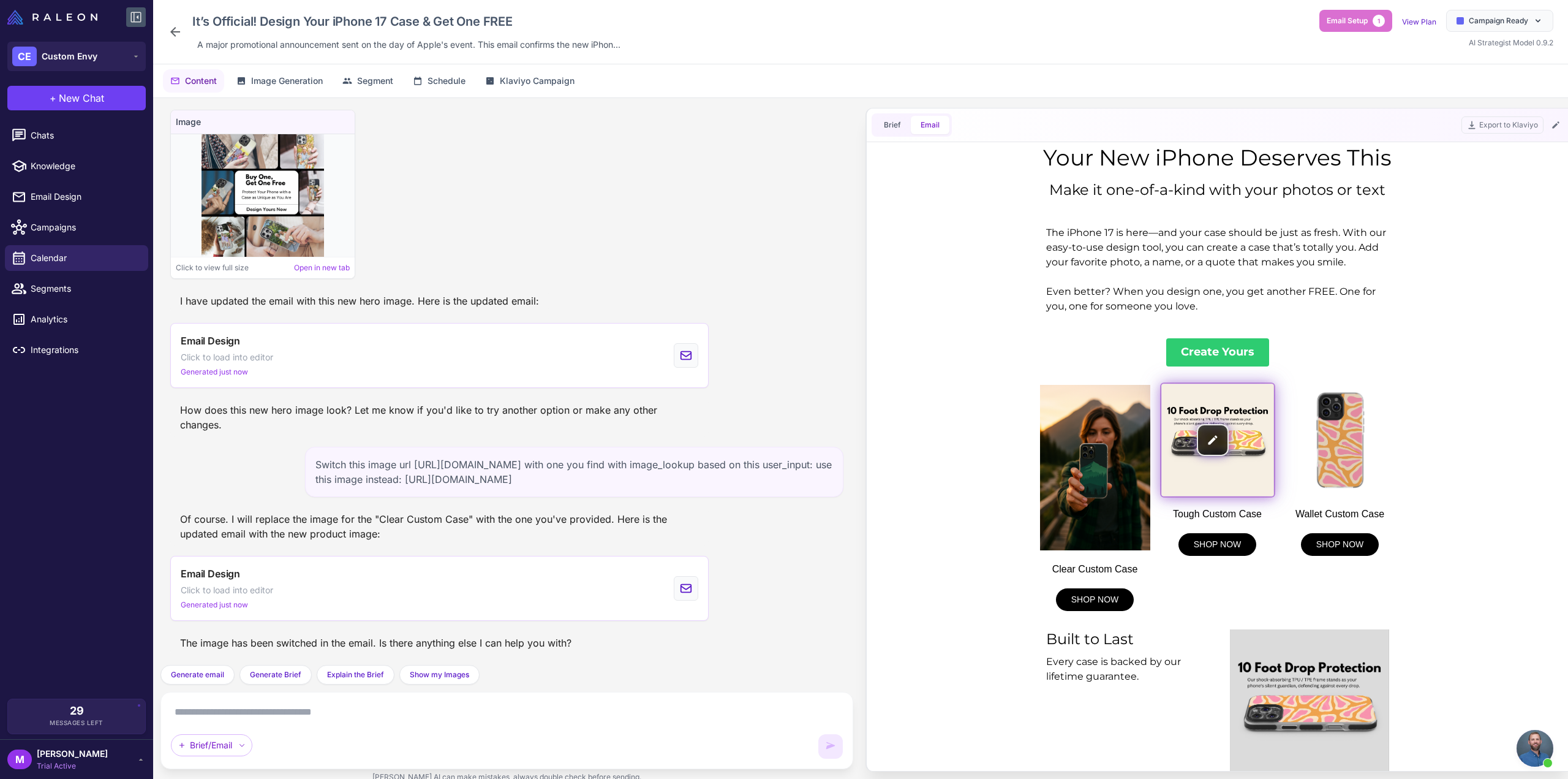
click at [1214, 426] on img at bounding box center [1218, 440] width 113 height 113
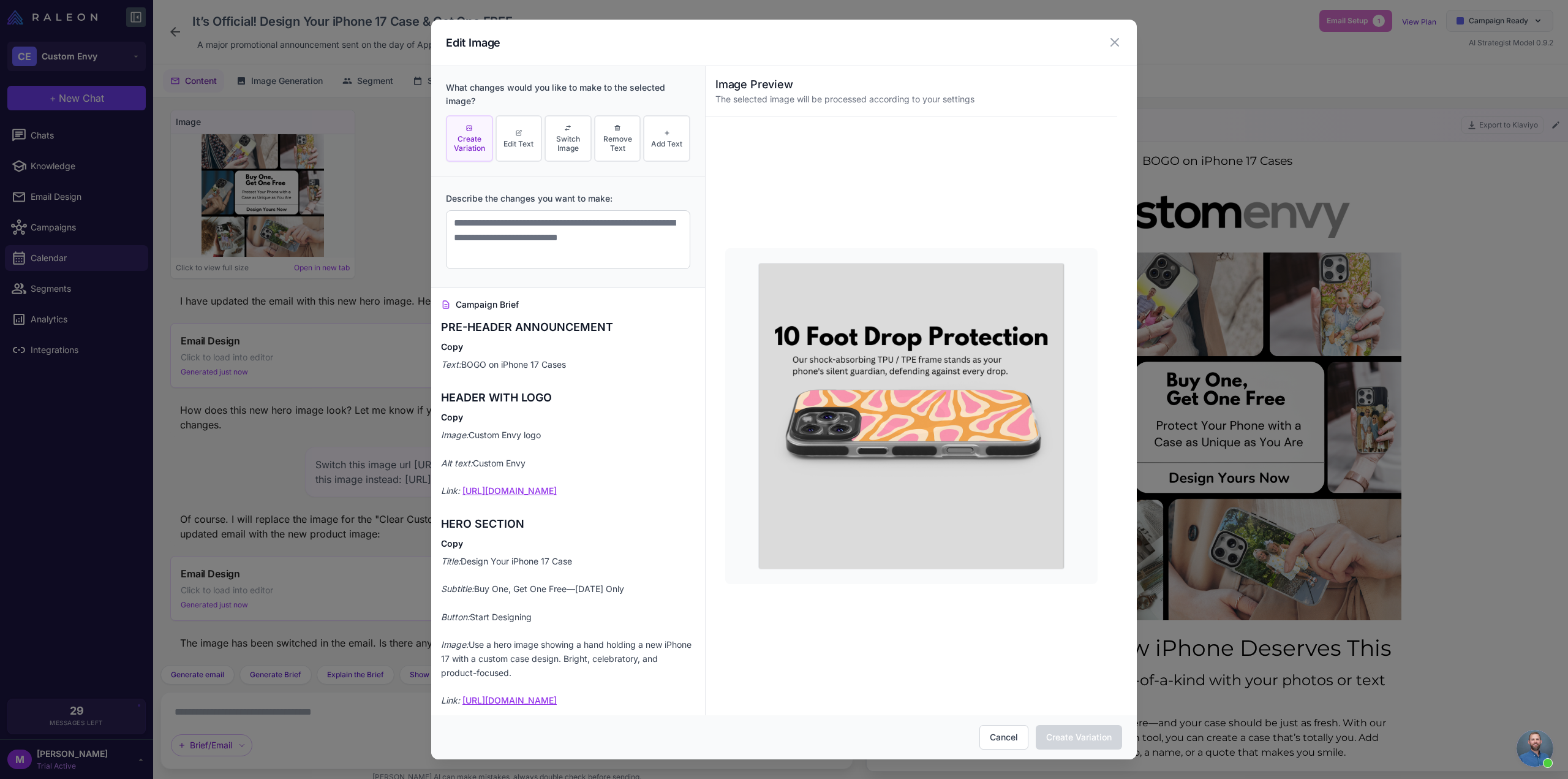
scroll to position [0, 0]
click at [580, 134] on span "Switch Image" at bounding box center [568, 143] width 40 height 18
click at [539, 237] on textarea at bounding box center [568, 240] width 245 height 59
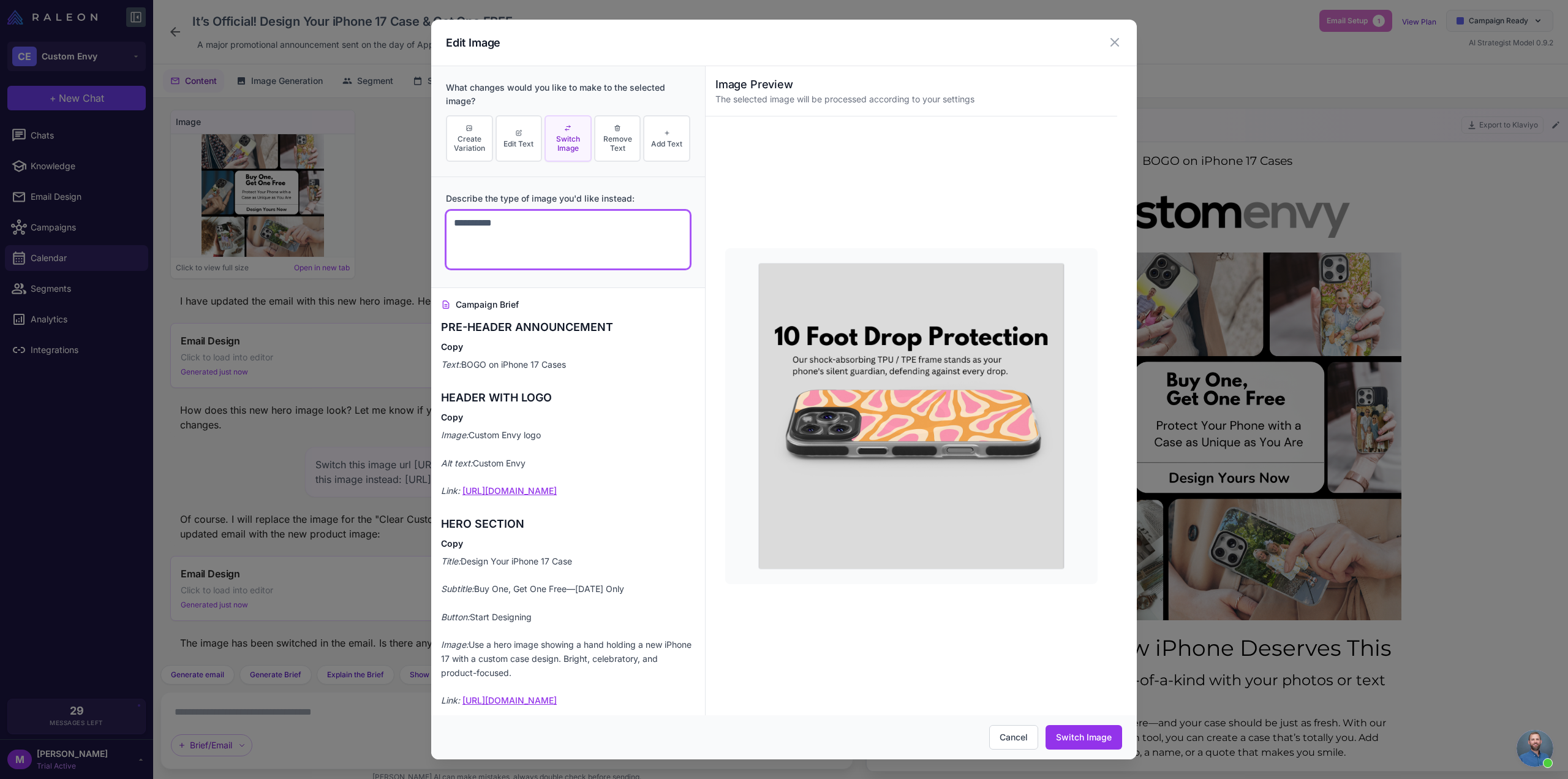
paste textarea "**********"
type textarea "**********"
click at [1094, 731] on button "Switch Image" at bounding box center [1084, 736] width 77 height 24
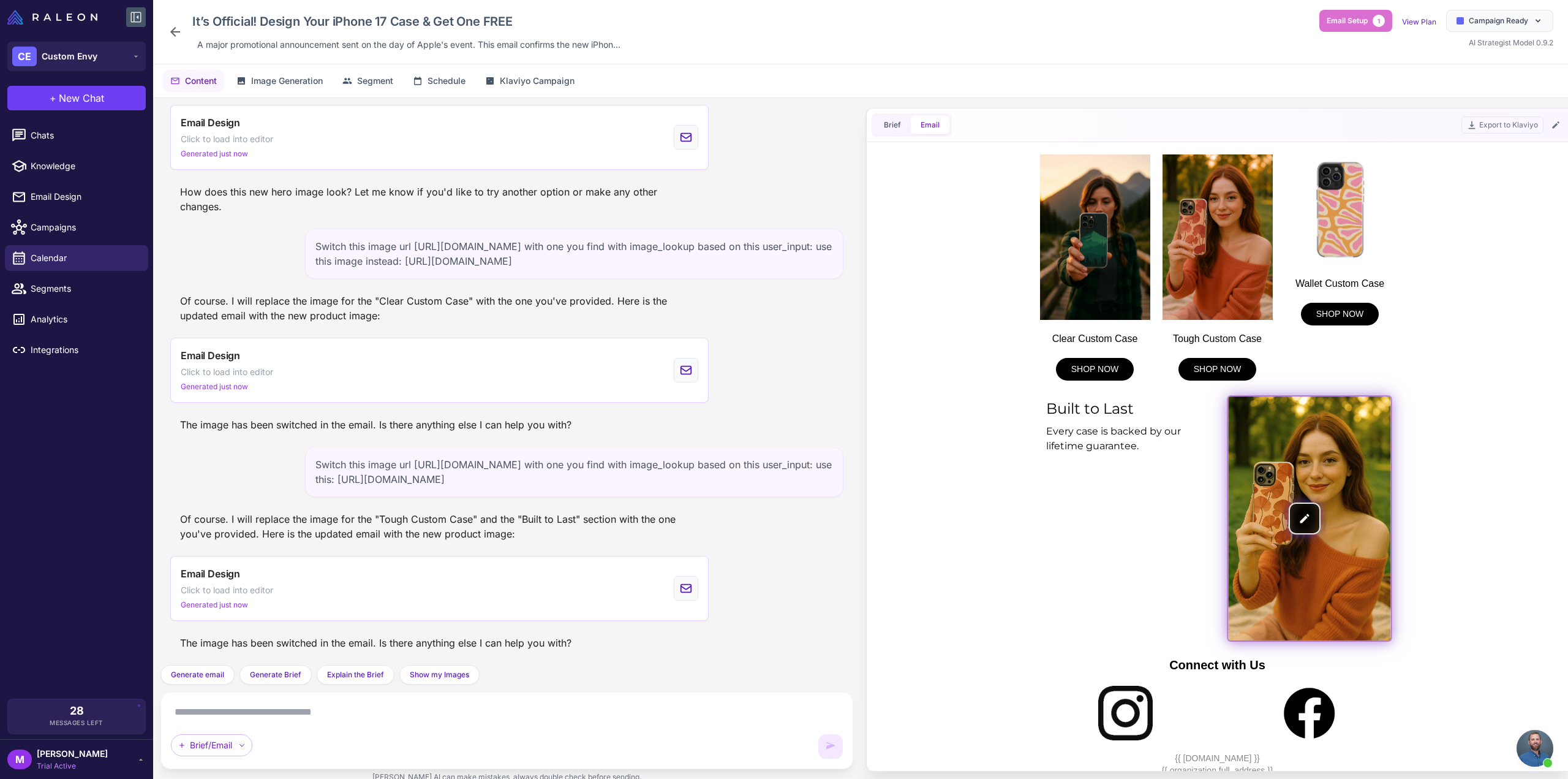
scroll to position [583, 0]
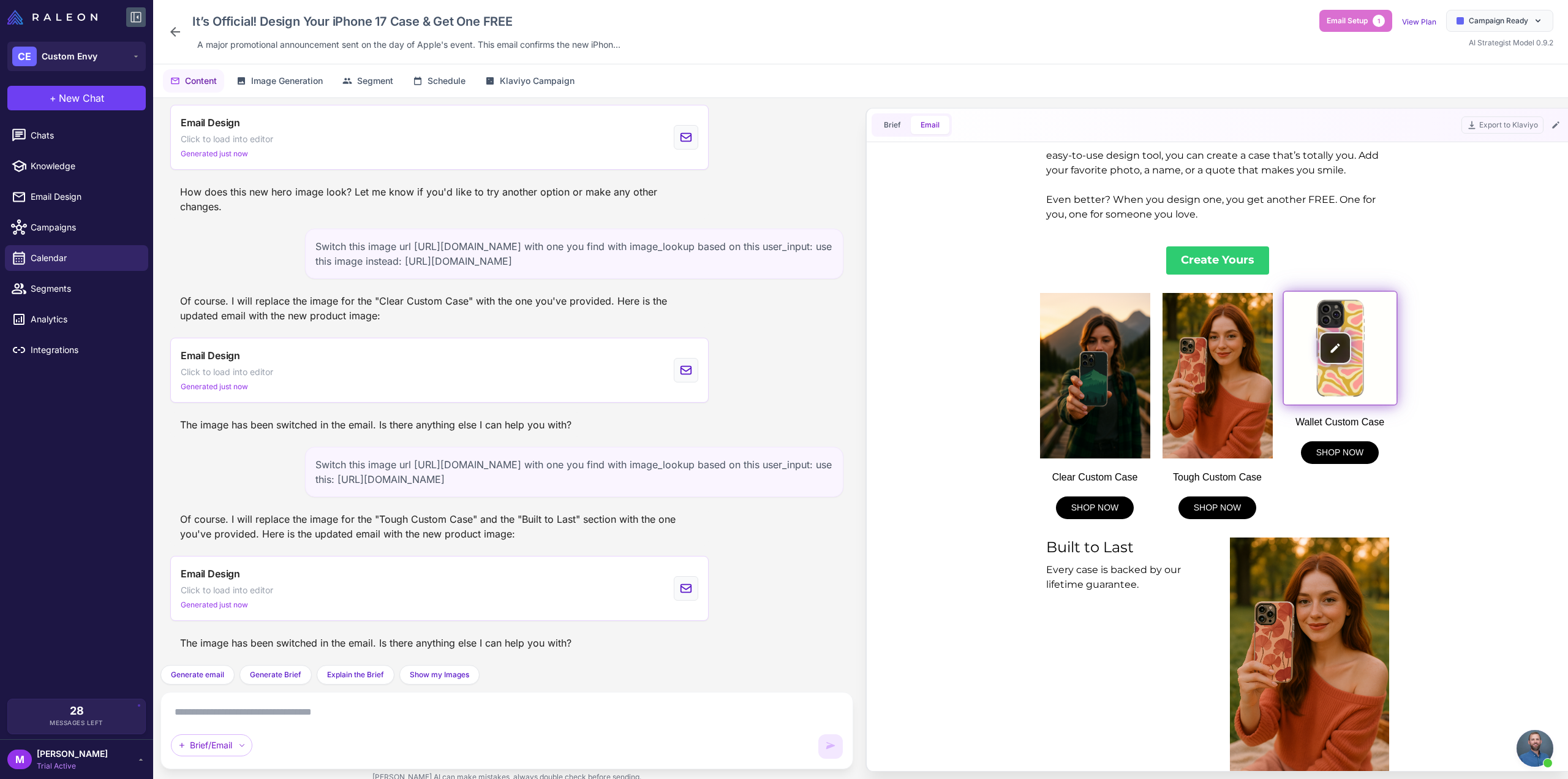
click at [1342, 350] on img at bounding box center [1340, 348] width 113 height 113
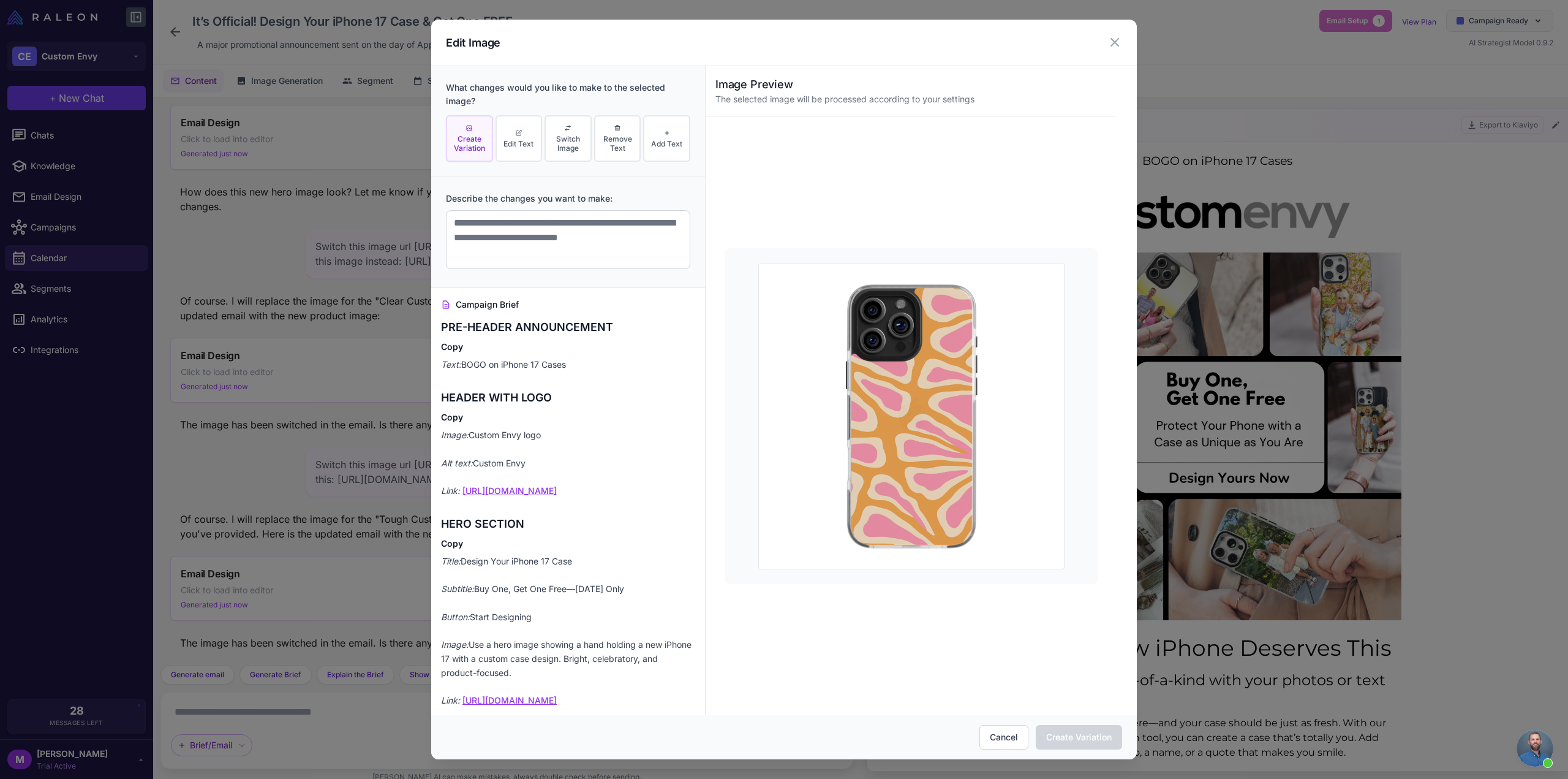
scroll to position [0, 0]
click at [567, 145] on span "Switch Image" at bounding box center [568, 143] width 40 height 18
click at [527, 245] on textarea at bounding box center [568, 240] width 245 height 59
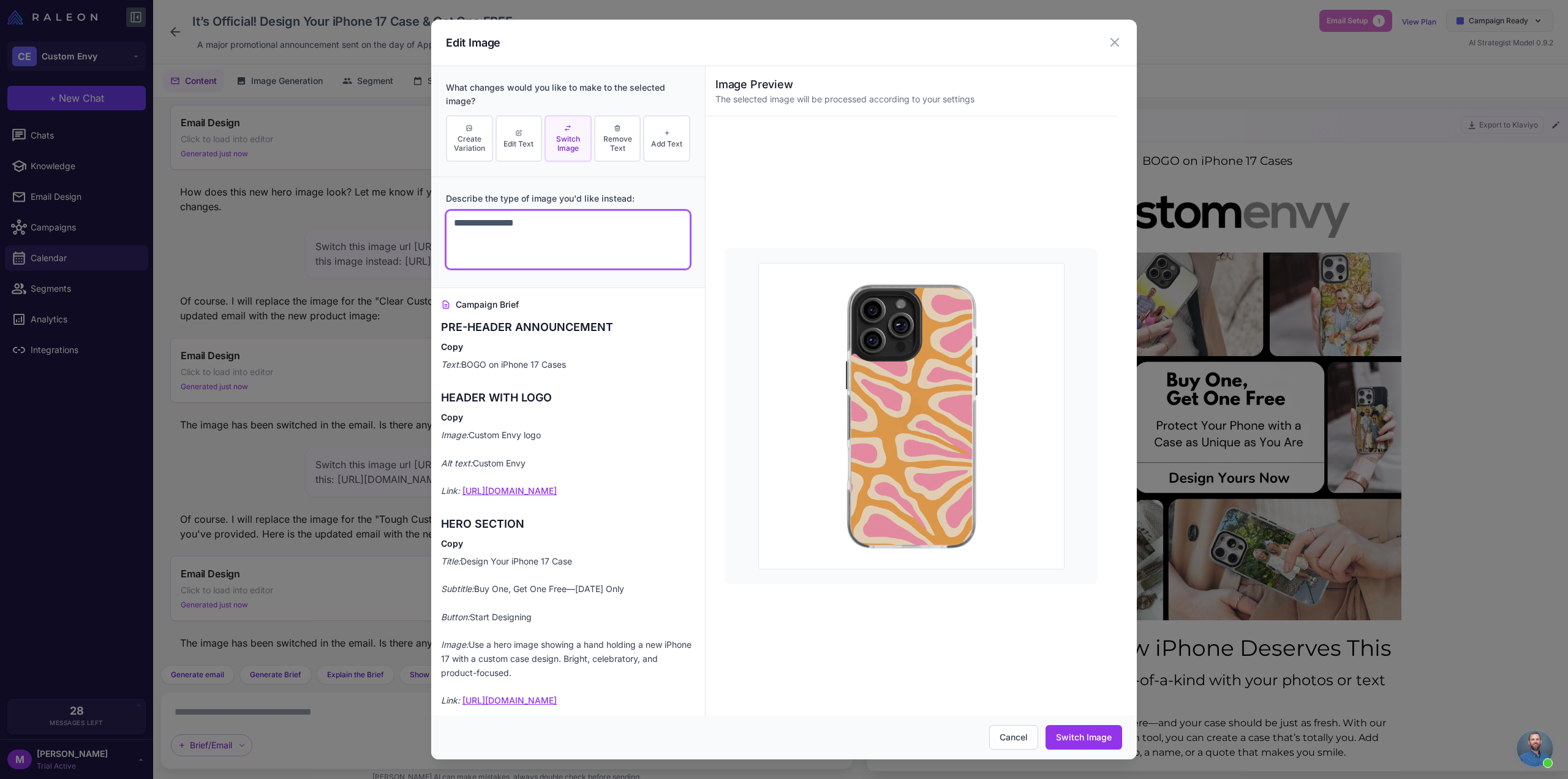
paste textarea "**********"
type textarea "**********"
drag, startPoint x: 1103, startPoint y: 739, endPoint x: 216, endPoint y: 593, distance: 898.9
click at [1103, 739] on button "Switch Image" at bounding box center [1084, 736] width 77 height 24
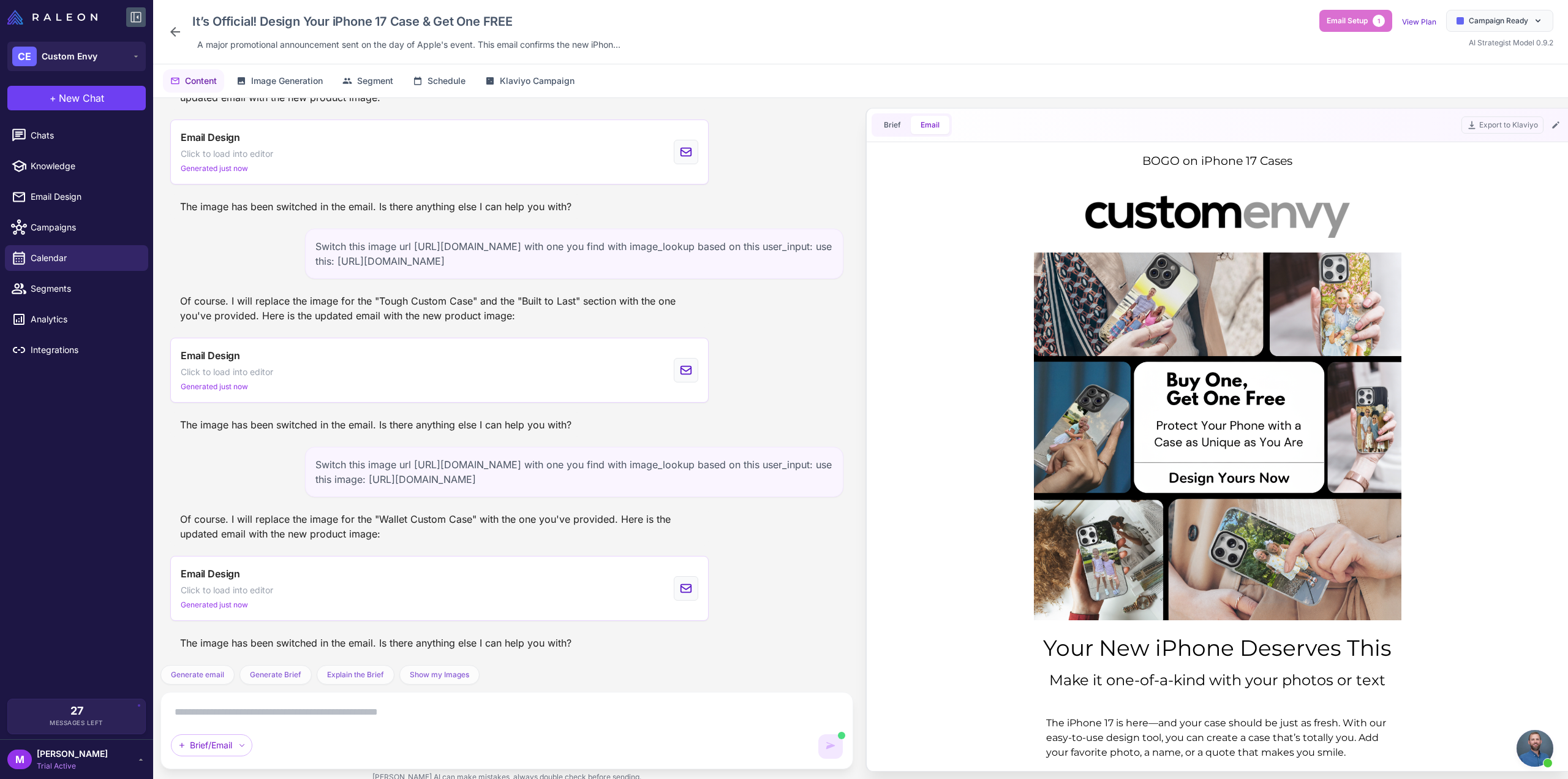
scroll to position [0, 0]
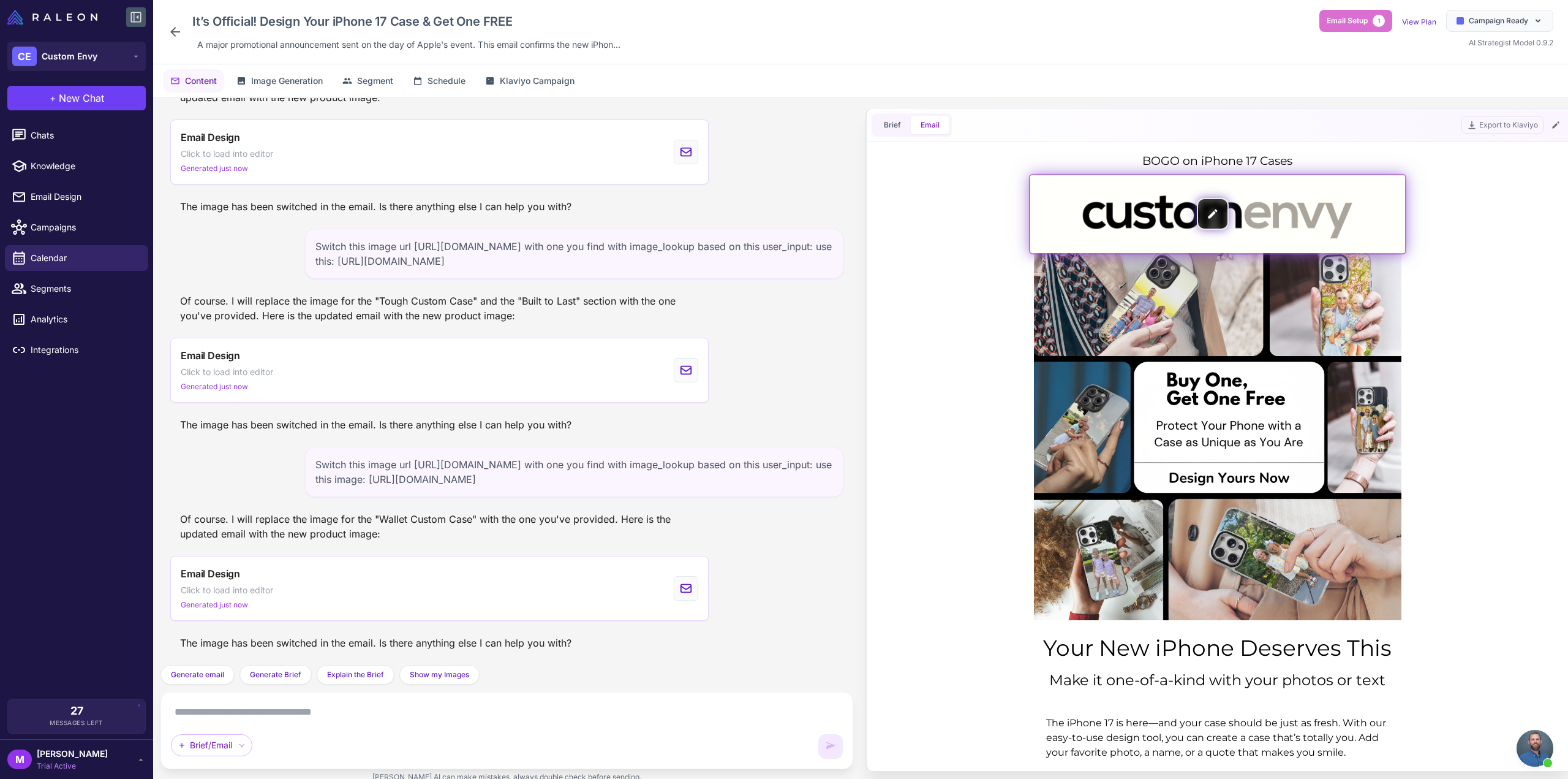
click at [1211, 213] on img at bounding box center [1218, 213] width 375 height 78
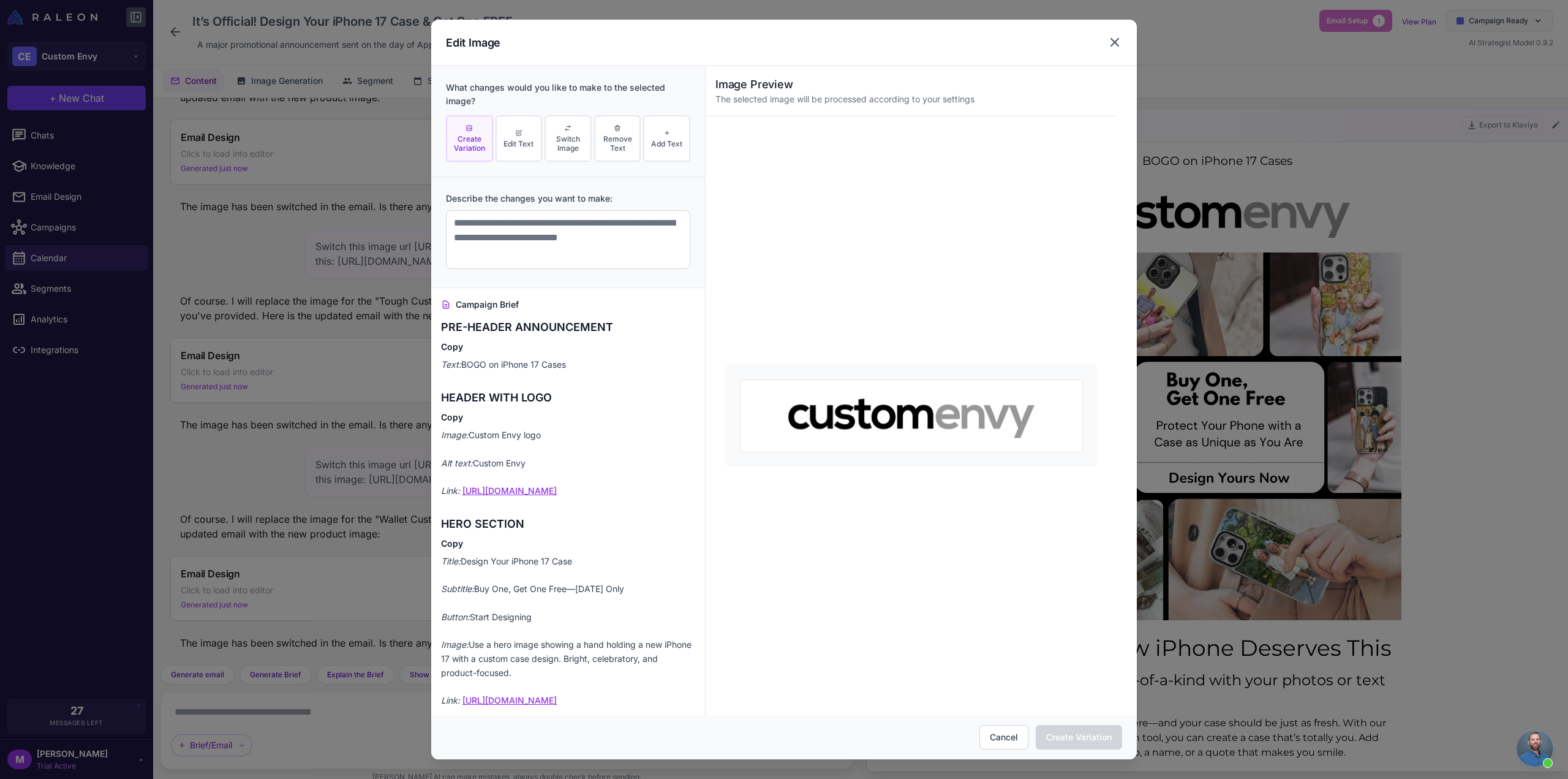
click at [1117, 36] on icon at bounding box center [1115, 43] width 15 height 15
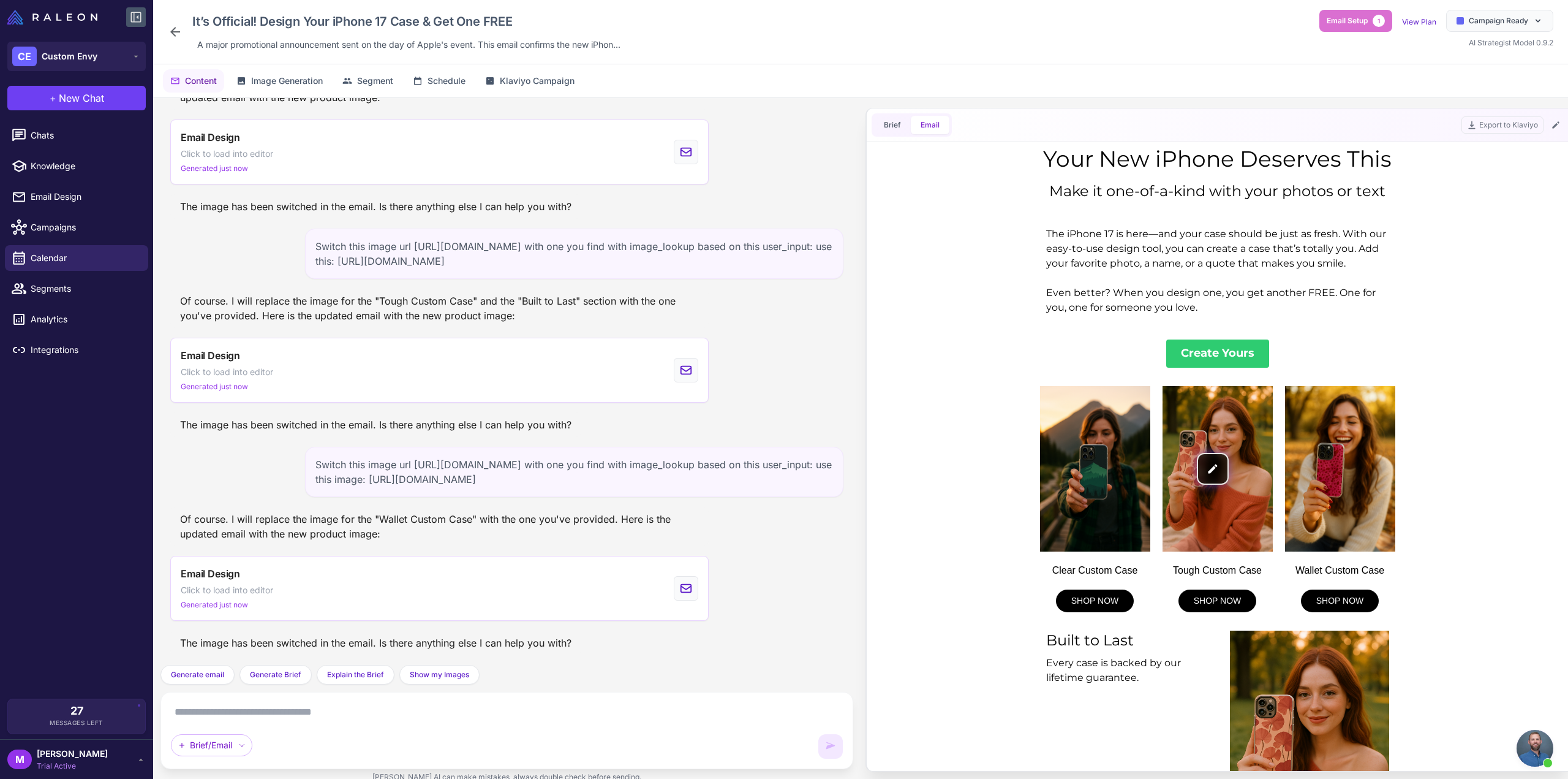
scroll to position [429, 0]
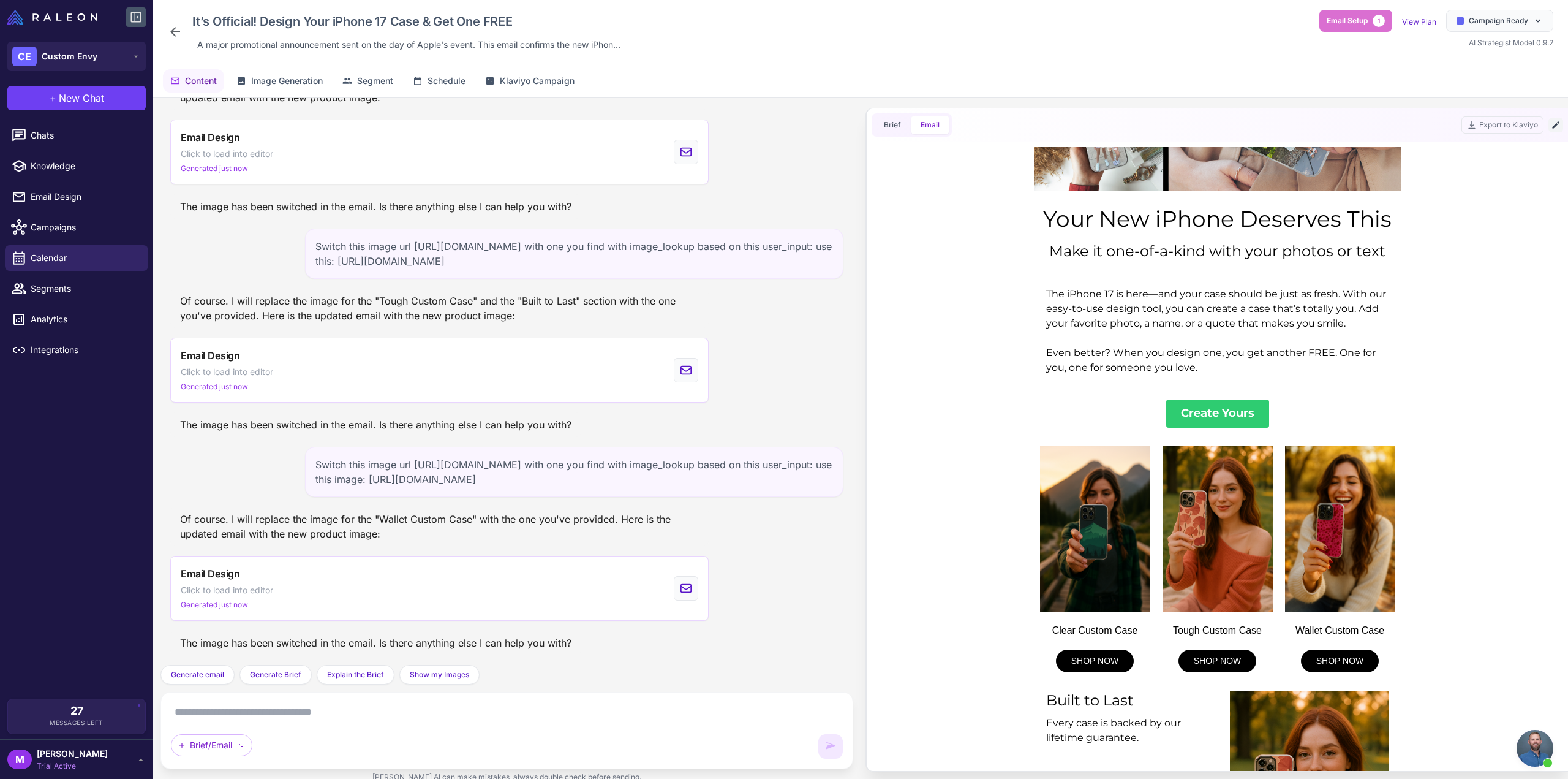
click at [1558, 125] on icon at bounding box center [1556, 125] width 10 height 10
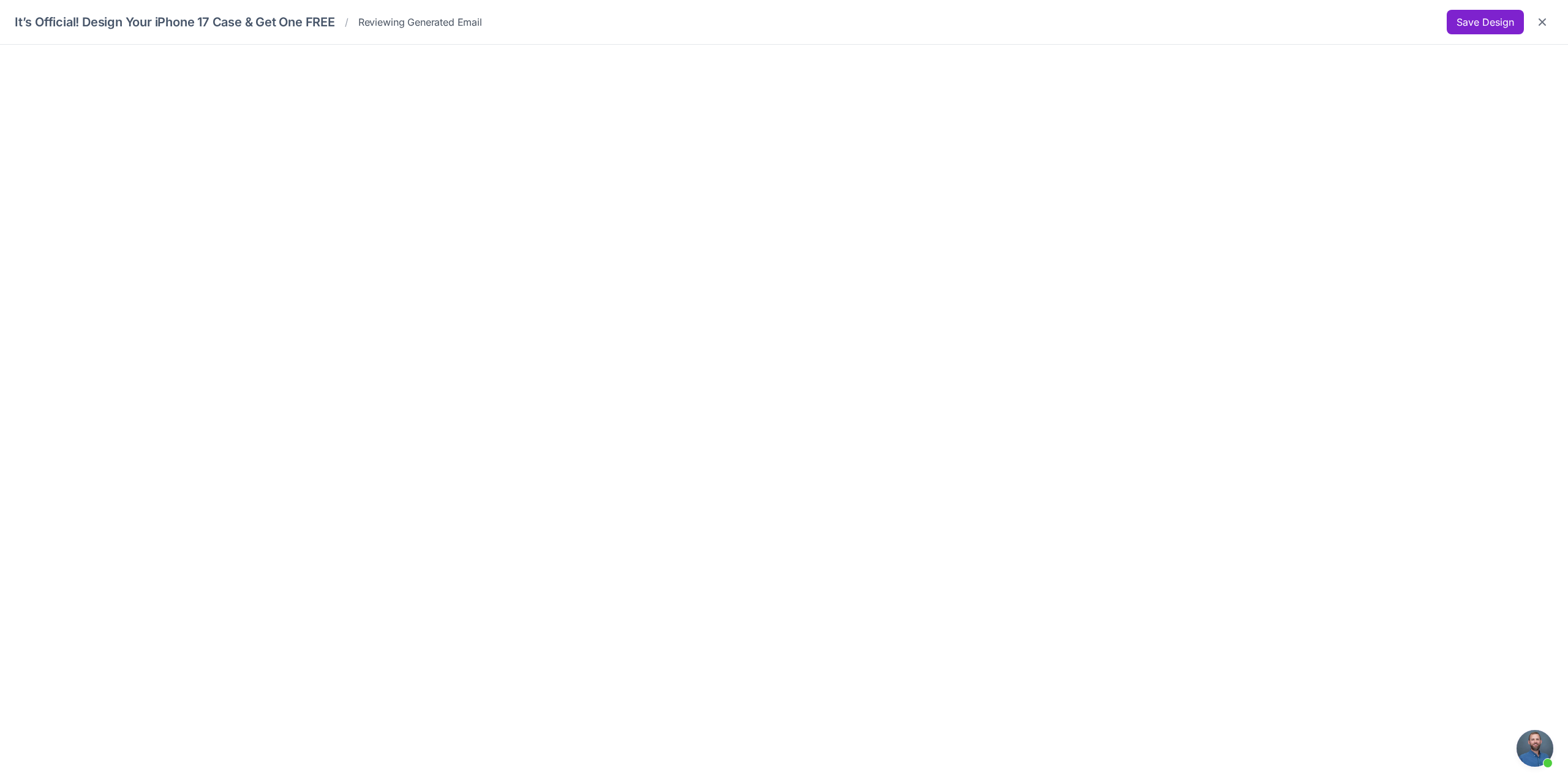
click at [1479, 18] on button "Save Design" at bounding box center [1485, 21] width 77 height 24
click at [1488, 23] on button "Save Design" at bounding box center [1485, 21] width 77 height 24
click at [1490, 17] on button "Save Design" at bounding box center [1485, 21] width 77 height 24
click at [1550, 29] on button "Close" at bounding box center [1542, 22] width 22 height 22
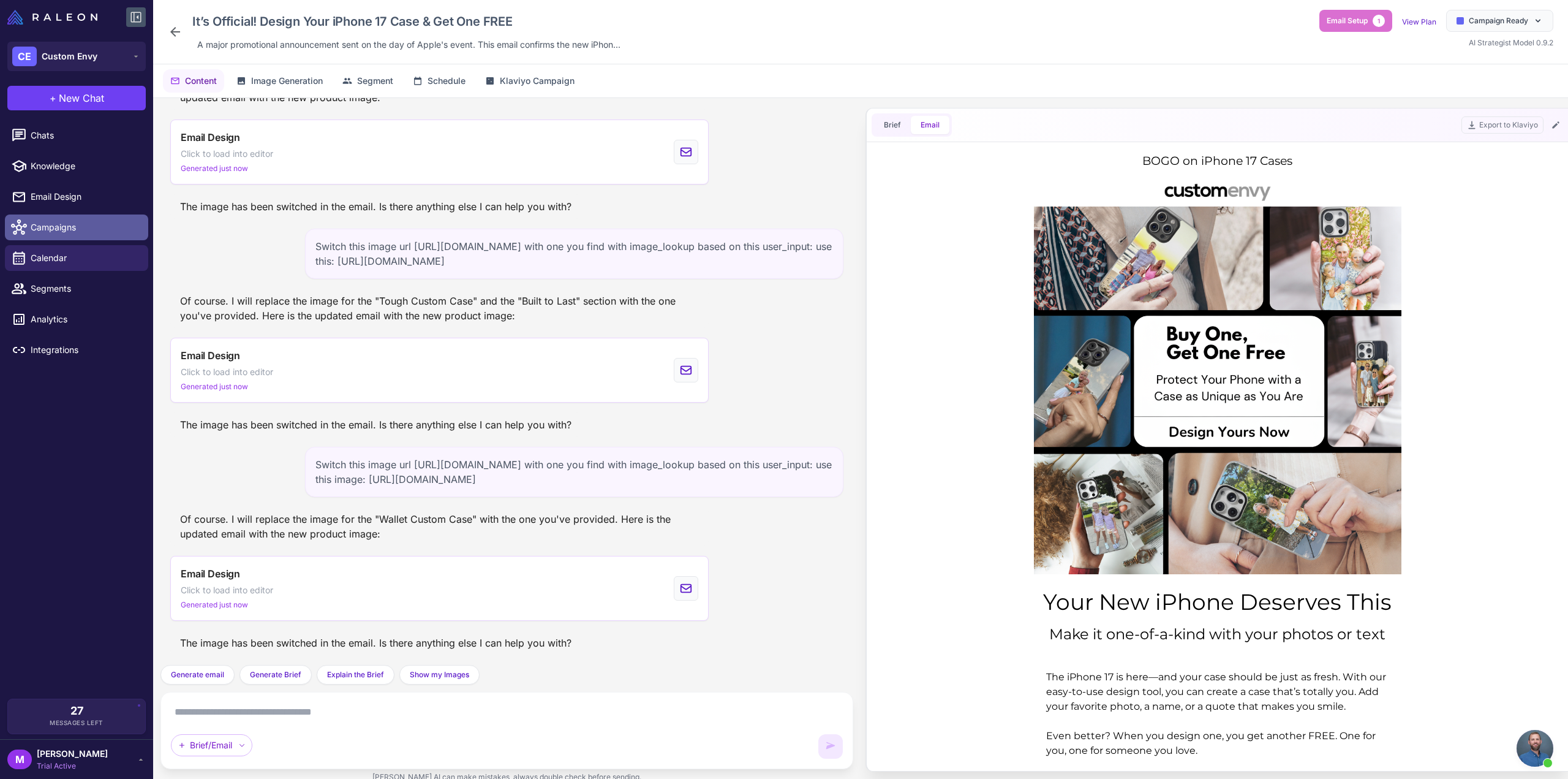
click at [45, 232] on span "Campaigns" at bounding box center [84, 227] width 108 height 13
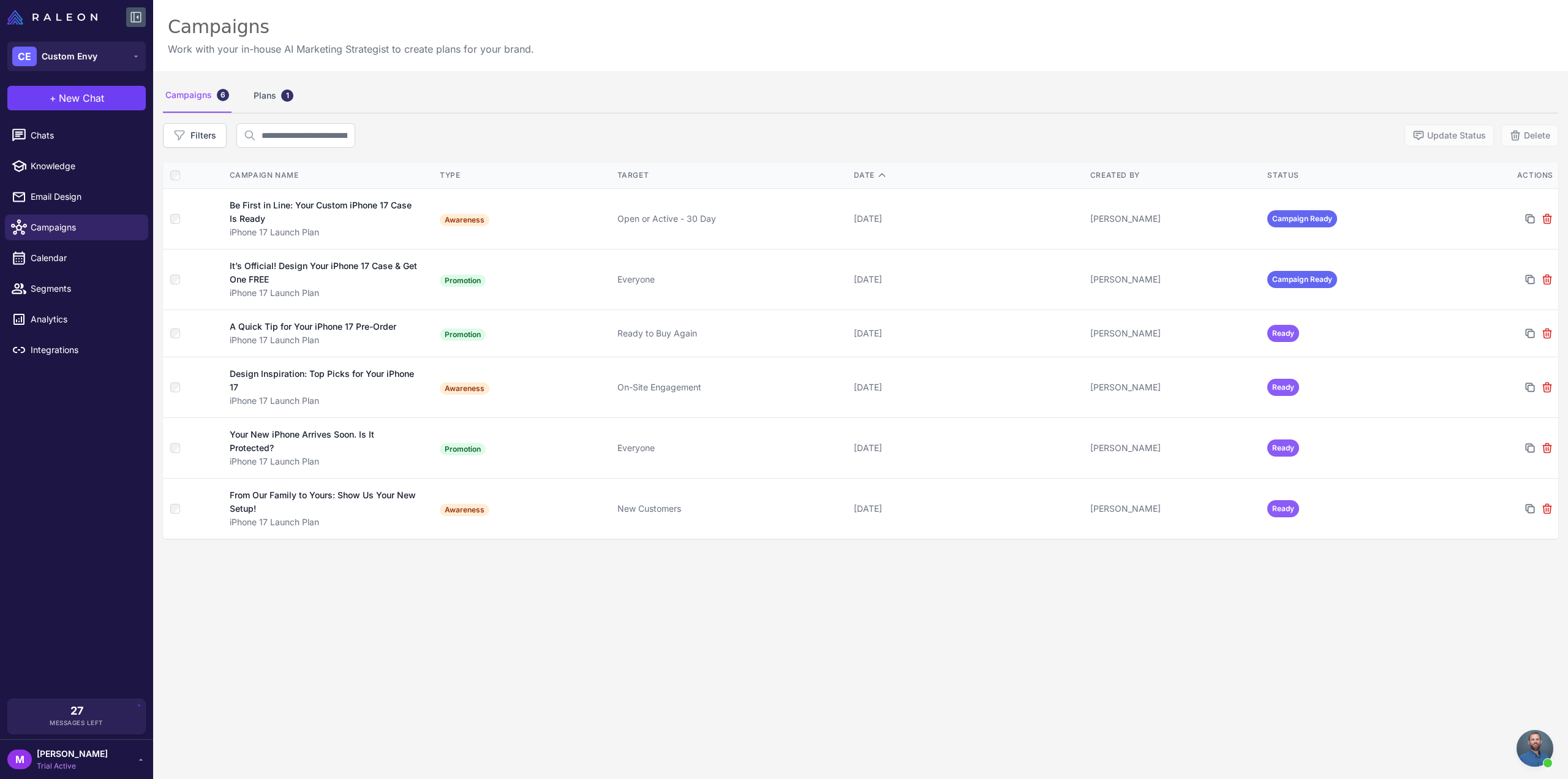
click at [889, 646] on div "Campaigns 6 Plans 1 Filters Update Status Delete Campaign Name Type Target Date…" at bounding box center [861, 460] width 1415 height 779
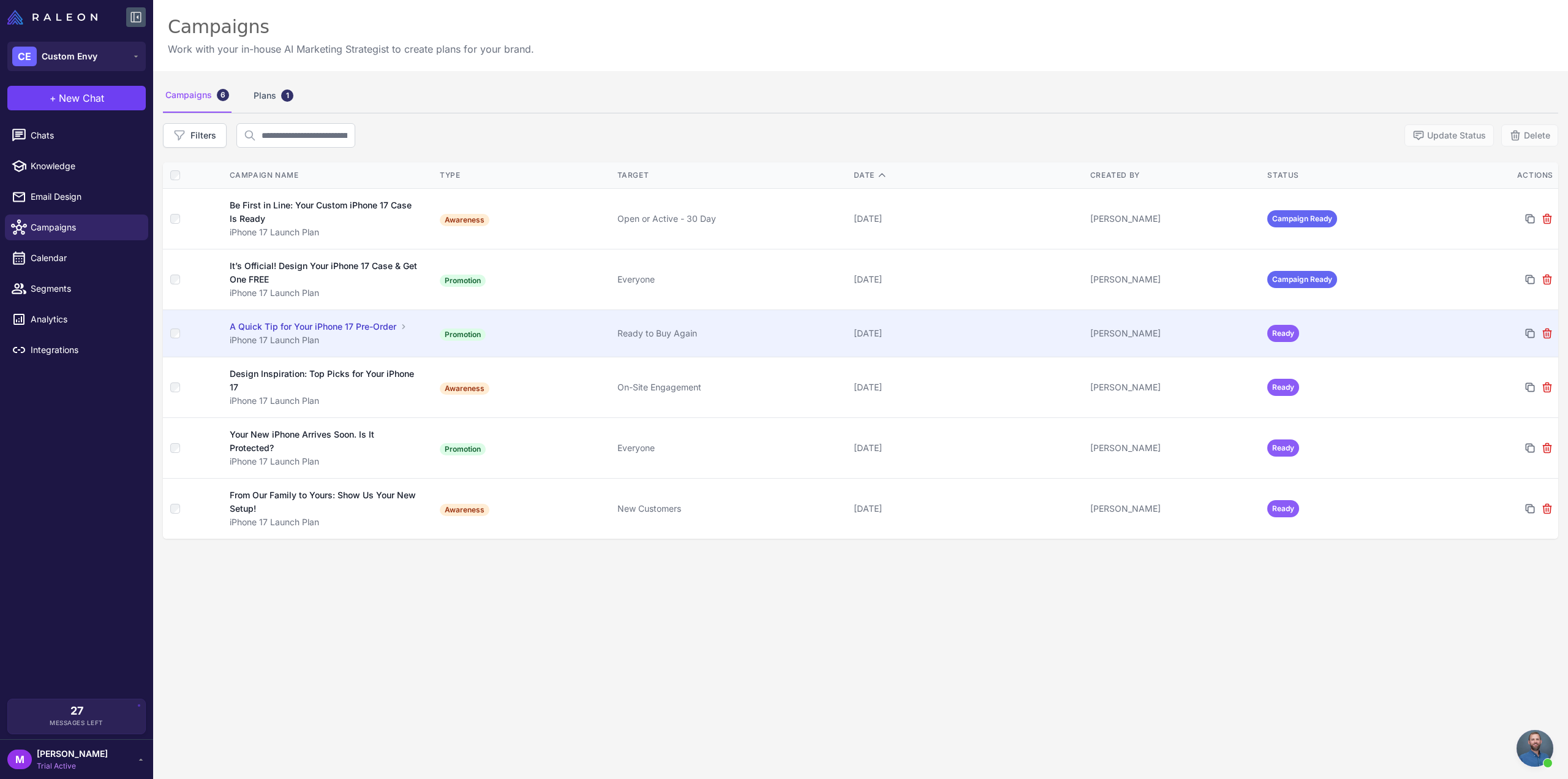
click at [702, 334] on div "Ready to Buy Again" at bounding box center [730, 333] width 226 height 13
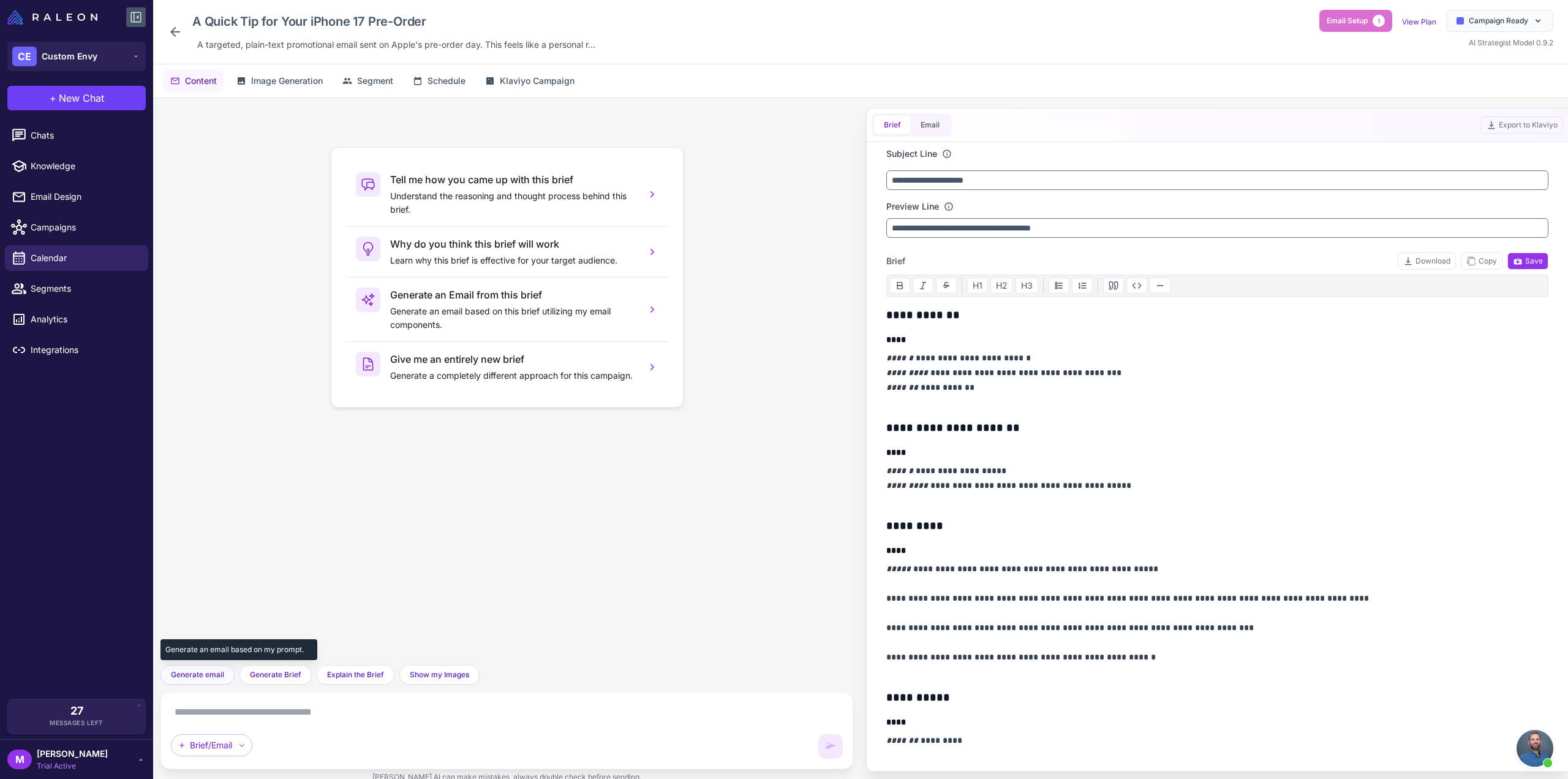
click at [190, 674] on span "Generate email" at bounding box center [197, 674] width 53 height 11
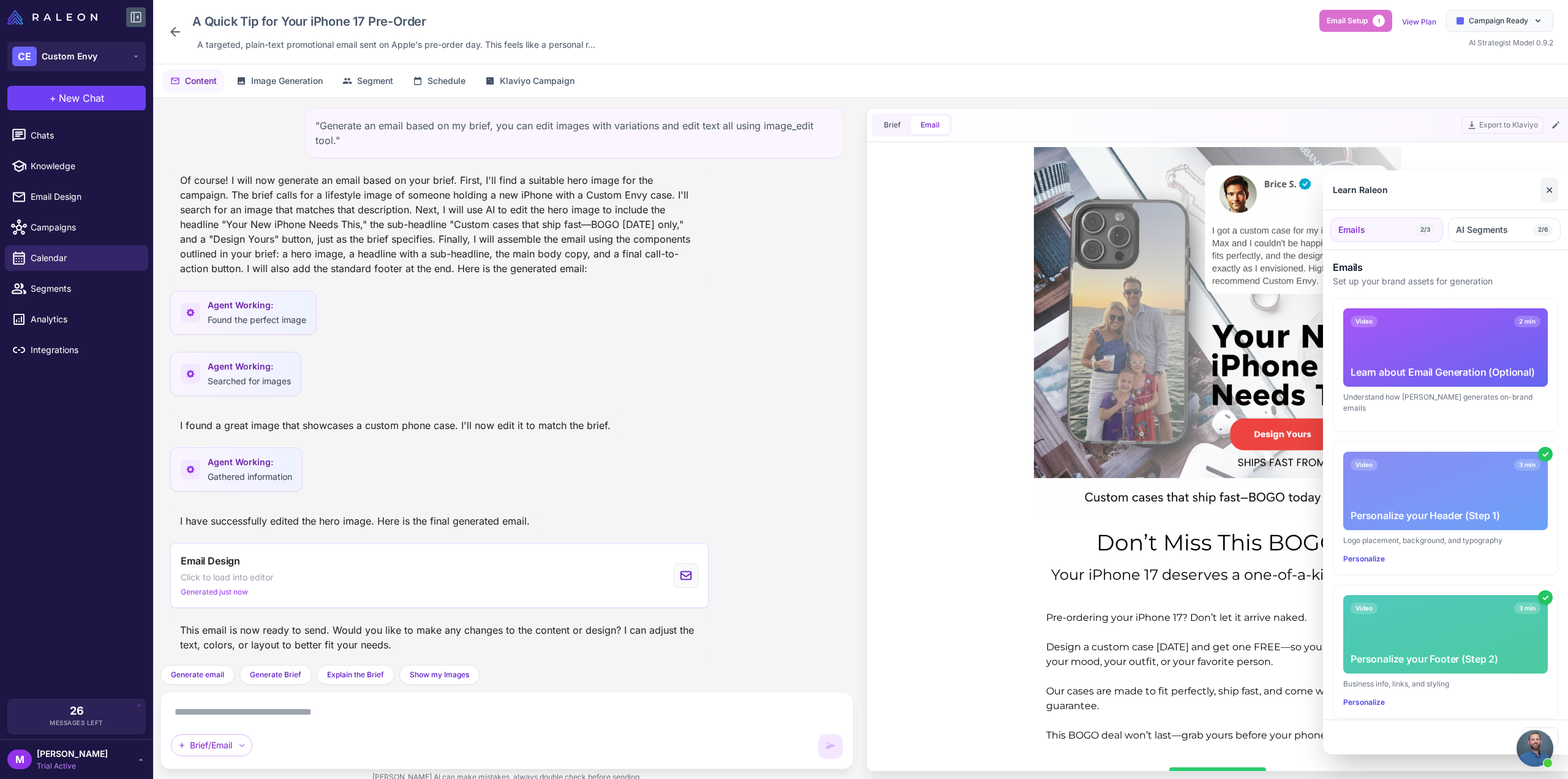
click at [1553, 185] on button "✕" at bounding box center [1550, 190] width 18 height 24
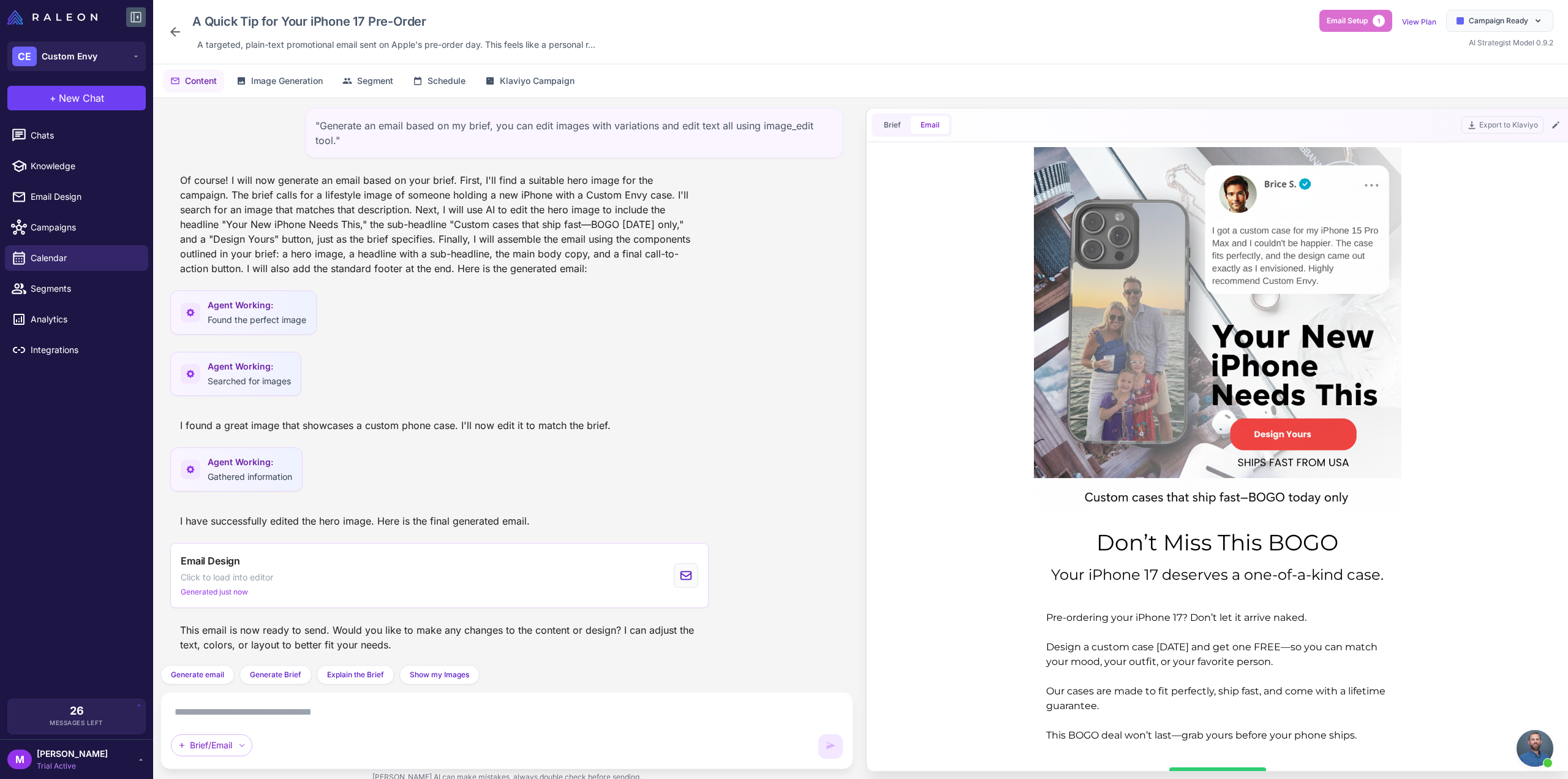
click at [440, 717] on textarea at bounding box center [507, 712] width 672 height 20
type textarea "********"
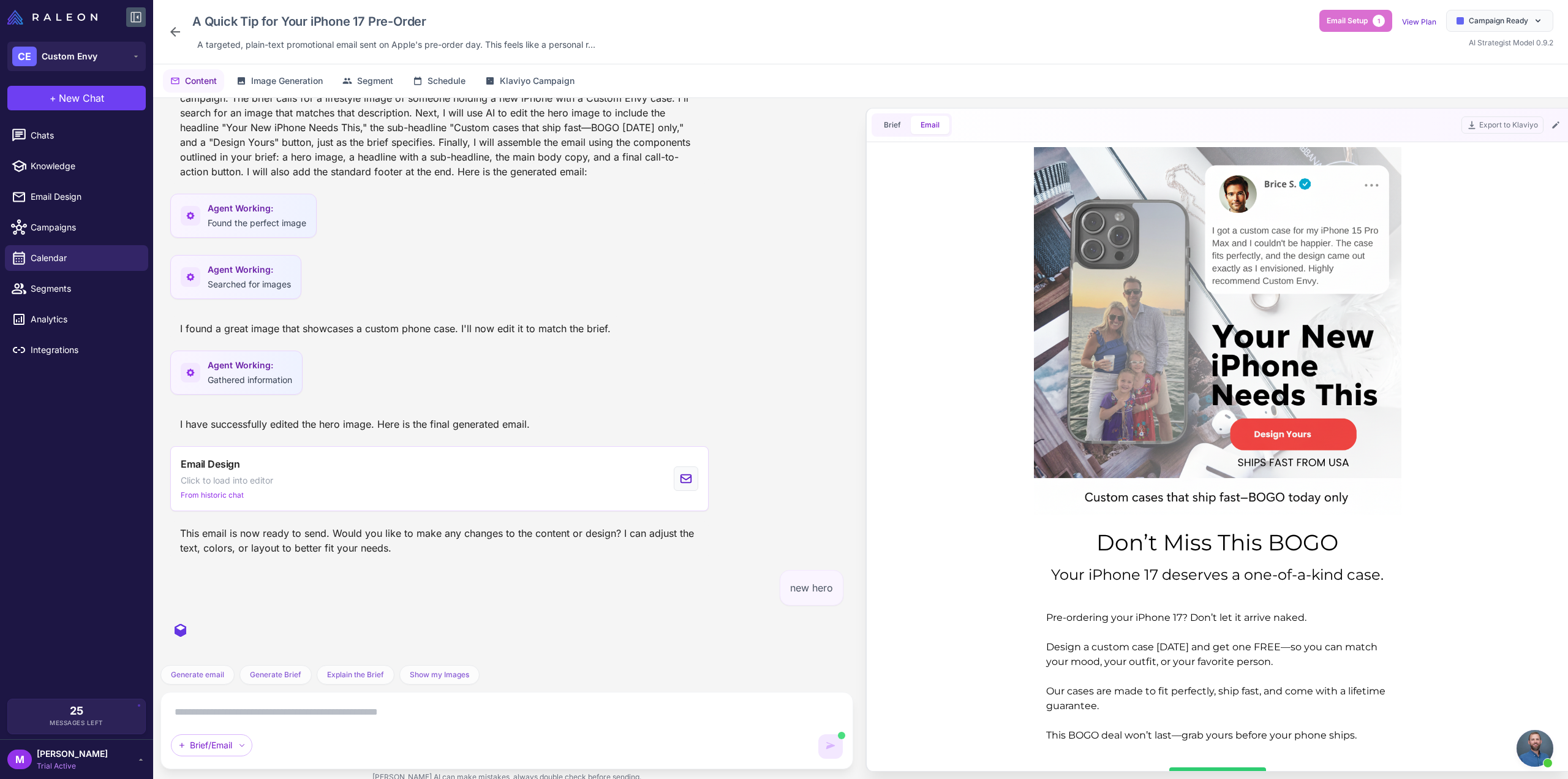
scroll to position [320, 0]
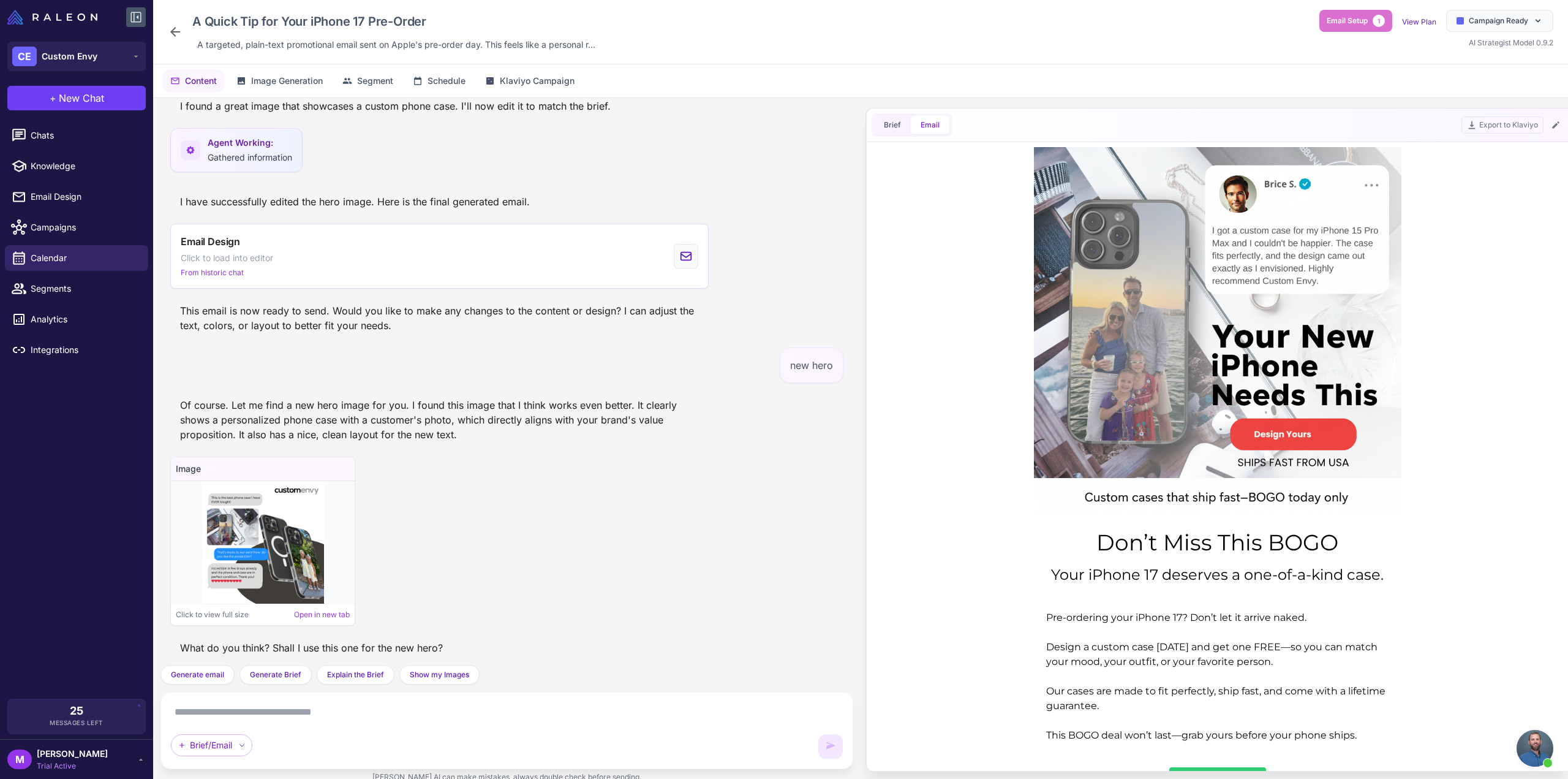
click at [279, 735] on div "Brief/Email" at bounding box center [491, 745] width 640 height 22
click at [283, 715] on textarea at bounding box center [507, 712] width 672 height 20
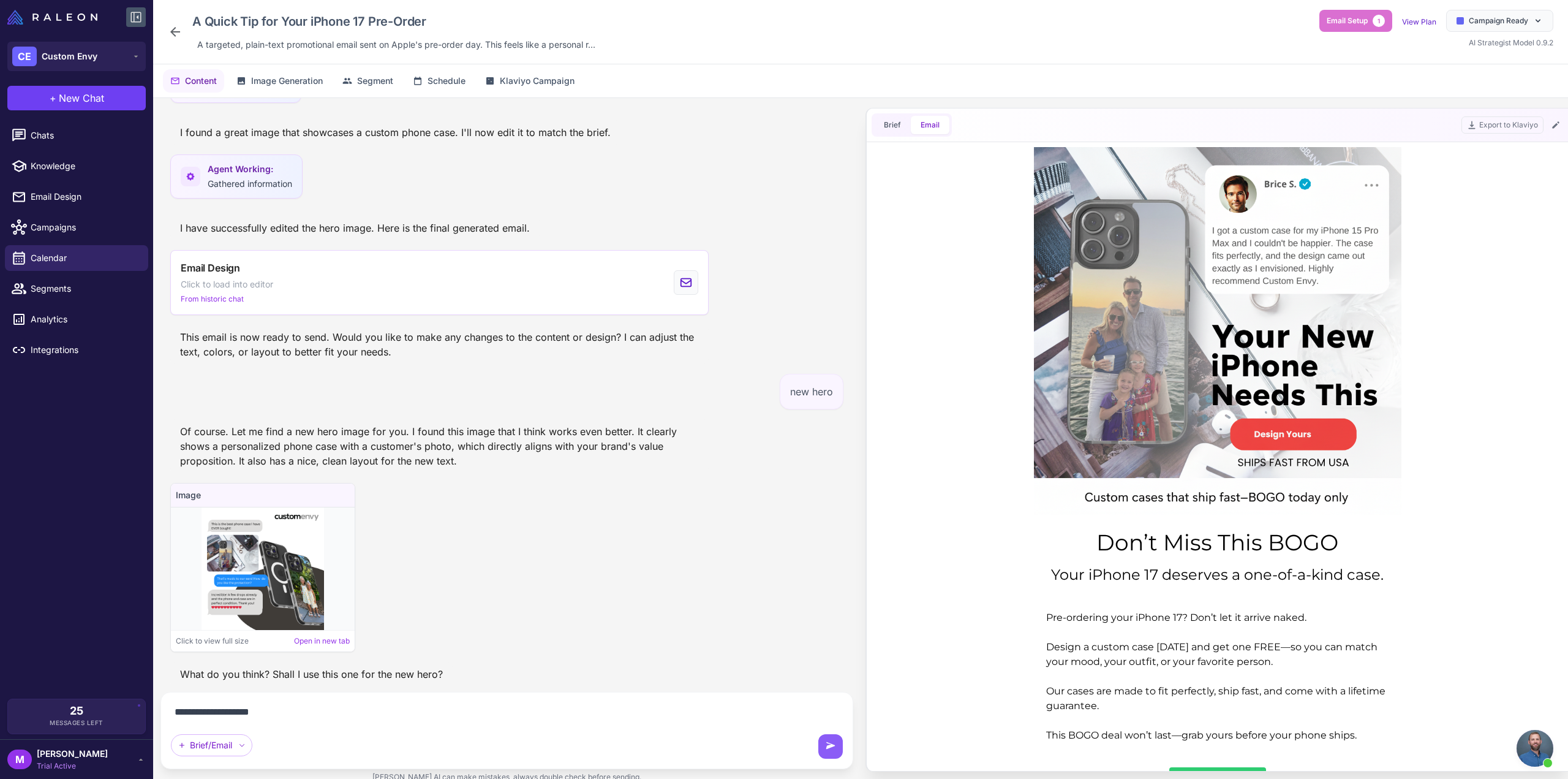
paste textarea "**********"
type textarea "**********"
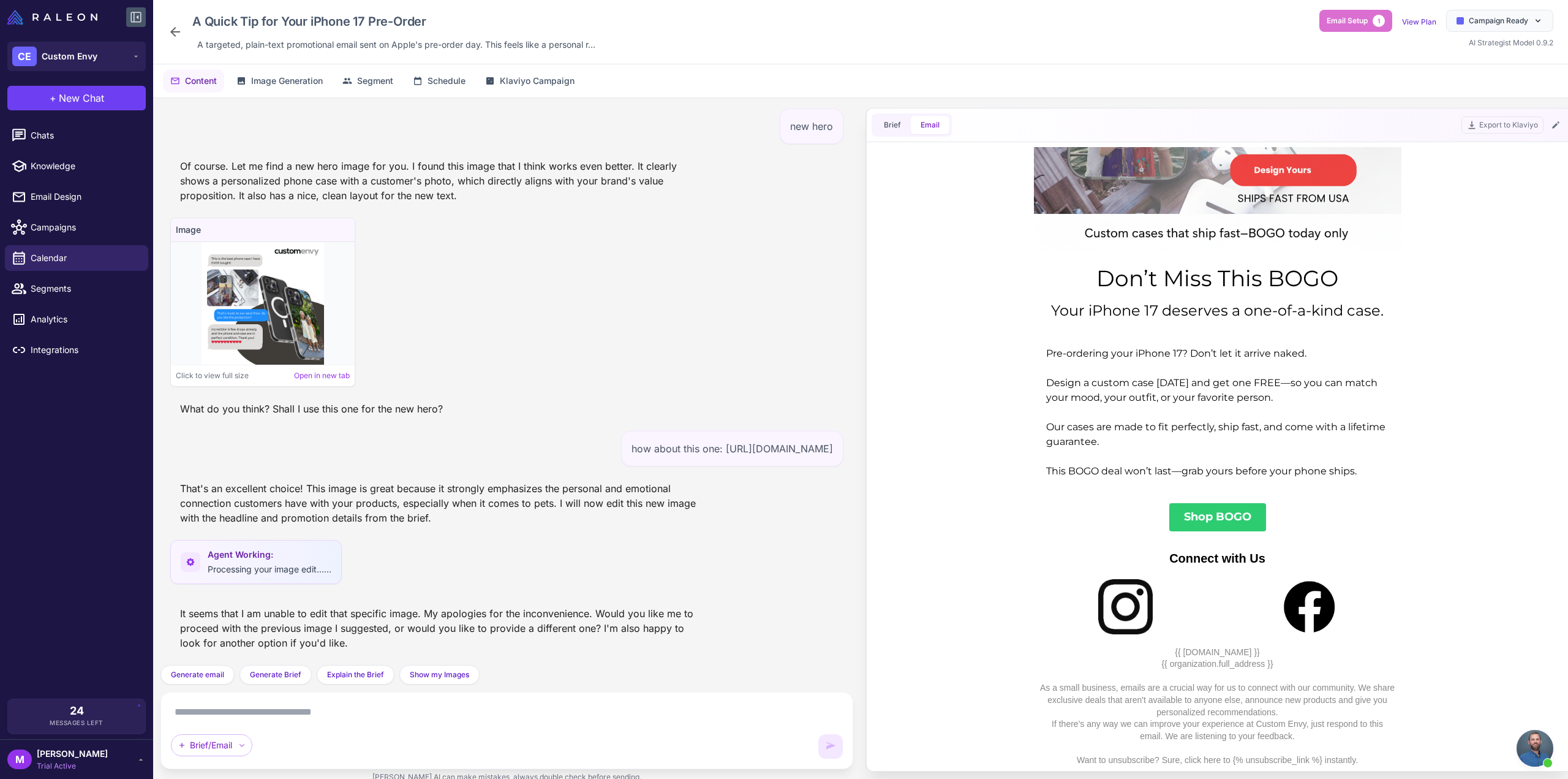
scroll to position [0, 0]
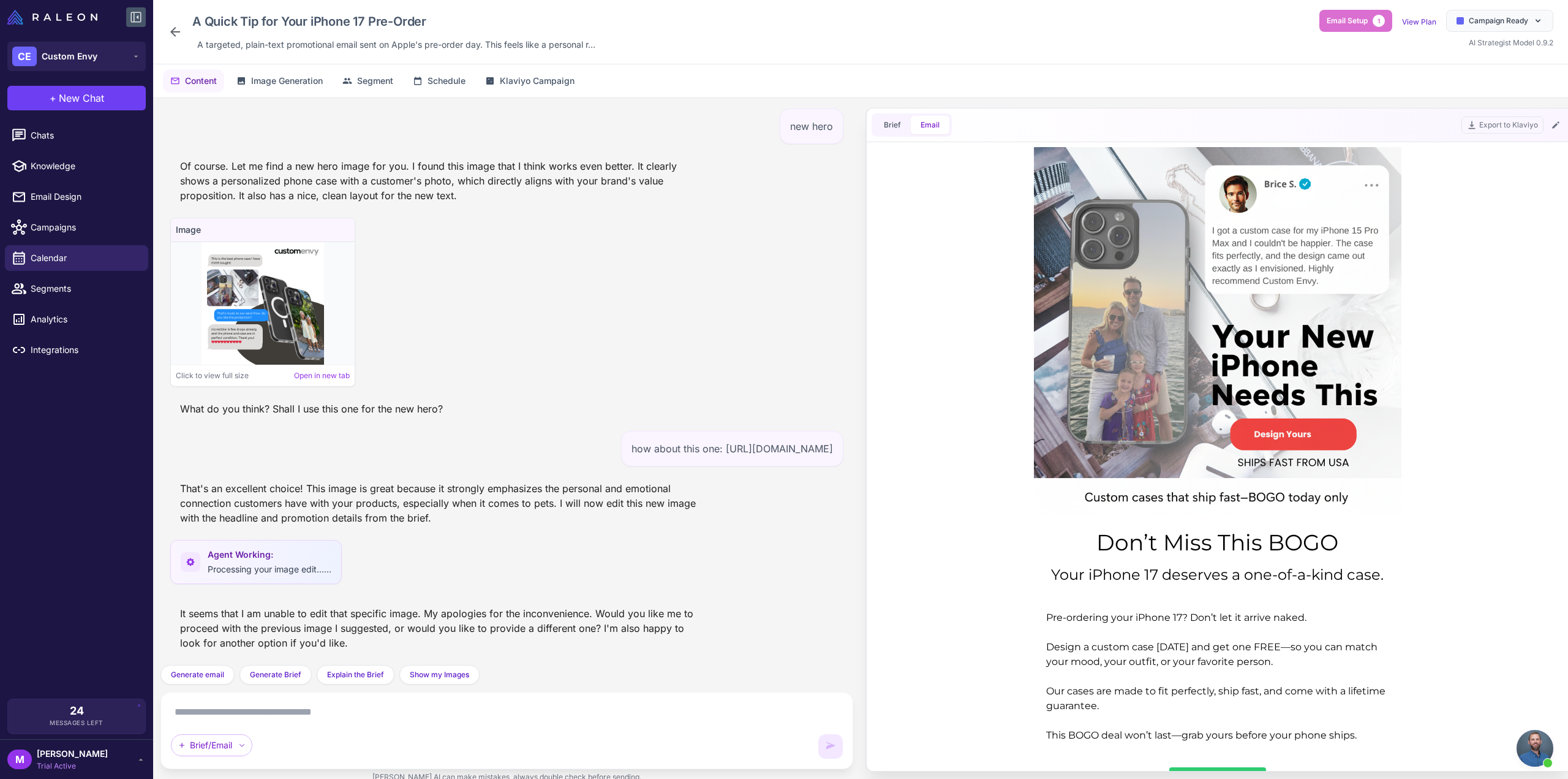
click at [200, 706] on textarea at bounding box center [507, 712] width 672 height 20
click at [200, 704] on textarea at bounding box center [507, 712] width 672 height 20
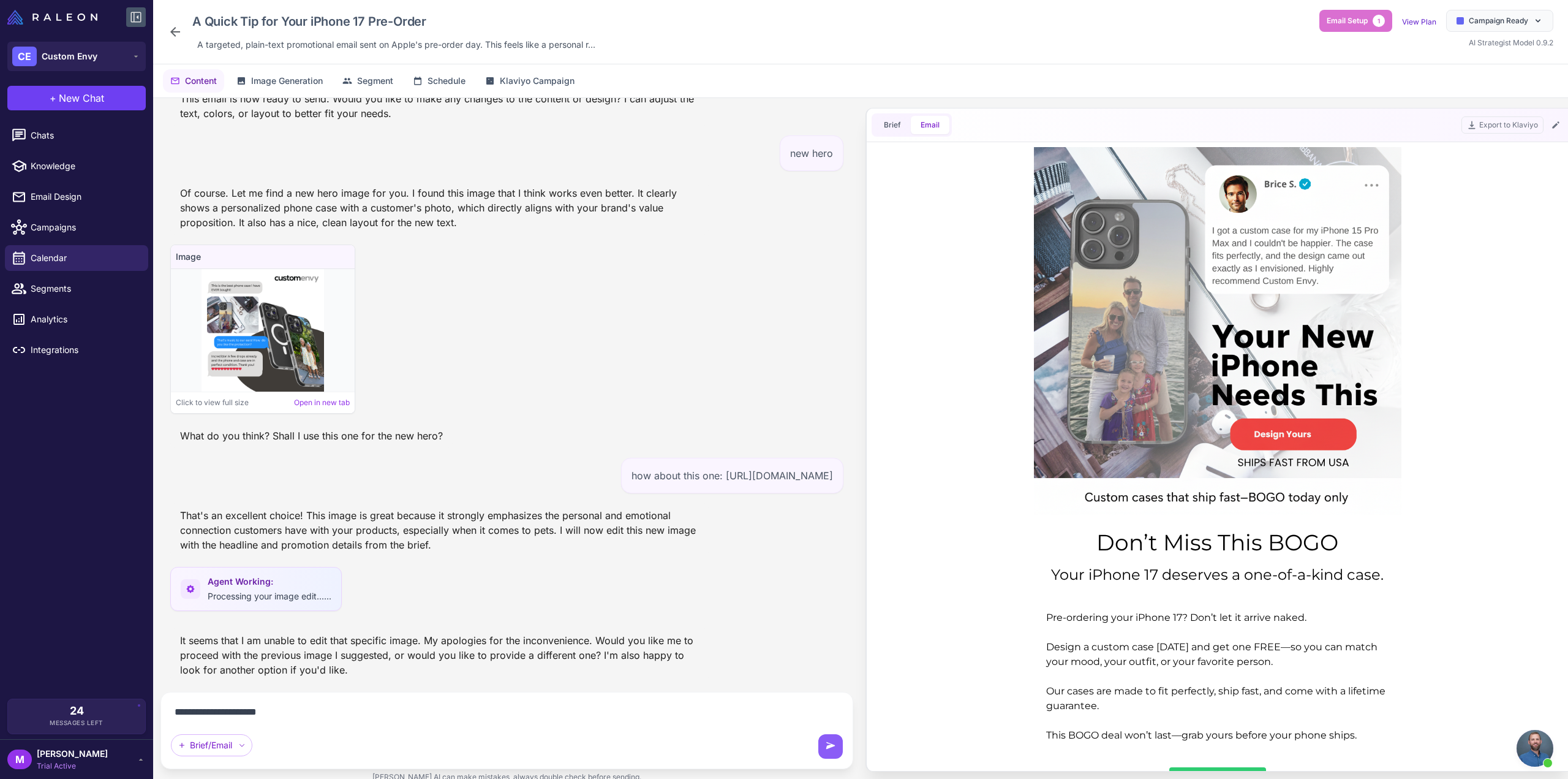
paste textarea "**********"
type textarea "**********"
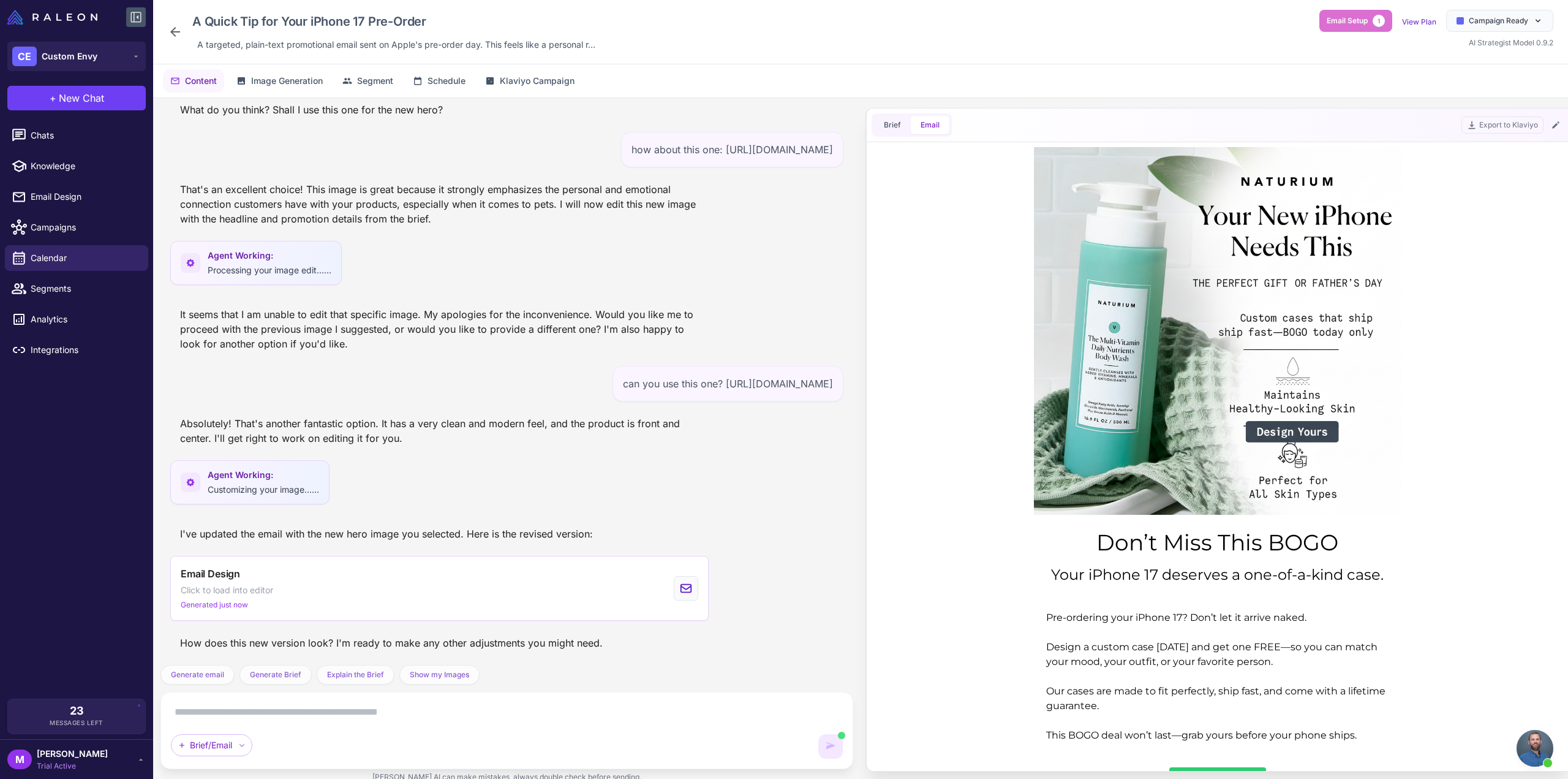
scroll to position [0, 0]
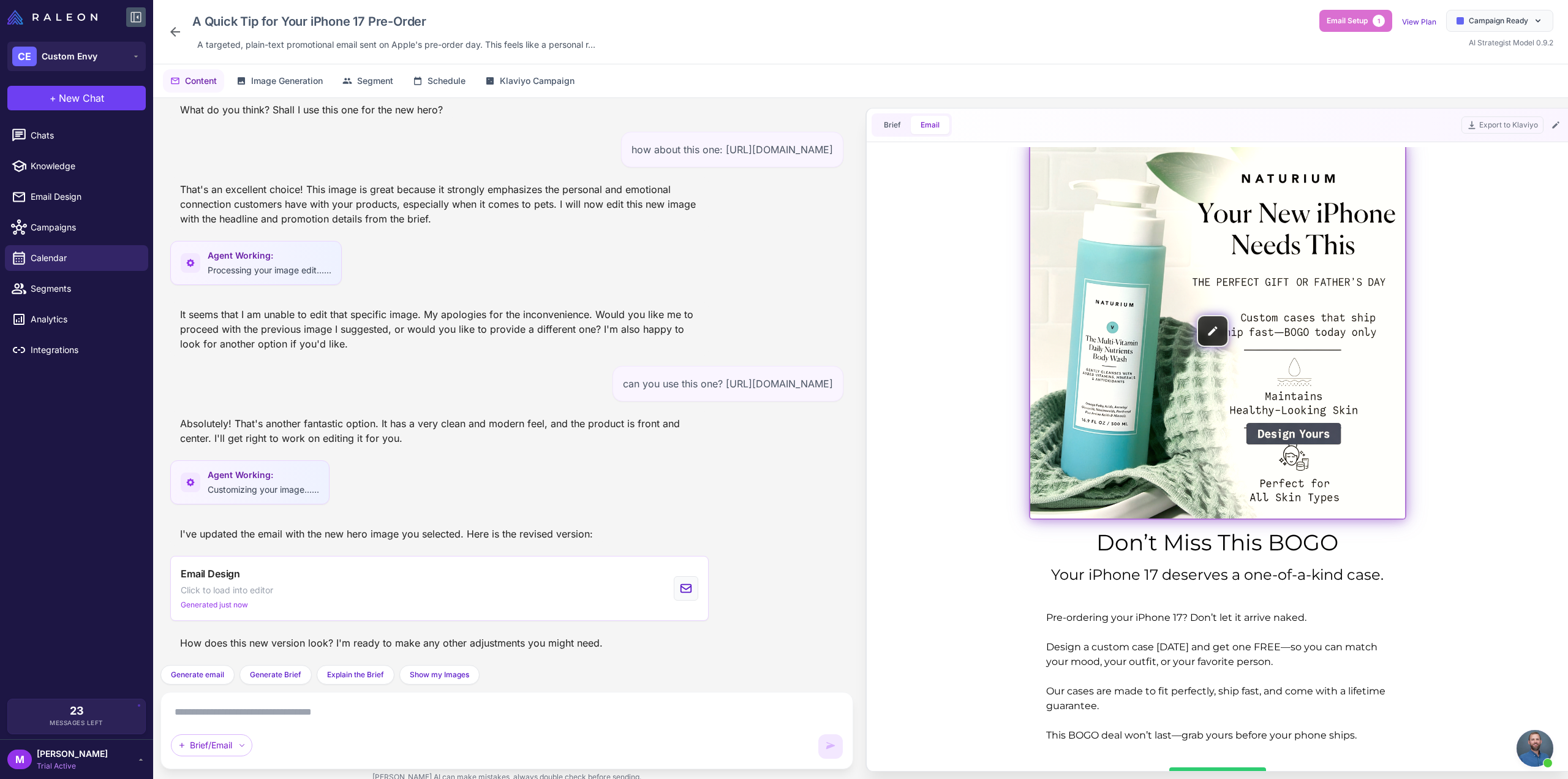
click at [1253, 383] on img at bounding box center [1218, 331] width 375 height 375
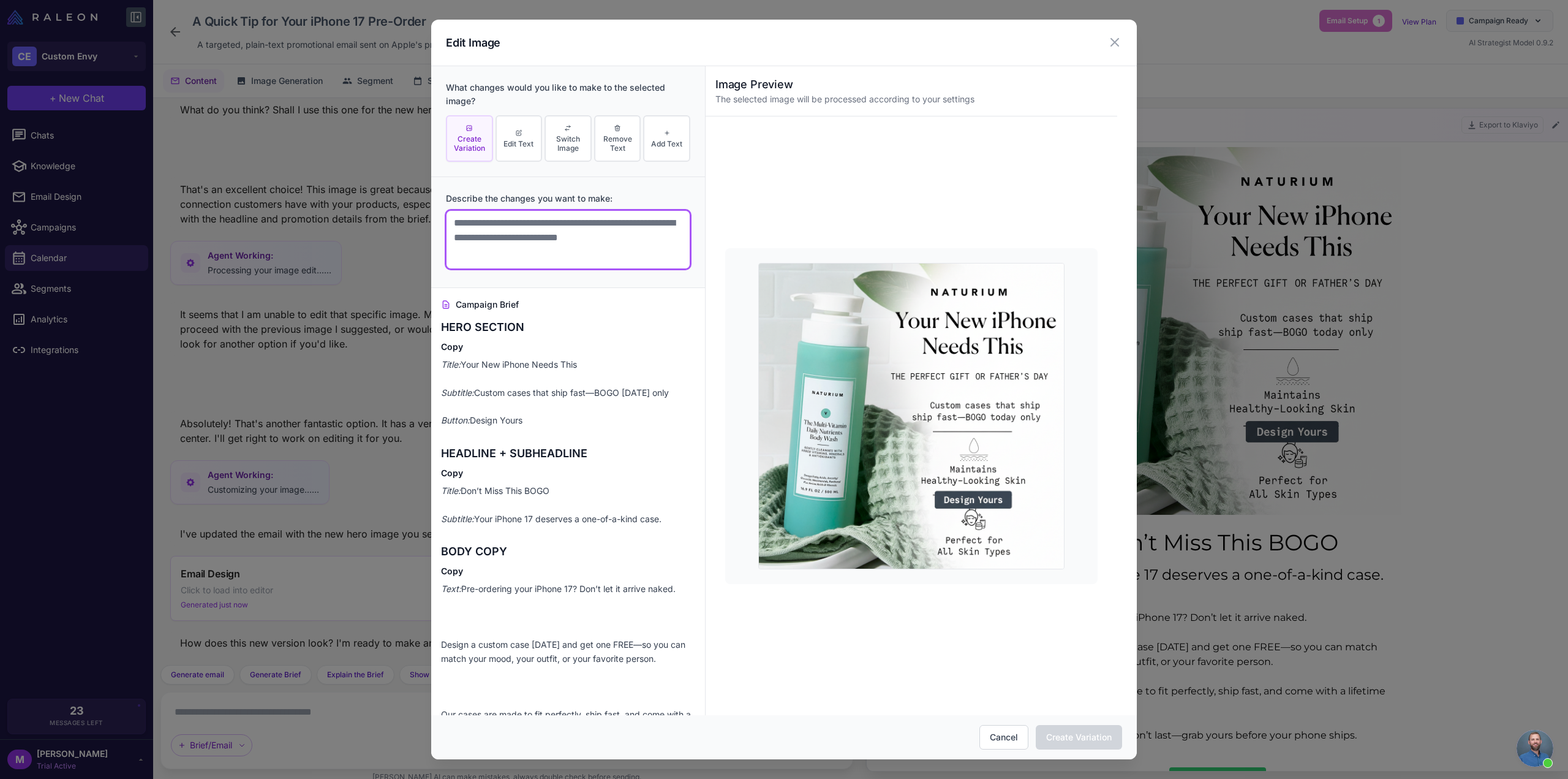
click at [536, 226] on textarea at bounding box center [568, 240] width 245 height 59
type textarea "**********"
click at [1107, 739] on button "Create Variation" at bounding box center [1079, 736] width 86 height 24
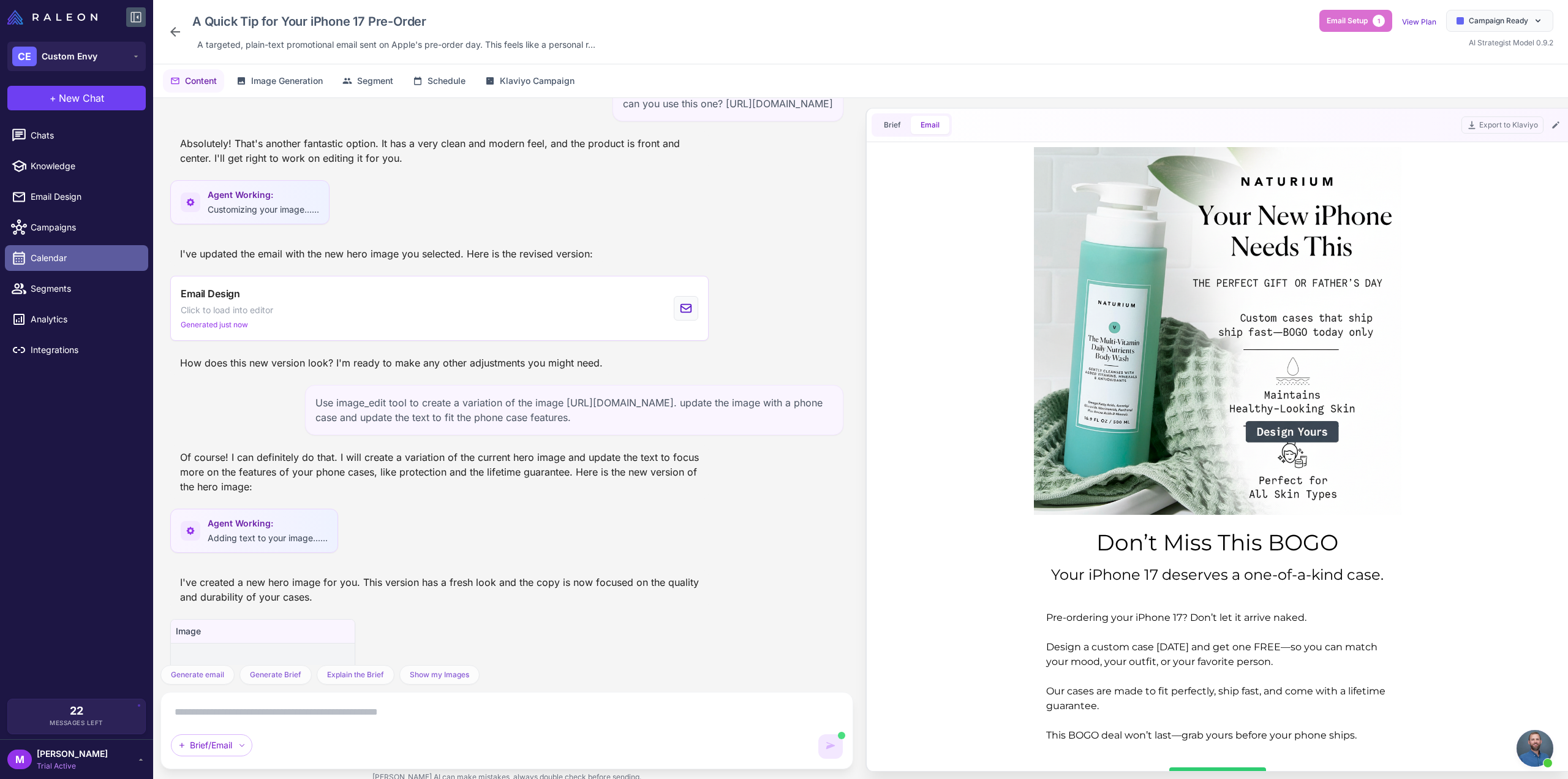
scroll to position [1340, 0]
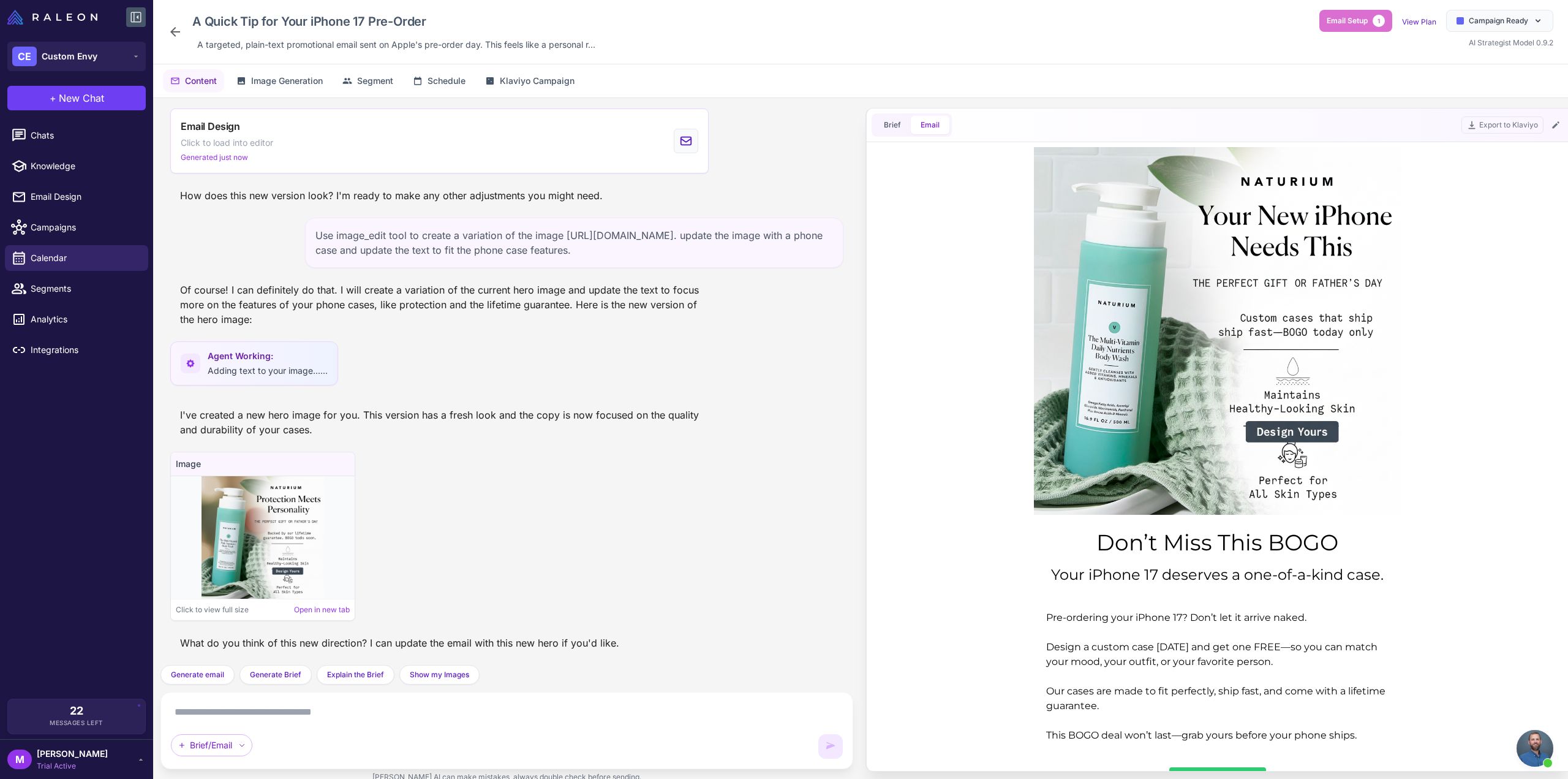
drag, startPoint x: 302, startPoint y: 520, endPoint x: 273, endPoint y: 517, distance: 29.2
click at [273, 516] on img at bounding box center [262, 537] width 122 height 122
click at [305, 604] on div "Click to view full size Open in new tab" at bounding box center [262, 609] width 184 height 21
click at [305, 608] on link "Open in new tab" at bounding box center [322, 610] width 56 height 11
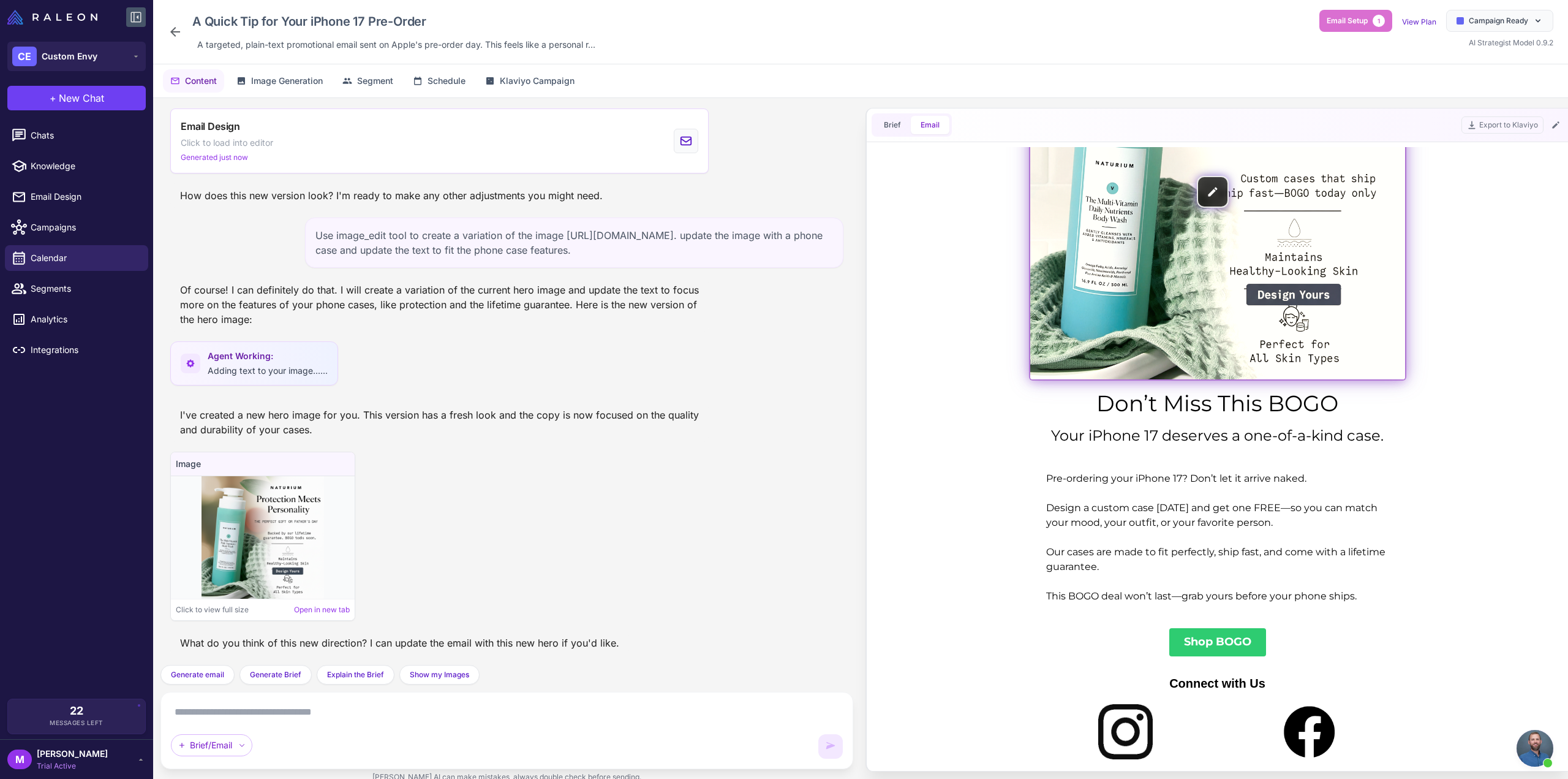
scroll to position [0, 0]
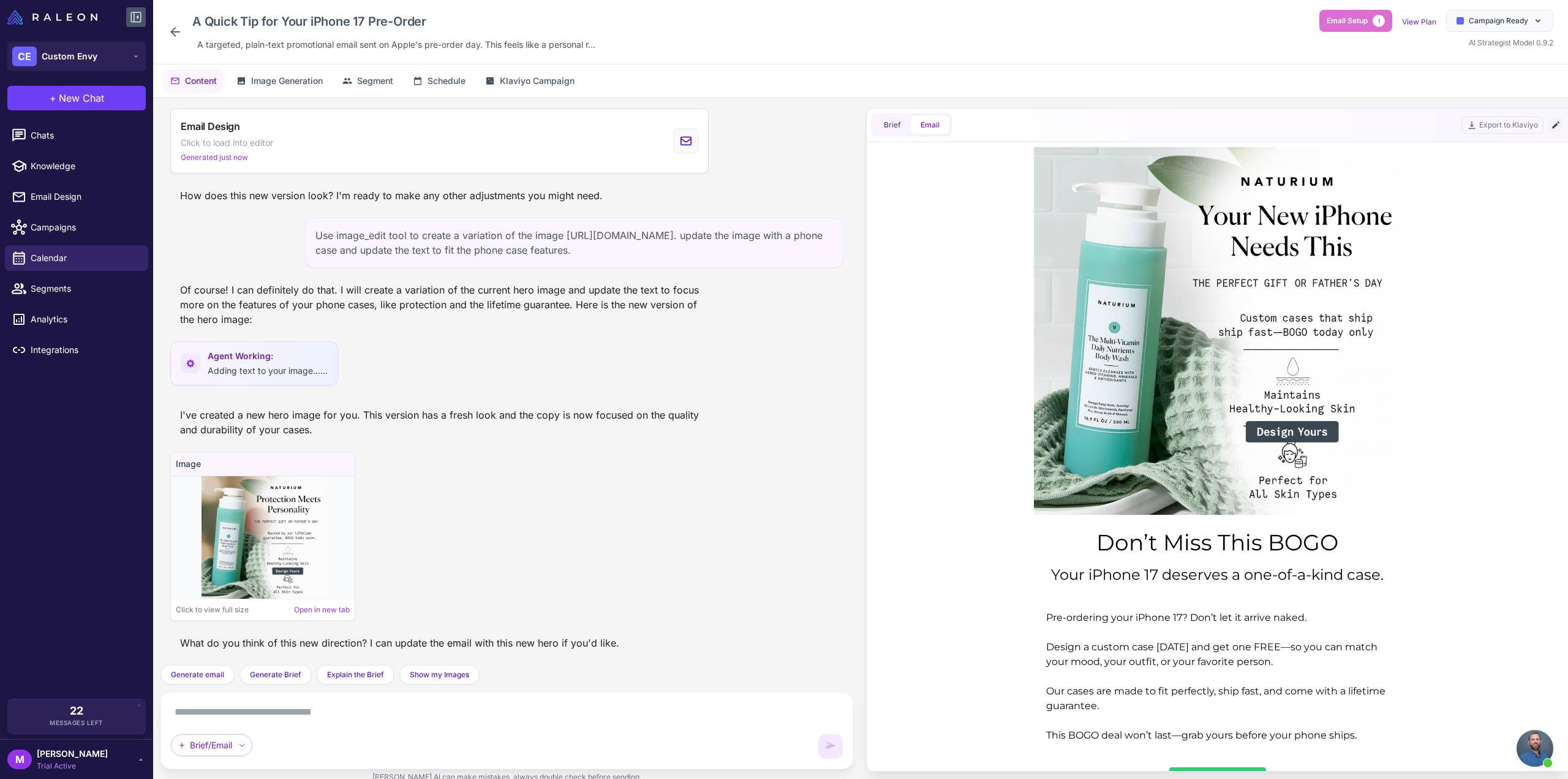
click at [1555, 130] on button at bounding box center [1556, 125] width 15 height 15
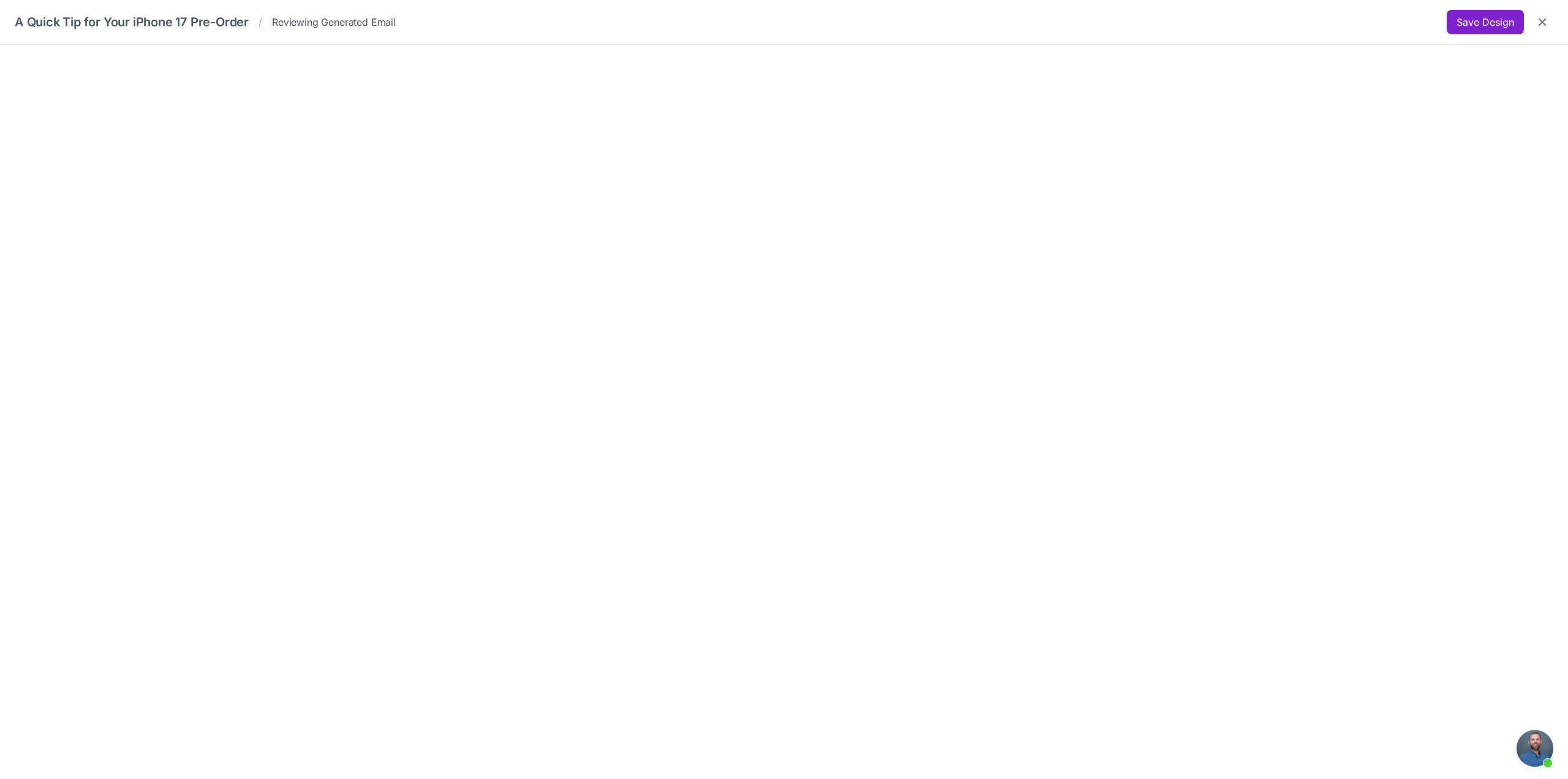
click at [1482, 21] on button "Save Design" at bounding box center [1485, 21] width 77 height 24
click at [1550, 26] on button "Close" at bounding box center [1542, 22] width 22 height 22
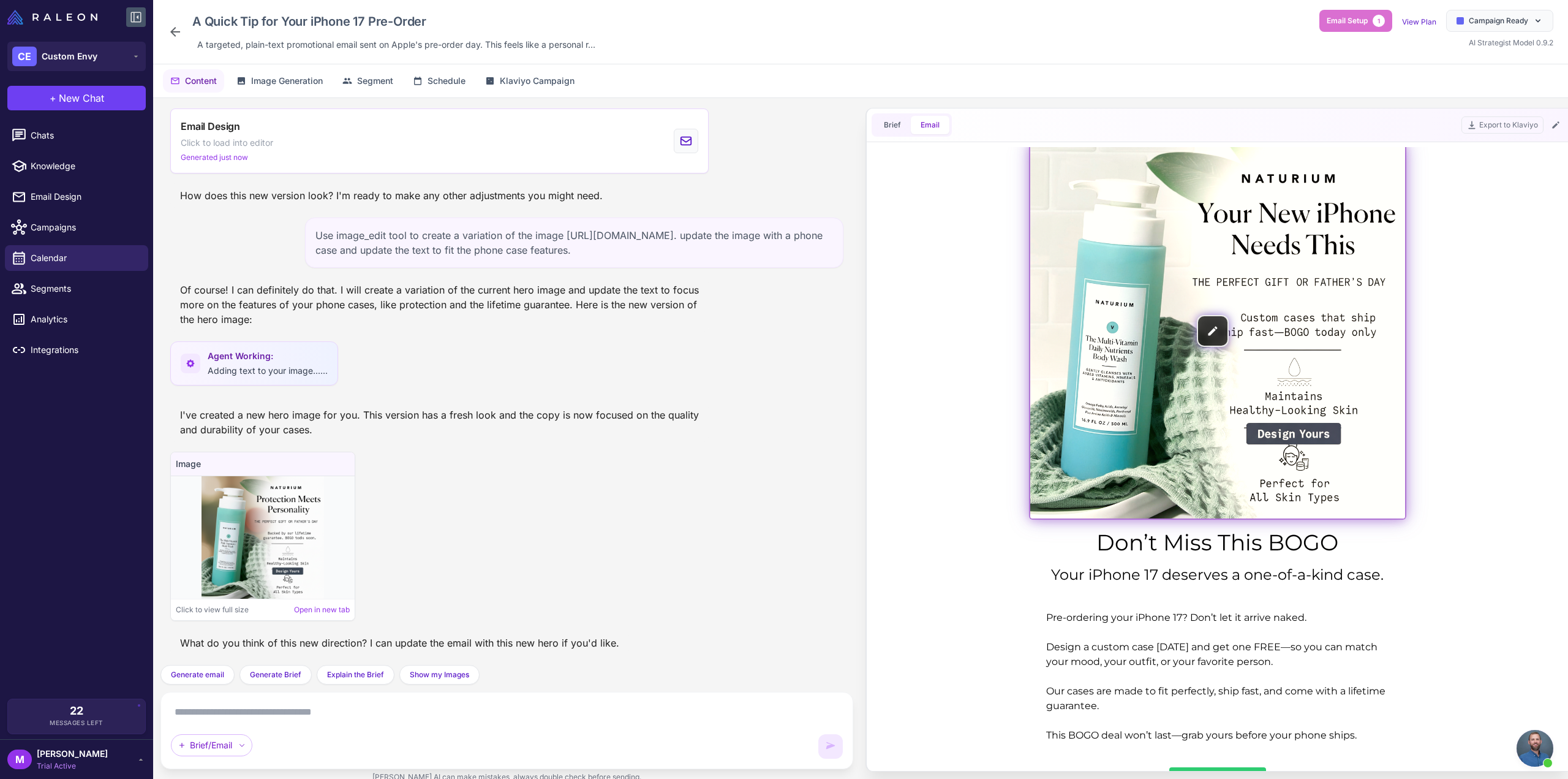
click at [1186, 295] on img at bounding box center [1218, 331] width 375 height 375
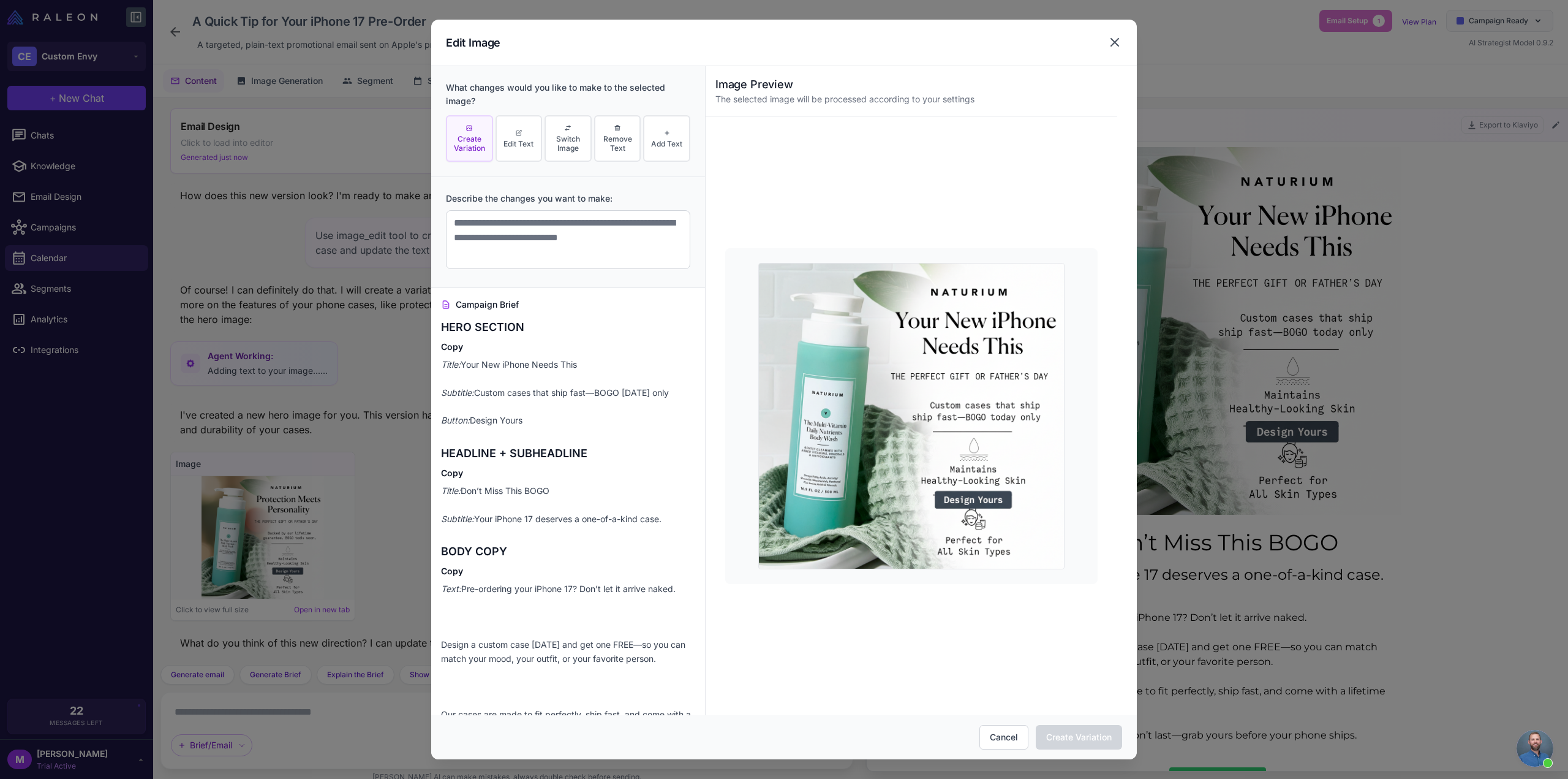
click at [1114, 43] on icon at bounding box center [1115, 43] width 7 height 7
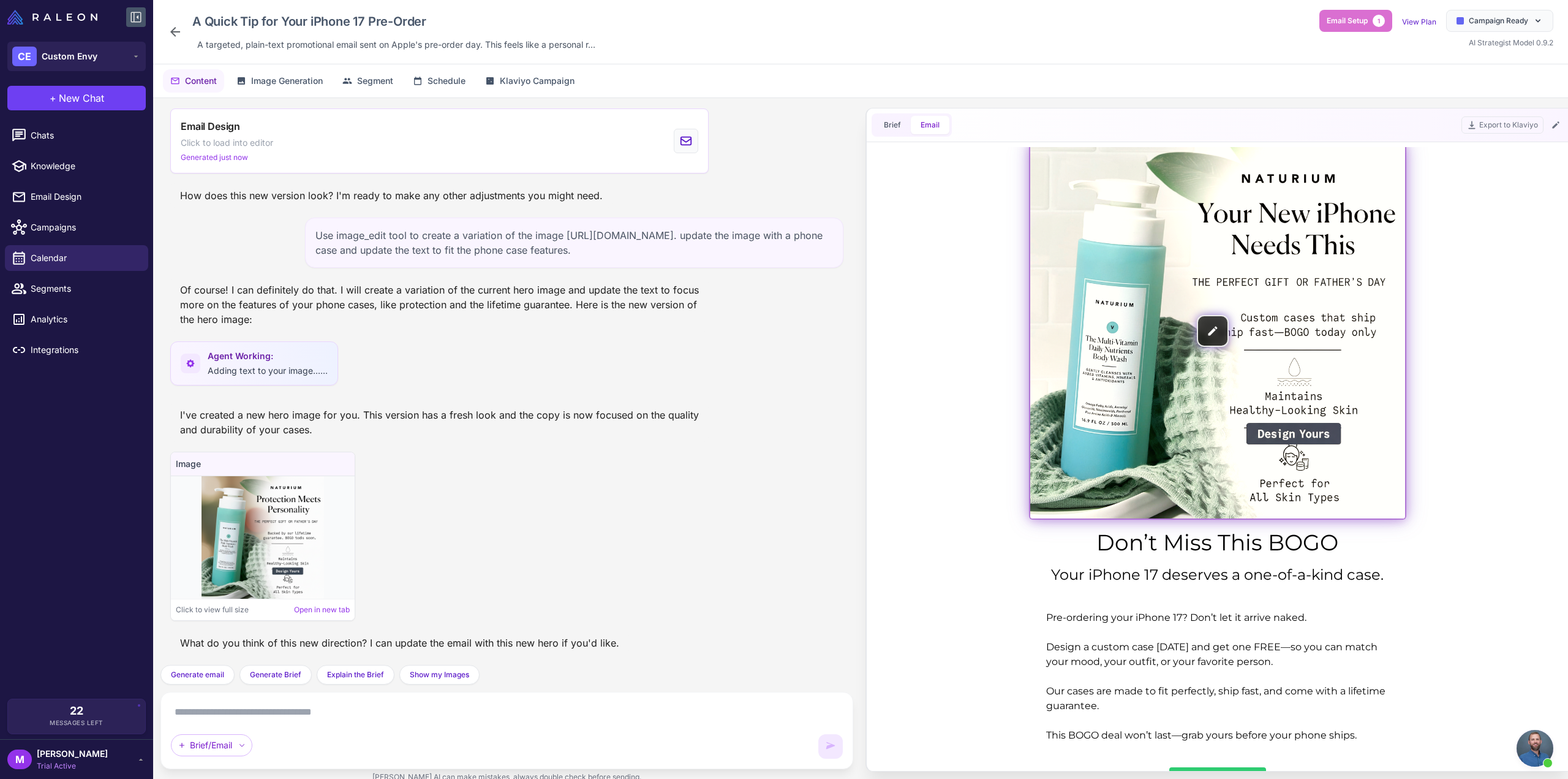
click at [1295, 342] on img at bounding box center [1218, 331] width 375 height 375
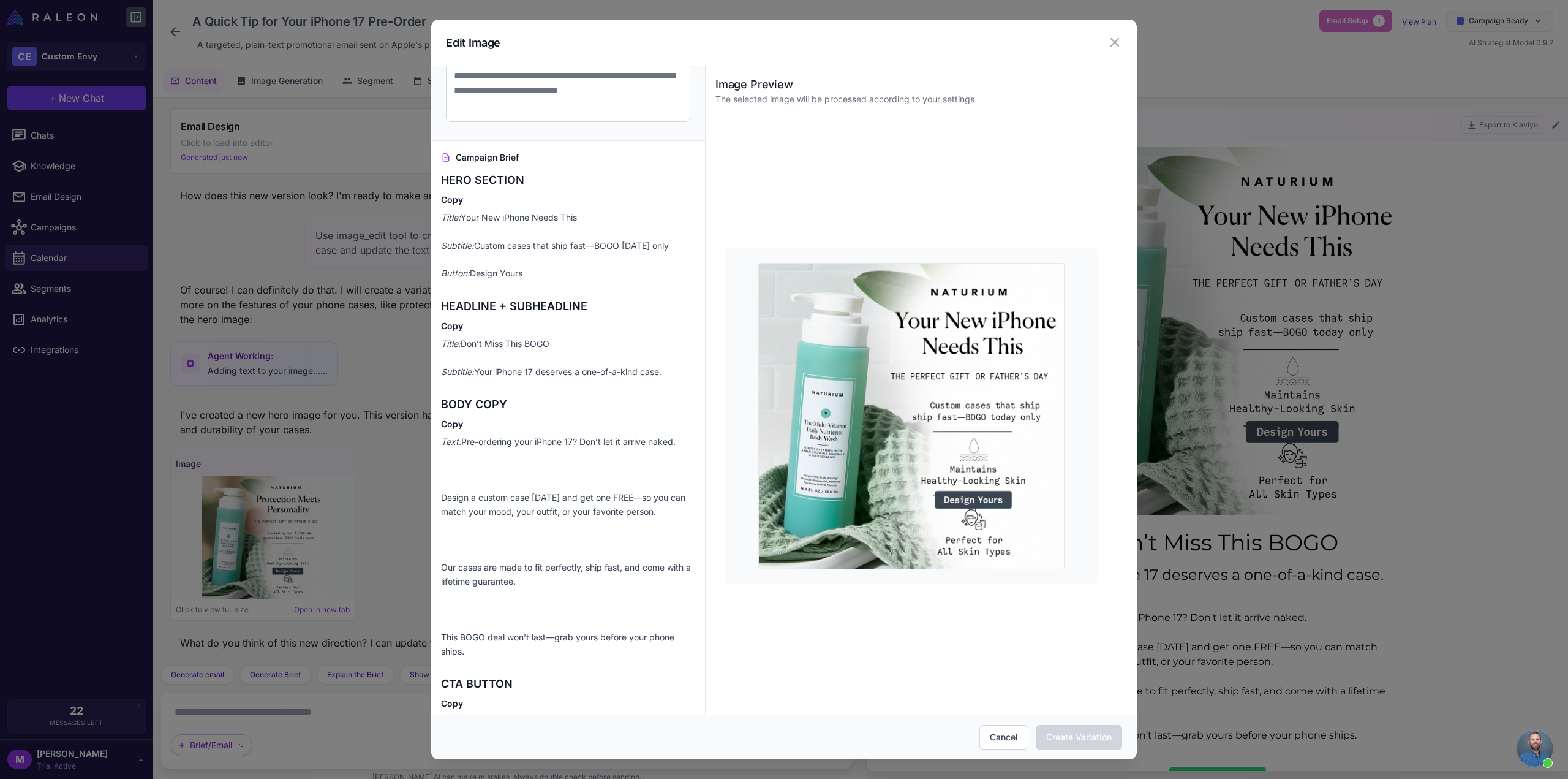
scroll to position [206, 0]
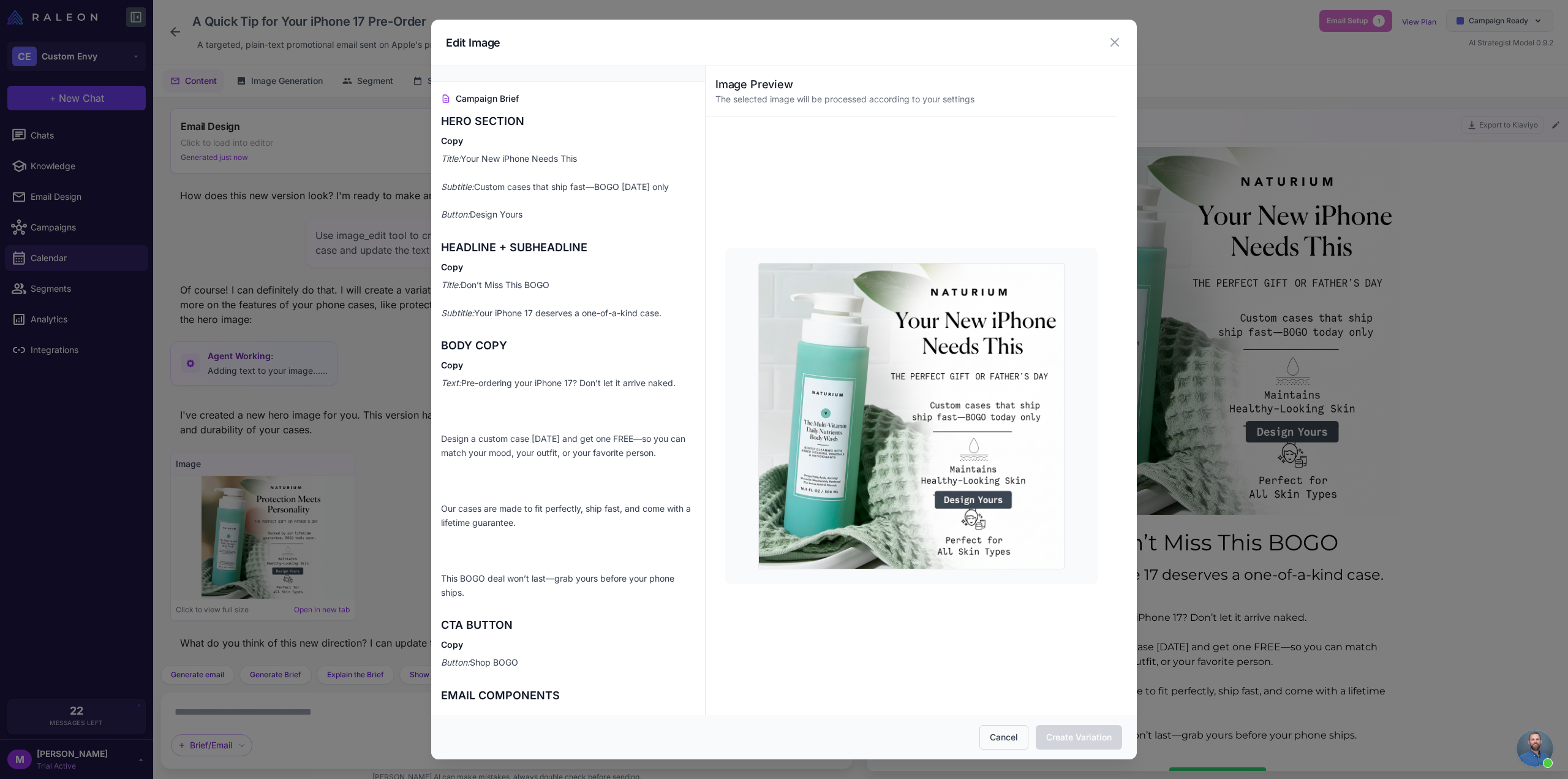
click at [1017, 736] on button "Cancel" at bounding box center [1003, 736] width 49 height 24
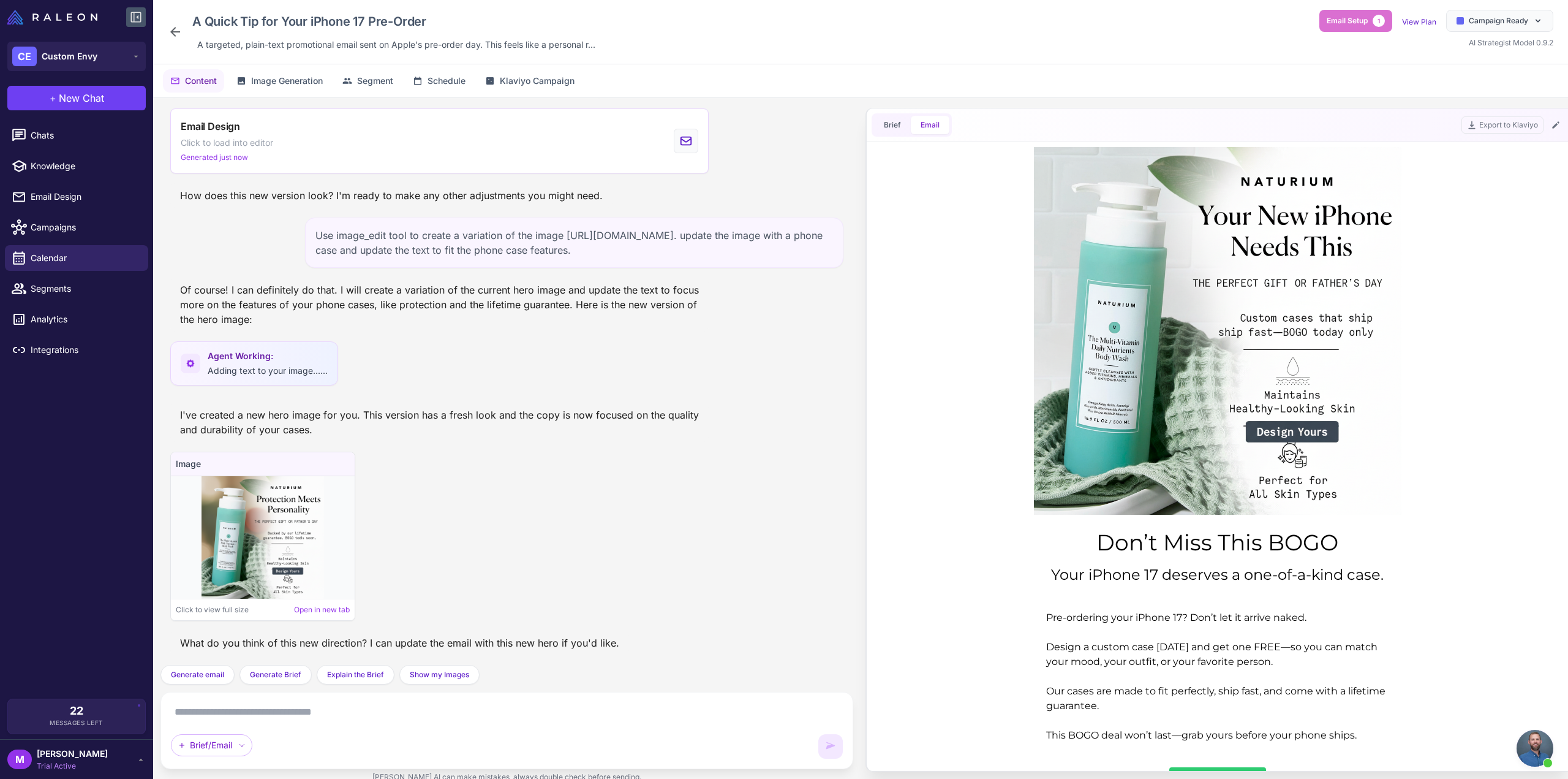
click at [1200, 45] on div "A Quick Tip for Your iPhone 17 Pre-Order A targeted, plain-text promotional ema…" at bounding box center [861, 32] width 1386 height 44
click at [1526, 38] on div "AI Strategist Model 0.9.2" at bounding box center [1511, 42] width 84 height 15
click at [1526, 40] on span "AI Strategist Model 0.9.2" at bounding box center [1511, 43] width 84 height 10
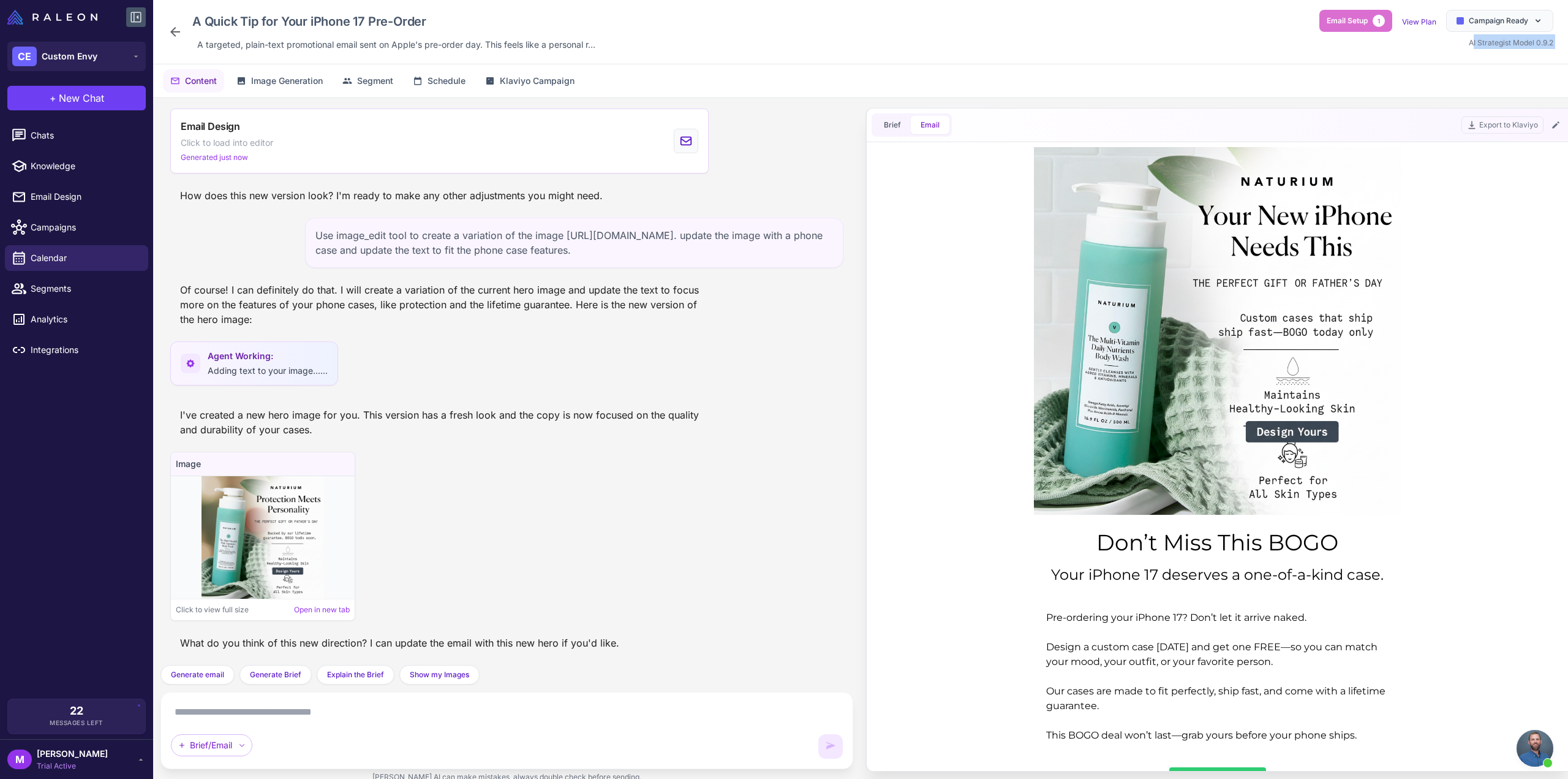
click at [1526, 40] on span "AI Strategist Model 0.9.2" at bounding box center [1511, 43] width 84 height 10
click at [1154, 12] on div "A Quick Tip for Your iPhone 17 Pre-Order A targeted, plain-text promotional ema…" at bounding box center [861, 32] width 1386 height 44
click at [881, 128] on button "Brief" at bounding box center [893, 125] width 37 height 18
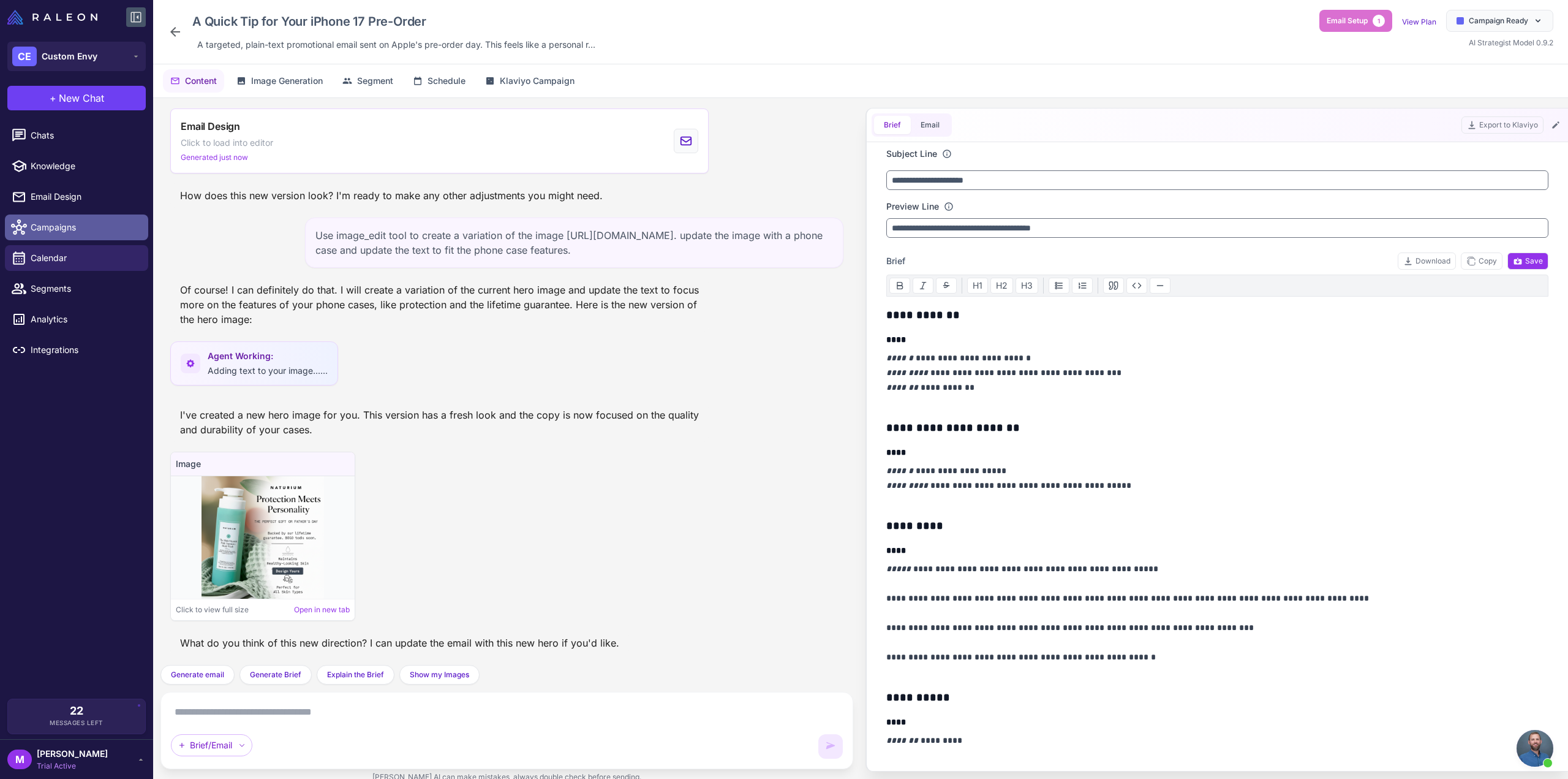
click at [58, 224] on span "Campaigns" at bounding box center [84, 227] width 108 height 13
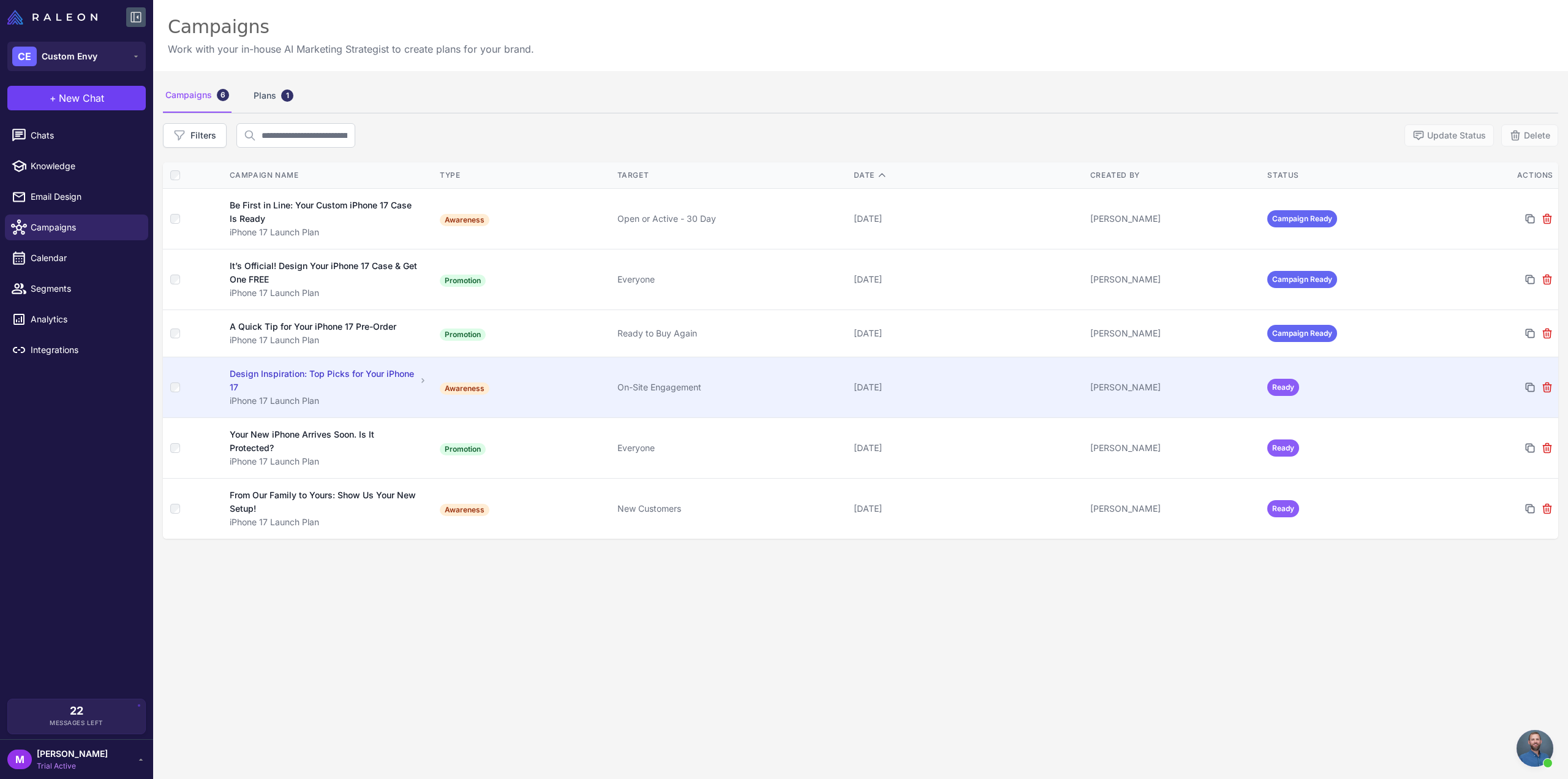
click at [395, 396] on div "iPhone 17 Launch Plan" at bounding box center [329, 401] width 198 height 13
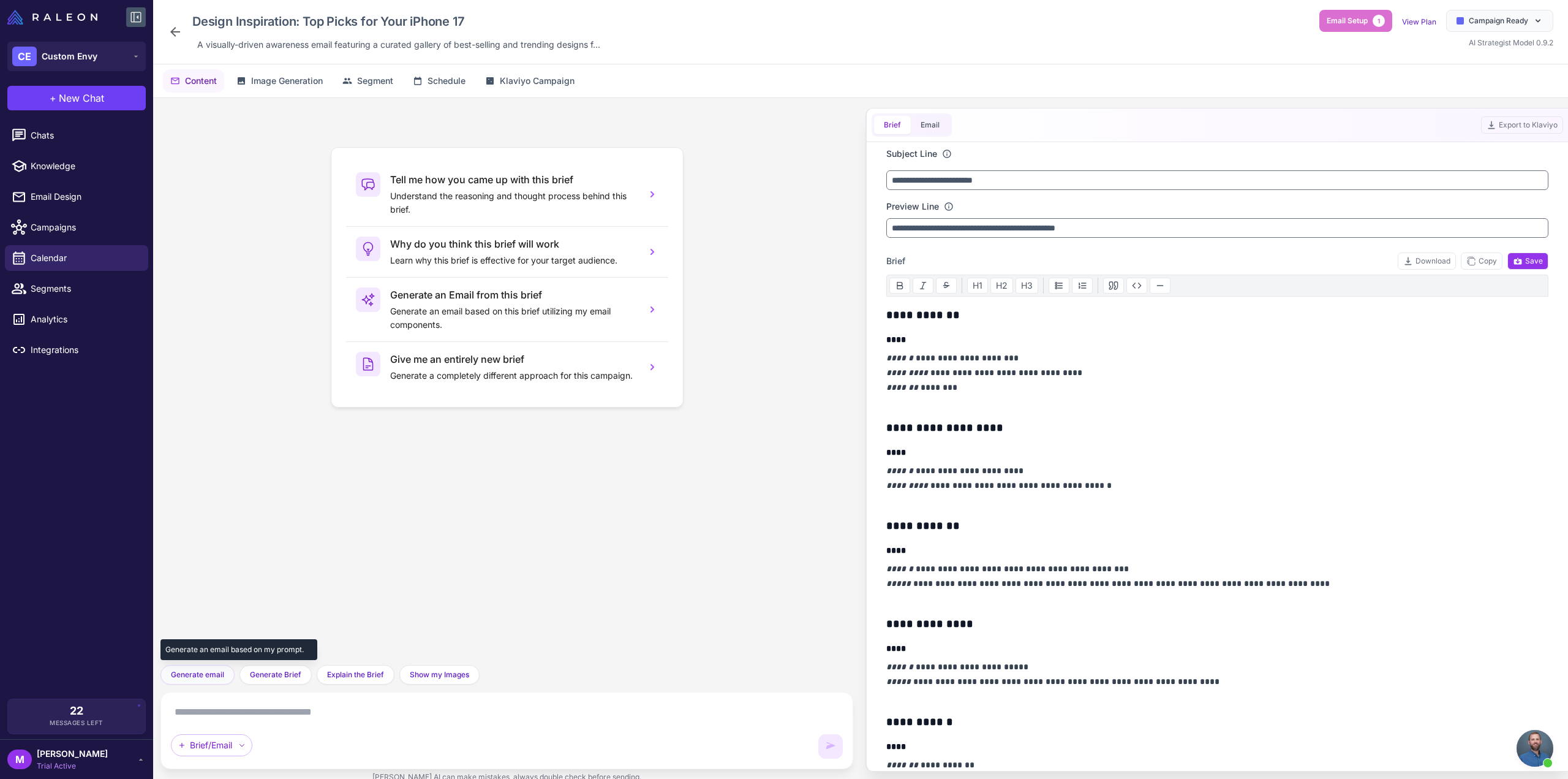
click at [207, 680] on span "Generate email" at bounding box center [197, 674] width 53 height 11
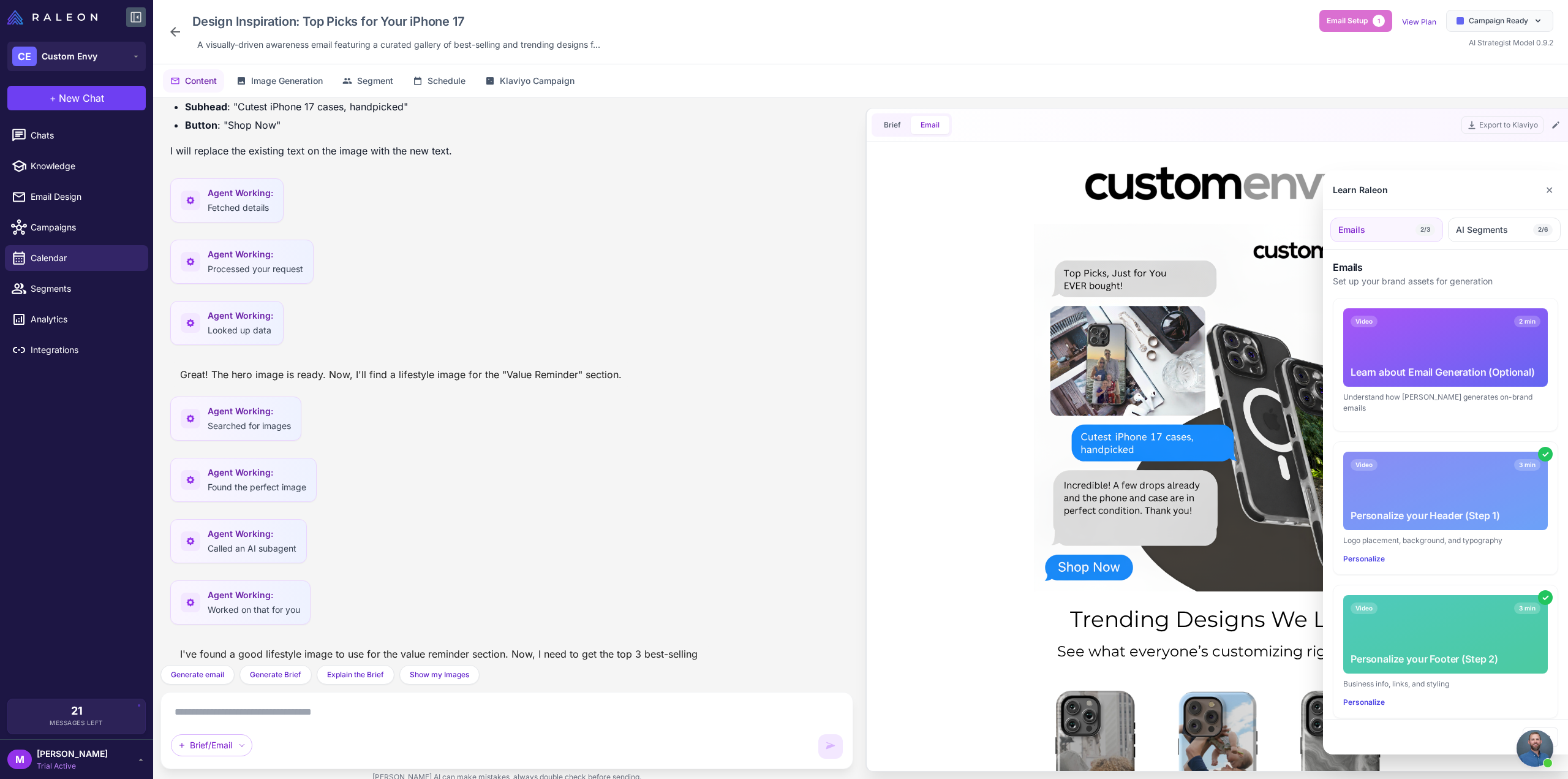
scroll to position [1153, 0]
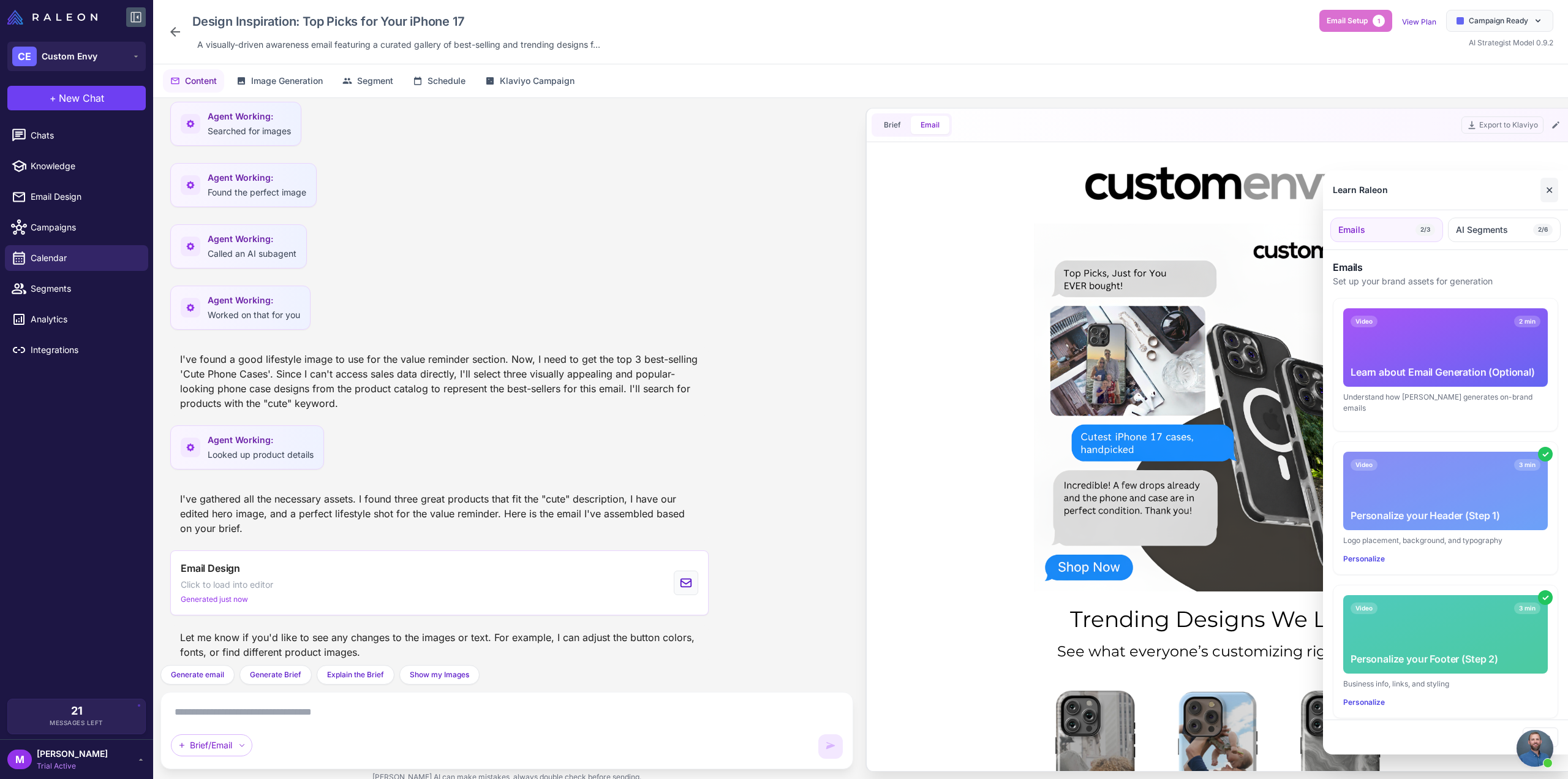
click at [1546, 189] on button "✕" at bounding box center [1550, 190] width 18 height 24
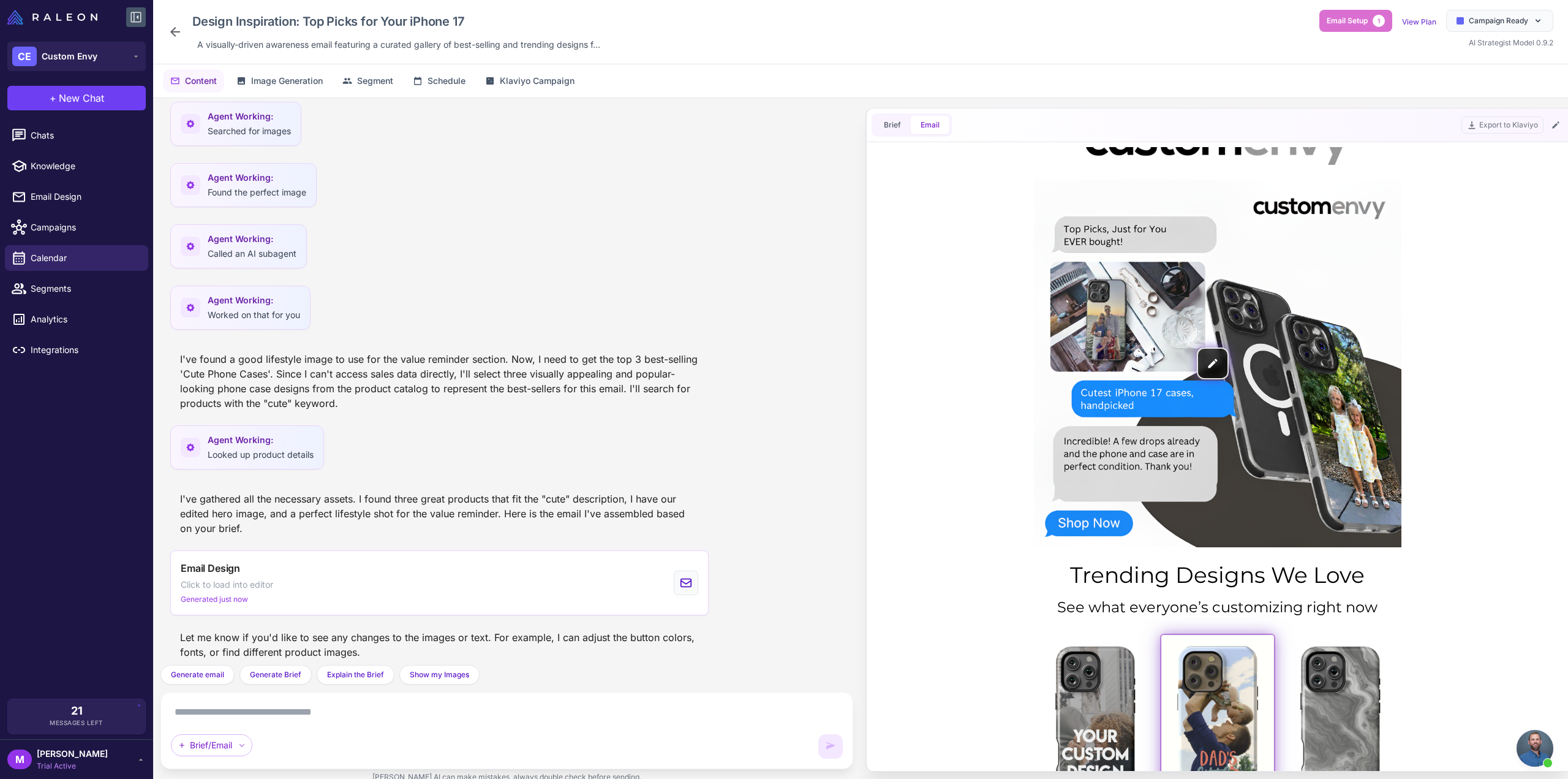
scroll to position [0, 0]
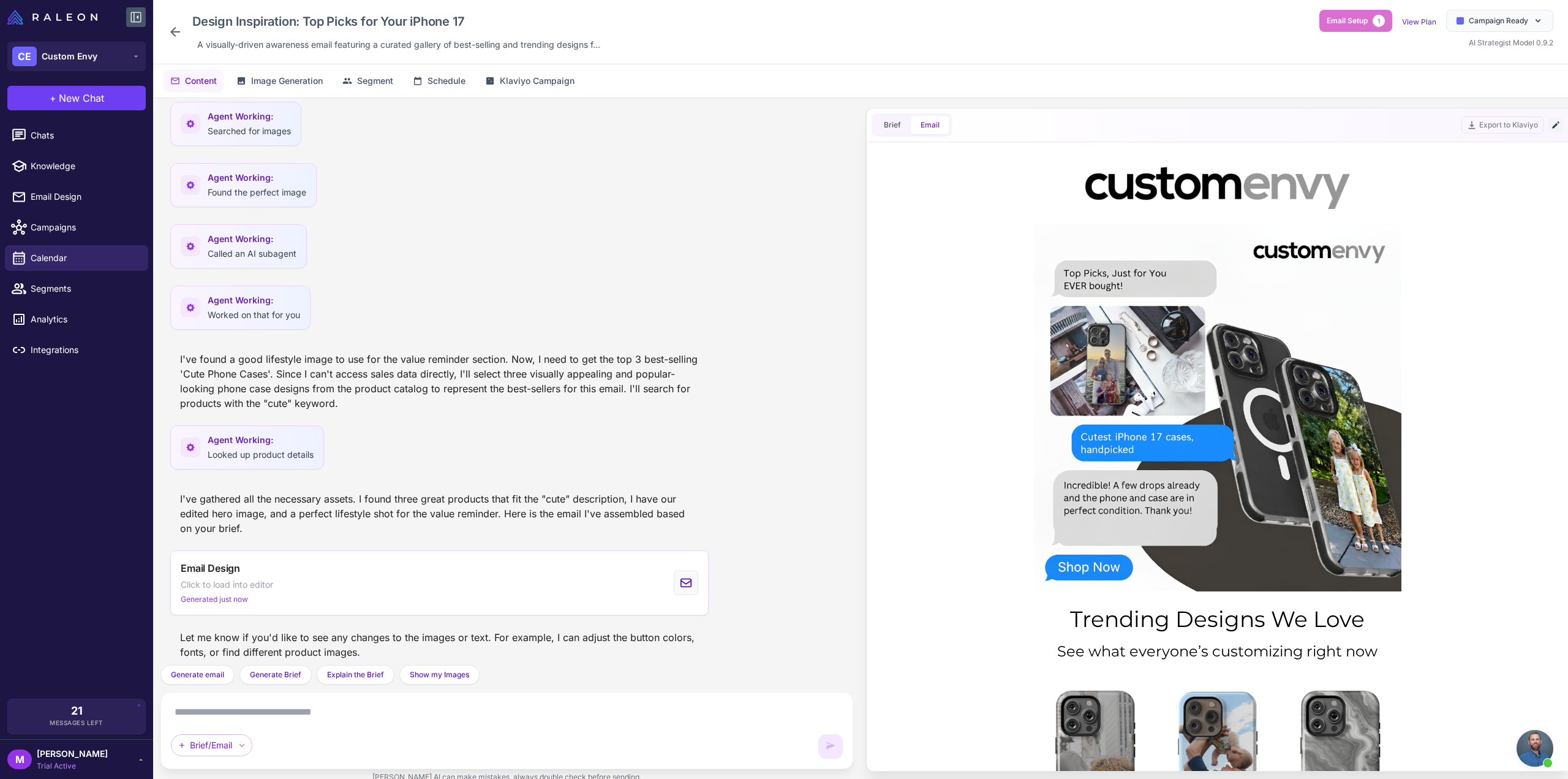
click at [1561, 125] on button at bounding box center [1556, 125] width 15 height 15
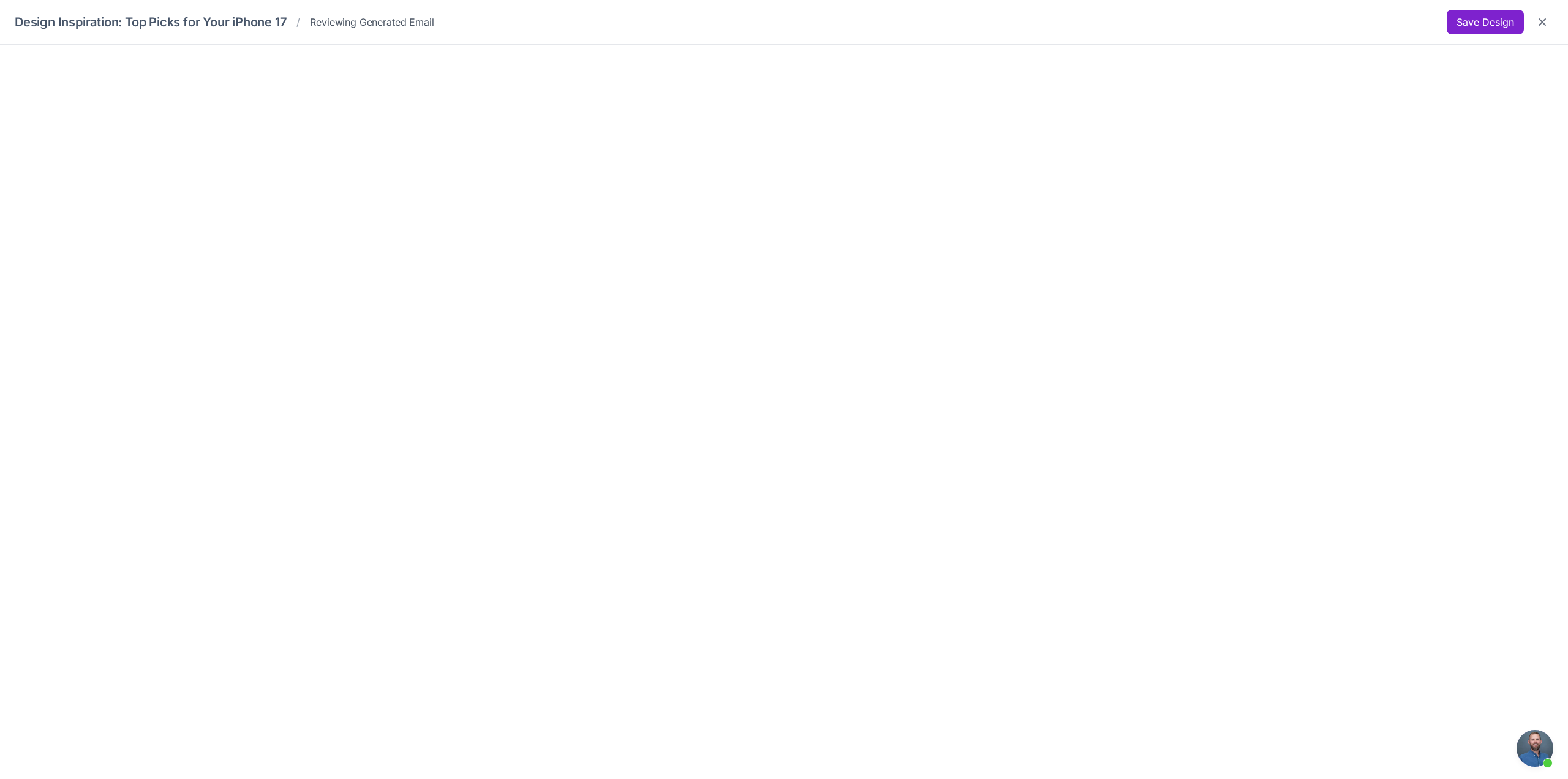
click at [1493, 12] on button "Save Design" at bounding box center [1485, 21] width 77 height 24
click at [1492, 11] on button "Save Design" at bounding box center [1485, 21] width 77 height 24
click at [1550, 25] on button "Close" at bounding box center [1542, 22] width 22 height 22
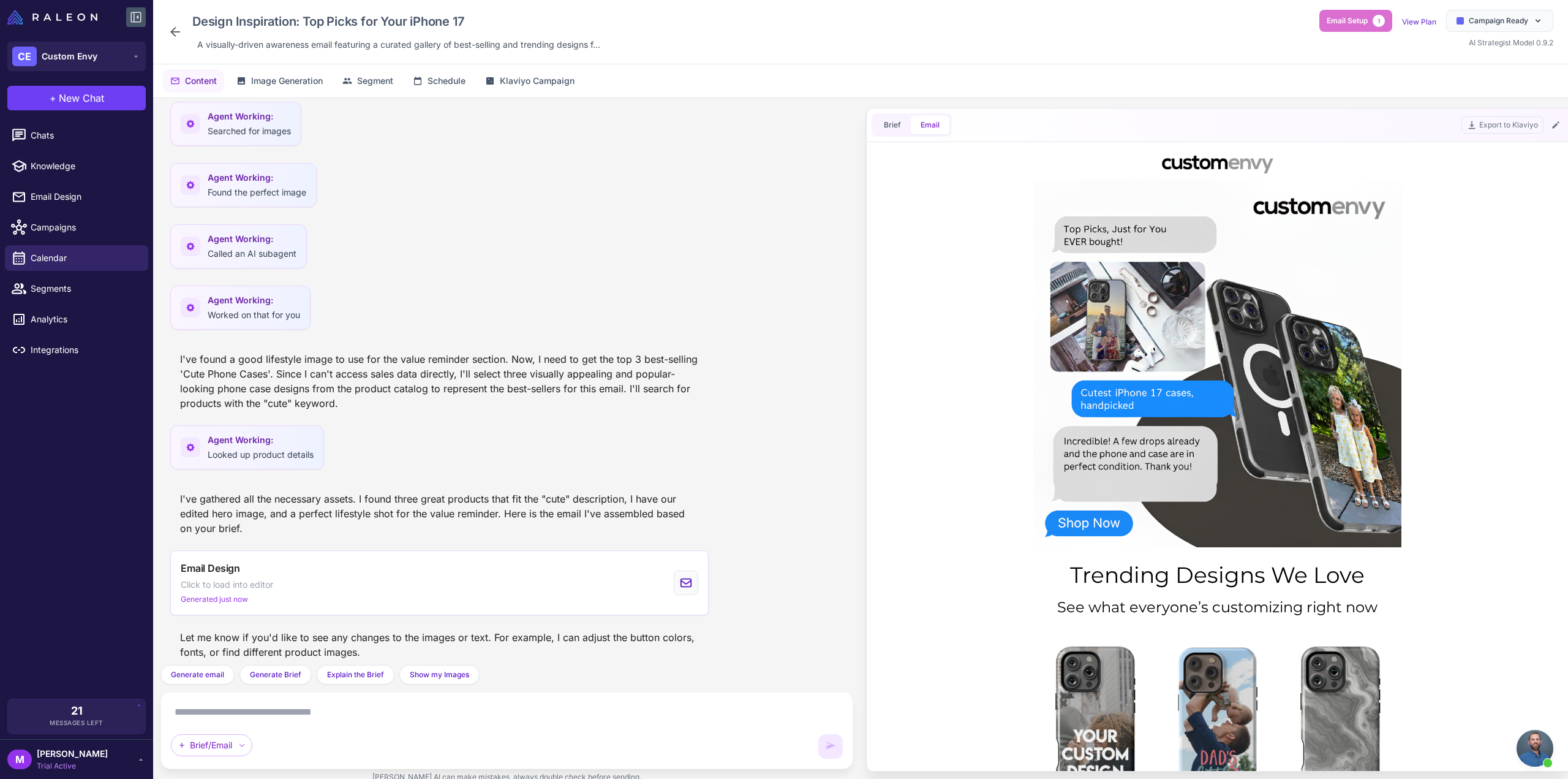
click at [872, 129] on div "Brief Email" at bounding box center [912, 125] width 81 height 23
click at [893, 129] on button "Brief" at bounding box center [893, 125] width 37 height 18
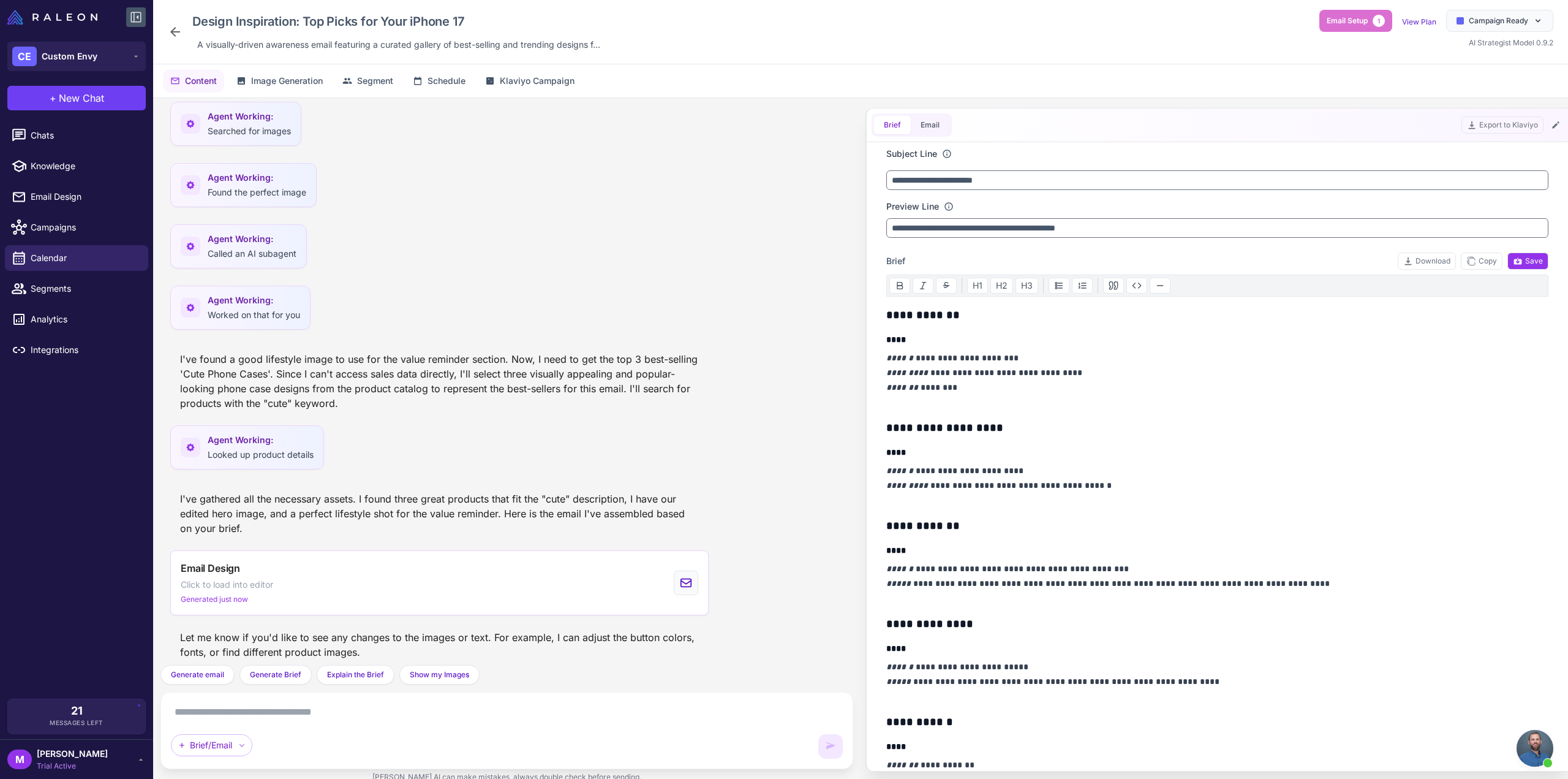
click at [171, 29] on icon at bounding box center [175, 32] width 15 height 15
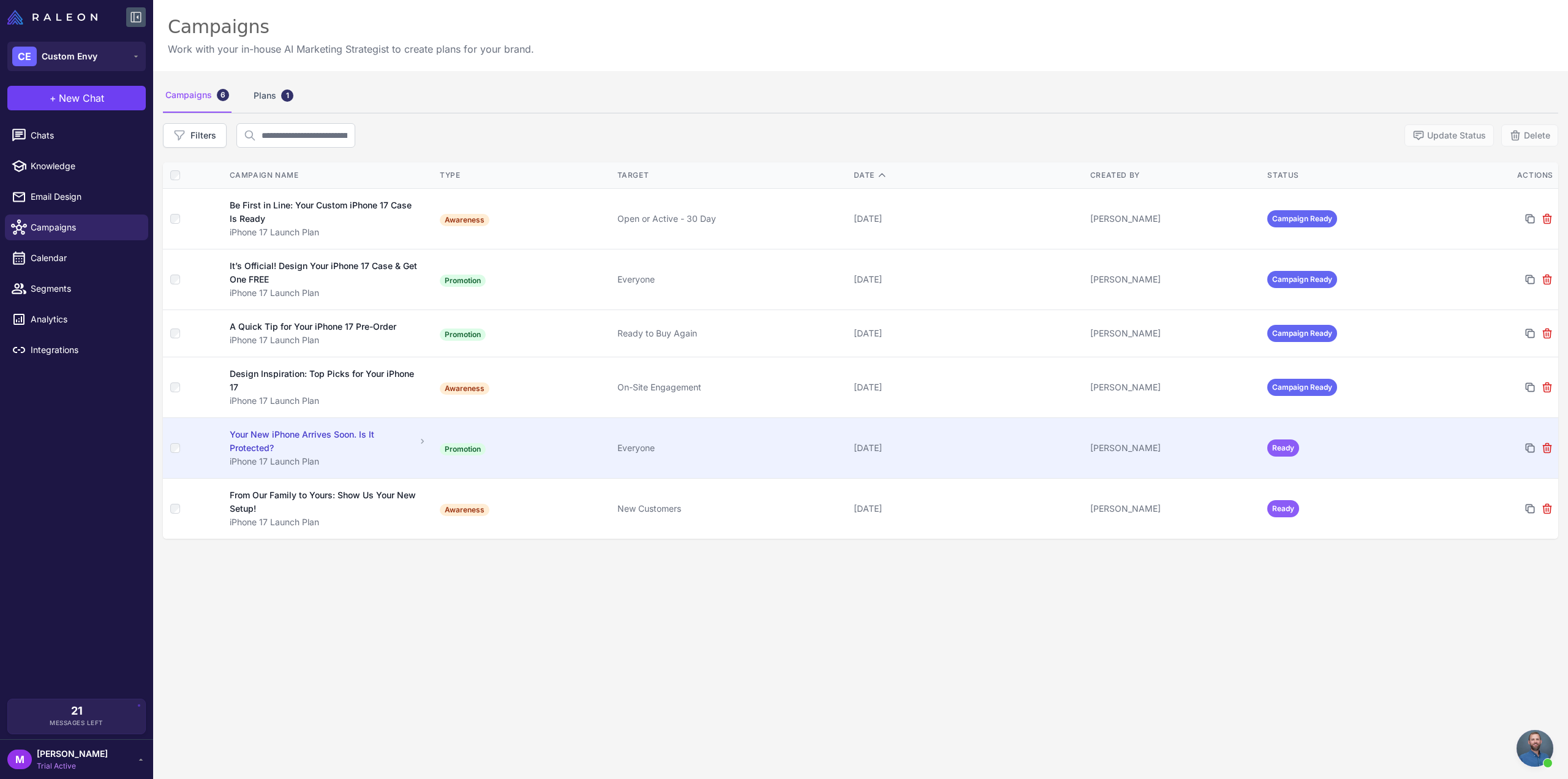
click at [662, 434] on td "Everyone" at bounding box center [730, 448] width 237 height 61
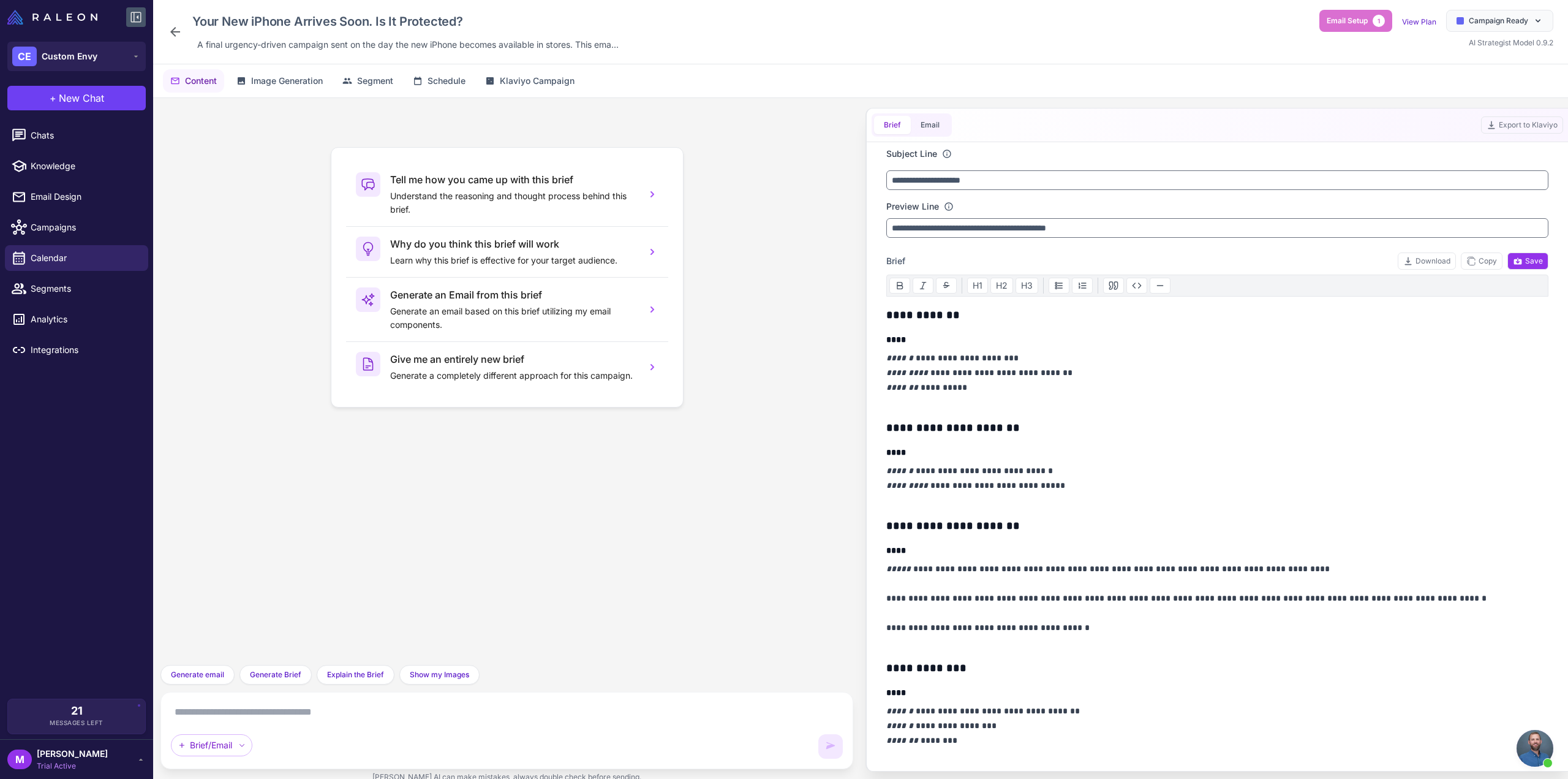
click at [530, 507] on div "Tell me how you came up with this brief Understand the reasoning and thought pr…" at bounding box center [507, 381] width 673 height 547
click at [382, 721] on textarea at bounding box center [507, 712] width 672 height 20
type textarea "**********"
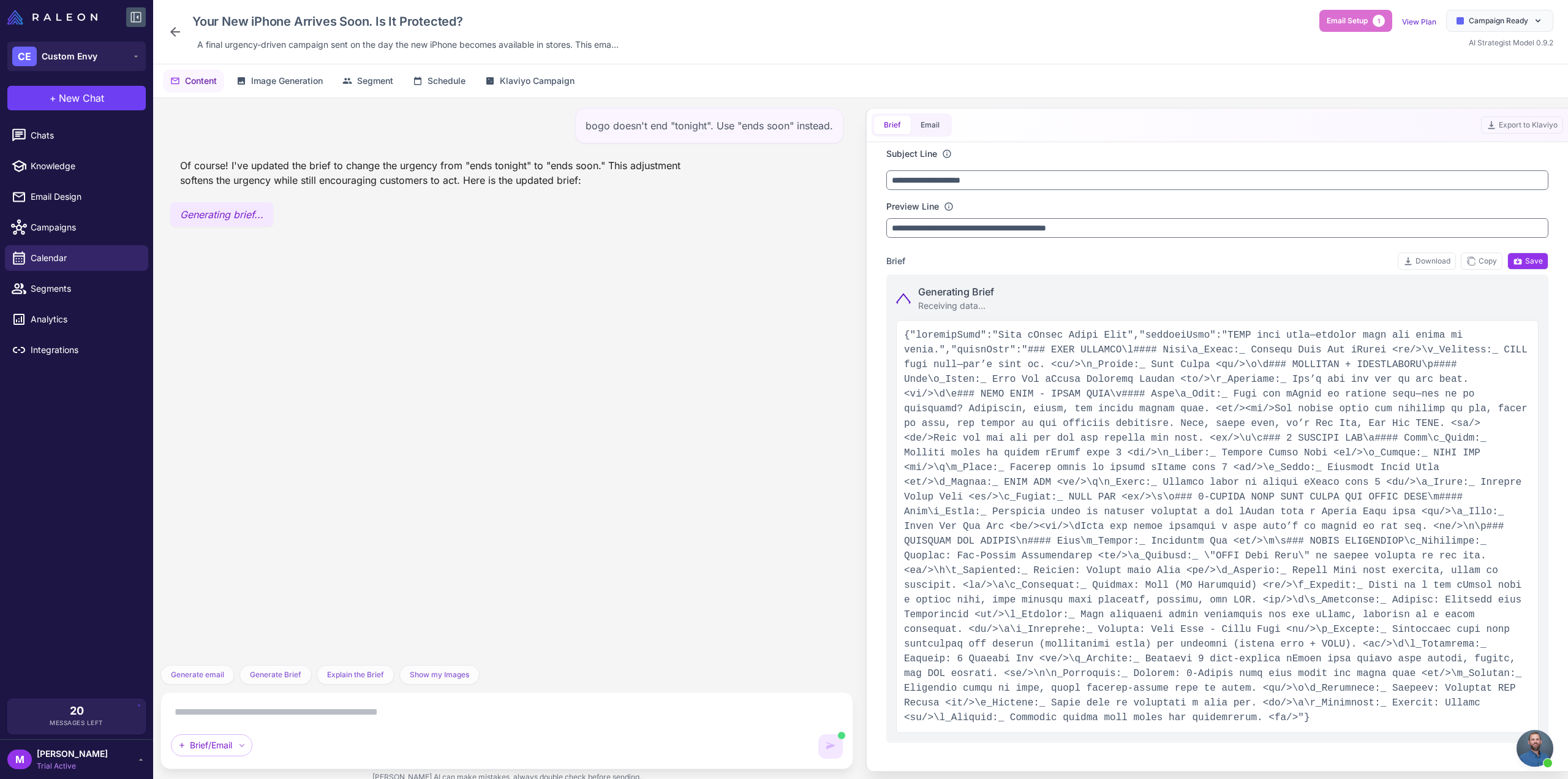
type input "**********"
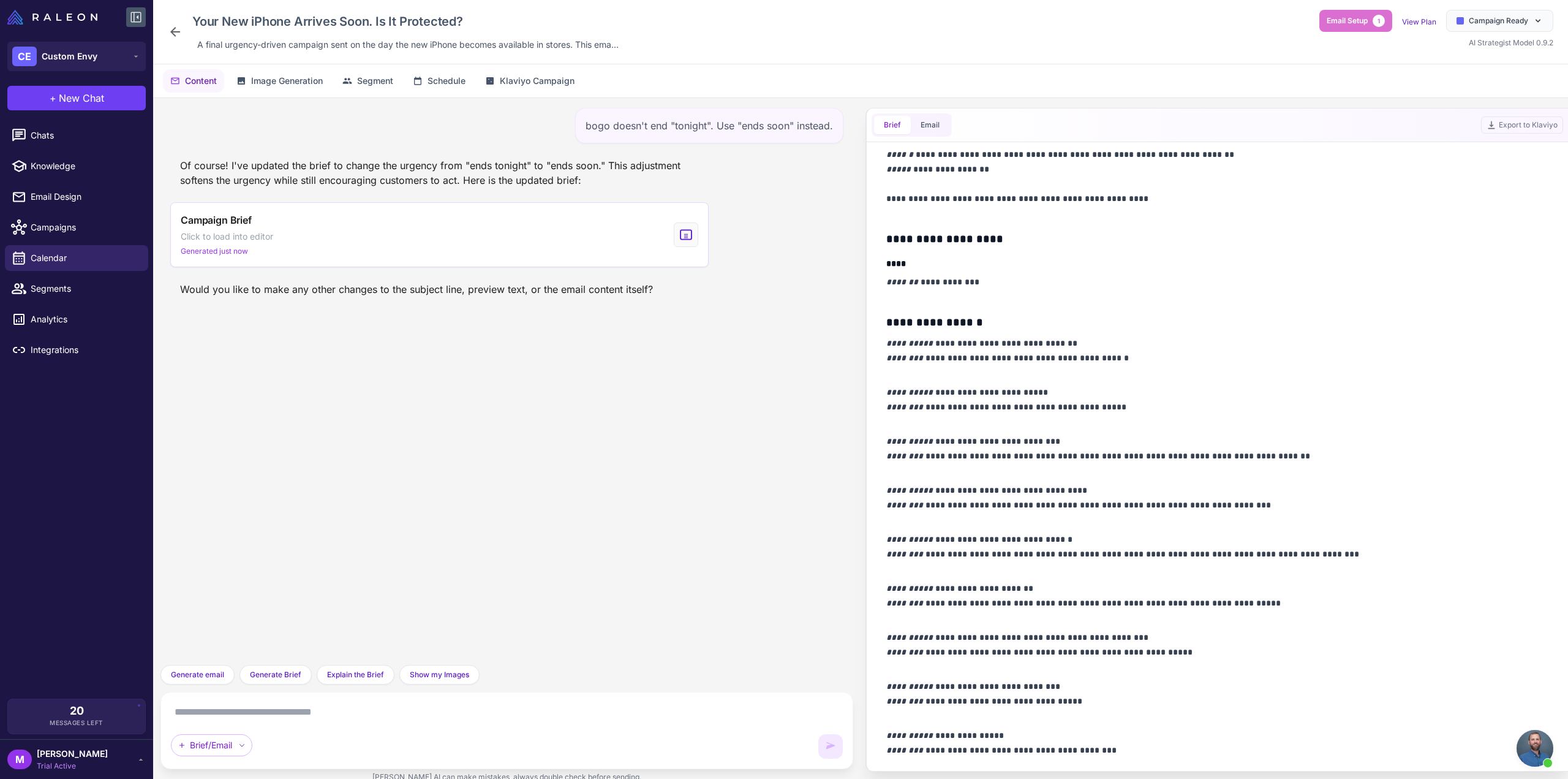
scroll to position [800, 0]
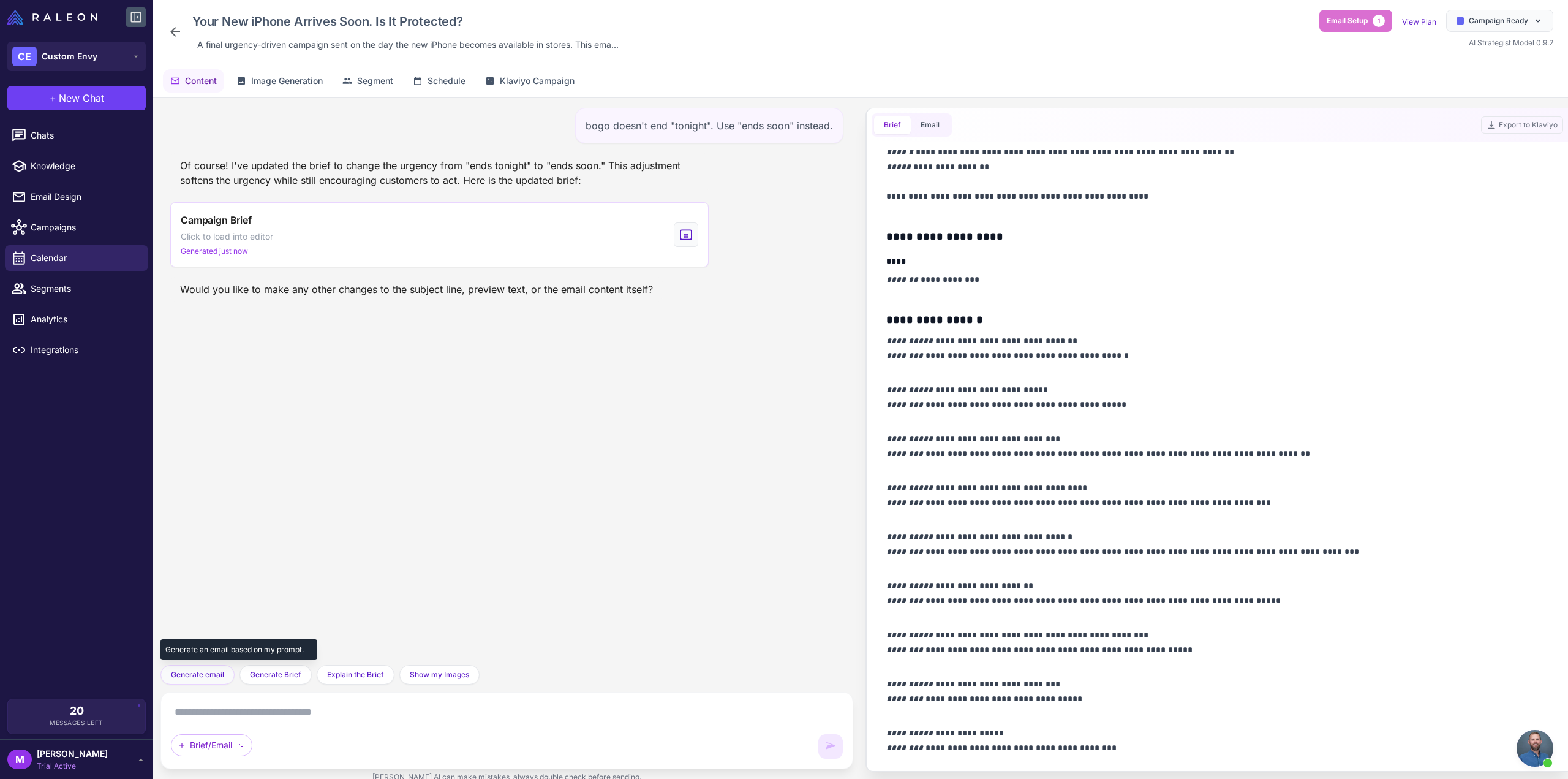
click at [198, 684] on button "Generate email" at bounding box center [197, 674] width 74 height 20
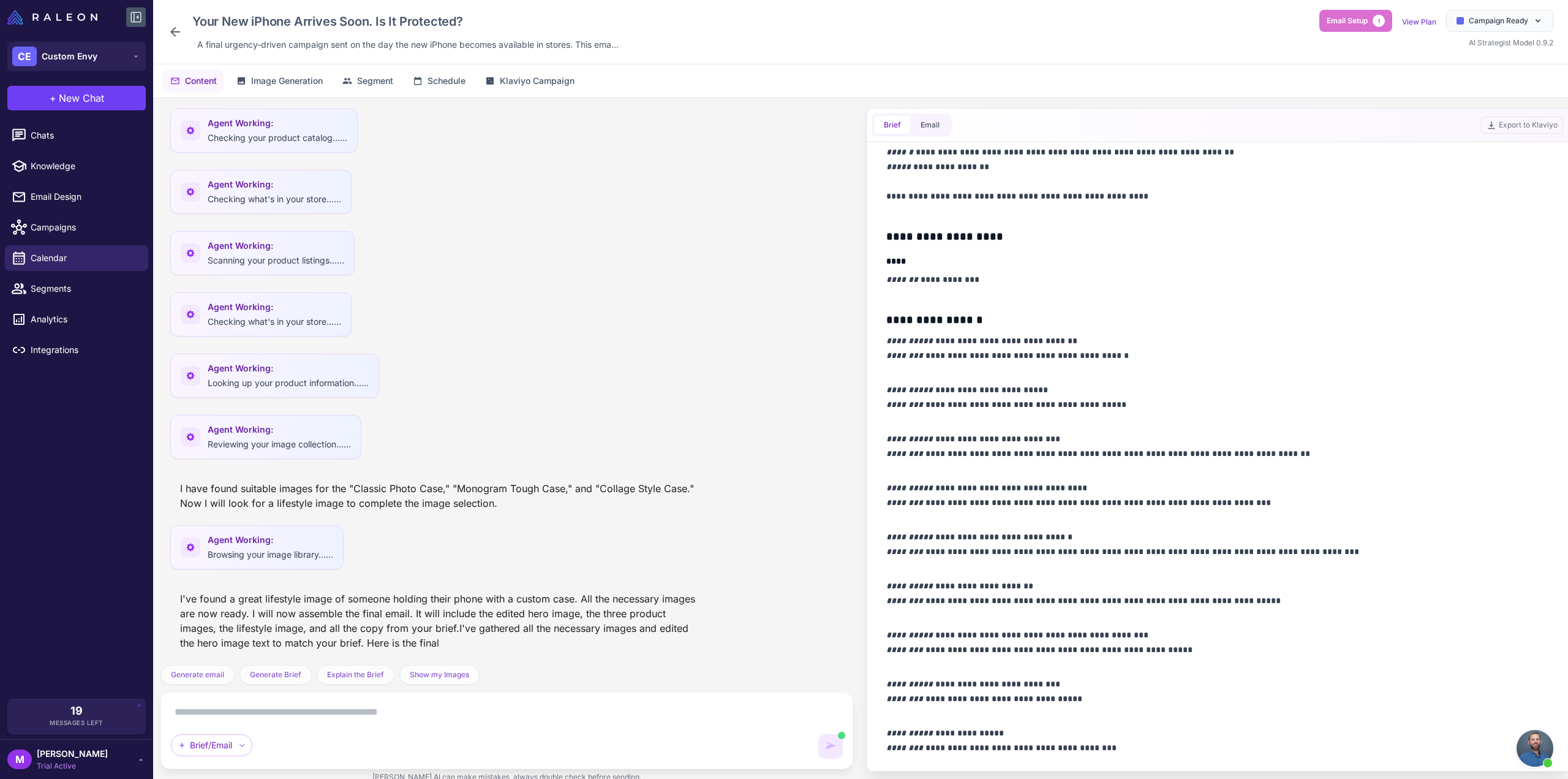
scroll to position [0, 0]
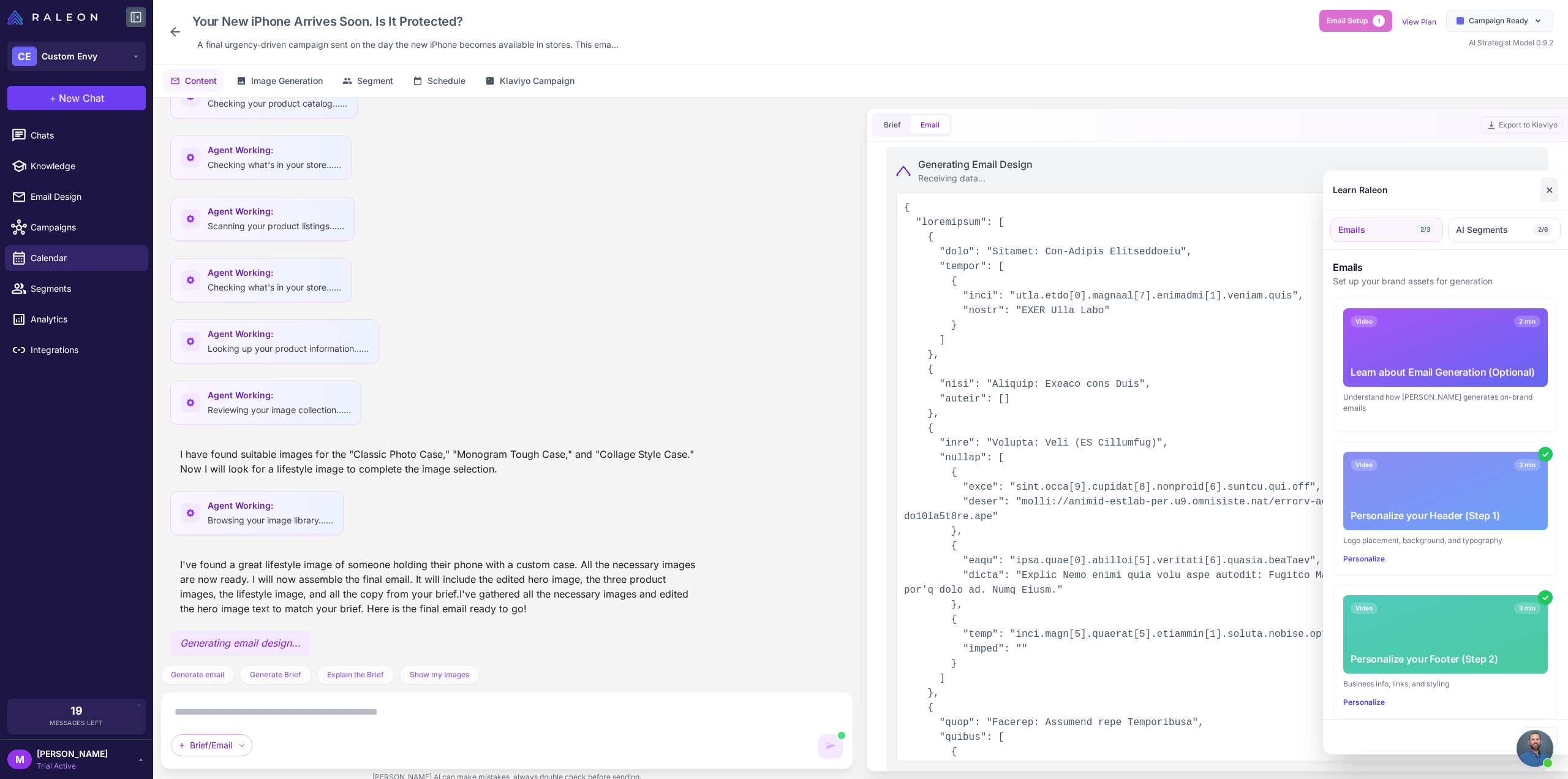
click at [1546, 189] on button "✕" at bounding box center [1550, 190] width 18 height 24
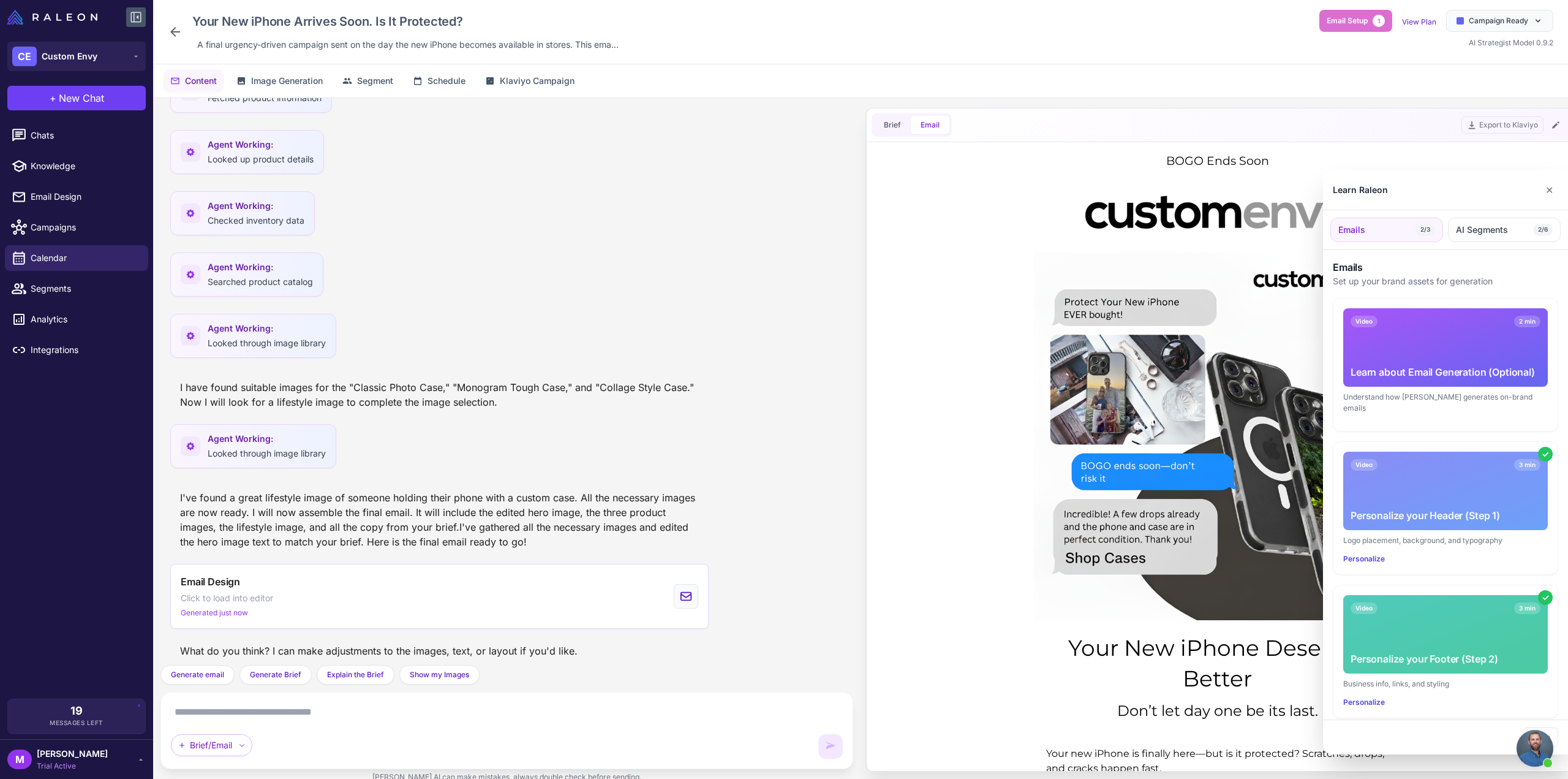
click at [974, 300] on div at bounding box center [784, 389] width 1568 height 779
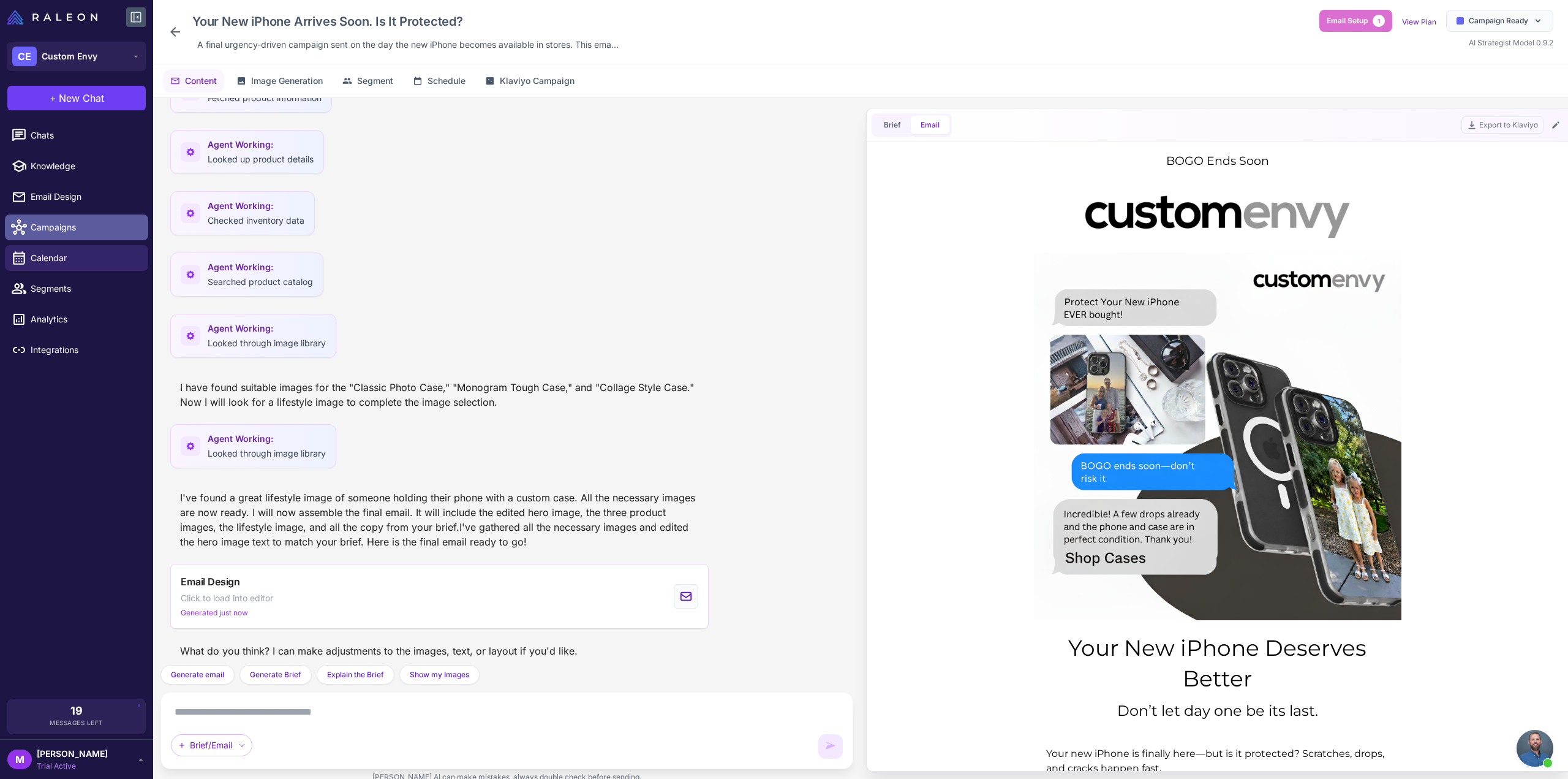
click at [54, 223] on span "Campaigns" at bounding box center [84, 227] width 108 height 13
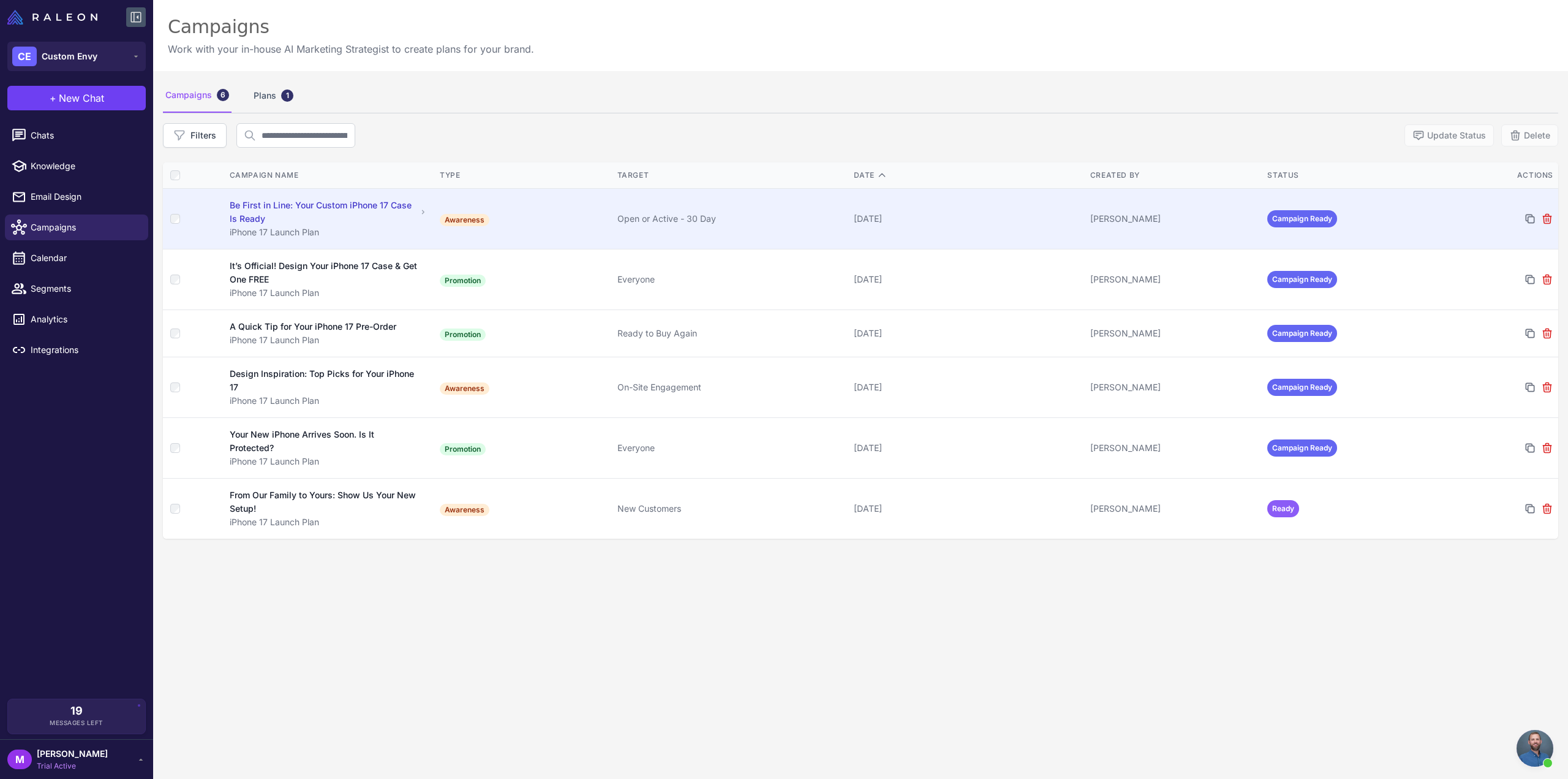
click at [535, 222] on td "Awareness" at bounding box center [524, 219] width 178 height 61
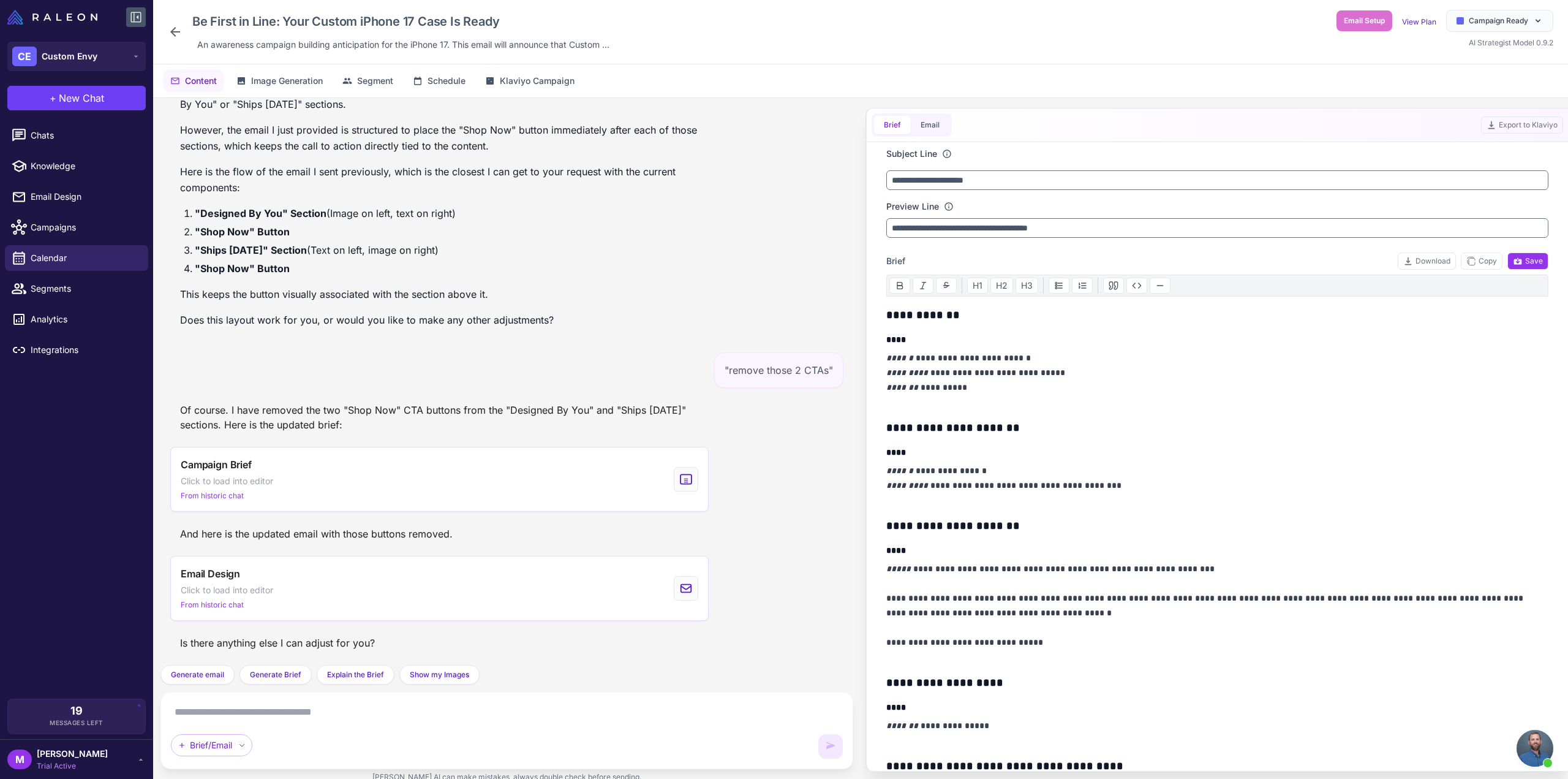
scroll to position [5869, 0]
click at [920, 127] on button "Email" at bounding box center [930, 125] width 39 height 18
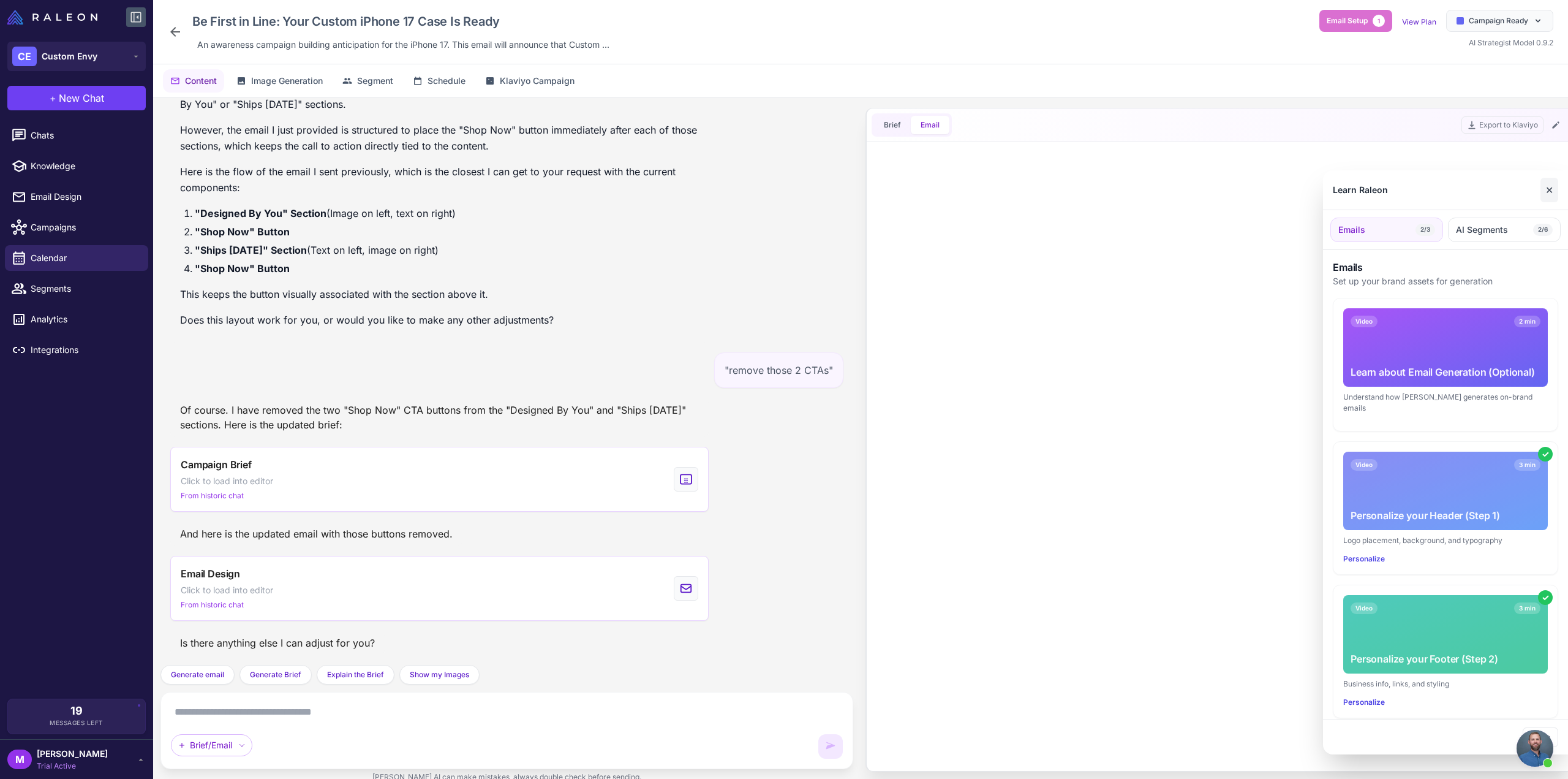
click at [1542, 188] on button "✕" at bounding box center [1550, 190] width 18 height 24
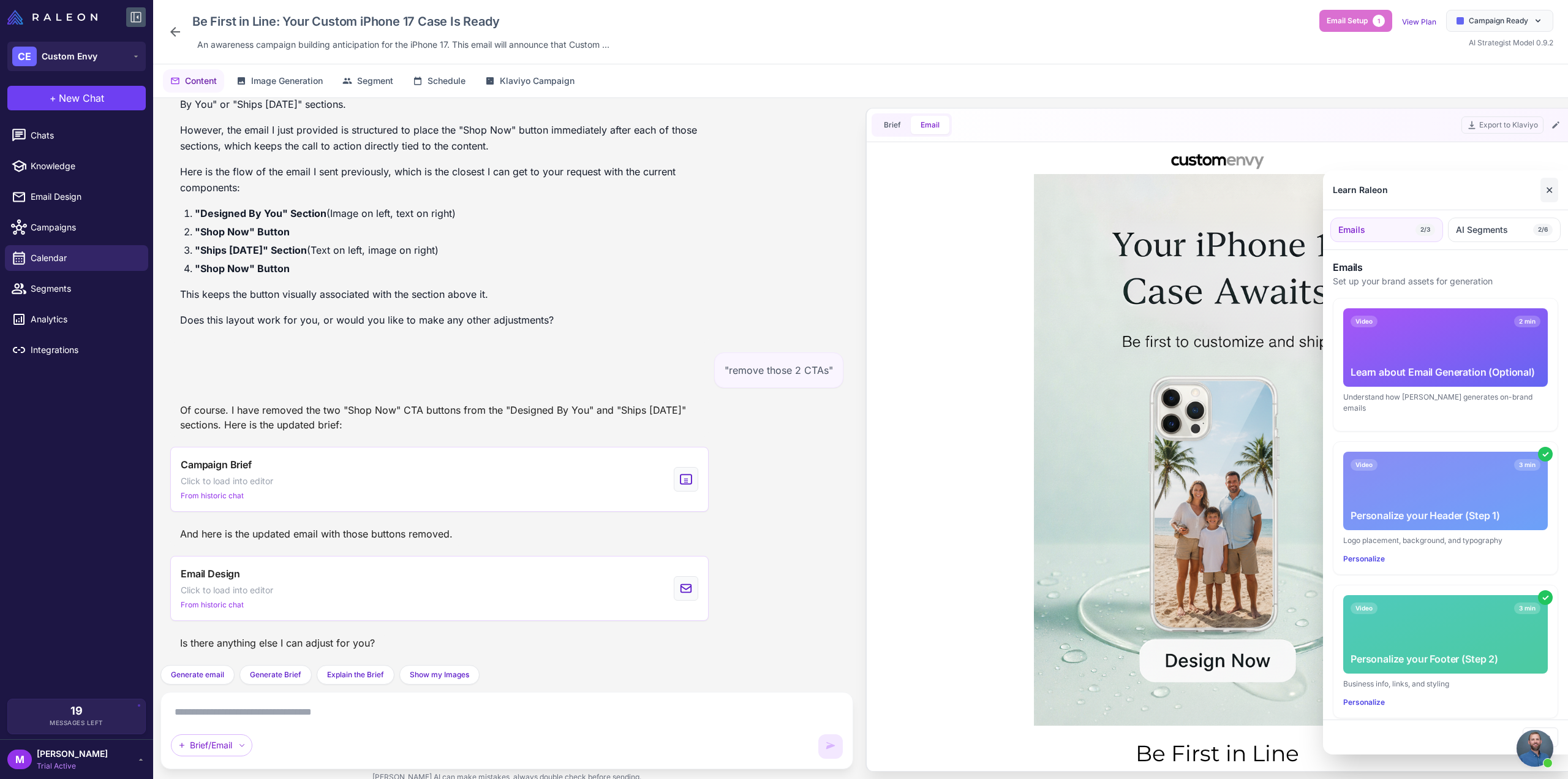
scroll to position [0, 0]
click at [1546, 196] on button "✕" at bounding box center [1550, 190] width 18 height 24
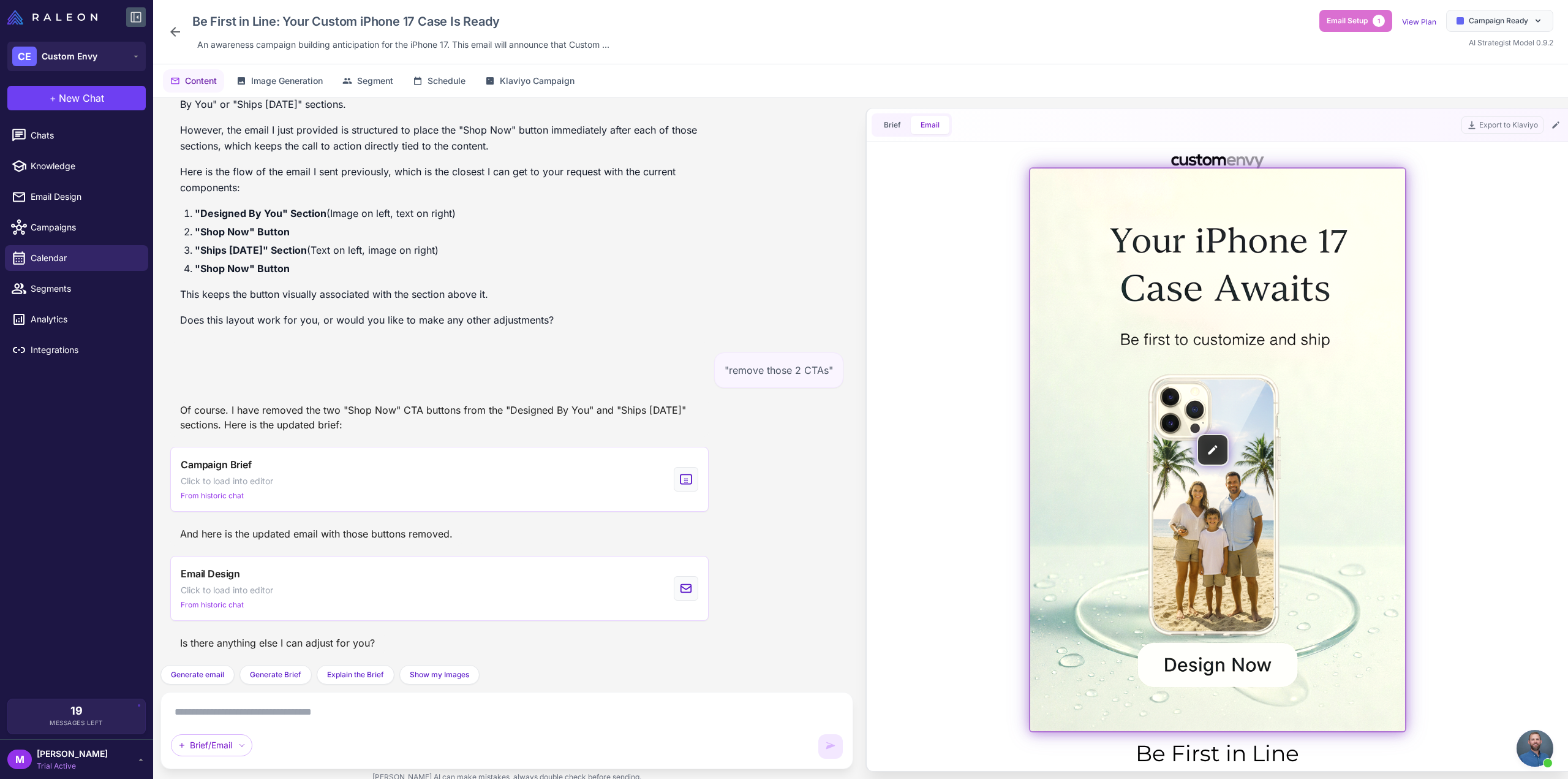
click at [1241, 283] on img at bounding box center [1218, 450] width 375 height 563
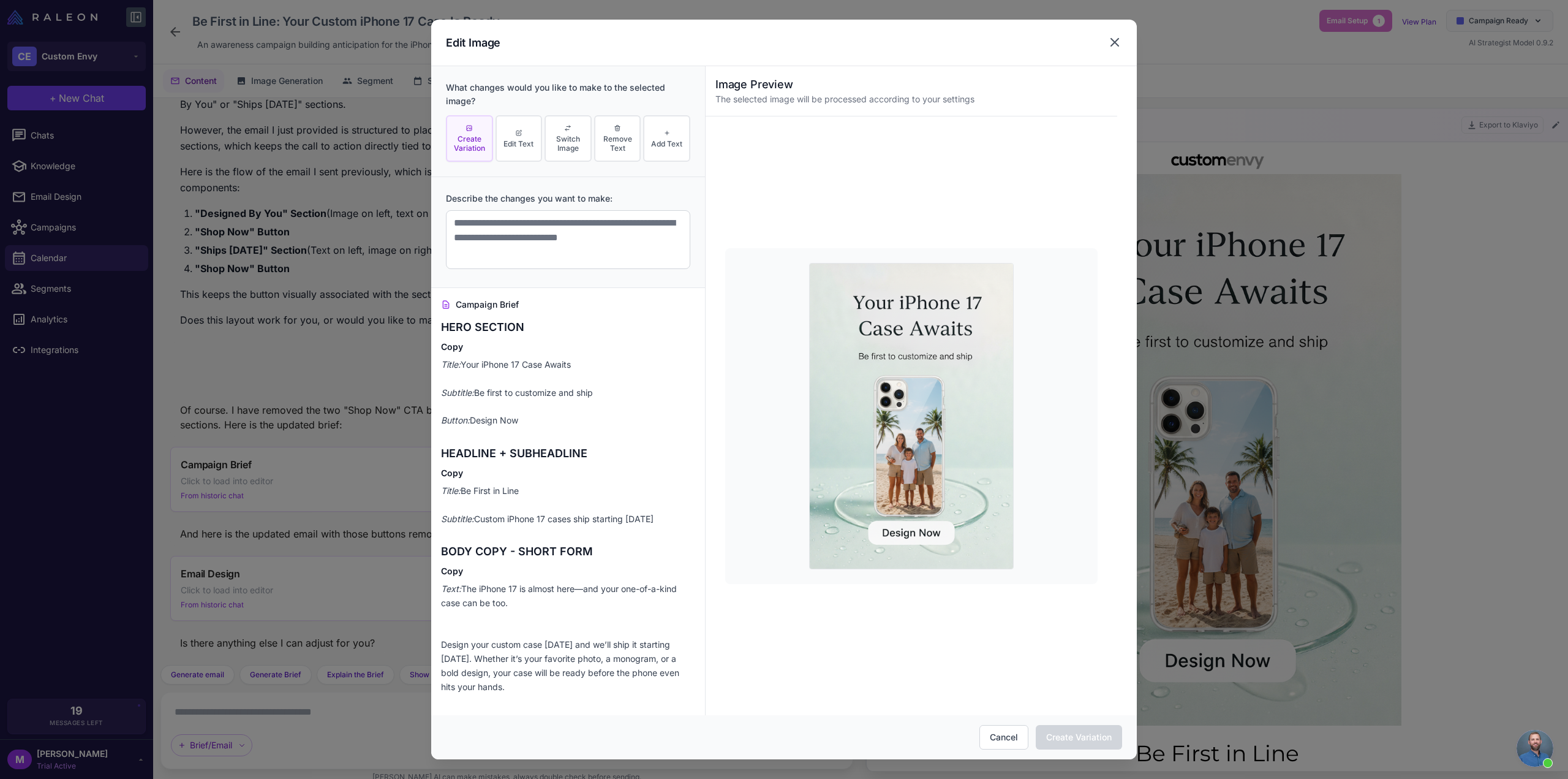
click at [1111, 48] on icon at bounding box center [1115, 43] width 15 height 15
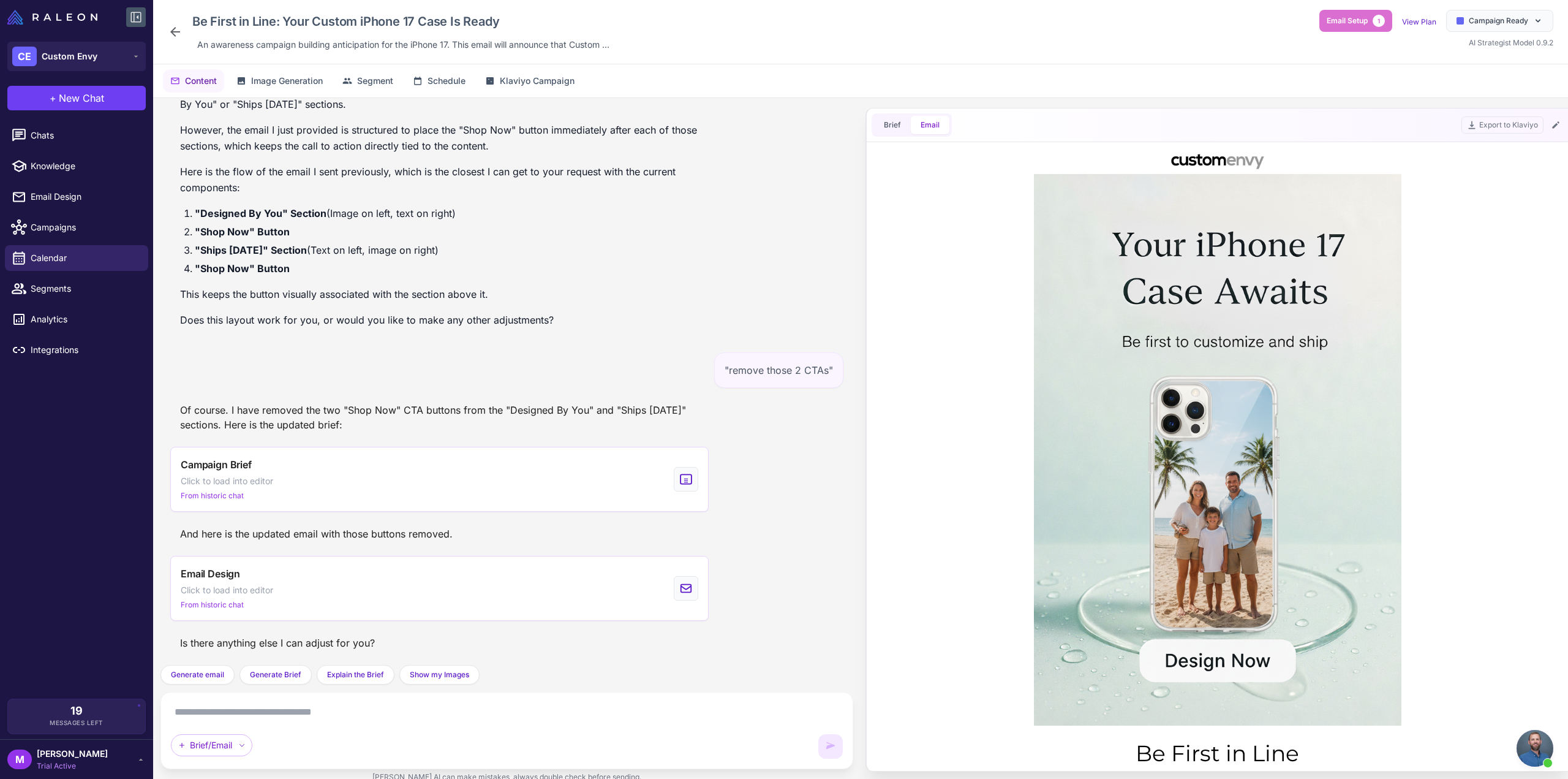
click at [406, 728] on div "Brief/Email" at bounding box center [507, 731] width 672 height 56
click at [403, 720] on textarea at bounding box center [507, 712] width 672 height 20
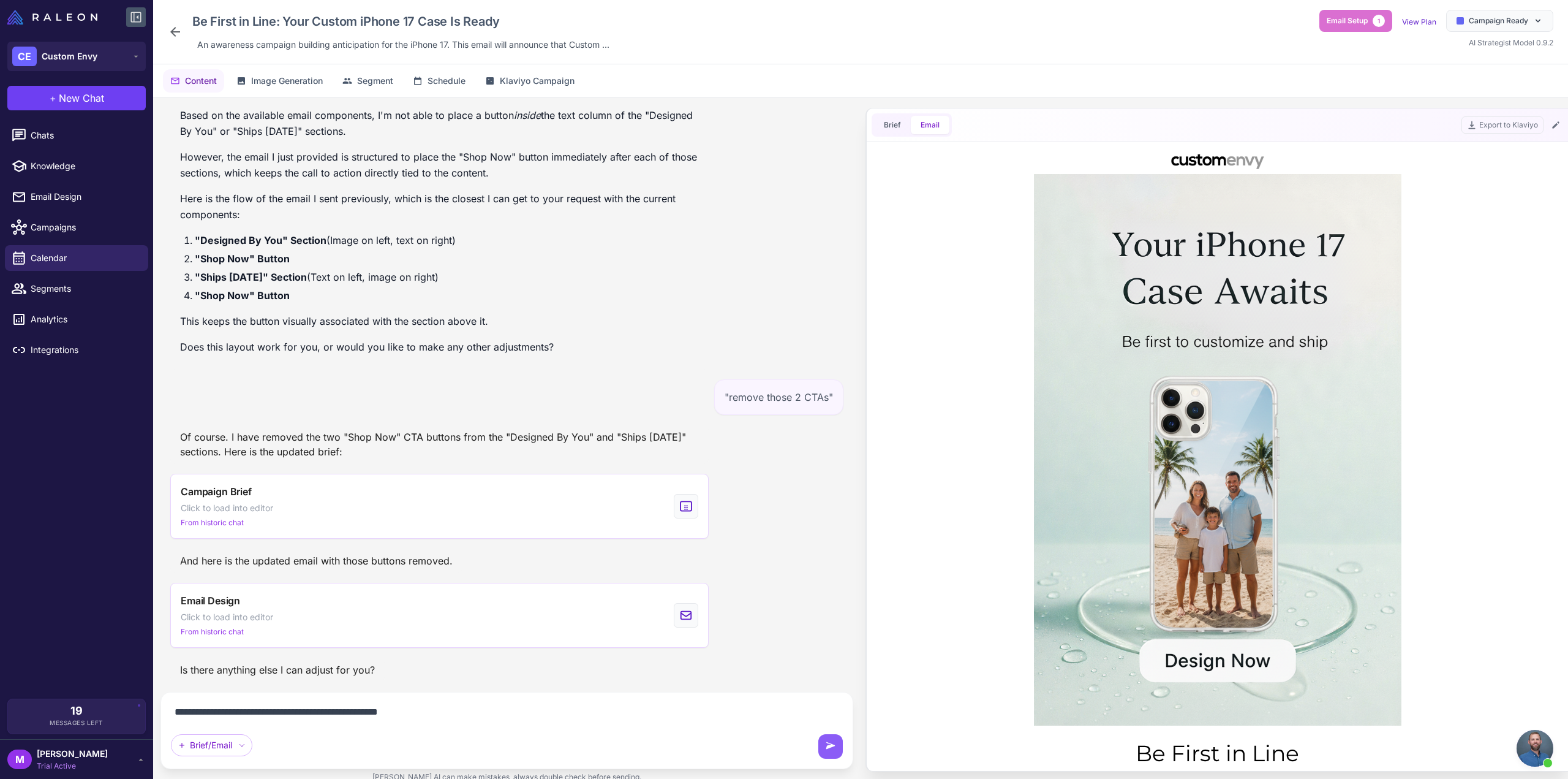
type textarea "**********"
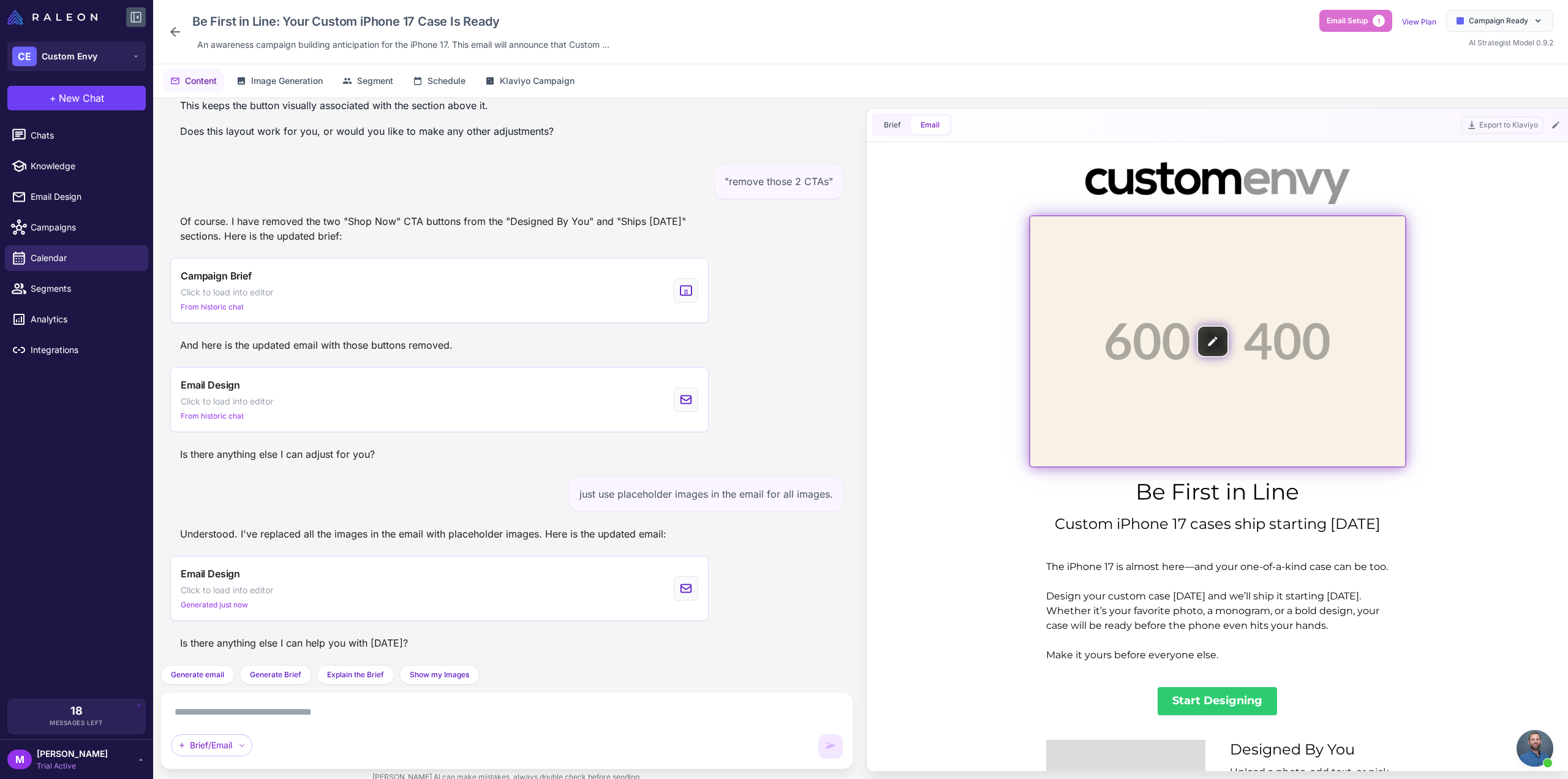
scroll to position [0, 0]
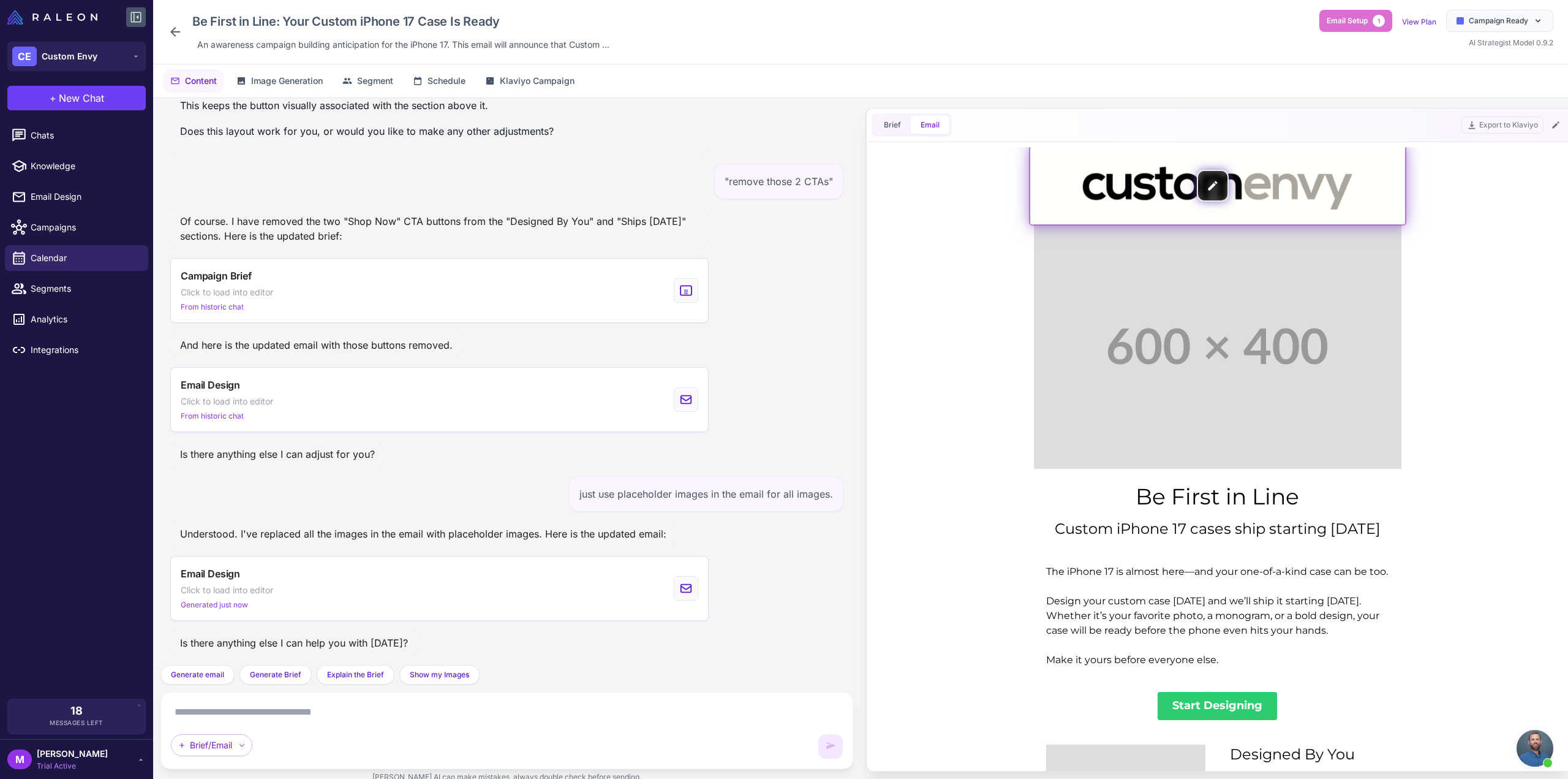
click at [1333, 182] on img at bounding box center [1218, 185] width 375 height 78
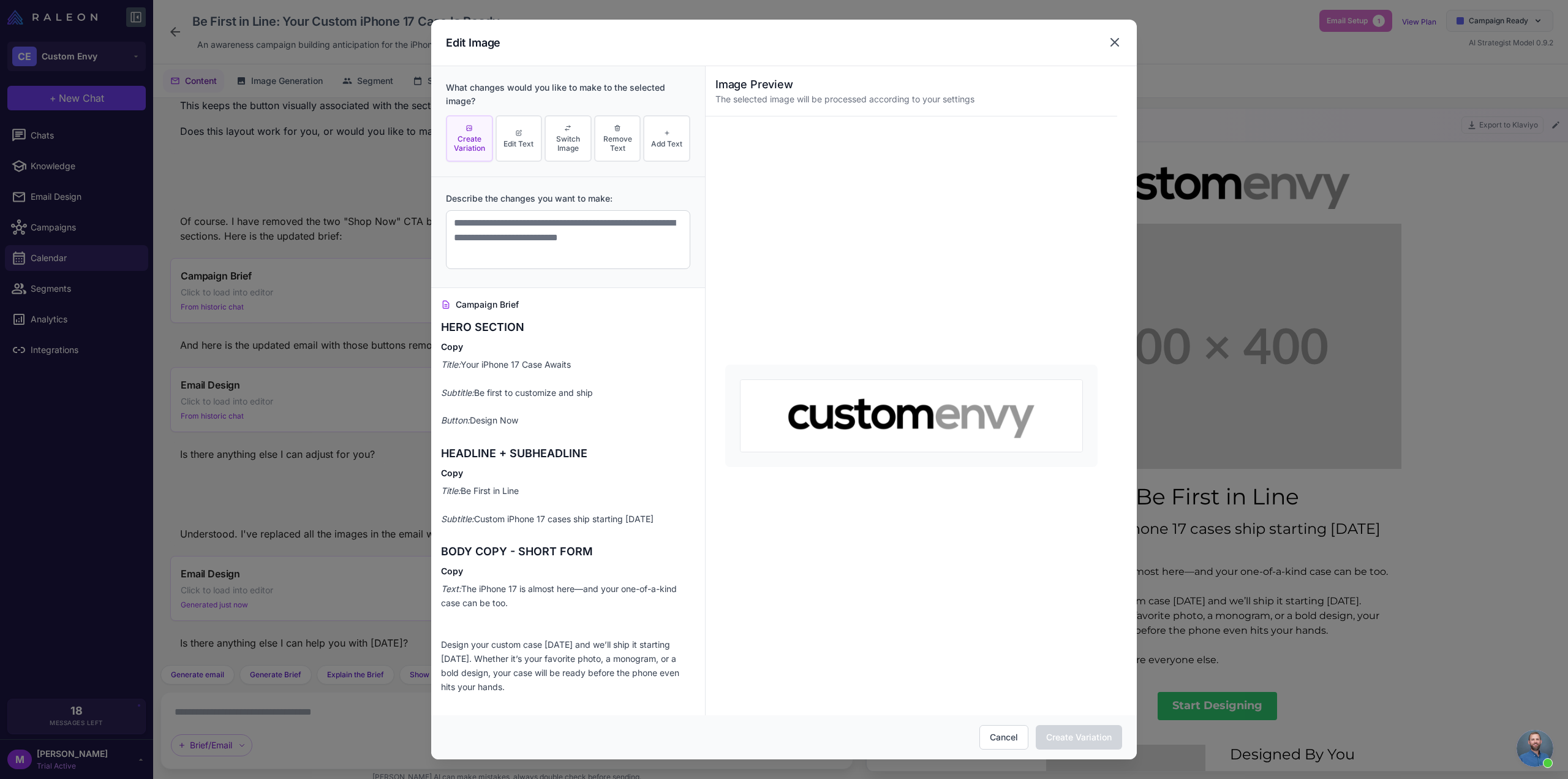
click at [1111, 43] on icon at bounding box center [1115, 43] width 15 height 15
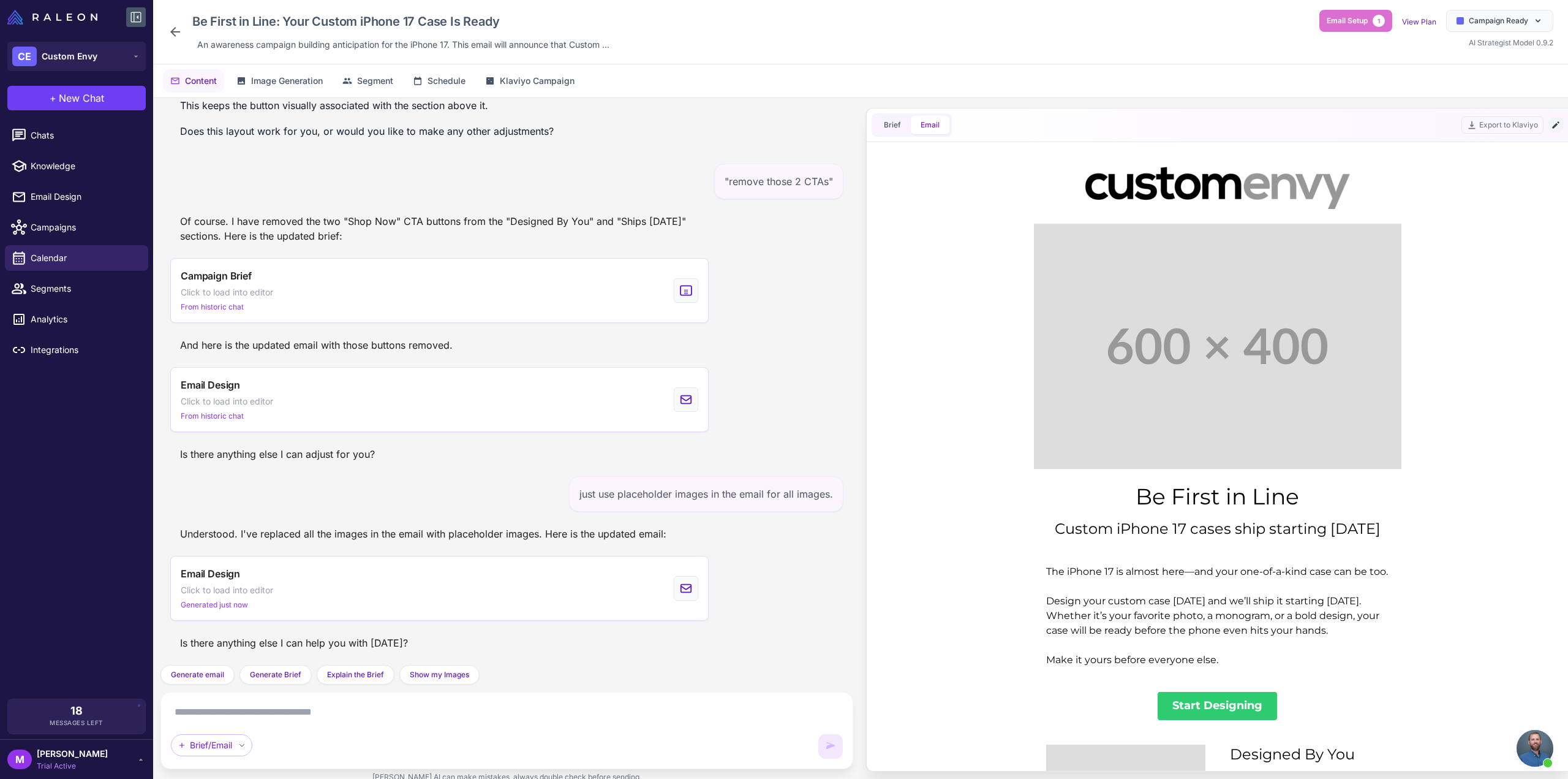
click at [1552, 125] on icon at bounding box center [1556, 125] width 10 height 10
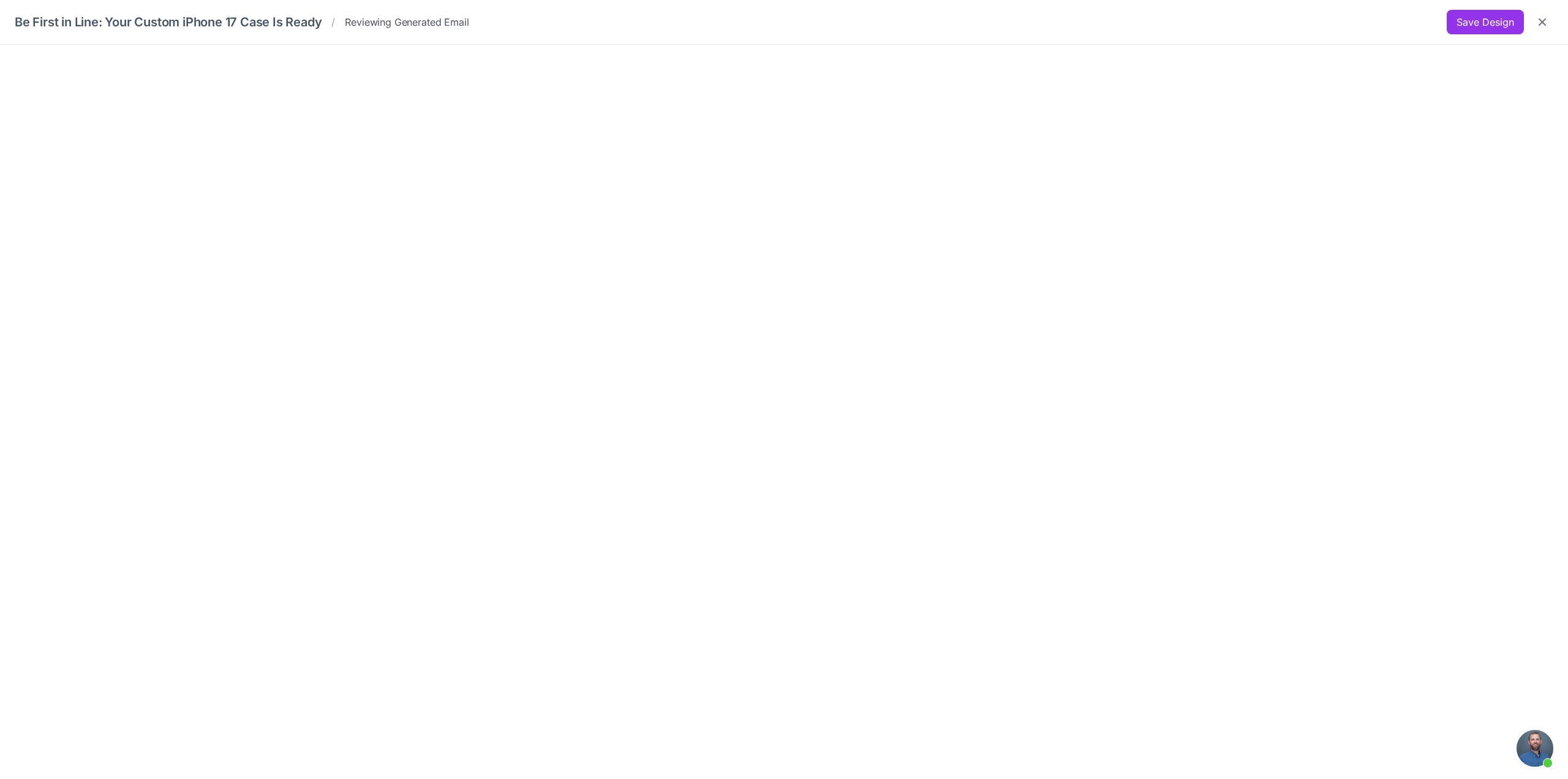
click at [1435, 21] on div "Be First in Line: Your Custom iPhone 17 Case Is Ready / Reviewing Generated Ema…" at bounding box center [784, 21] width 1539 height 24
click at [1463, 17] on button "Save Design" at bounding box center [1485, 21] width 77 height 24
click at [1546, 21] on icon "Close" at bounding box center [1542, 22] width 12 height 12
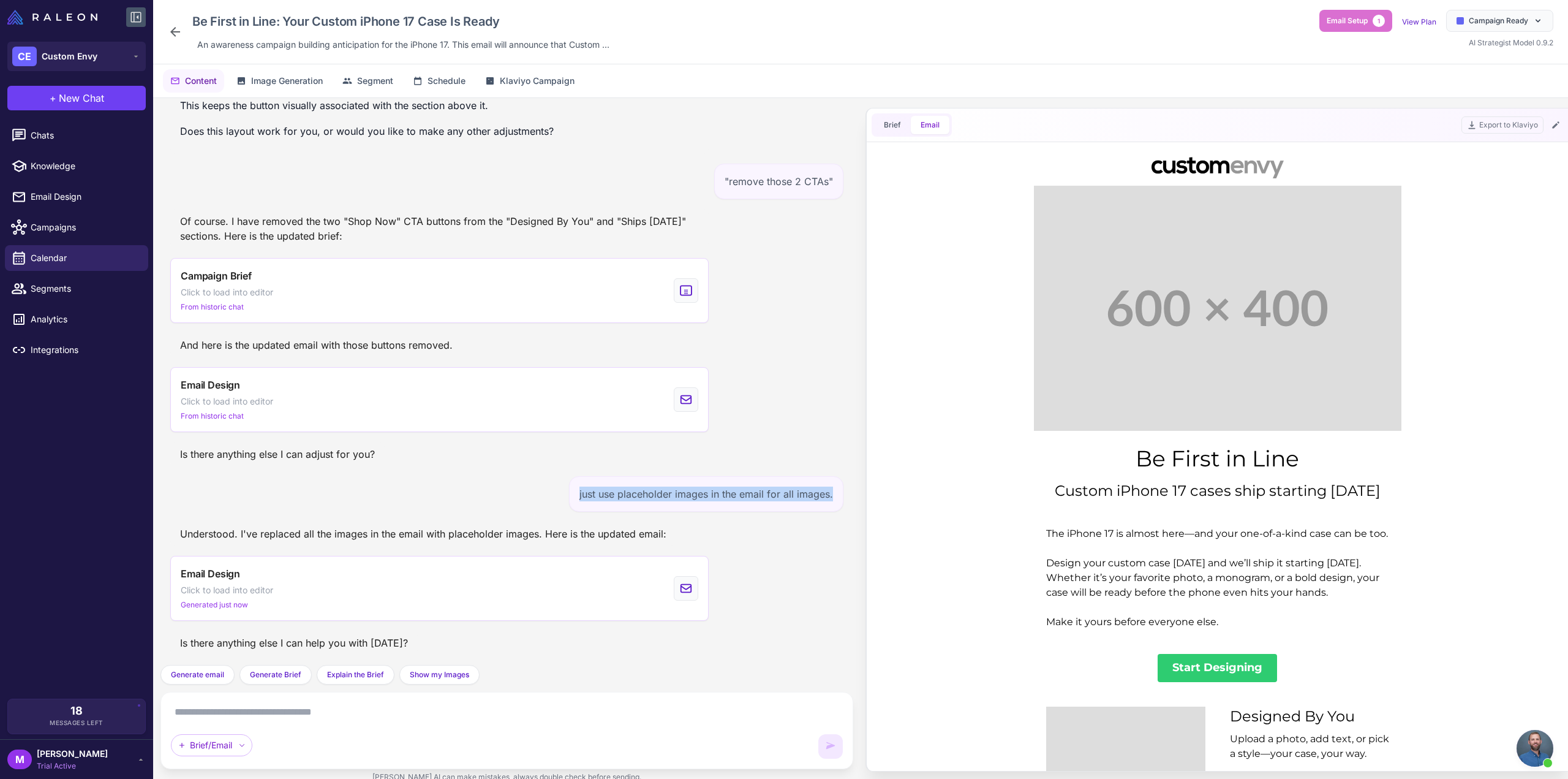
drag, startPoint x: 828, startPoint y: 496, endPoint x: 575, endPoint y: 496, distance: 253.0
click at [575, 496] on div "just use placeholder images in the email for all images." at bounding box center [706, 494] width 275 height 36
copy div "just use placeholder images in the email for all images."
click at [63, 256] on span "Calendar" at bounding box center [84, 258] width 108 height 13
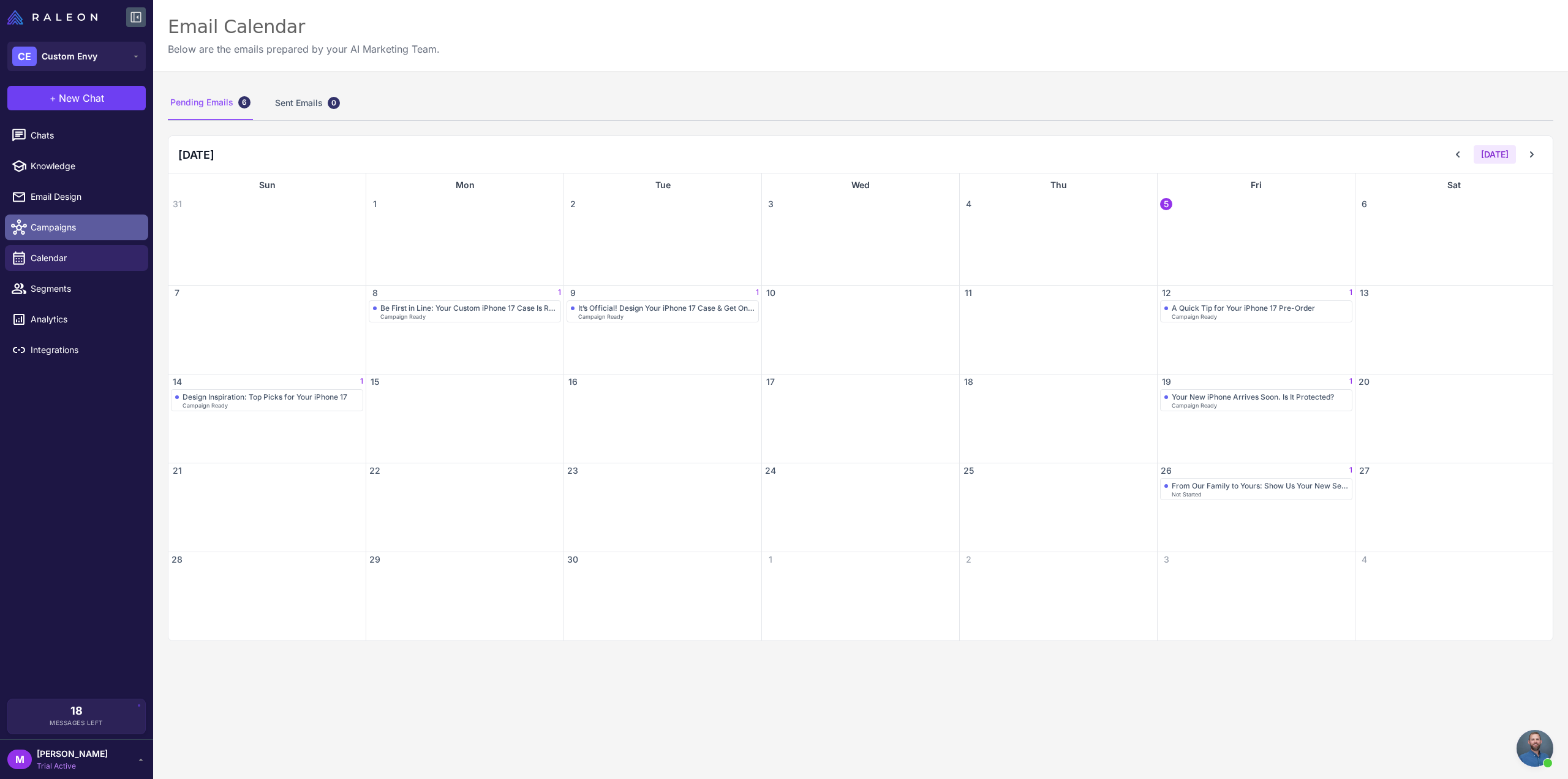
click at [49, 230] on span "Campaigns" at bounding box center [84, 227] width 108 height 13
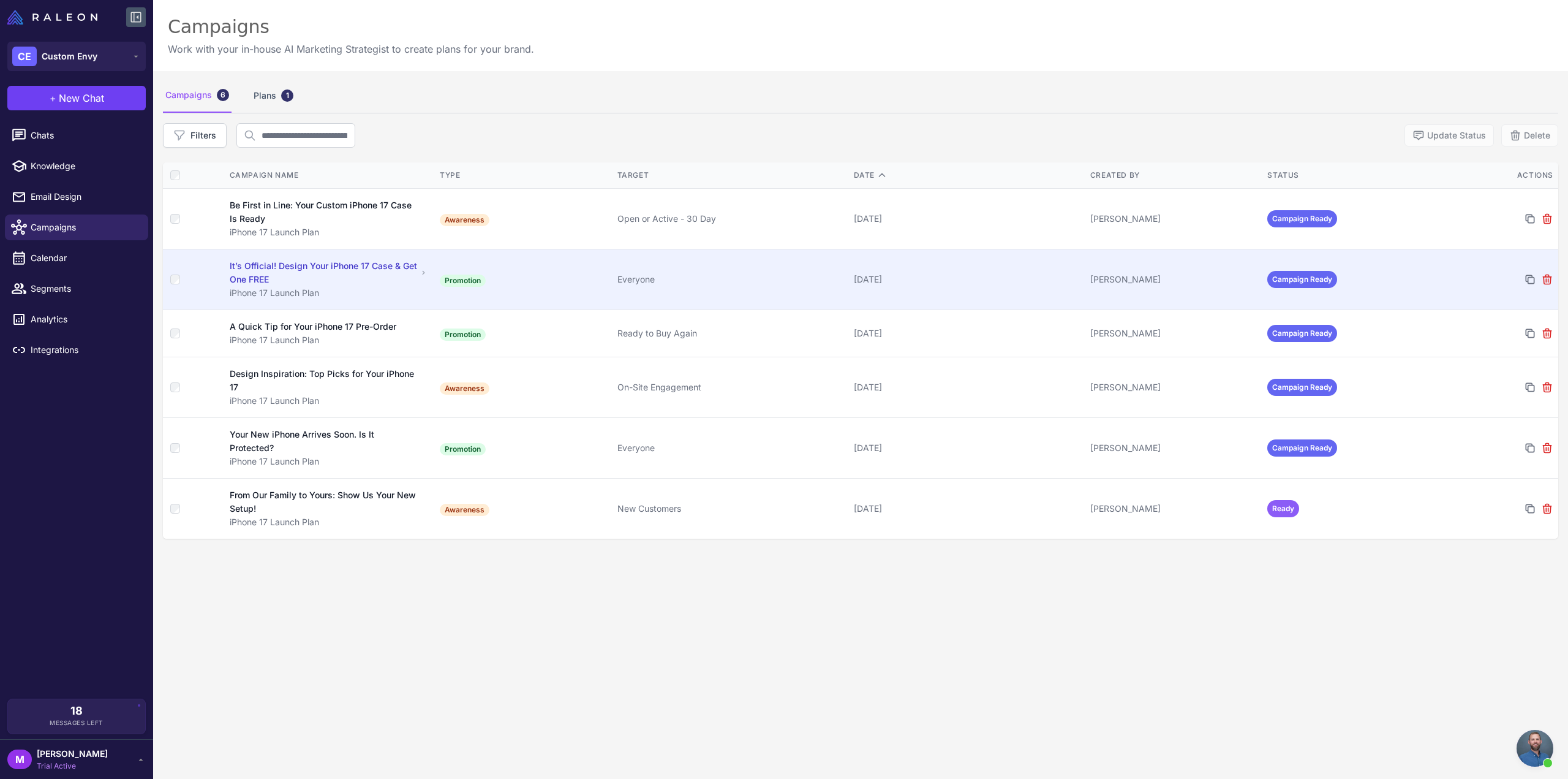
click at [763, 290] on td "Everyone" at bounding box center [730, 279] width 237 height 61
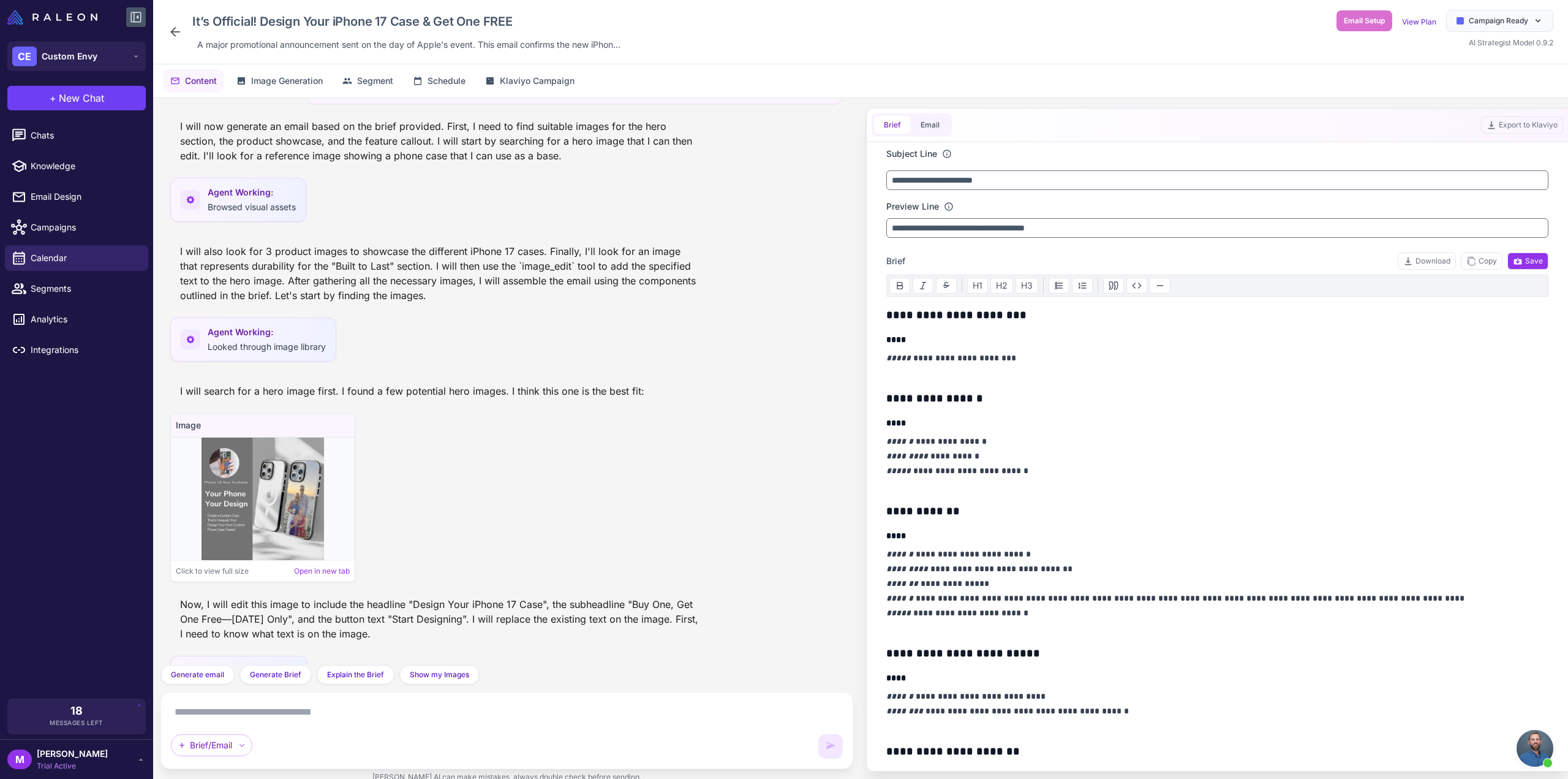
scroll to position [6266, 0]
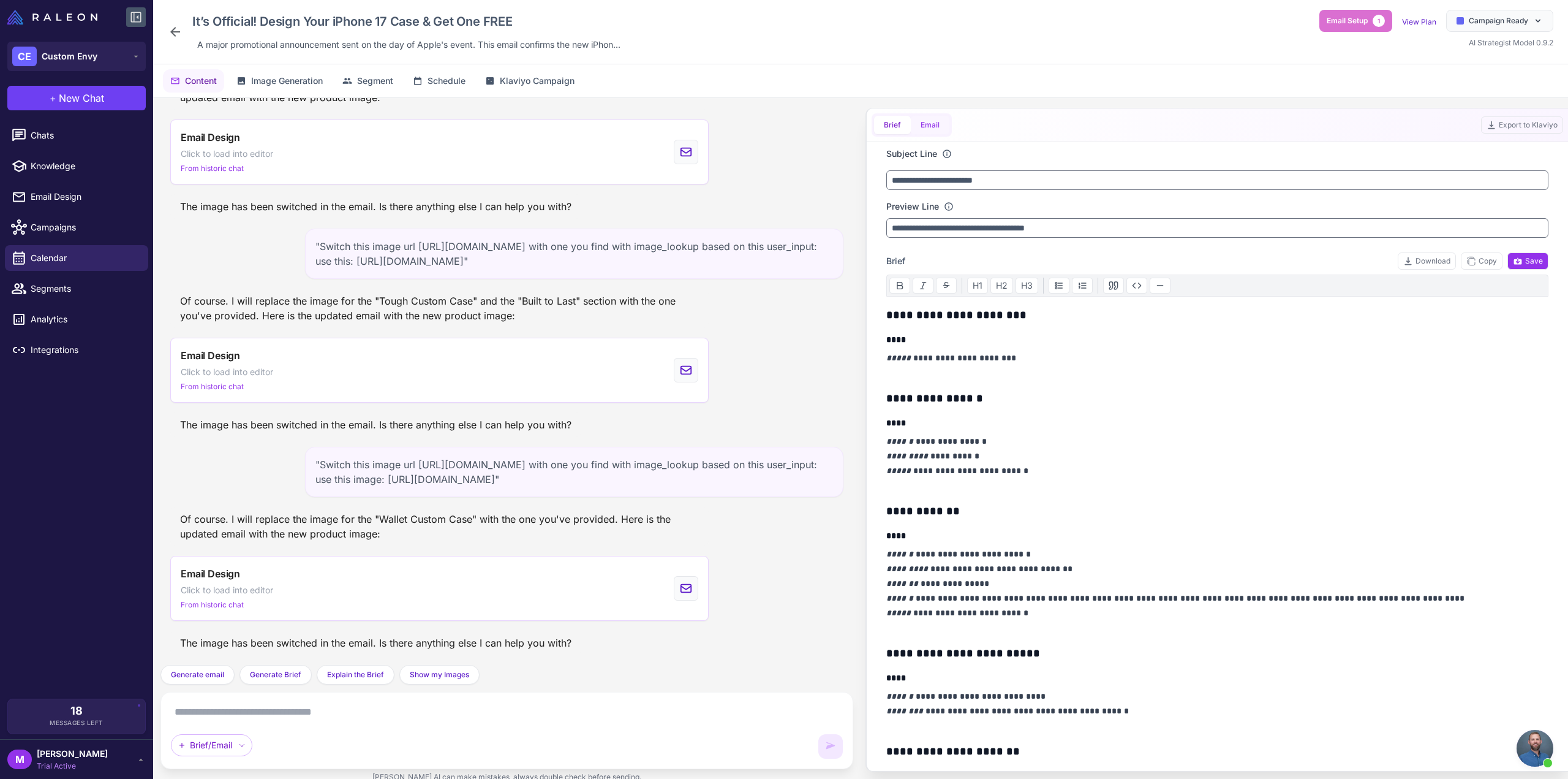
click at [942, 129] on button "Email" at bounding box center [930, 125] width 39 height 18
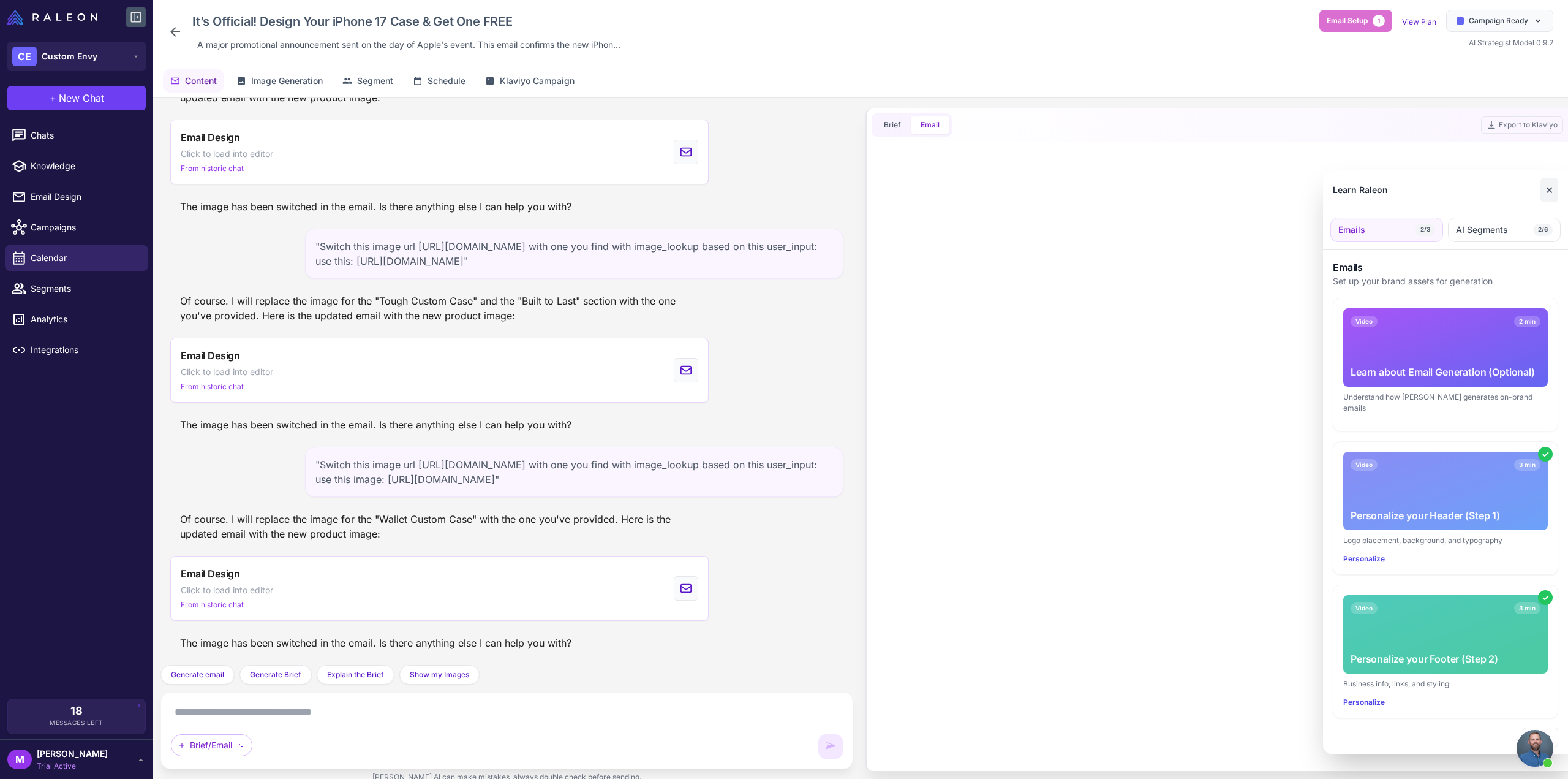
click at [1551, 196] on button "✕" at bounding box center [1550, 190] width 18 height 24
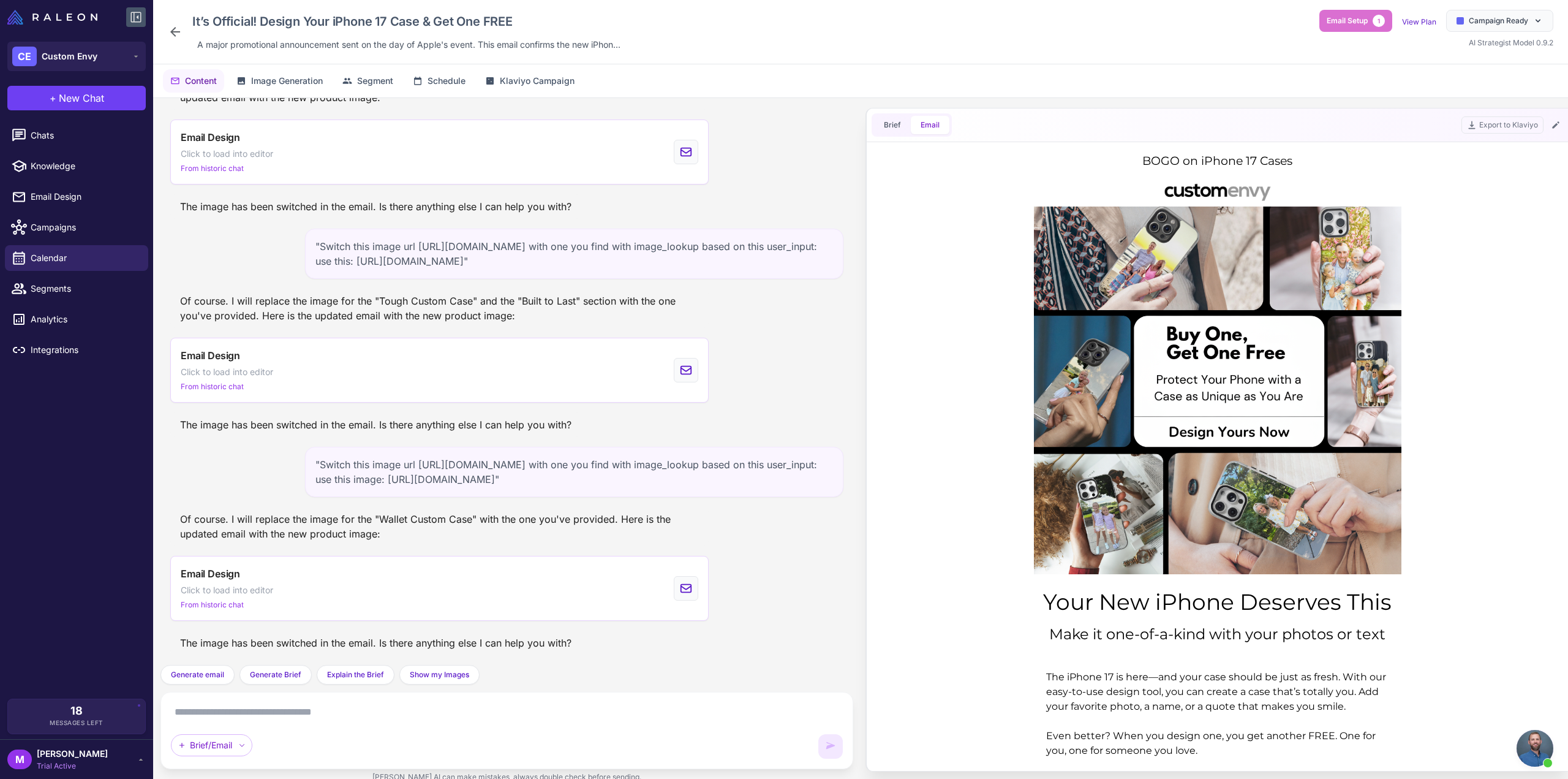
scroll to position [0, 0]
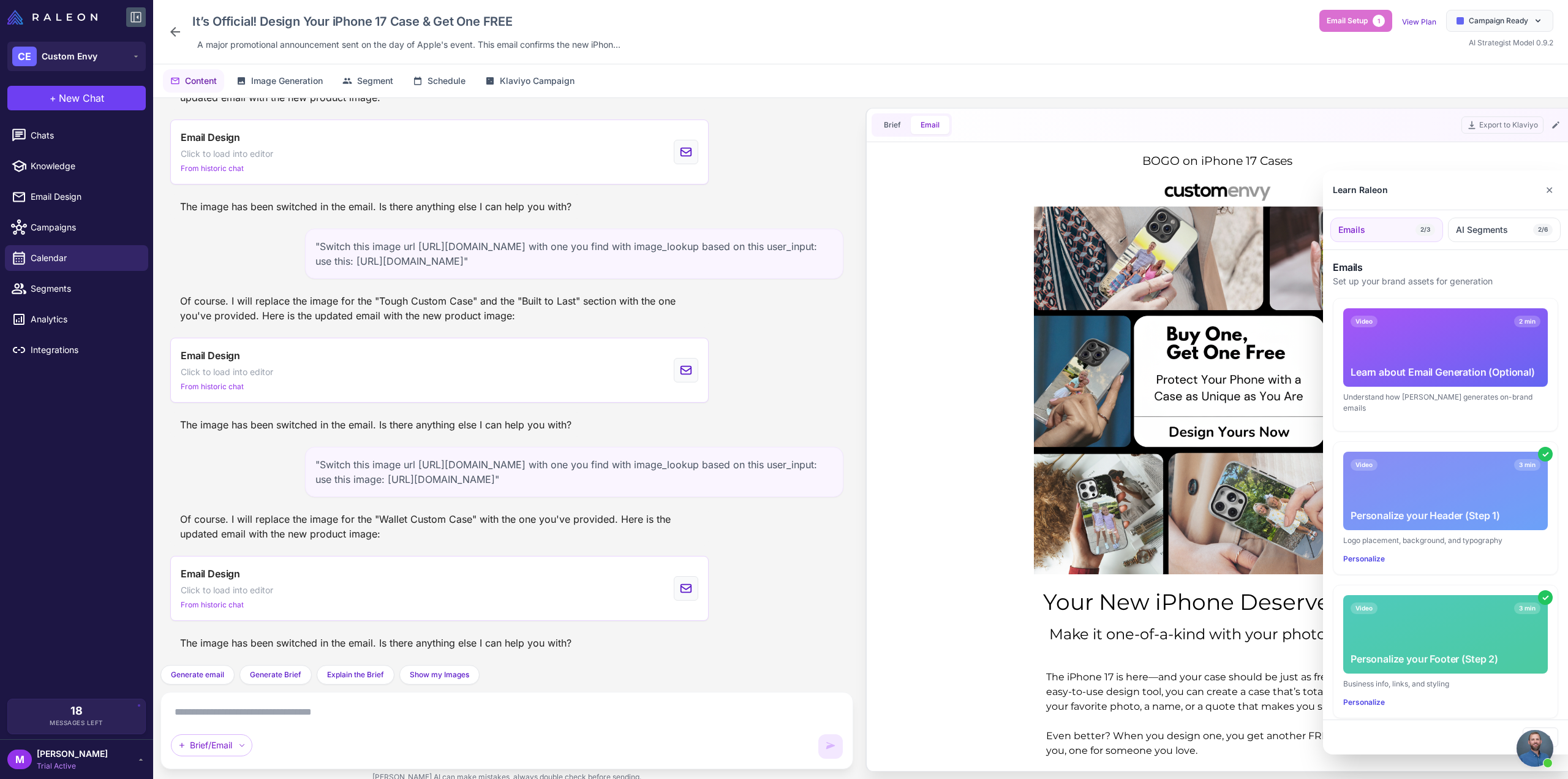
click at [272, 709] on div at bounding box center [784, 389] width 1568 height 779
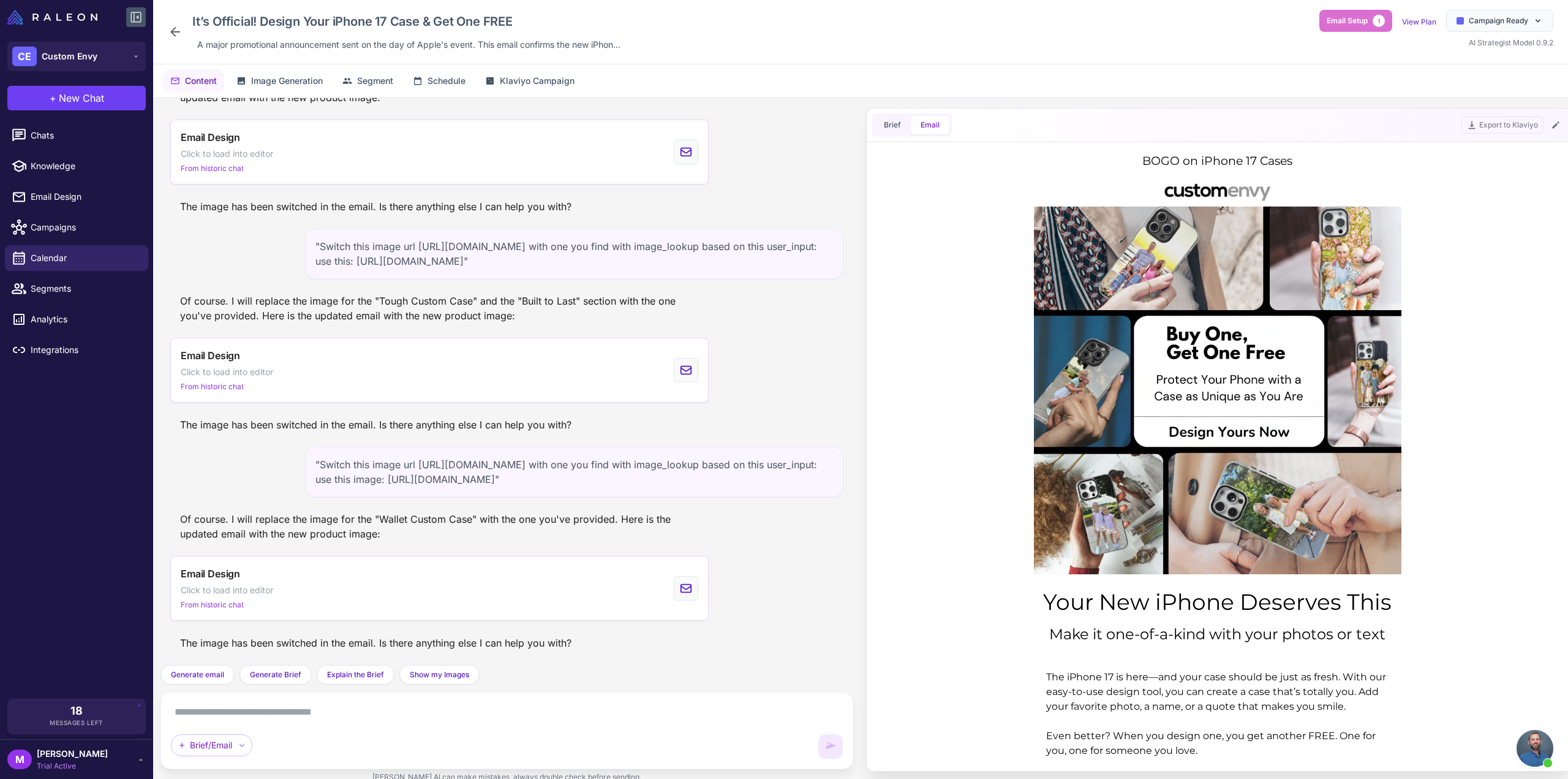
click at [273, 704] on textarea at bounding box center [507, 712] width 672 height 20
paste textarea "**********"
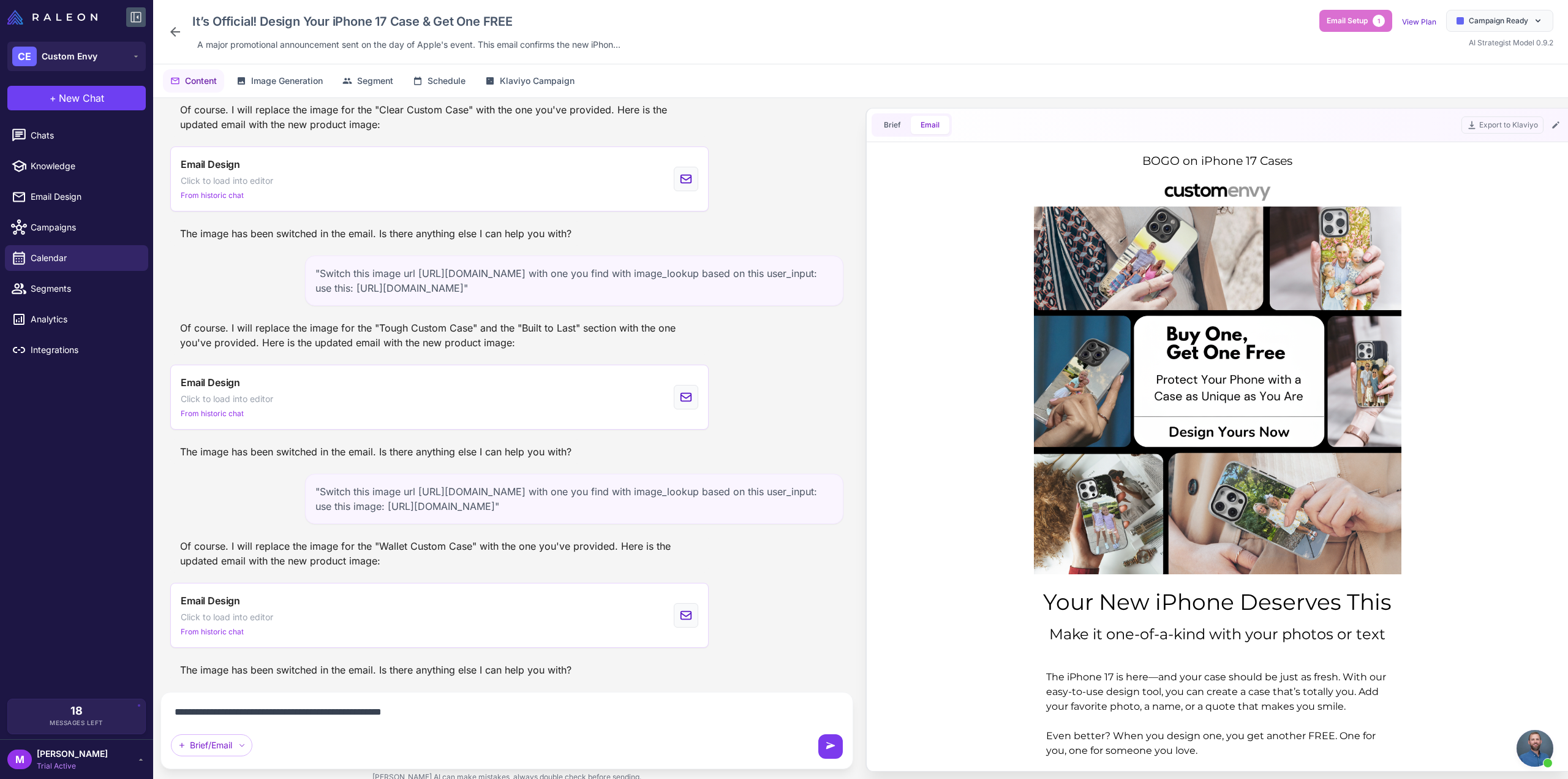
type textarea "**********"
click at [834, 749] on icon at bounding box center [831, 746] width 12 height 12
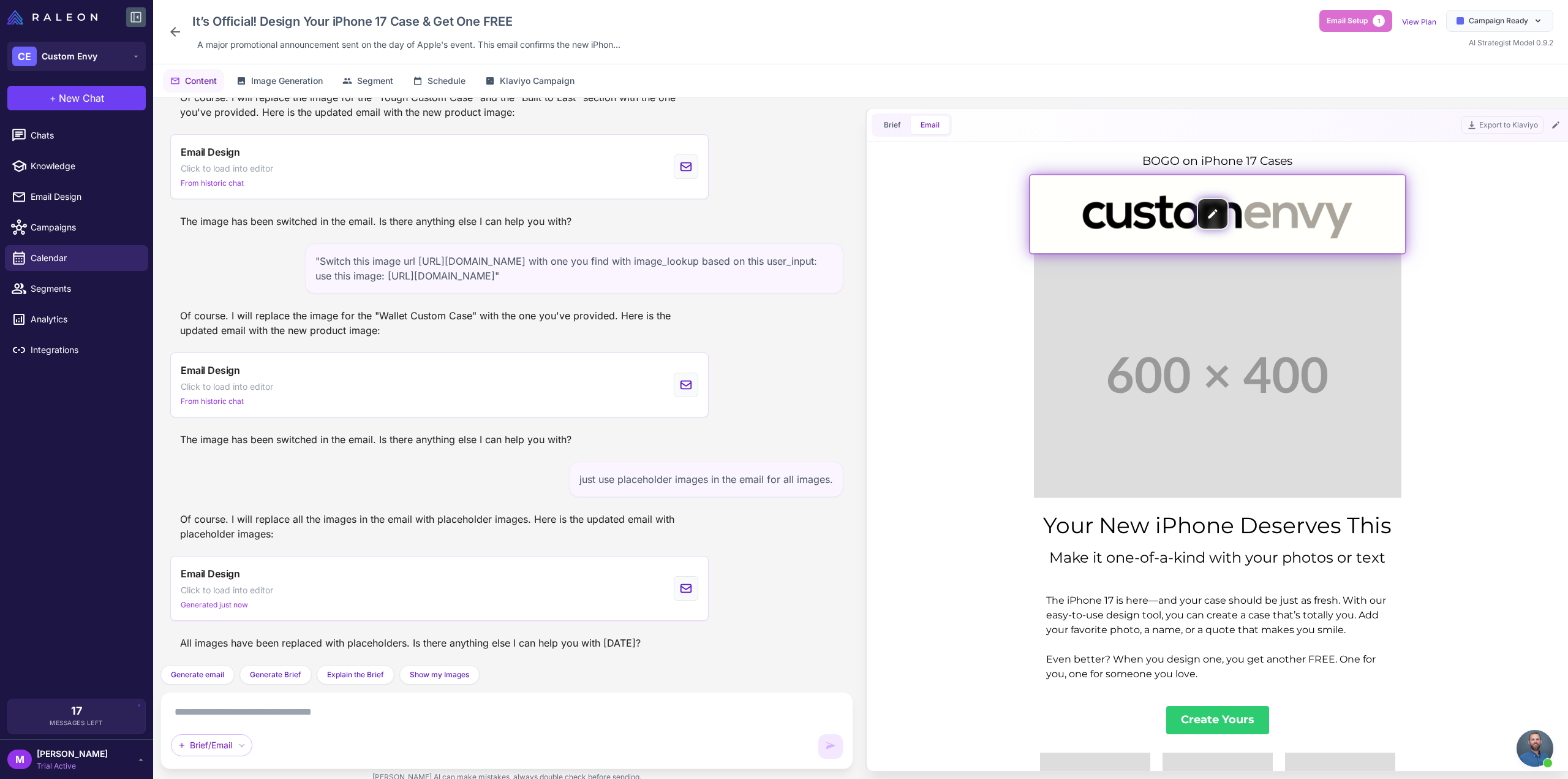
click at [1246, 209] on img at bounding box center [1218, 213] width 375 height 78
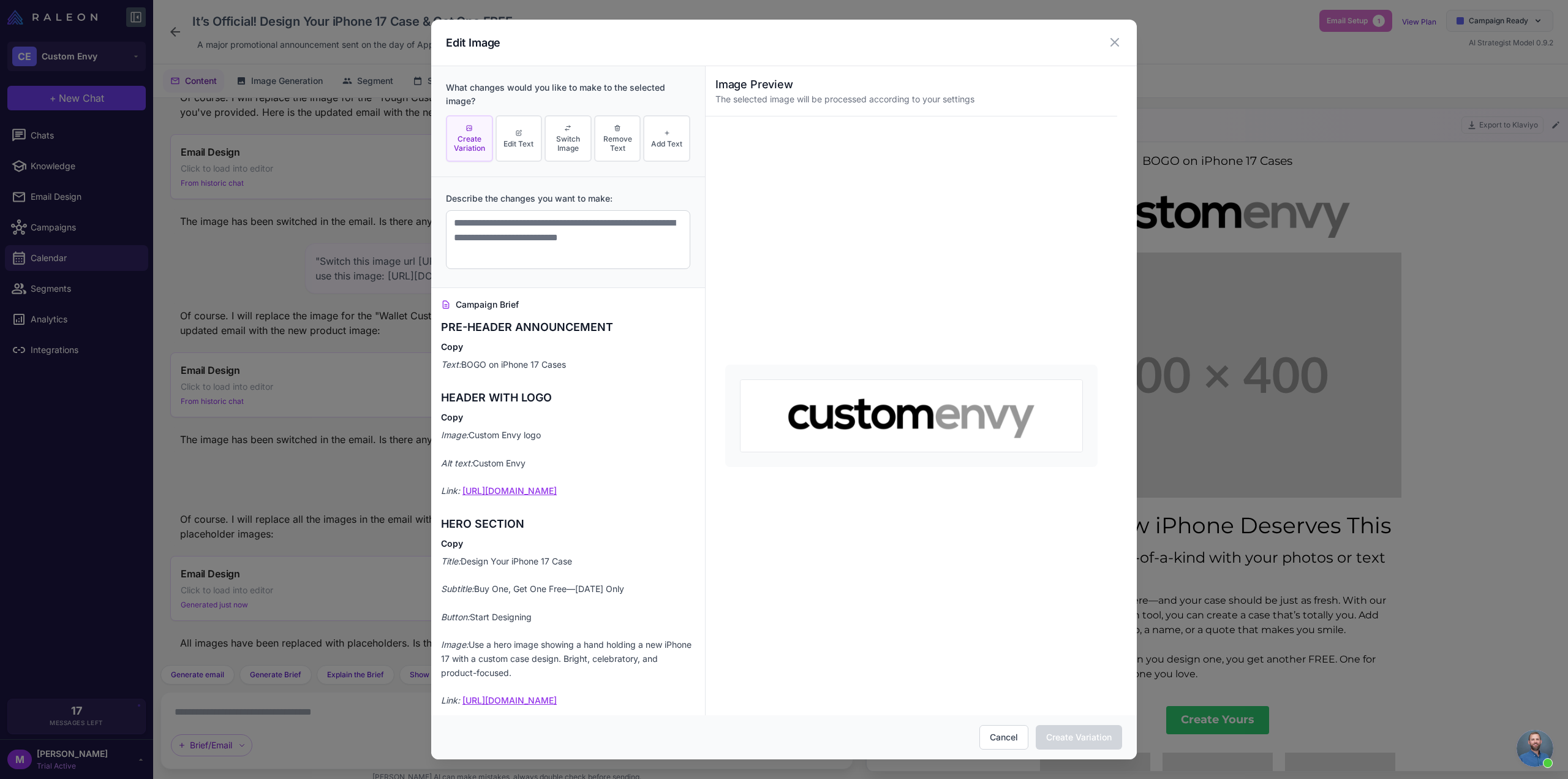
click at [994, 752] on div "Cancel Create Variation" at bounding box center [784, 737] width 706 height 44
click at [996, 740] on button "Cancel" at bounding box center [1003, 736] width 49 height 24
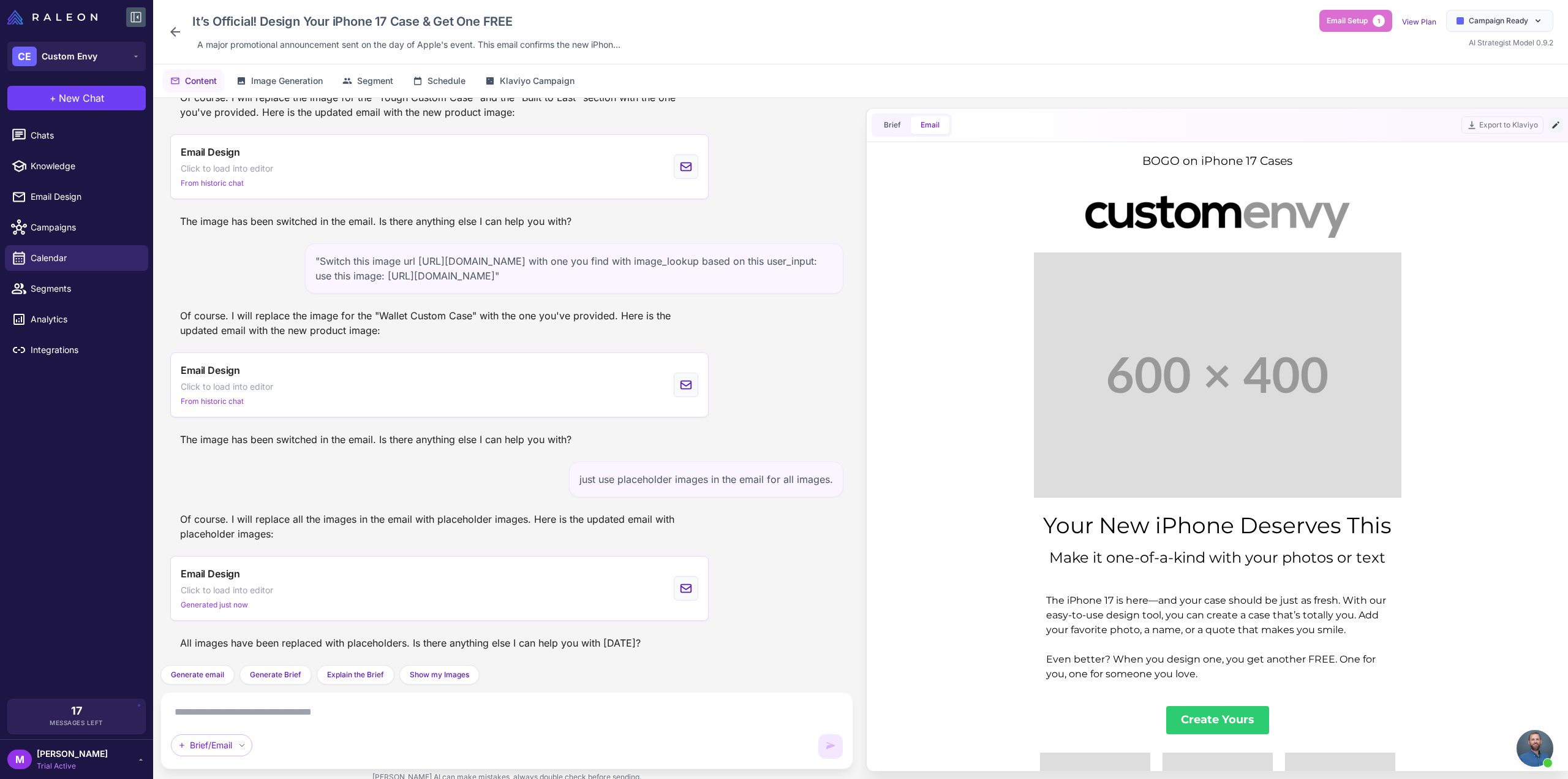
click at [1555, 122] on icon at bounding box center [1556, 125] width 10 height 10
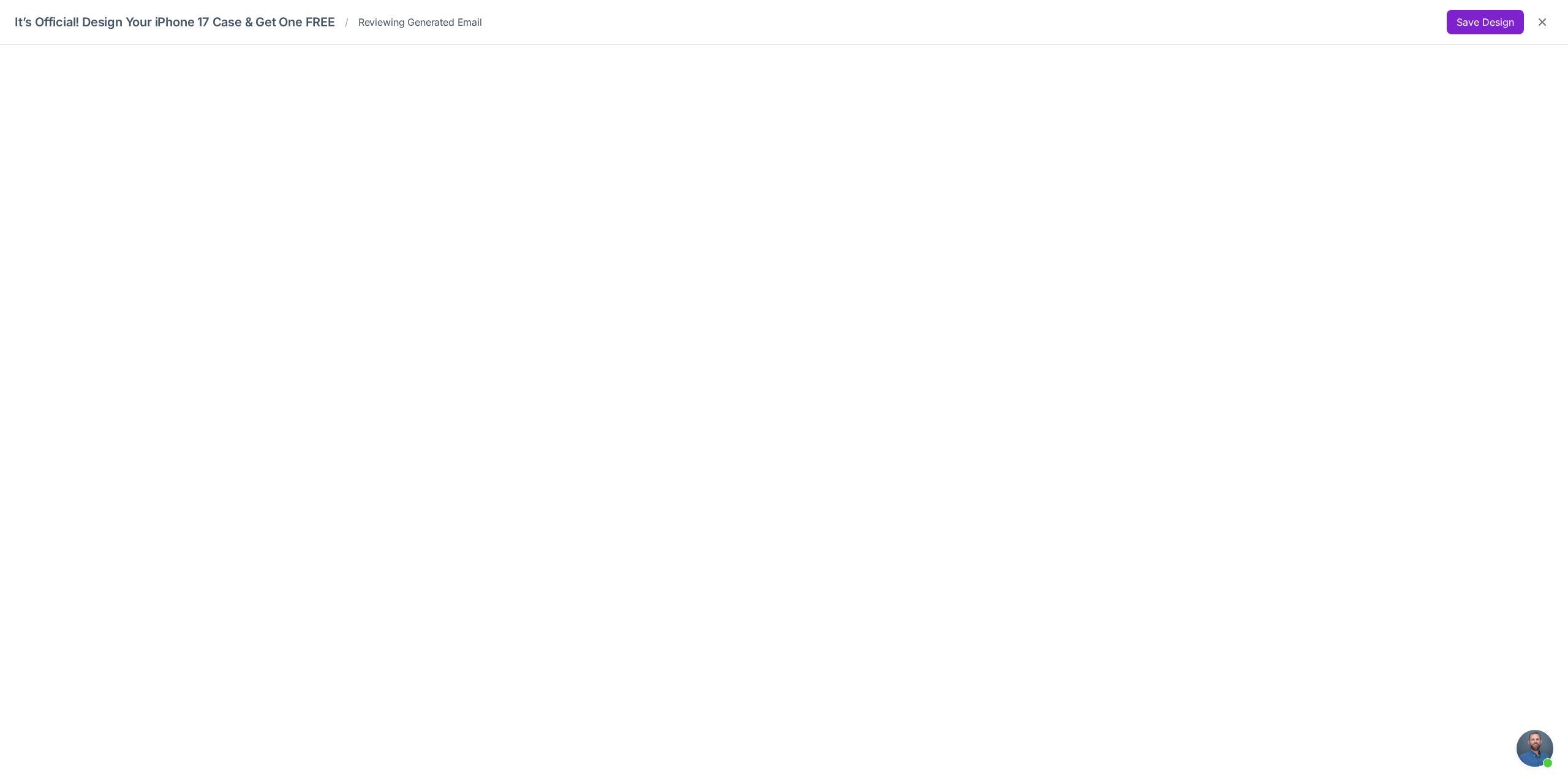
click at [1475, 18] on button "Save Design" at bounding box center [1485, 21] width 77 height 24
click at [1479, 21] on button "Save Design" at bounding box center [1485, 21] width 77 height 24
click at [1547, 20] on icon "Close" at bounding box center [1542, 22] width 12 height 12
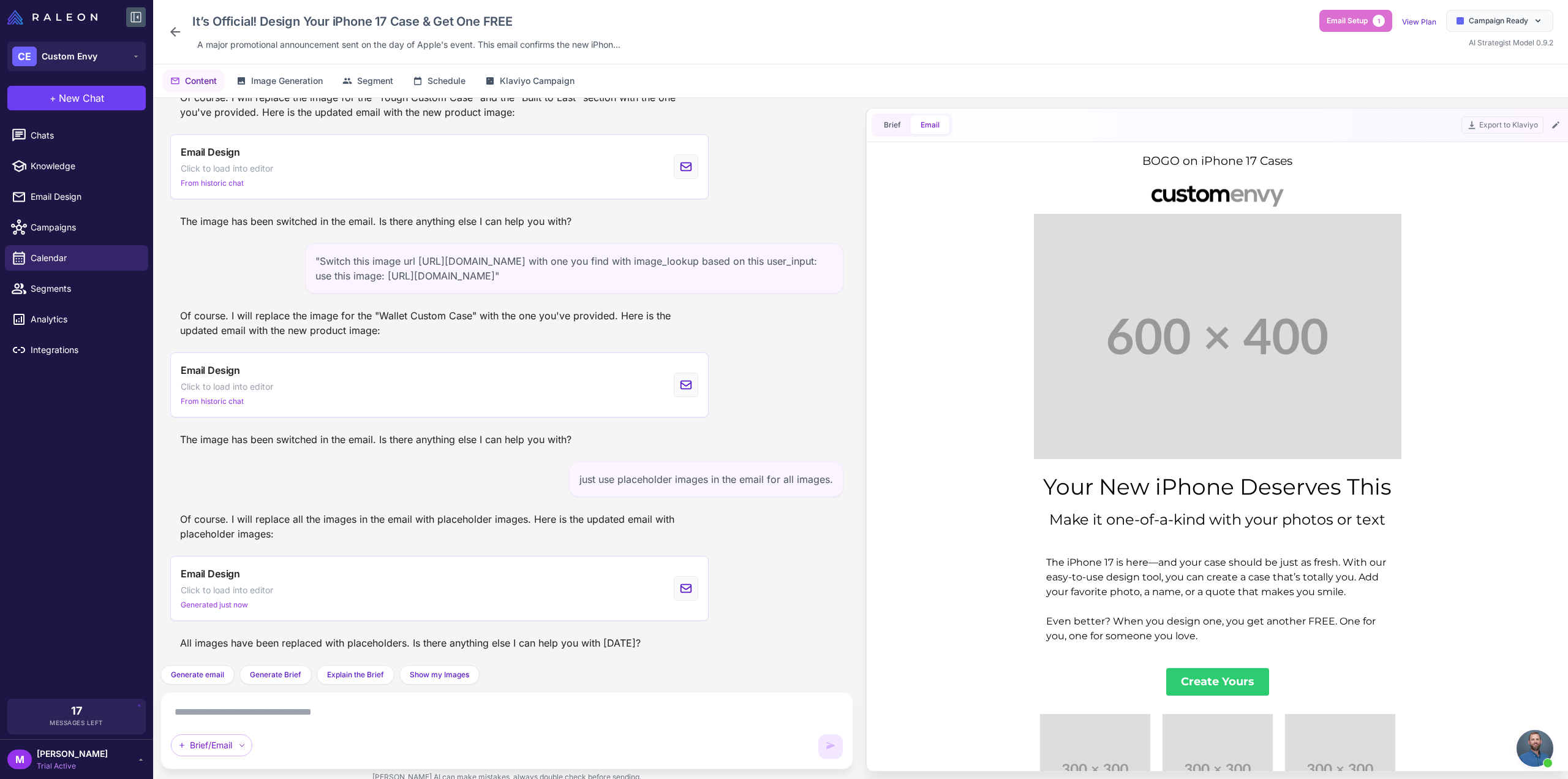
click at [175, 32] on icon at bounding box center [175, 32] width 10 height 10
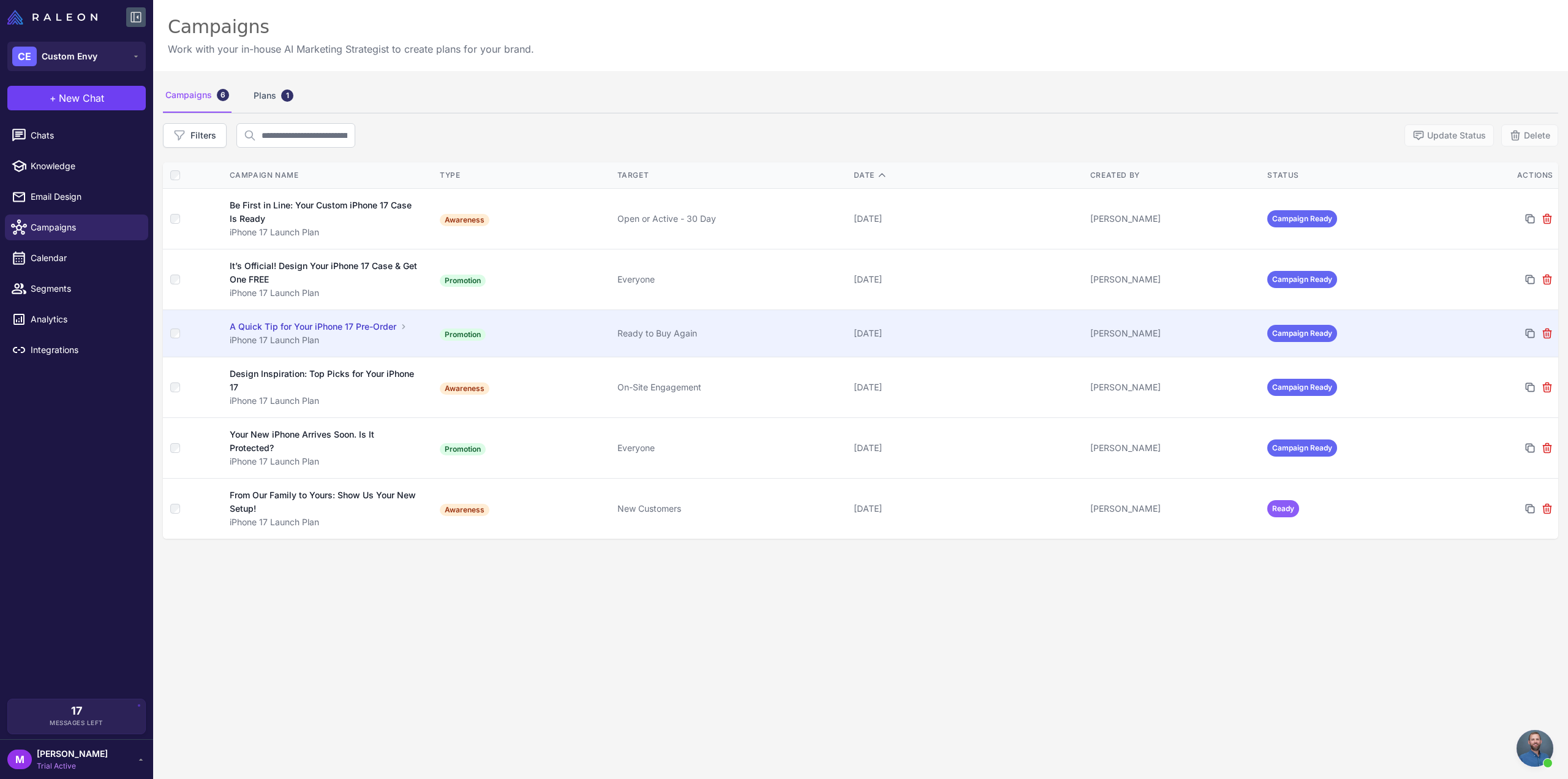
click at [444, 321] on td "Promotion" at bounding box center [524, 333] width 178 height 47
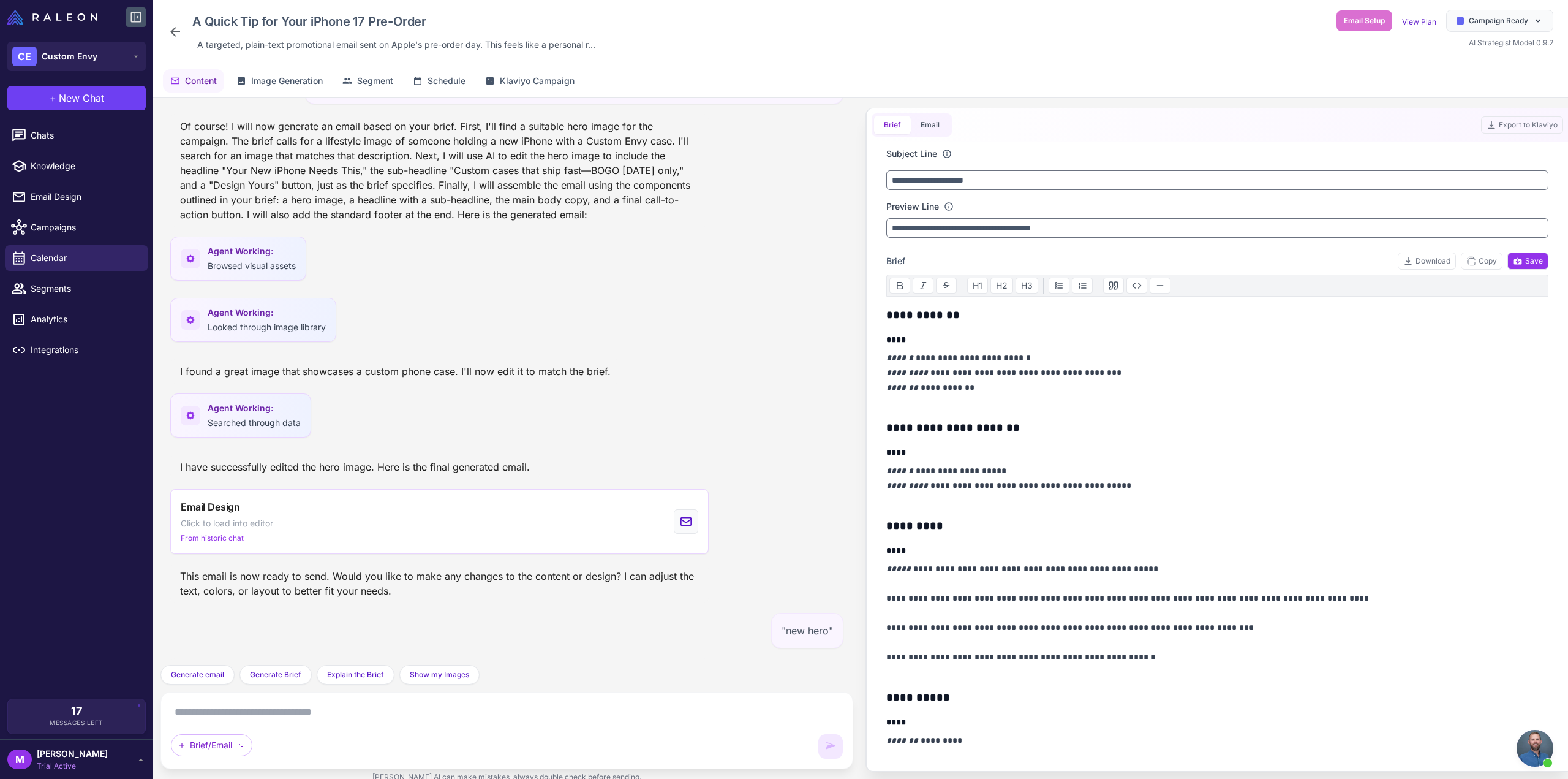
scroll to position [1340, 0]
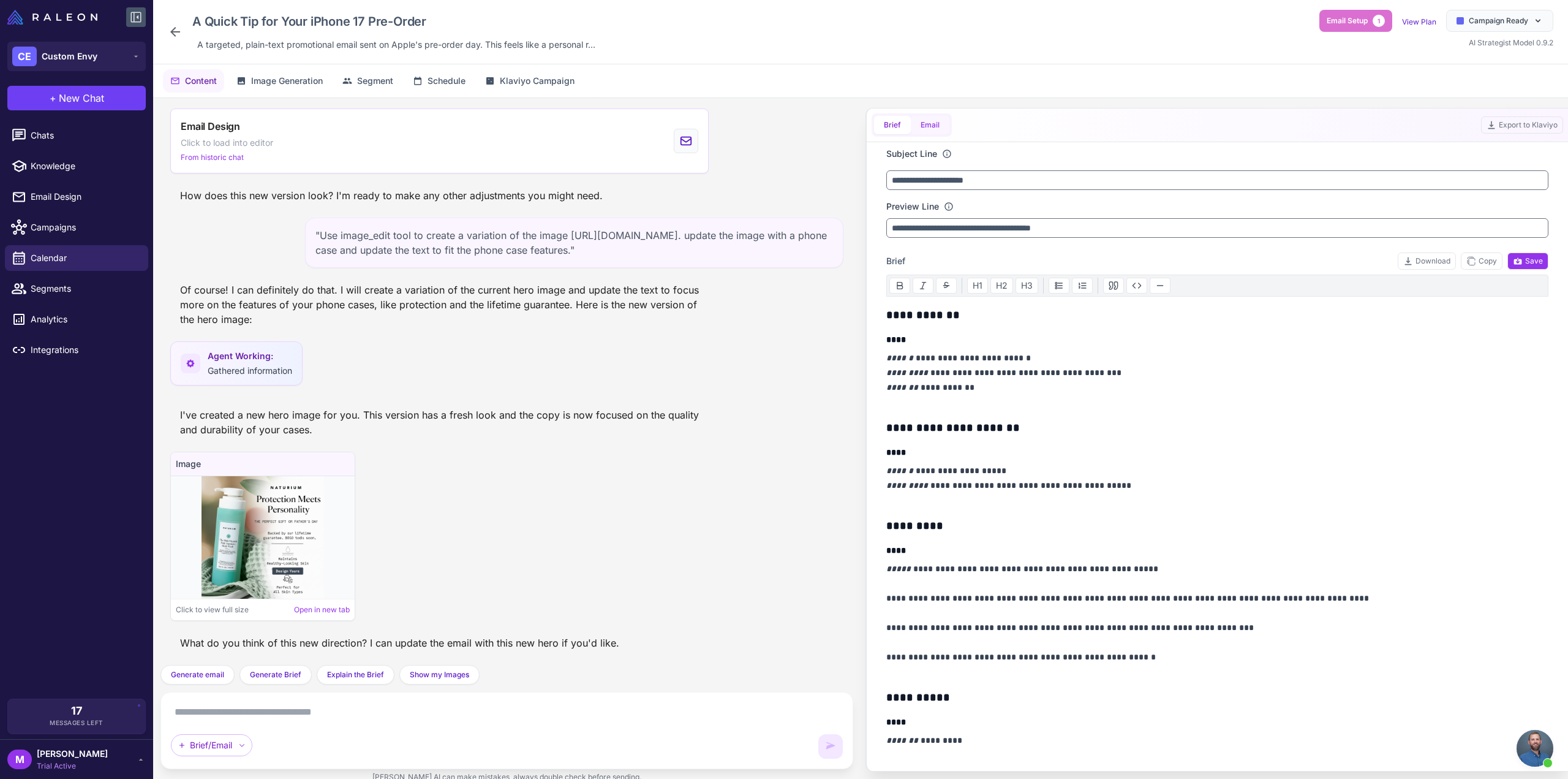
click at [937, 131] on button "Email" at bounding box center [930, 125] width 39 height 18
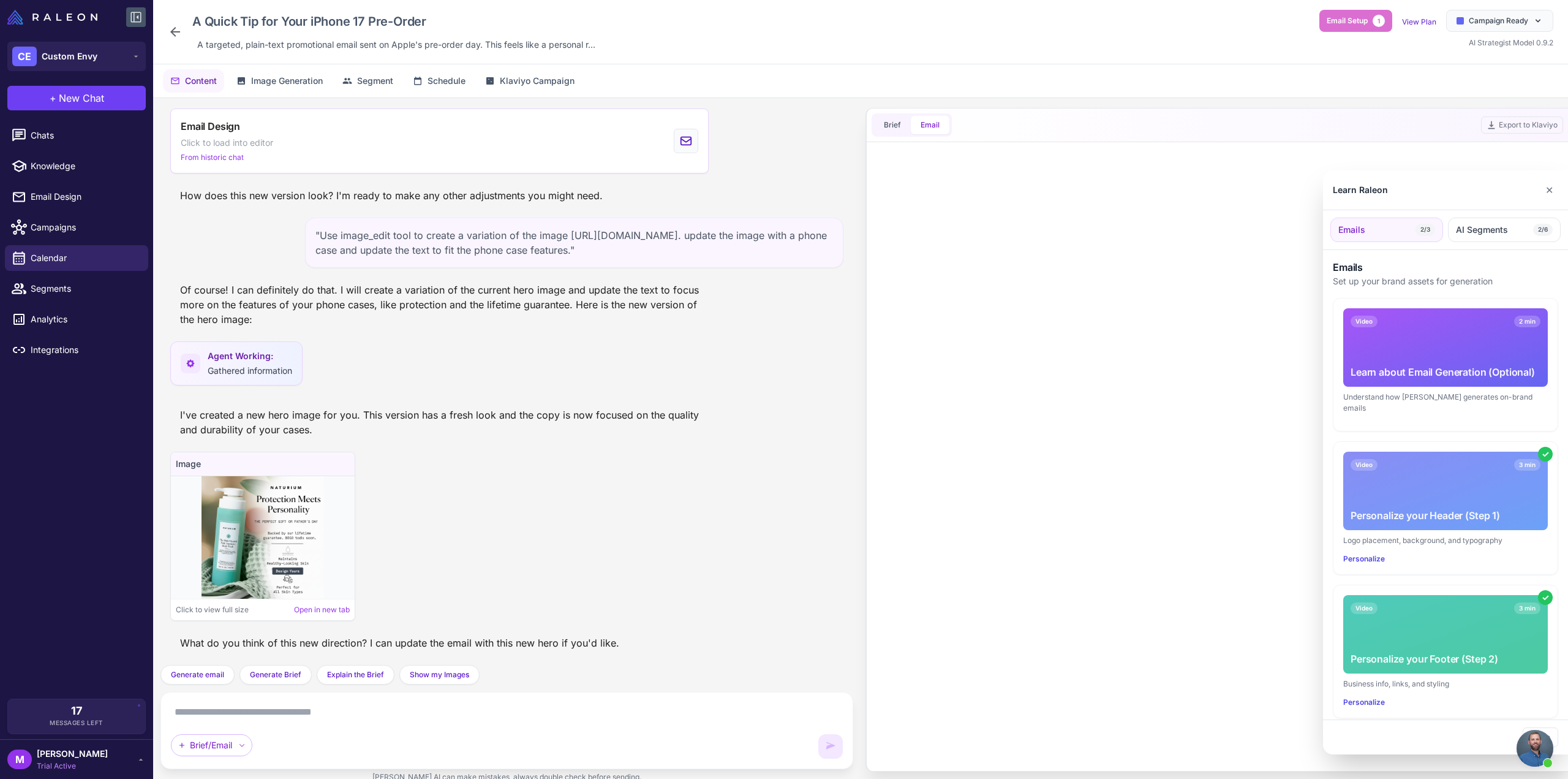
click at [232, 713] on div at bounding box center [784, 389] width 1568 height 779
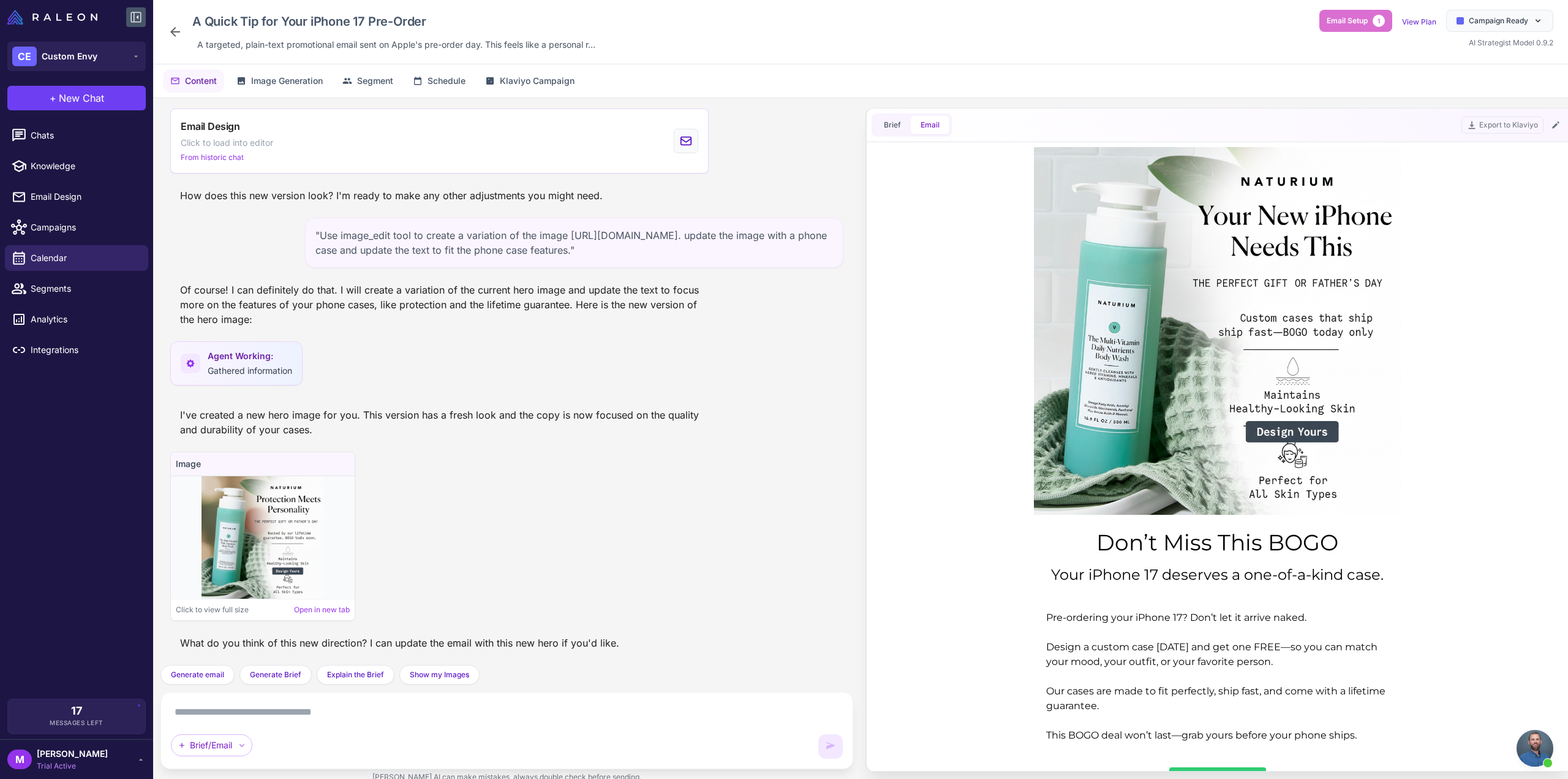
scroll to position [0, 0]
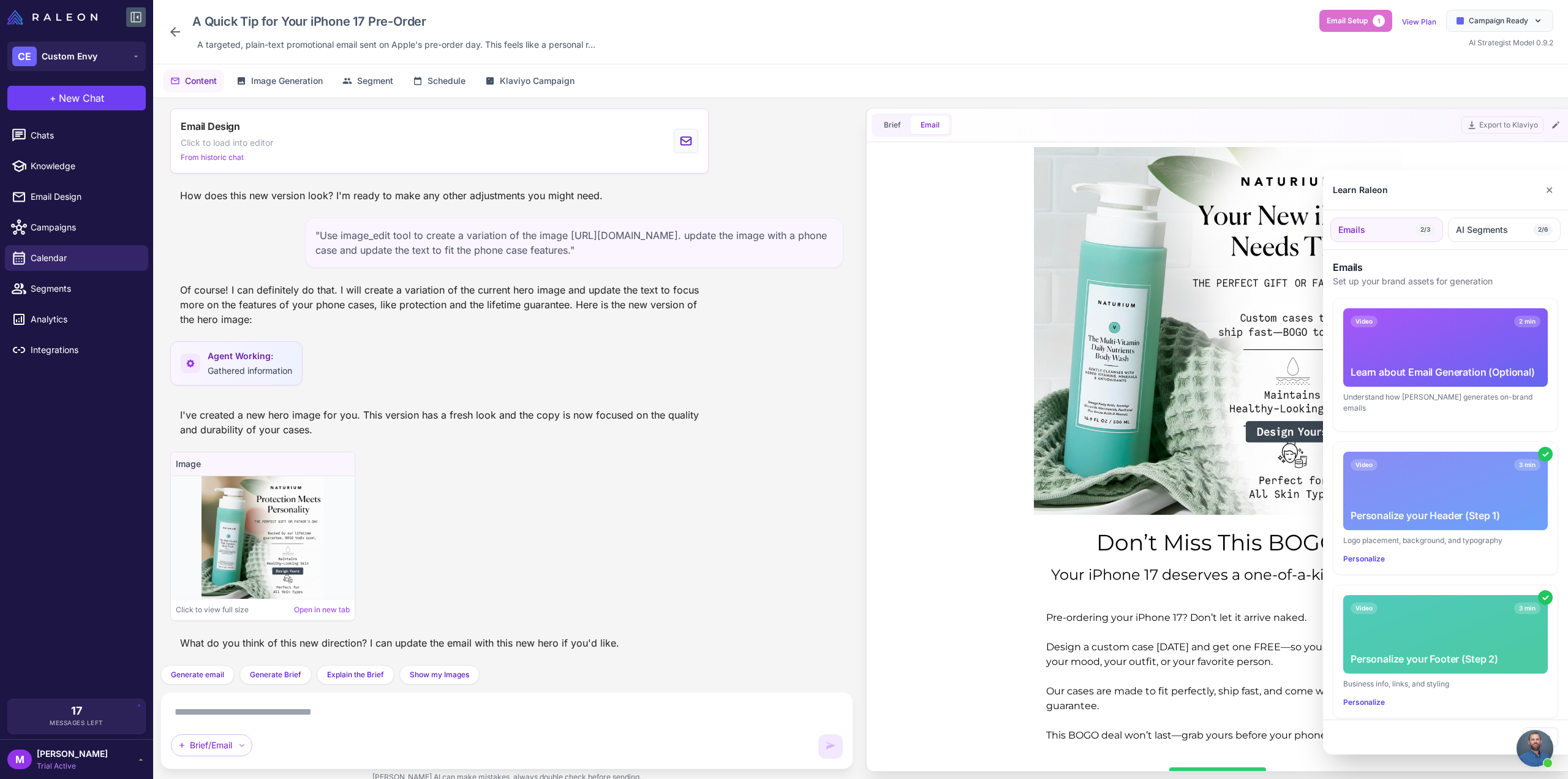
click at [240, 716] on div at bounding box center [784, 389] width 1568 height 779
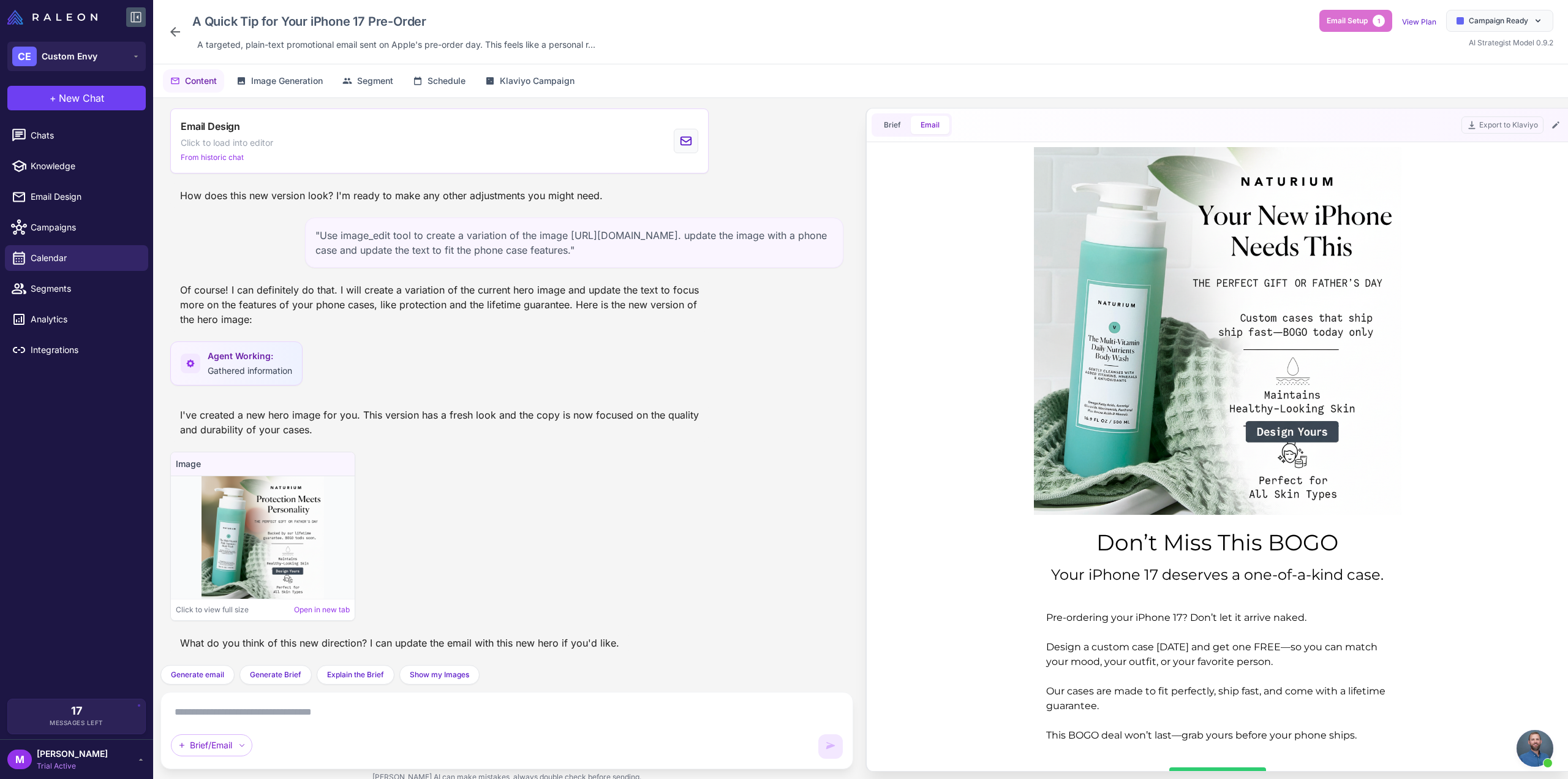
click at [262, 715] on textarea at bounding box center [507, 712] width 672 height 20
paste textarea "**********"
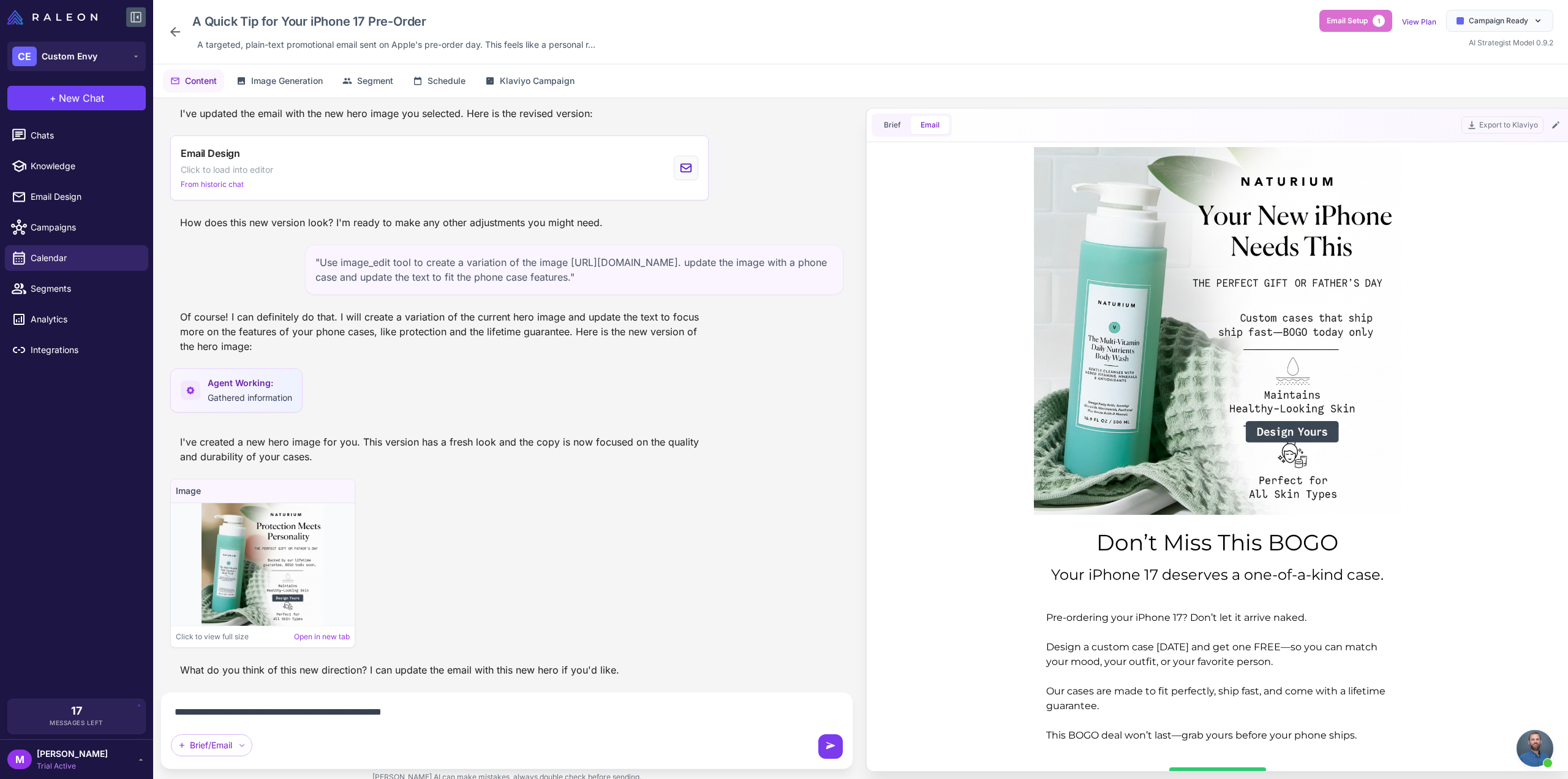
type textarea "**********"
click at [831, 747] on icon at bounding box center [831, 745] width 10 height 7
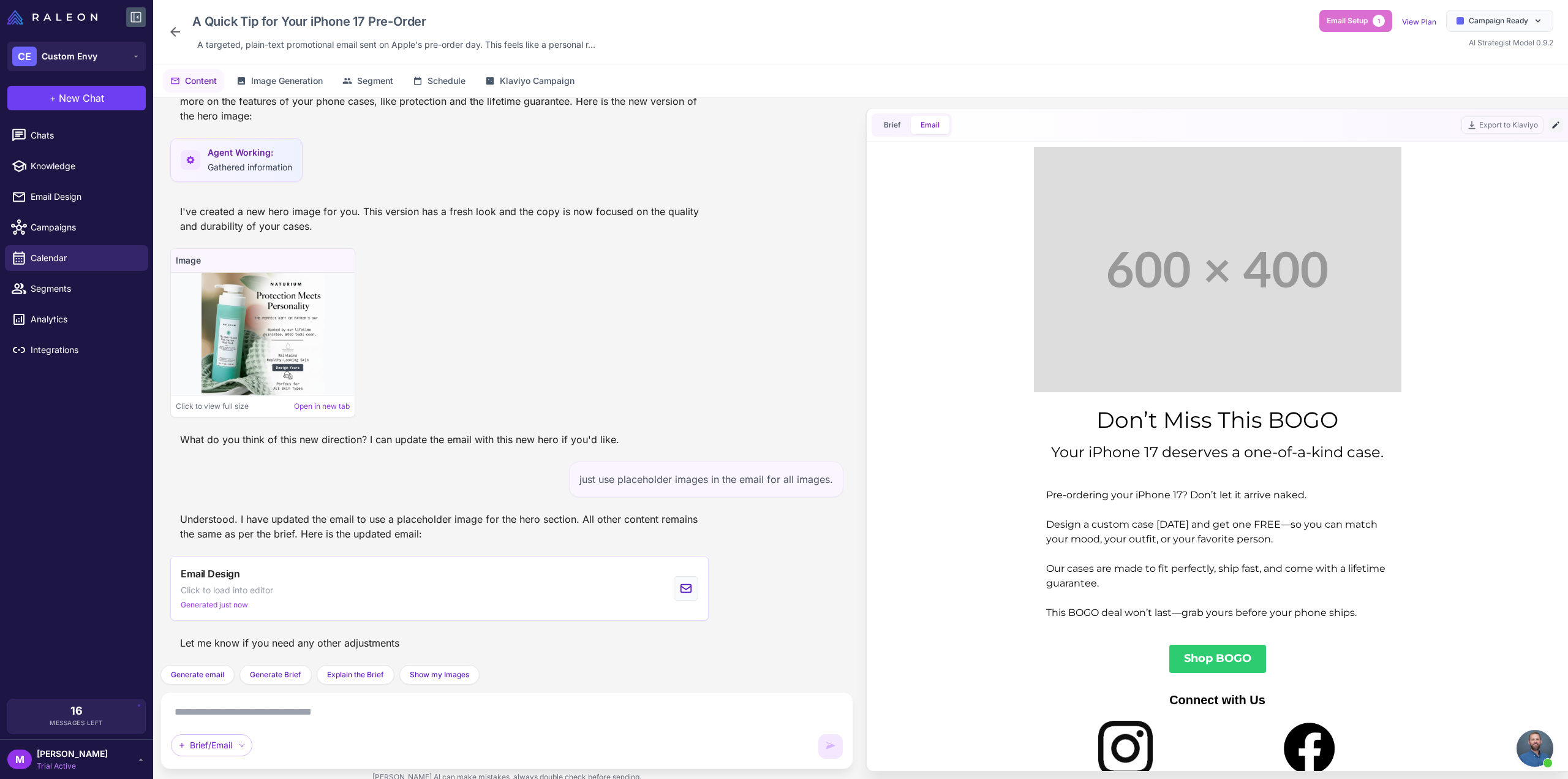
click at [1551, 127] on icon at bounding box center [1556, 125] width 10 height 10
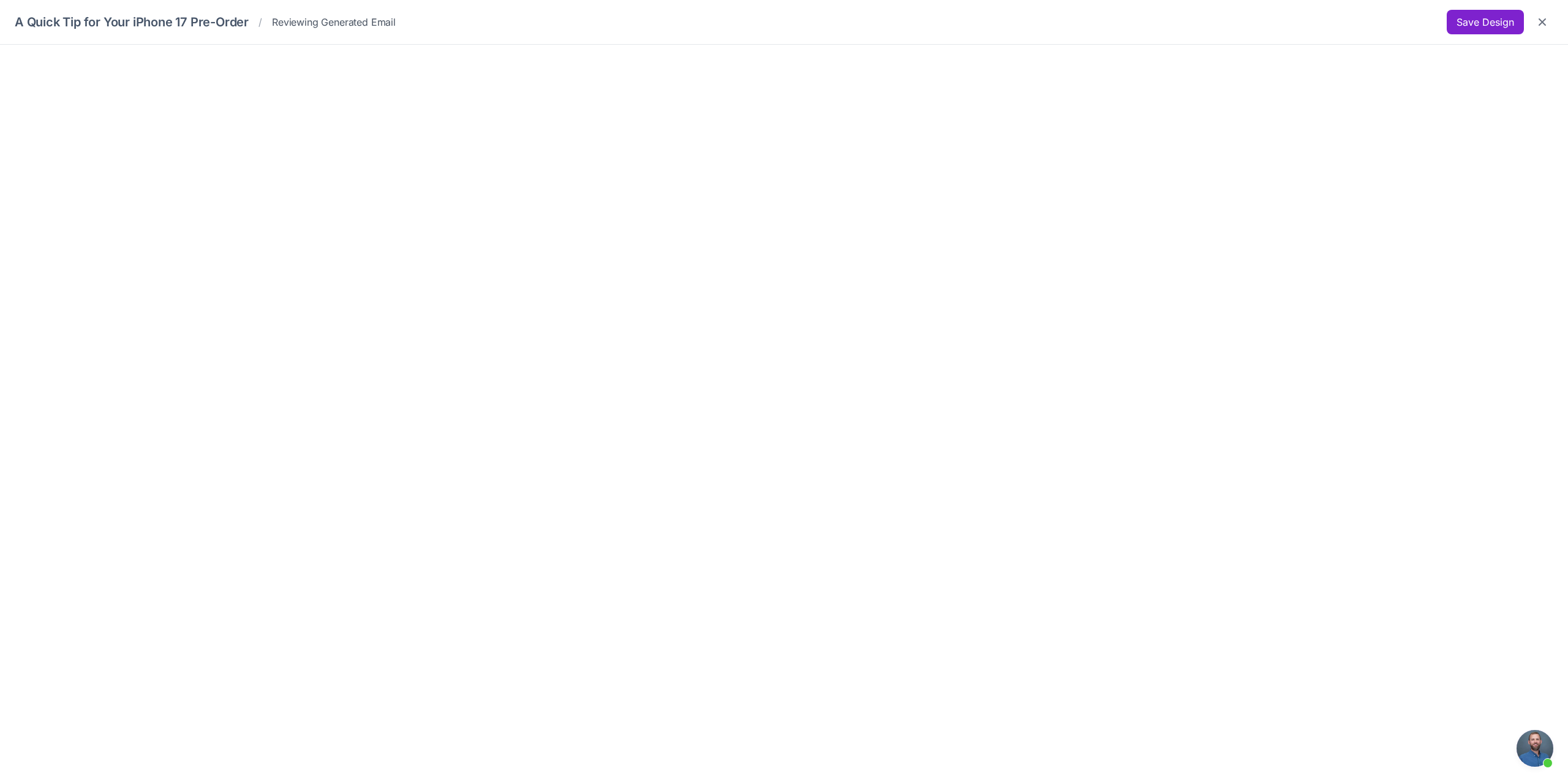
click at [1515, 20] on button "Save Design" at bounding box center [1485, 21] width 77 height 24
click at [1544, 23] on icon "Close" at bounding box center [1542, 22] width 7 height 7
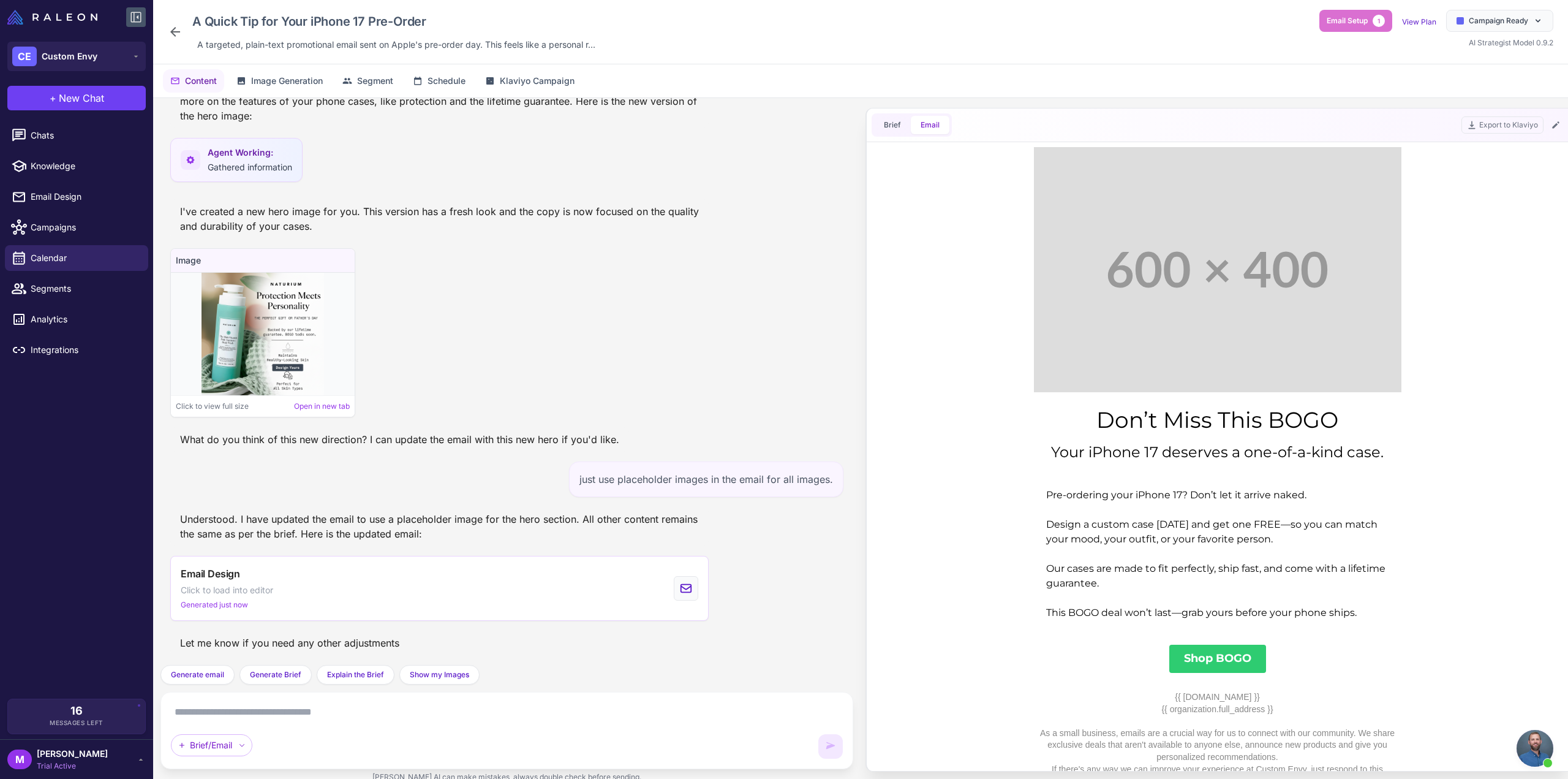
click at [173, 32] on icon at bounding box center [175, 32] width 10 height 10
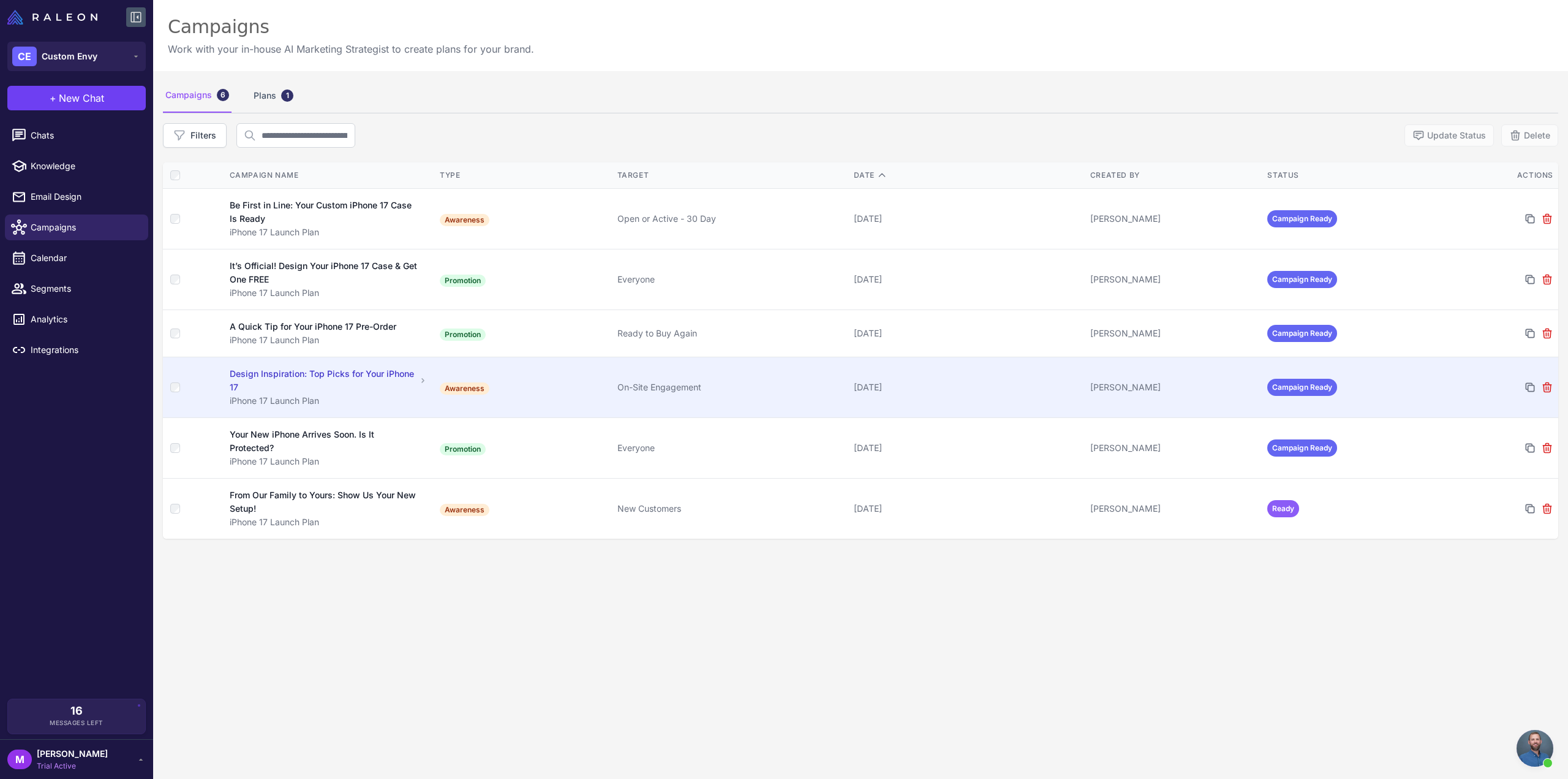
click at [316, 382] on div "Design Inspiration: Top Picks for Your iPhone 17" at bounding box center [323, 380] width 186 height 27
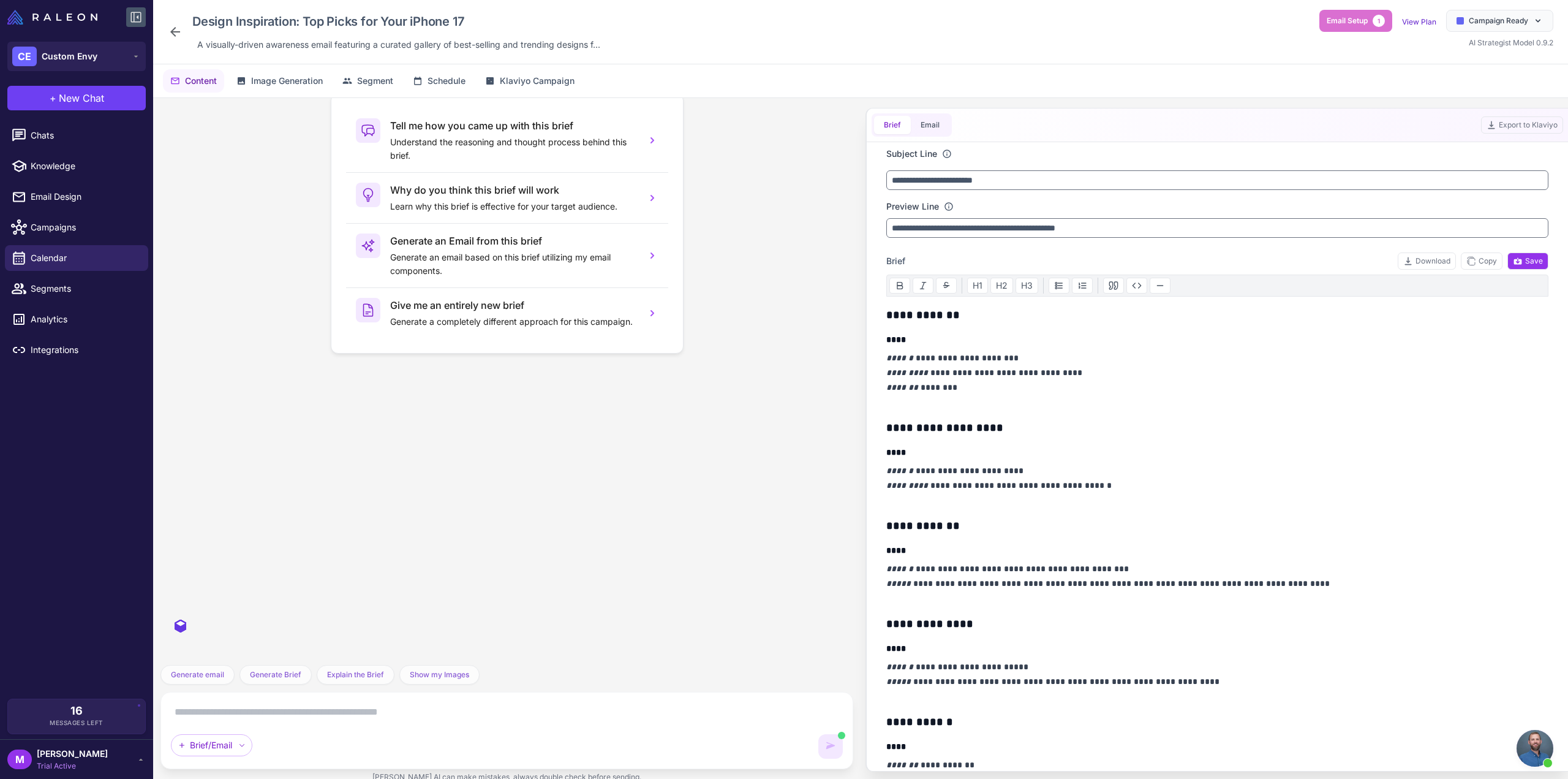
scroll to position [1153, 0]
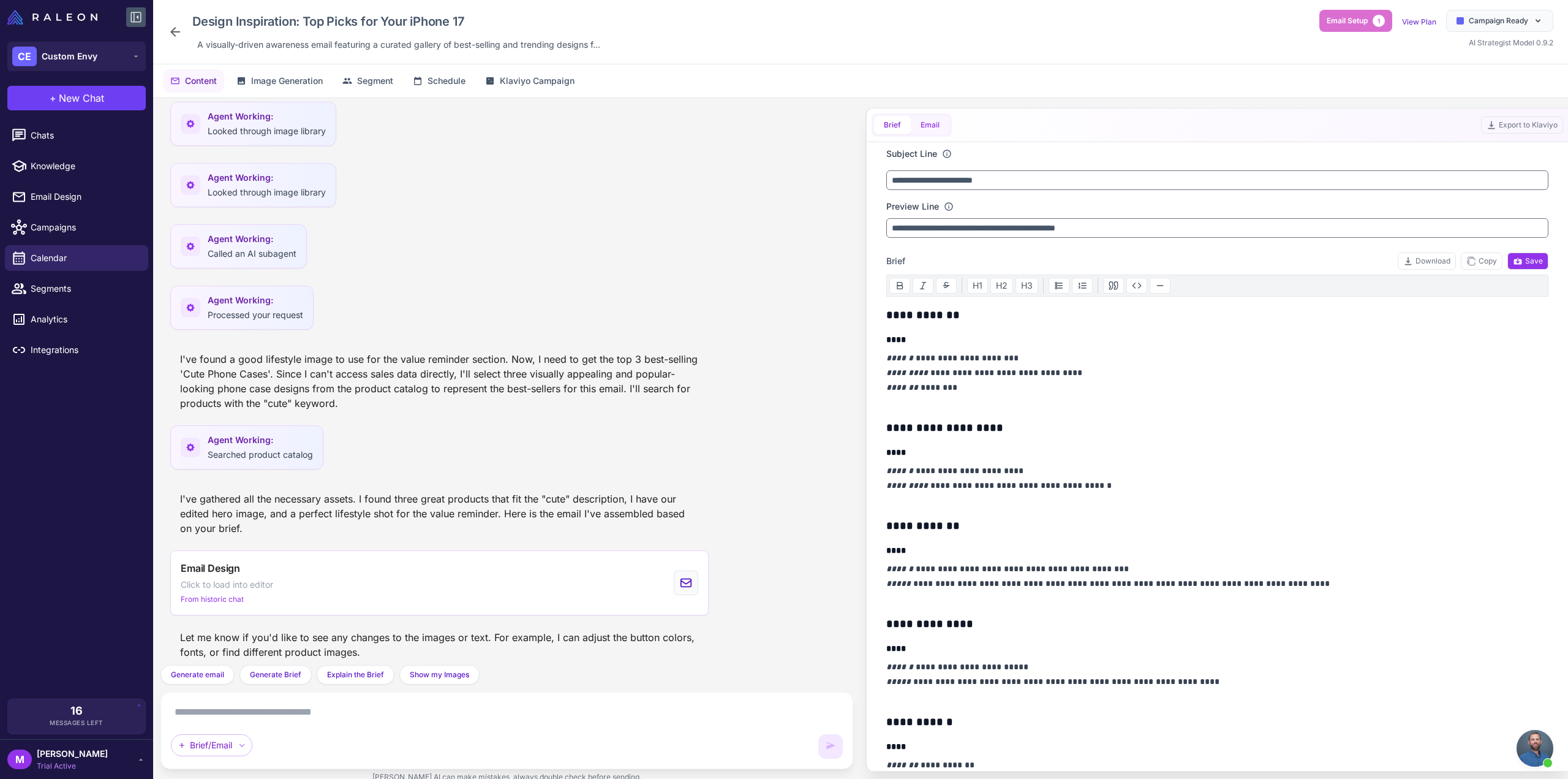
click at [926, 129] on button "Email" at bounding box center [930, 125] width 39 height 18
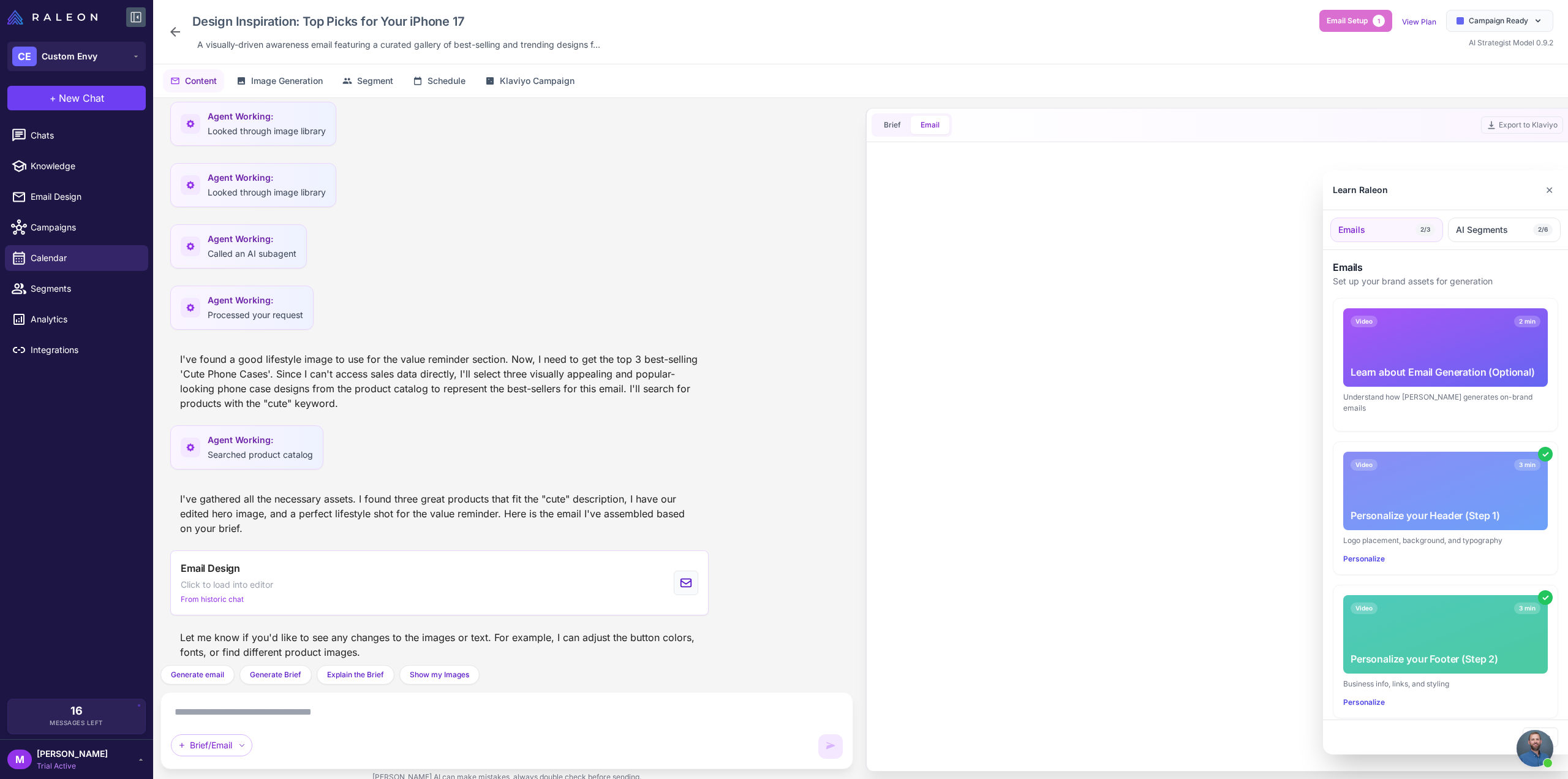
click at [1547, 193] on button "✕" at bounding box center [1550, 190] width 18 height 24
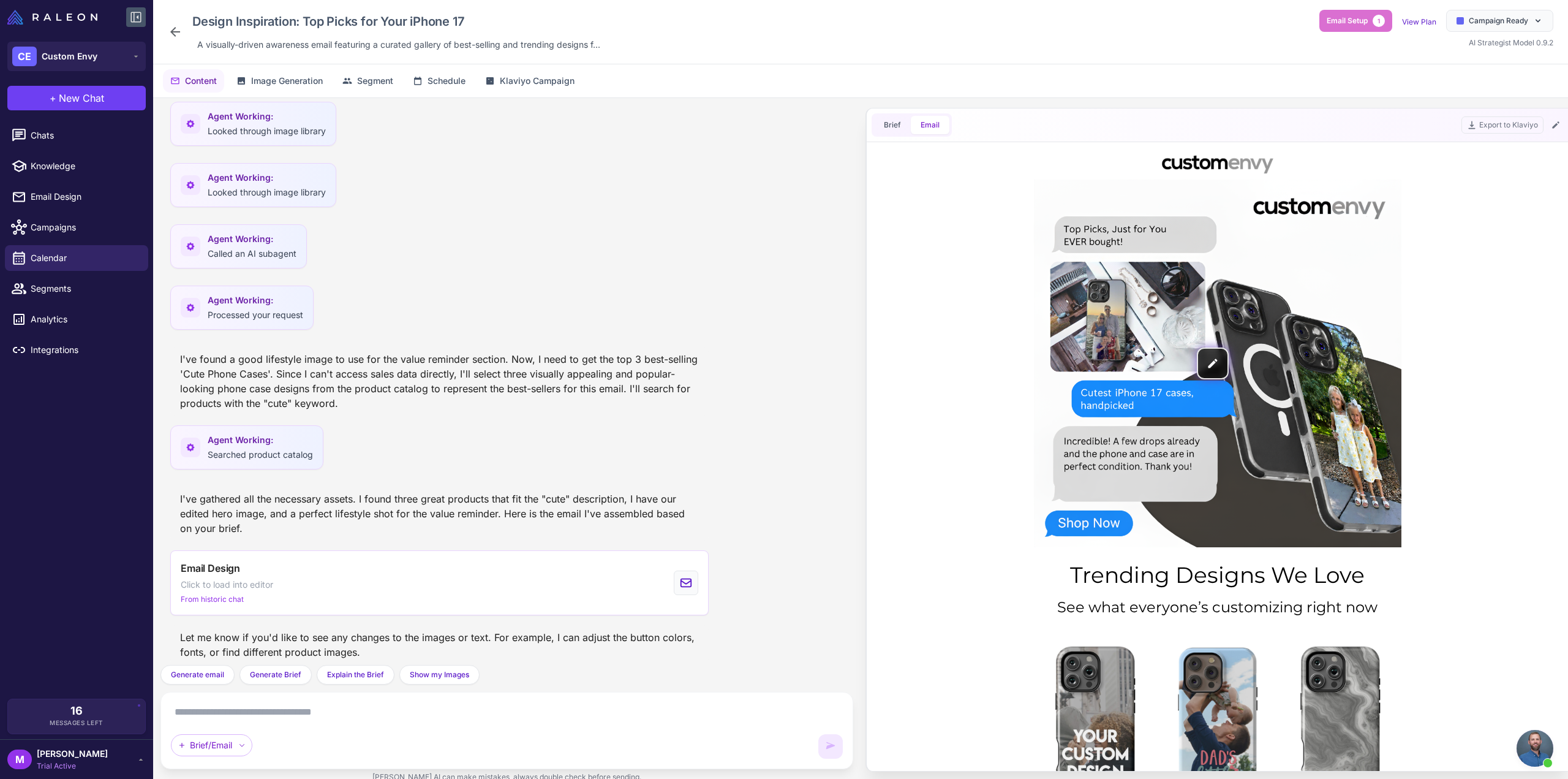
scroll to position [0, 0]
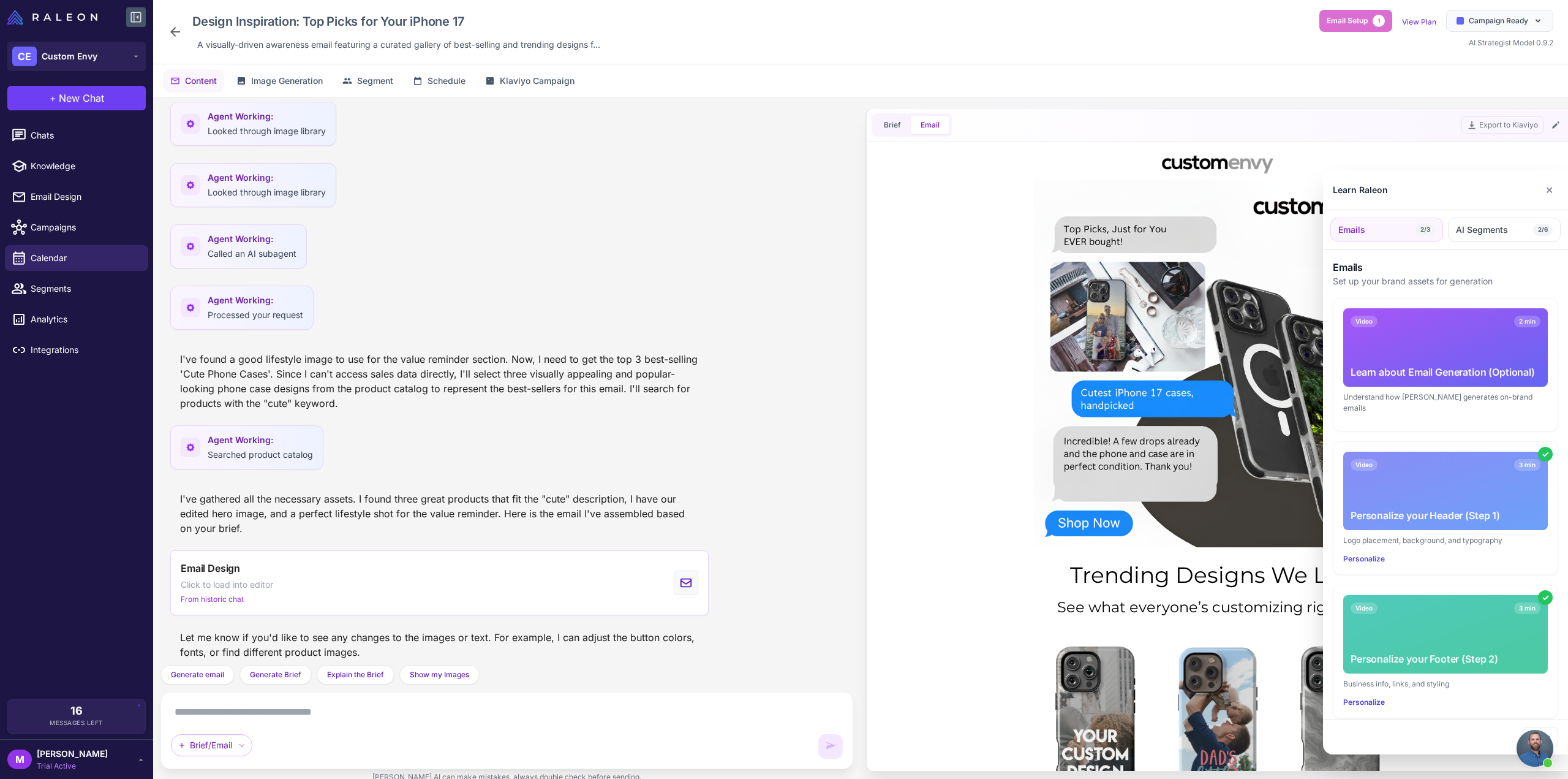
click at [364, 715] on div at bounding box center [784, 389] width 1568 height 779
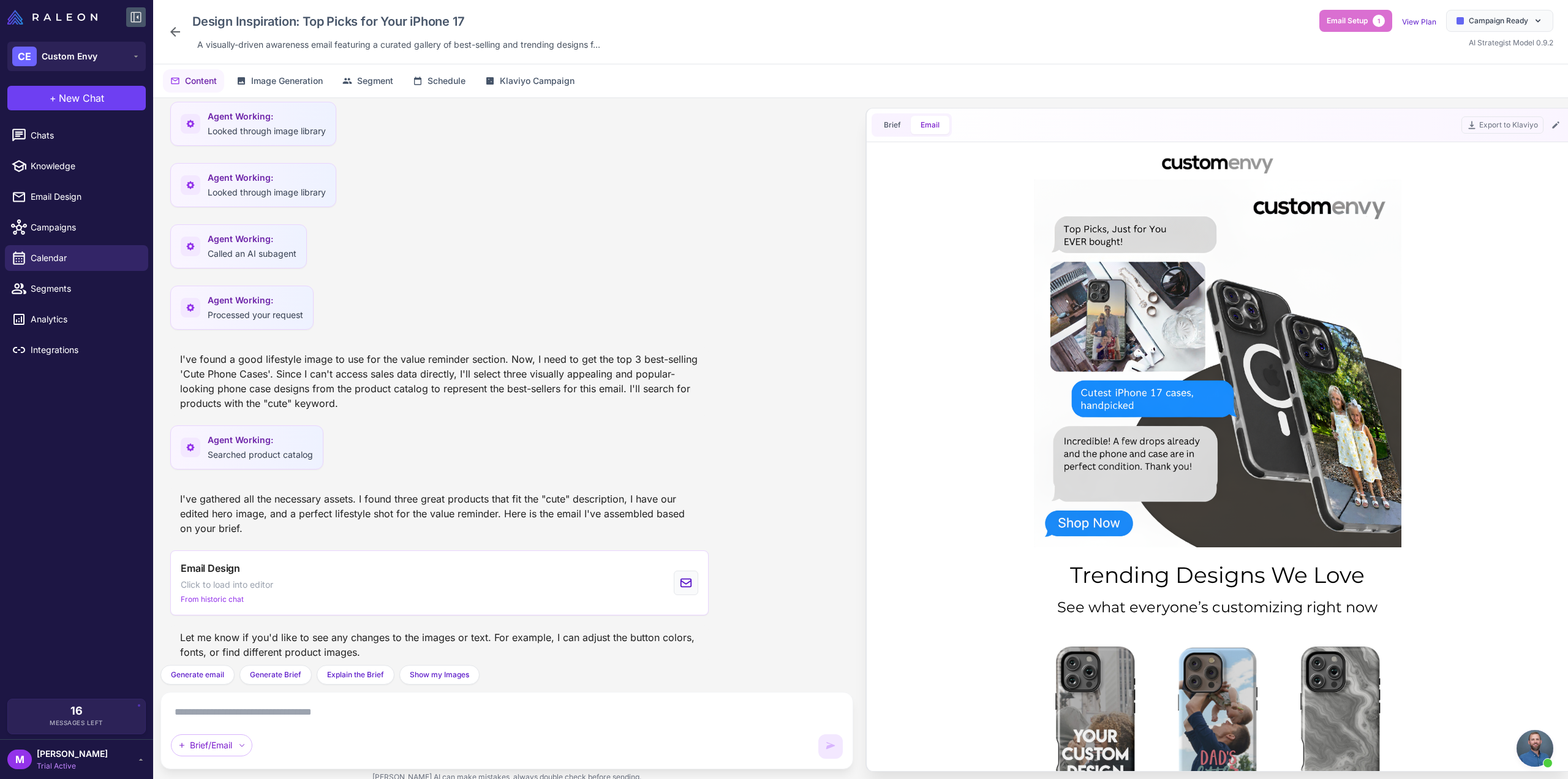
click at [360, 710] on textarea at bounding box center [507, 712] width 672 height 20
paste textarea "**********"
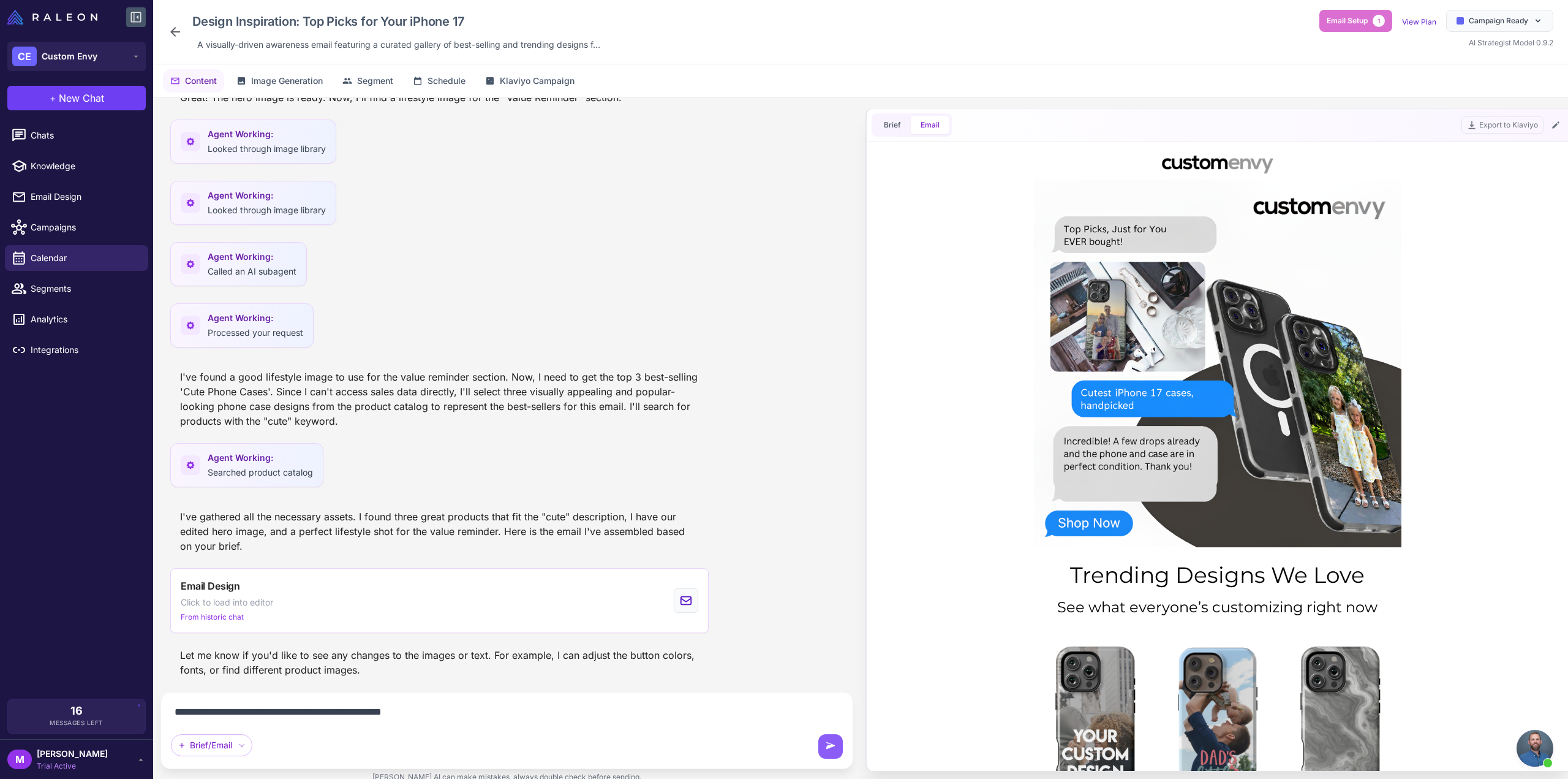
scroll to position [1126, 0]
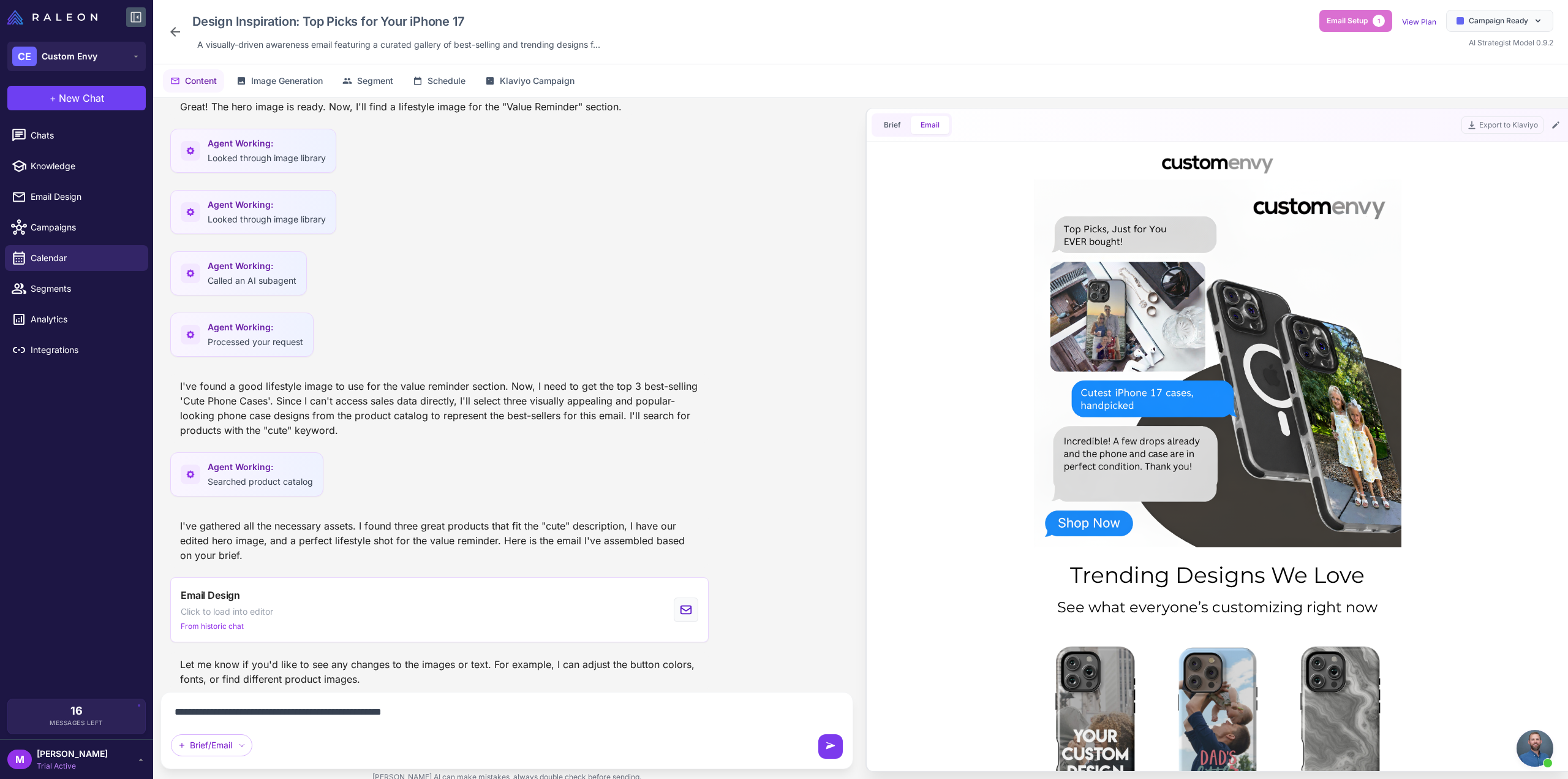
type textarea "**********"
click at [829, 747] on icon at bounding box center [831, 745] width 10 height 7
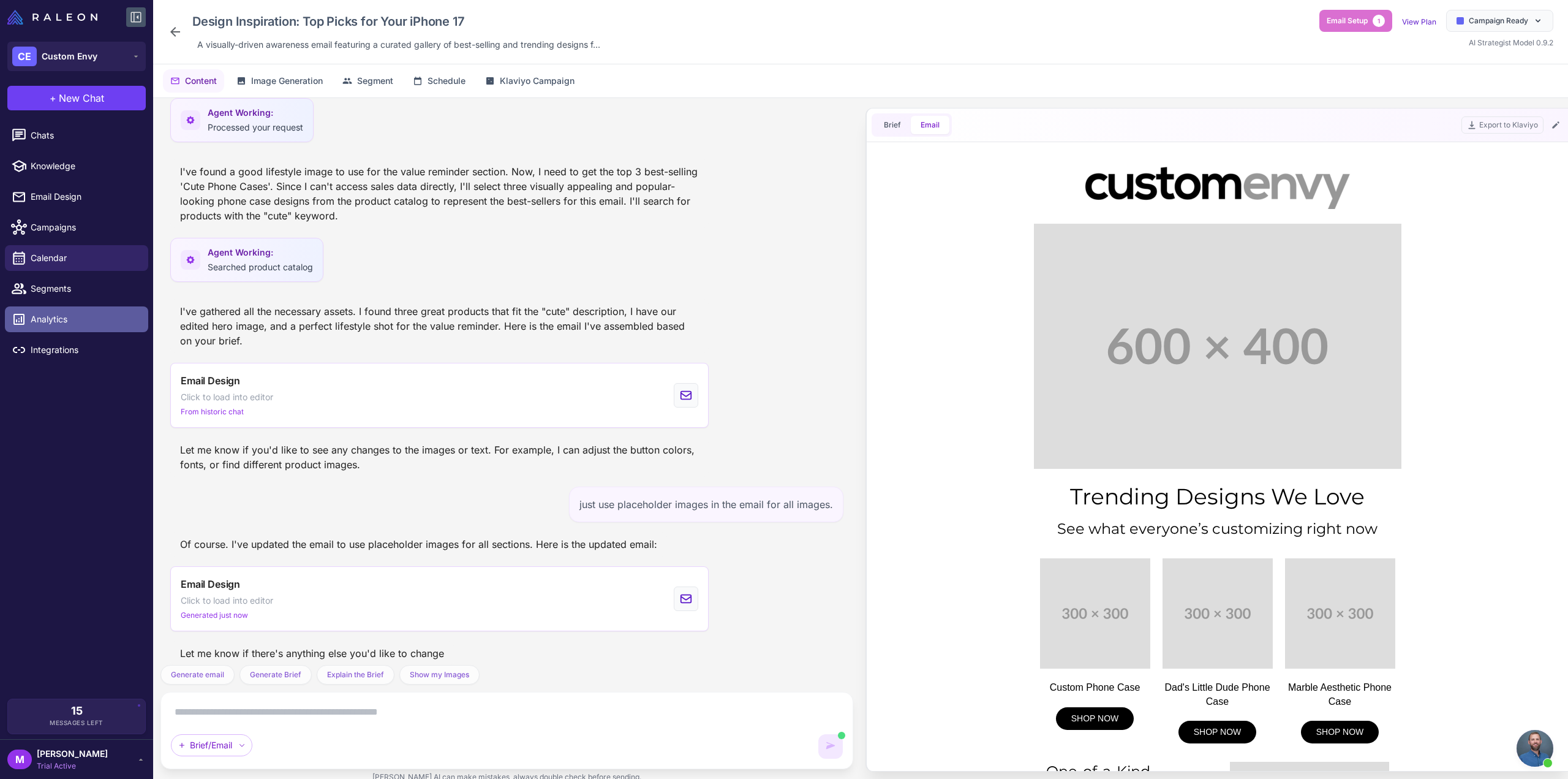
scroll to position [0, 0]
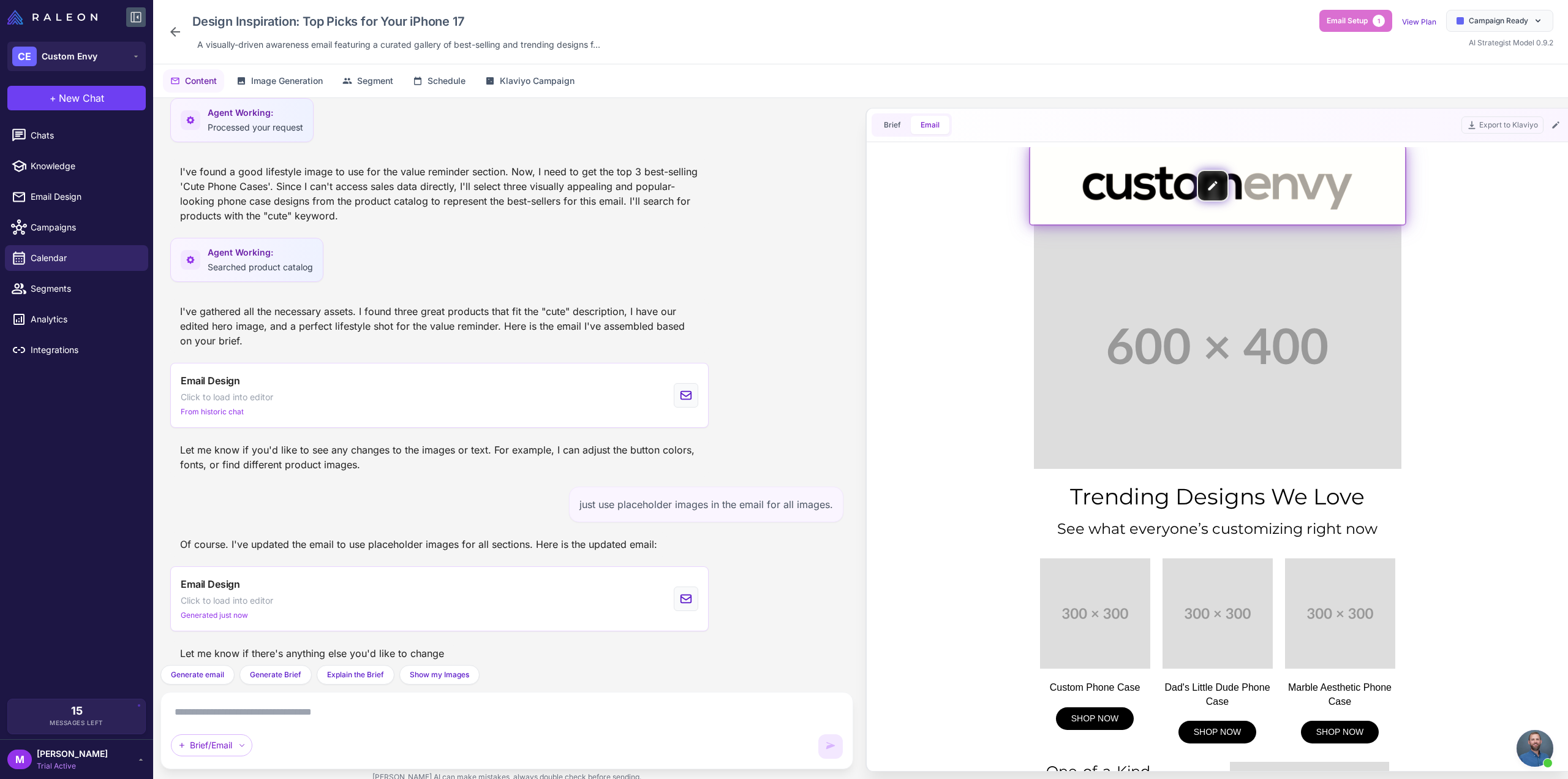
click at [1271, 166] on img at bounding box center [1218, 185] width 375 height 78
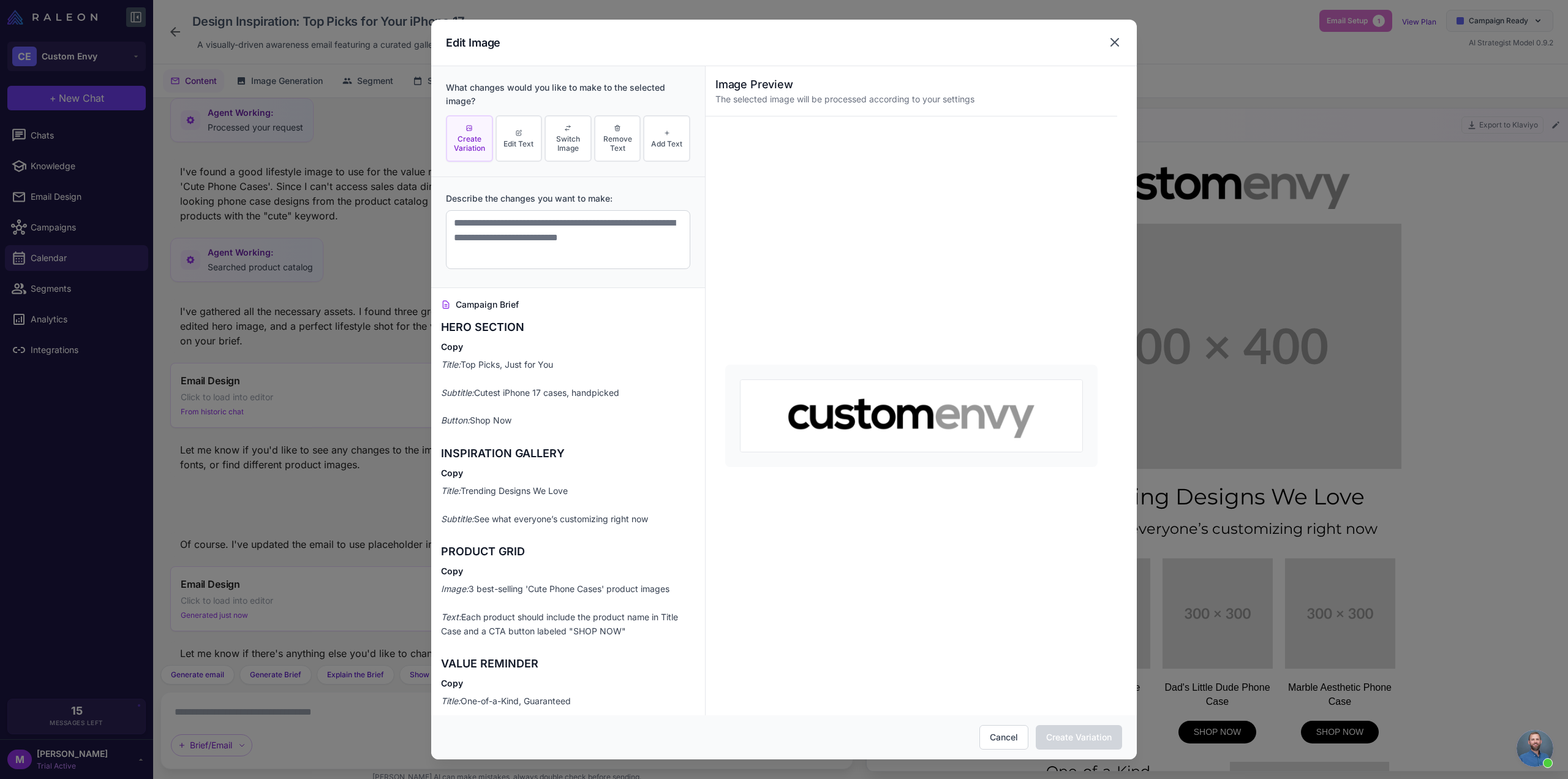
click at [1121, 34] on div "Edit Image" at bounding box center [784, 43] width 706 height 47
click at [1123, 43] on div "Edit Image" at bounding box center [784, 43] width 706 height 47
click at [1118, 43] on icon at bounding box center [1115, 43] width 15 height 15
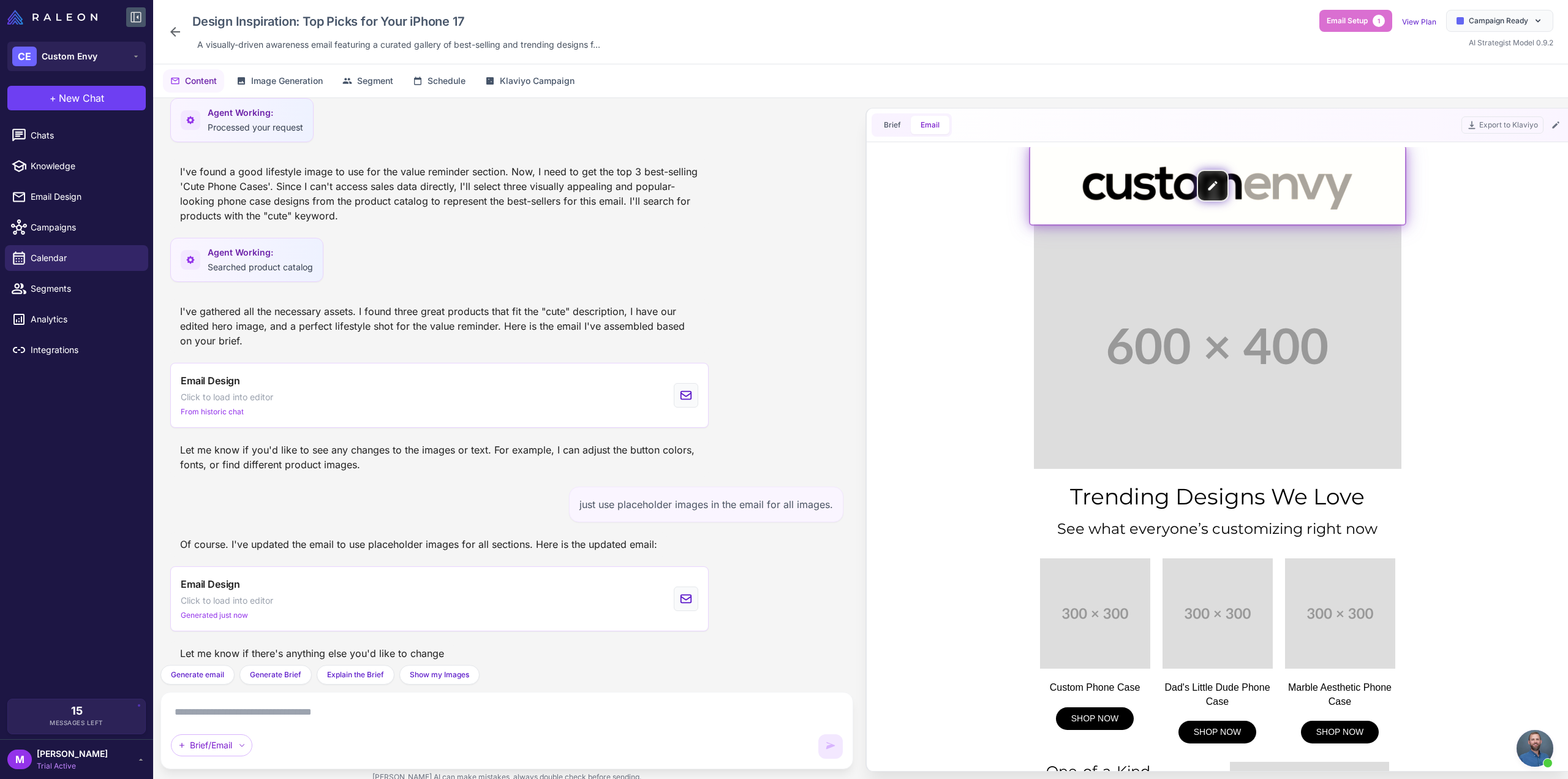
click at [1276, 196] on img at bounding box center [1218, 185] width 375 height 78
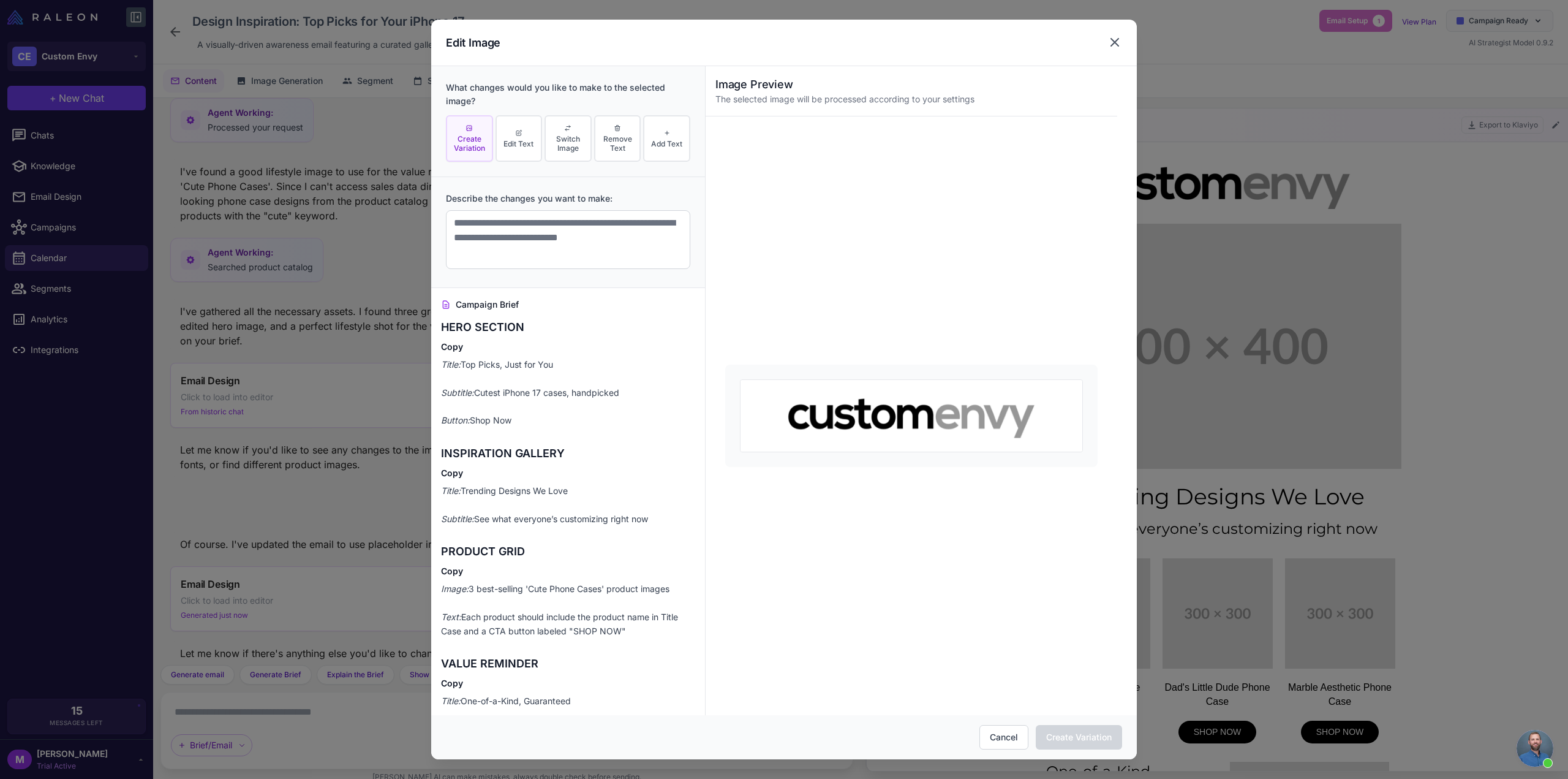
click at [1117, 37] on icon at bounding box center [1115, 43] width 15 height 15
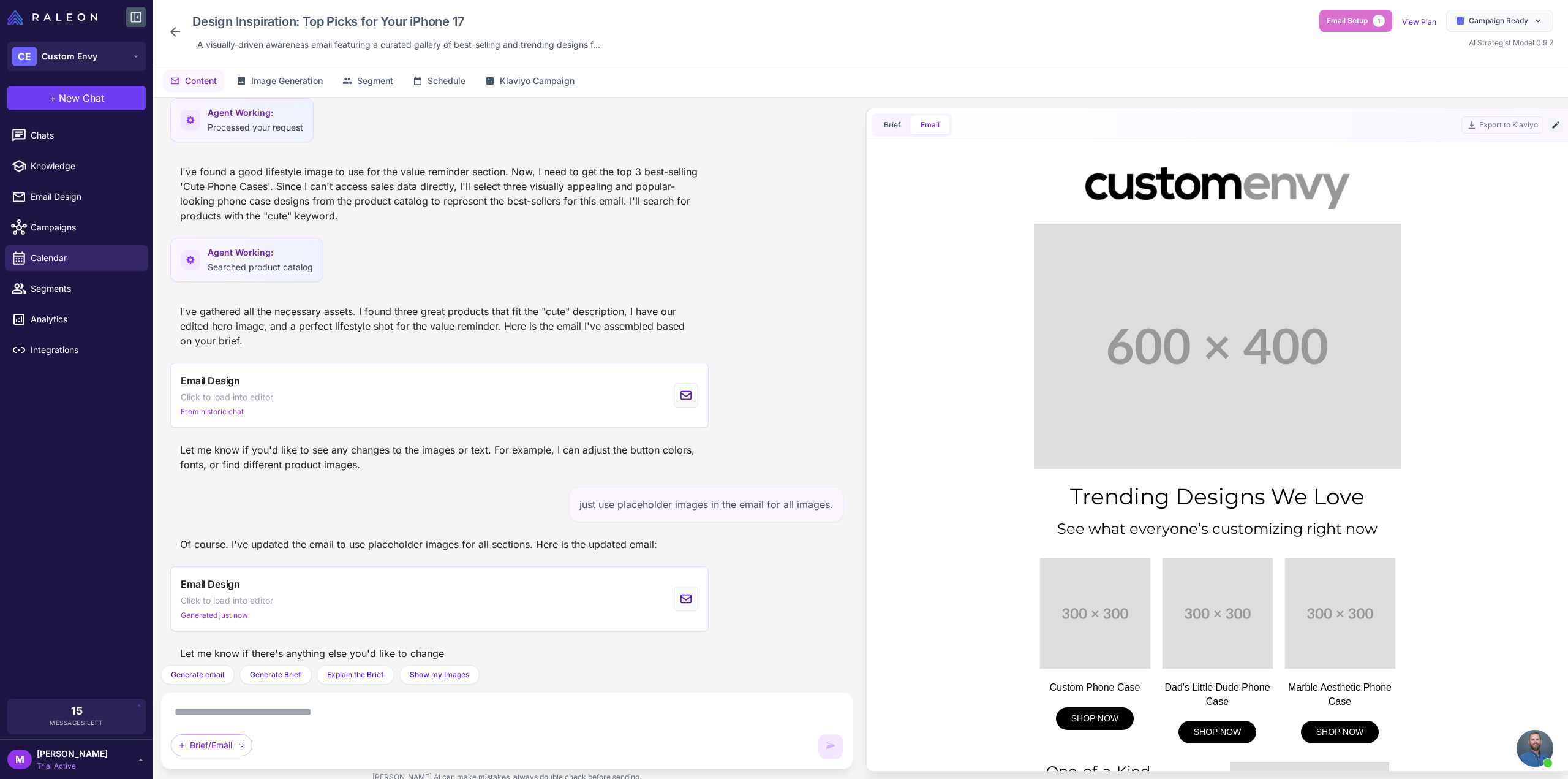
click at [1559, 125] on icon at bounding box center [1556, 125] width 10 height 10
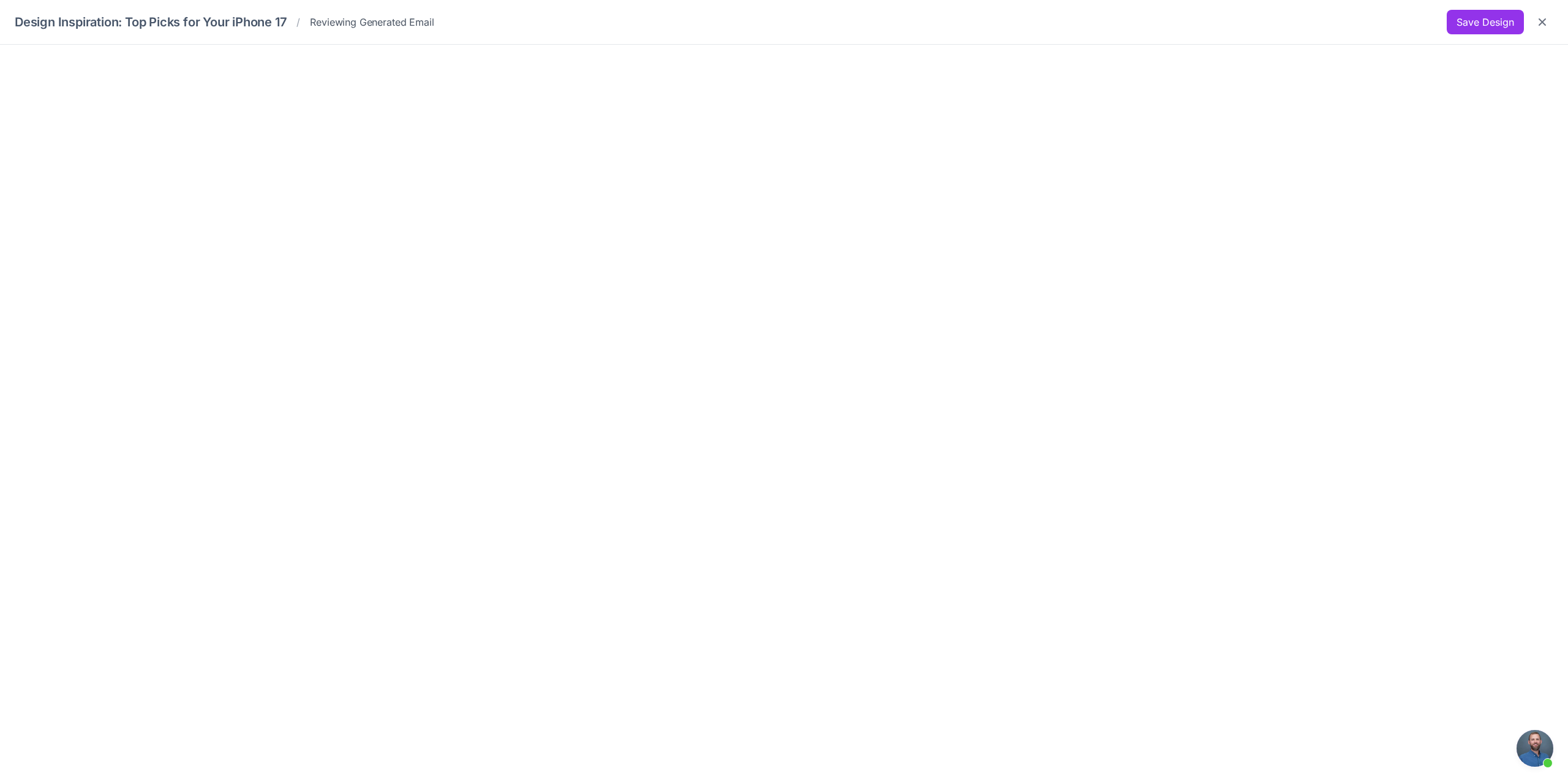
click at [1475, 39] on div "Design Inspiration: Top Picks for Your iPhone 17 / Reviewing Generated Email Sa…" at bounding box center [784, 22] width 1568 height 45
click at [1479, 27] on button "Save Design" at bounding box center [1485, 21] width 77 height 24
click at [1479, 27] on button "Saving..." at bounding box center [1487, 21] width 75 height 24
click at [1483, 24] on button "Save Design" at bounding box center [1485, 21] width 77 height 24
click at [1517, 28] on button "Save Design" at bounding box center [1485, 21] width 77 height 24
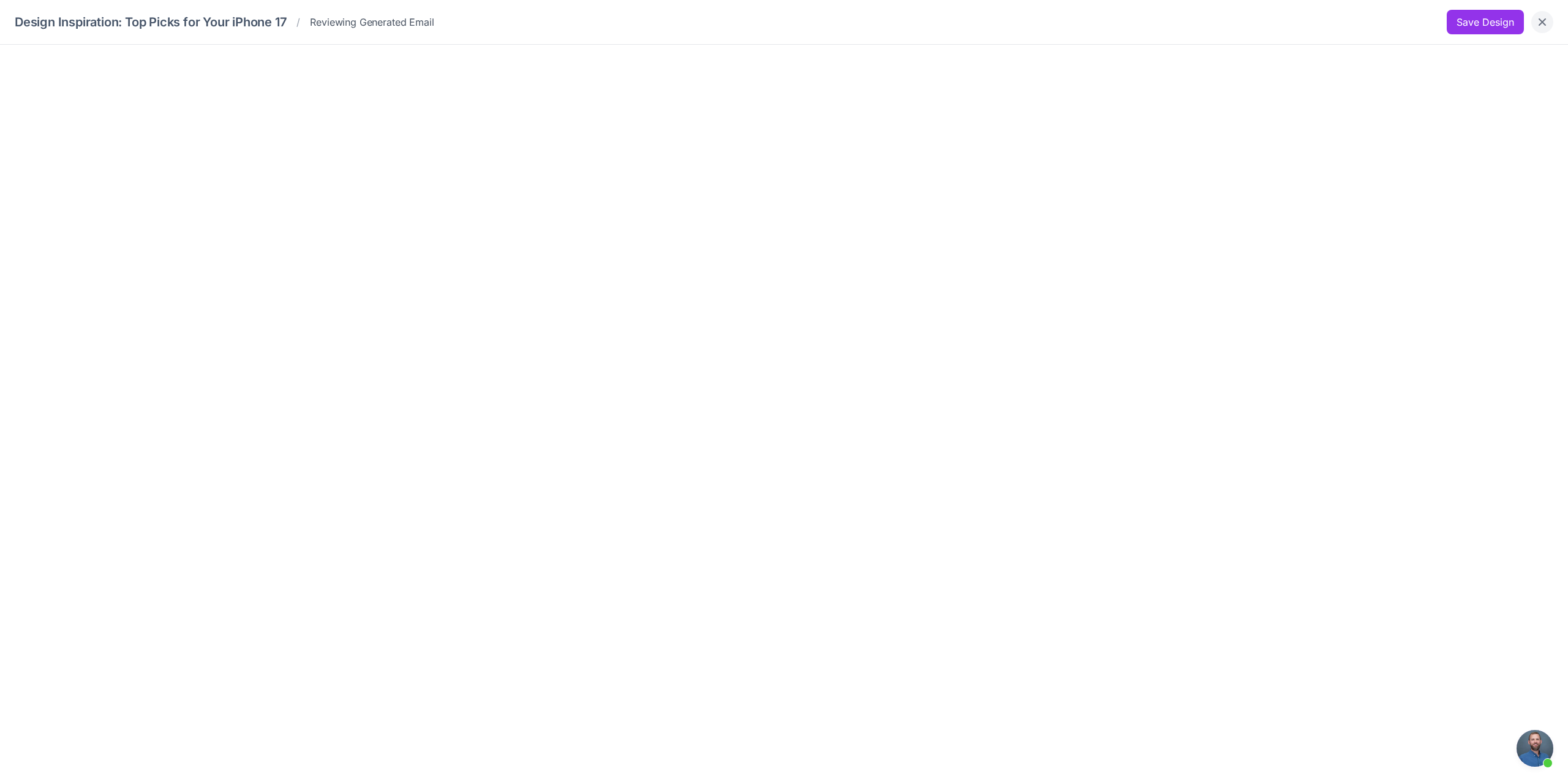
click at [1547, 21] on icon "Close" at bounding box center [1542, 22] width 12 height 12
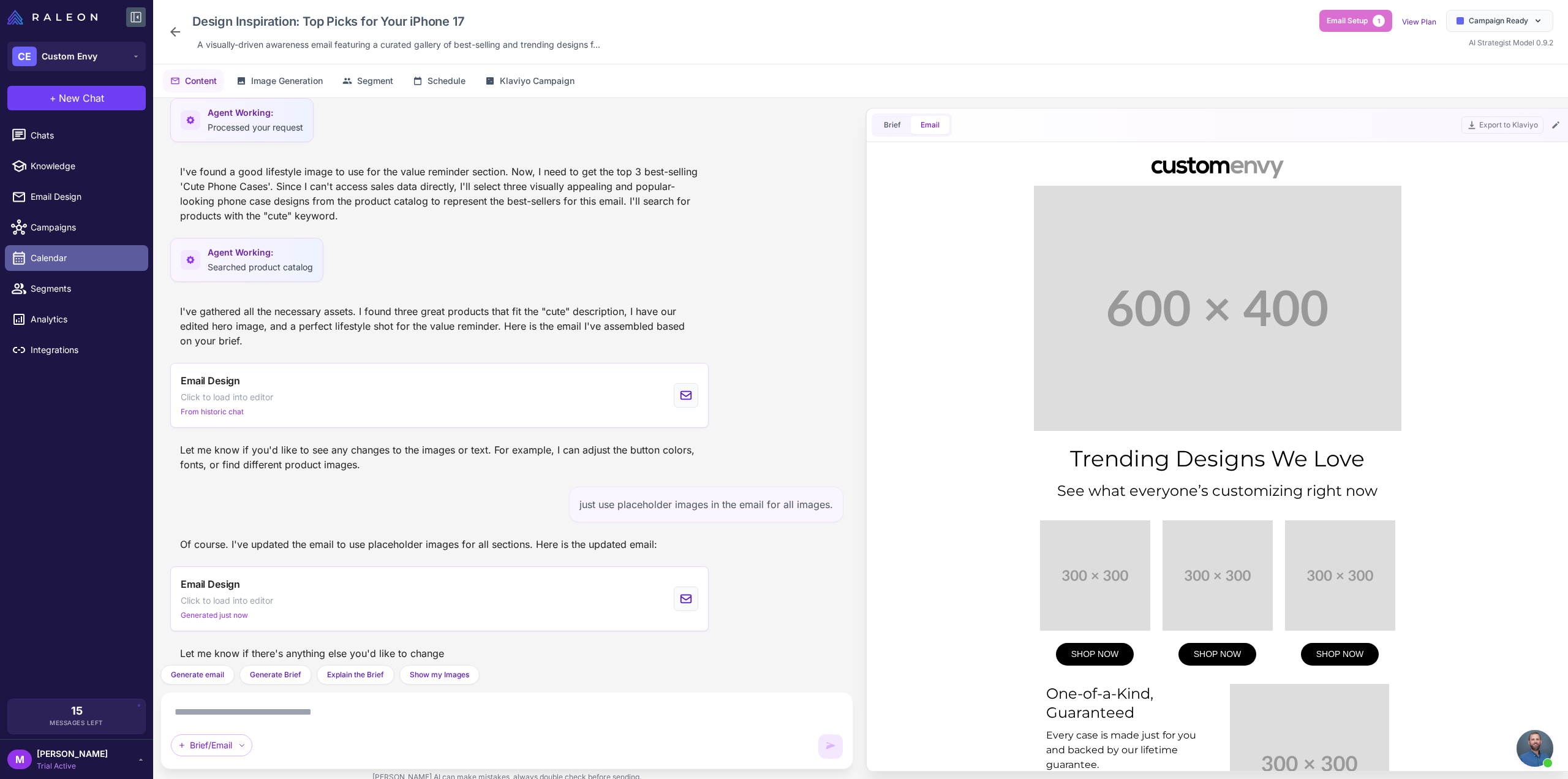
click at [53, 247] on link "Calendar" at bounding box center [77, 258] width 144 height 26
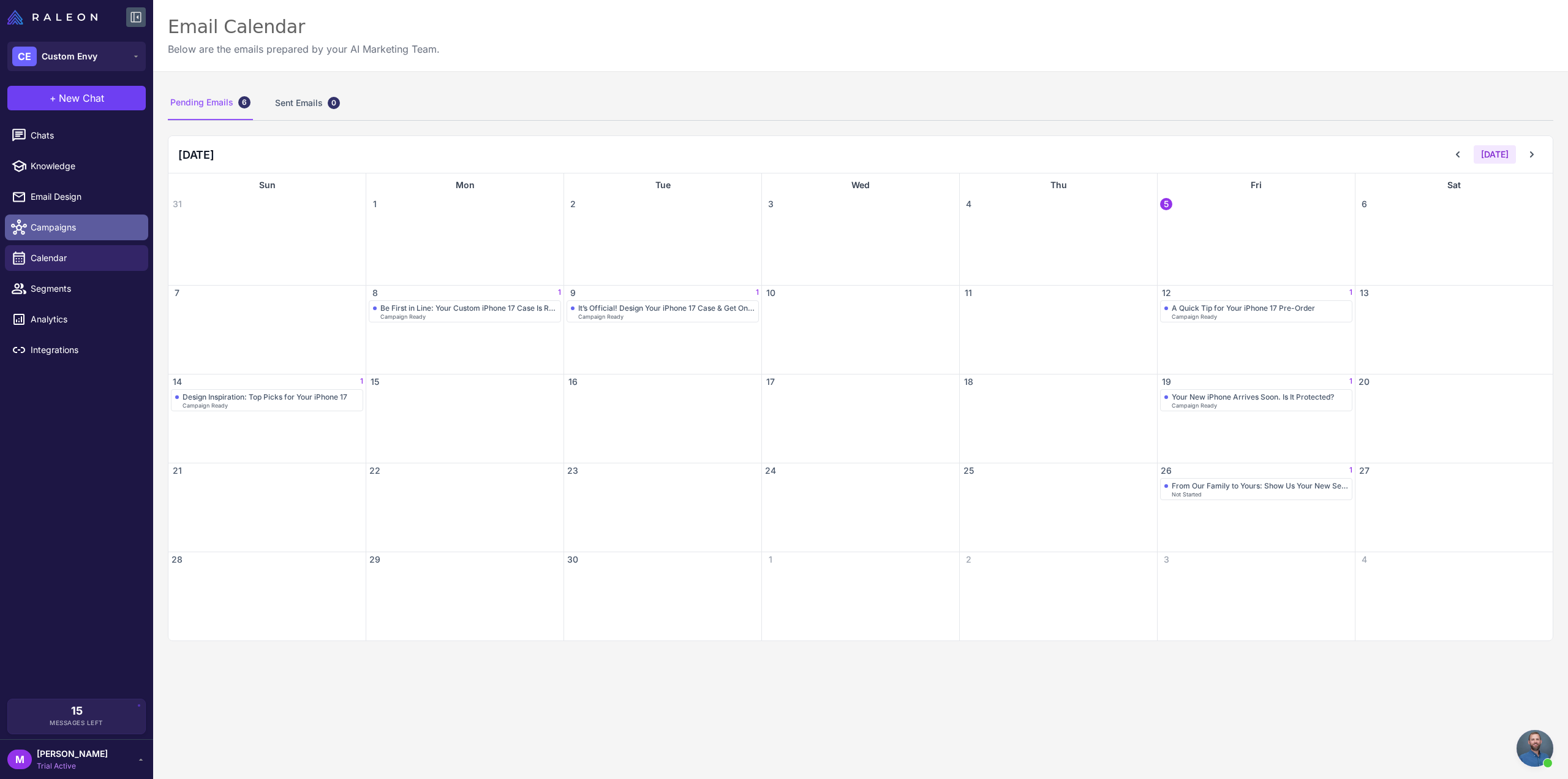
click at [95, 221] on span "Campaigns" at bounding box center [84, 227] width 108 height 13
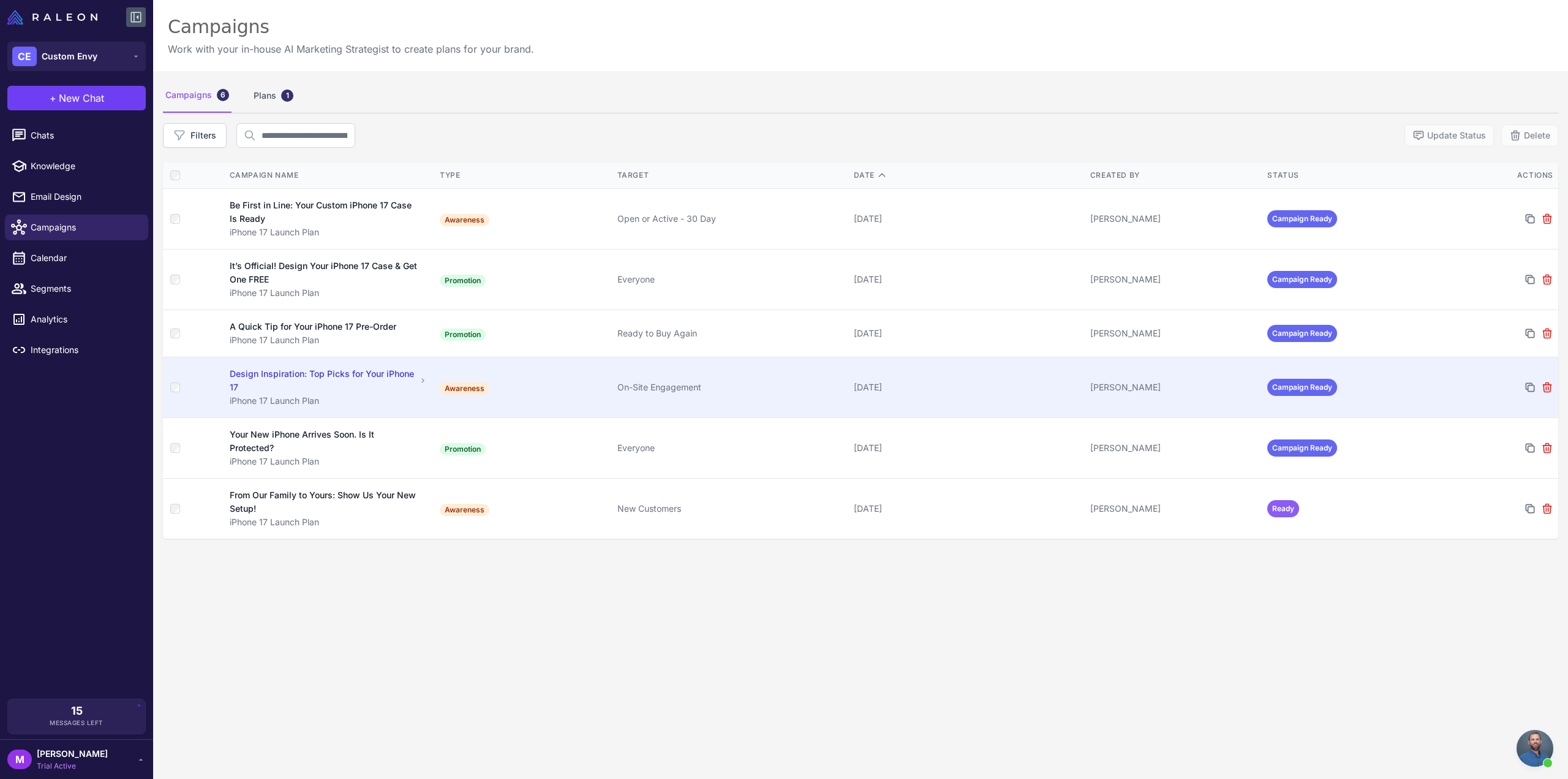
click at [598, 377] on td "Awareness" at bounding box center [524, 388] width 178 height 61
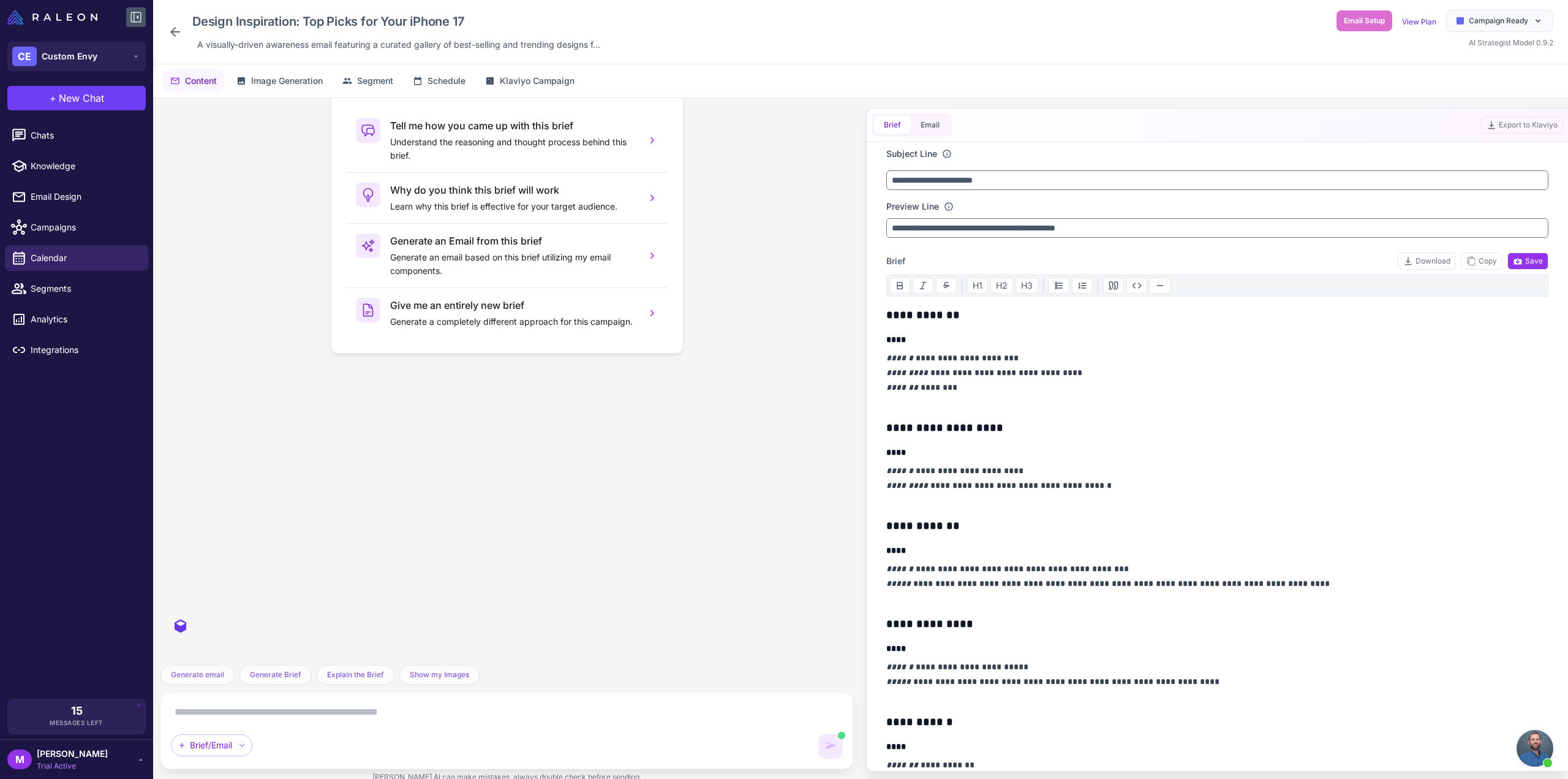
scroll to position [1341, 0]
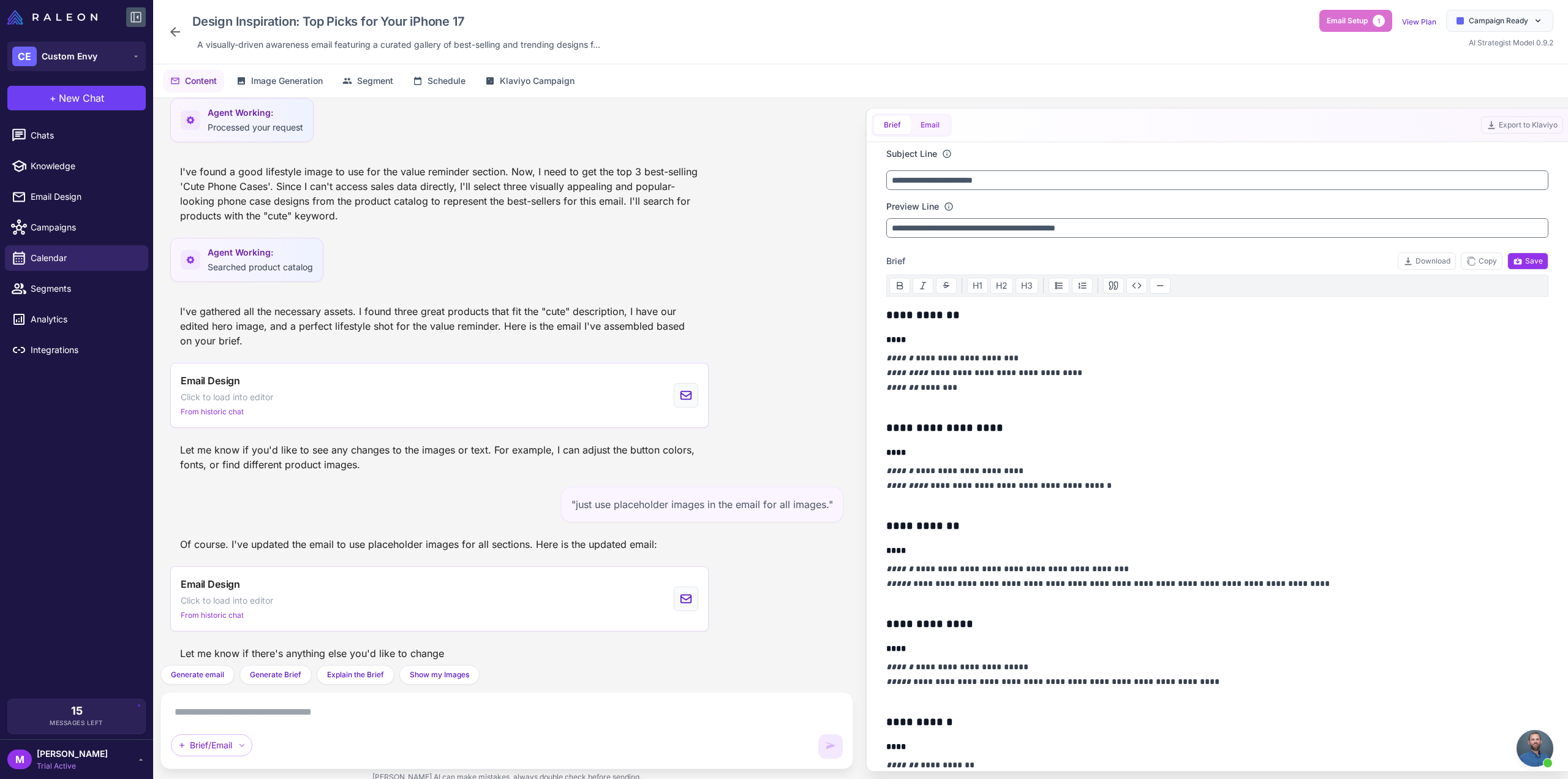
click at [940, 126] on button "Email" at bounding box center [930, 125] width 39 height 18
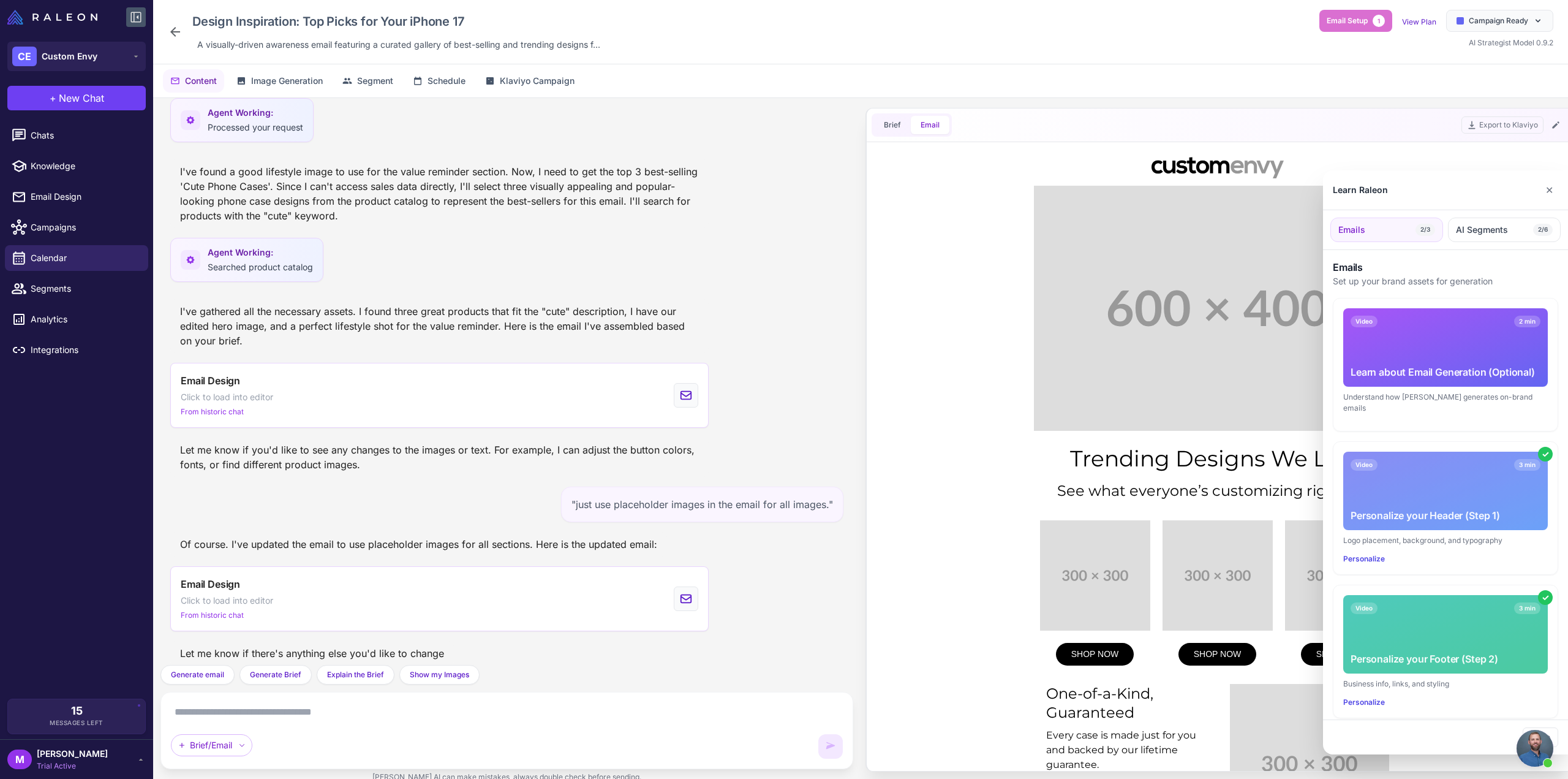
scroll to position [0, 0]
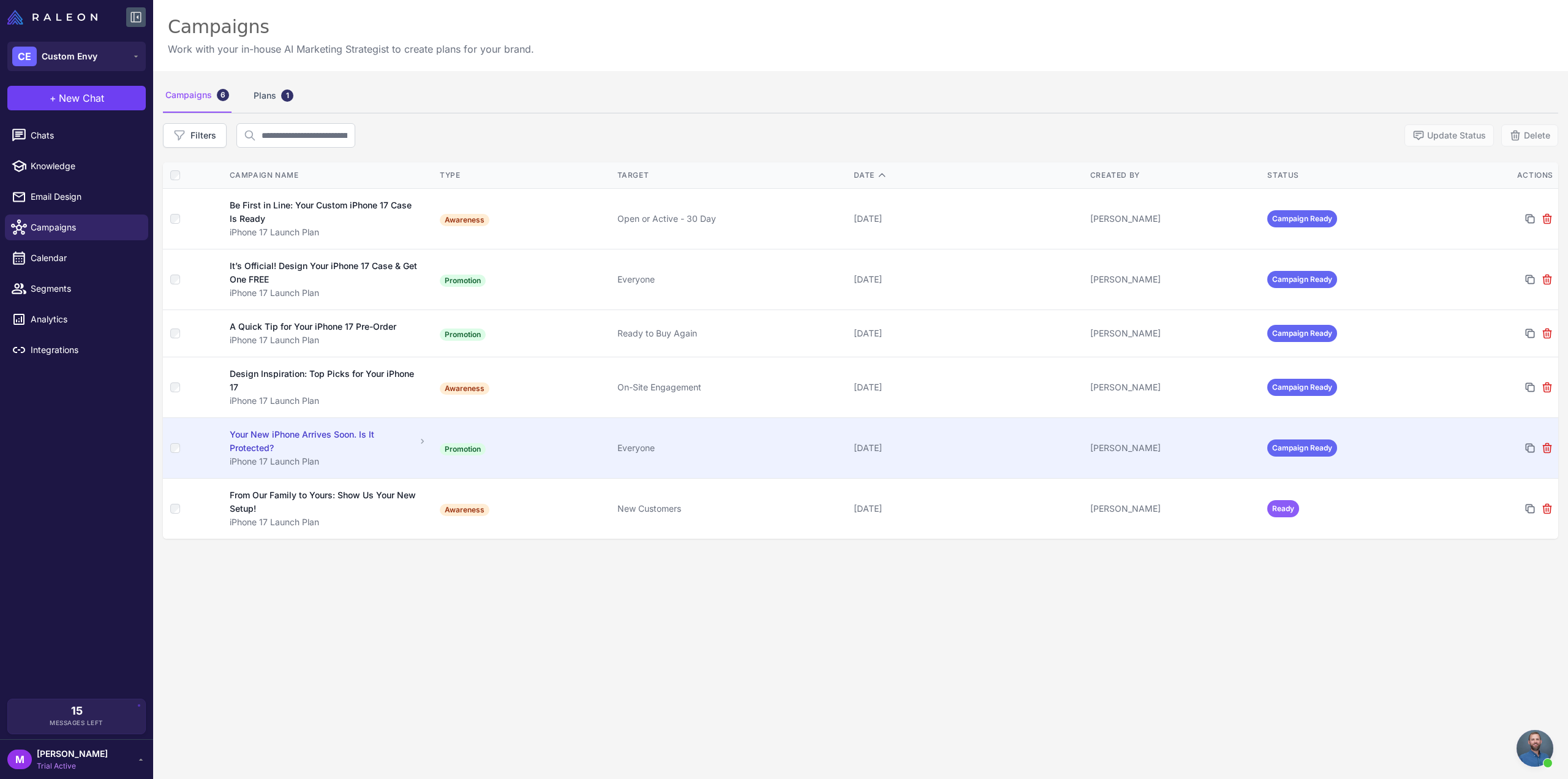
click at [588, 451] on td "Promotion" at bounding box center [524, 448] width 178 height 61
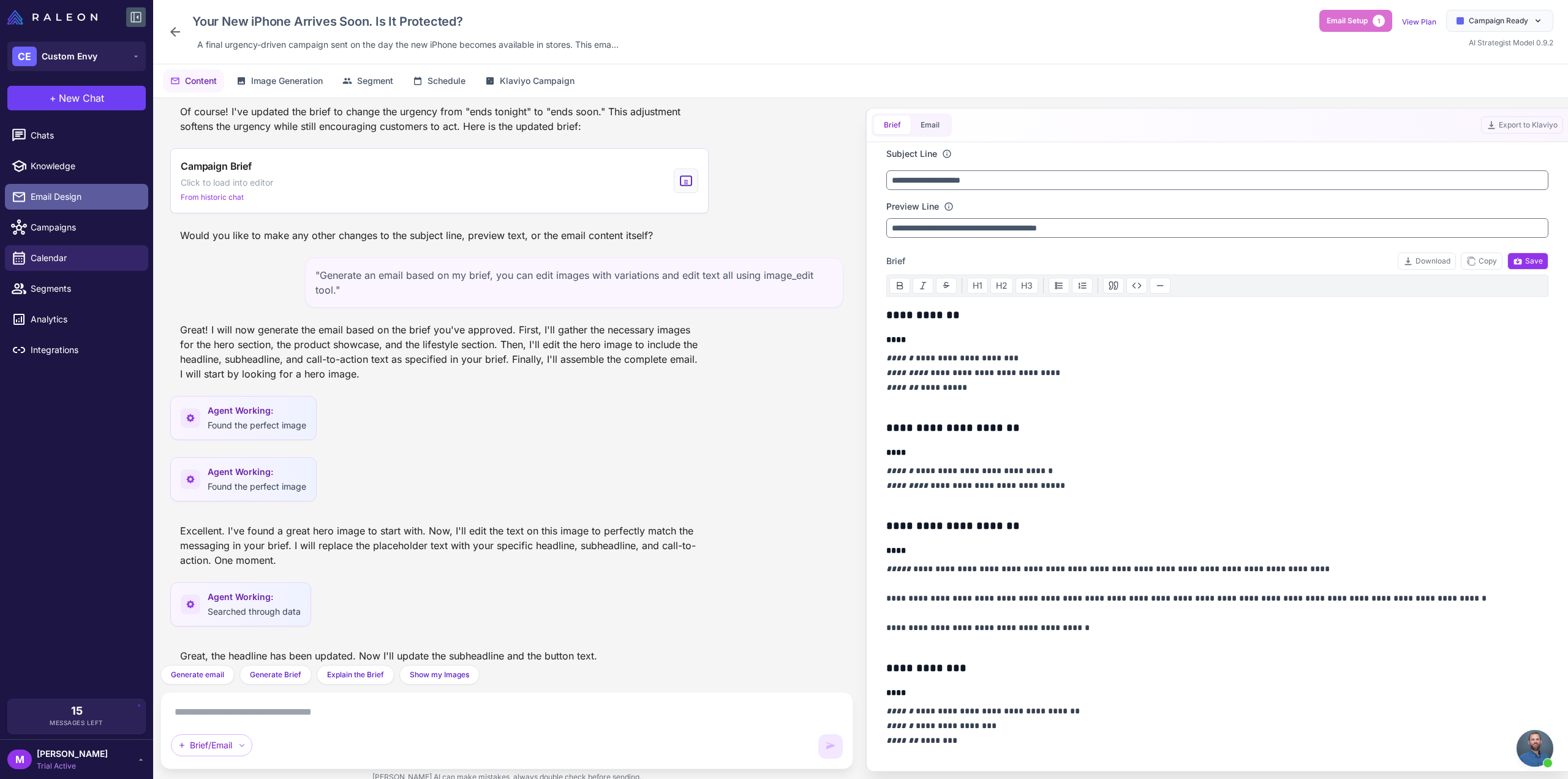
scroll to position [896, 0]
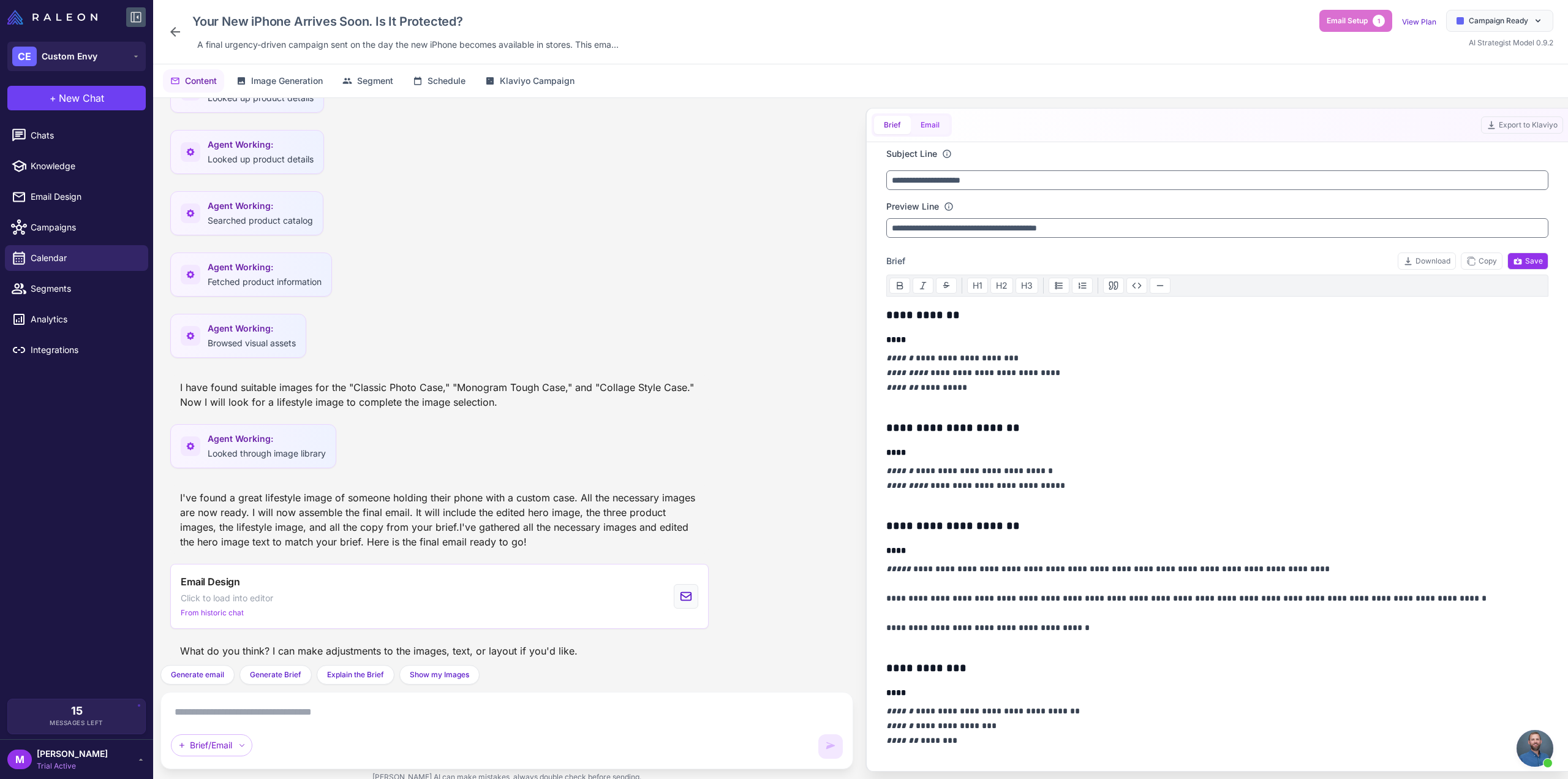
click at [927, 118] on button "Email" at bounding box center [930, 125] width 39 height 18
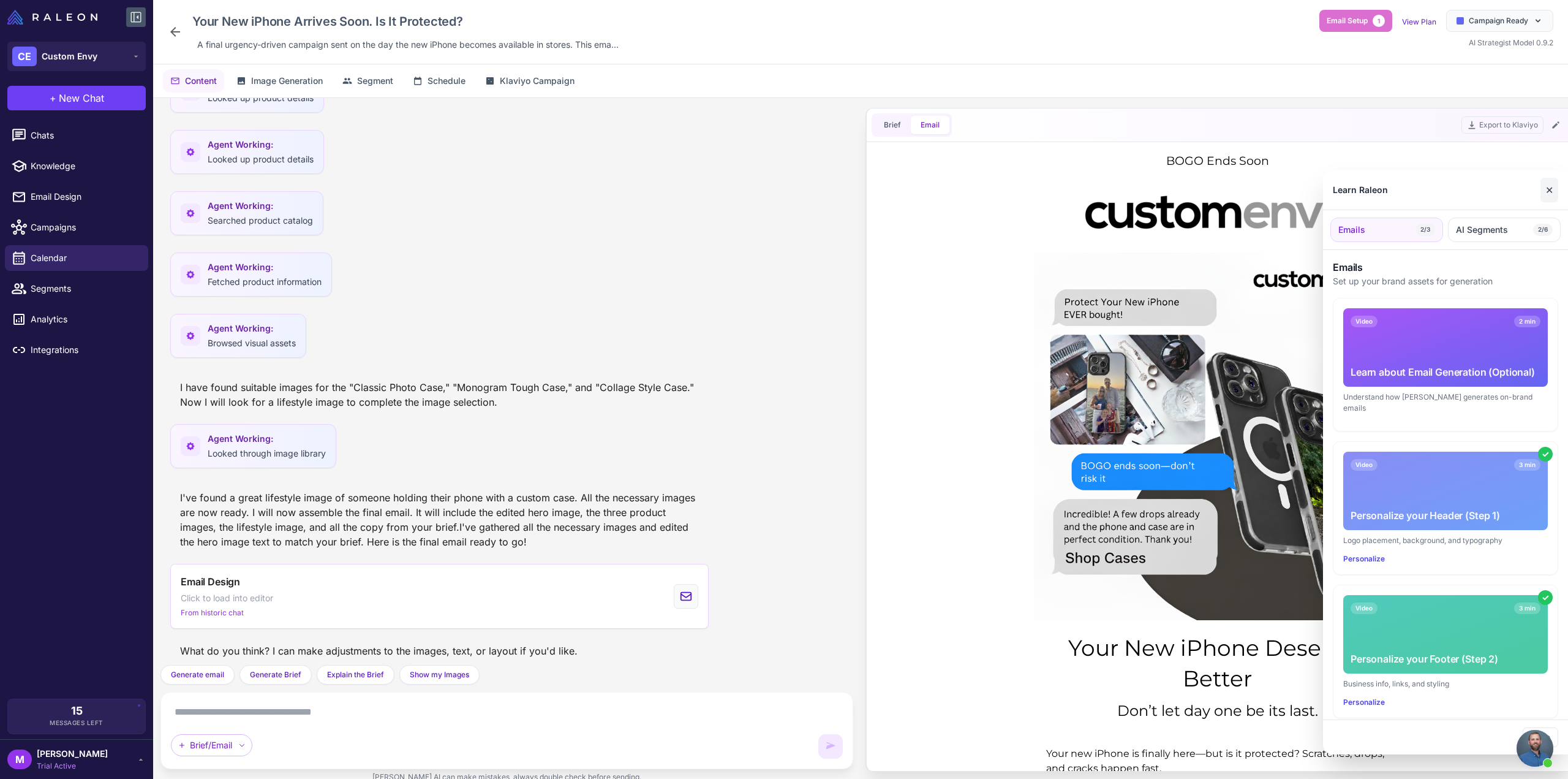
scroll to position [0, 0]
click at [1557, 193] on button "✕" at bounding box center [1550, 190] width 18 height 24
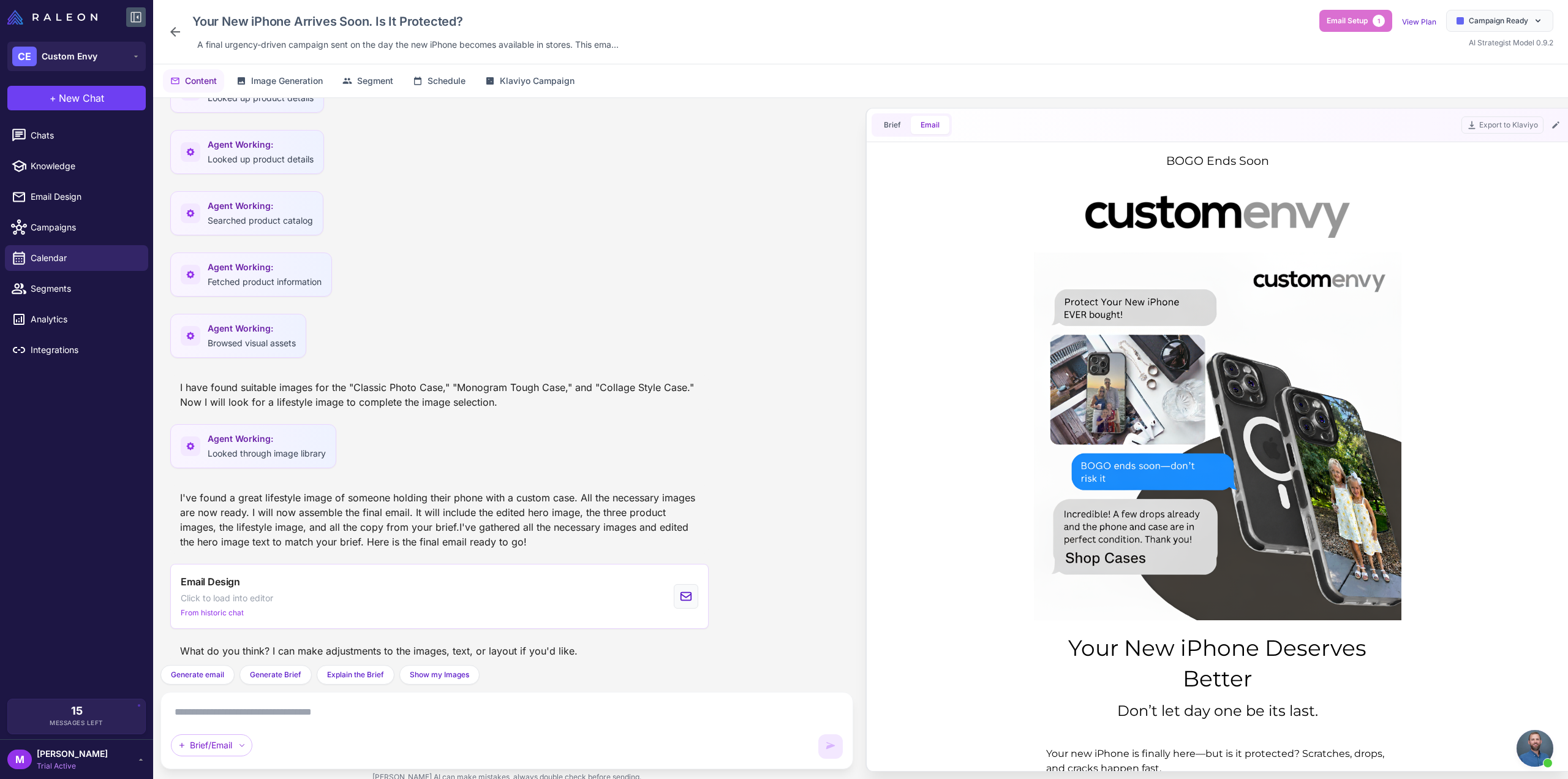
click at [275, 717] on textarea at bounding box center [507, 712] width 672 height 20
paste textarea "**********"
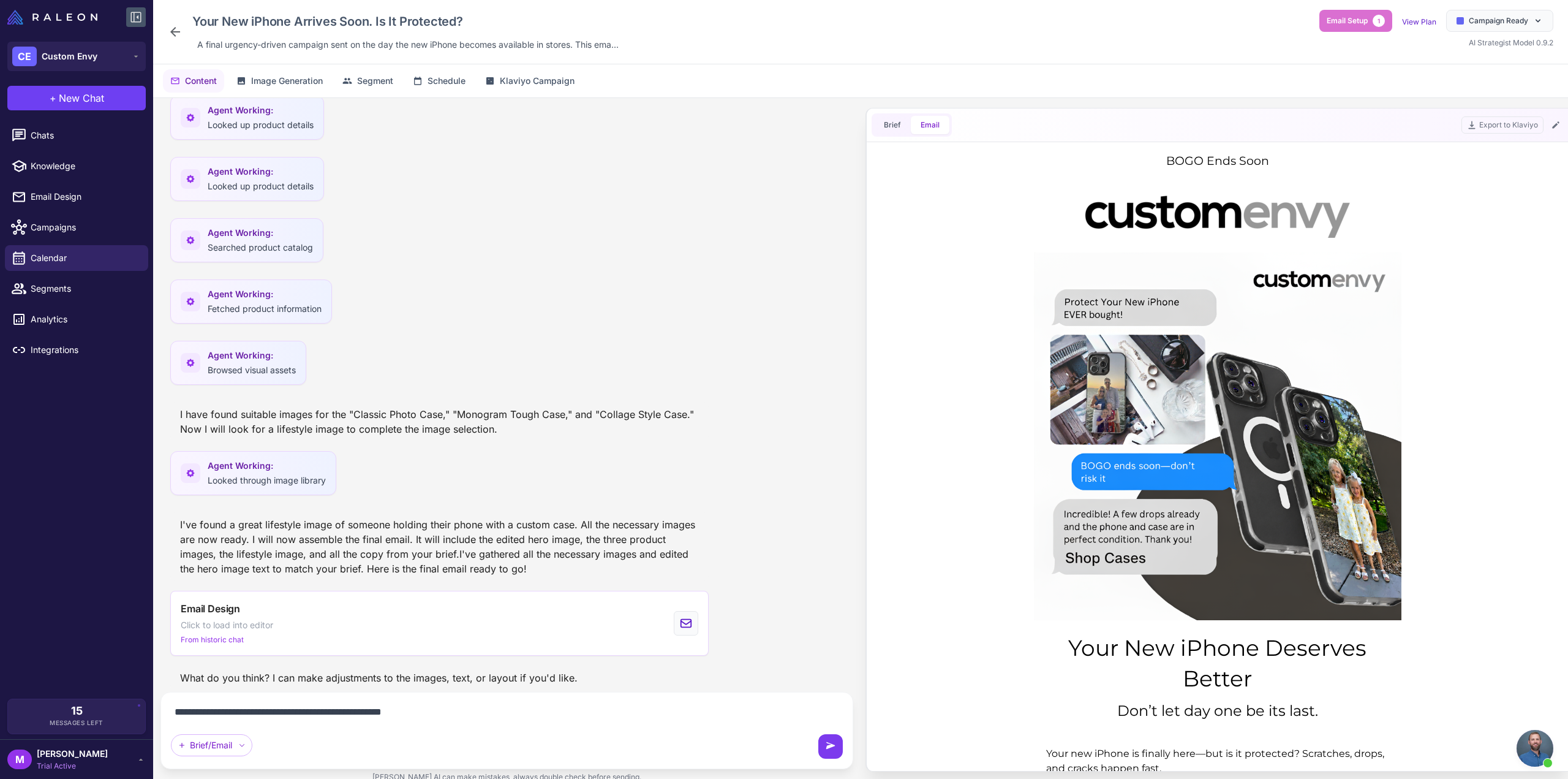
type textarea "**********"
click at [833, 749] on icon at bounding box center [831, 746] width 12 height 12
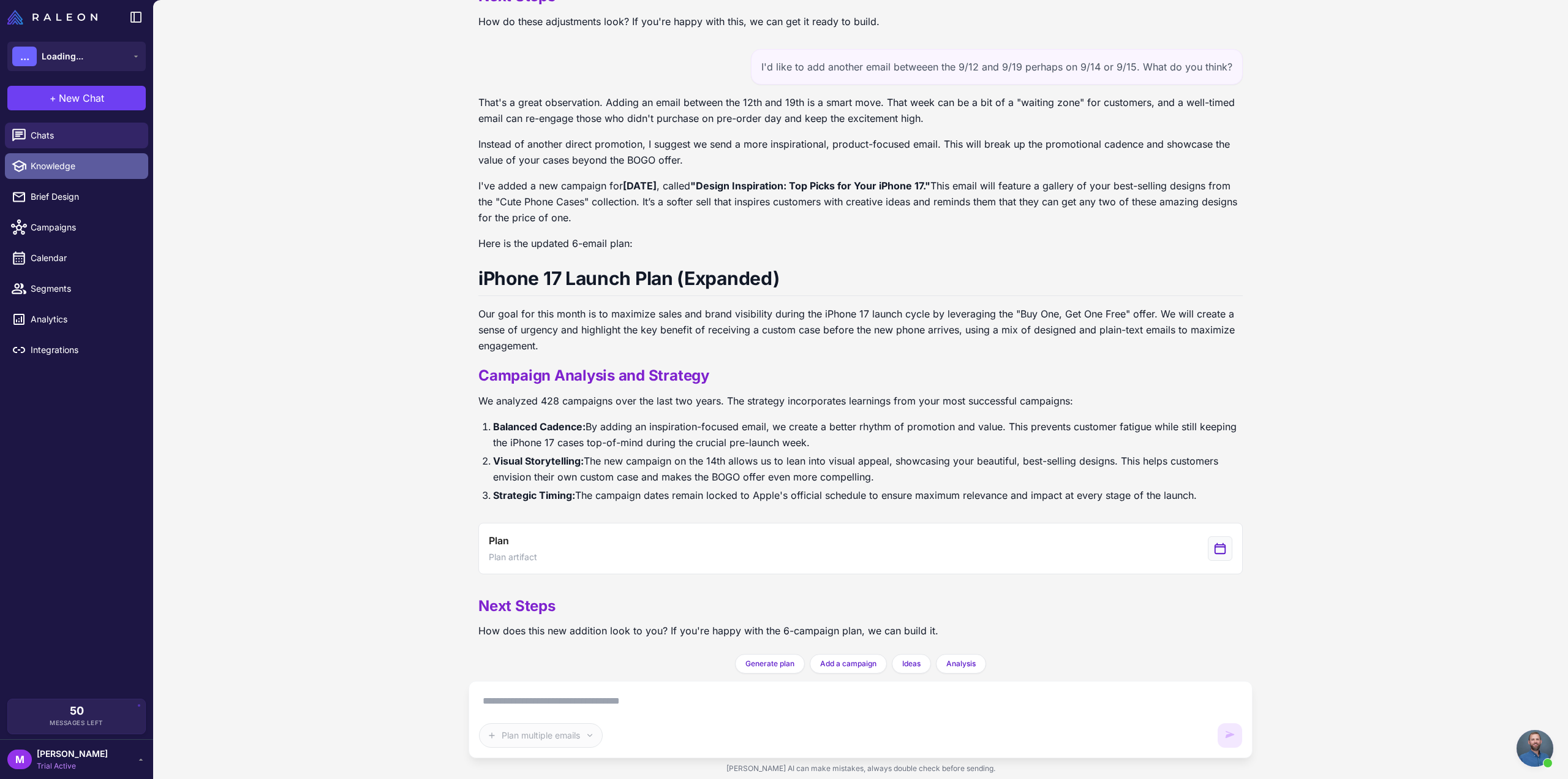
scroll to position [794, 0]
click at [62, 166] on span "Knowledge" at bounding box center [84, 166] width 108 height 13
select select
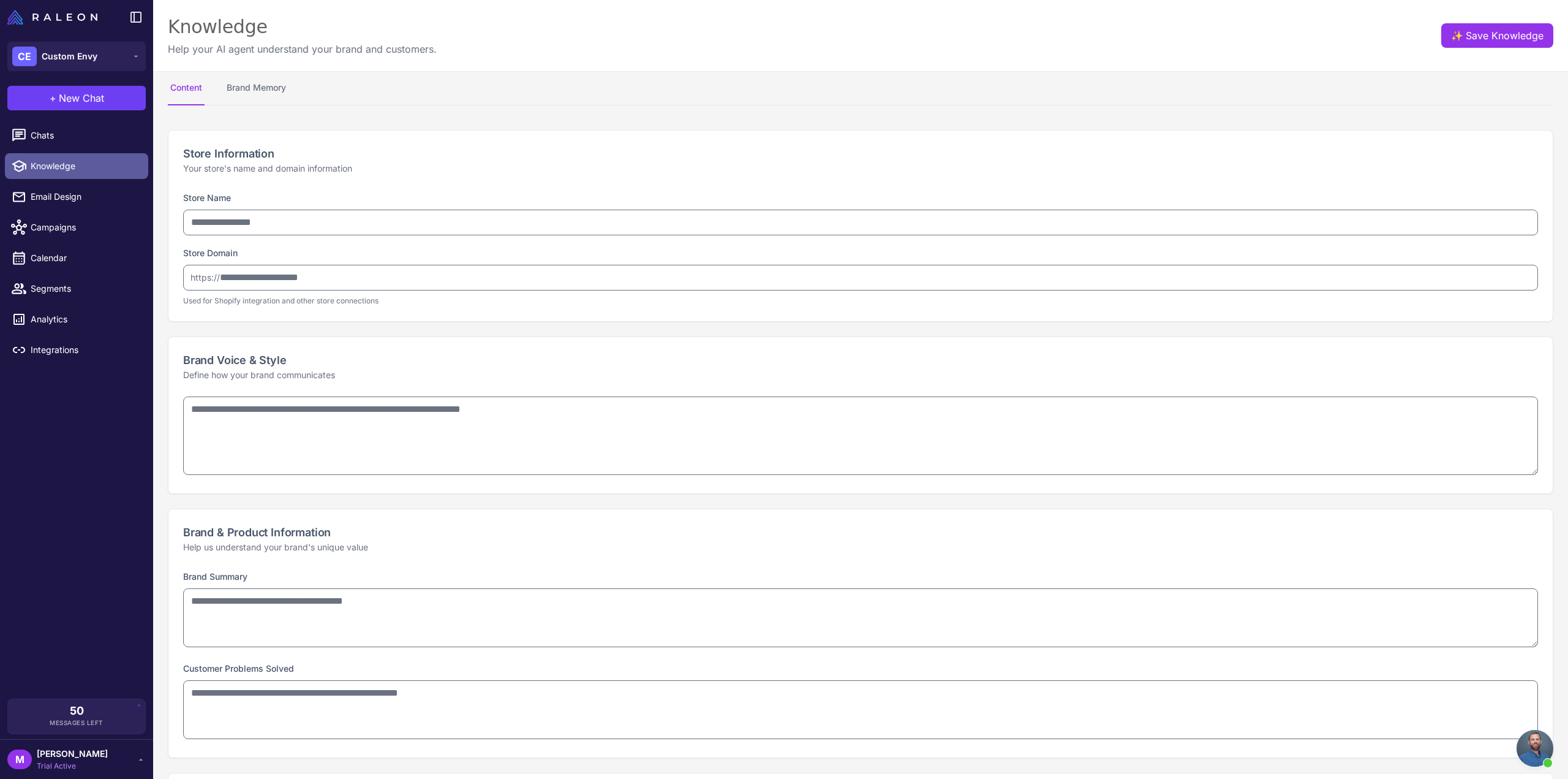
type input "**********"
type textarea "**********"
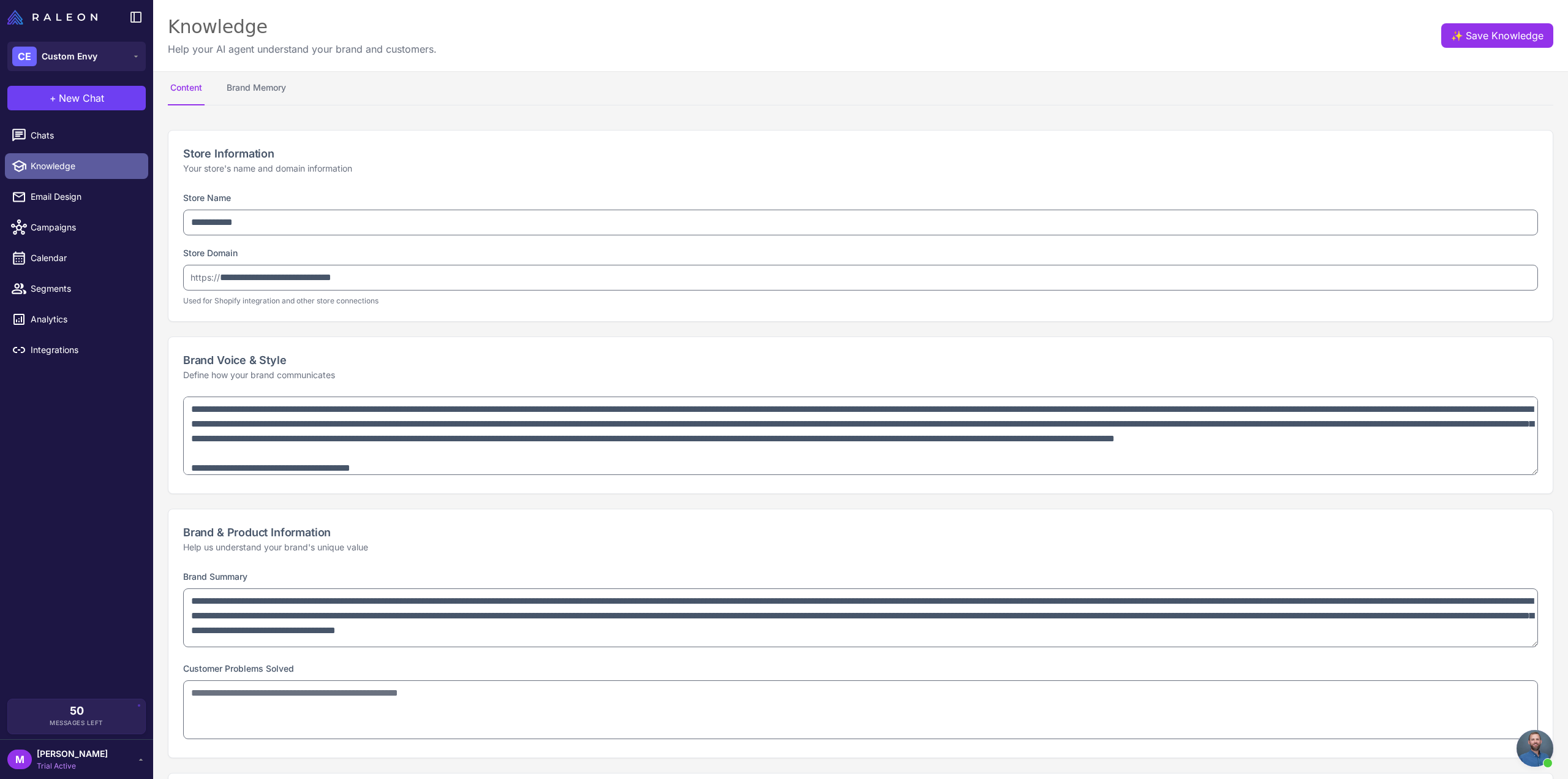
type textarea "**********"
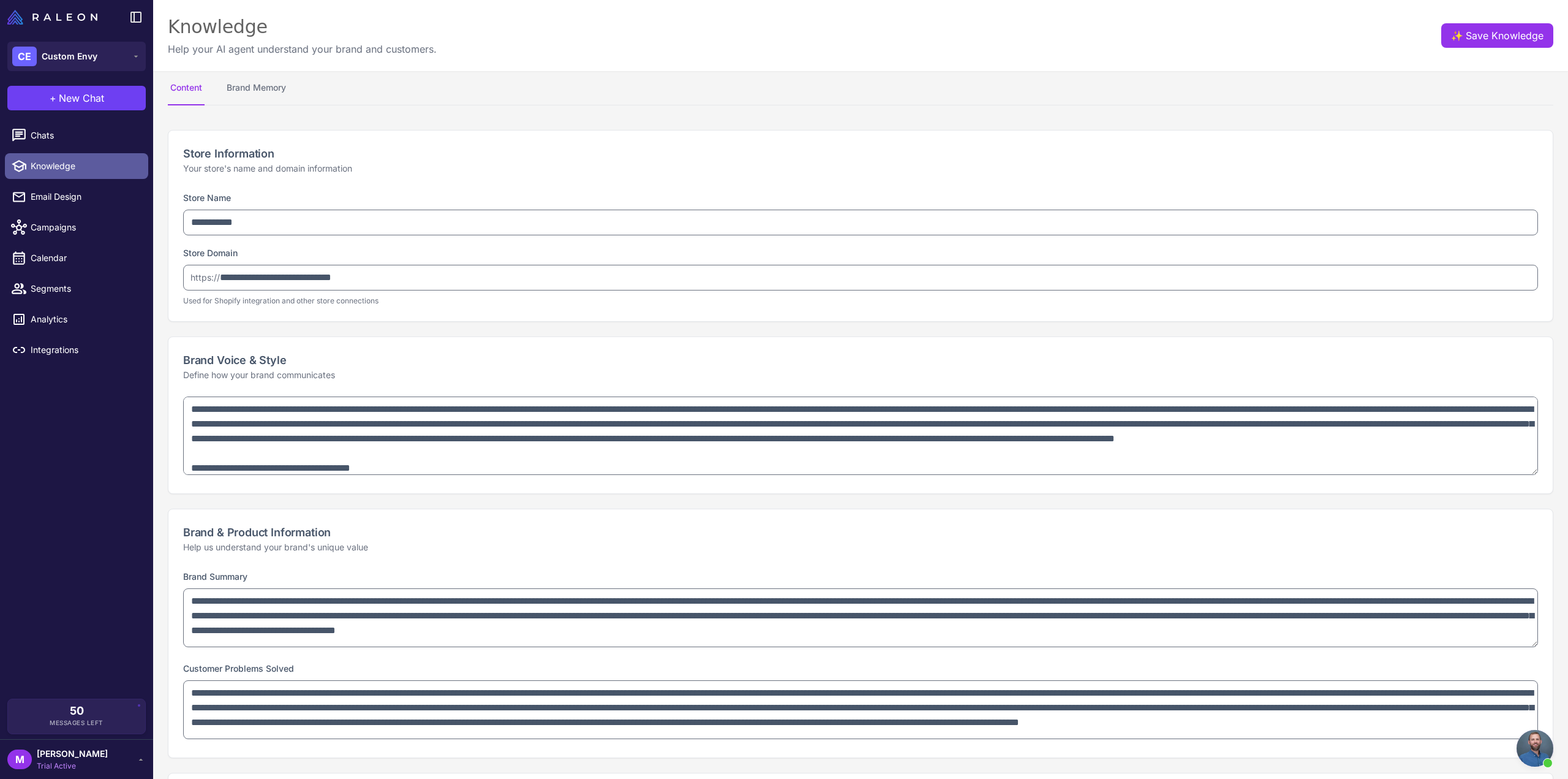
select select "*********"
type textarea "**********"
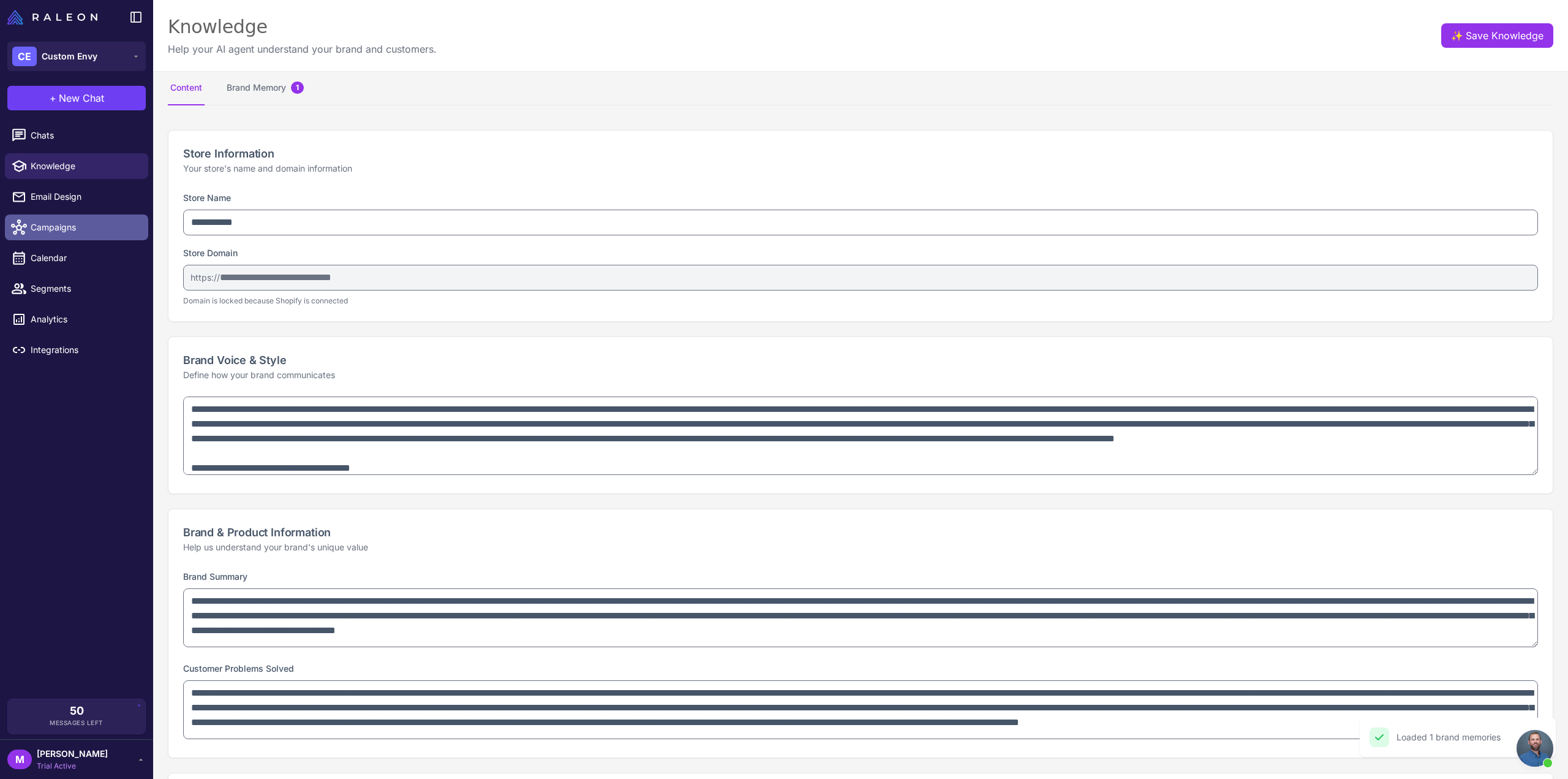
click at [56, 232] on span "Campaigns" at bounding box center [84, 227] width 108 height 13
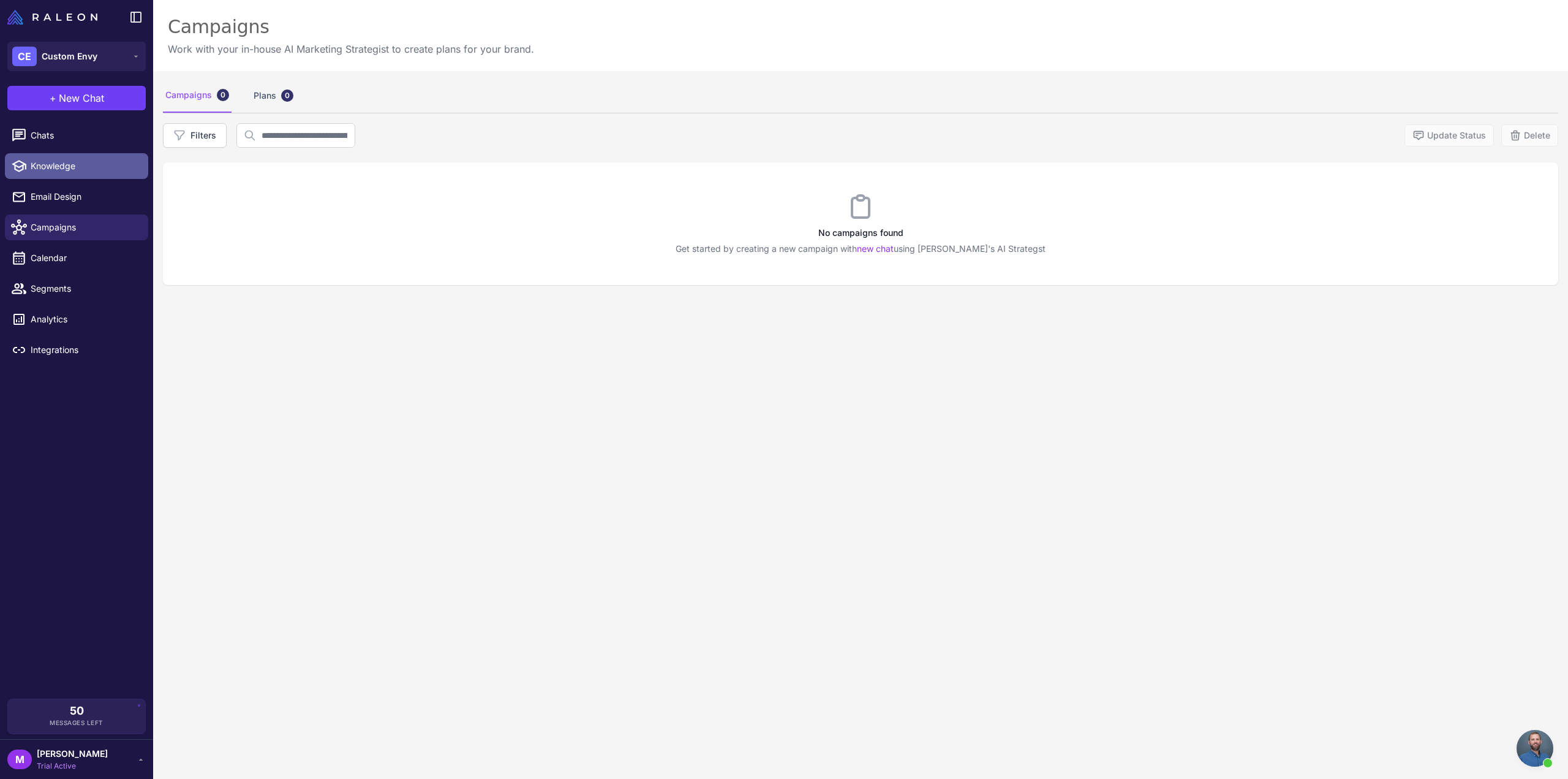
click at [66, 172] on span "Knowledge" at bounding box center [84, 166] width 108 height 13
select select
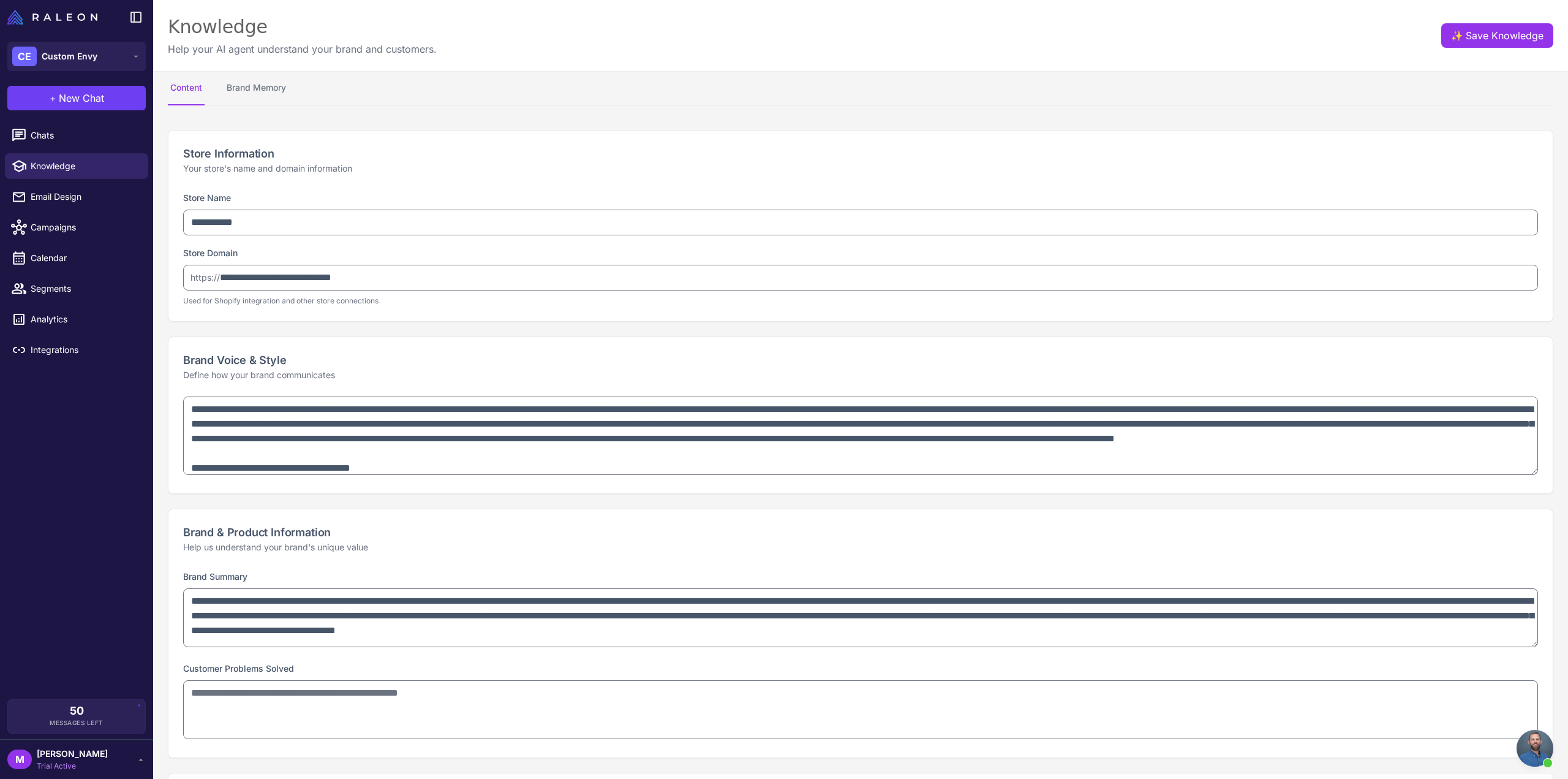
type textarea "**********"
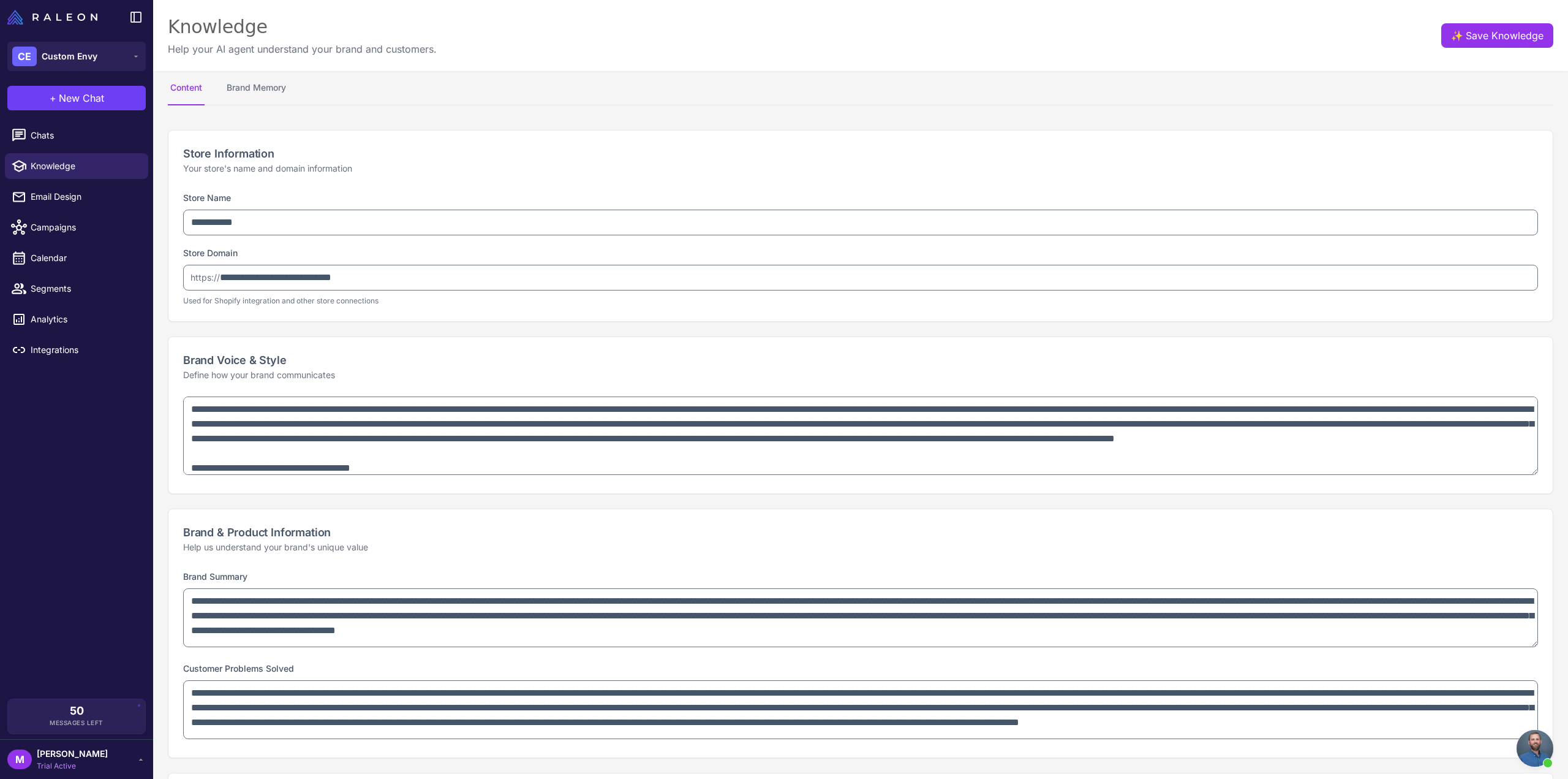
select select "*********"
type textarea "**********"
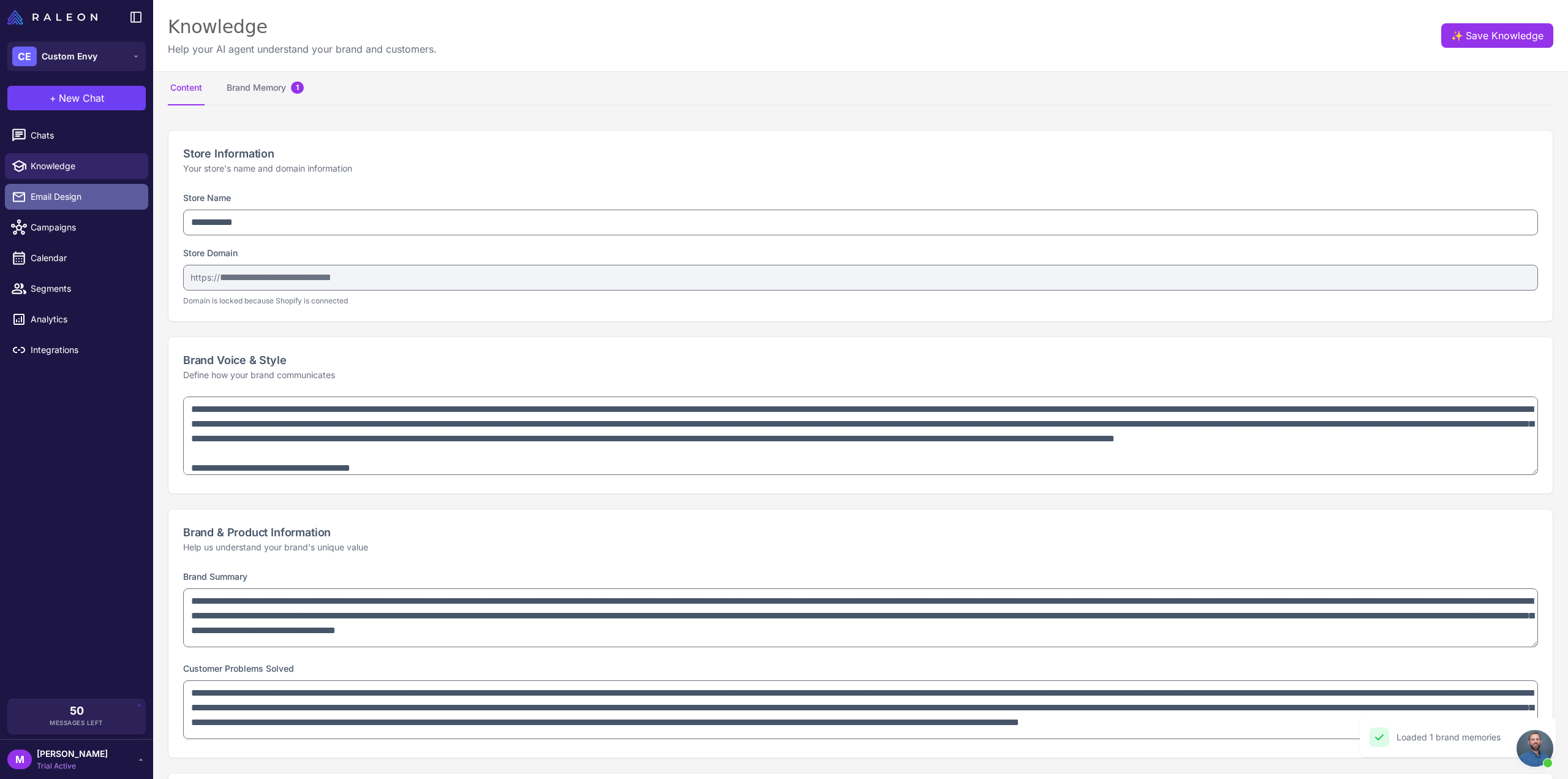
click at [91, 203] on span "Email Design" at bounding box center [84, 196] width 108 height 13
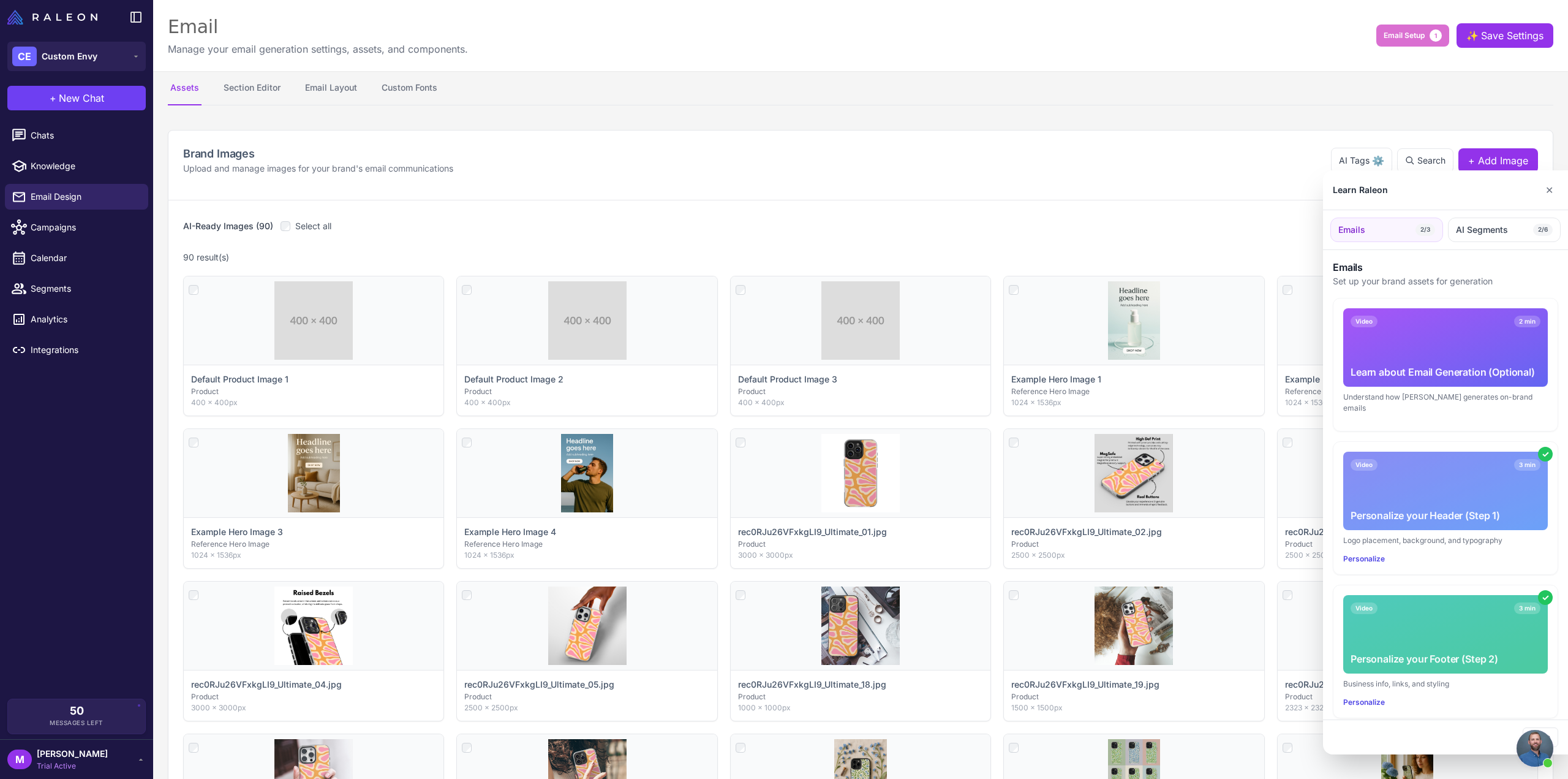
click at [1559, 189] on div "Learn Raleon ✕" at bounding box center [1446, 191] width 245 height 40
click at [1556, 185] on button "✕" at bounding box center [1550, 190] width 18 height 24
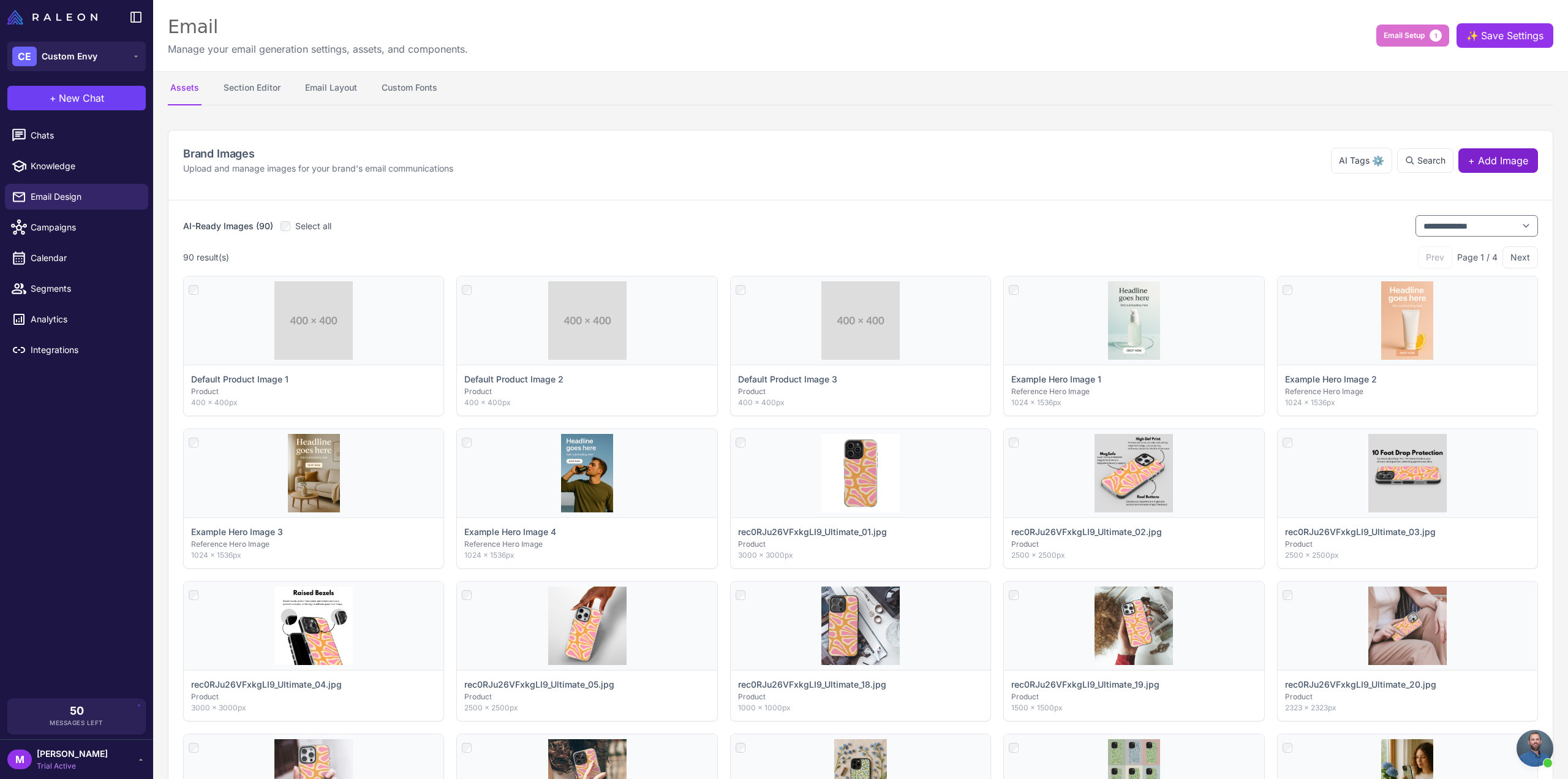
click at [1507, 156] on span "+ Add Image" at bounding box center [1498, 160] width 60 height 15
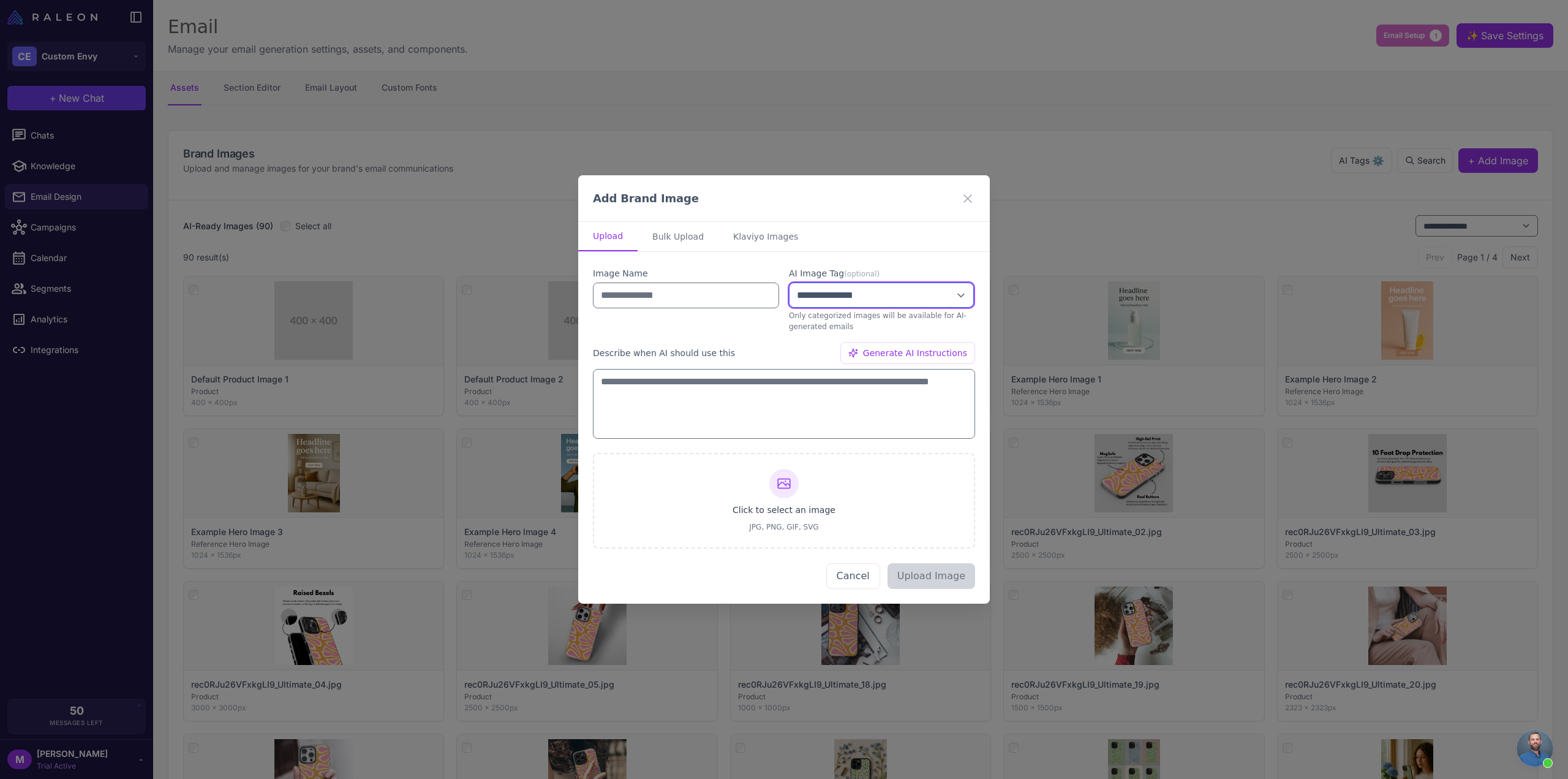
click at [887, 296] on select "**********" at bounding box center [881, 295] width 185 height 25
select select "*******"
click at [789, 283] on select "**********" at bounding box center [881, 295] width 185 height 25
click at [795, 496] on div "Click to select an image JPG, PNG, GIF, SVG" at bounding box center [784, 501] width 103 height 64
click at [682, 240] on button "Bulk Upload" at bounding box center [678, 237] width 81 height 29
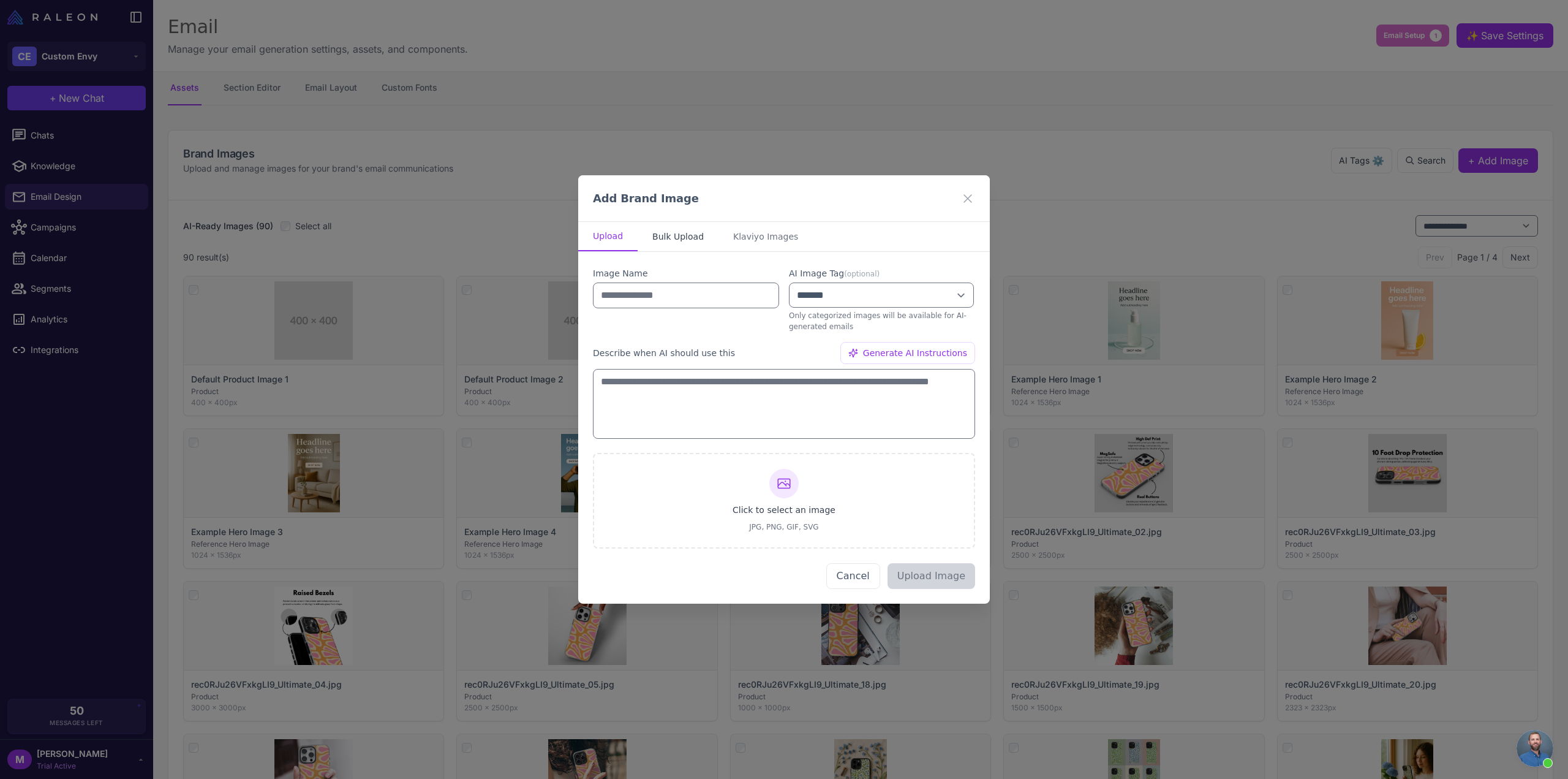
select select "*******"
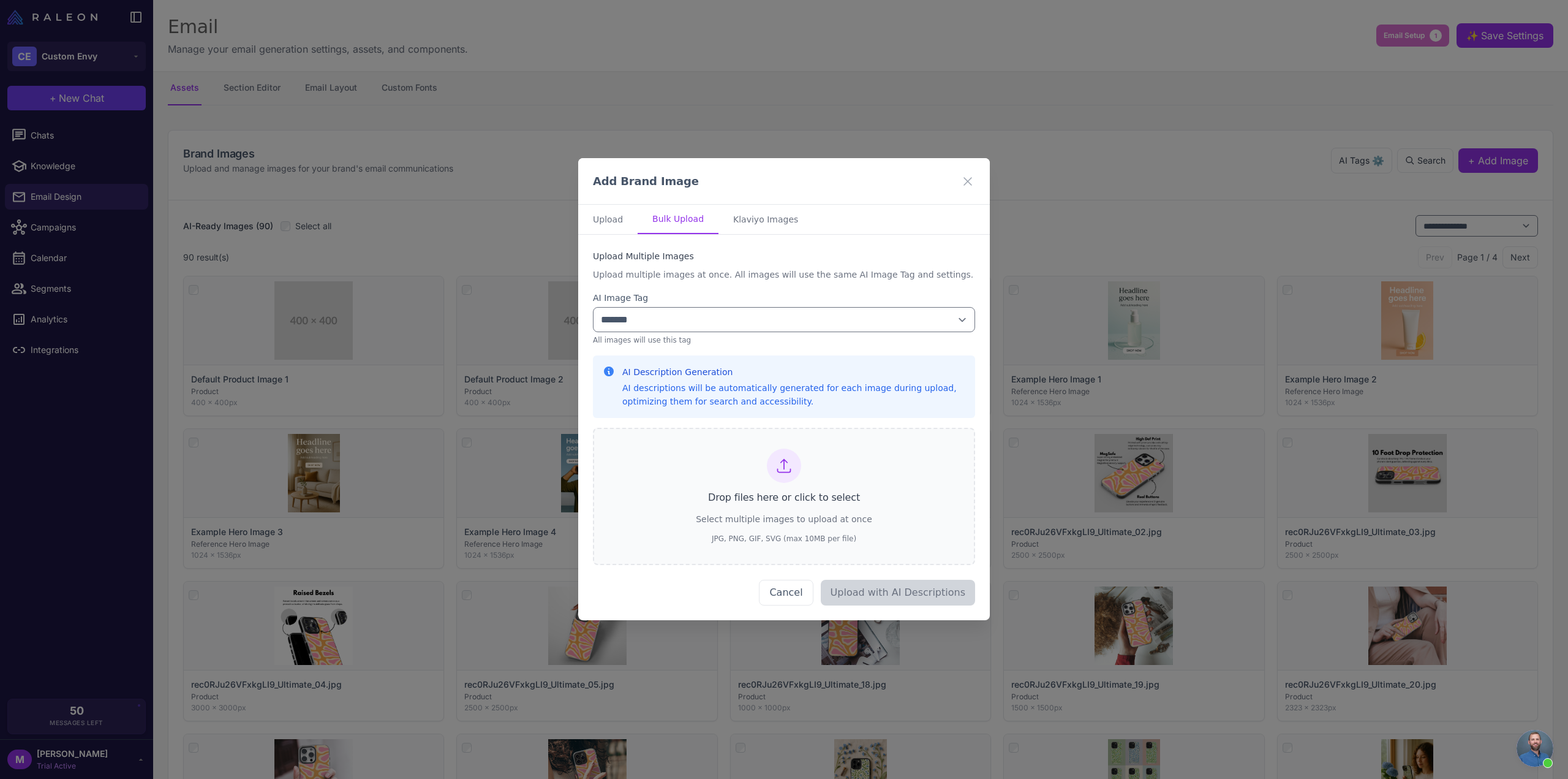
click at [777, 475] on div at bounding box center [784, 466] width 34 height 34
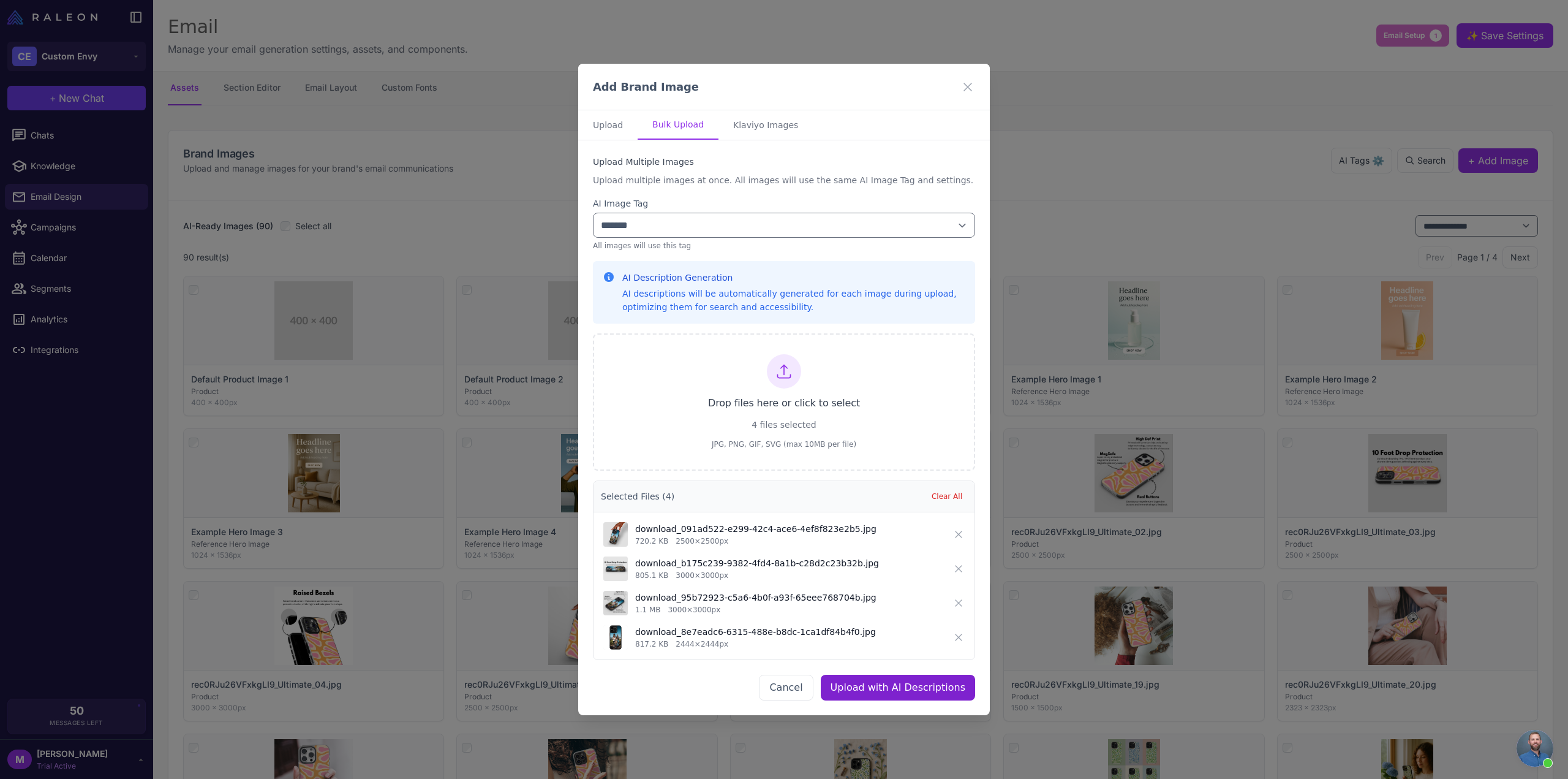
click at [914, 693] on button "Upload with AI Descriptions" at bounding box center [898, 687] width 155 height 26
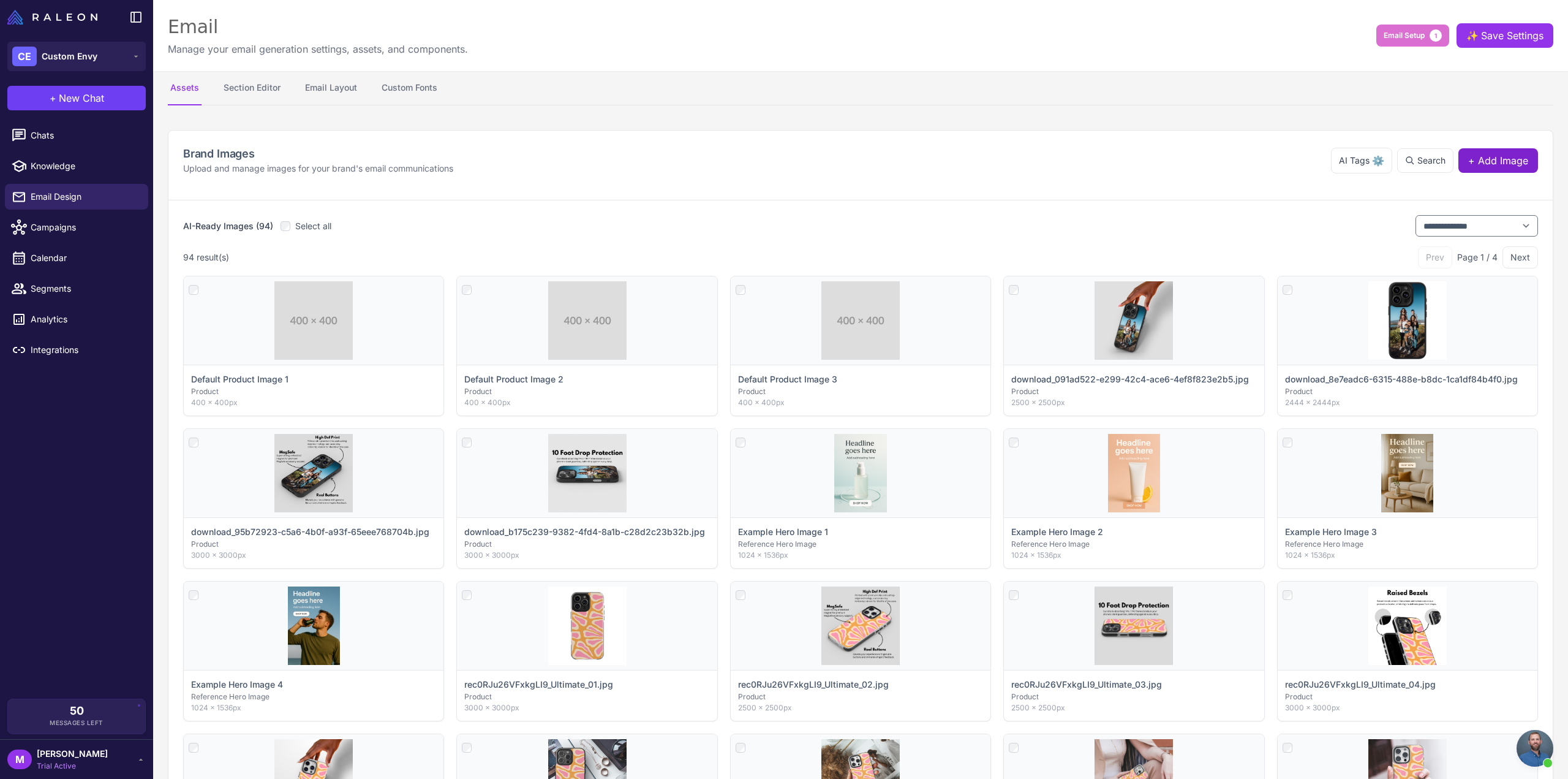
click at [1503, 157] on span "+ Add Image" at bounding box center [1498, 160] width 60 height 15
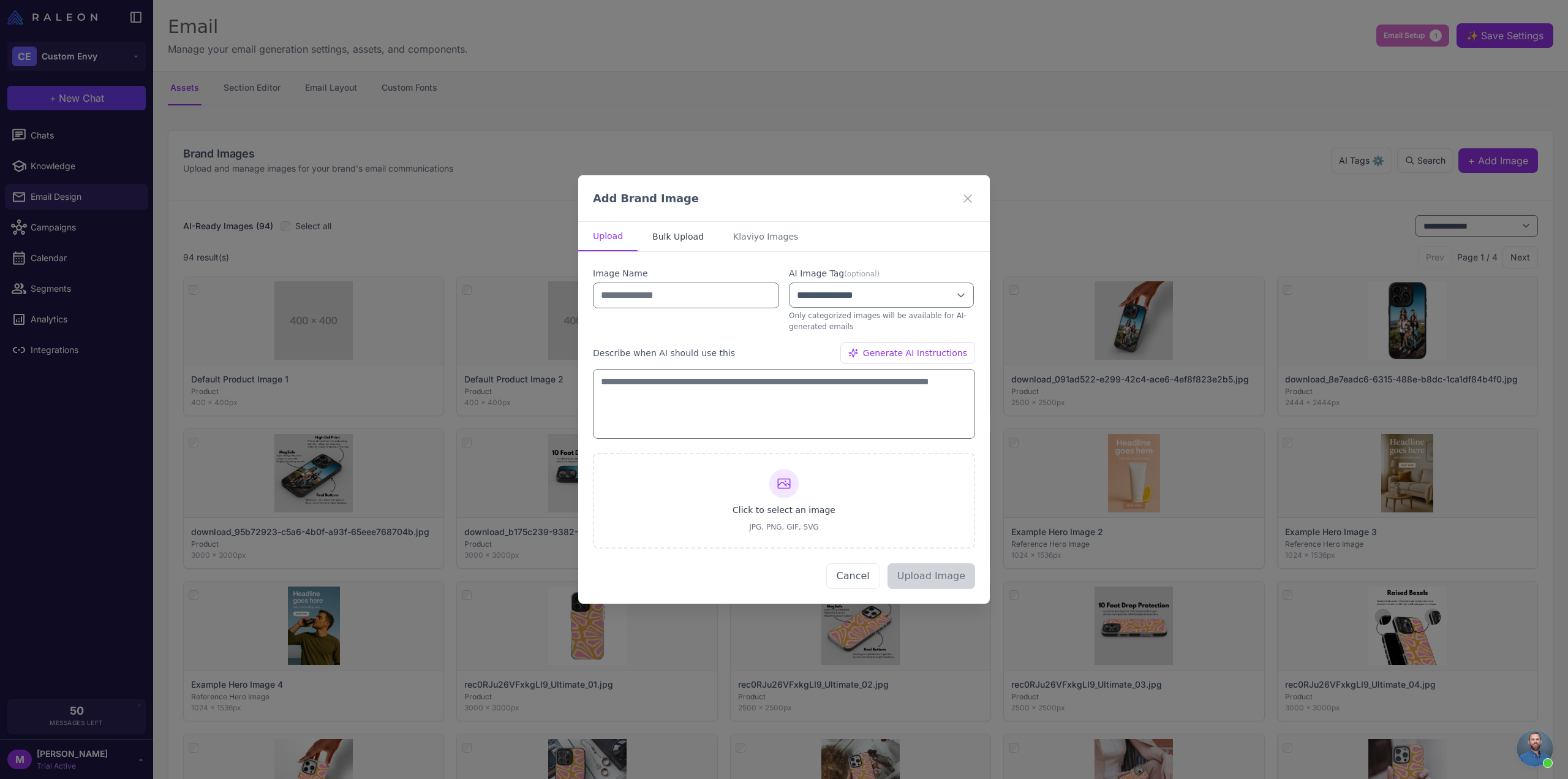
click at [650, 236] on button "Bulk Upload" at bounding box center [678, 237] width 81 height 29
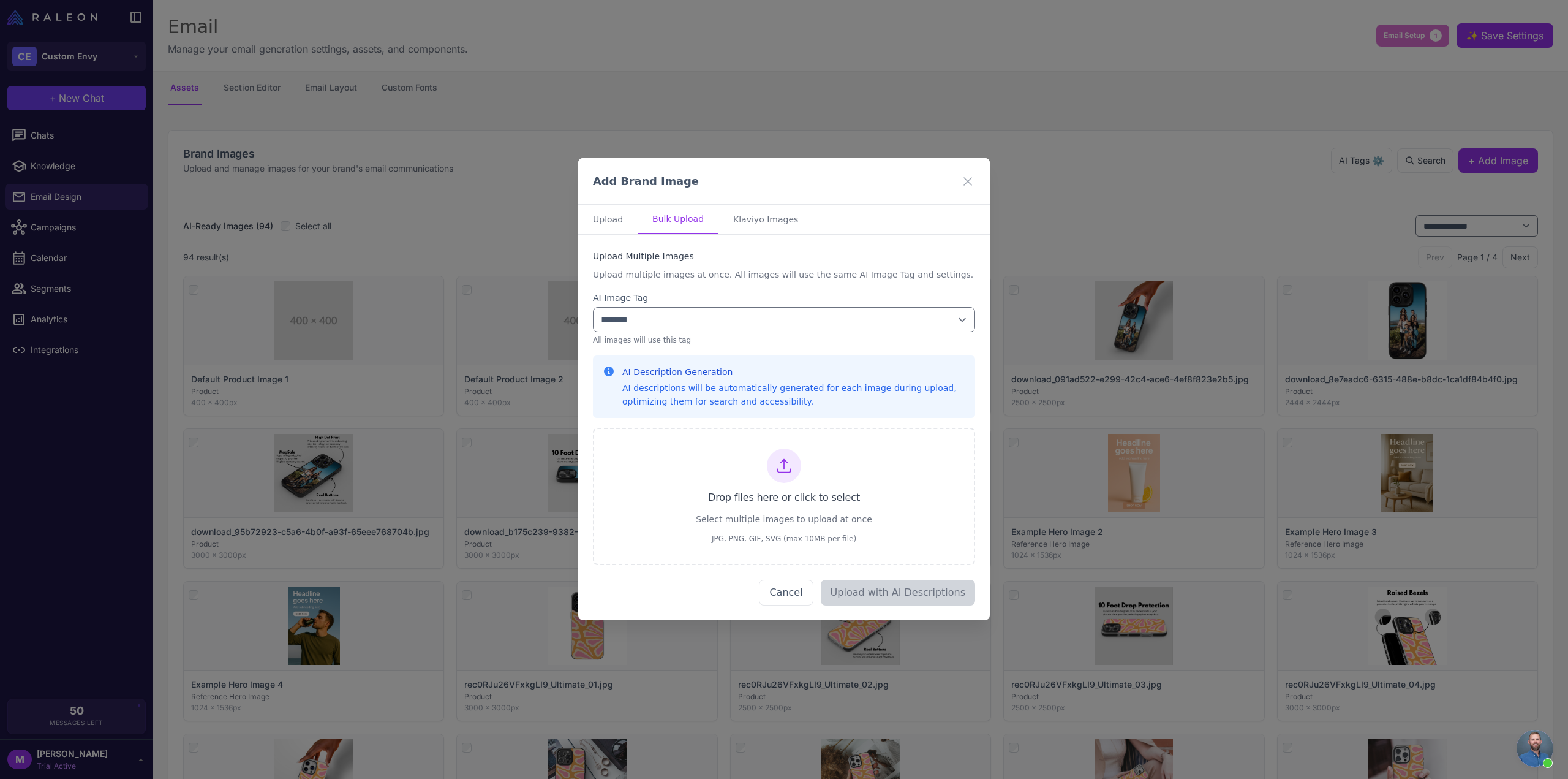
click at [692, 301] on label "AI Image Tag" at bounding box center [784, 298] width 382 height 13
click at [696, 318] on select "**********" at bounding box center [784, 320] width 382 height 25
select select "**********"
click at [593, 307] on select "**********" at bounding box center [784, 320] width 382 height 25
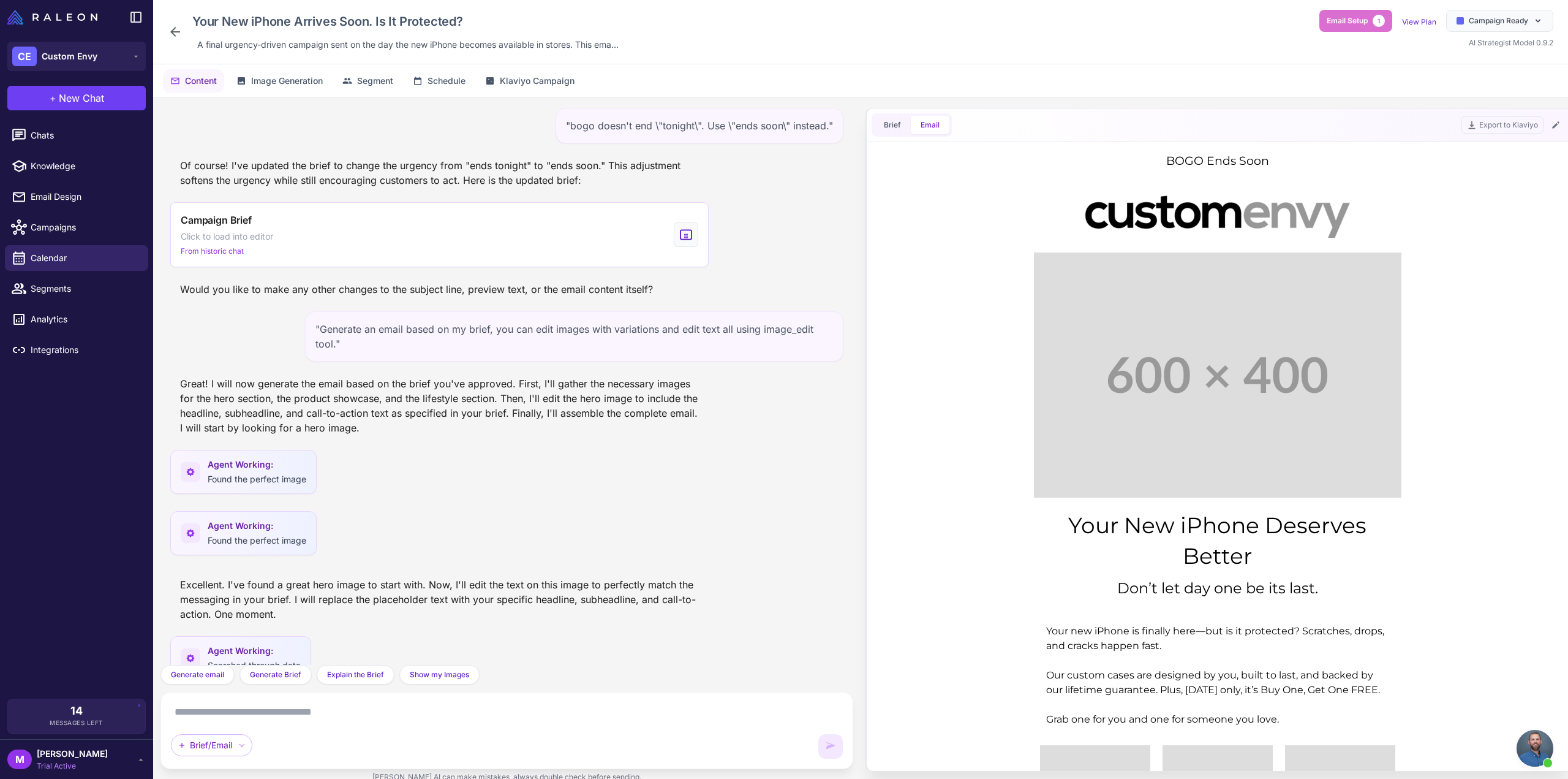
scroll to position [794, 0]
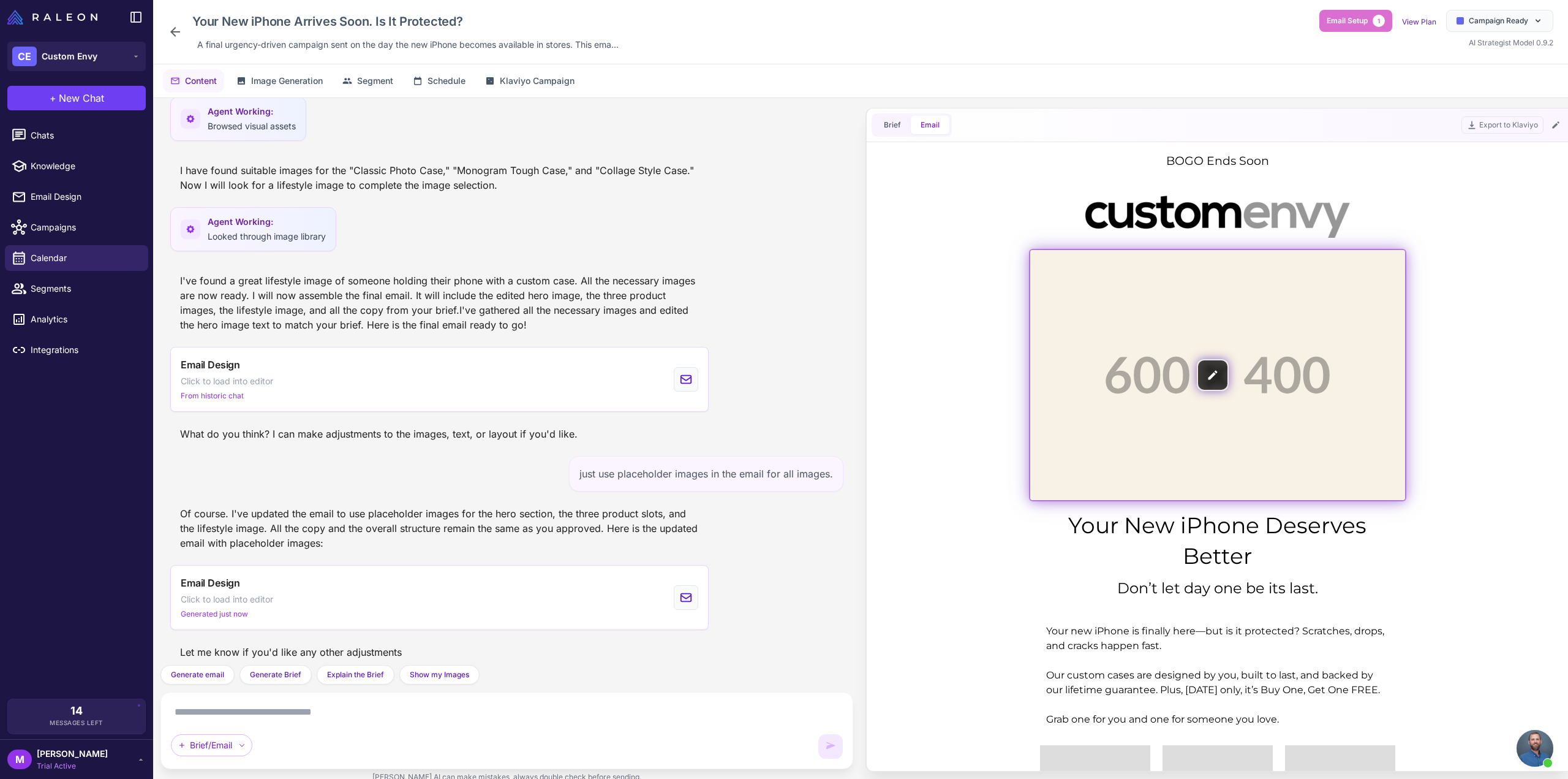
click at [1269, 350] on img at bounding box center [1218, 374] width 375 height 250
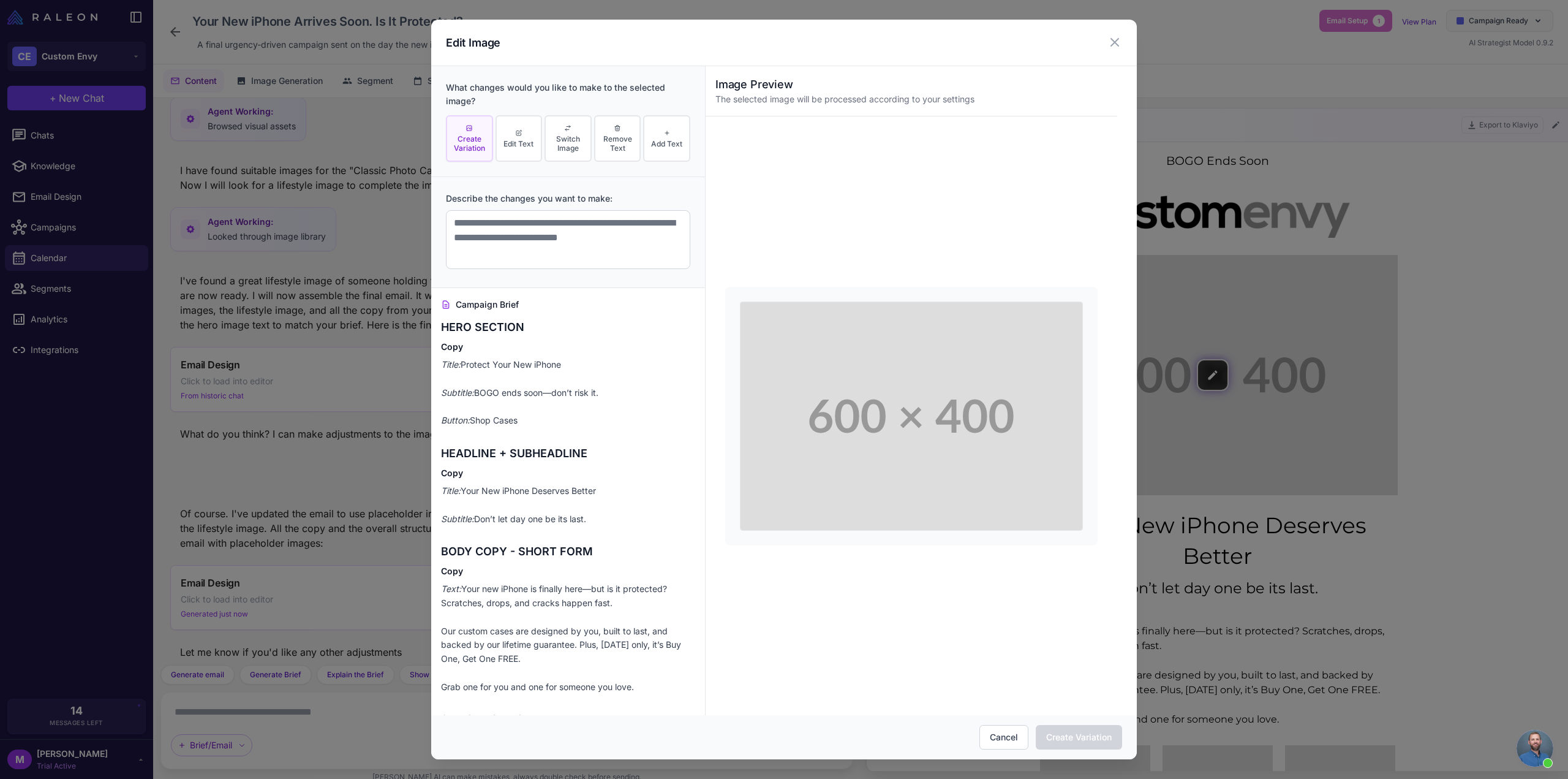
click at [1125, 43] on div "Edit Image" at bounding box center [784, 43] width 706 height 47
click at [1116, 45] on icon at bounding box center [1115, 43] width 15 height 15
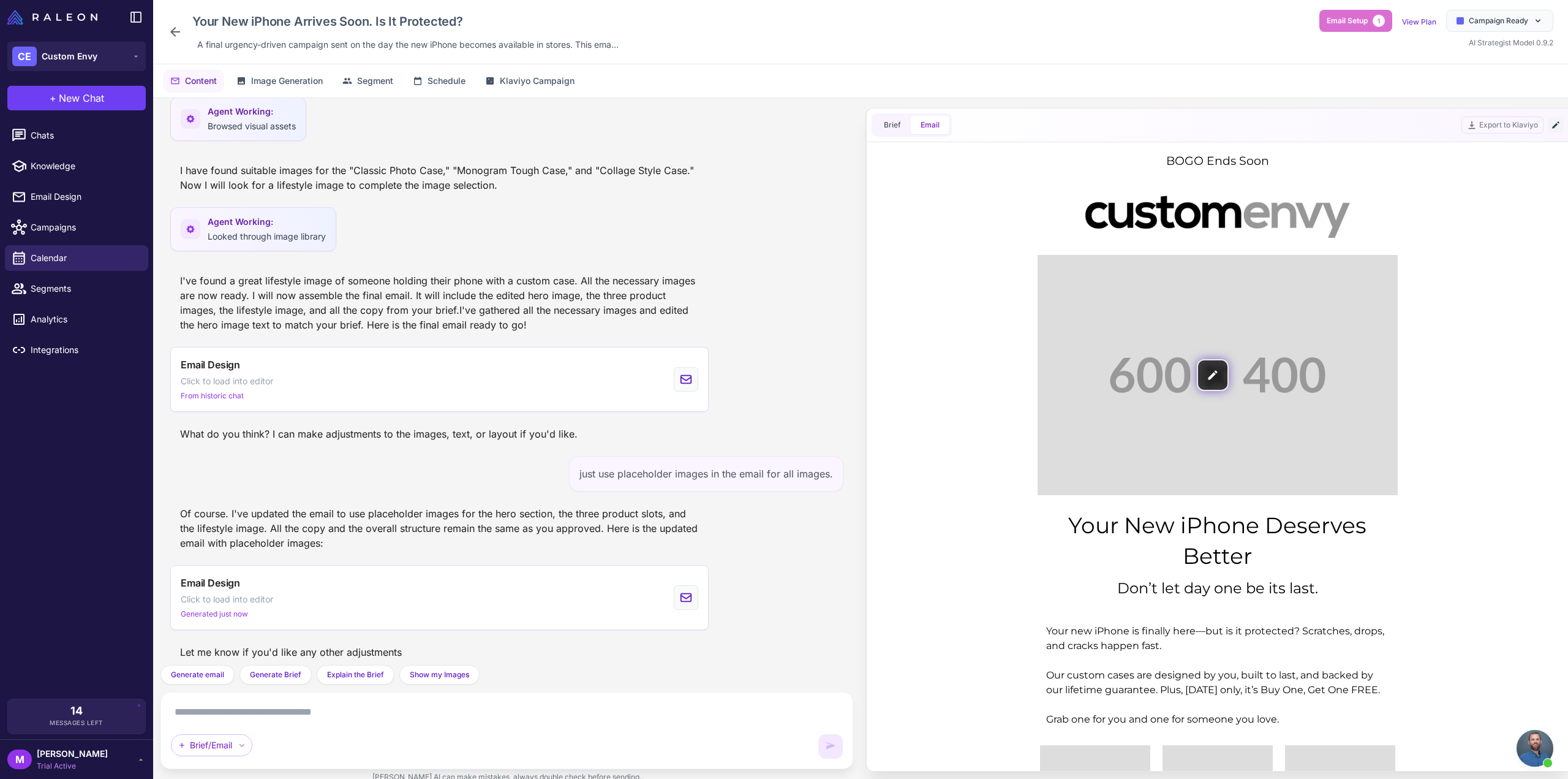
click at [1551, 127] on icon at bounding box center [1556, 125] width 10 height 10
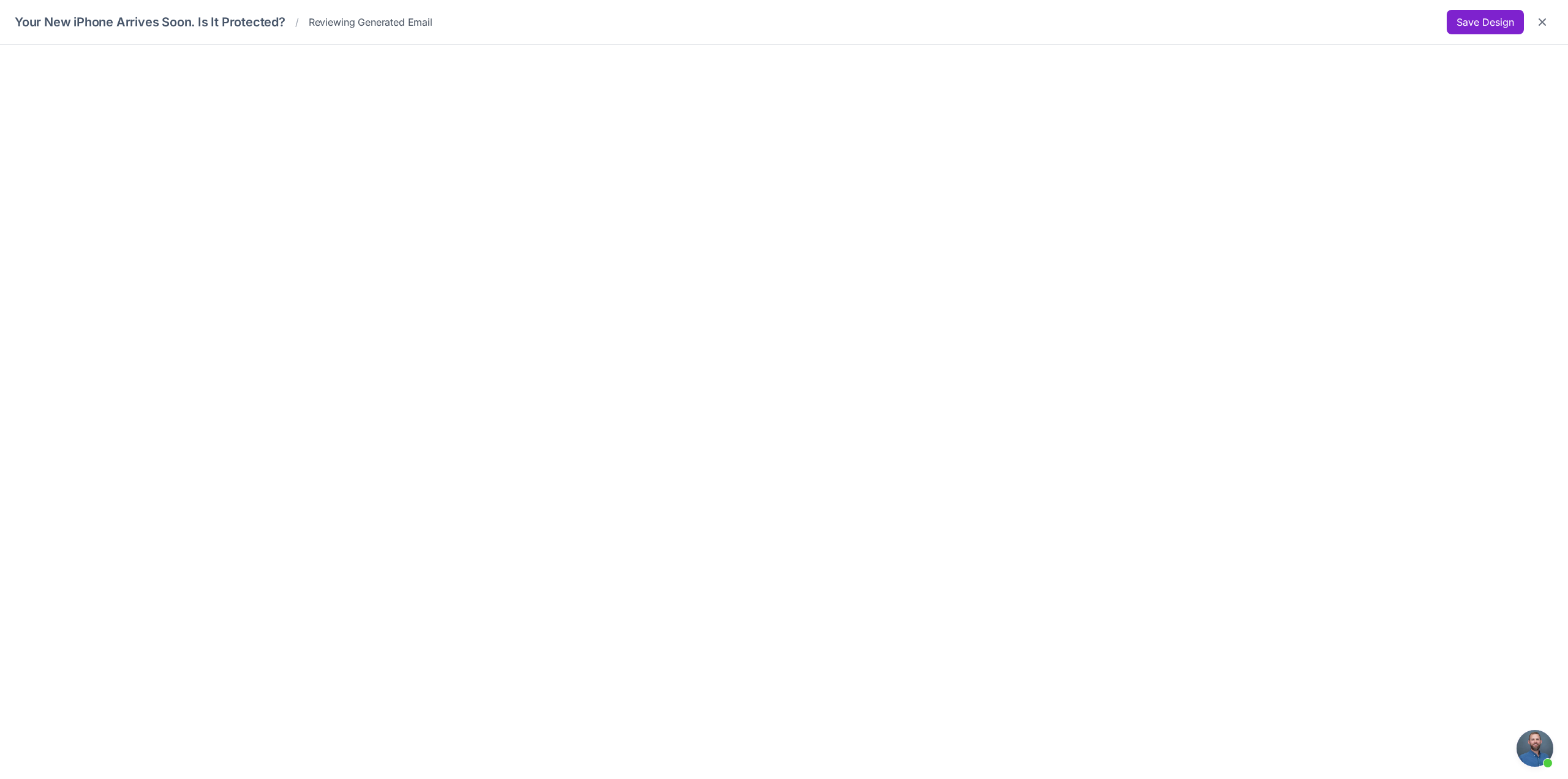
click at [1467, 28] on button "Save Design" at bounding box center [1485, 21] width 77 height 24
click at [1452, 18] on button "Save Design" at bounding box center [1485, 21] width 77 height 24
click at [1491, 23] on button "Save Design" at bounding box center [1485, 21] width 77 height 24
click at [1550, 18] on button "Close" at bounding box center [1542, 22] width 22 height 22
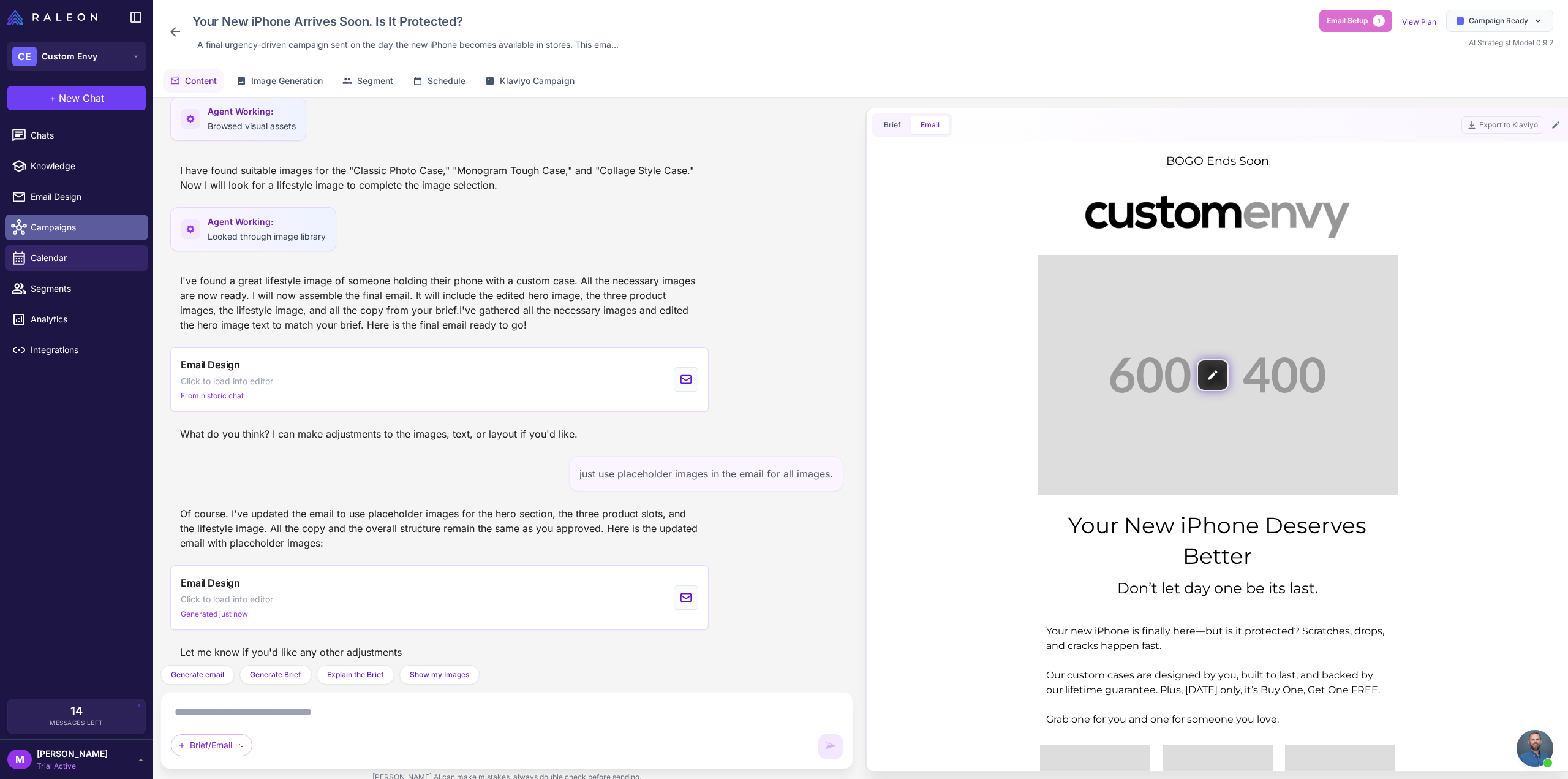
click at [55, 224] on span "Campaigns" at bounding box center [84, 227] width 108 height 13
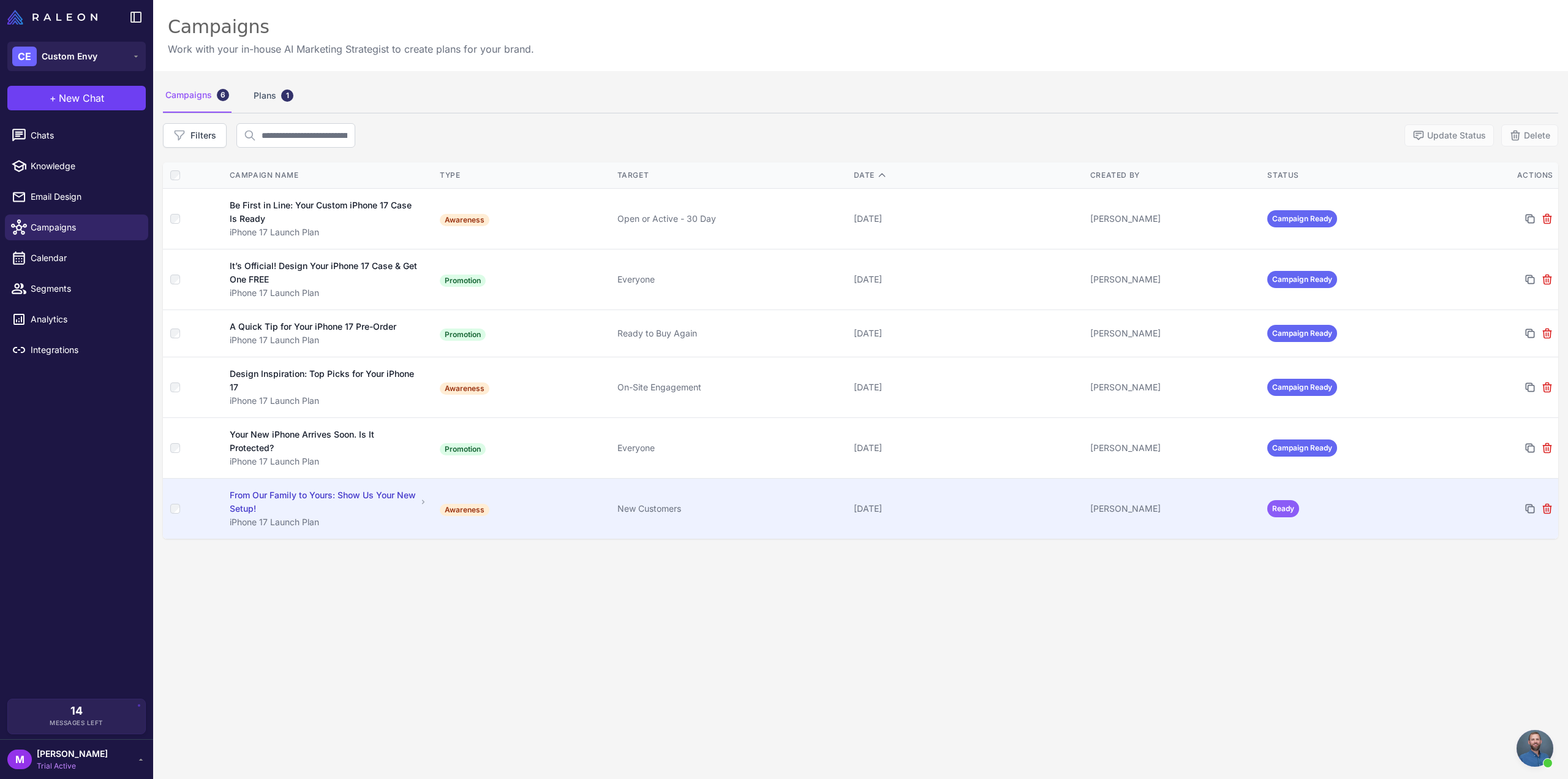
click at [590, 504] on td "Awareness" at bounding box center [524, 509] width 178 height 61
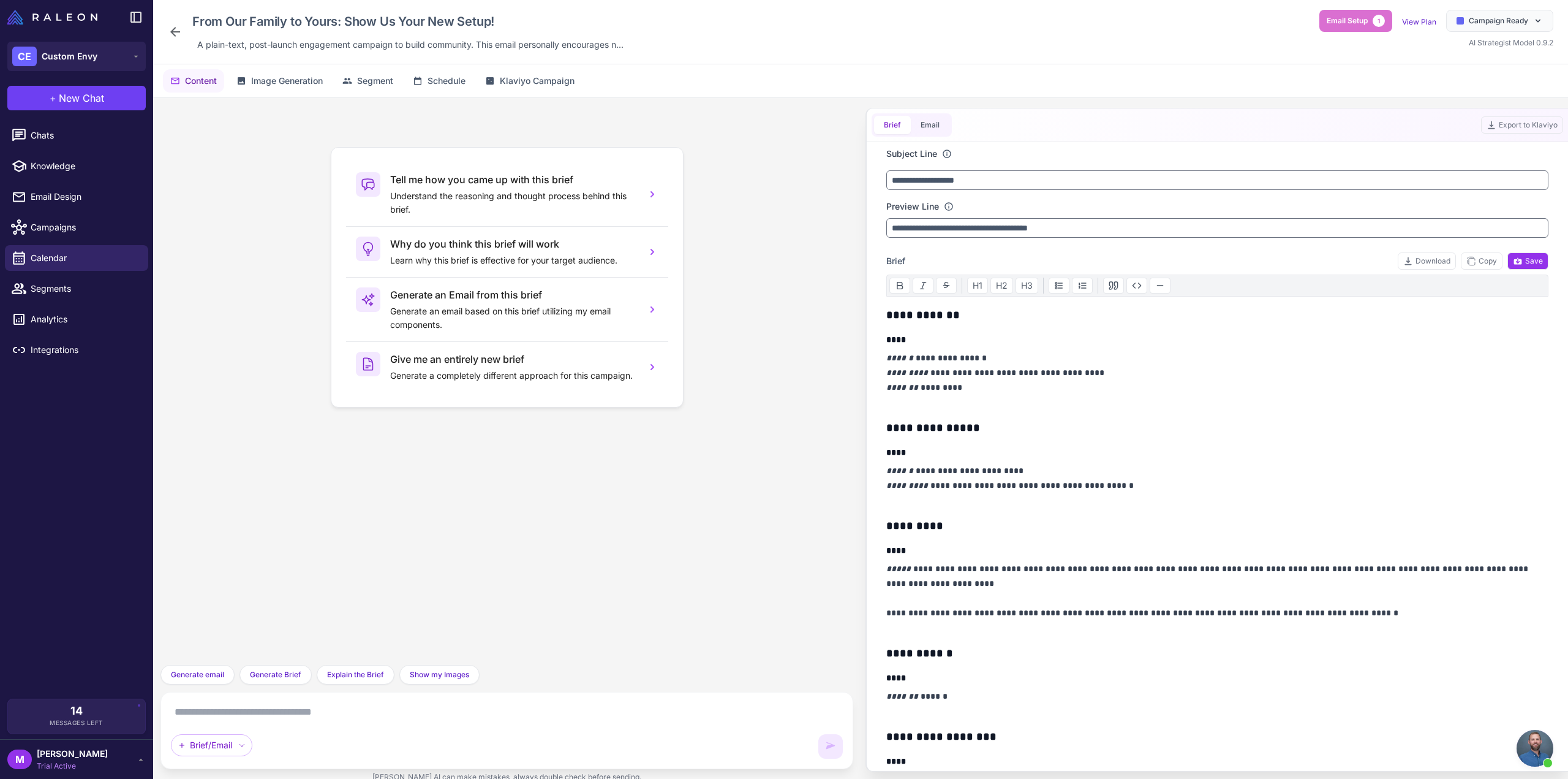
click at [905, 134] on div "Brief Email" at bounding box center [912, 125] width 81 height 23
click at [934, 129] on button "Email" at bounding box center [930, 125] width 39 height 18
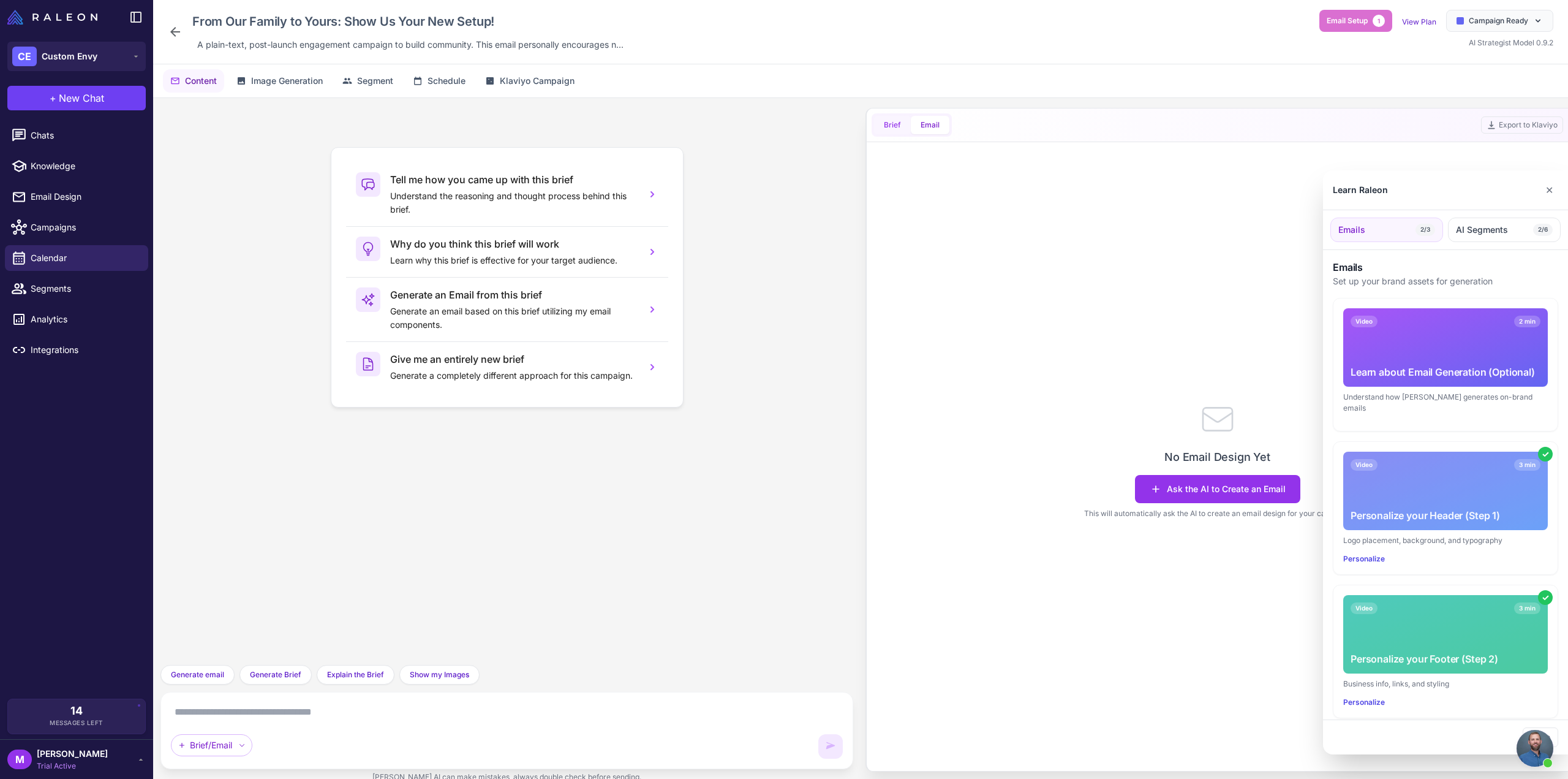
click at [896, 127] on div at bounding box center [784, 389] width 1568 height 779
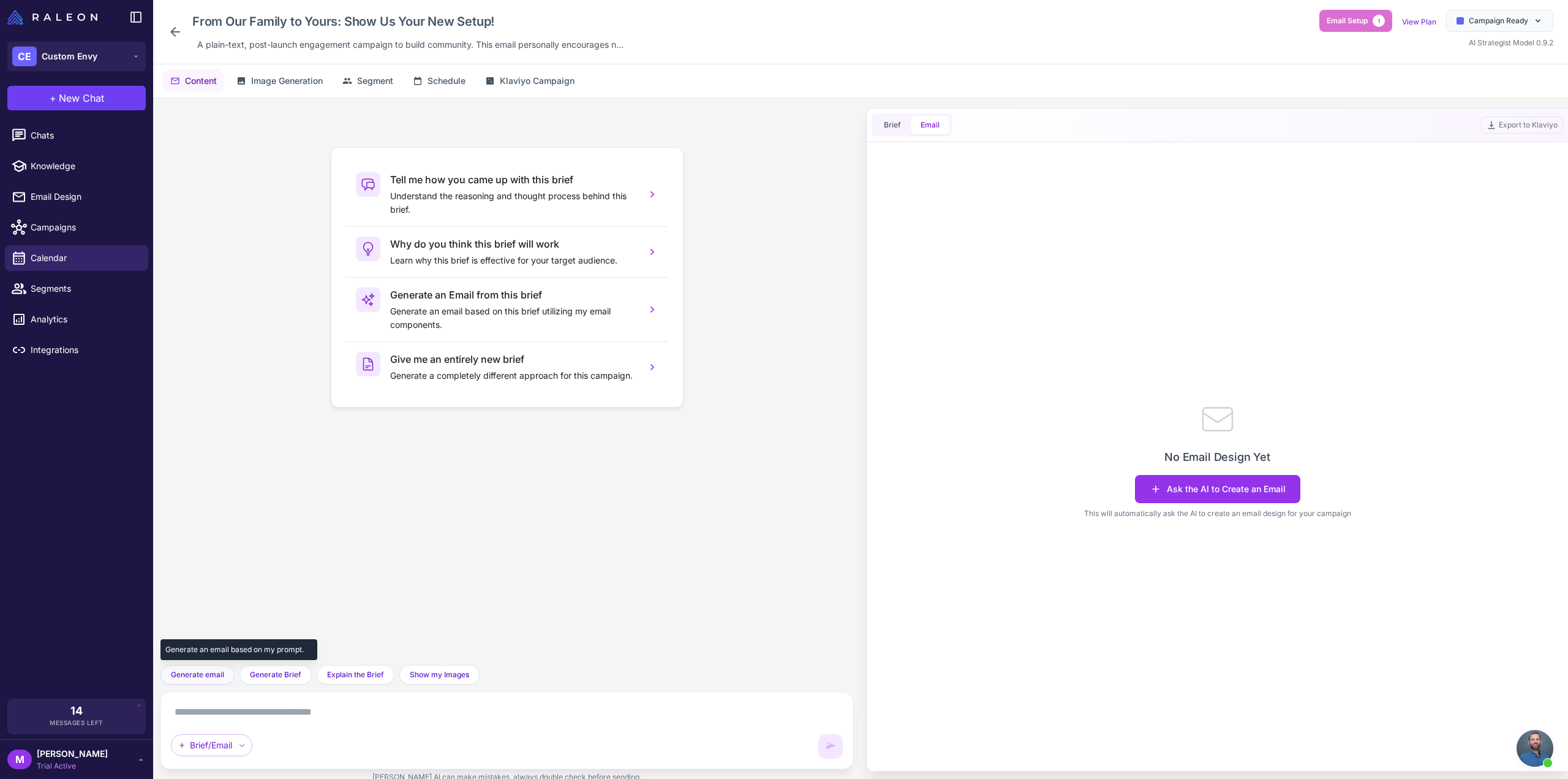
click at [219, 679] on span "Generate email" at bounding box center [197, 674] width 53 height 11
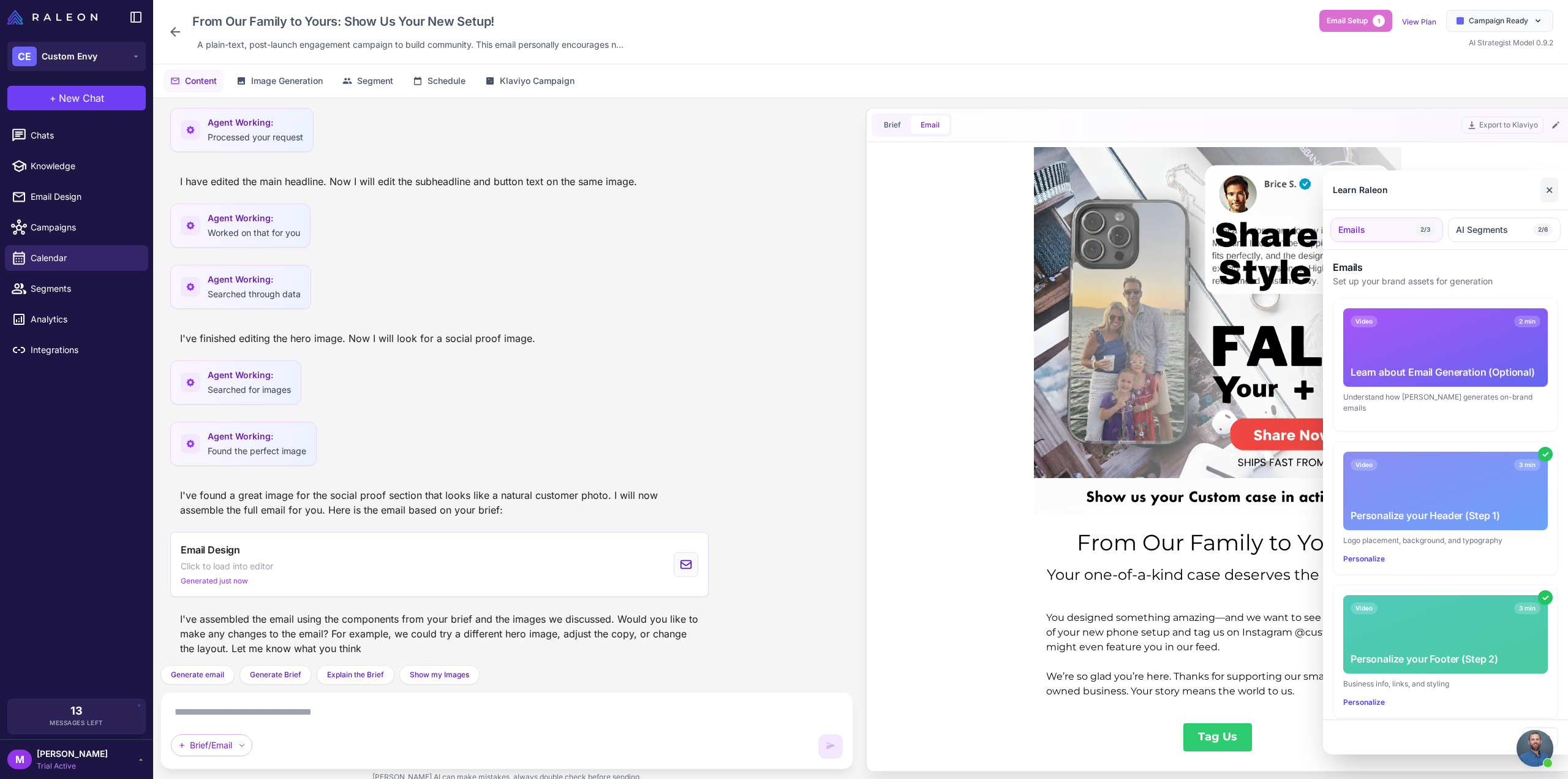
click at [1547, 185] on button "✕" at bounding box center [1550, 190] width 18 height 24
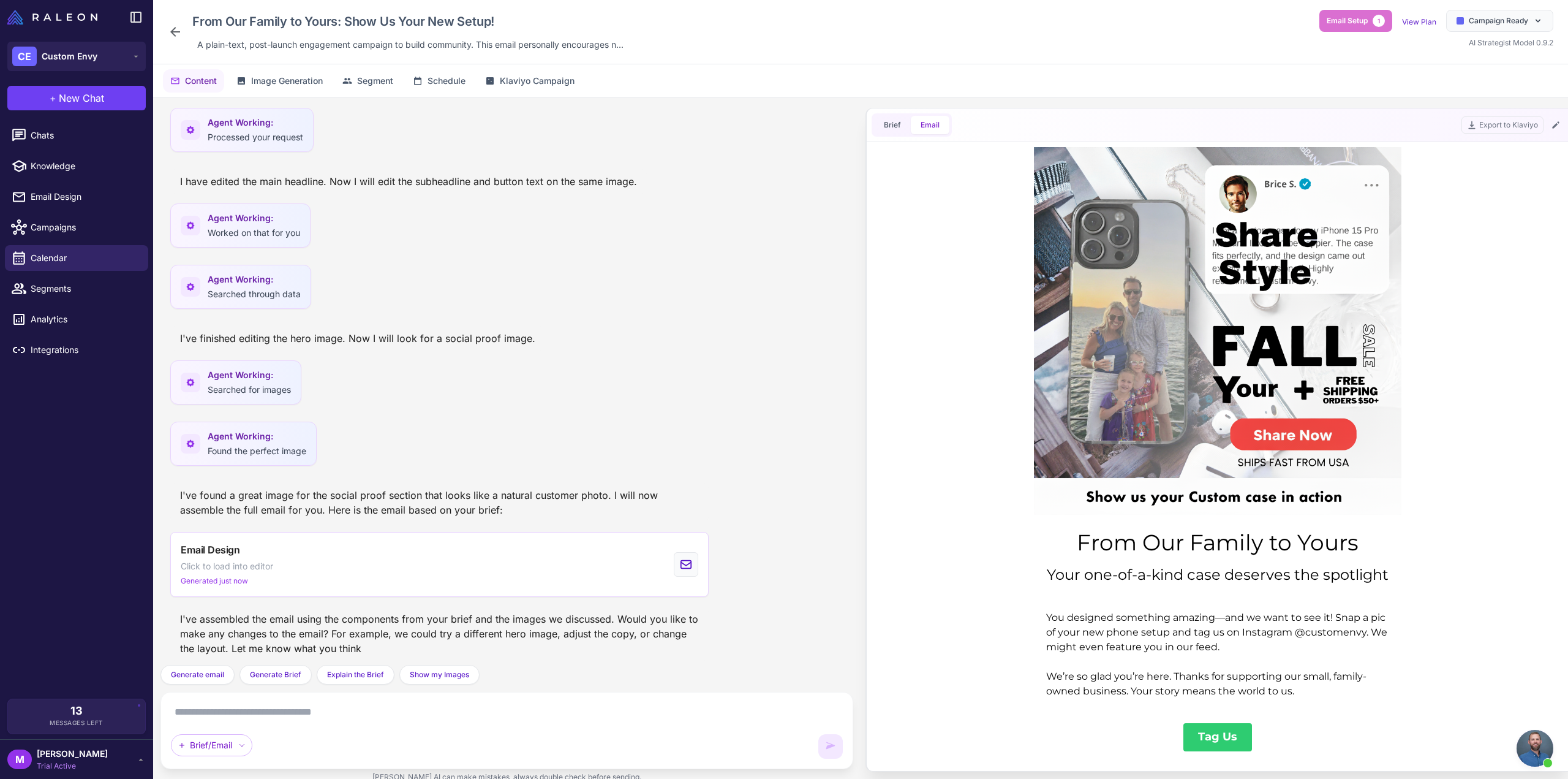
click at [226, 711] on textarea at bounding box center [507, 712] width 672 height 20
paste textarea "**********"
type textarea "**********"
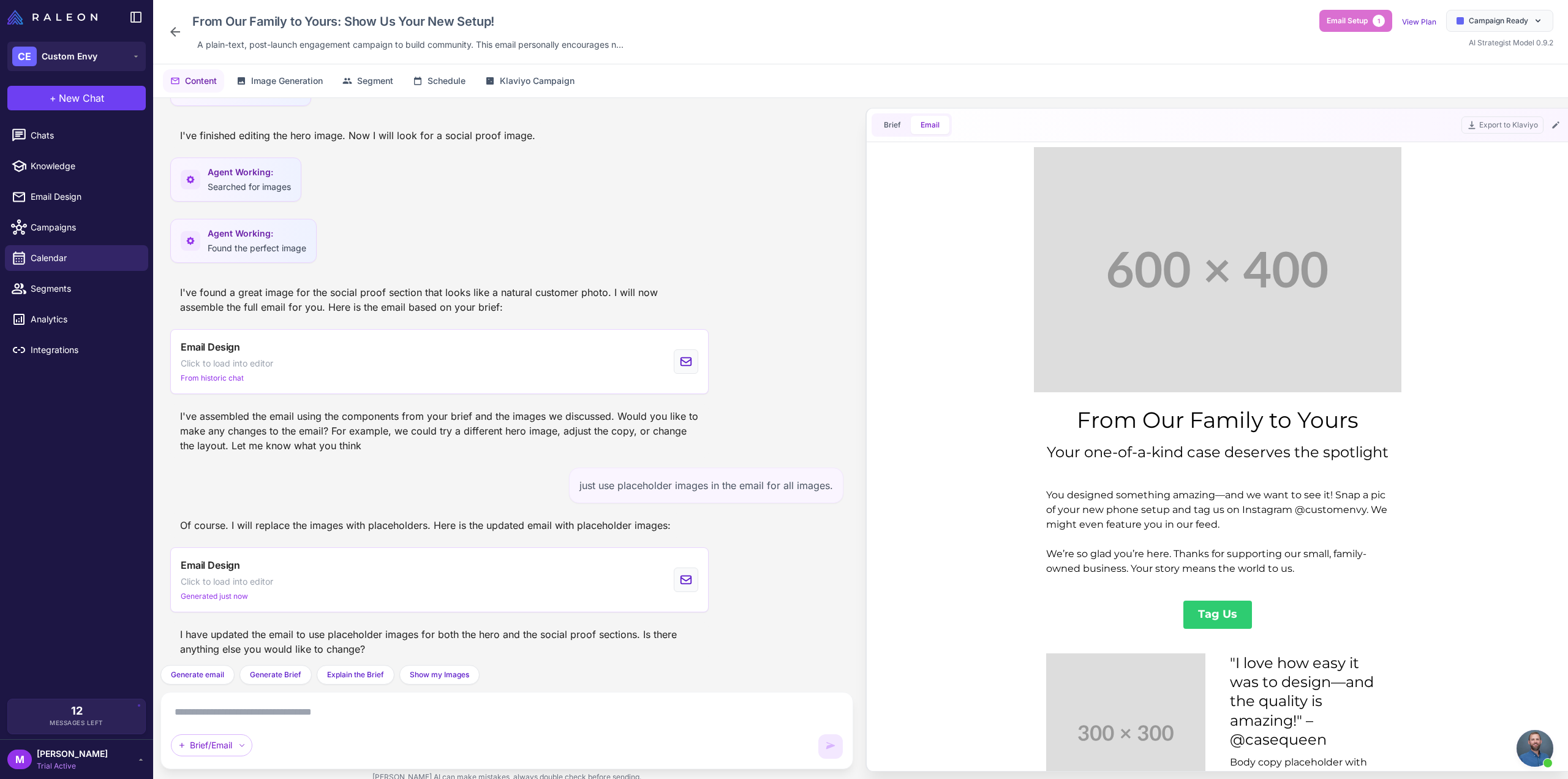
scroll to position [53, 0]
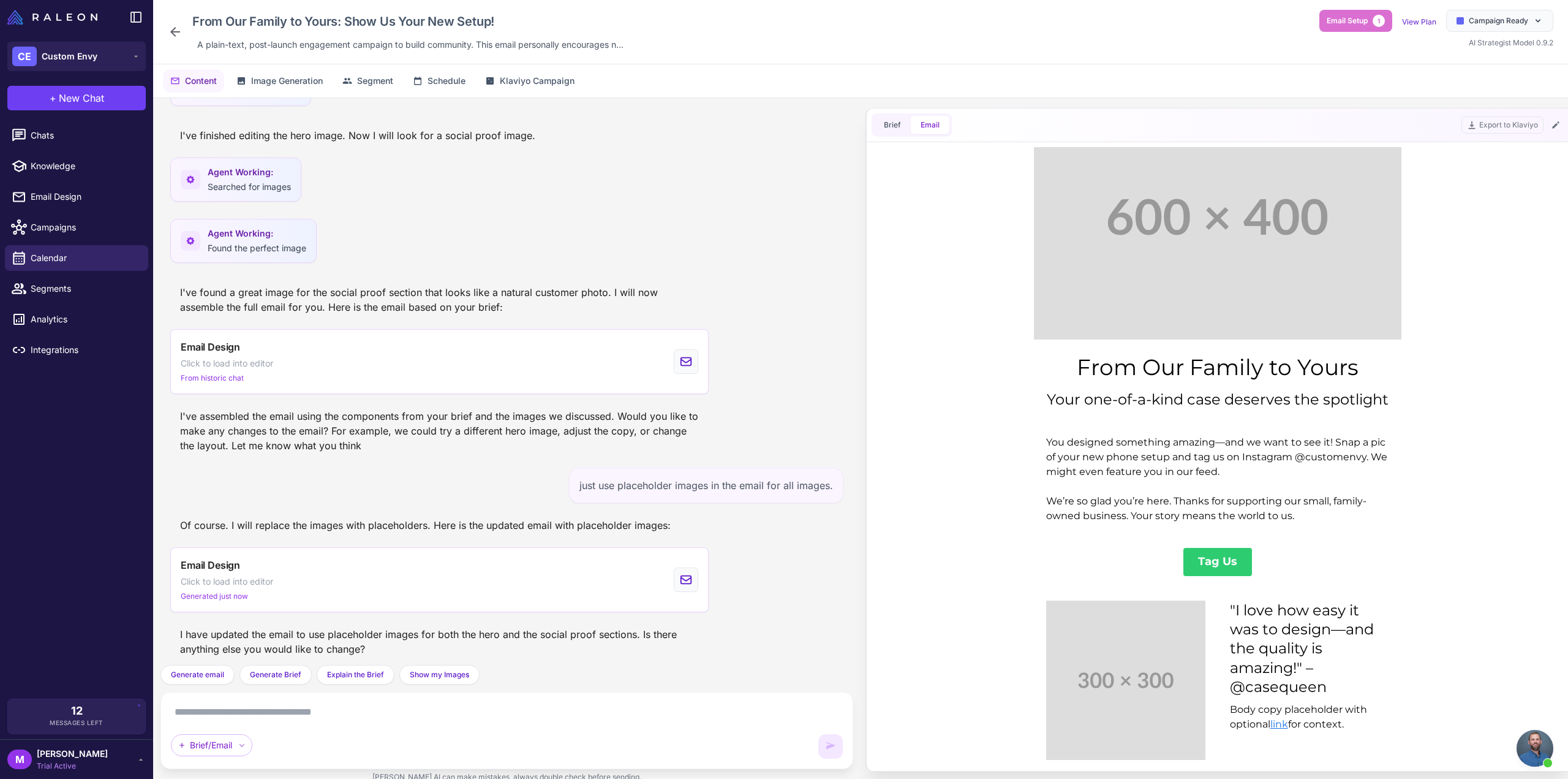
click at [164, 29] on div "From Our Family to Yours: Show Us Your New Setup! A plain-text, post-launch eng…" at bounding box center [861, 32] width 1415 height 64
click at [173, 30] on icon at bounding box center [175, 32] width 10 height 10
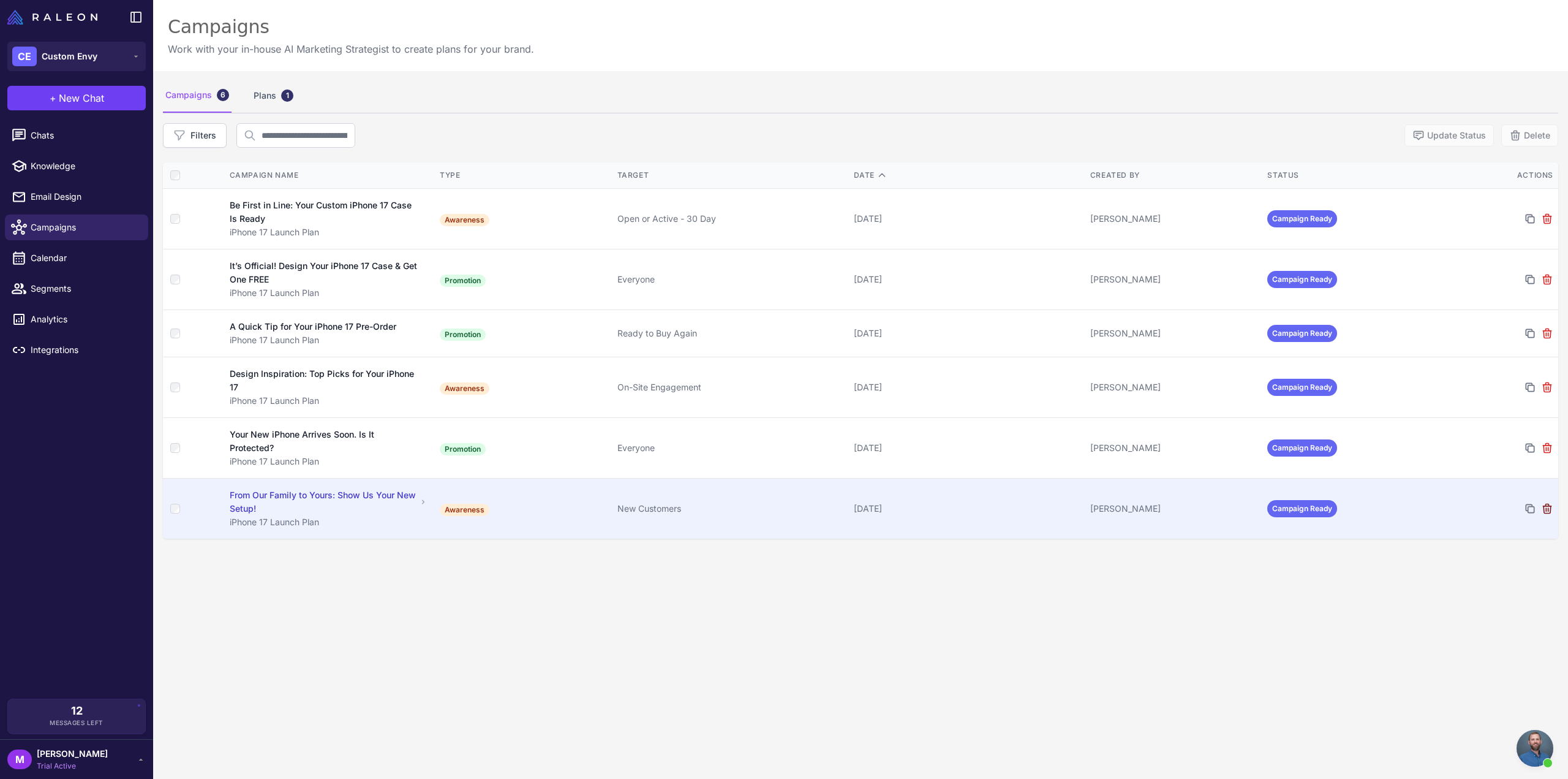
click at [1544, 504] on icon at bounding box center [1547, 509] width 12 height 12
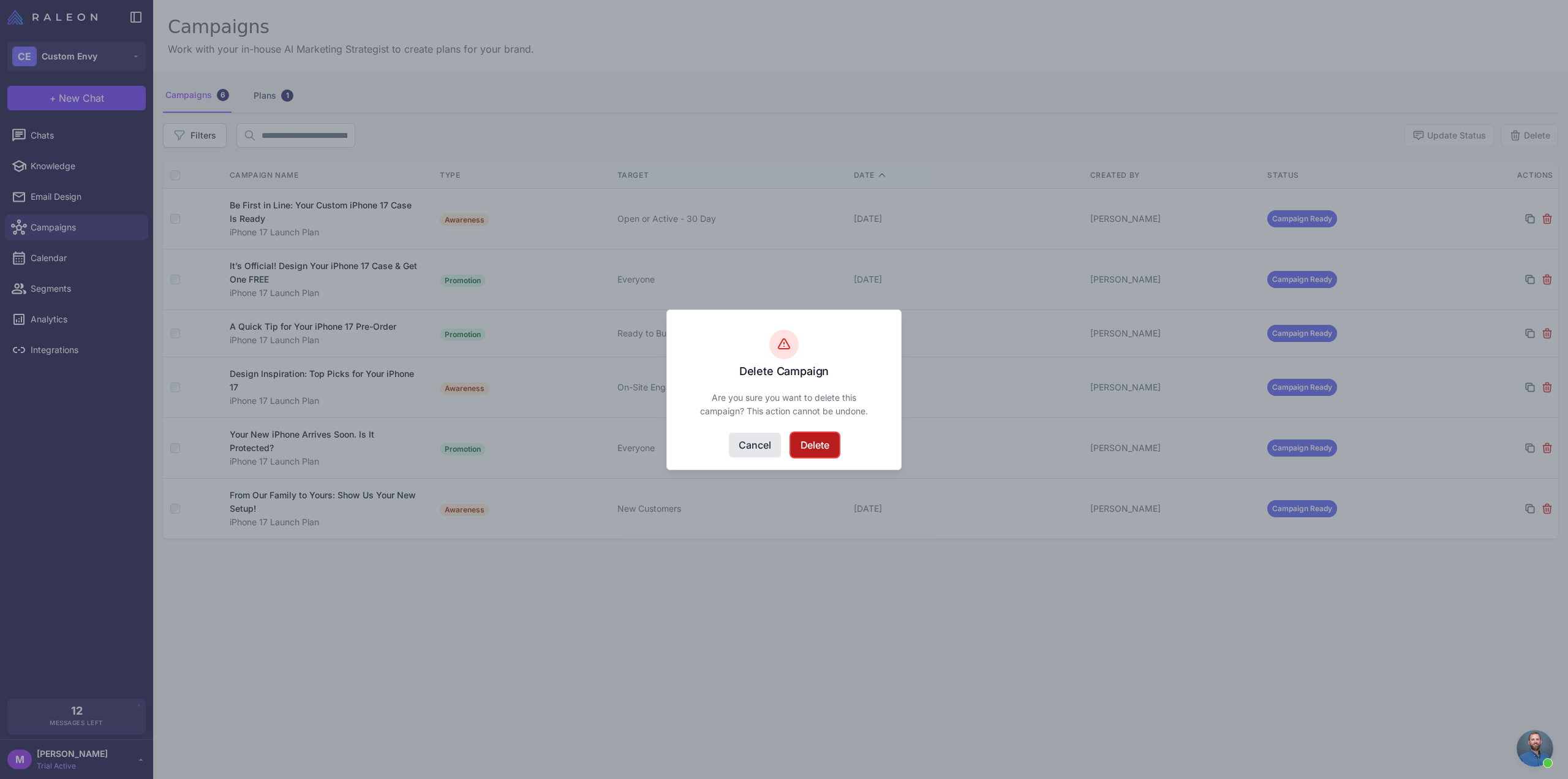
click at [814, 441] on button "Delete" at bounding box center [815, 444] width 48 height 24
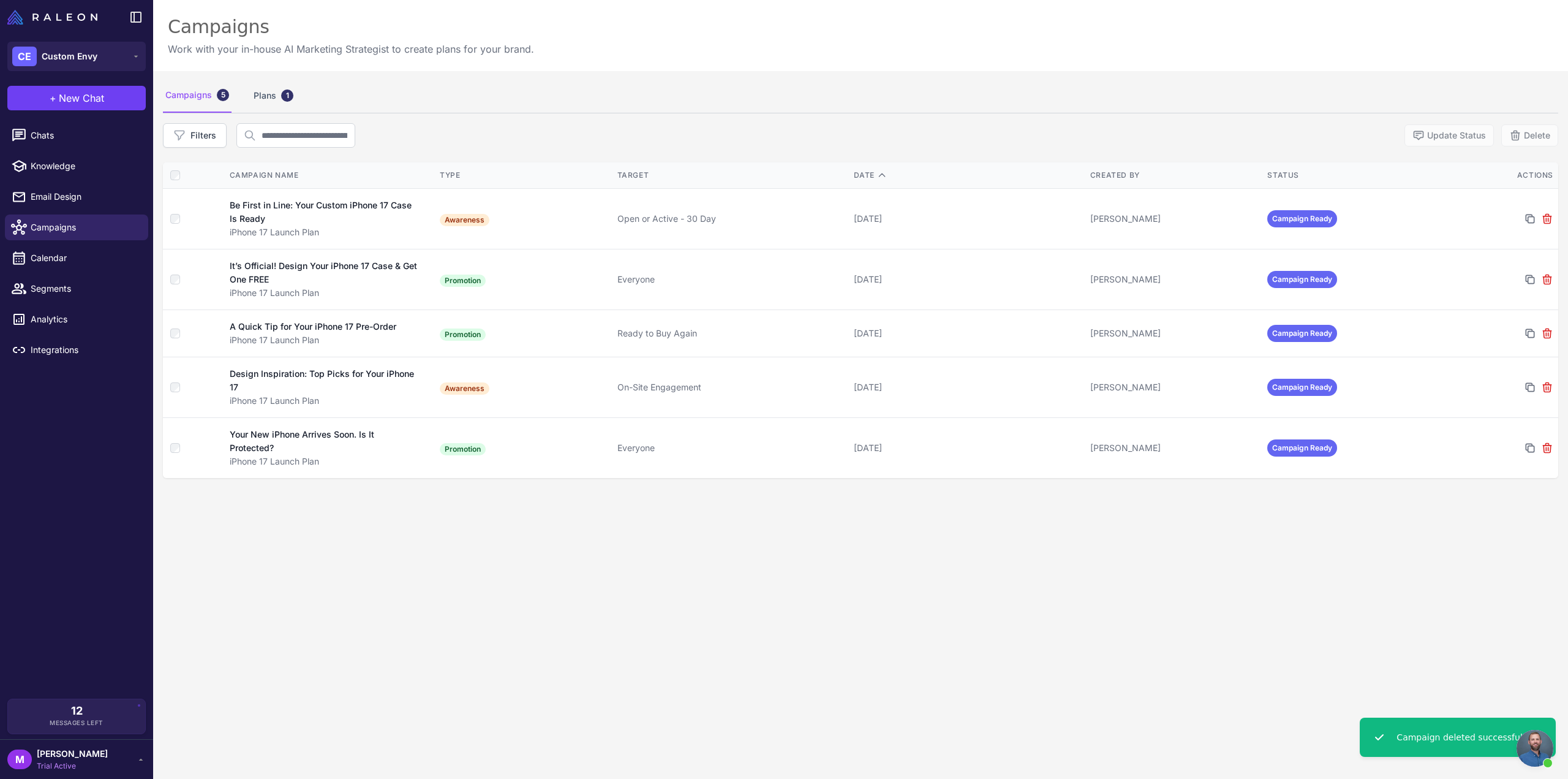
click at [582, 633] on div "Campaigns 5 Plans 1 Filters Update Status Delete Campaign Name Type Target Date…" at bounding box center [861, 460] width 1415 height 779
click at [59, 253] on span "Calendar" at bounding box center [84, 258] width 108 height 13
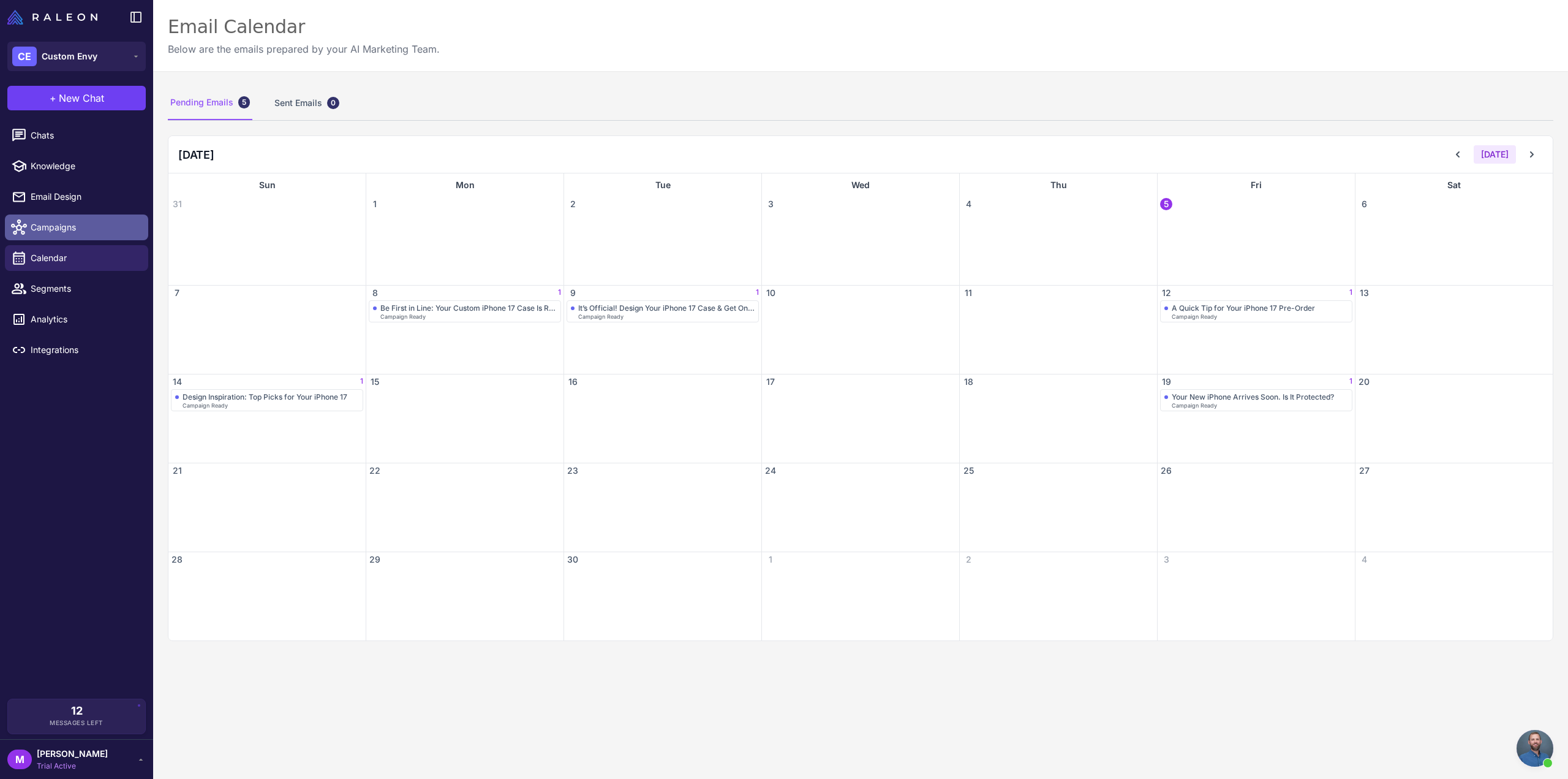
click at [95, 216] on link "Campaigns" at bounding box center [77, 227] width 144 height 26
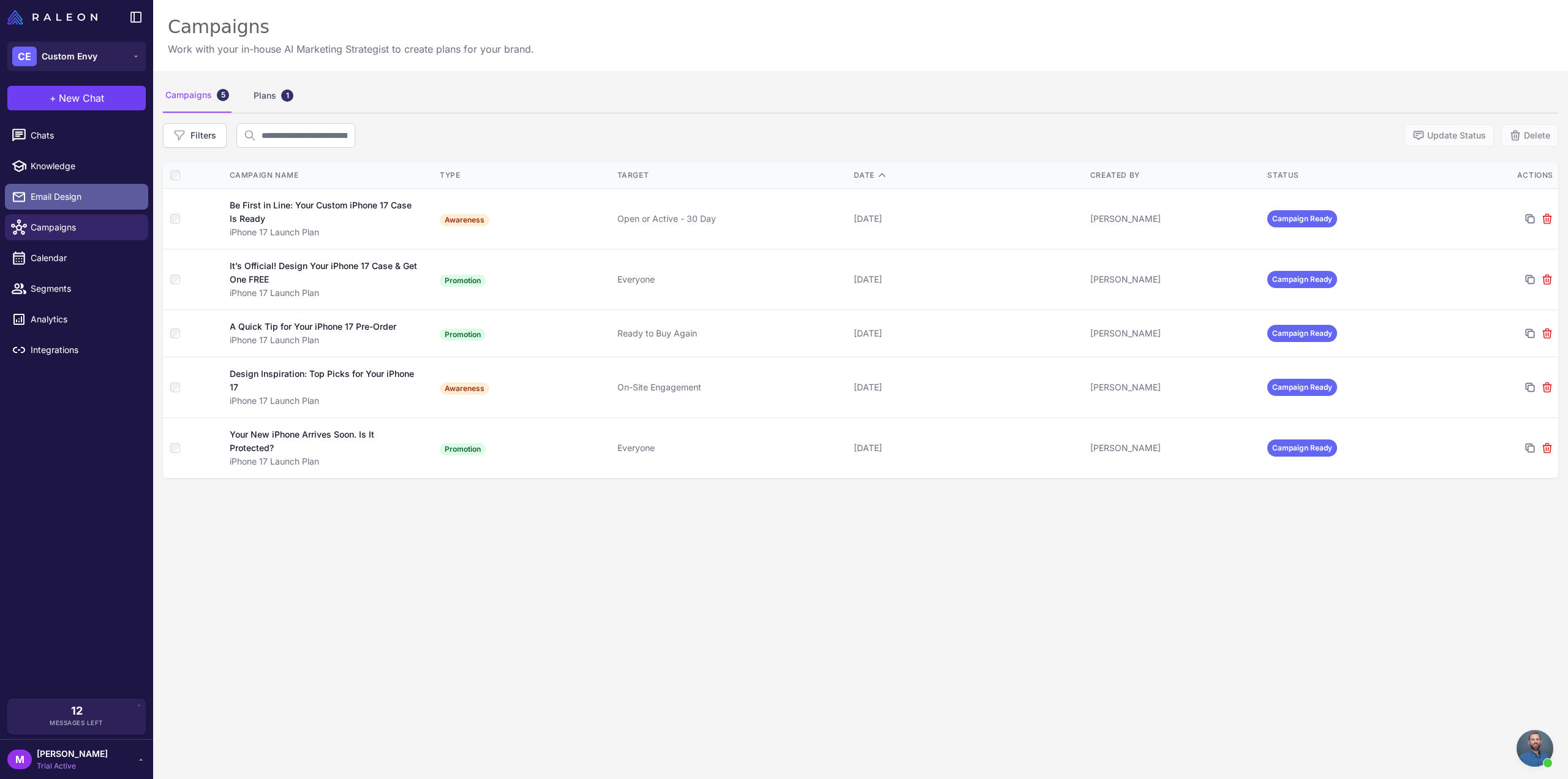
click at [89, 197] on span "Email Design" at bounding box center [84, 196] width 108 height 13
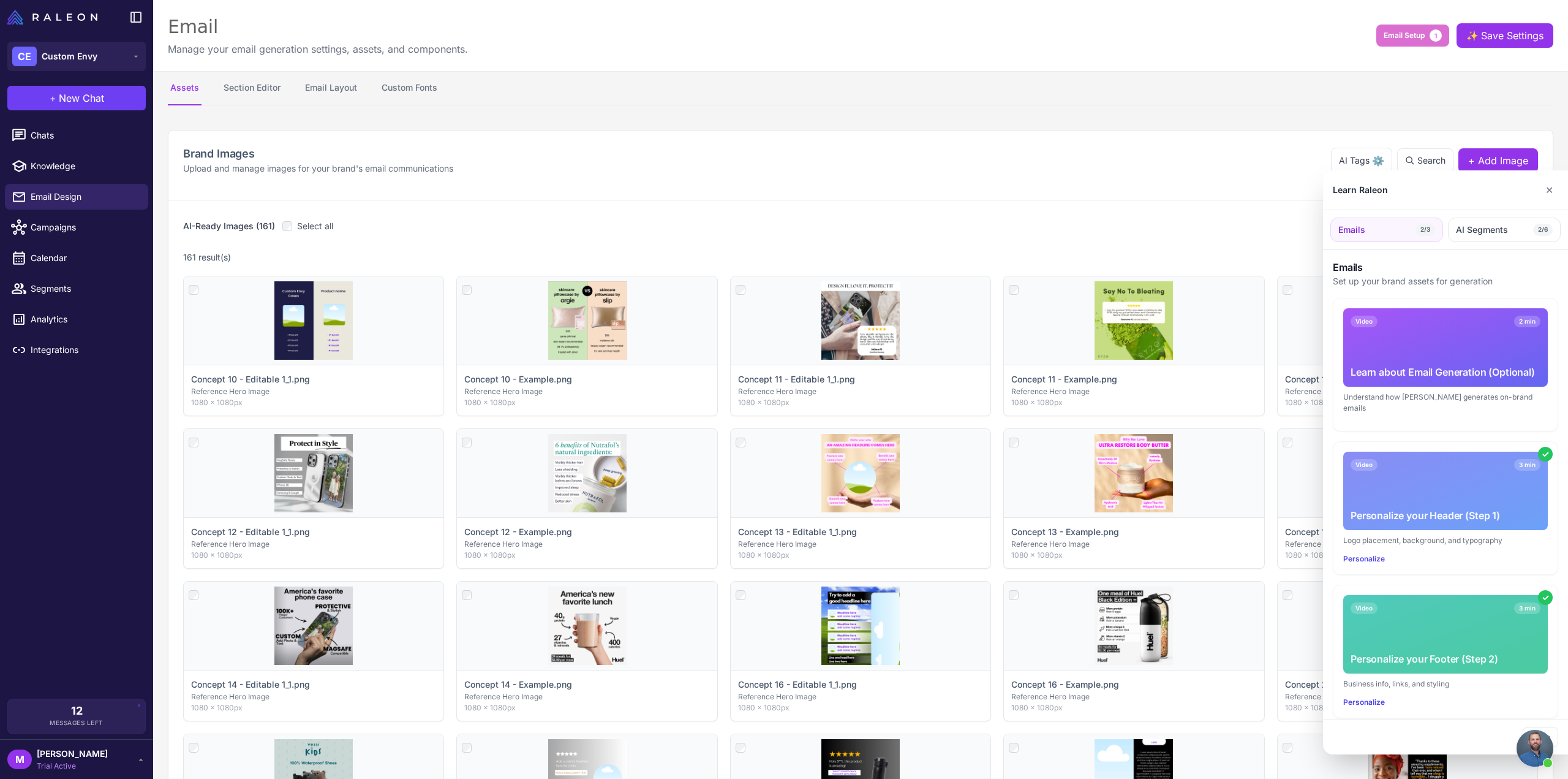
click at [251, 85] on div at bounding box center [784, 389] width 1568 height 779
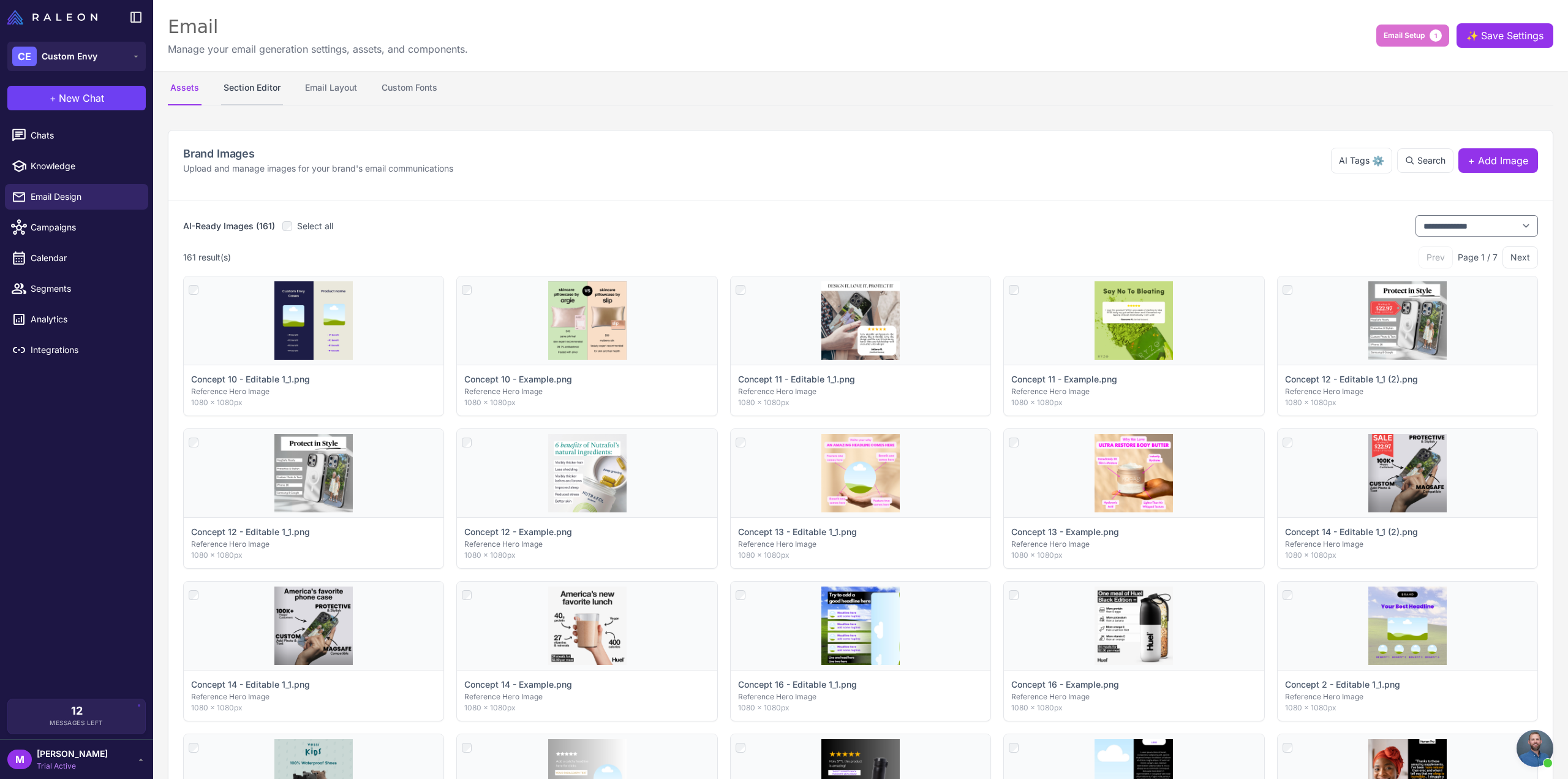
click at [256, 90] on button "Section Editor" at bounding box center [252, 88] width 62 height 34
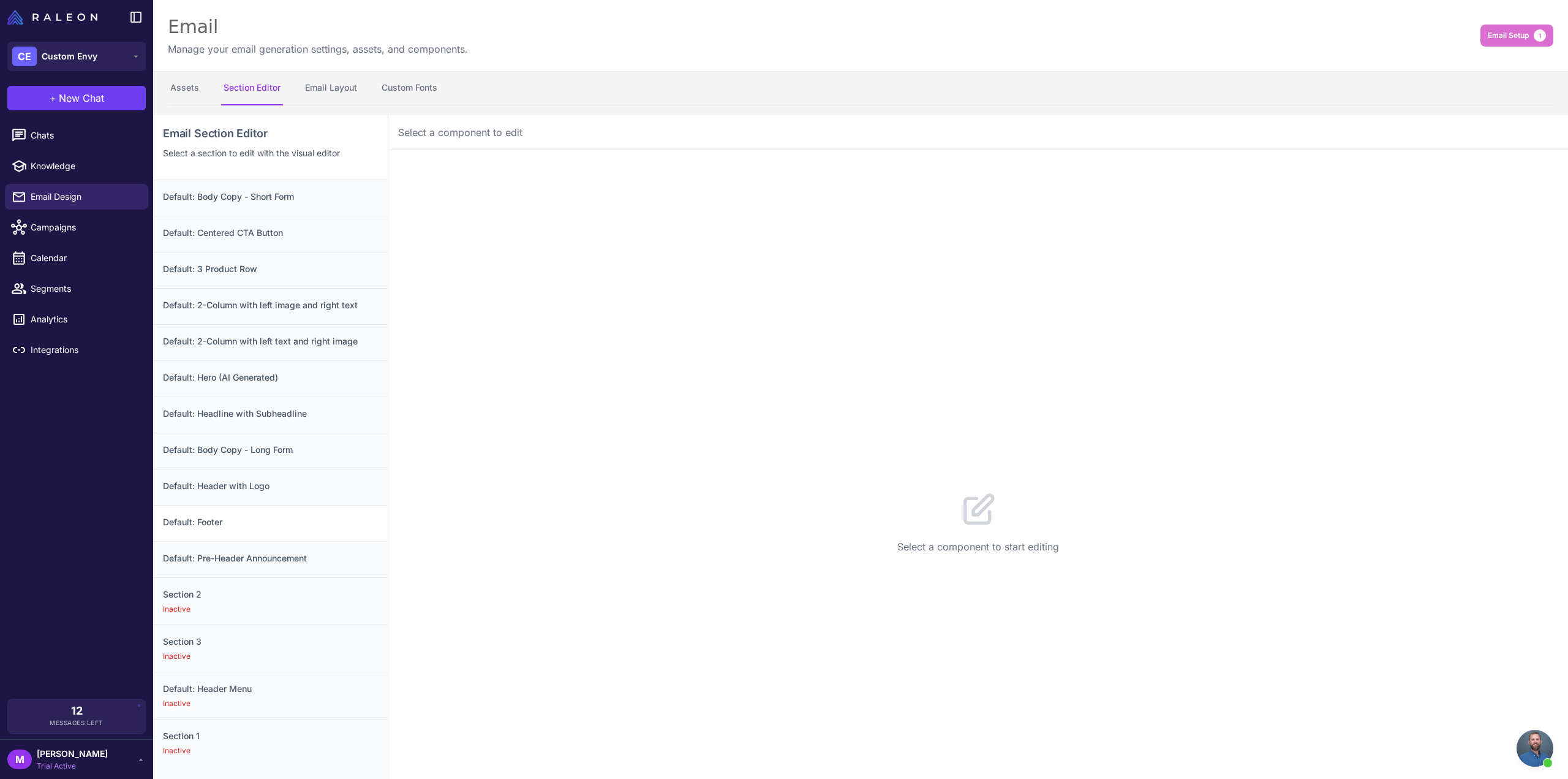
click at [243, 523] on h3 "Default: Footer" at bounding box center [270, 522] width 215 height 13
click at [272, 479] on h3 "Default: Header with Logo" at bounding box center [270, 486] width 215 height 13
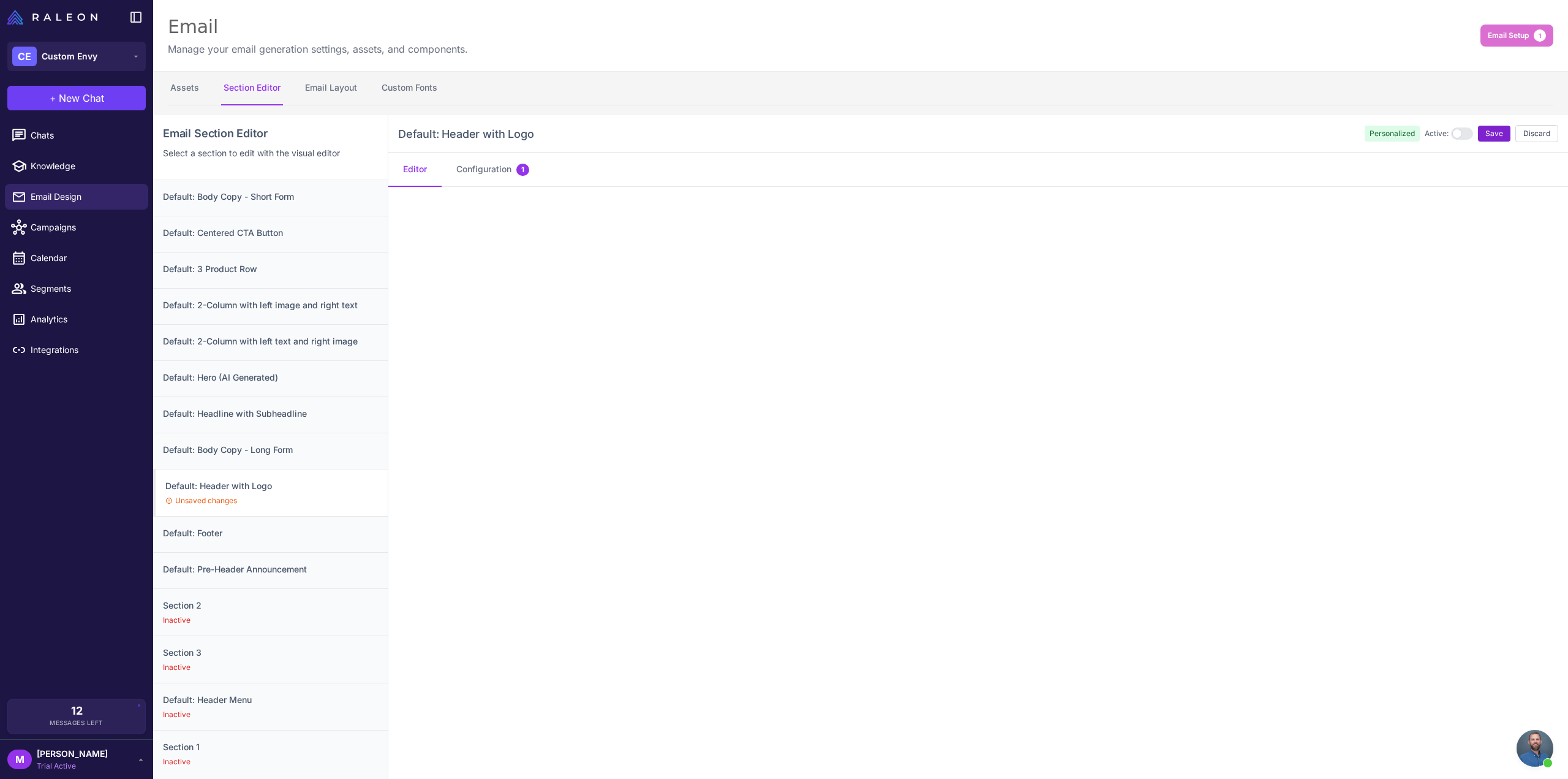
click at [1491, 130] on span "Save" at bounding box center [1494, 133] width 18 height 11
click at [252, 520] on h3 "Default: Footer" at bounding box center [270, 522] width 215 height 13
drag, startPoint x: 1481, startPoint y: 141, endPoint x: 1481, endPoint y: 133, distance: 8.0
click at [1481, 140] on button "Save" at bounding box center [1494, 133] width 32 height 16
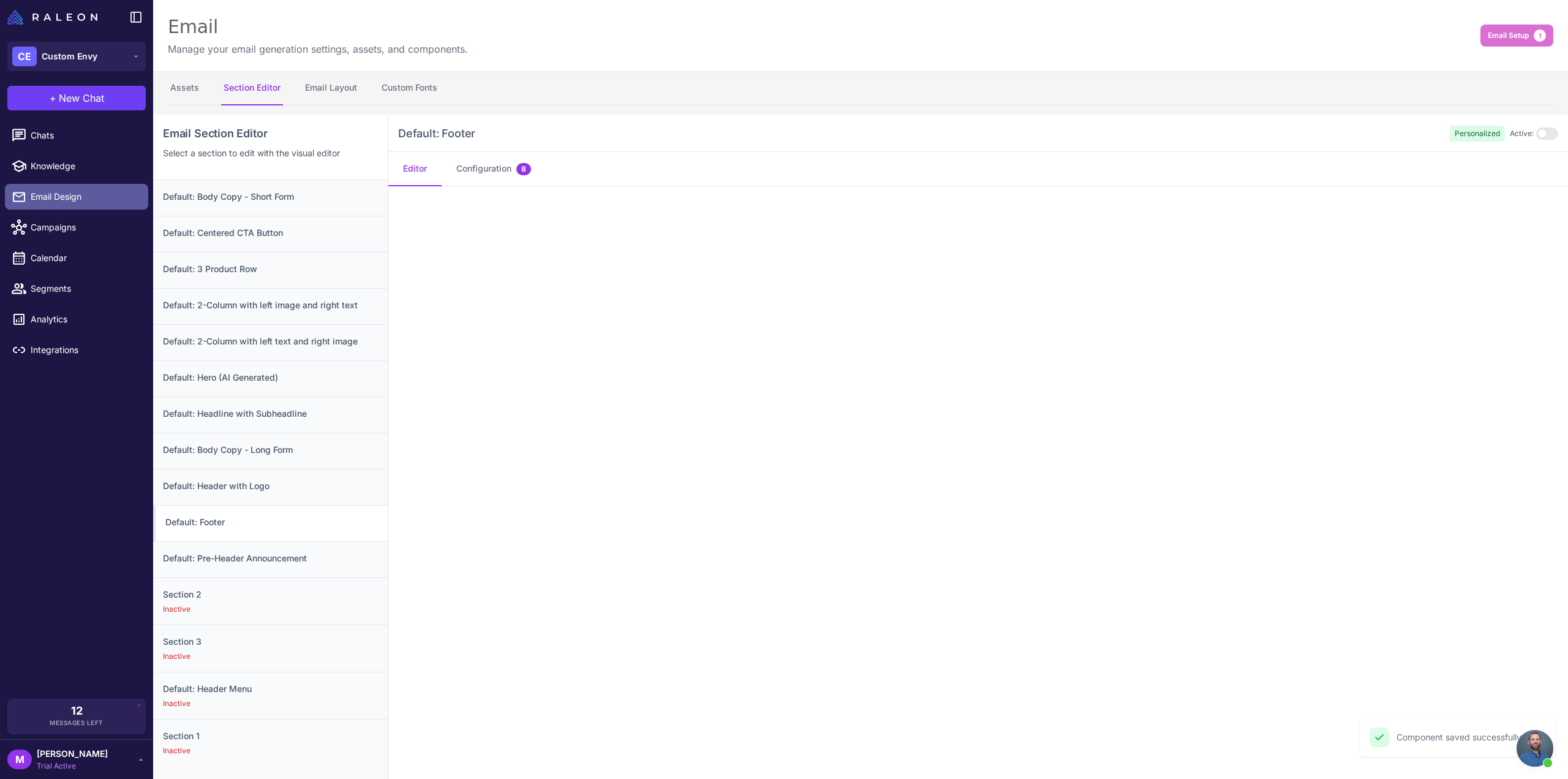
click at [53, 189] on link "Email Design" at bounding box center [77, 196] width 144 height 26
click at [56, 223] on span "Campaigns" at bounding box center [84, 227] width 108 height 13
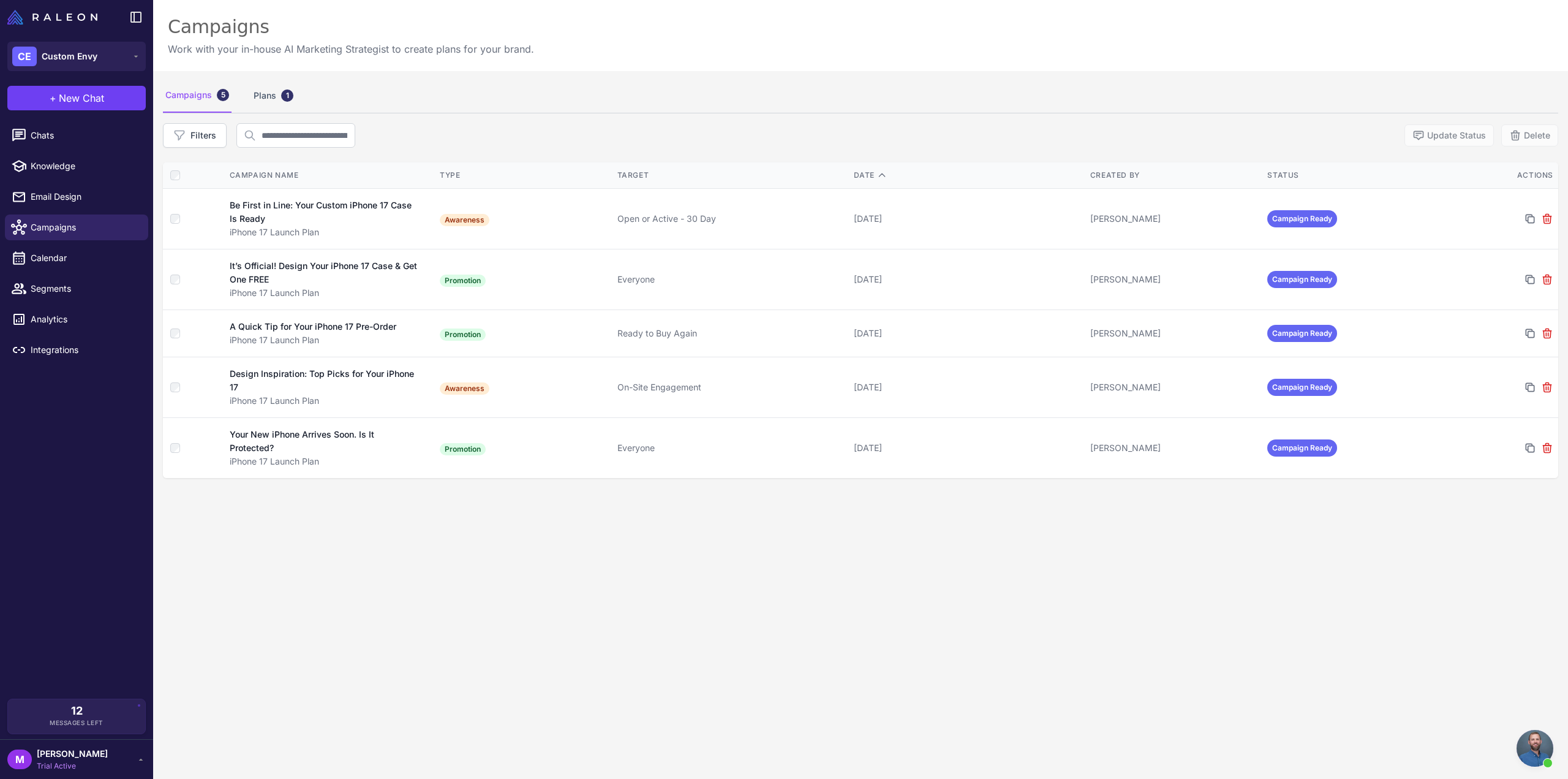
click at [439, 592] on div "Campaigns 5 Plans 1 Filters Update Status Delete Campaign Name Type Target Date…" at bounding box center [861, 460] width 1415 height 779
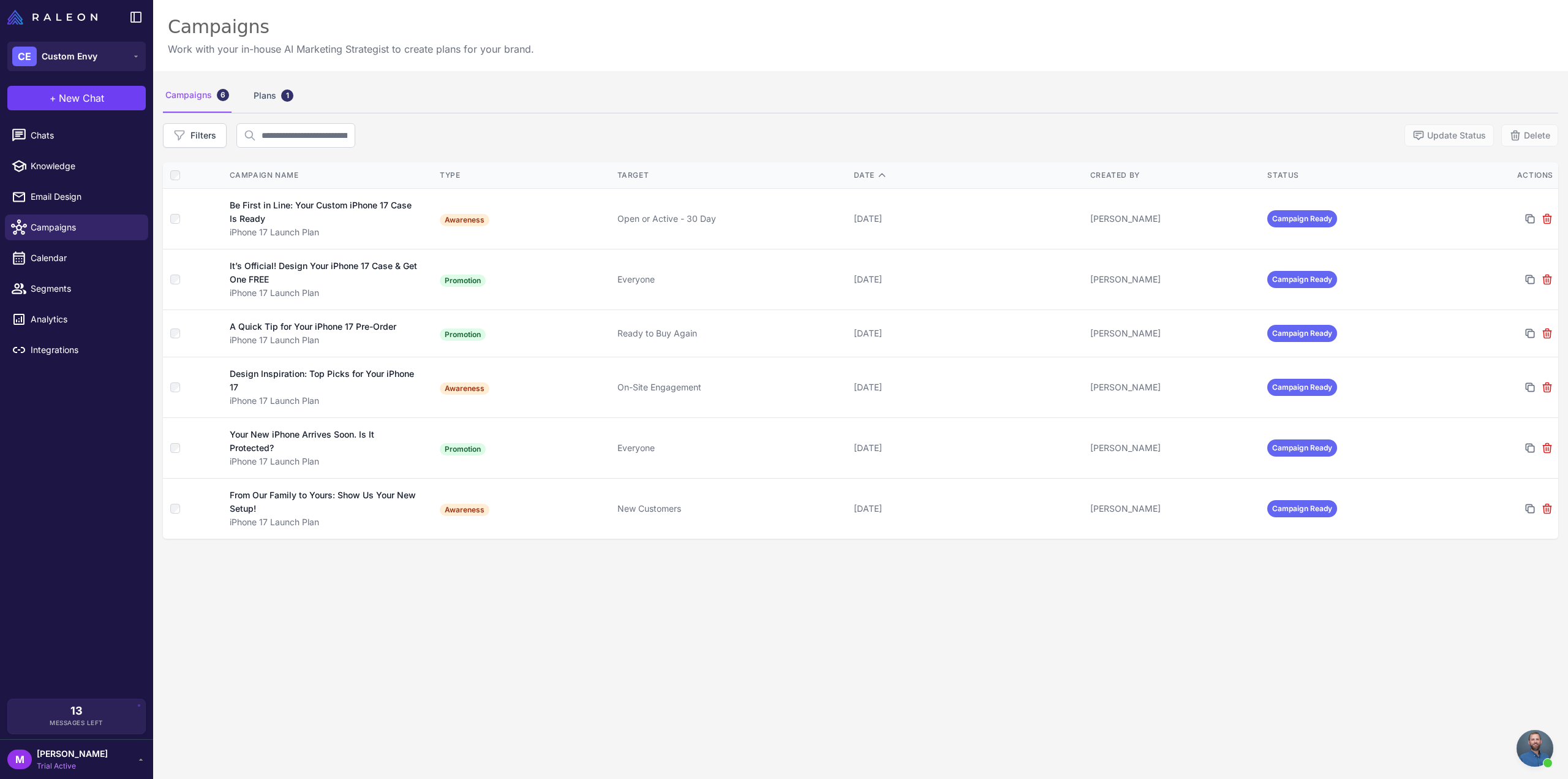
scroll to position [794, 0]
click at [61, 168] on span "Knowledge" at bounding box center [84, 166] width 108 height 13
select select
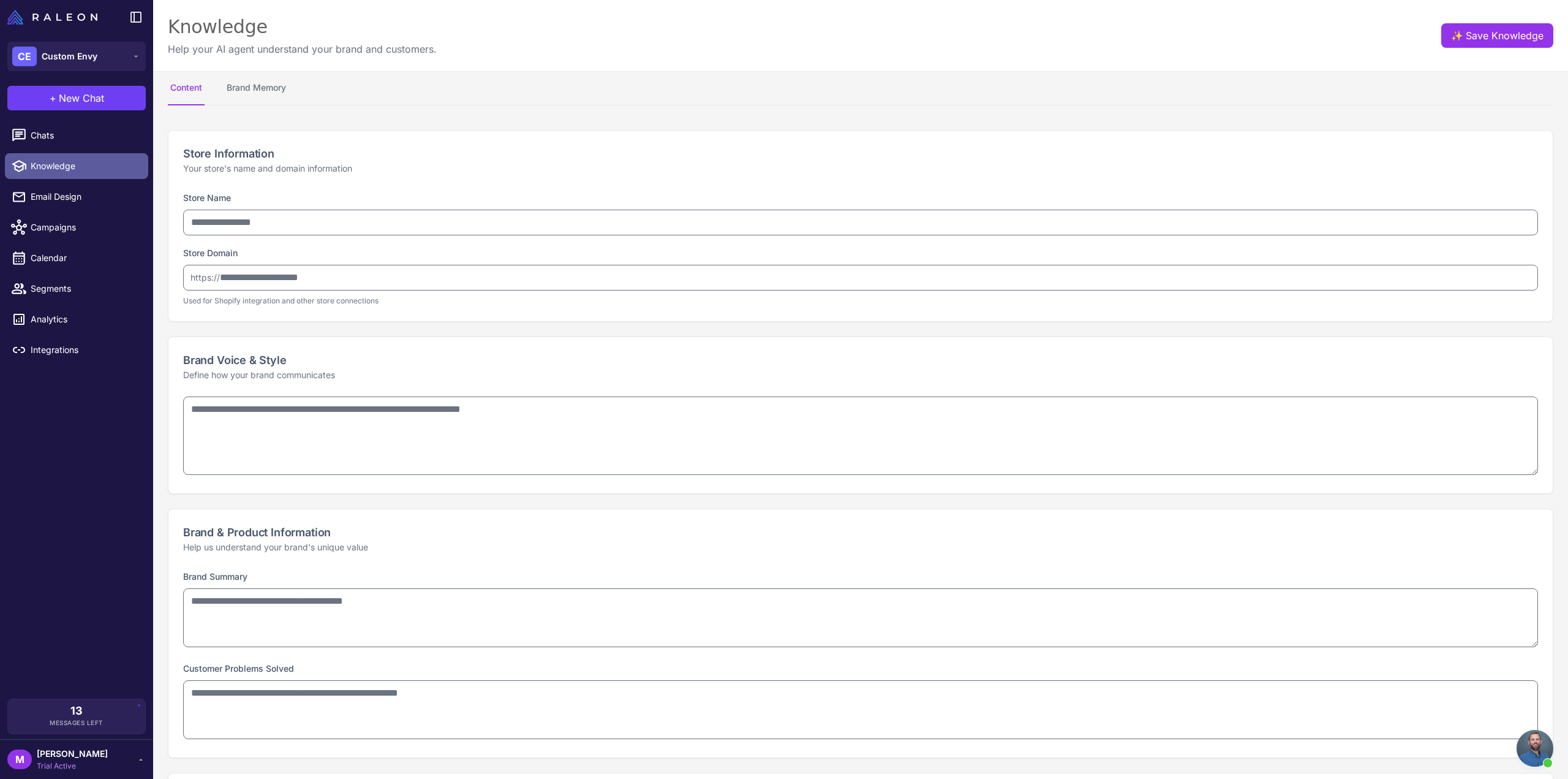
type input "**********"
type textarea "**********"
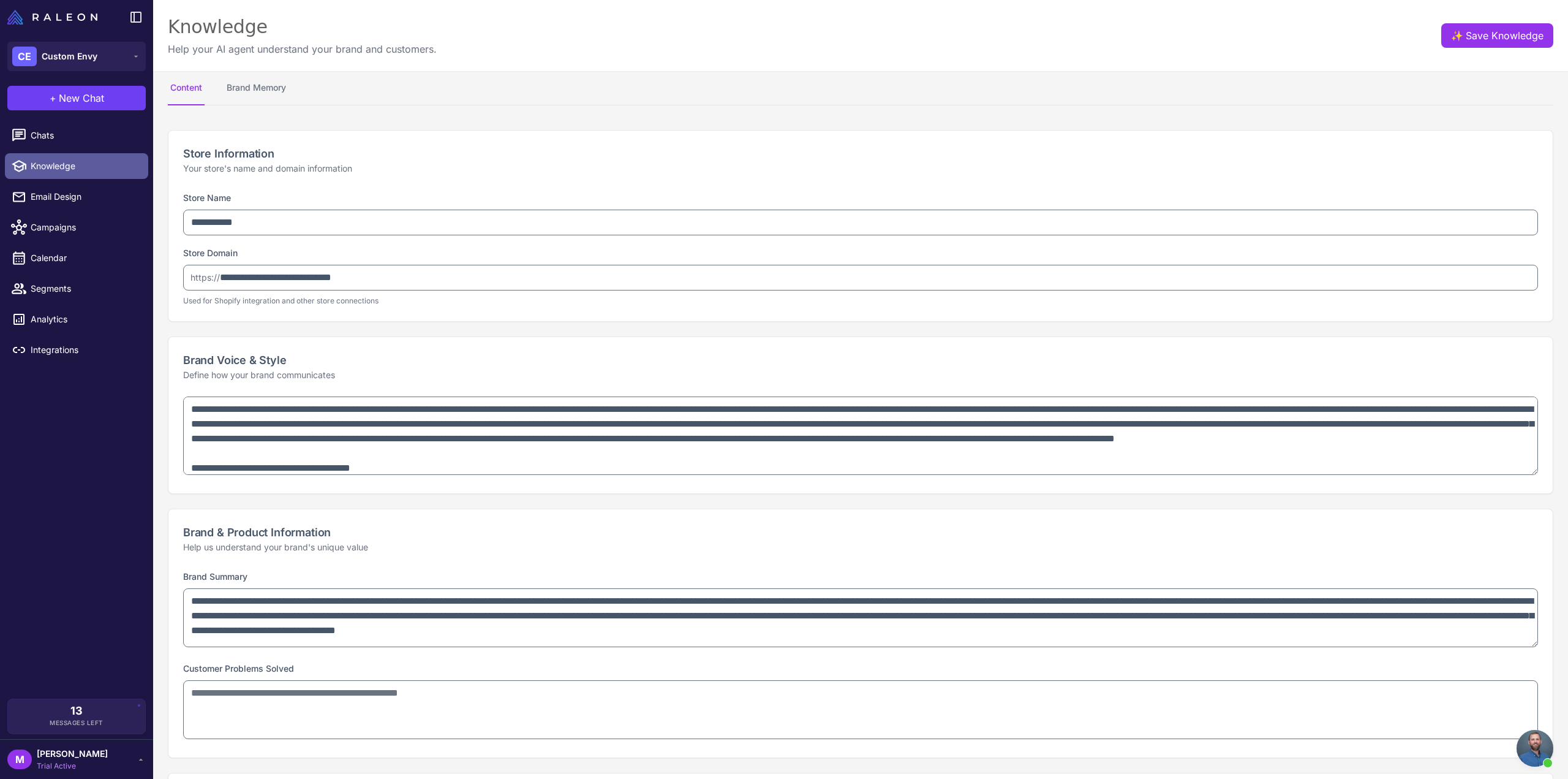
type textarea "**********"
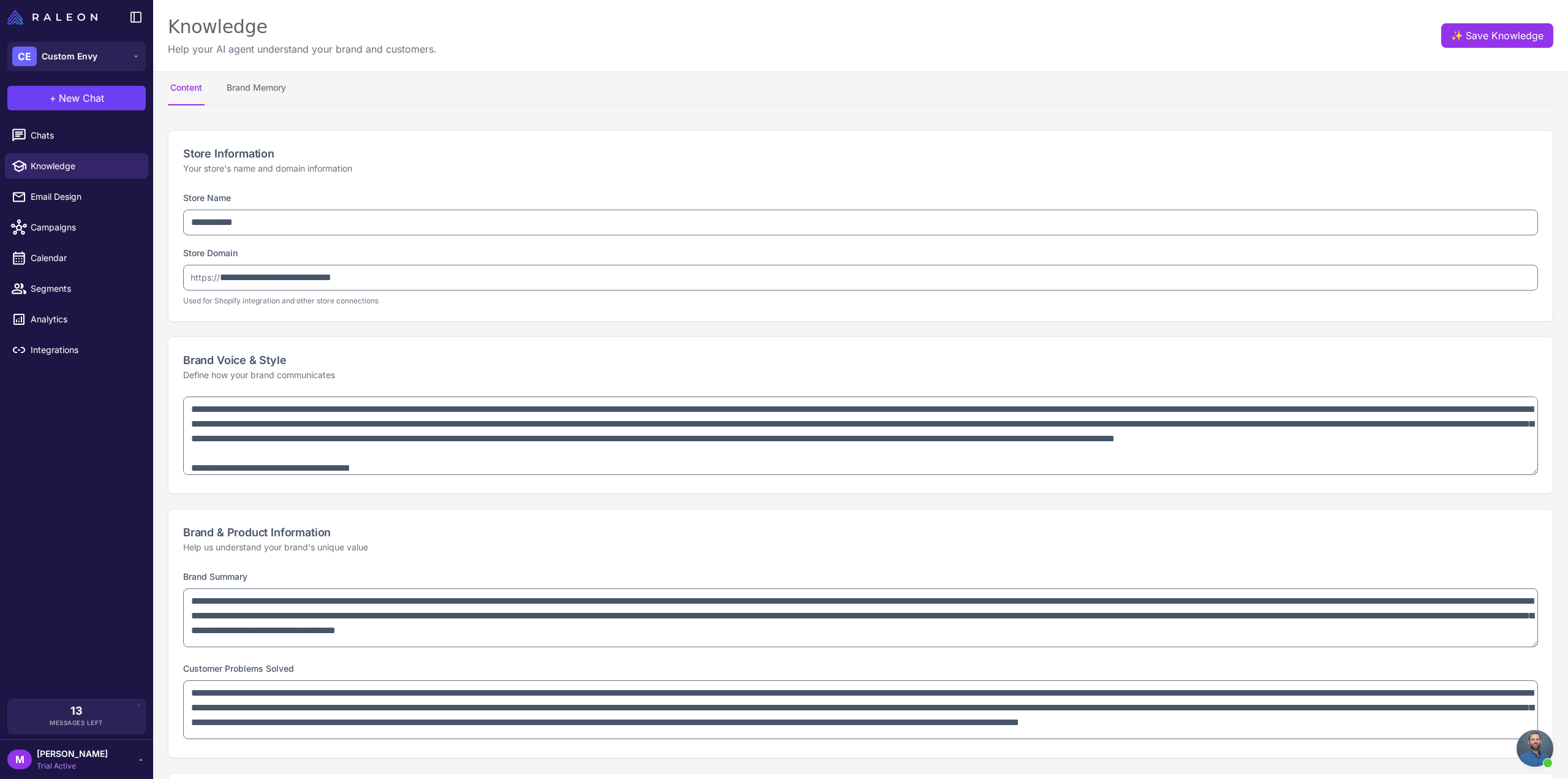
select select "*********"
type textarea "**********"
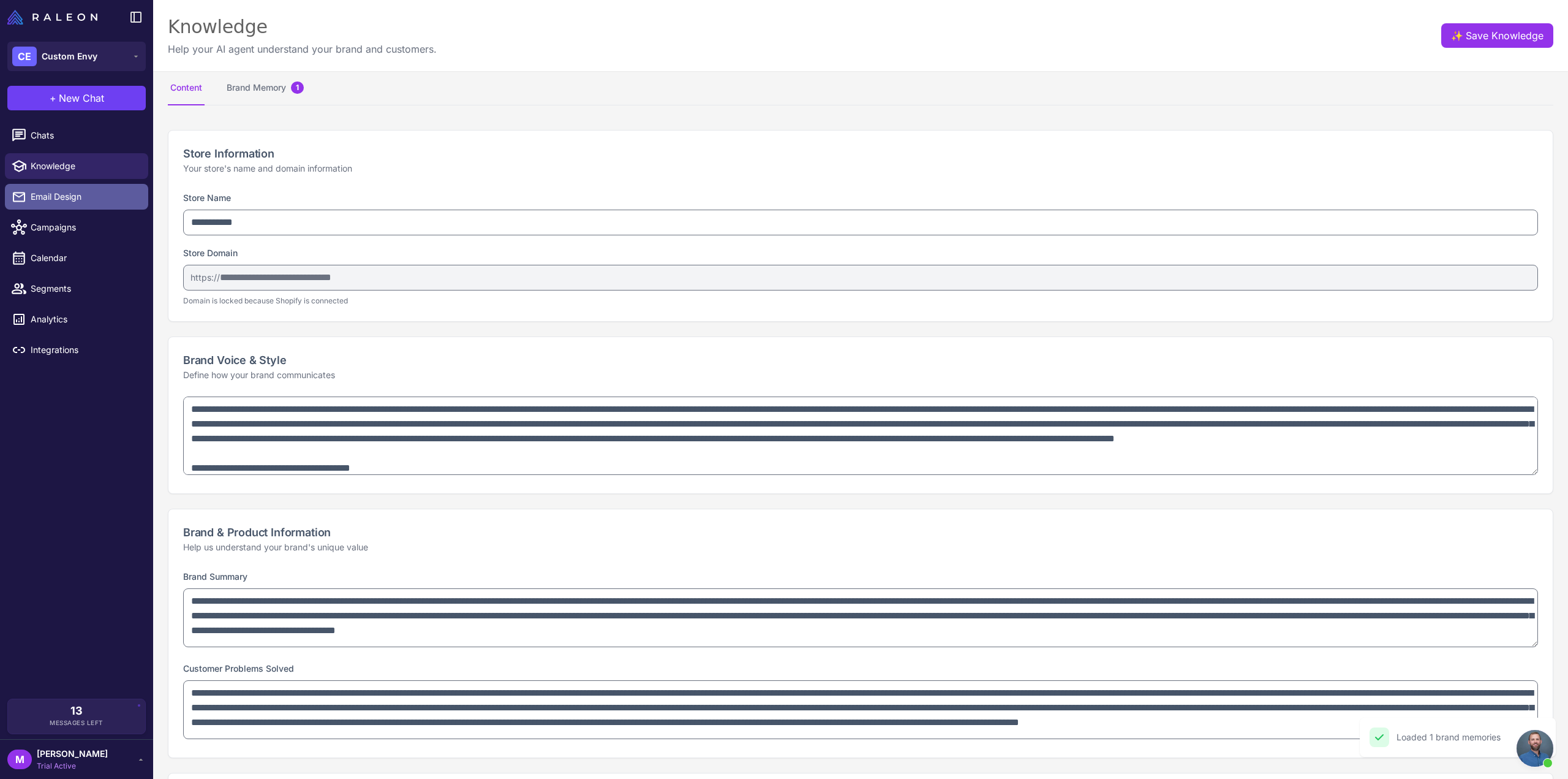
click at [74, 193] on span "Email Design" at bounding box center [84, 196] width 108 height 13
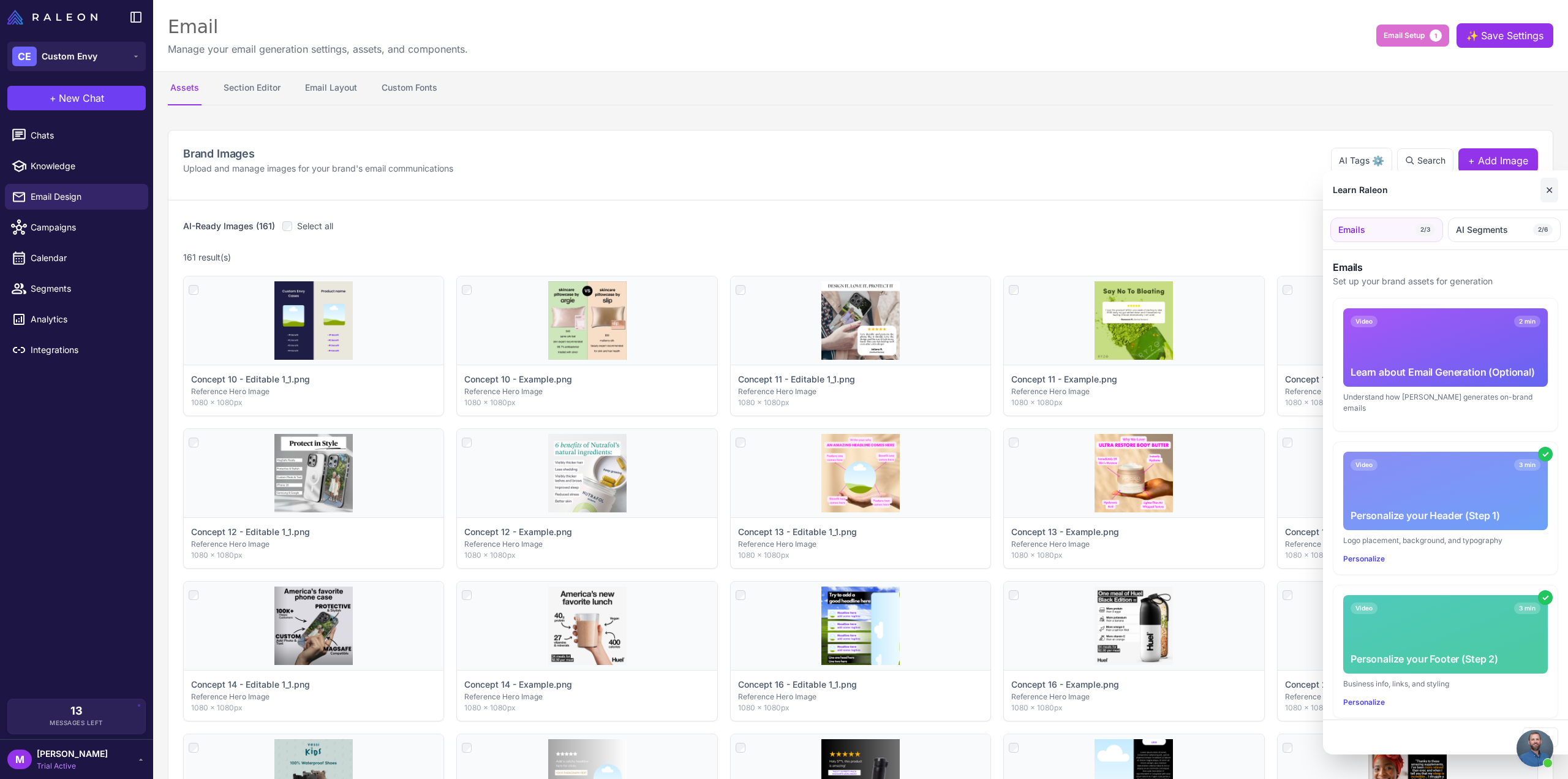
click at [1548, 188] on button "✕" at bounding box center [1550, 190] width 18 height 24
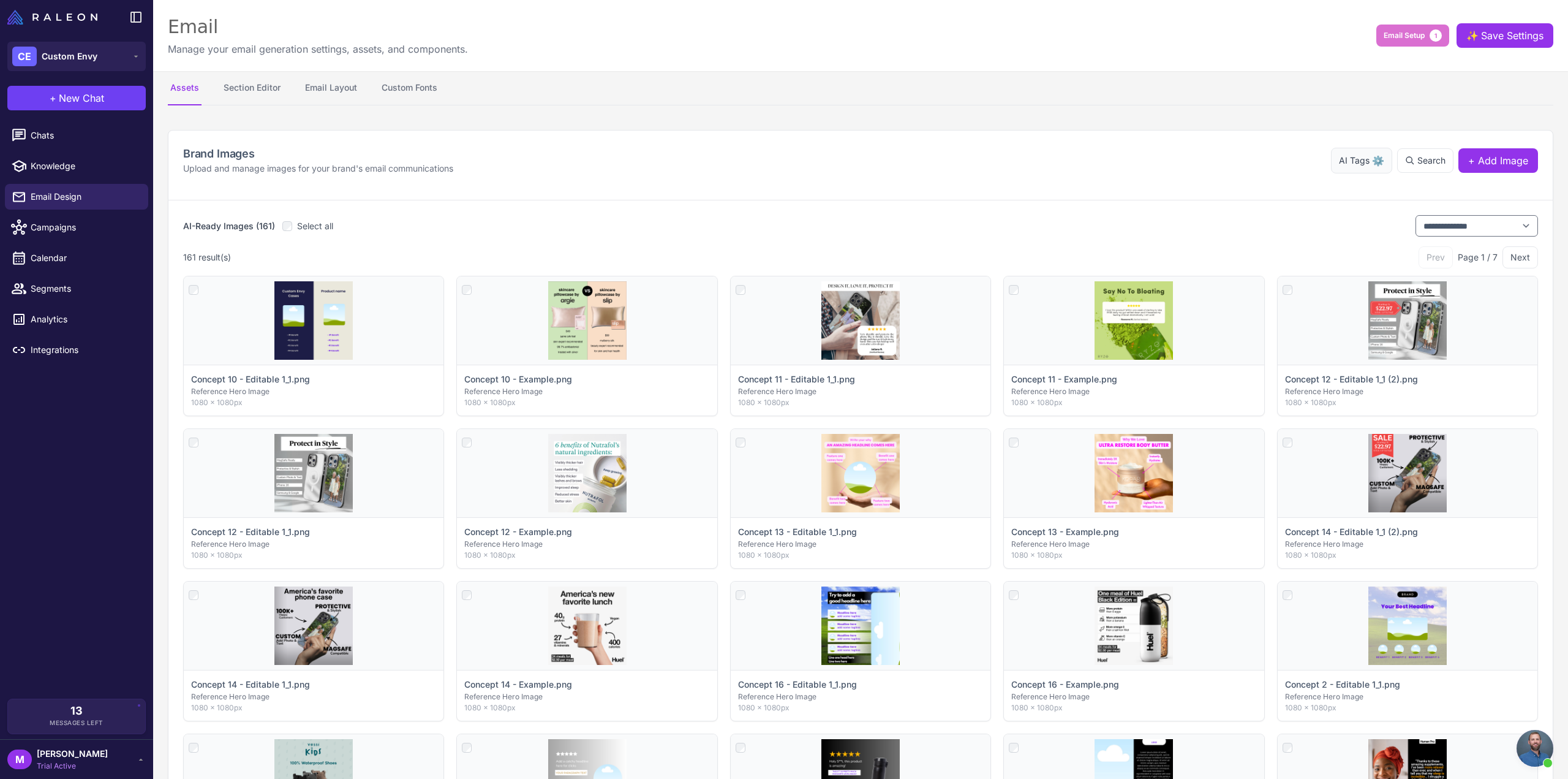
click at [1356, 159] on span "AI Tags" at bounding box center [1354, 160] width 31 height 13
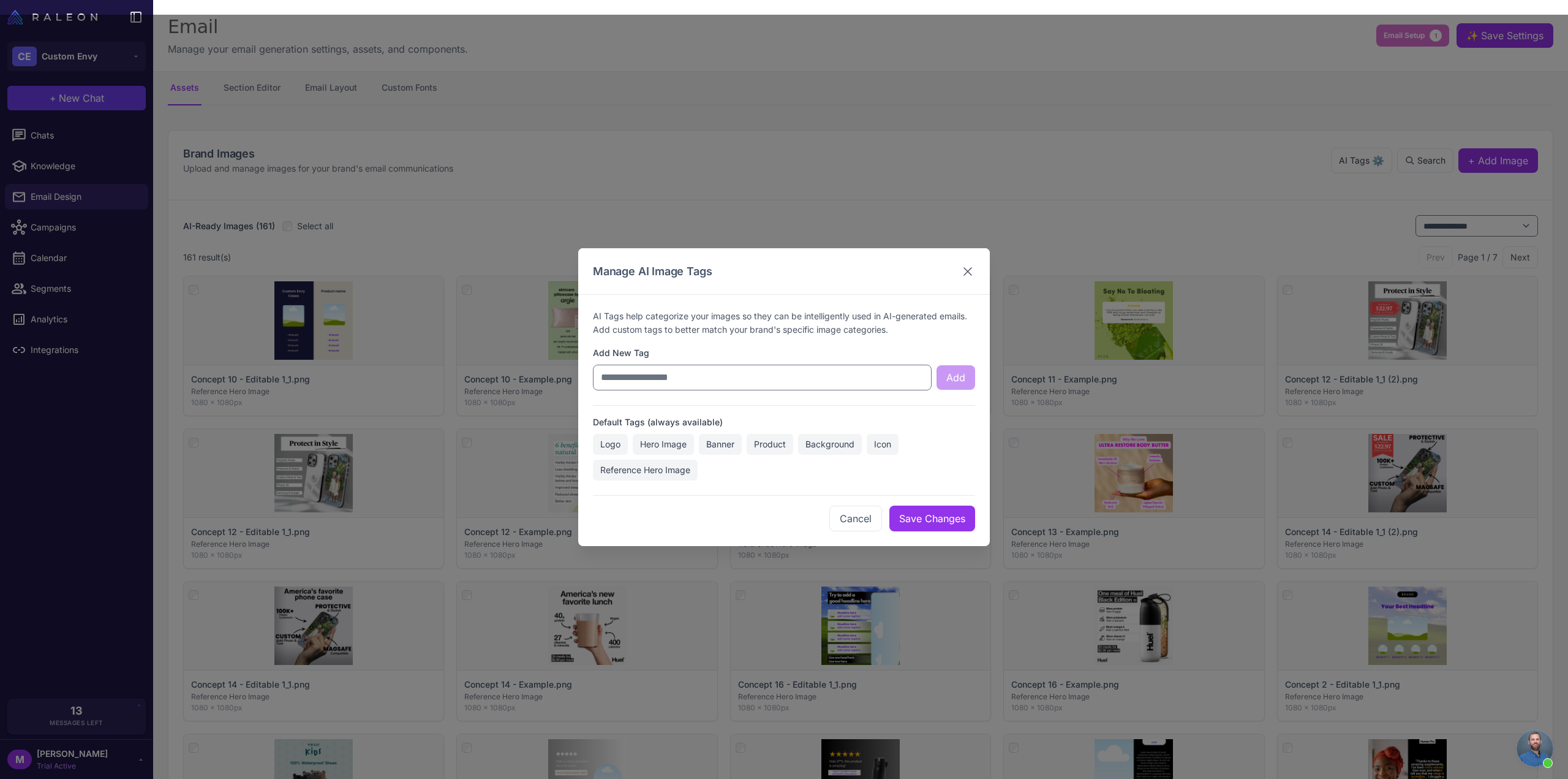
click at [964, 267] on icon at bounding box center [967, 271] width 15 height 15
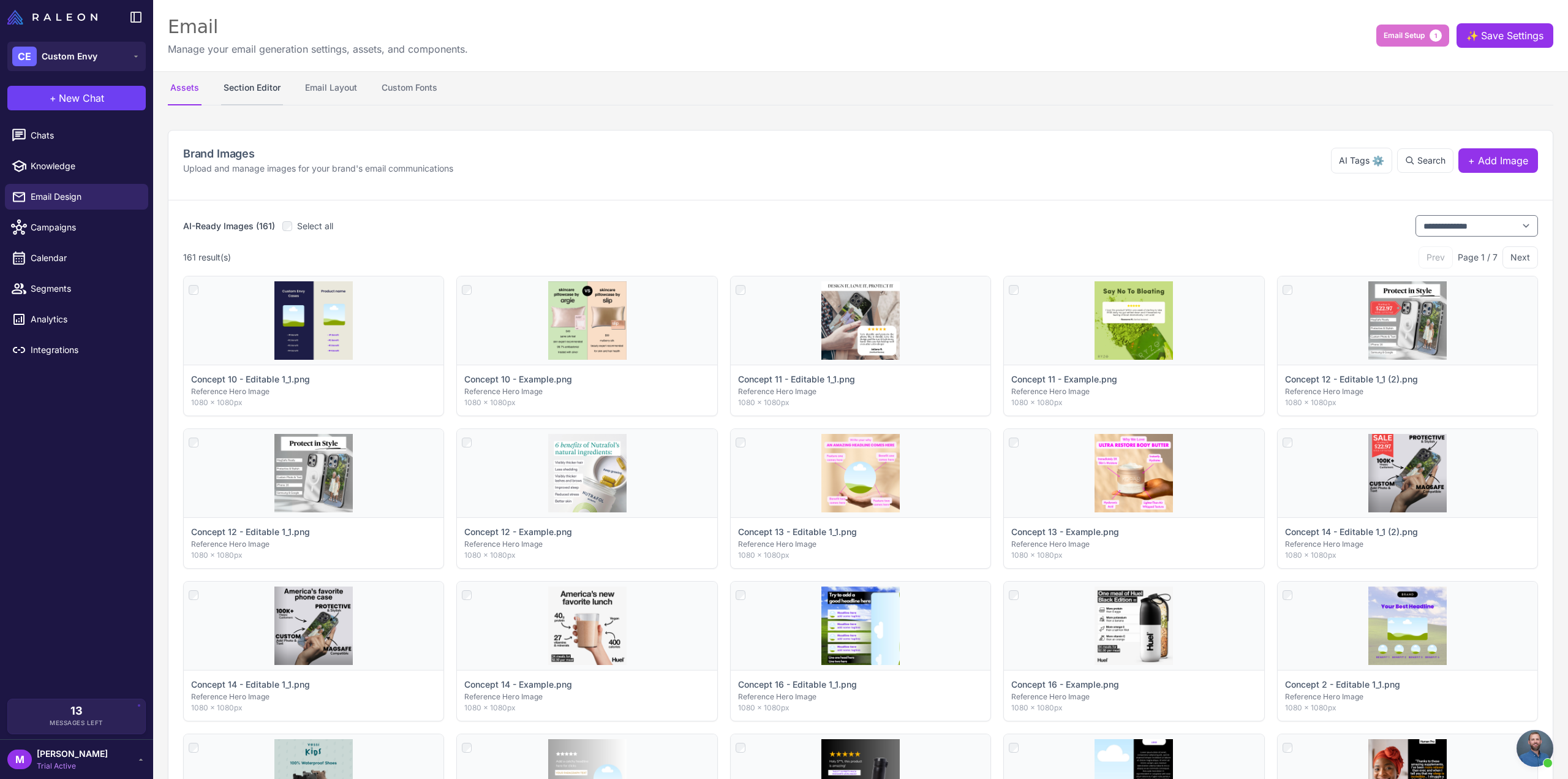
click at [250, 99] on button "Section Editor" at bounding box center [252, 88] width 62 height 34
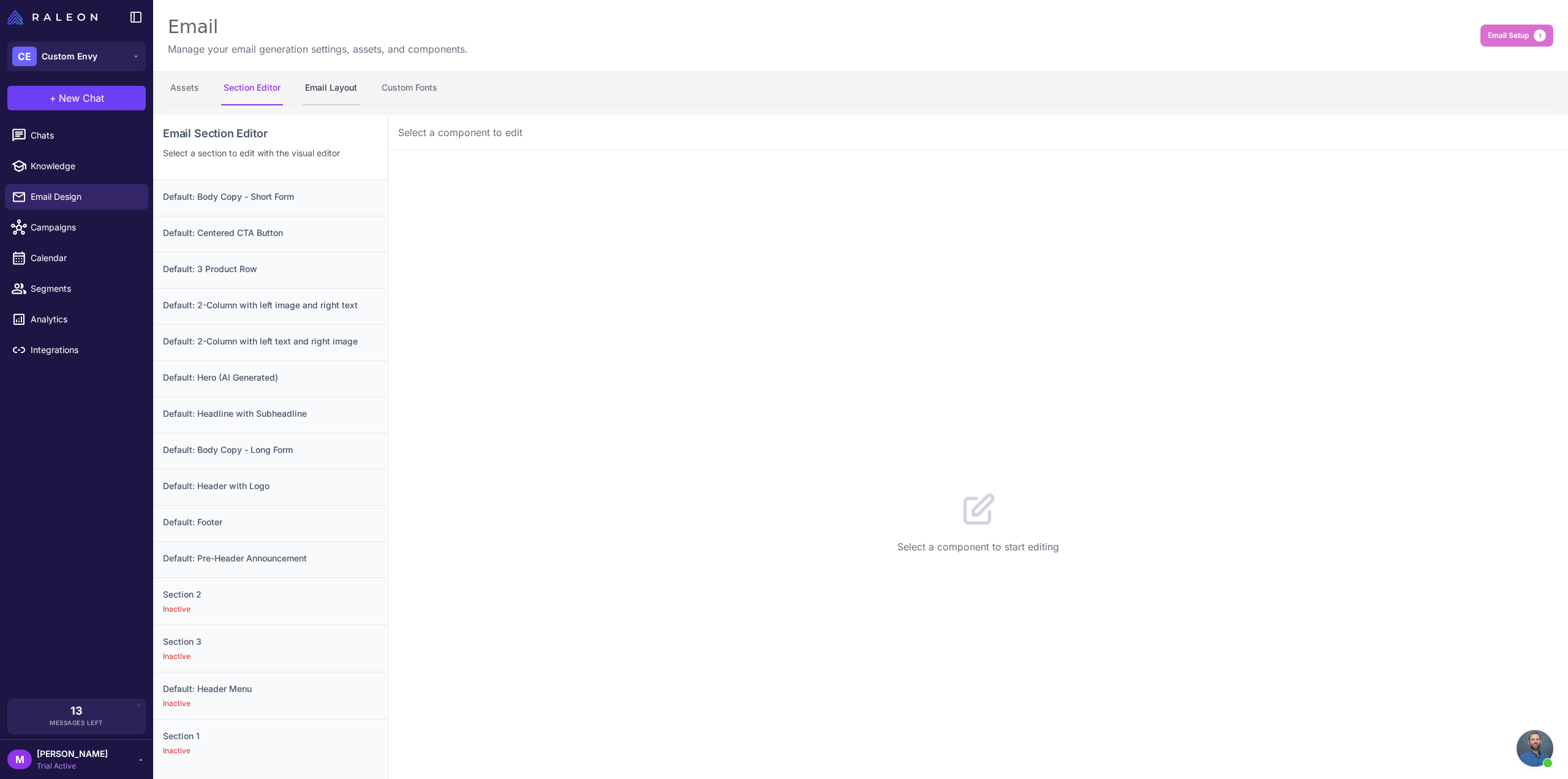
click at [346, 81] on button "Email Layout" at bounding box center [331, 88] width 57 height 34
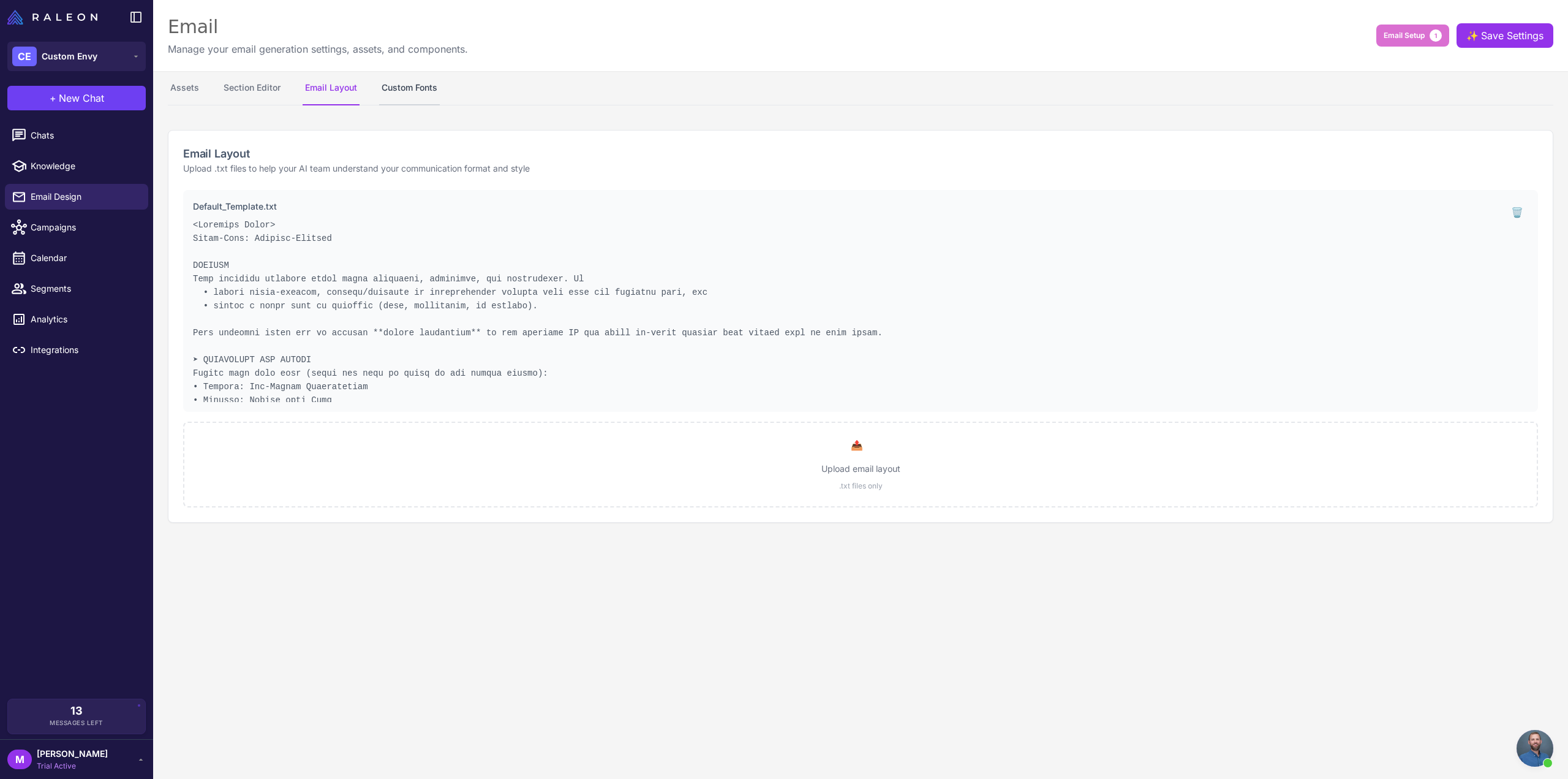
click at [412, 89] on button "Custom Fonts" at bounding box center [409, 88] width 61 height 34
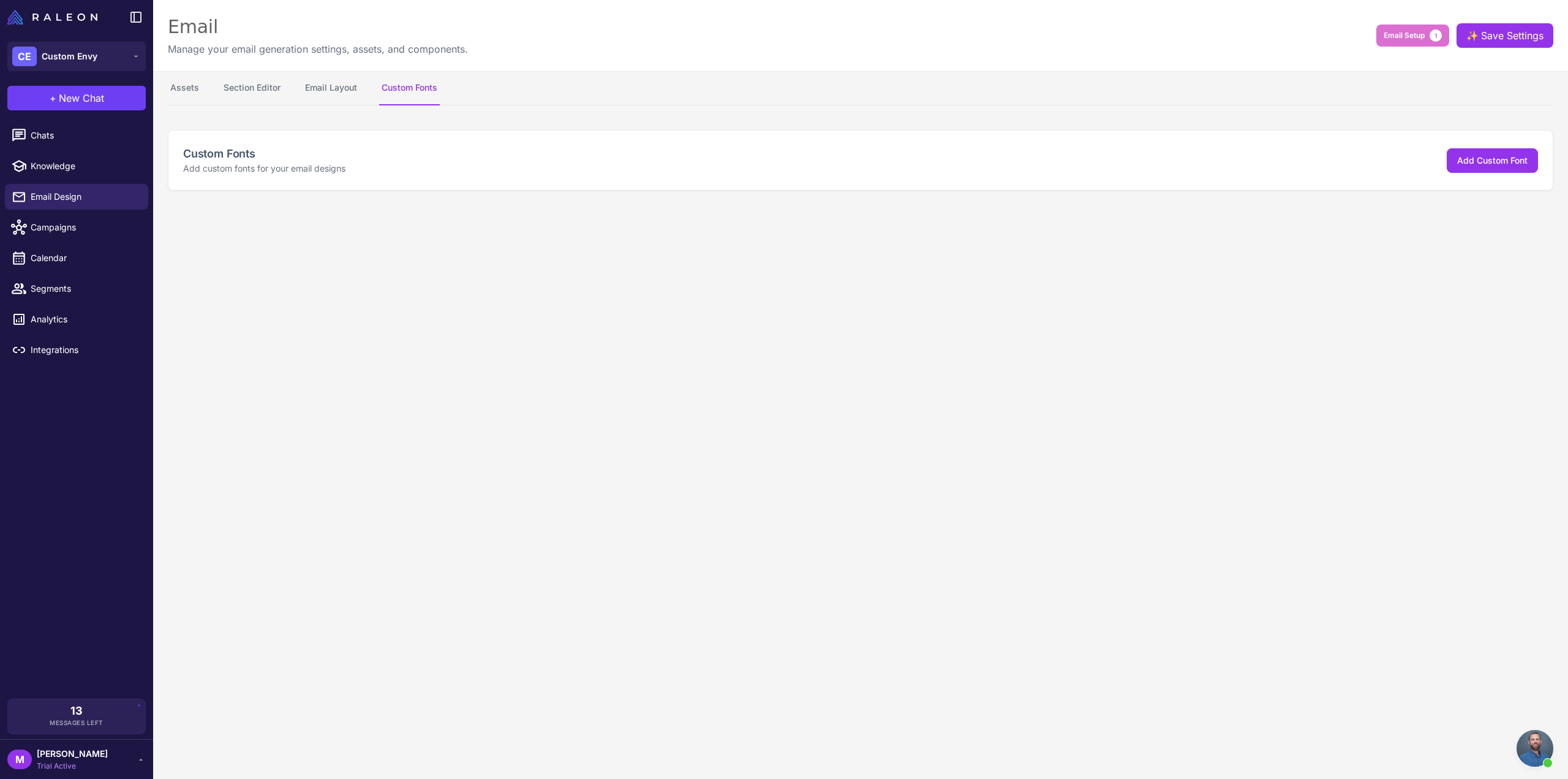
click at [389, 313] on content "Email Manage your email generation settings, assets, and components. Email Setu…" at bounding box center [861, 389] width 1415 height 779
